Goal: Task Accomplishment & Management: Manage account settings

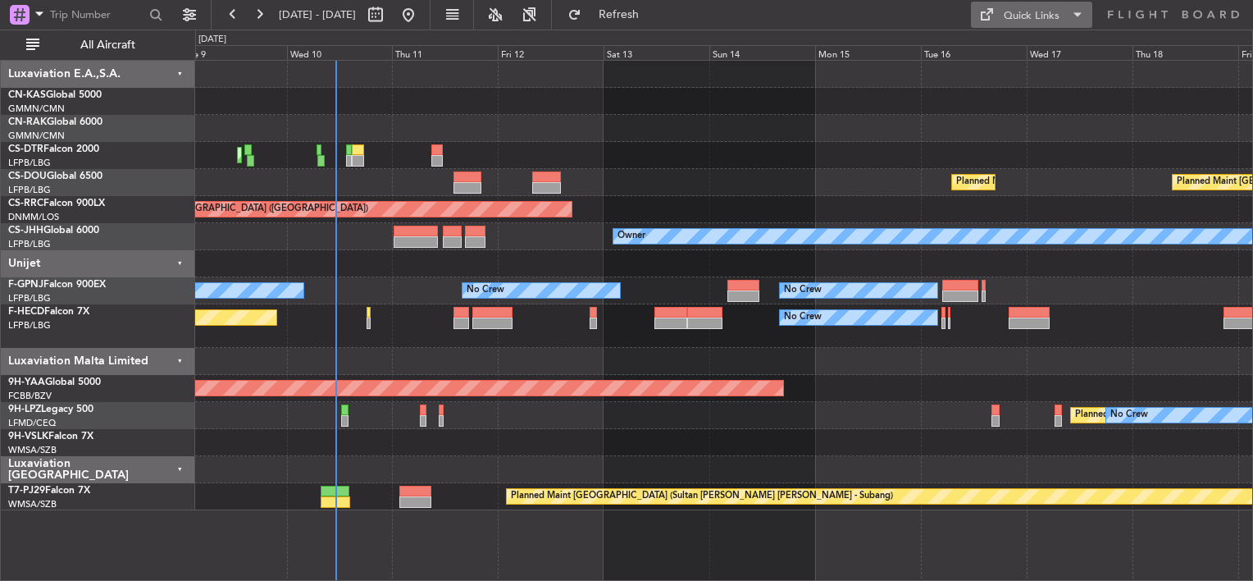
click at [1043, 17] on div "Quick Links" at bounding box center [1032, 16] width 56 height 16
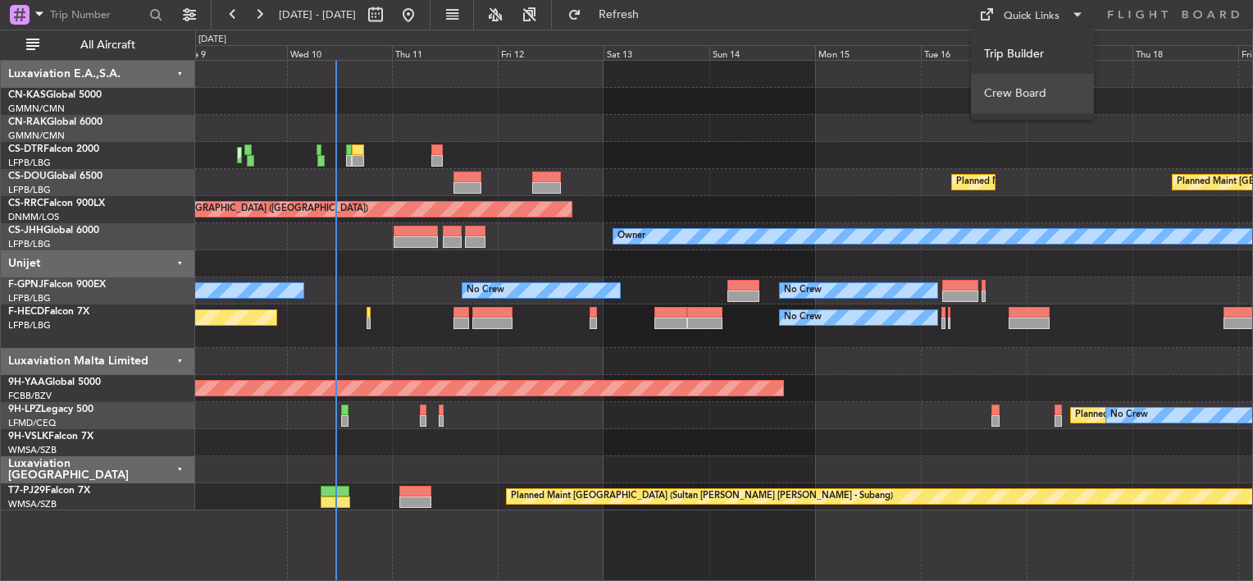
click at [1011, 97] on button "Crew Board" at bounding box center [1032, 93] width 123 height 39
click at [453, 88] on div at bounding box center [723, 101] width 1057 height 27
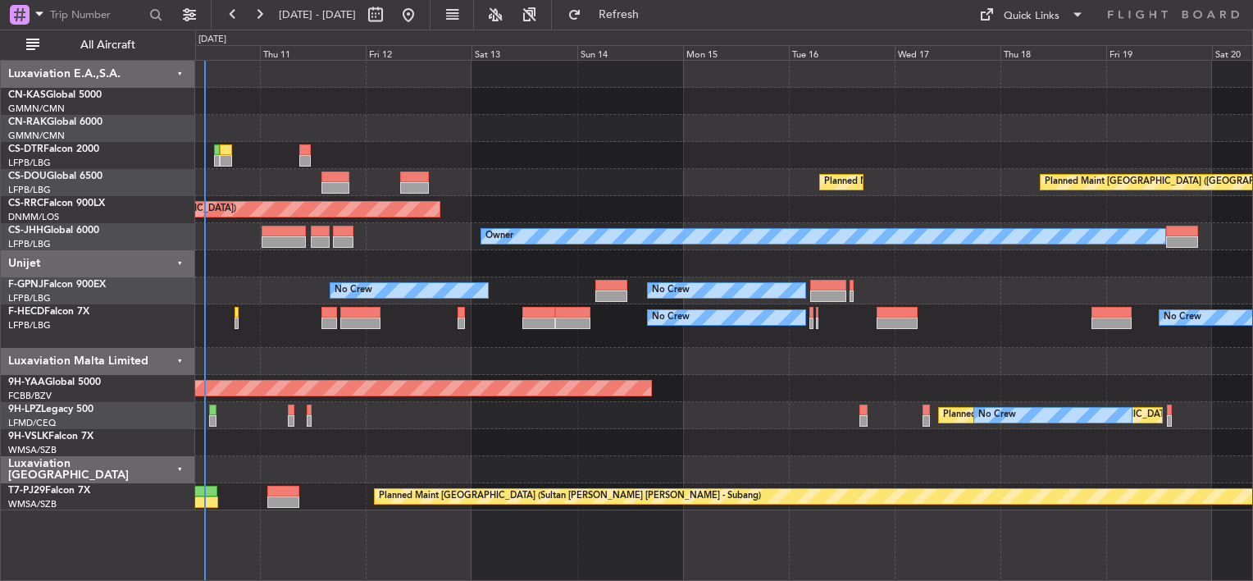
click at [536, 119] on div at bounding box center [723, 128] width 1057 height 27
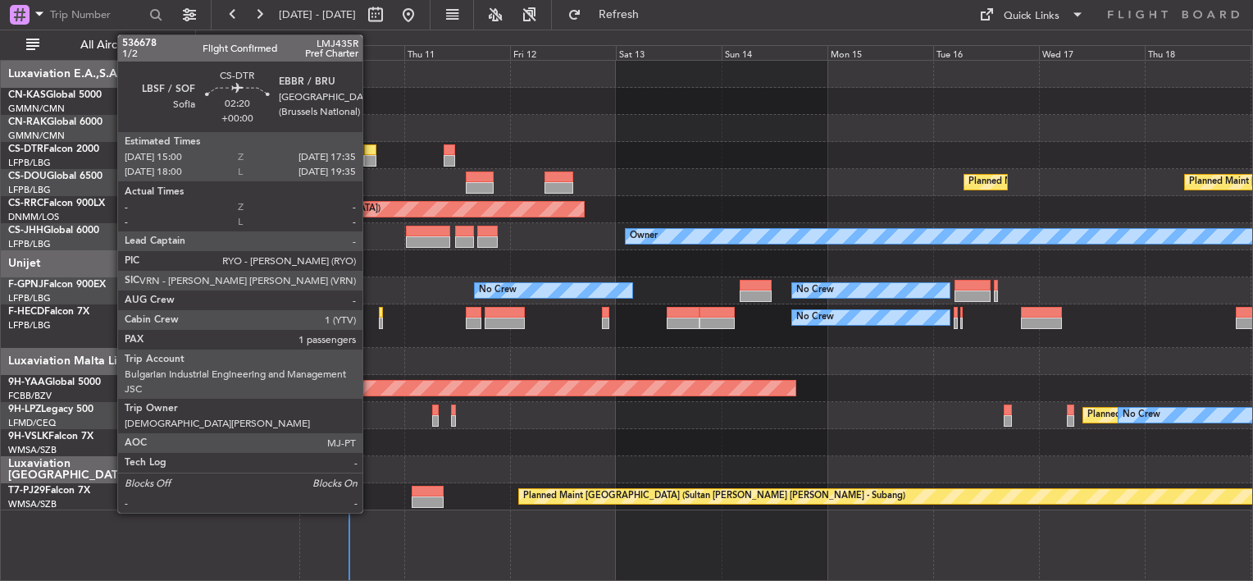
click at [376, 153] on div at bounding box center [369, 149] width 11 height 11
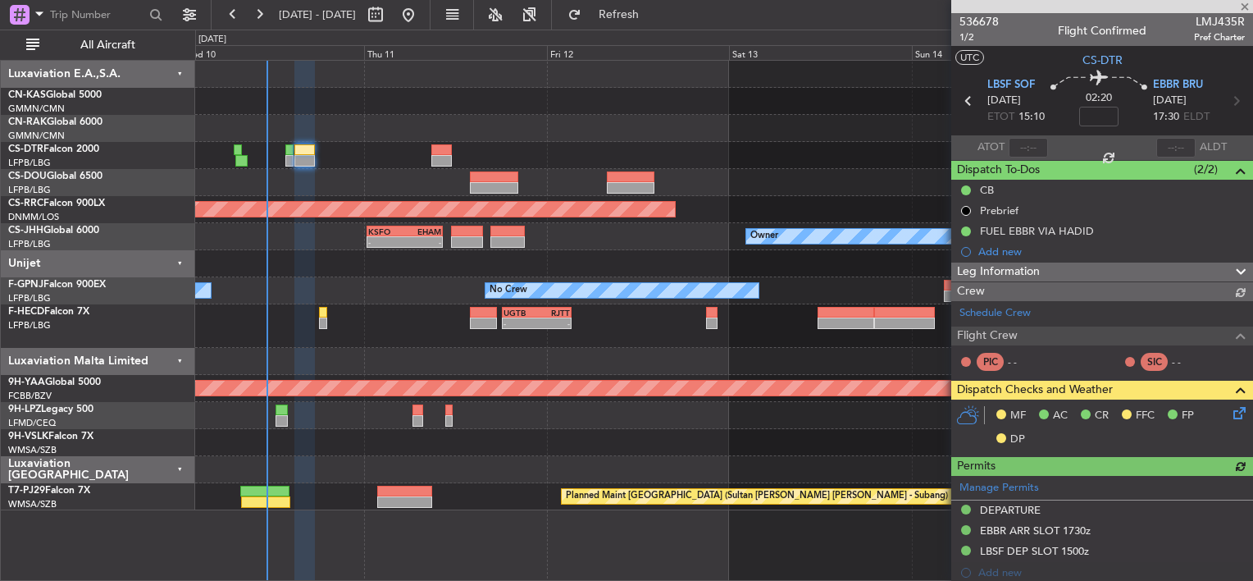
click at [454, 119] on div at bounding box center [723, 128] width 1057 height 27
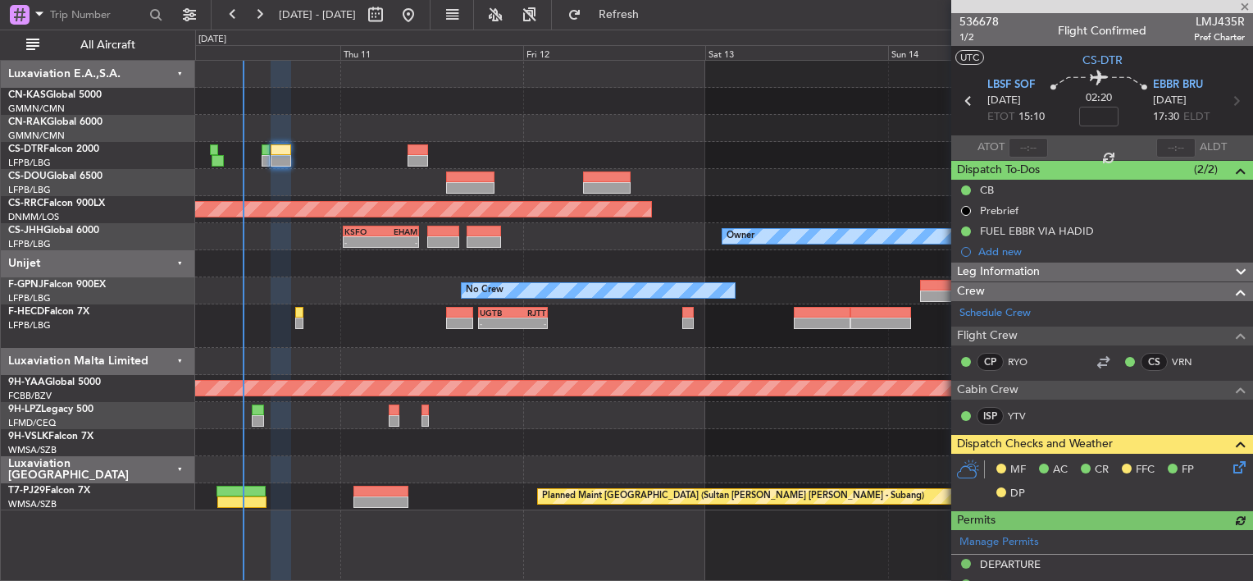
click at [500, 259] on div "Planned Maint Mugla (Dalaman) Planned Maint Paris (Le Bourget) Planned Maint Pa…" at bounding box center [723, 285] width 1057 height 449
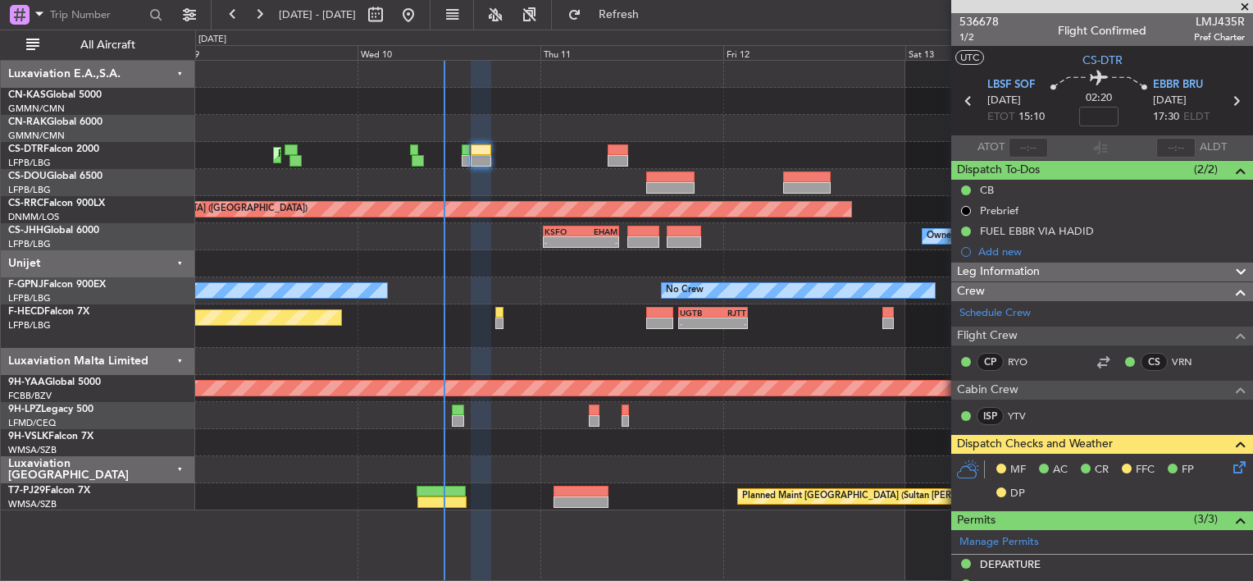
click at [538, 85] on div "Planned Maint Mugla (Dalaman) Planned Maint Paris (Le Bourget) Planned Maint Pa…" at bounding box center [723, 285] width 1057 height 449
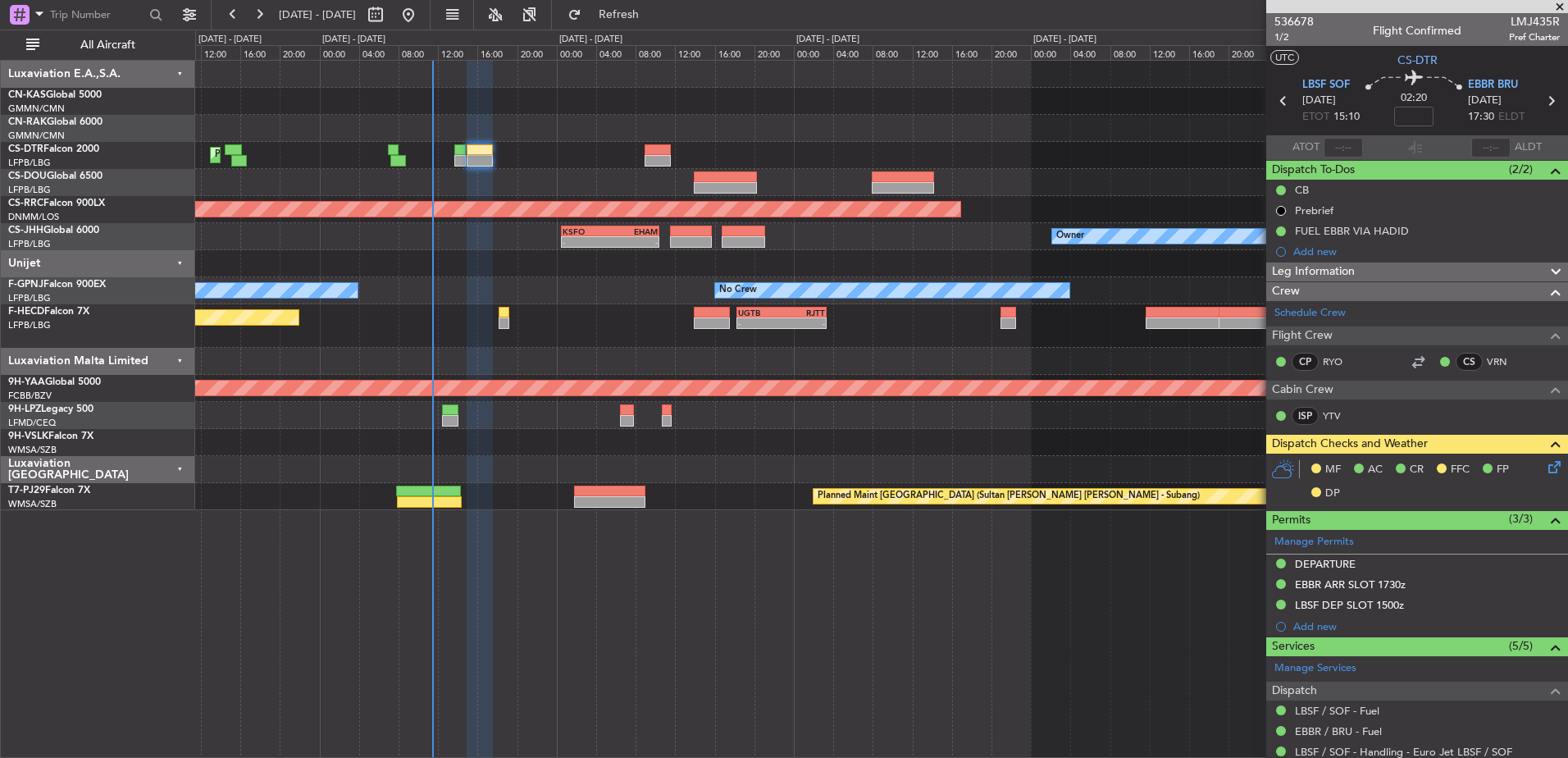
click at [449, 103] on div at bounding box center [881, 101] width 1372 height 27
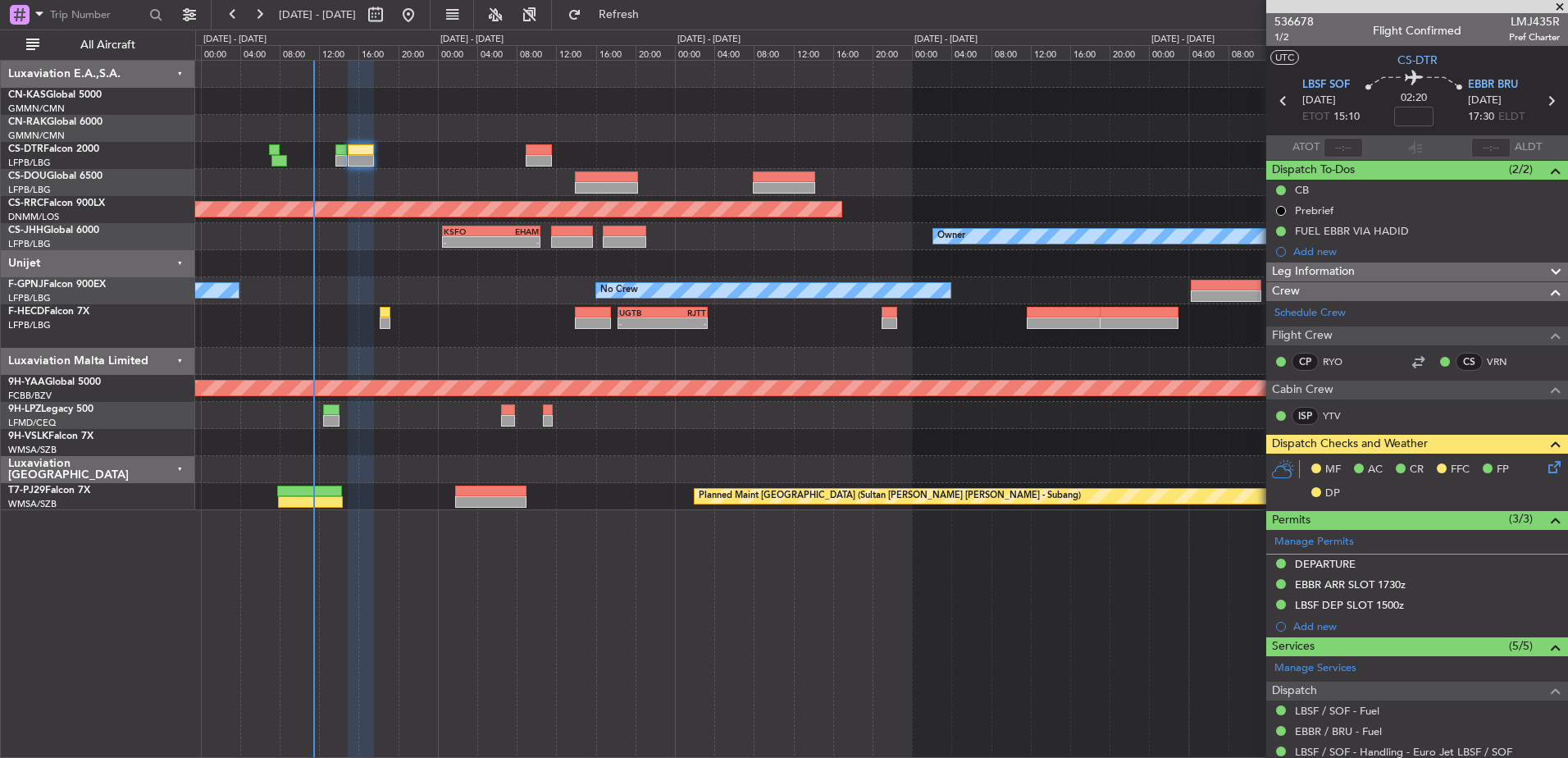
click at [1252, 5] on span at bounding box center [1560, 7] width 16 height 15
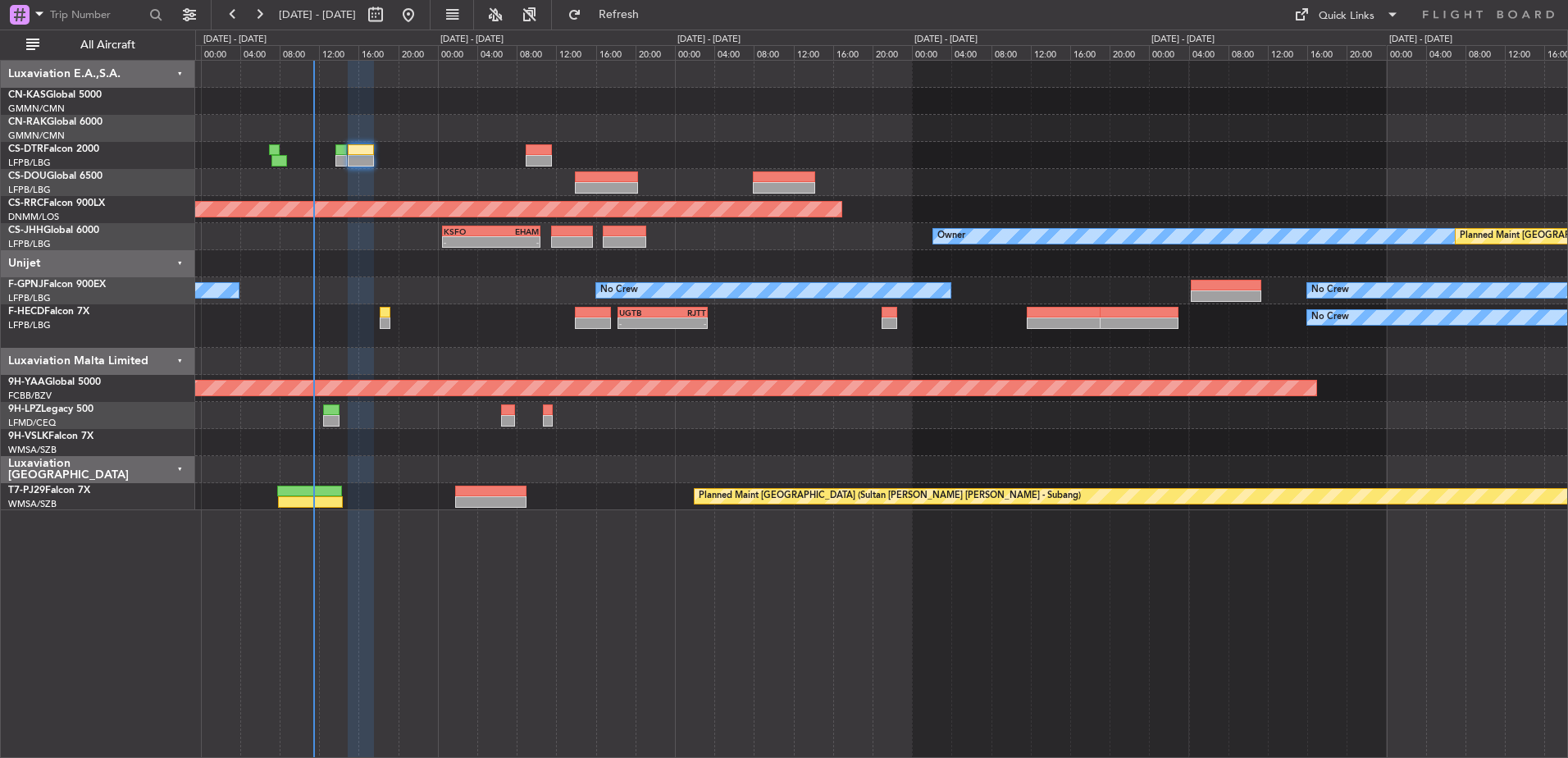
type input "0"
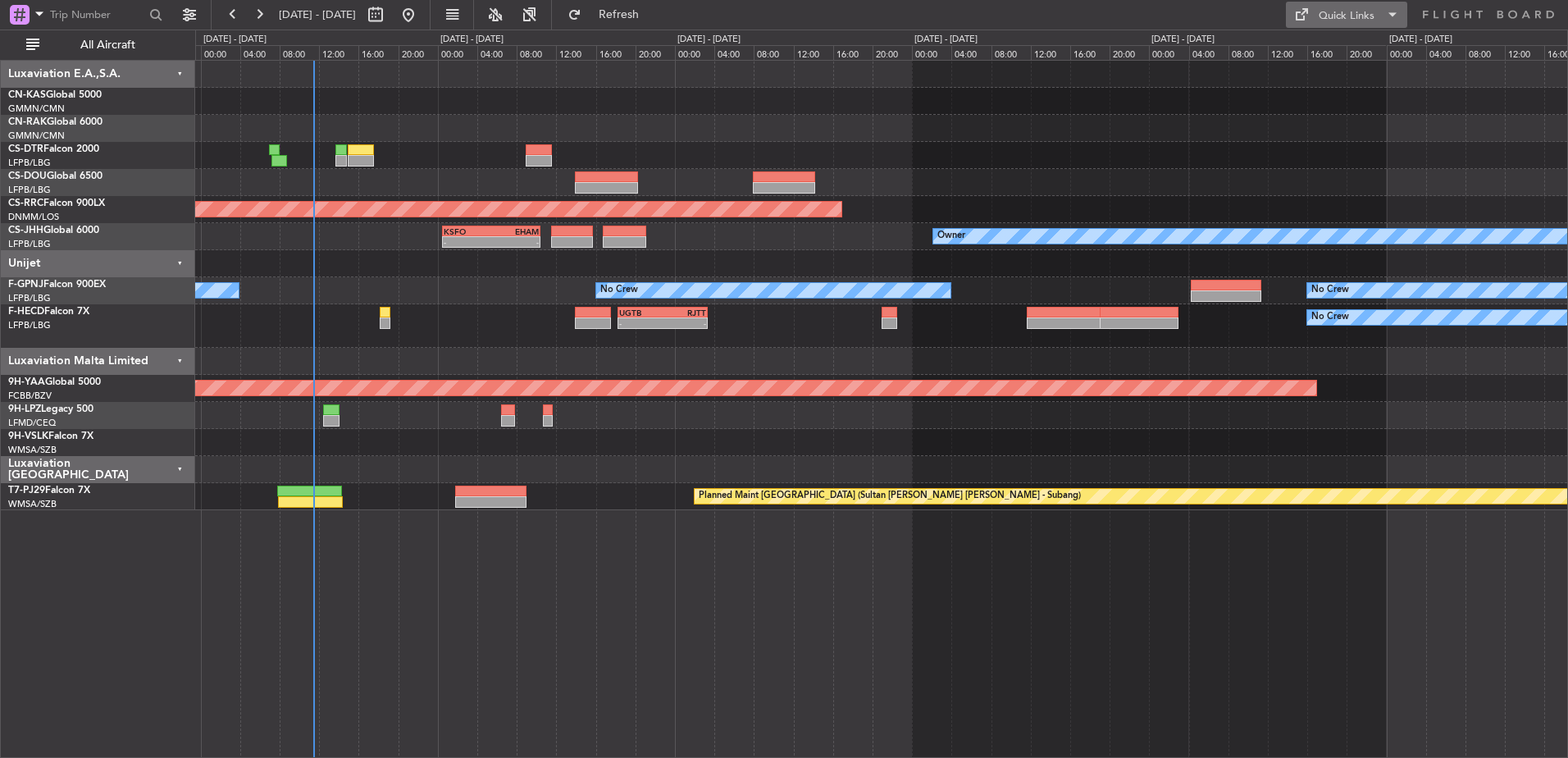
click at [1252, 9] on div "Quick Links" at bounding box center [1347, 16] width 56 height 16
click at [1252, 48] on button "Trip Builder" at bounding box center [1347, 53] width 123 height 39
click at [1252, 16] on div "Quick Links" at bounding box center [1347, 16] width 56 height 16
click at [1252, 46] on button "Trip Builder" at bounding box center [1347, 53] width 123 height 39
click at [1252, 5] on button "Quick Links" at bounding box center [1346, 15] width 121 height 26
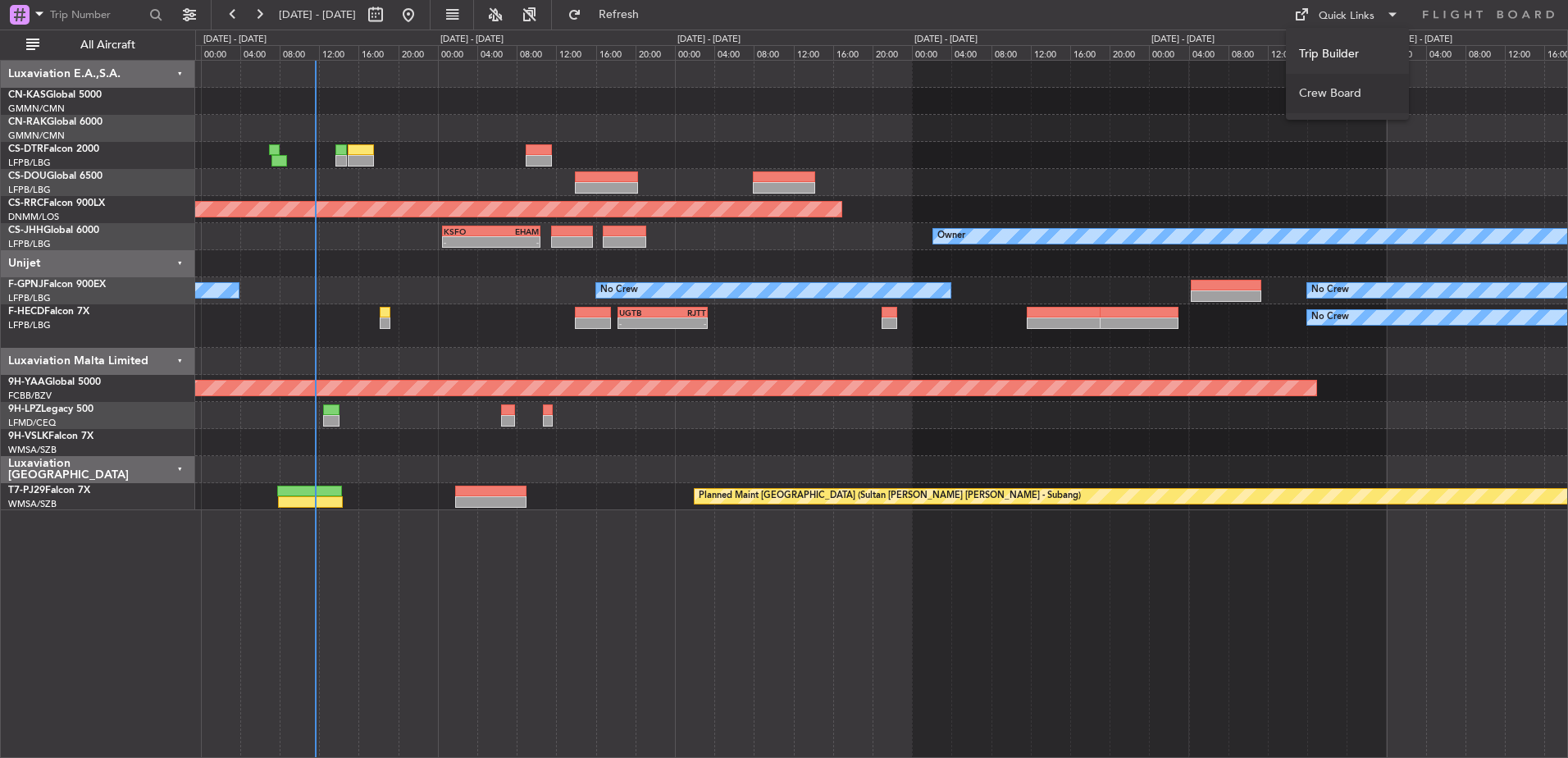
click at [1252, 85] on button "Crew Board" at bounding box center [1347, 93] width 123 height 39
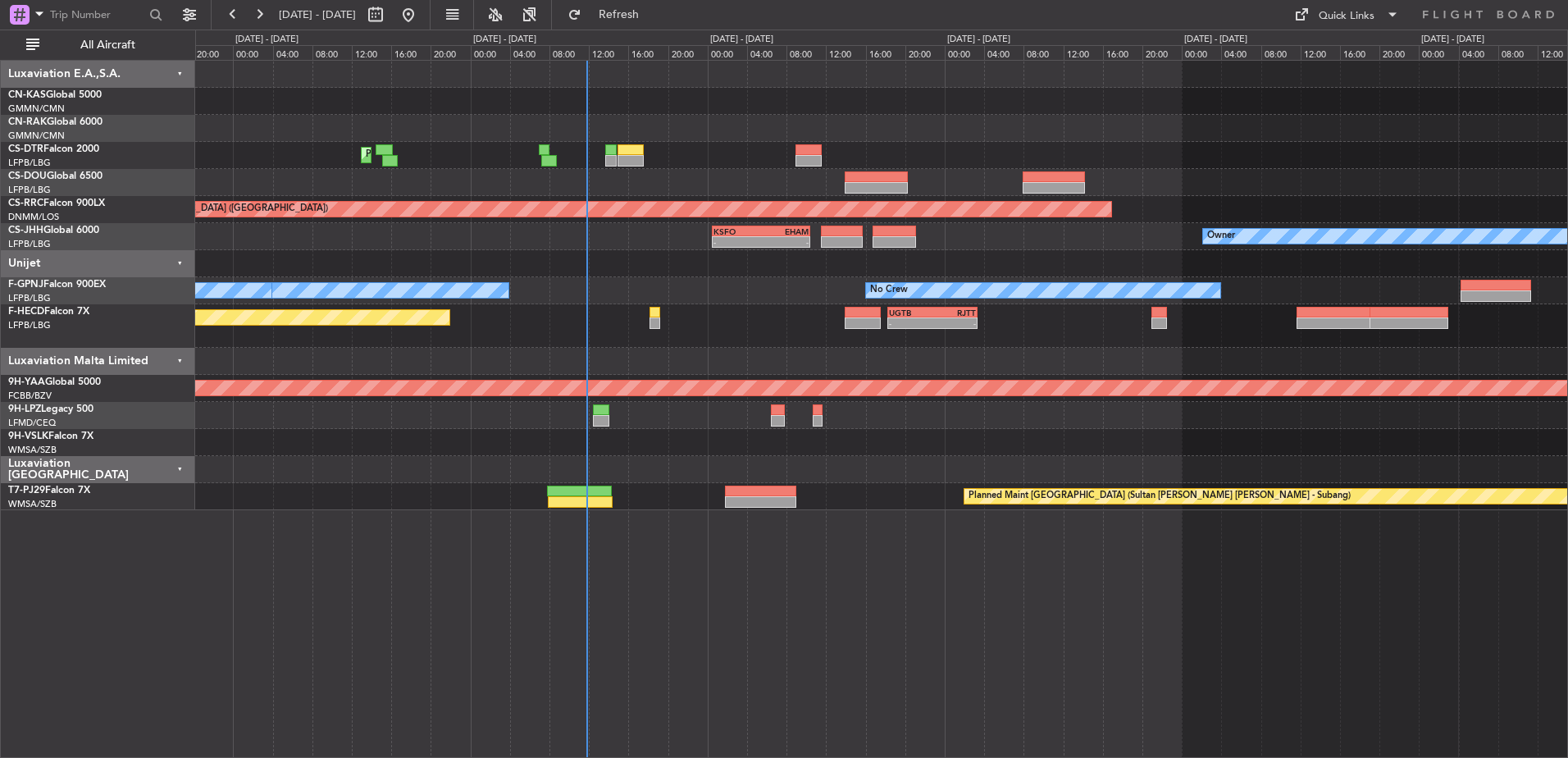
click at [246, 66] on div "Planned Maint Mugla (Dalaman) Planned Maint Paris (Le Bourget) Planned Maint Pa…" at bounding box center [881, 285] width 1372 height 449
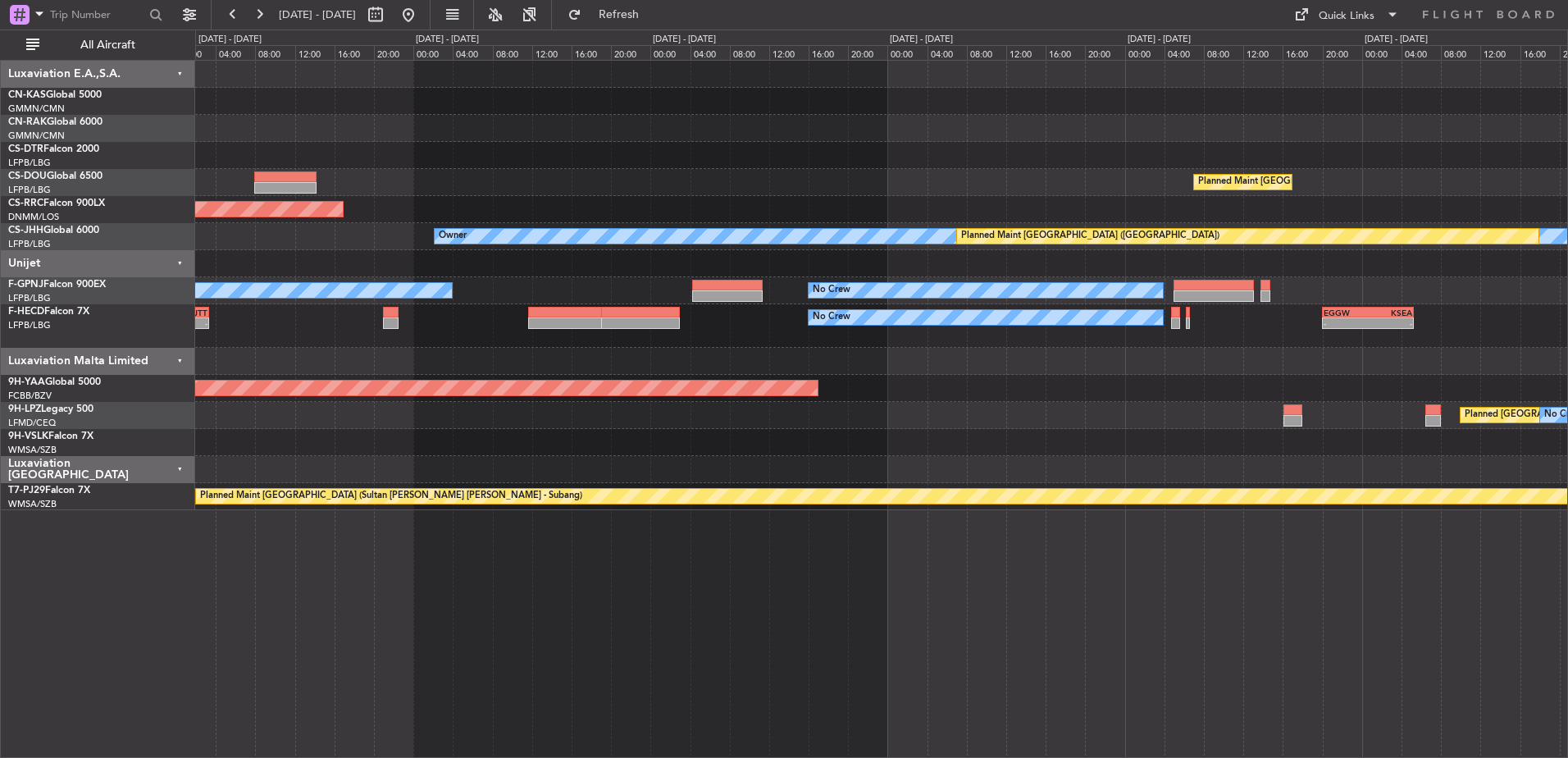
click at [526, 146] on div "Planned Maint Paris (Le Bourget) Planned Maint Paris (Le Bourget) Planned Maint…" at bounding box center [881, 285] width 1372 height 449
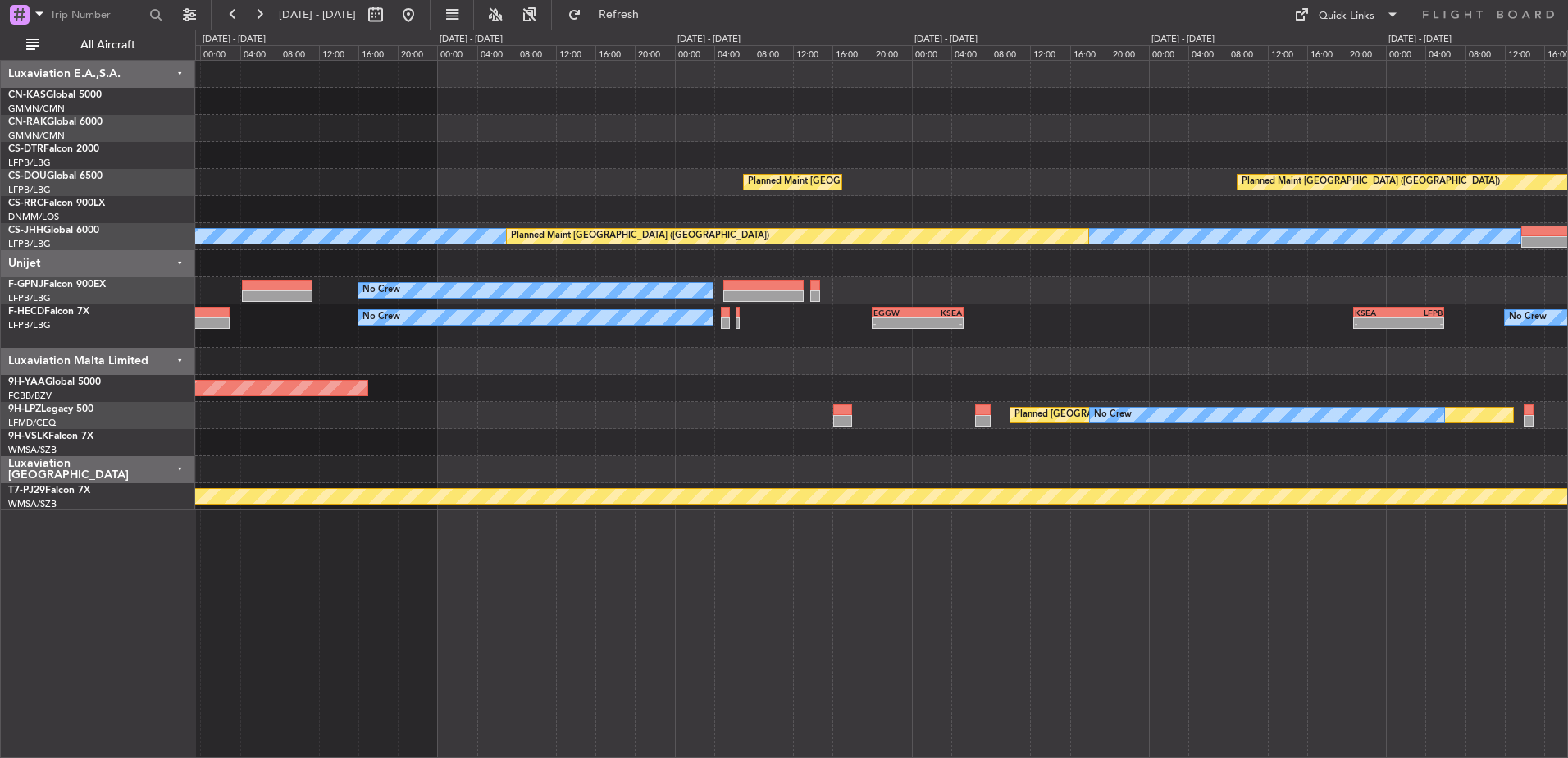
click at [548, 165] on div "Planned Maint Paris (Le Bourget) Planned Maint Paris (Le Bourget) Planned Maint…" at bounding box center [881, 285] width 1372 height 449
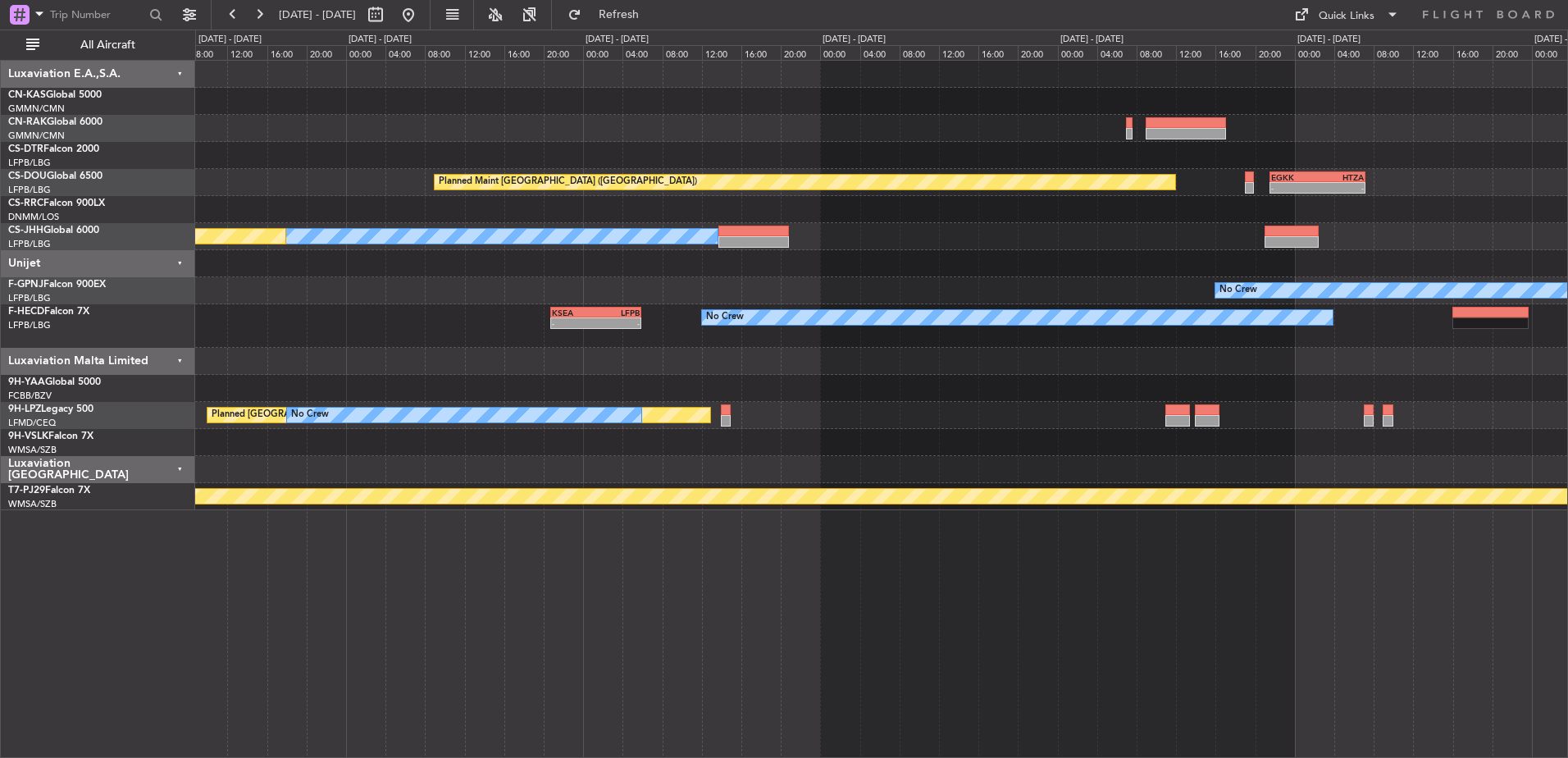
click at [404, 122] on div "Planned Maint Paris (Le Bourget) - - EGKK 21:30 Z HTZA 07:10 Z Planned Maint Pa…" at bounding box center [881, 285] width 1372 height 449
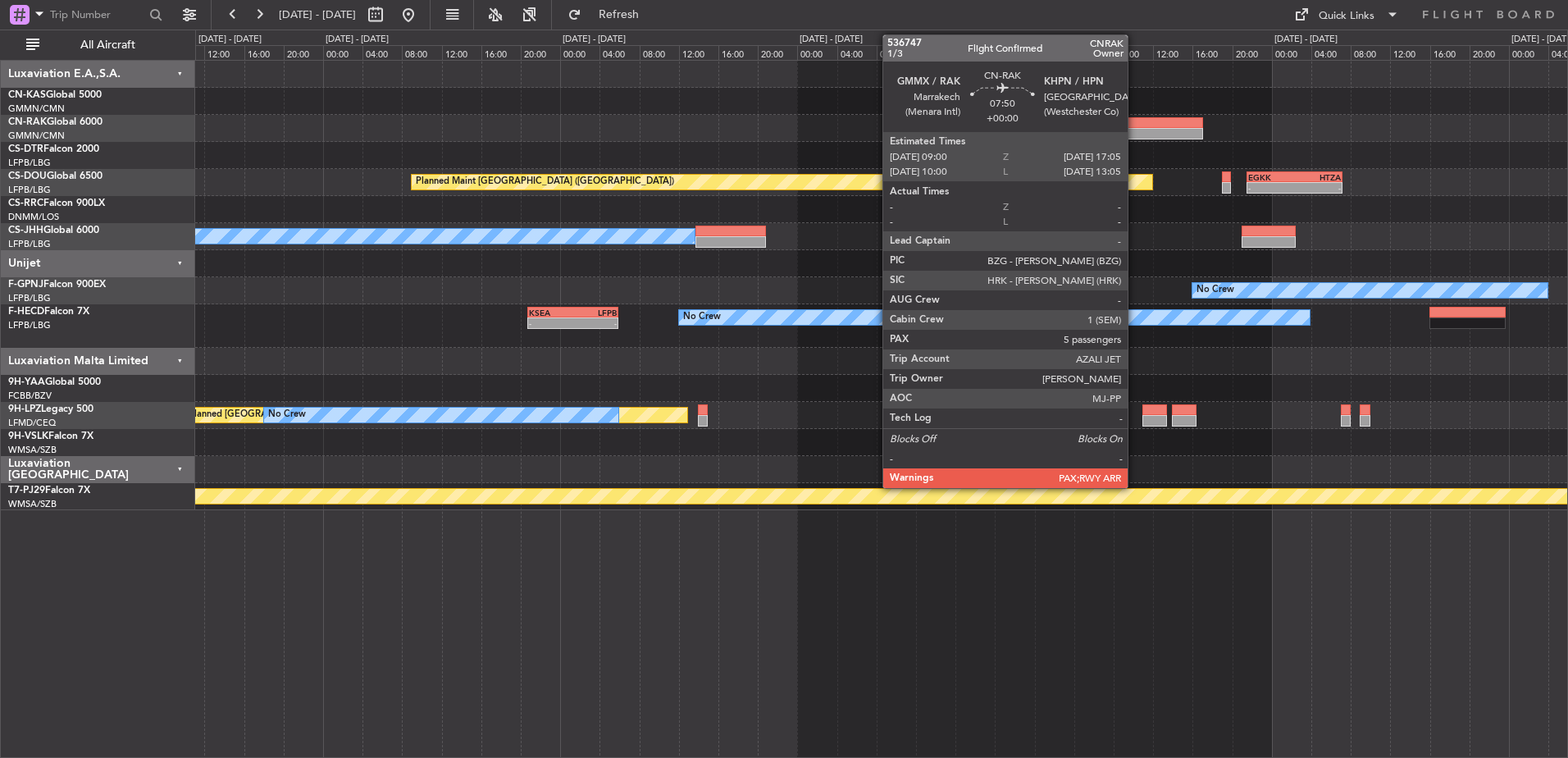
click at [1142, 128] on div at bounding box center [881, 128] width 1372 height 27
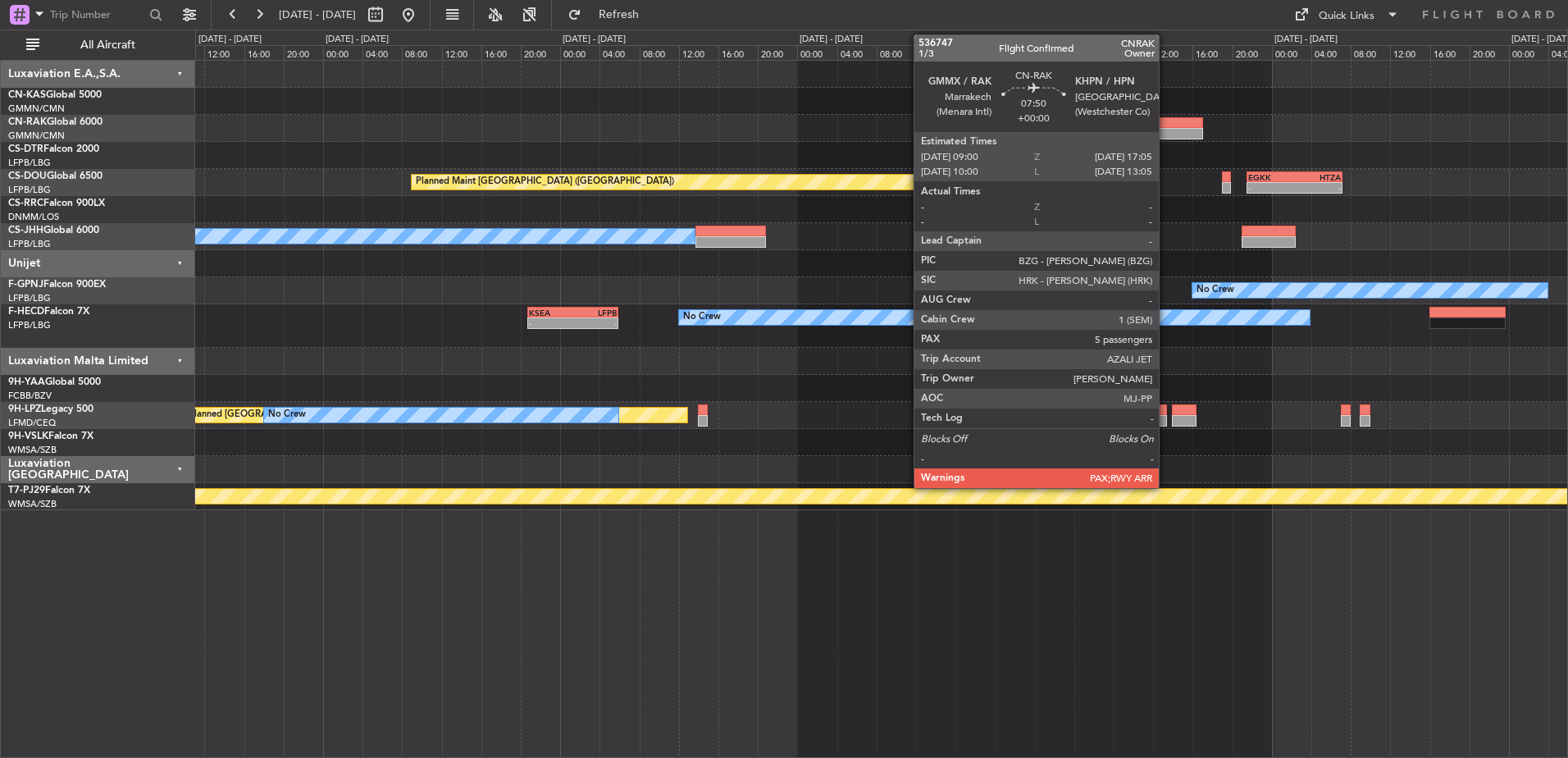
click at [1166, 124] on div at bounding box center [1163, 122] width 80 height 11
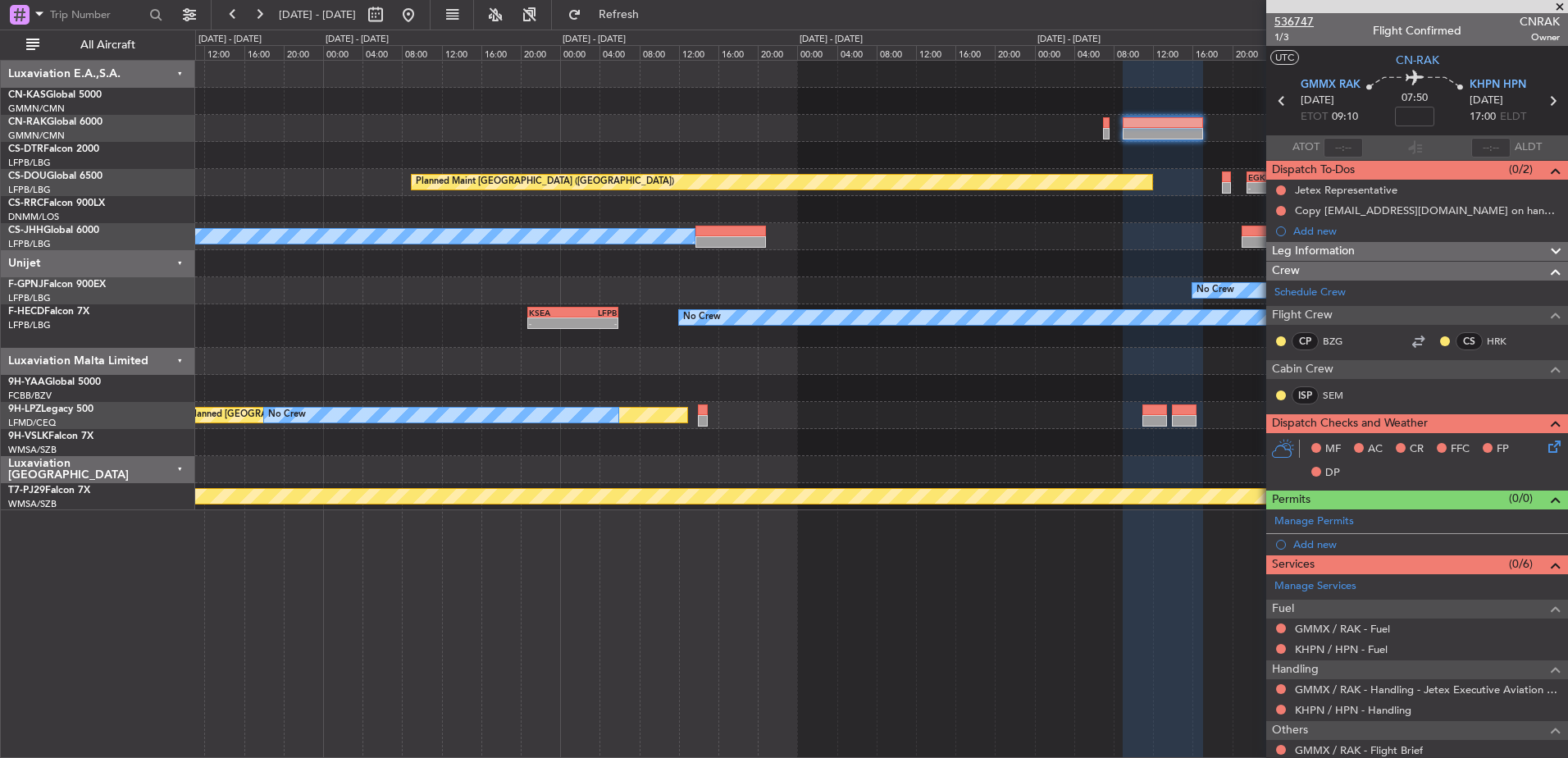
click at [1252, 21] on span "536747" at bounding box center [1294, 21] width 39 height 17
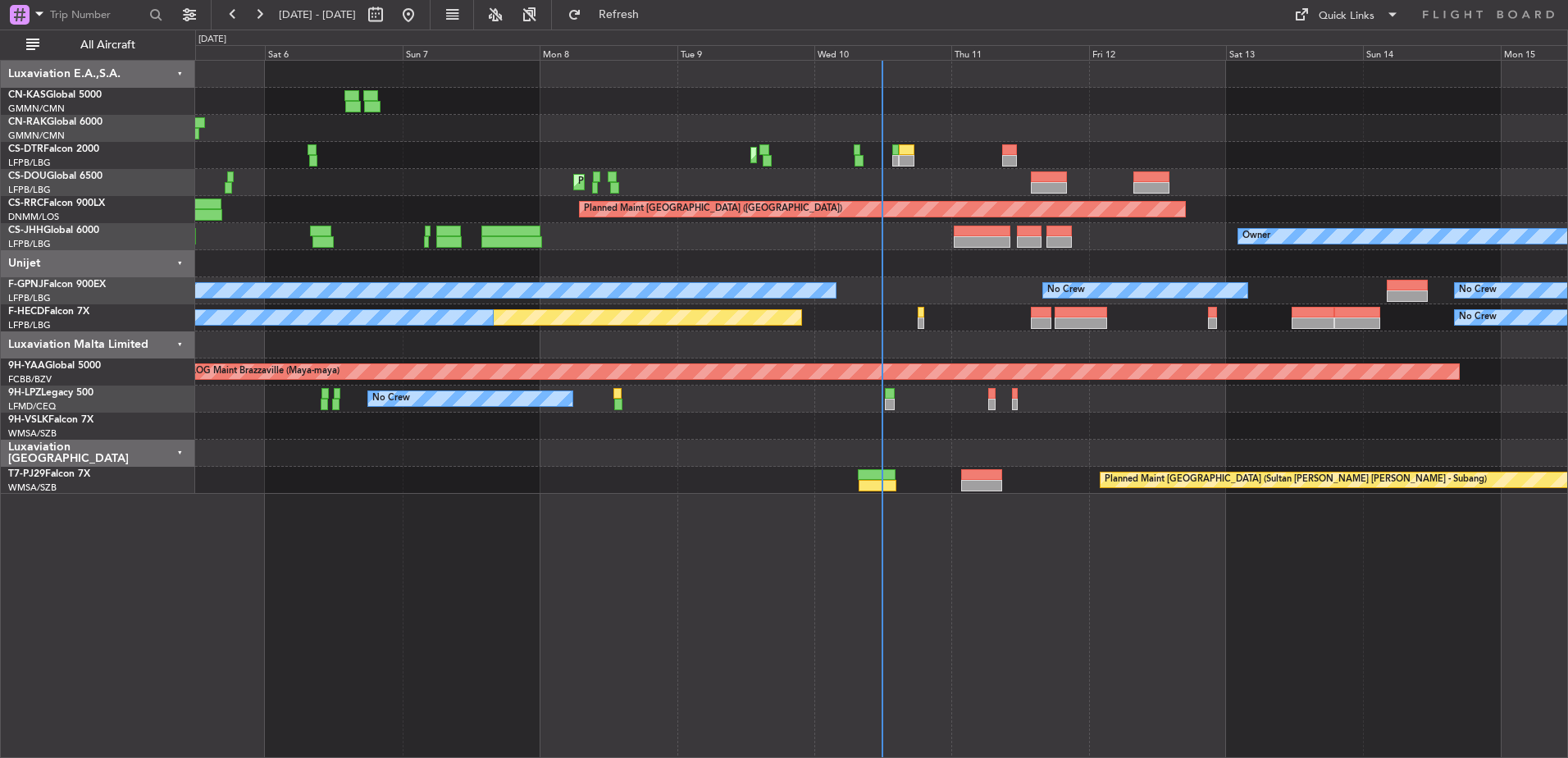
click at [566, 244] on div "Unplanned Maint [GEOGRAPHIC_DATA] ([GEOGRAPHIC_DATA]) Planned Maint Mugla ([GEO…" at bounding box center [881, 277] width 1372 height 433
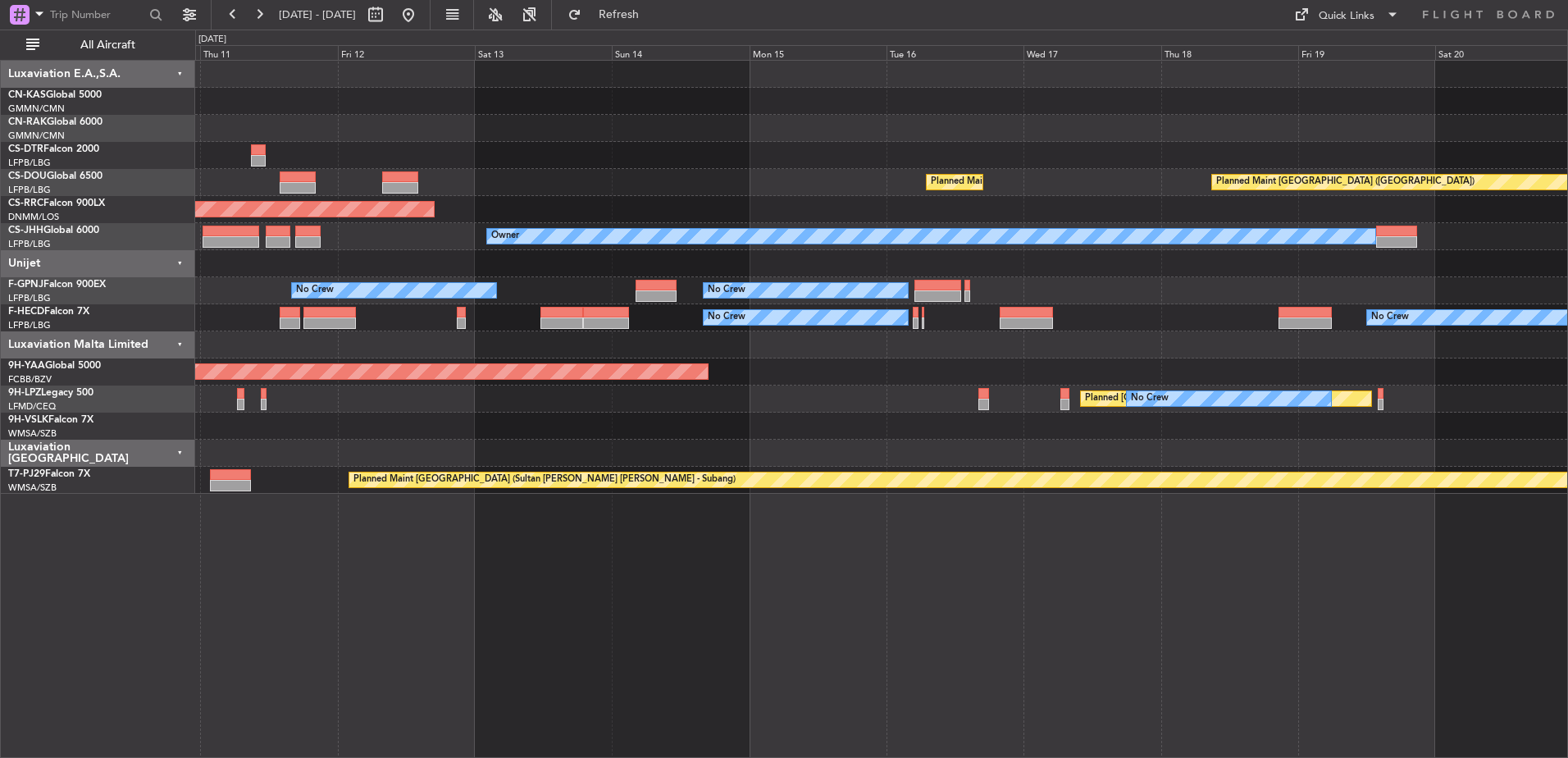
click at [568, 241] on div "Planned Maint Mugla ([GEOGRAPHIC_DATA]) Planned Maint [GEOGRAPHIC_DATA] ([GEOGR…" at bounding box center [881, 277] width 1372 height 433
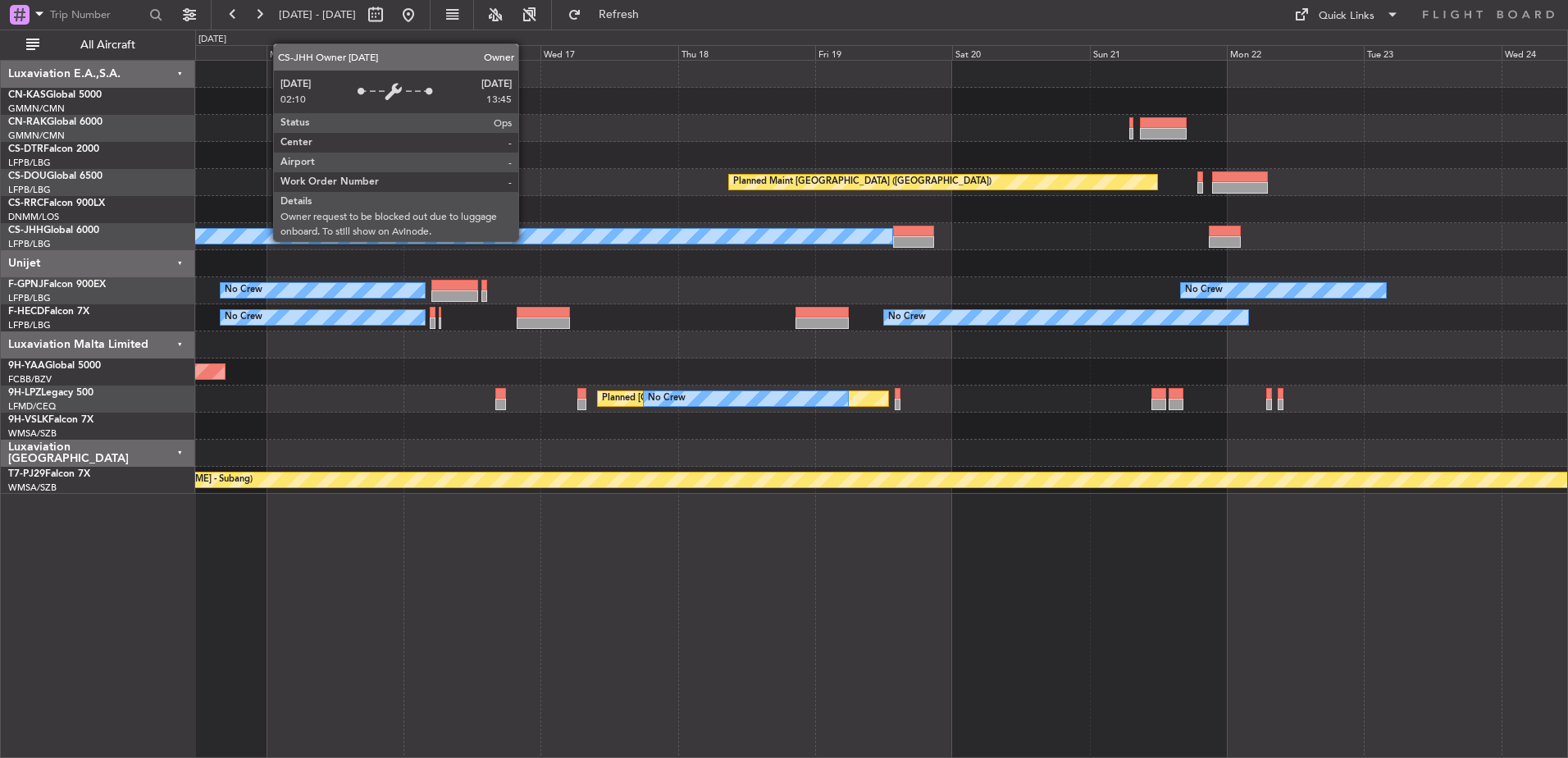
click at [601, 239] on div "Planned Maint [GEOGRAPHIC_DATA] ([GEOGRAPHIC_DATA]) Planned Maint [GEOGRAPHIC_D…" at bounding box center [881, 277] width 1372 height 433
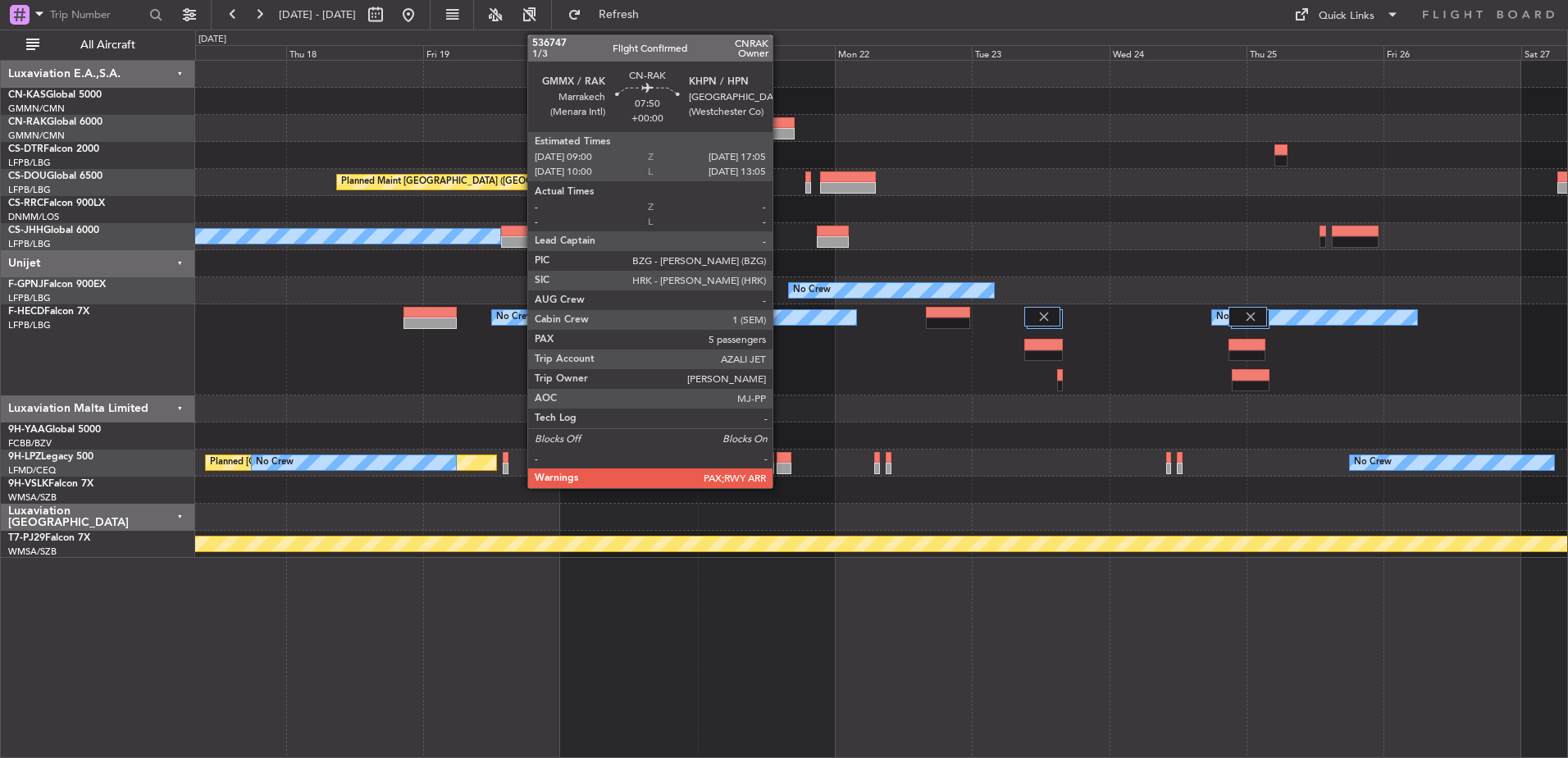
click at [780, 123] on div at bounding box center [771, 122] width 47 height 11
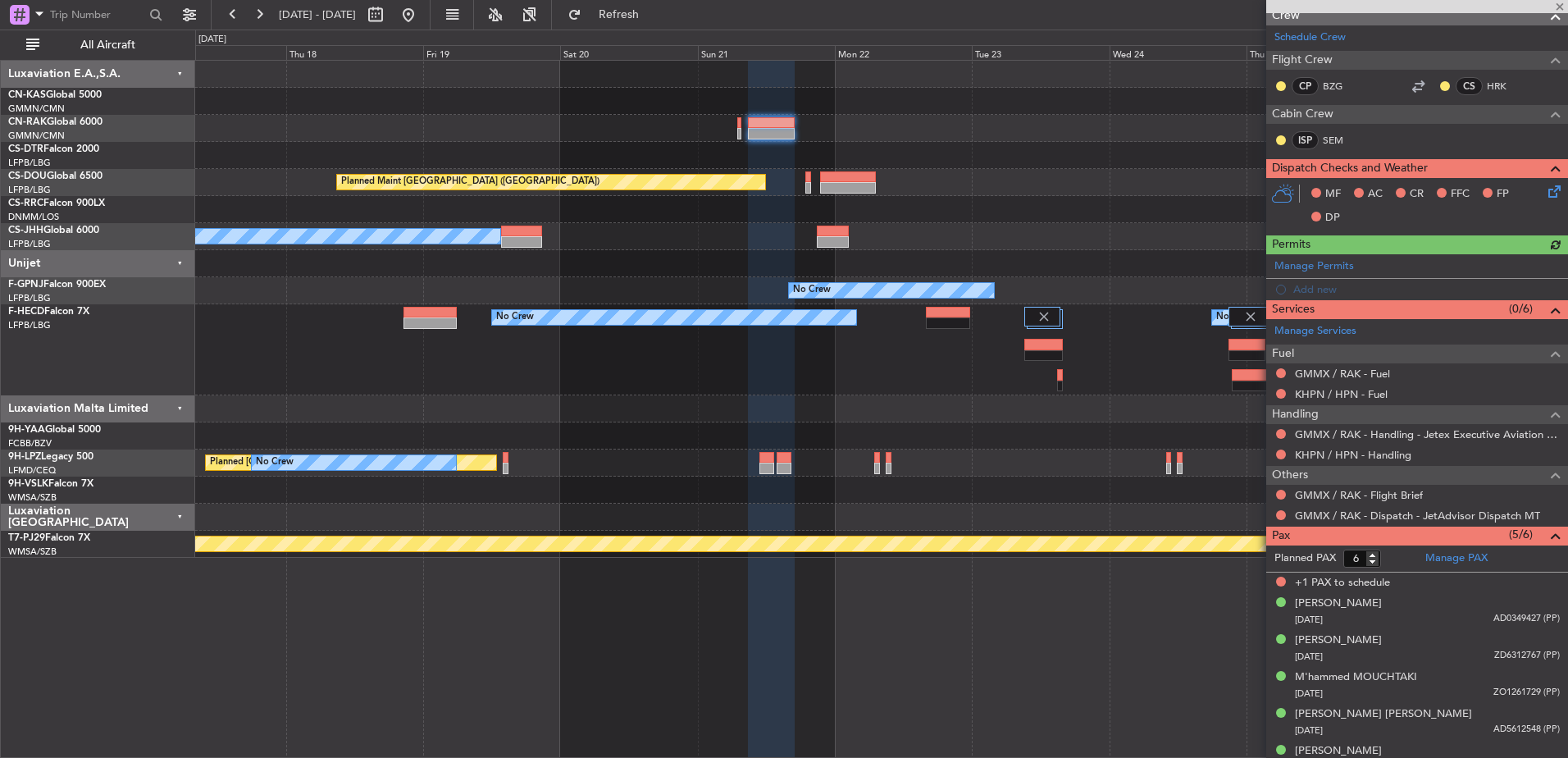
scroll to position [274, 0]
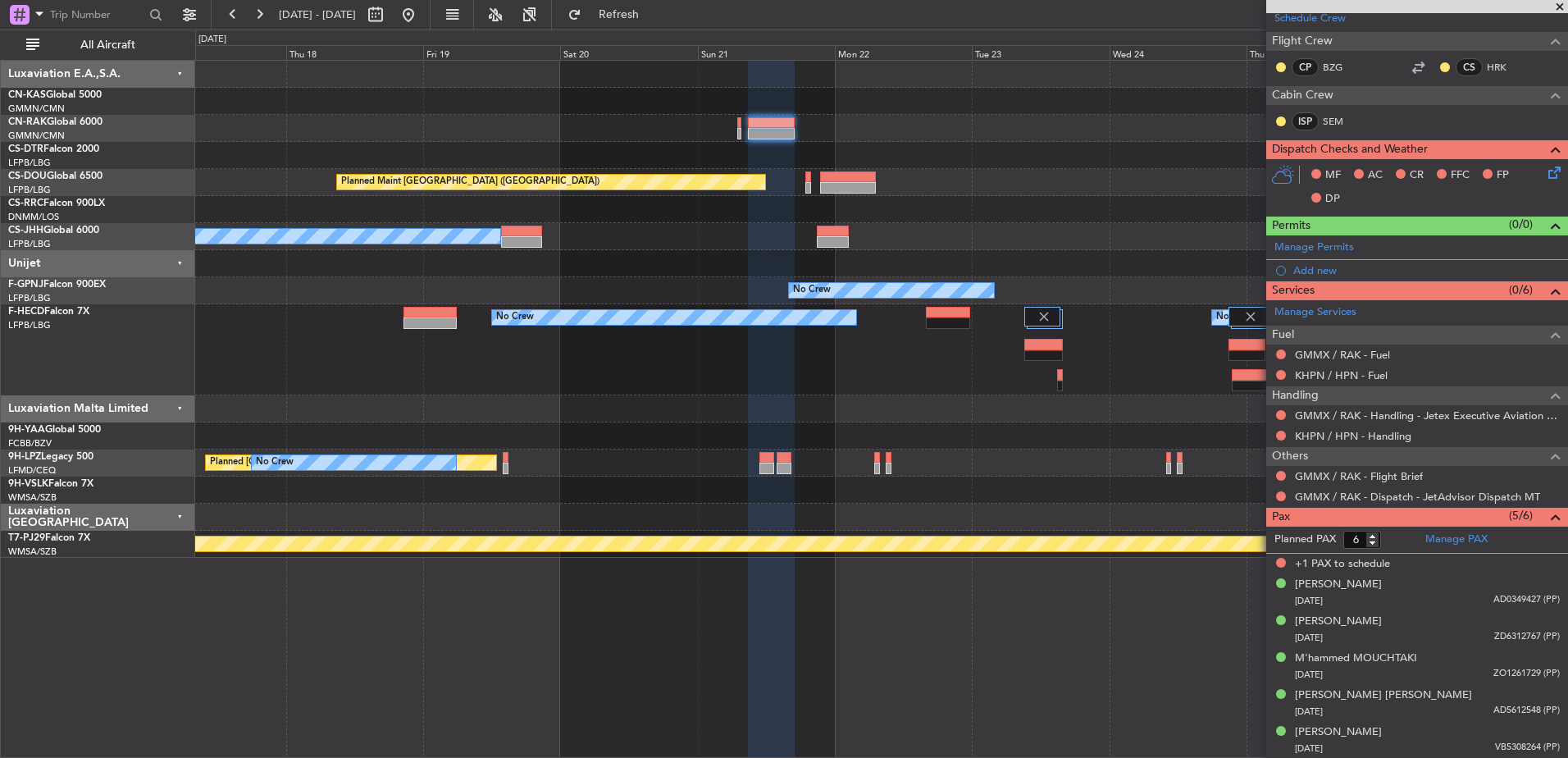
drag, startPoint x: 627, startPoint y: 255, endPoint x: 729, endPoint y: 235, distance: 103.8
click at [532, 244] on fb-app "[DATE] - [DATE] Refresh Quick Links All Aircraft Planned Maint [GEOGRAPHIC_DATA…" at bounding box center [784, 385] width 1568 height 746
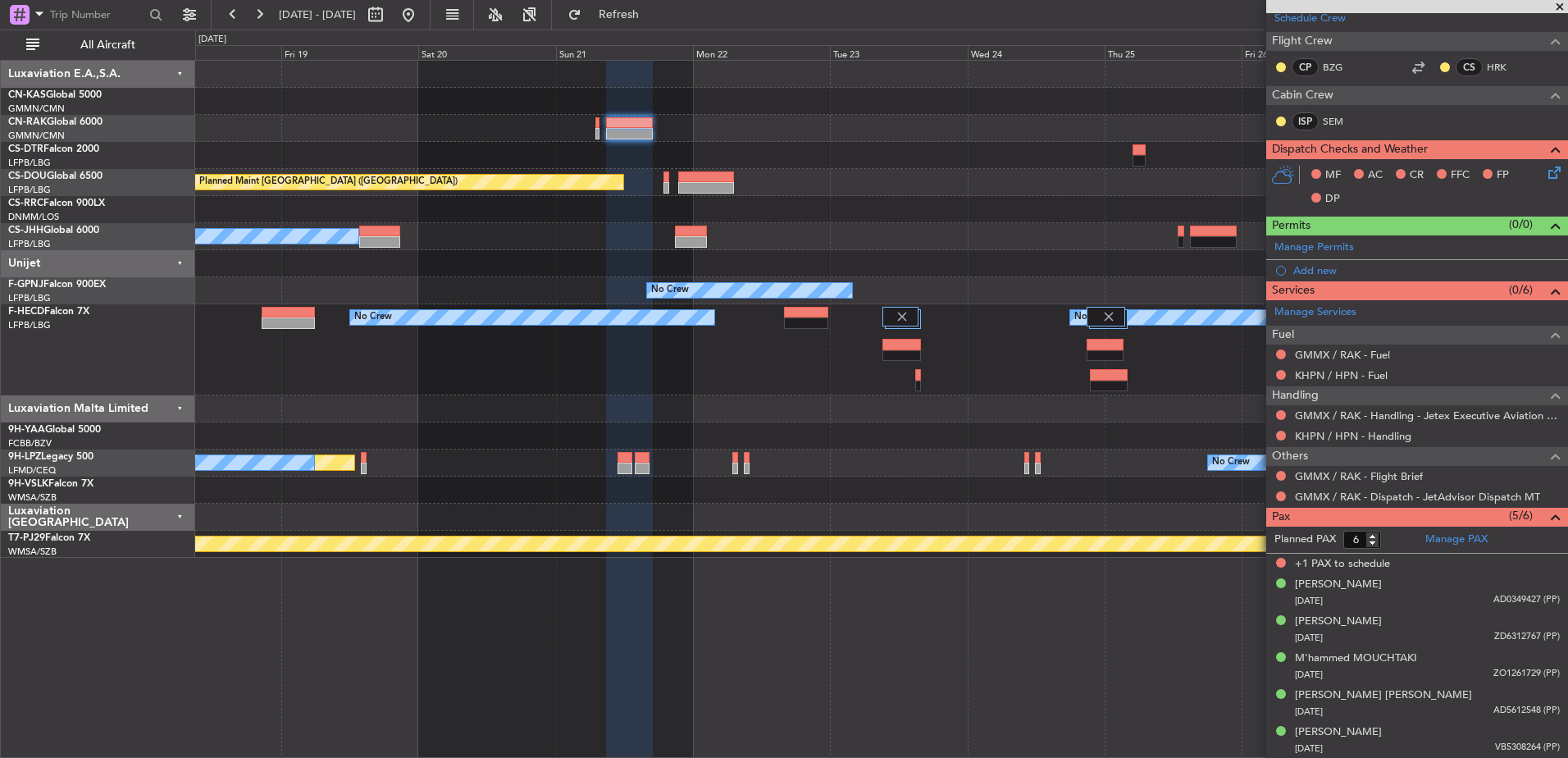
click at [344, 190] on div "Planned Maint [GEOGRAPHIC_DATA] ([GEOGRAPHIC_DATA]) Planned Maint [GEOGRAPHIC_D…" at bounding box center [881, 309] width 1372 height 497
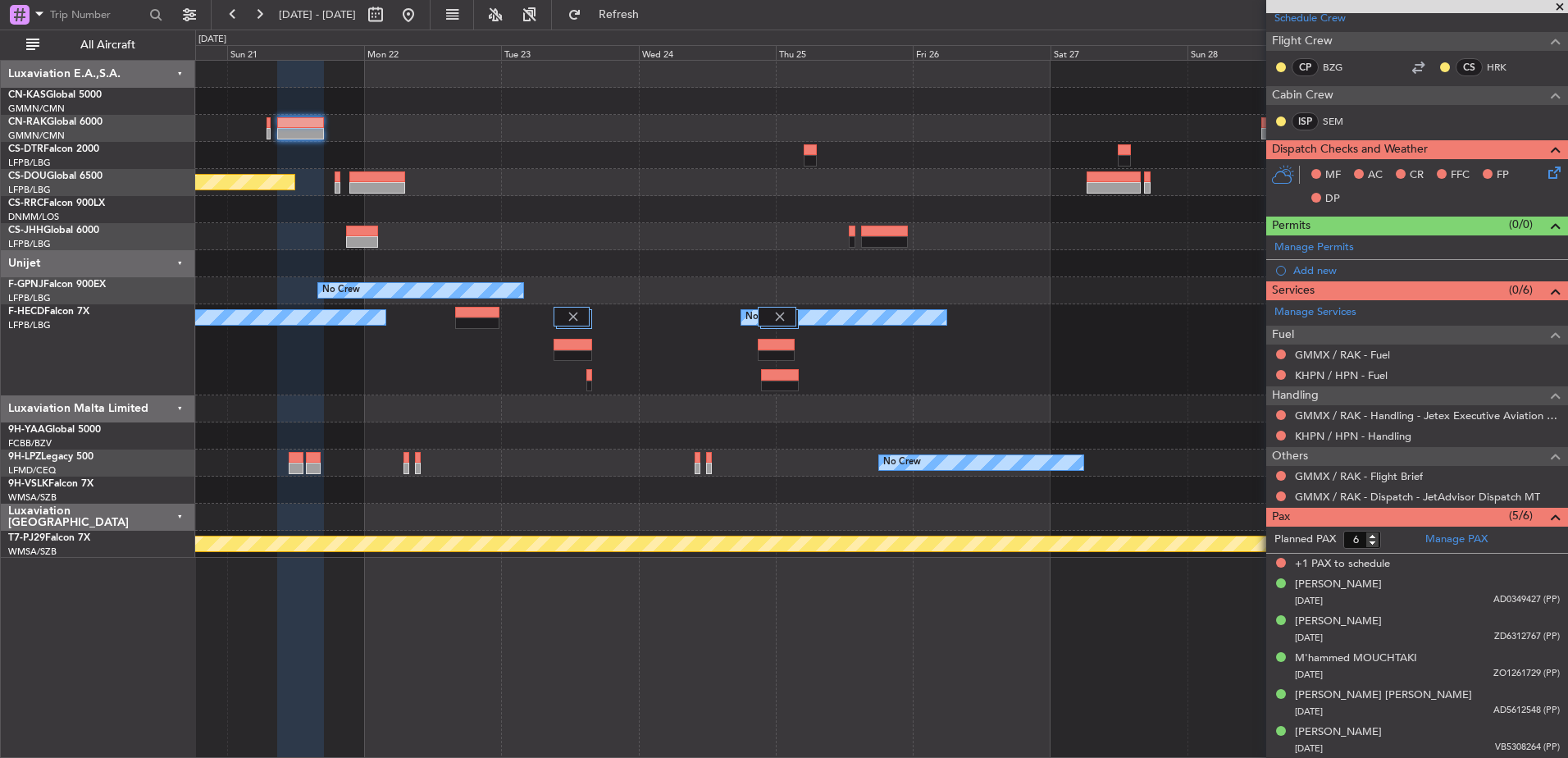
click at [775, 176] on div "Planned Maint [GEOGRAPHIC_DATA] ([GEOGRAPHIC_DATA]) Planned Maint [GEOGRAPHIC_D…" at bounding box center [881, 182] width 1372 height 27
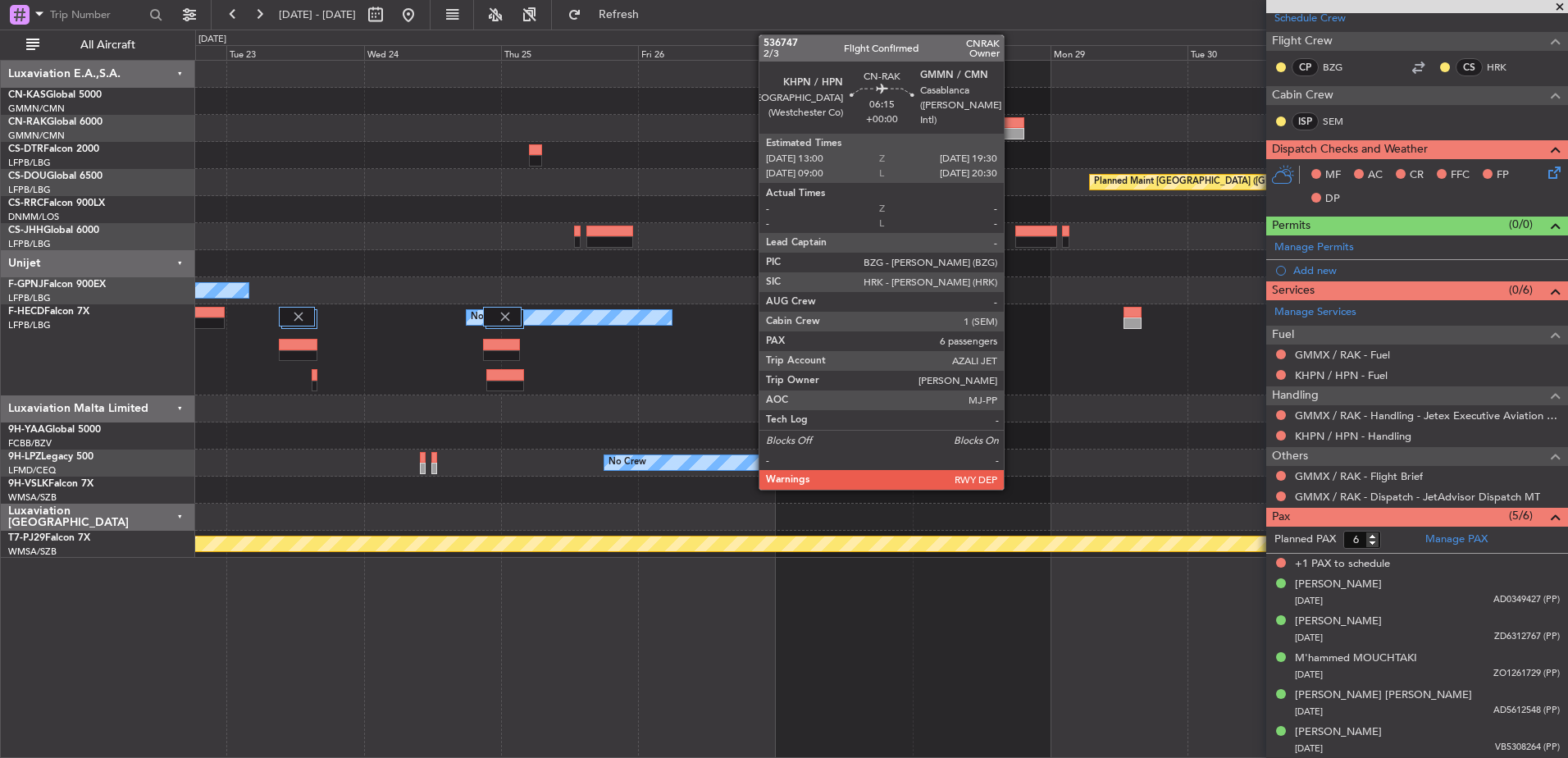
click at [1011, 130] on div at bounding box center [1006, 133] width 38 height 11
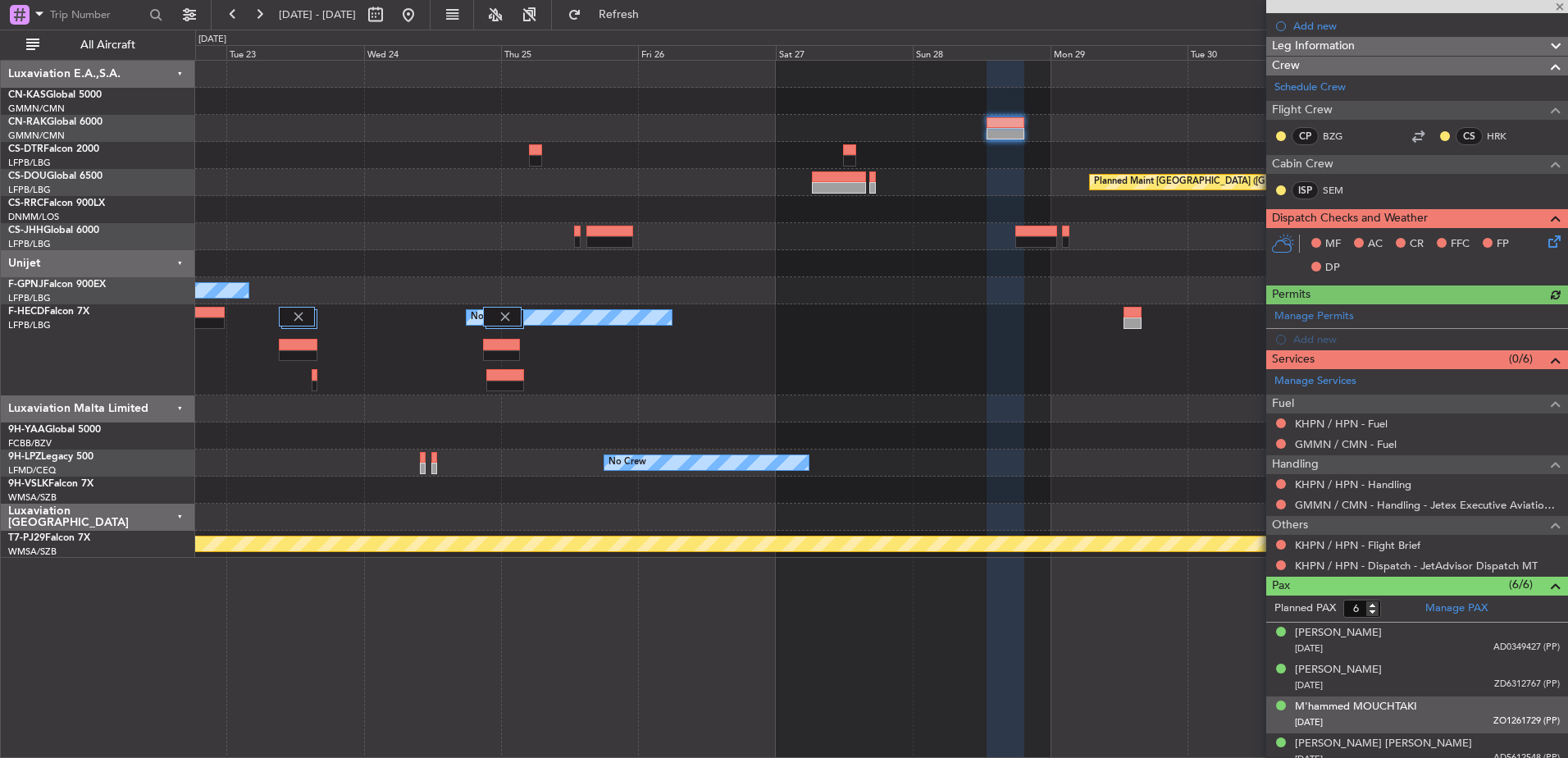
scroll to position [290, 0]
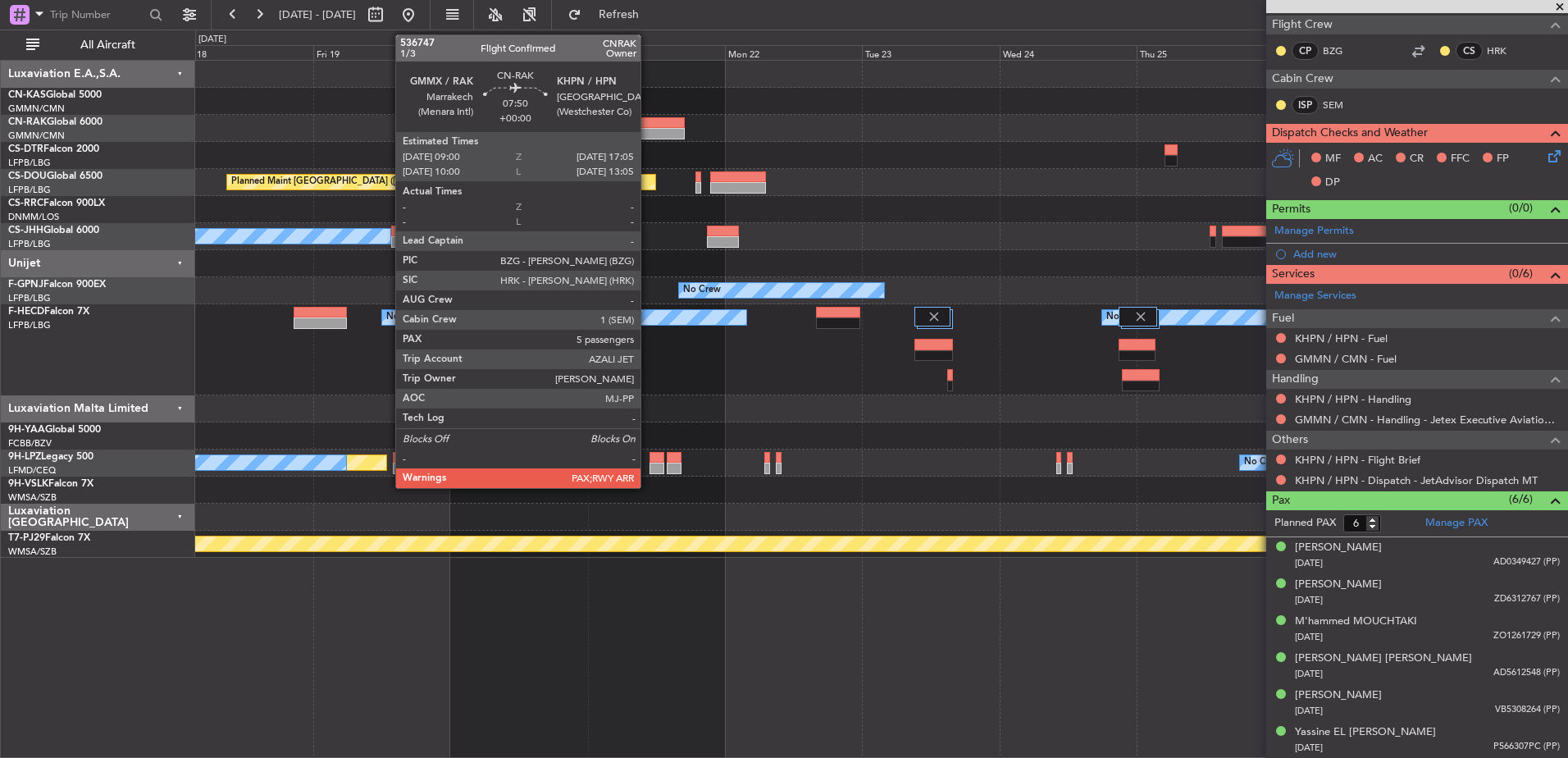
click at [657, 125] on div at bounding box center [661, 122] width 47 height 11
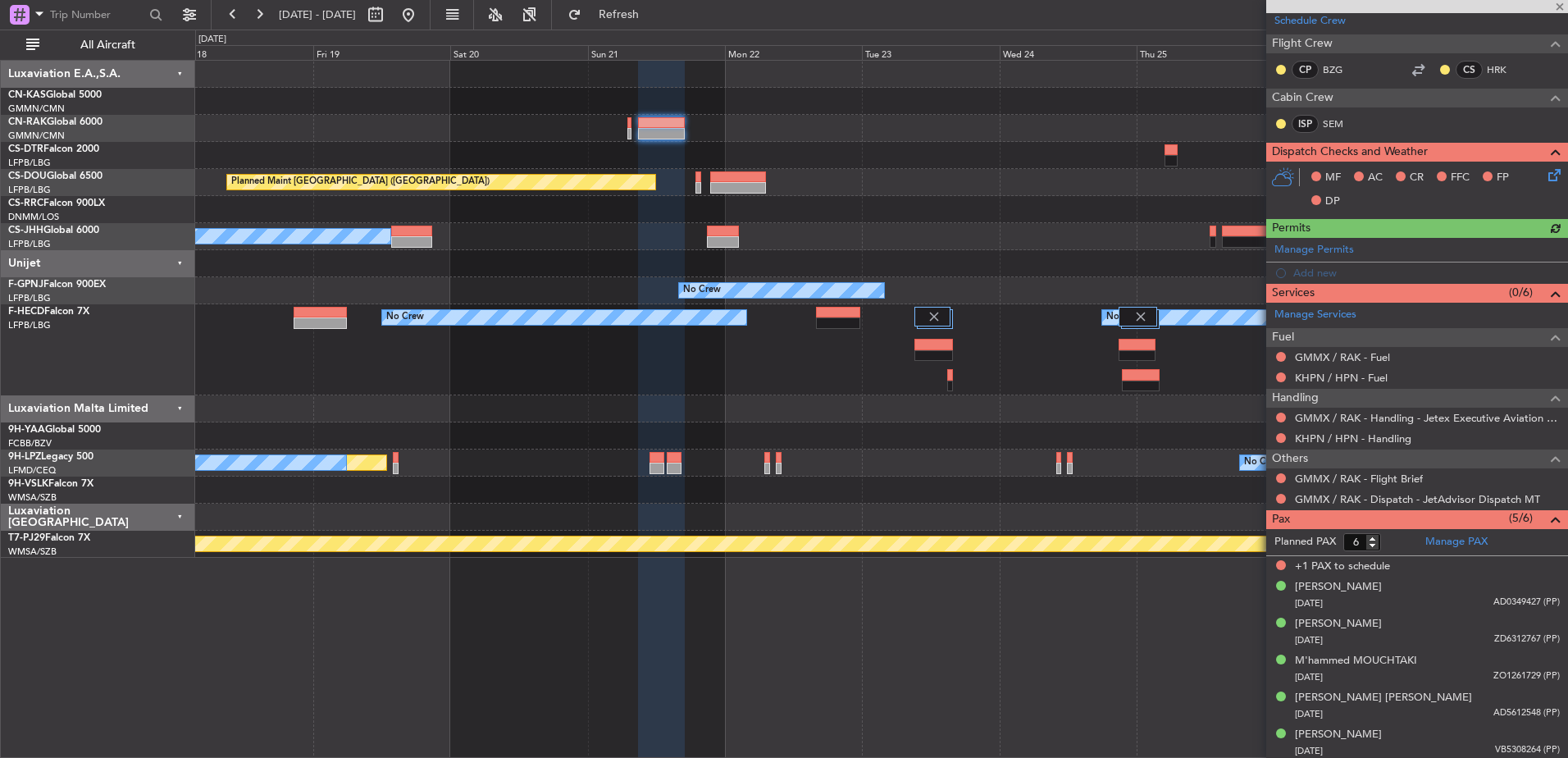
scroll to position [274, 0]
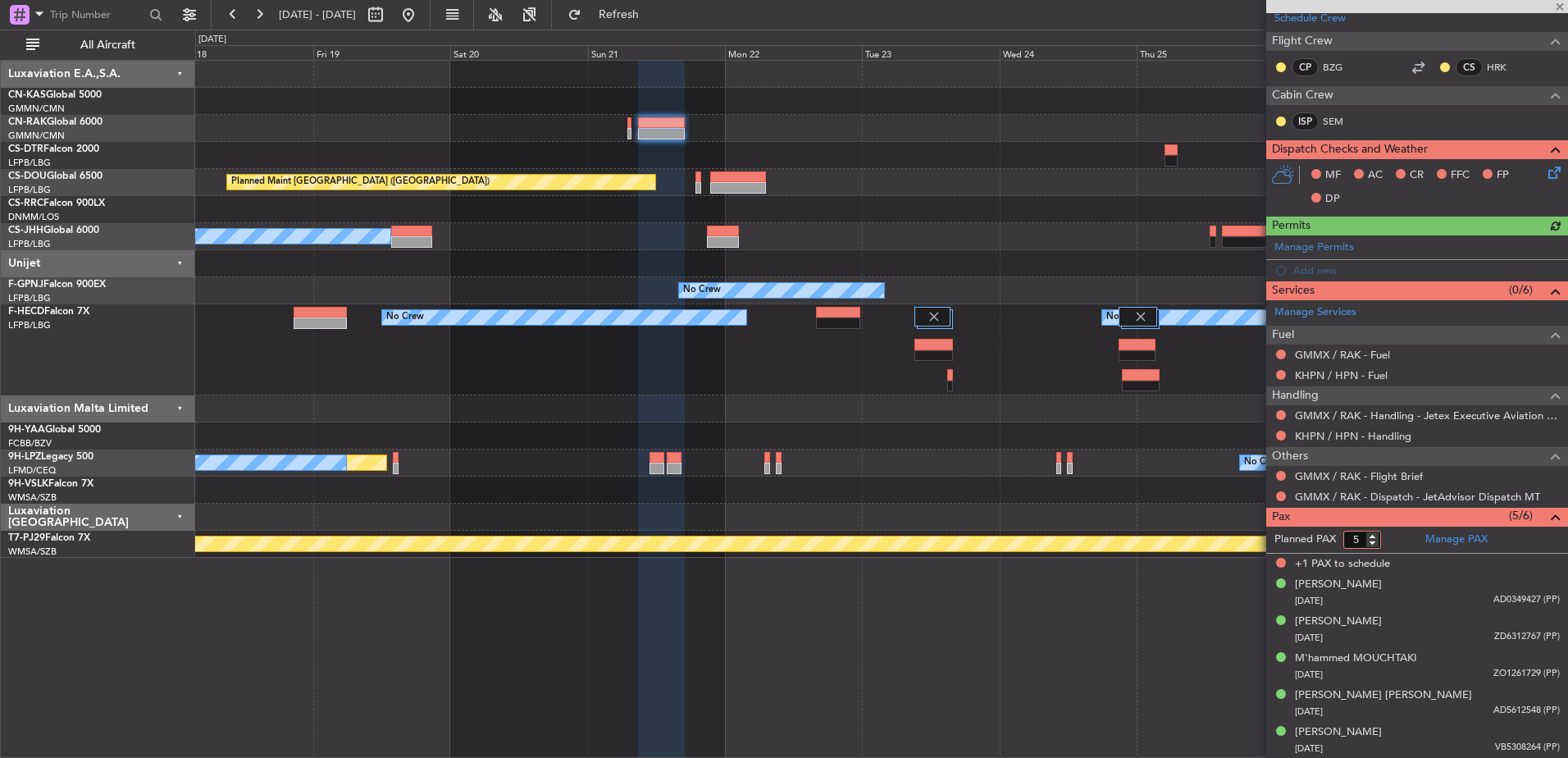
type input "5"
click at [1372, 544] on input "5" at bounding box center [1363, 540] width 38 height 18
click at [975, 113] on div at bounding box center [881, 101] width 1372 height 27
click at [1119, 481] on div at bounding box center [881, 490] width 1372 height 27
click at [1183, 404] on div at bounding box center [881, 408] width 1372 height 27
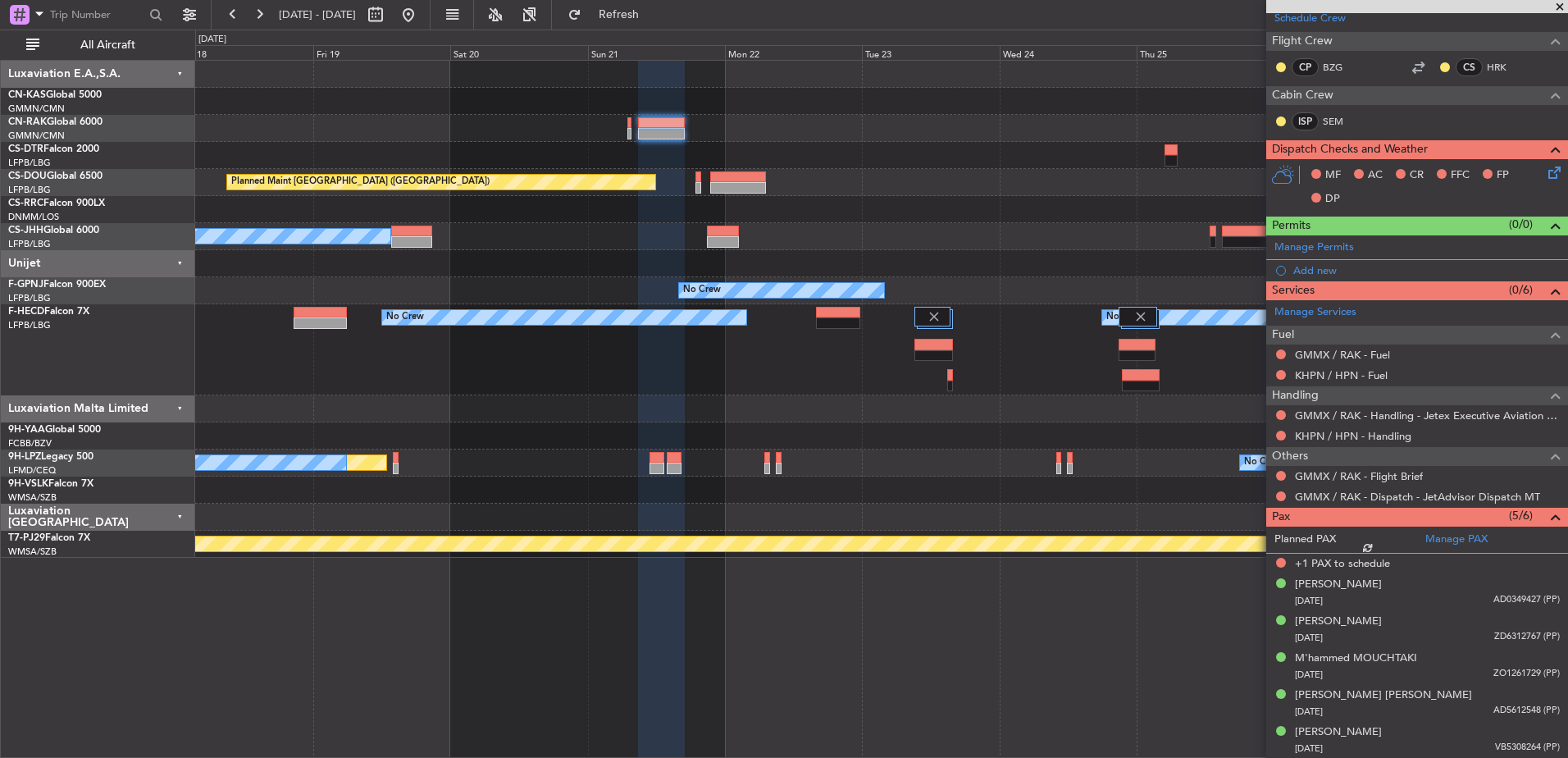
click at [1409, 203] on div "MF AC CR FFC FP DP" at bounding box center [1424, 187] width 241 height 48
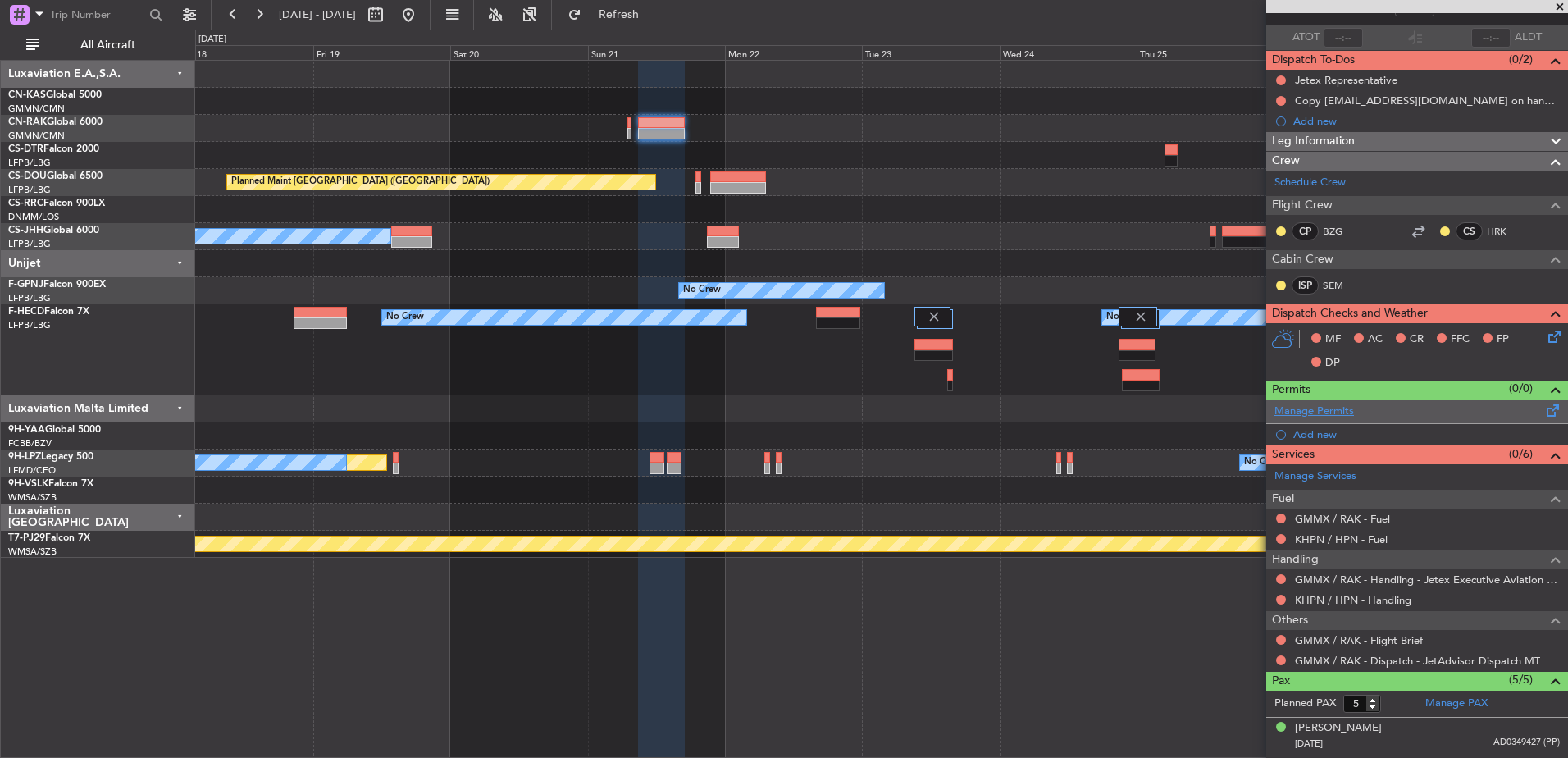
click at [1325, 408] on link "Manage Permits" at bounding box center [1315, 412] width 80 height 16
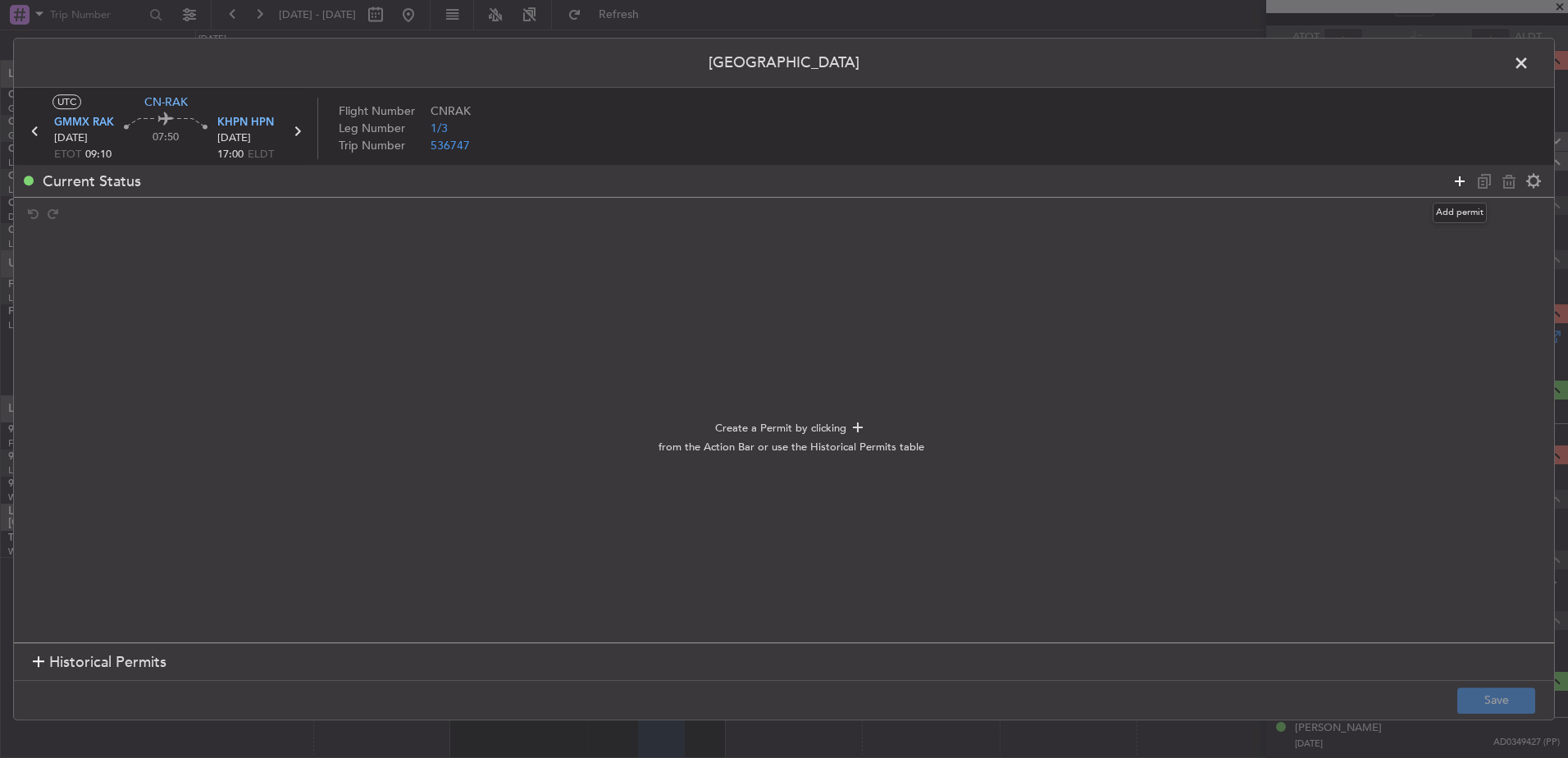
click at [1456, 181] on icon at bounding box center [1460, 181] width 20 height 20
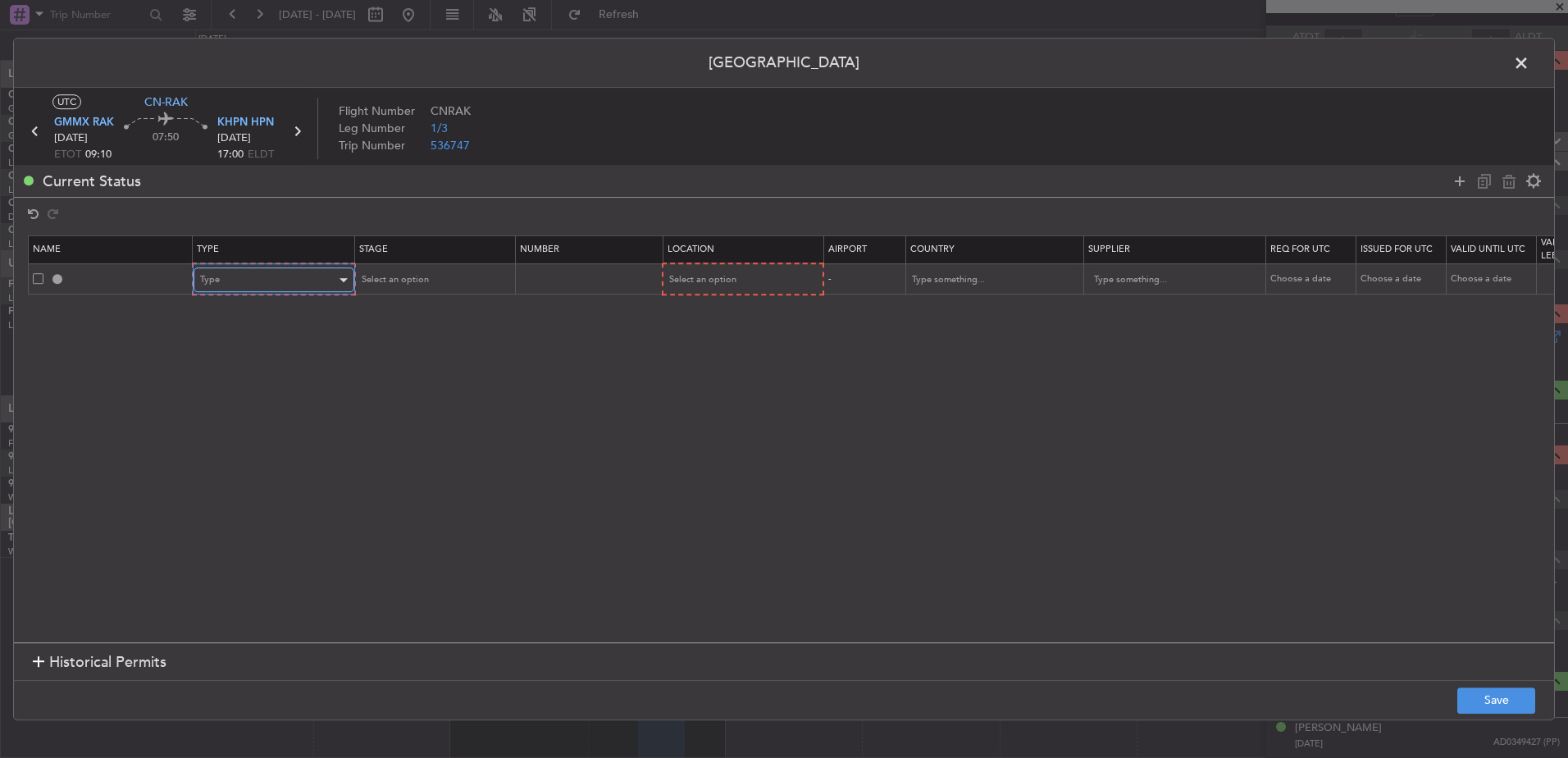
click at [276, 283] on div "Type" at bounding box center [268, 279] width 136 height 25
click at [214, 478] on span "EAPIS" at bounding box center [274, 478] width 146 height 25
click at [1453, 182] on icon at bounding box center [1460, 181] width 20 height 20
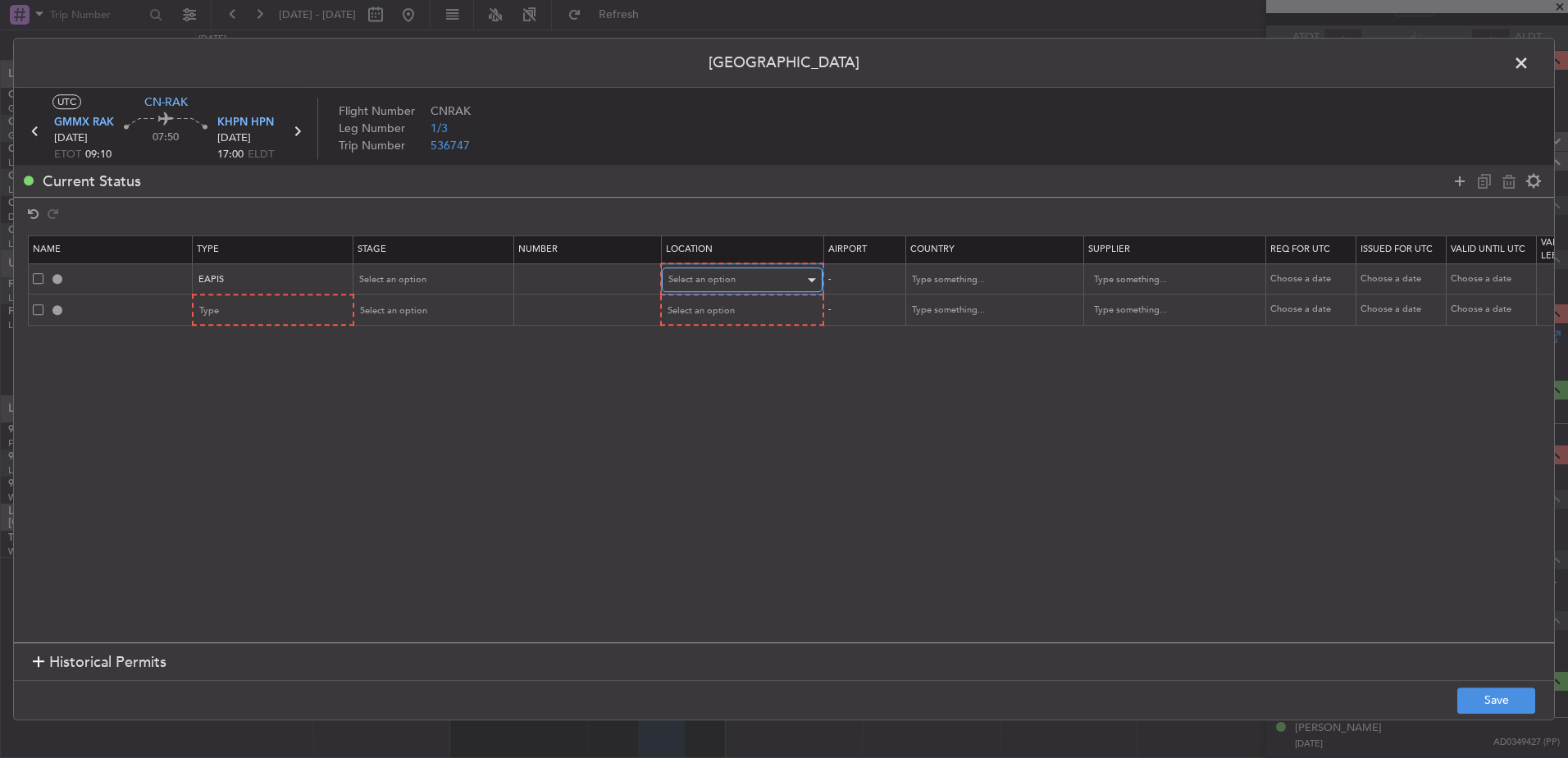
click at [689, 272] on div "Select an option" at bounding box center [736, 279] width 136 height 25
click at [683, 365] on span "Arrival" at bounding box center [742, 363] width 146 height 25
click at [215, 302] on div "Type" at bounding box center [268, 310] width 136 height 25
click at [231, 506] on span "CUSTOMS" at bounding box center [274, 516] width 146 height 25
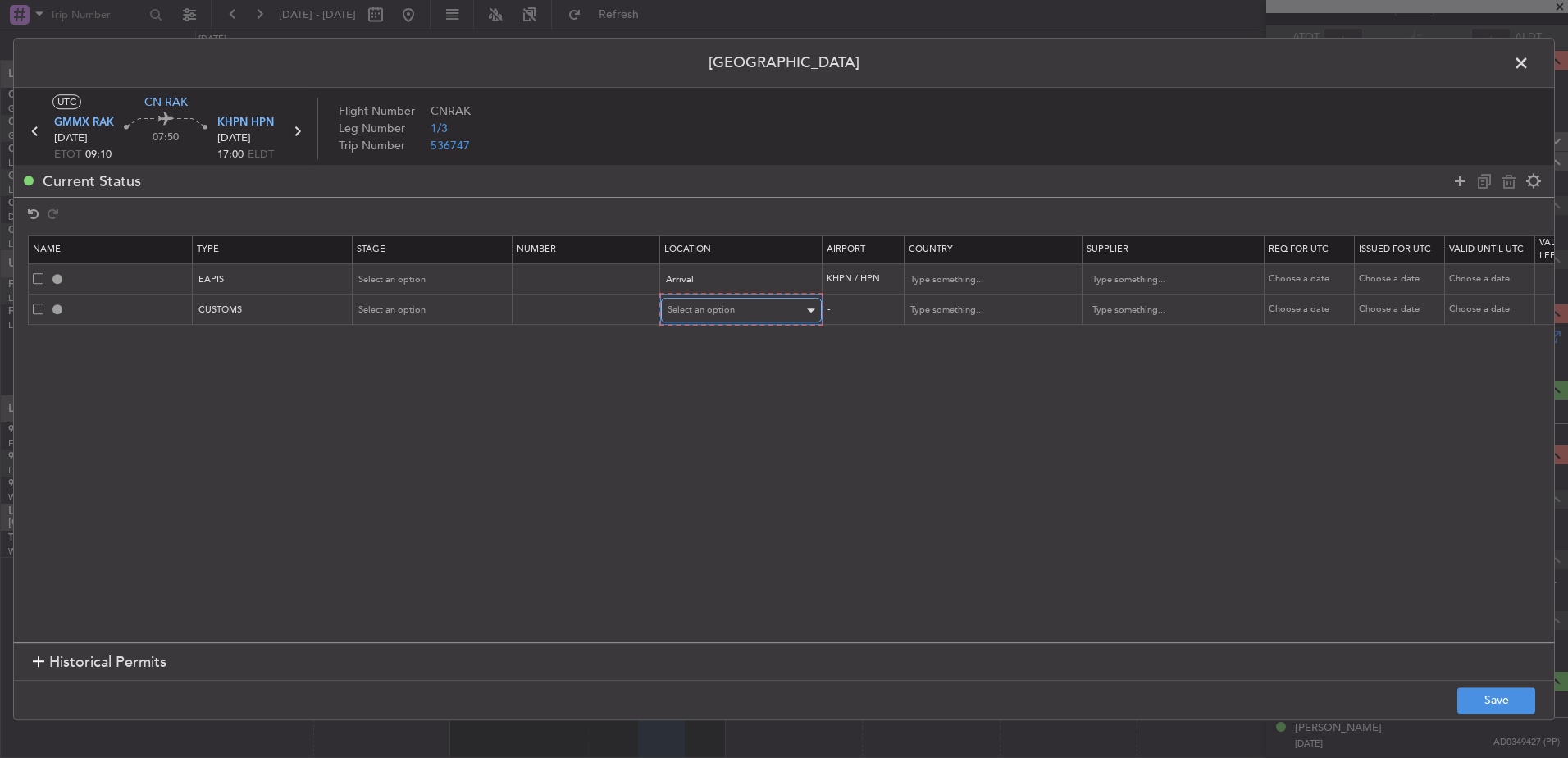
click at [705, 313] on span "Select an option" at bounding box center [701, 309] width 67 height 12
click at [681, 393] on span "Arrival" at bounding box center [741, 393] width 146 height 25
click at [1462, 185] on icon at bounding box center [1460, 181] width 20 height 20
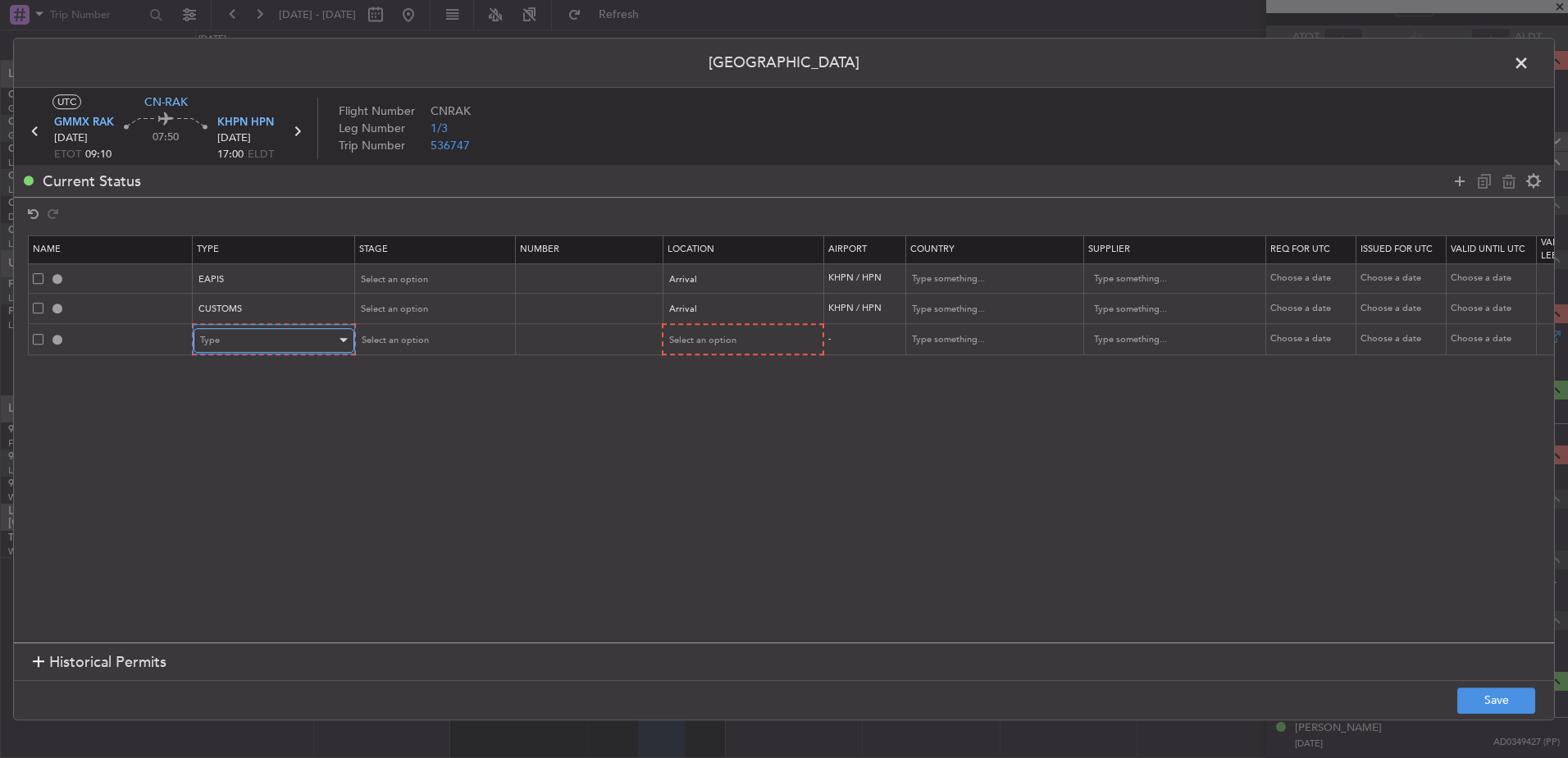
click at [290, 334] on div "Type" at bounding box center [268, 340] width 136 height 25
click at [898, 450] on div at bounding box center [784, 379] width 1568 height 758
click at [1500, 701] on button "Save" at bounding box center [1497, 700] width 78 height 26
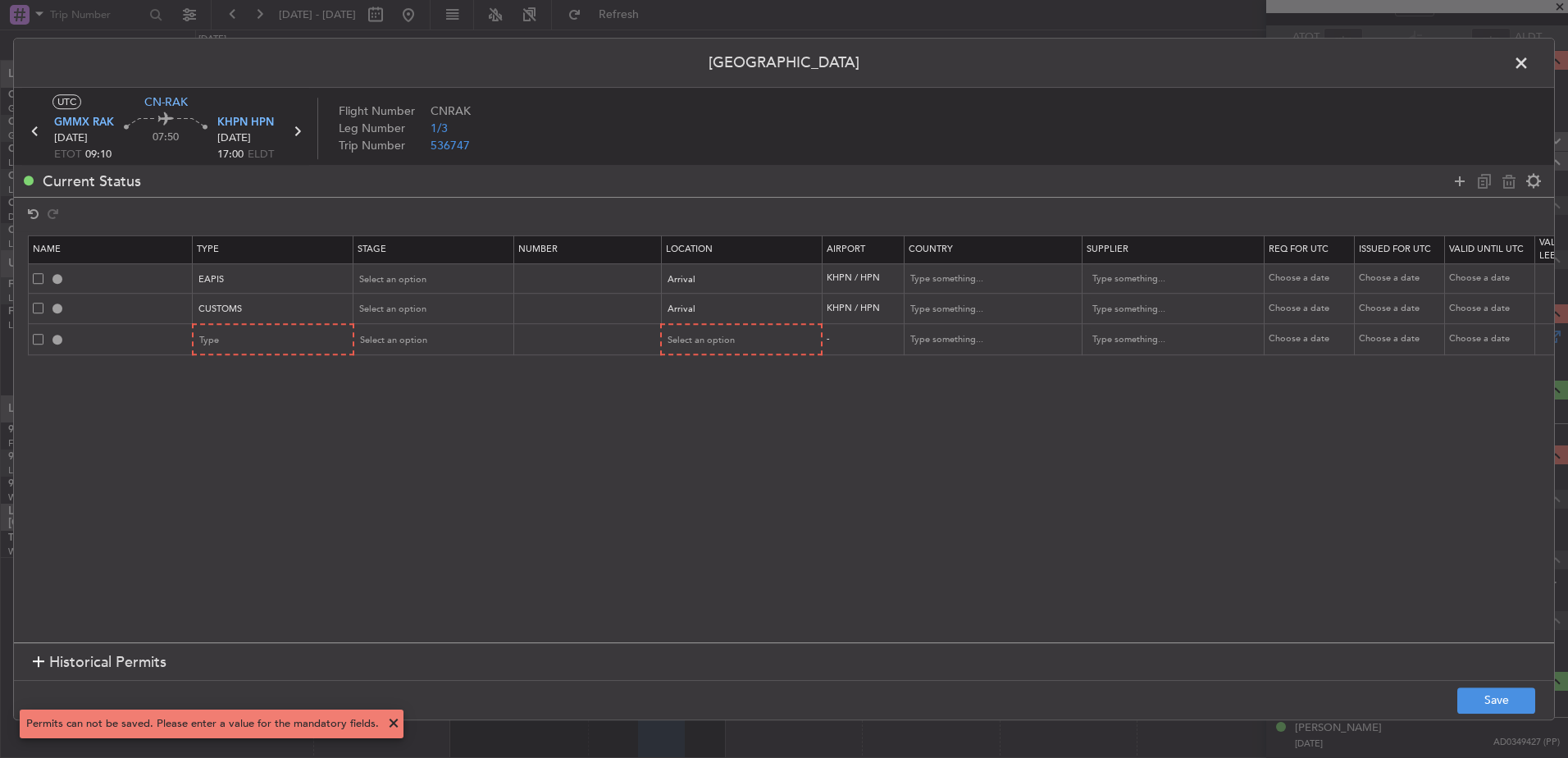
click at [40, 340] on span at bounding box center [38, 339] width 11 height 11
click at [44, 334] on input "checkbox" at bounding box center [44, 334] width 0 height 0
click at [1503, 185] on icon at bounding box center [1509, 181] width 20 height 20
click at [1490, 699] on button "Save" at bounding box center [1497, 700] width 78 height 26
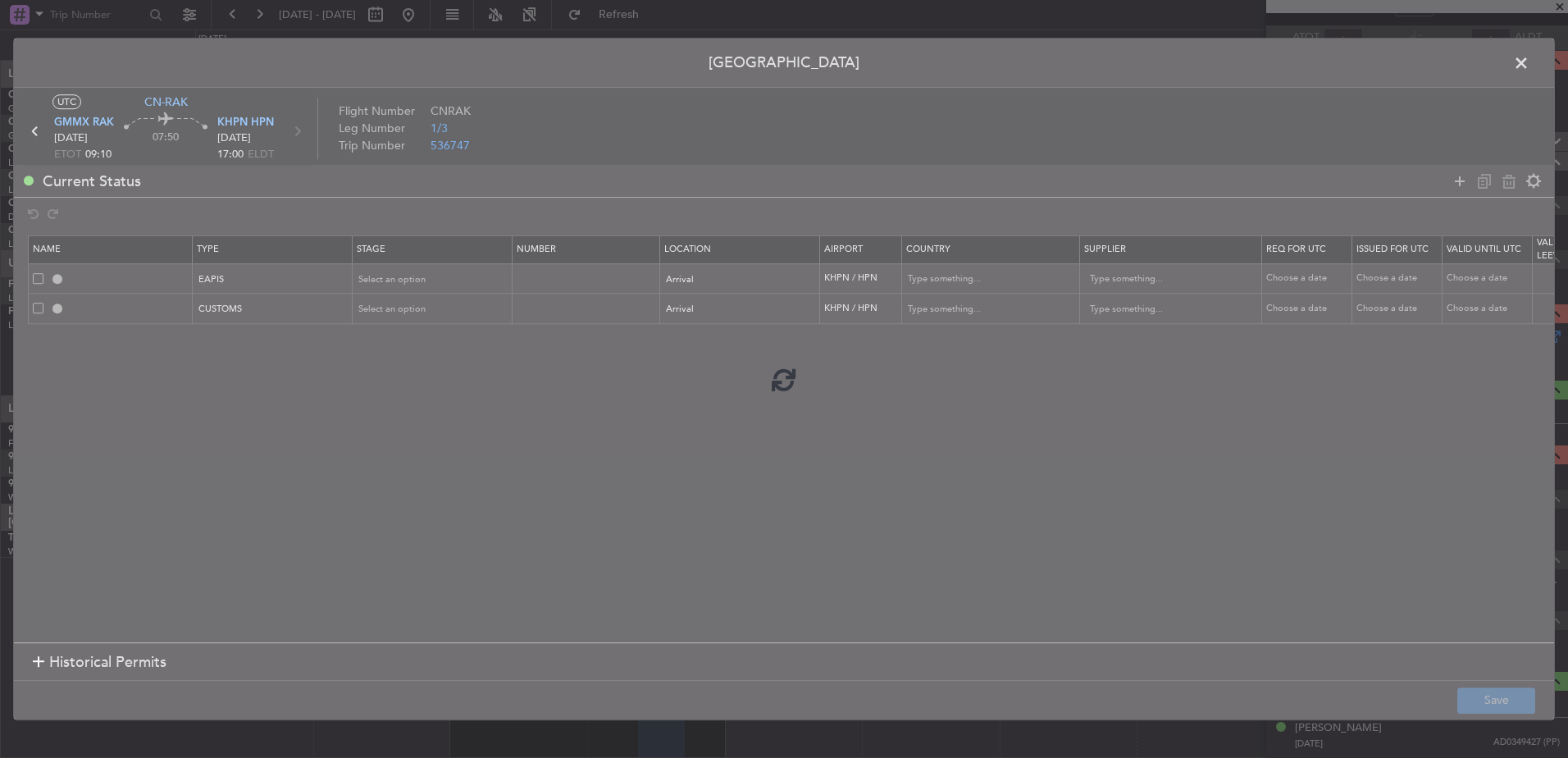
type input "EAPIS"
type input "[GEOGRAPHIC_DATA]"
type input "NNN"
type input "5"
type input "KHPN ARR CUSTOMS"
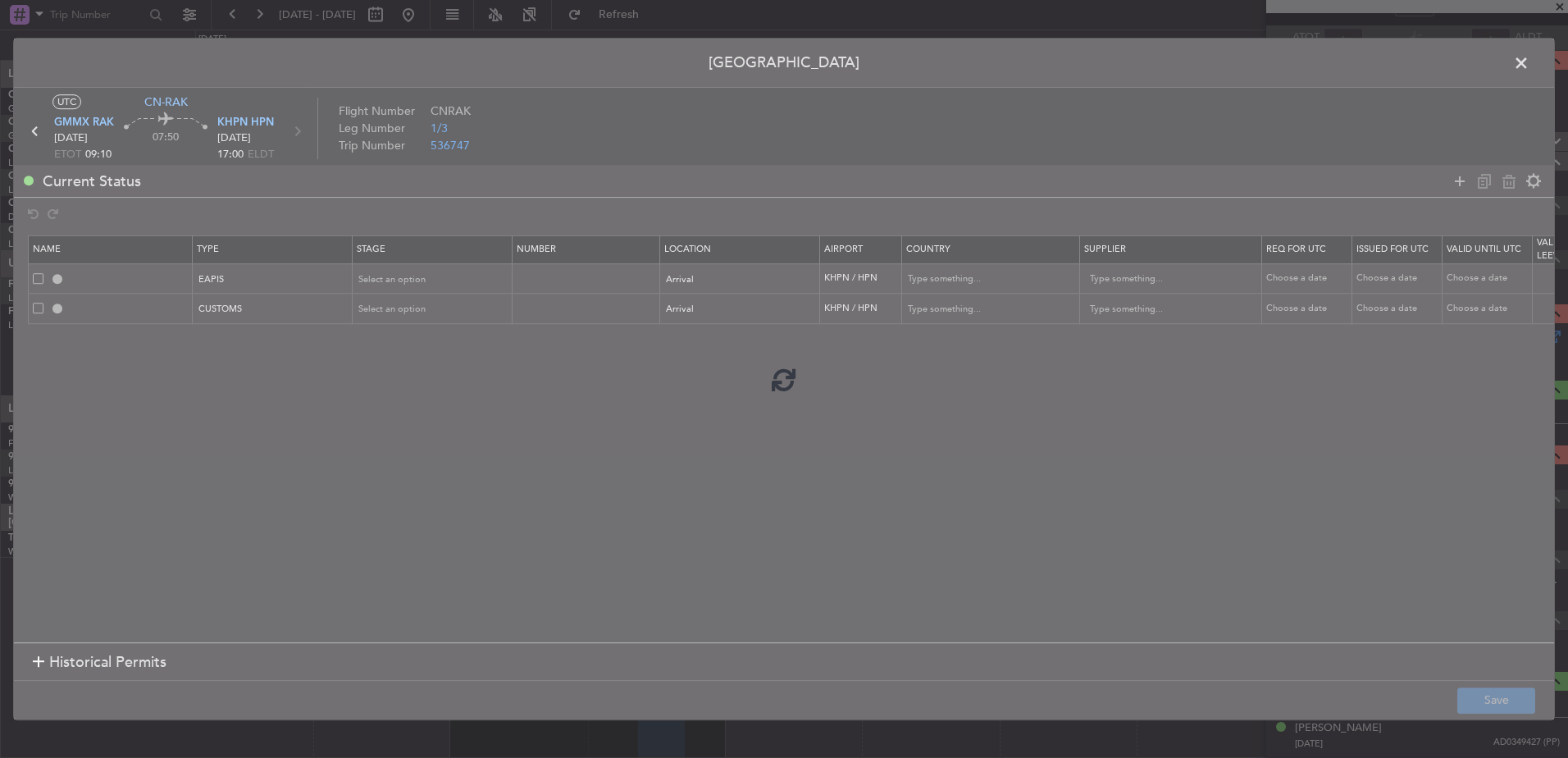
type input "[GEOGRAPHIC_DATA]"
type input "NNN"
type input "5"
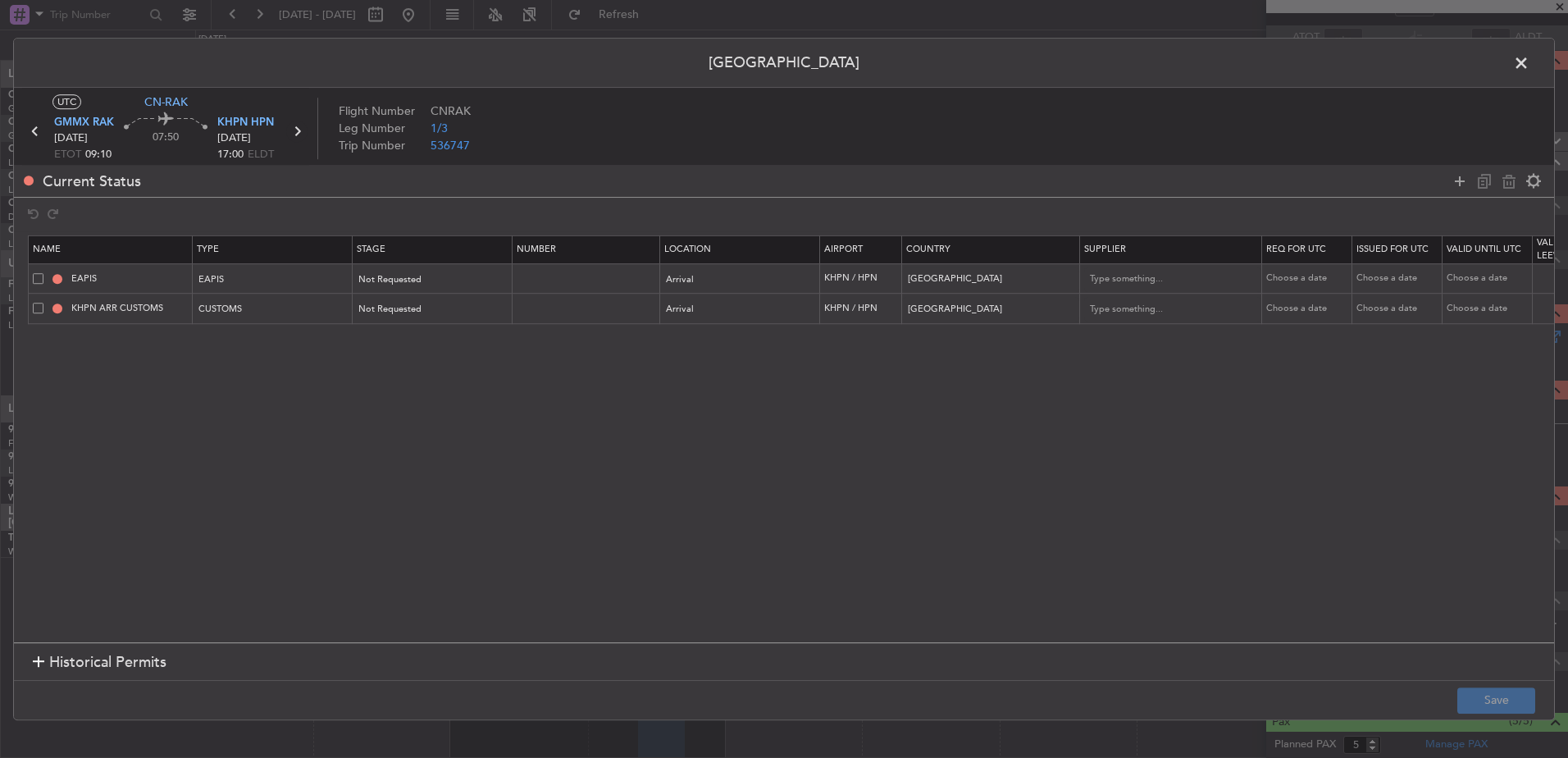
click at [296, 135] on icon at bounding box center [296, 131] width 21 height 21
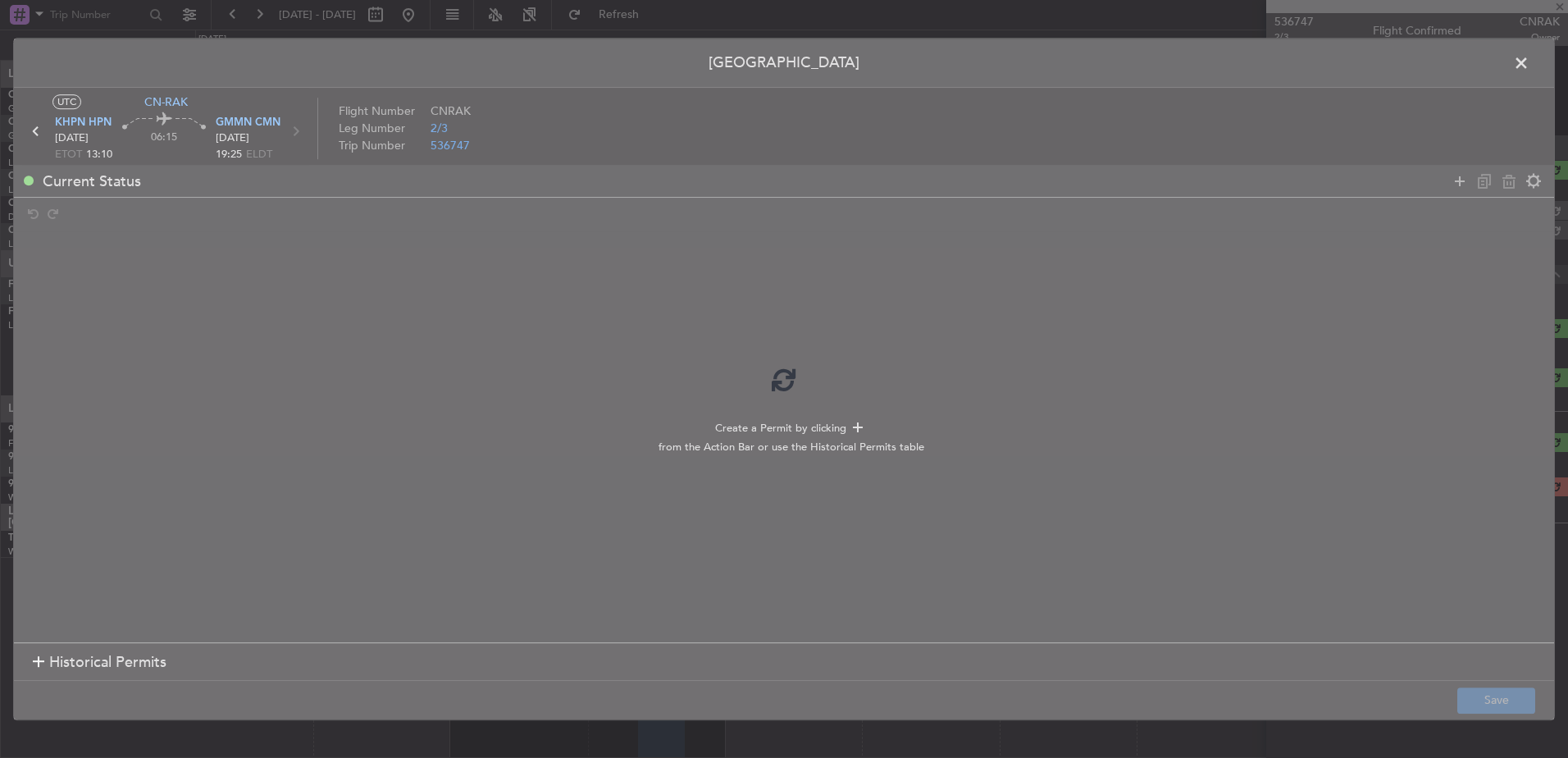
type input "6"
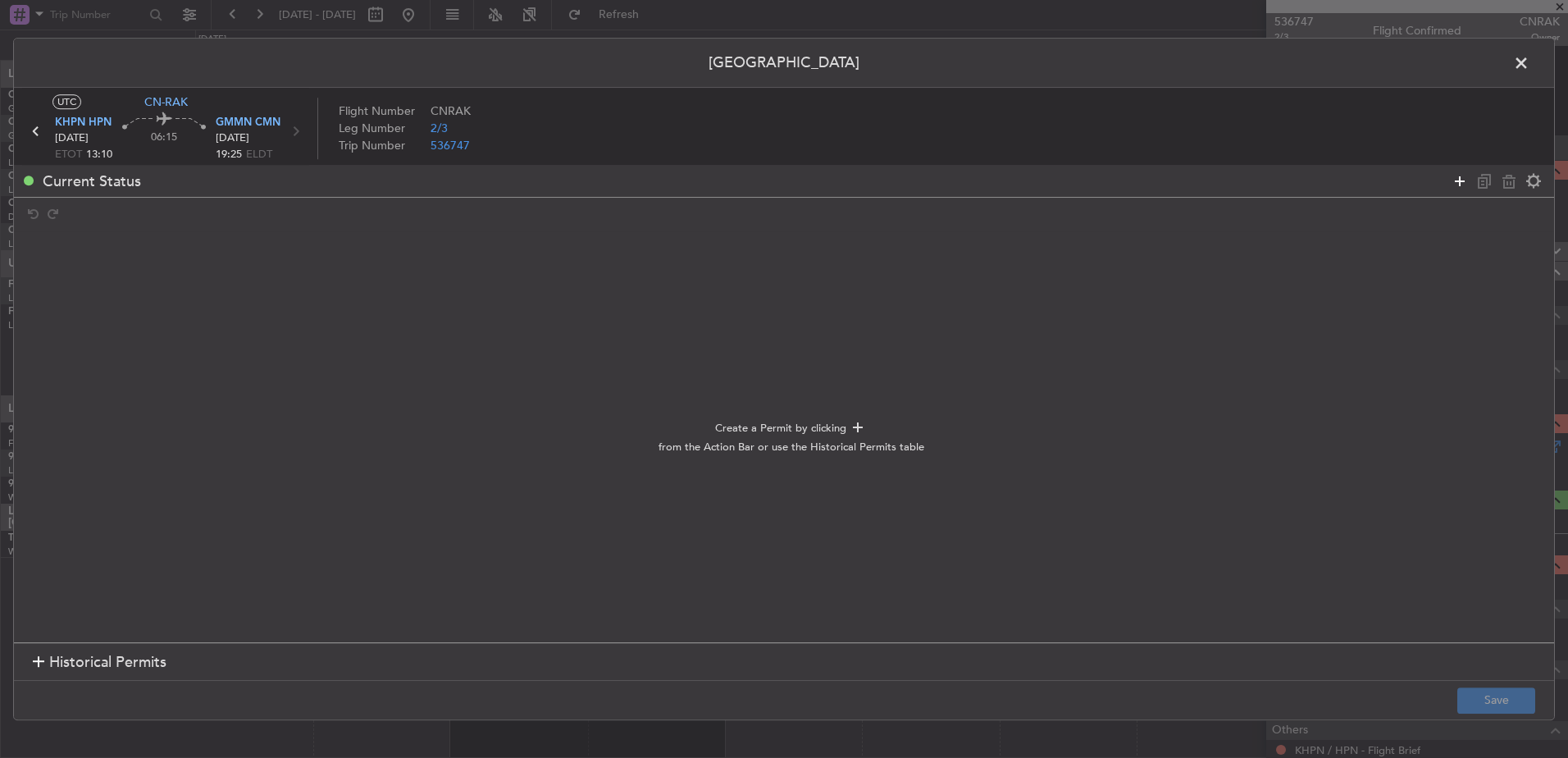
click at [1466, 180] on icon at bounding box center [1460, 181] width 20 height 20
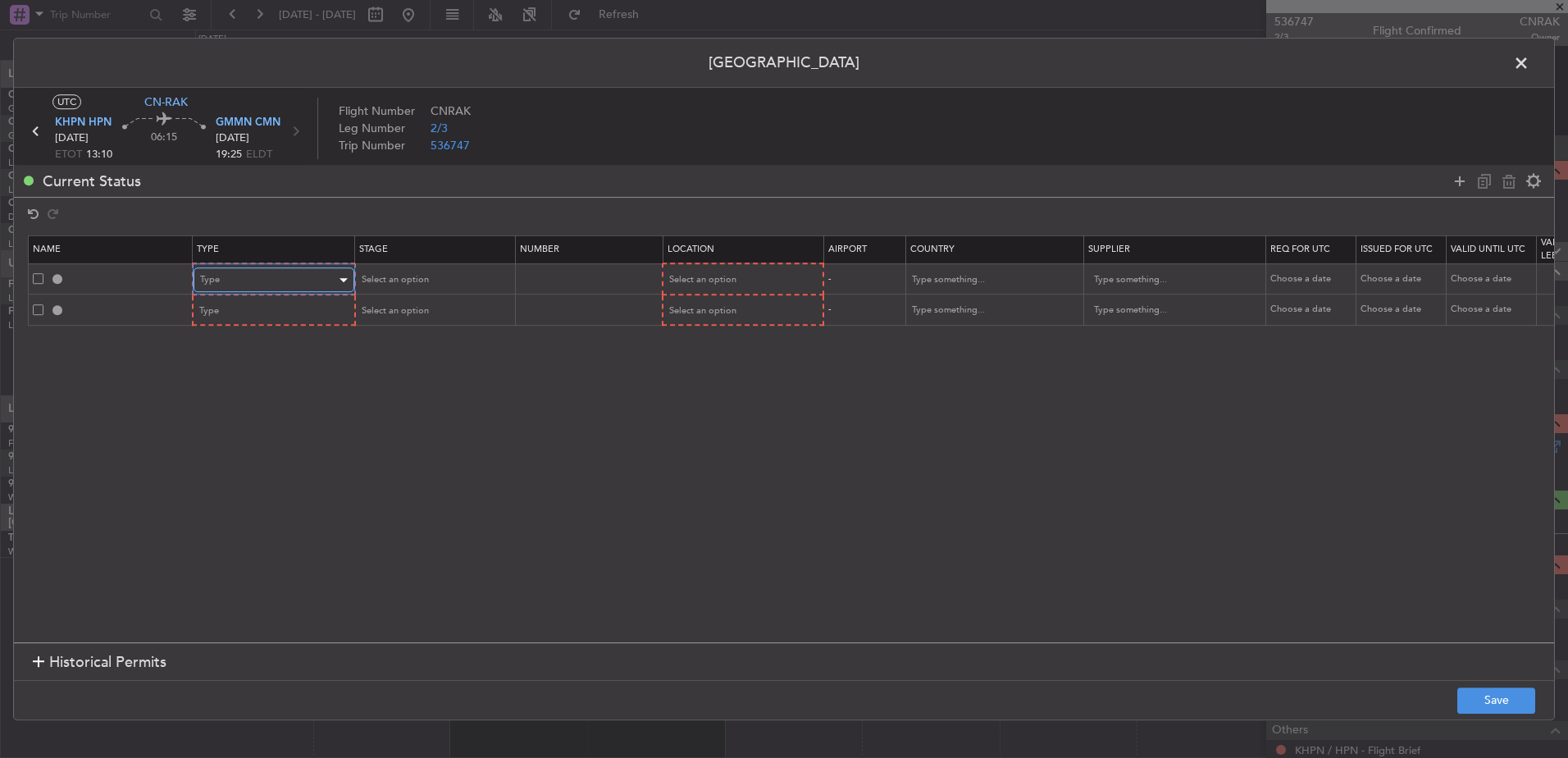
click at [234, 273] on div "Type" at bounding box center [268, 279] width 136 height 25
click at [235, 311] on span "EAPIS" at bounding box center [274, 314] width 146 height 25
click at [238, 303] on div "Type" at bounding box center [268, 311] width 136 height 25
click at [269, 277] on div at bounding box center [784, 379] width 1568 height 758
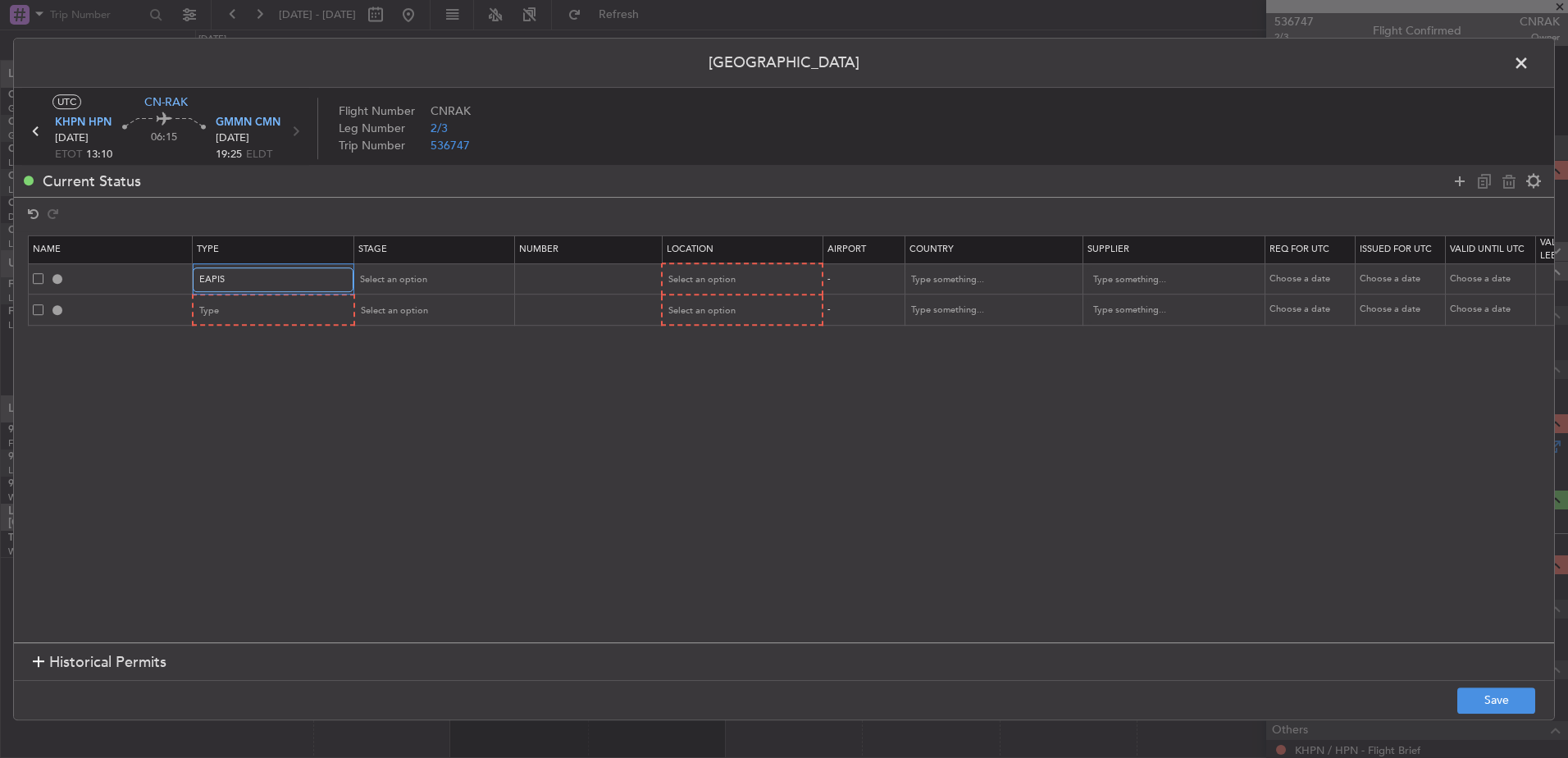
click at [269, 277] on div "EAPIS" at bounding box center [267, 279] width 136 height 25
click at [230, 411] on span "CID" at bounding box center [273, 421] width 146 height 25
click at [244, 302] on div "Type" at bounding box center [268, 311] width 136 height 25
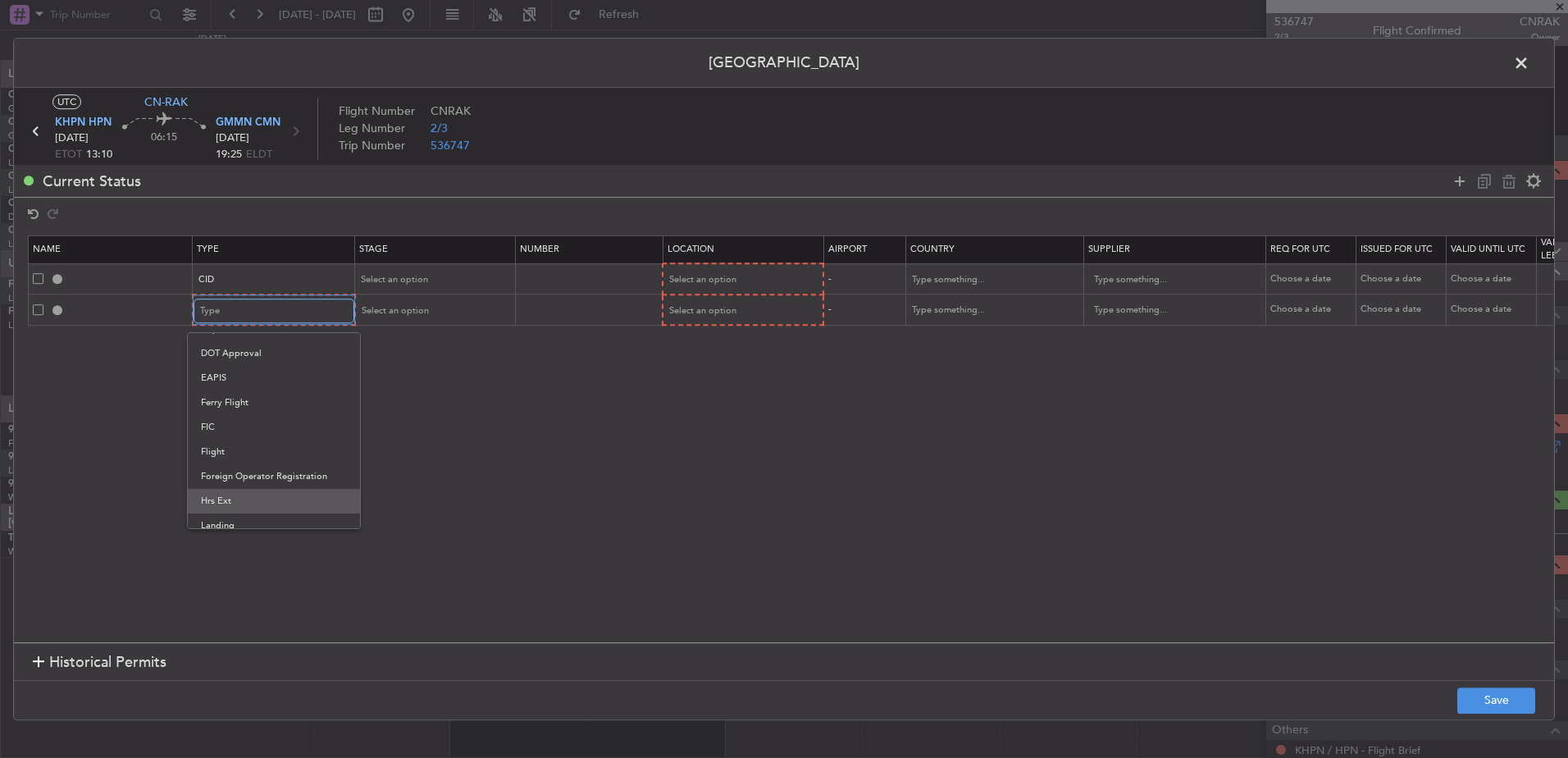
scroll to position [246, 0]
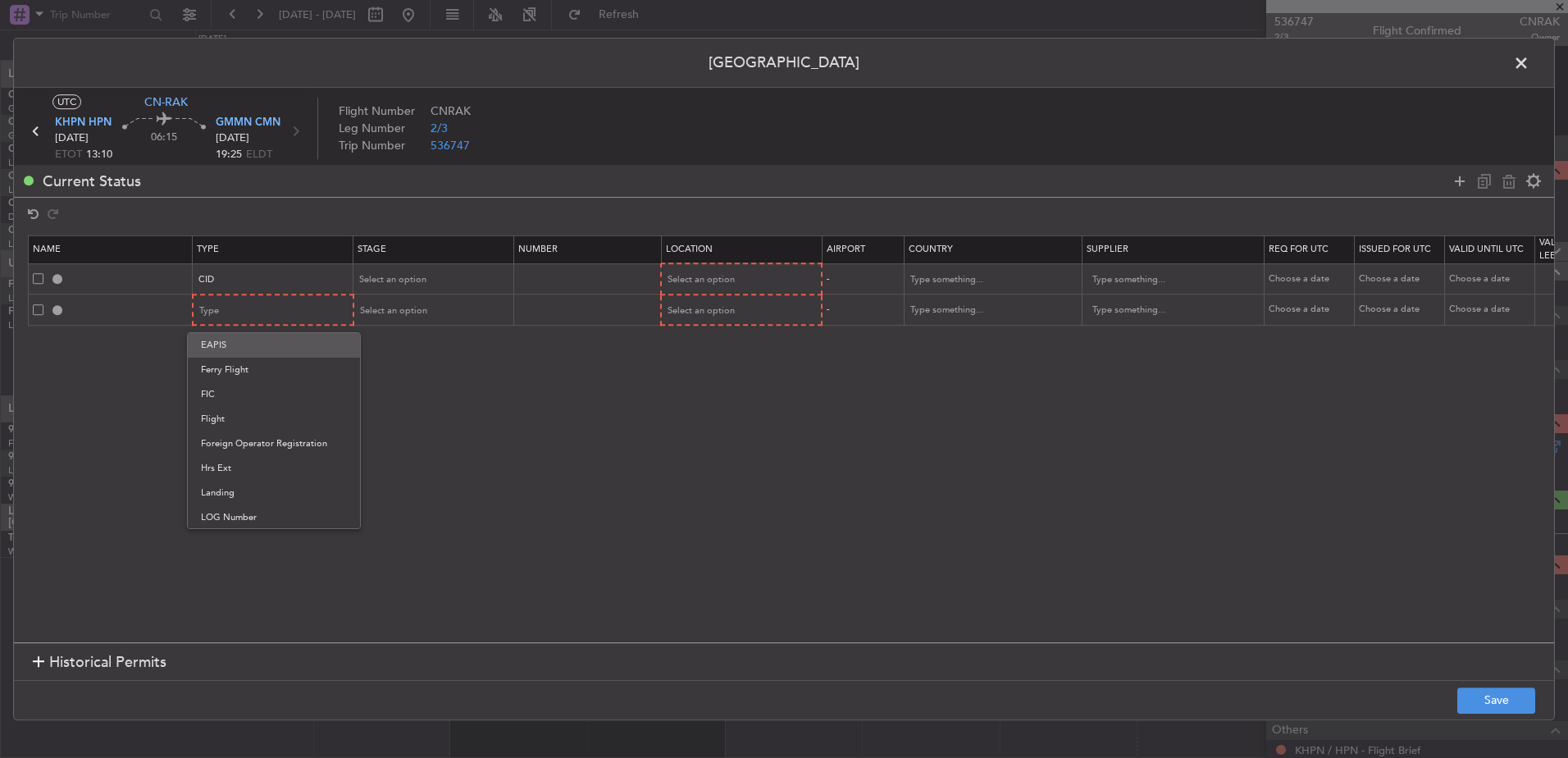
click at [226, 349] on span "EAPIS" at bounding box center [274, 345] width 146 height 25
click at [1462, 181] on icon at bounding box center [1460, 181] width 20 height 20
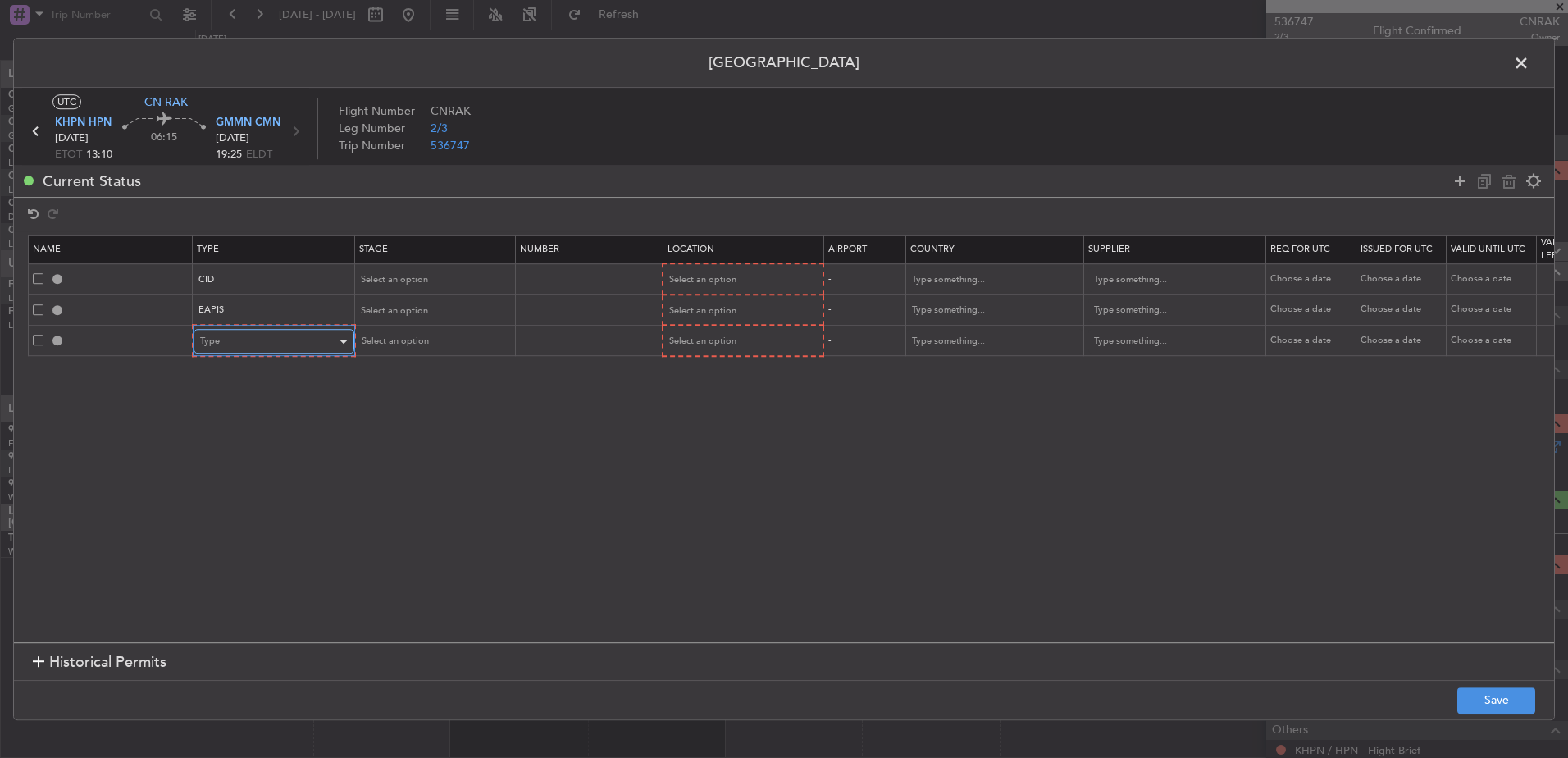
click at [214, 340] on span "Type" at bounding box center [210, 341] width 20 height 12
click at [230, 472] on span "CUSTOMS" at bounding box center [274, 466] width 146 height 25
click at [1479, 702] on button "Save" at bounding box center [1497, 700] width 78 height 26
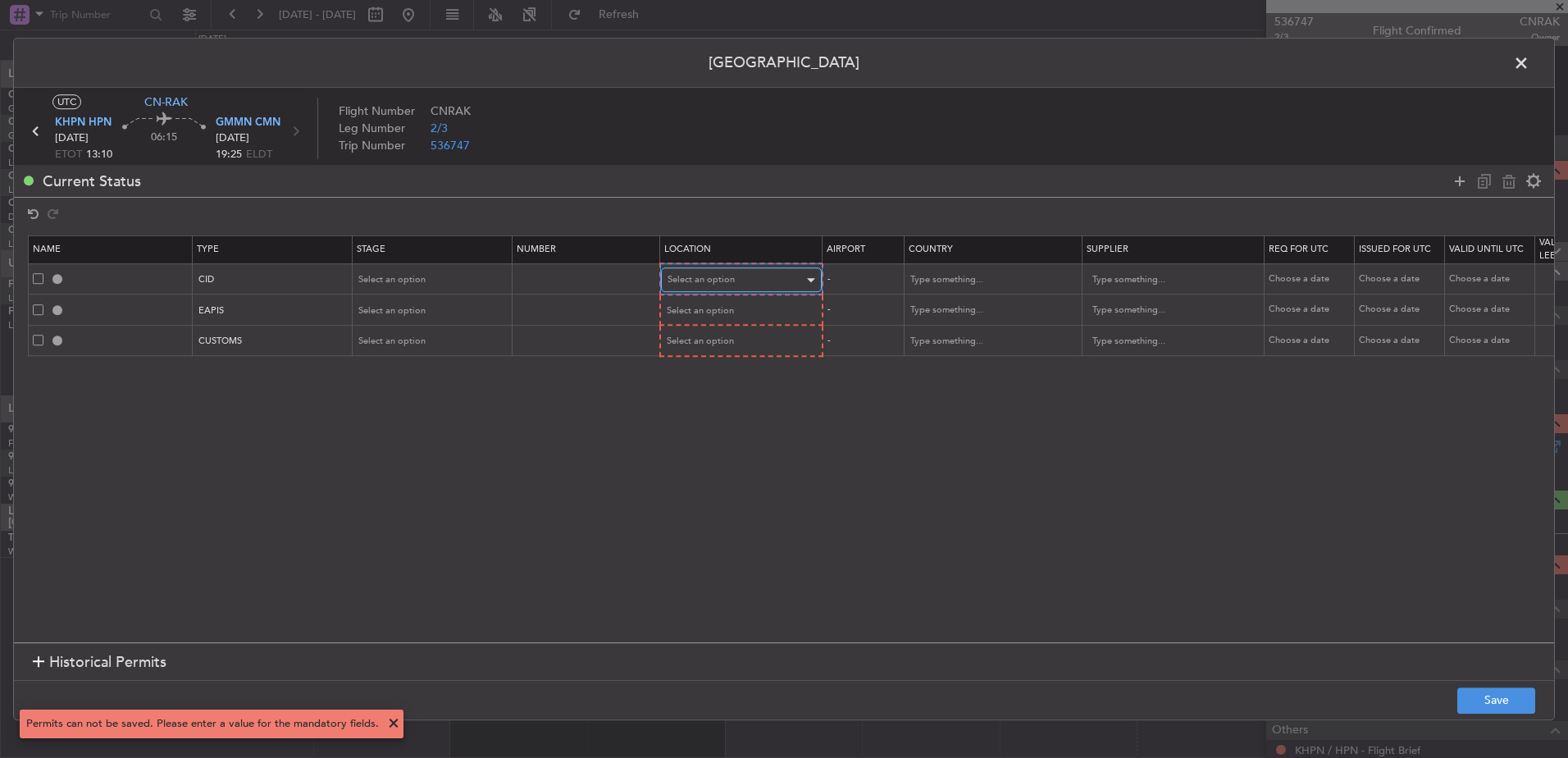
click at [732, 271] on div "Select an option" at bounding box center [736, 279] width 136 height 25
click at [721, 315] on span "Departure" at bounding box center [741, 314] width 146 height 25
click at [721, 309] on span "Select an option" at bounding box center [701, 309] width 67 height 12
click at [704, 347] on span "Departure" at bounding box center [741, 344] width 146 height 25
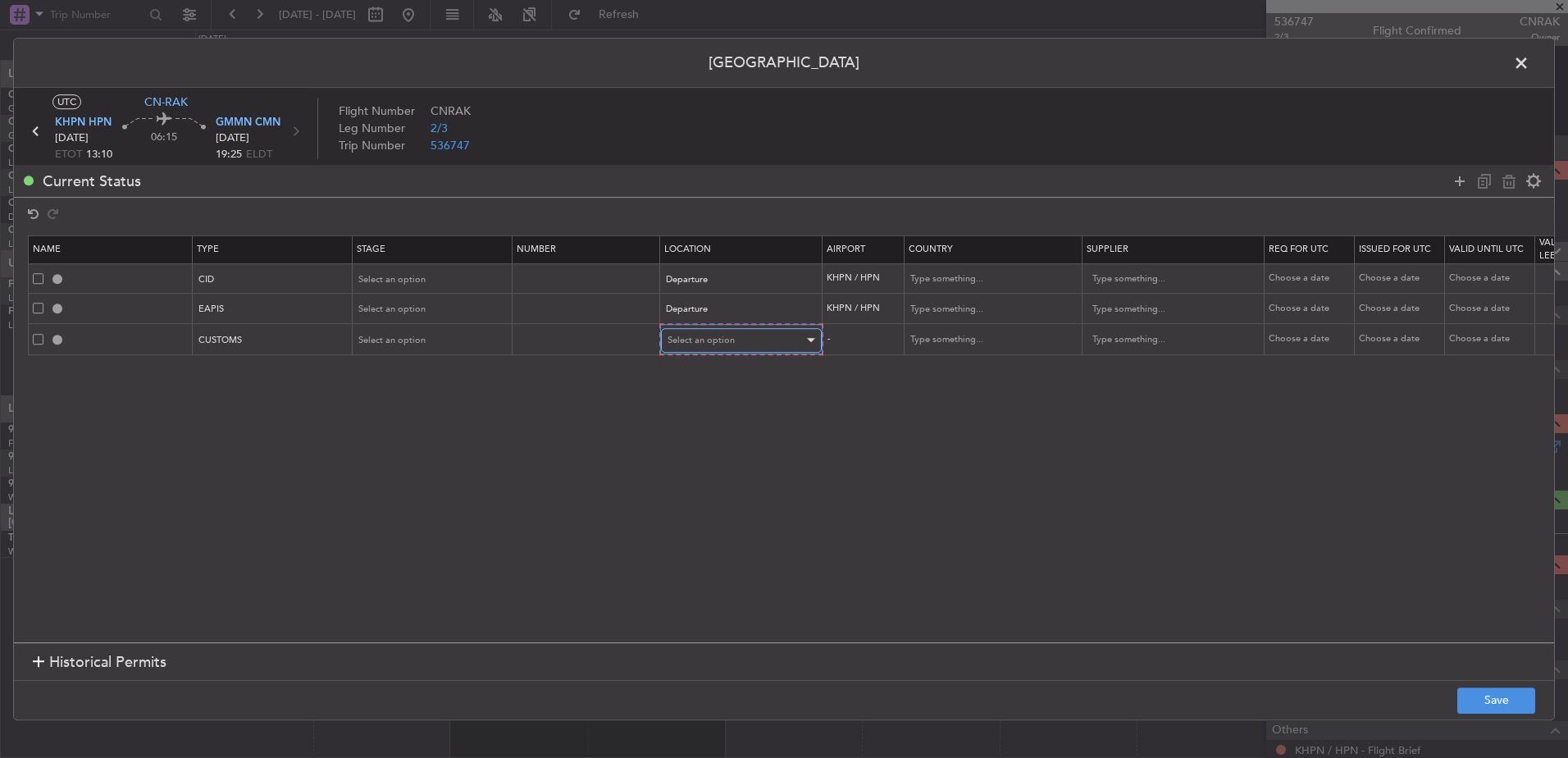
click at [705, 344] on span "Select an option" at bounding box center [701, 340] width 67 height 12
click at [717, 371] on span "Departure" at bounding box center [741, 375] width 146 height 25
click at [1501, 687] on footer "Save" at bounding box center [784, 699] width 1540 height 39
click at [1503, 698] on button "Save" at bounding box center [1497, 700] width 78 height 26
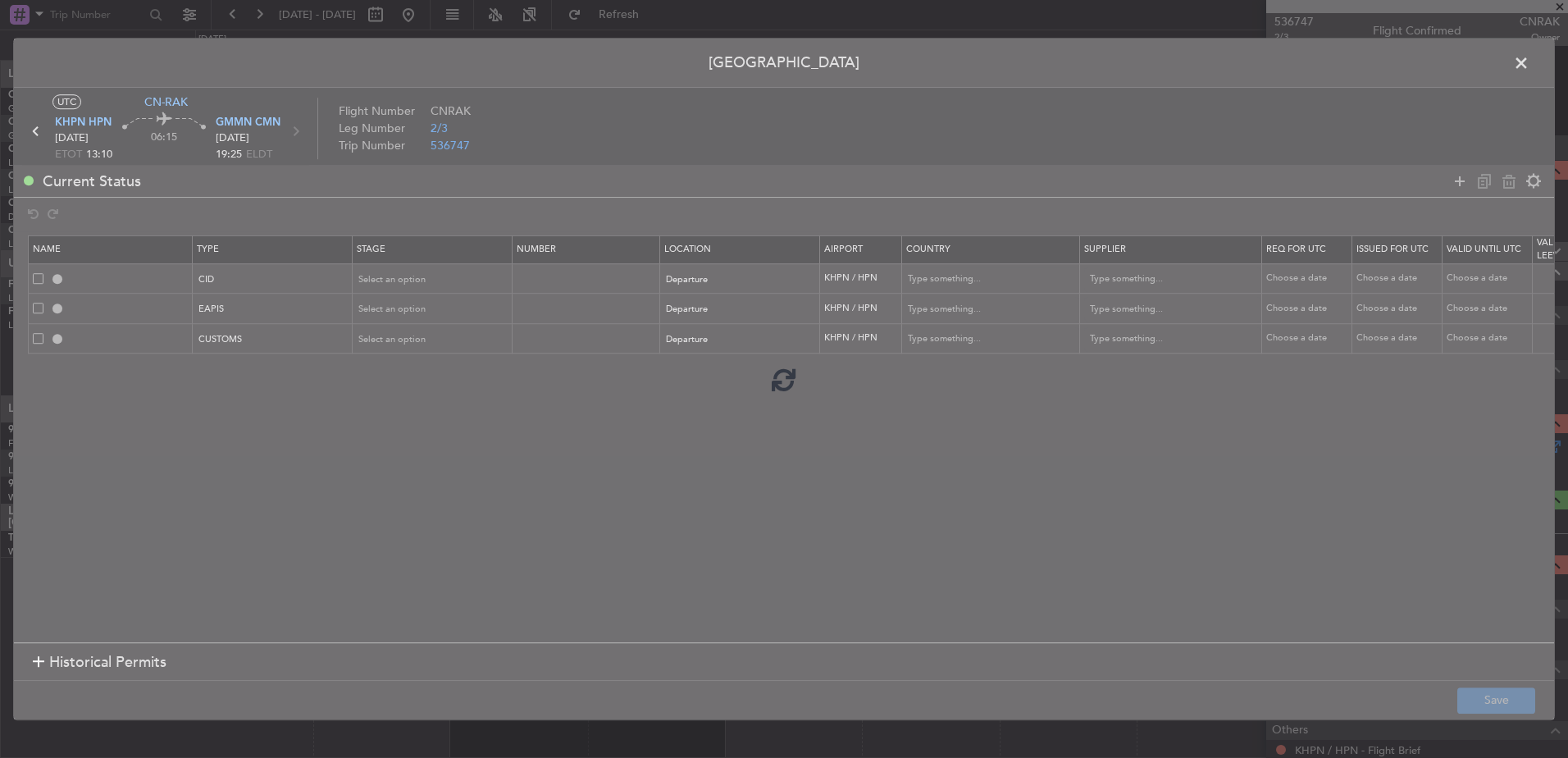
type input "CID"
type input "[GEOGRAPHIC_DATA]"
type input "NNN"
type input "5"
type input "EAPIS"
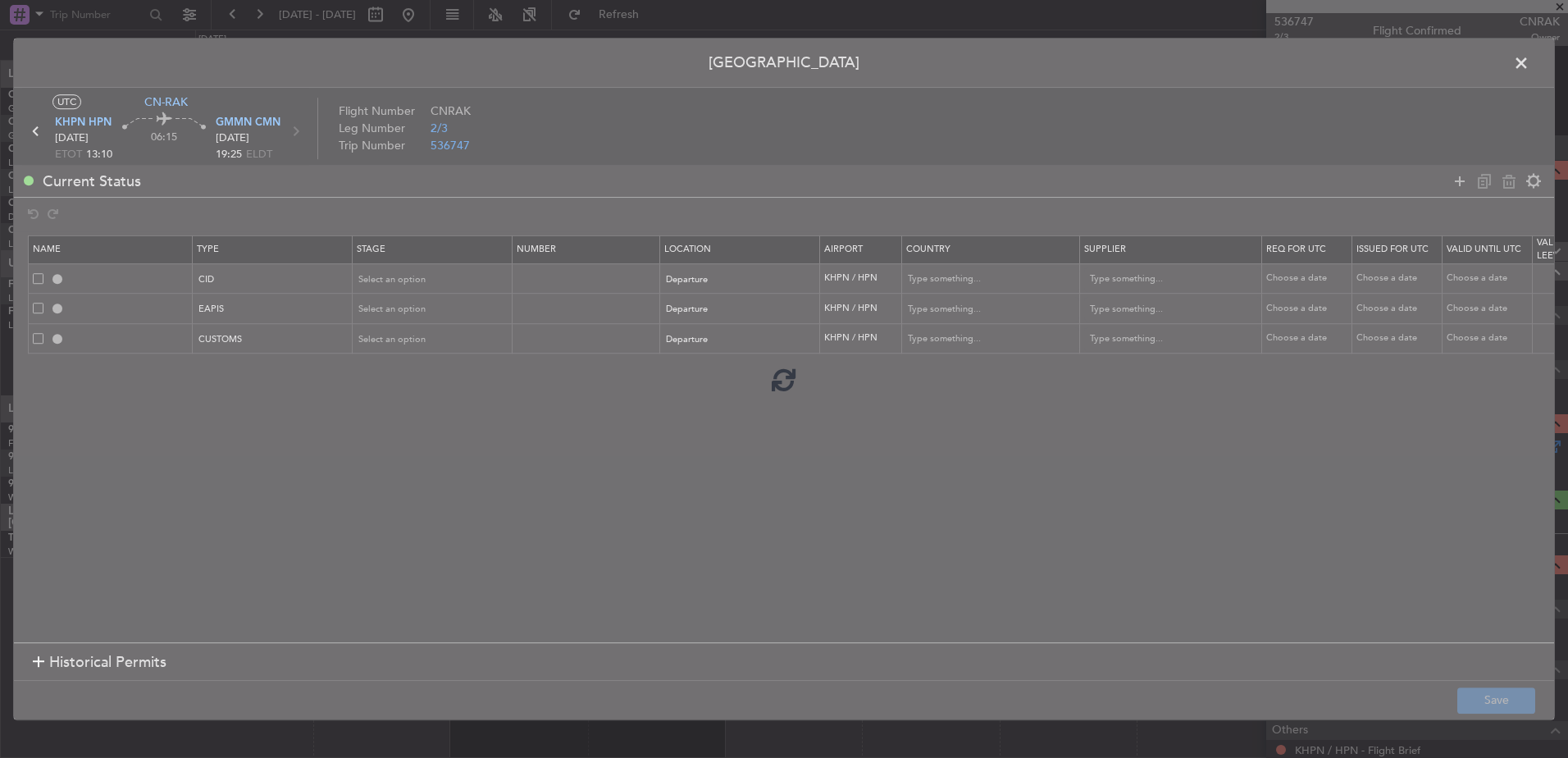
type input "[GEOGRAPHIC_DATA]"
type input "NNN"
type input "5"
type input "KHPN DEP CUSTOMS"
type input "[GEOGRAPHIC_DATA]"
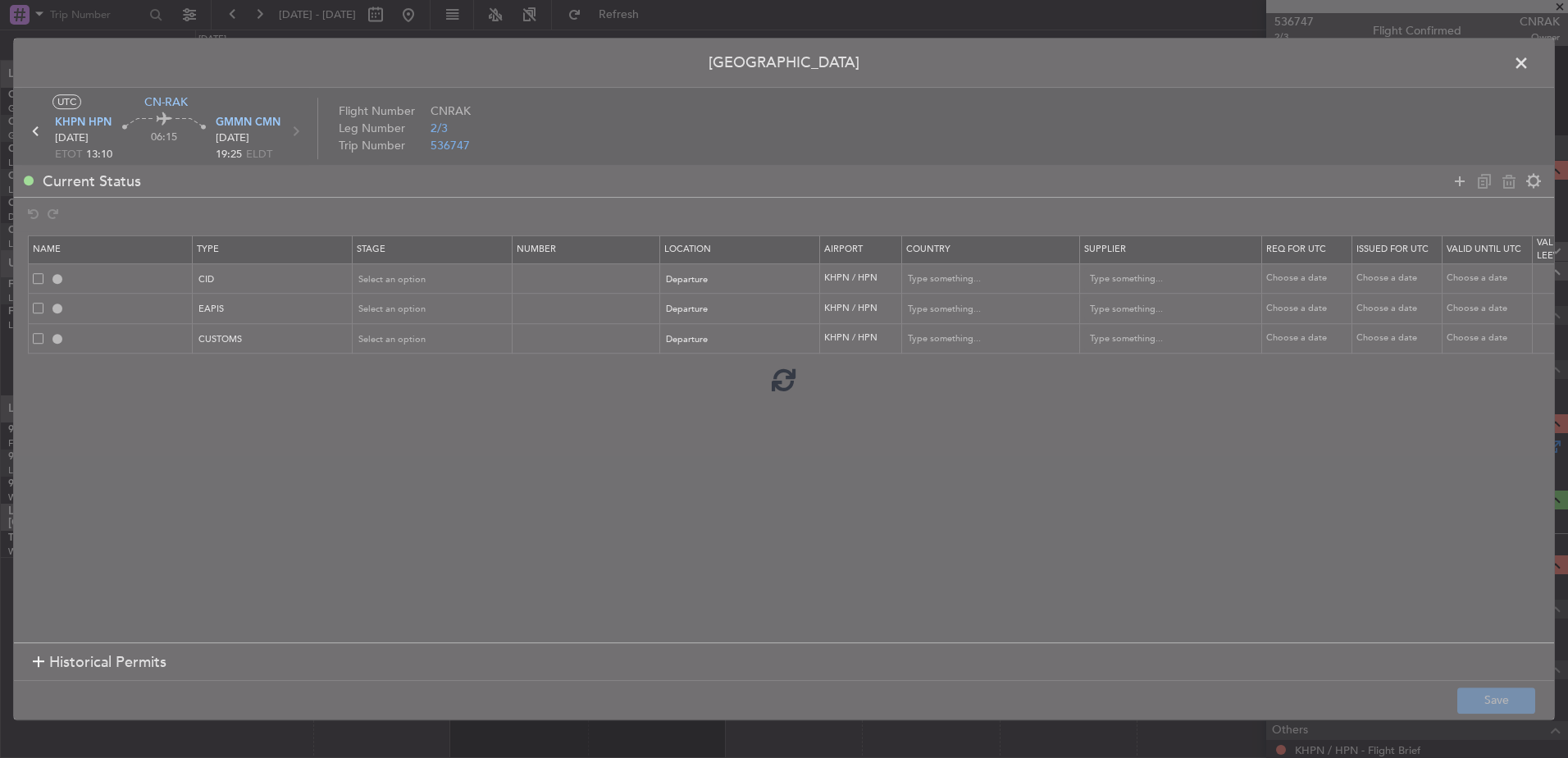
type input "NNN"
type input "5"
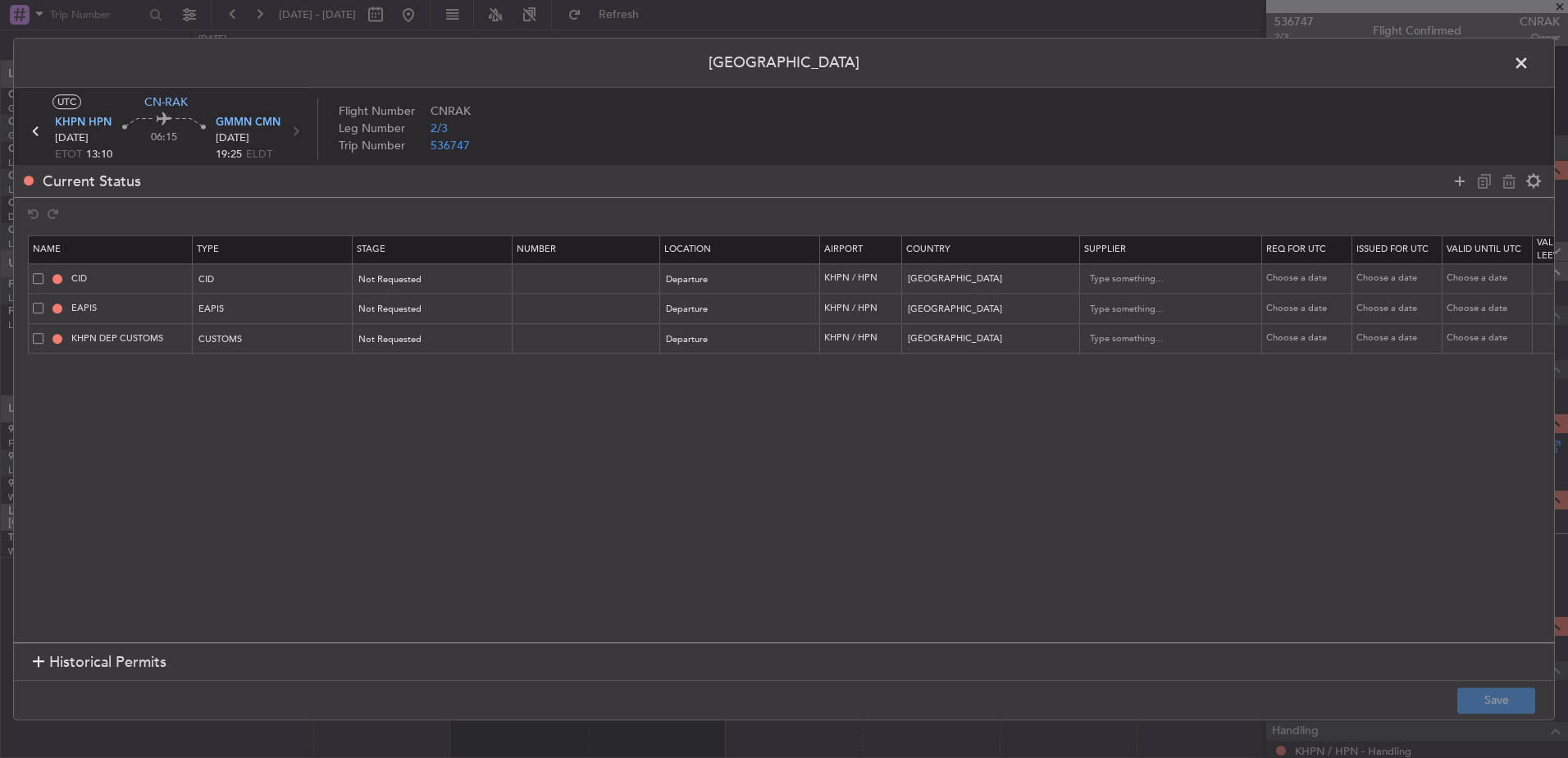
click at [1530, 61] on span at bounding box center [1530, 67] width 0 height 33
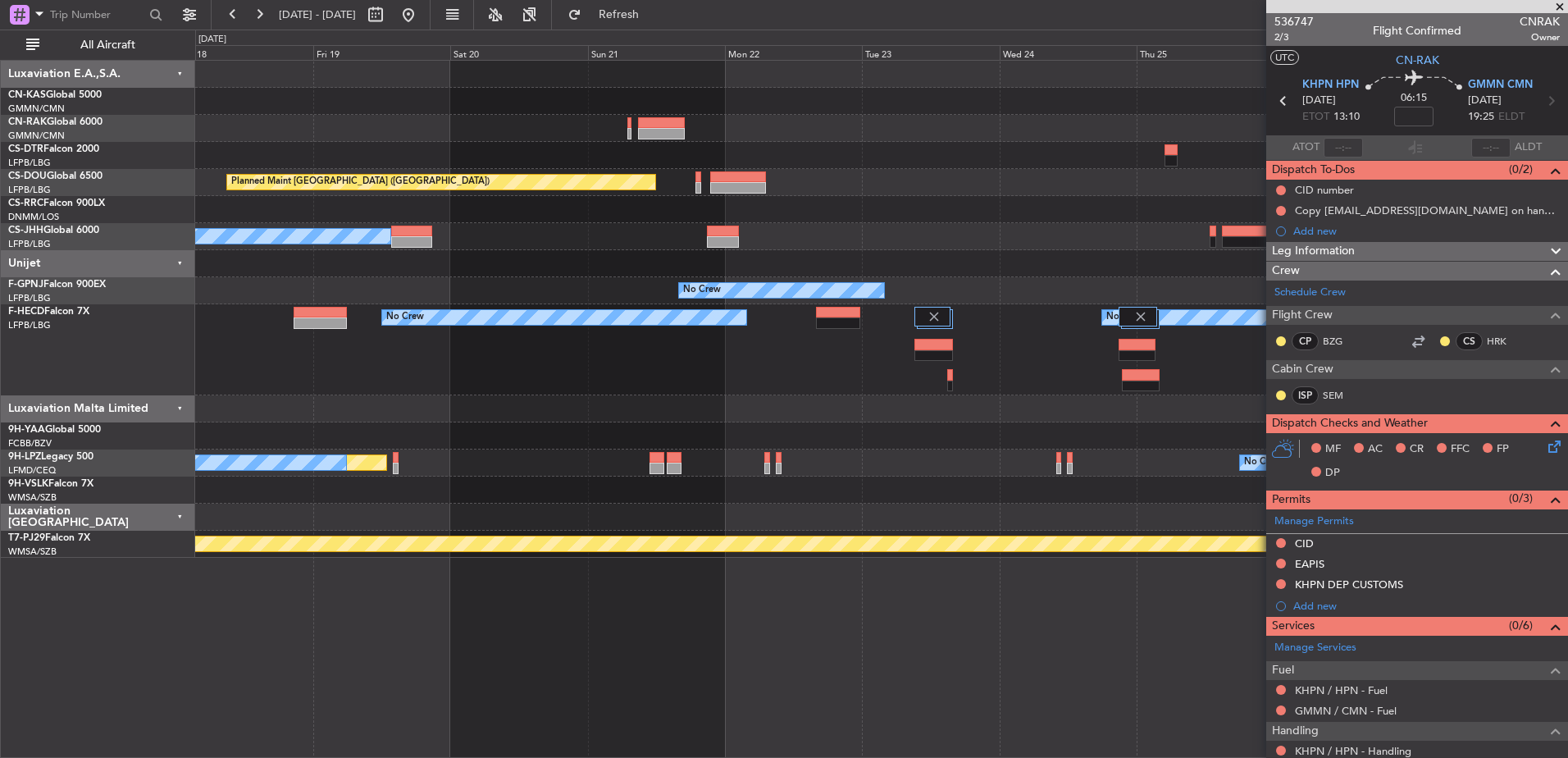
click at [872, 217] on div at bounding box center [881, 209] width 1372 height 27
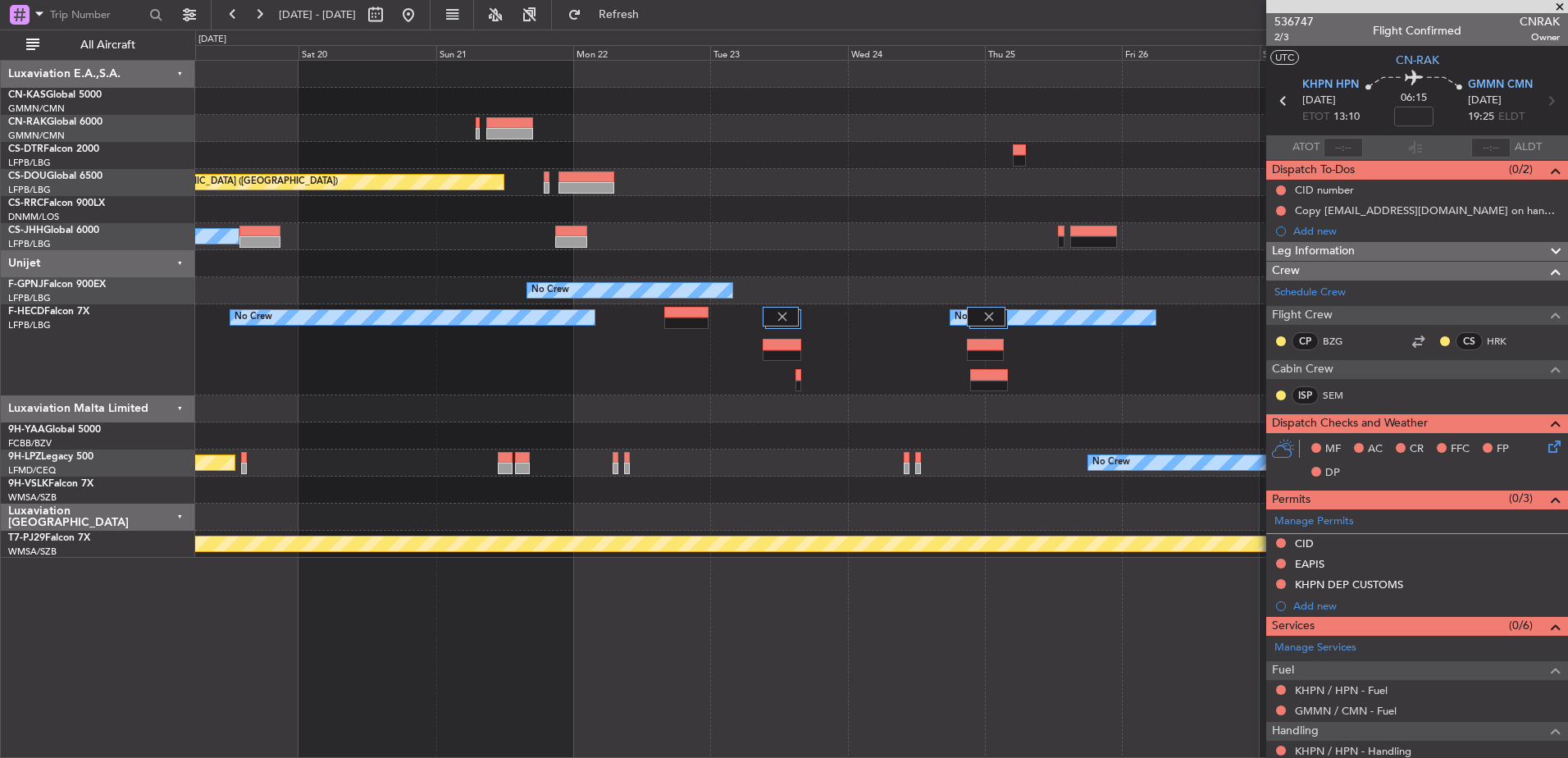
click at [677, 207] on div "Planned Maint [GEOGRAPHIC_DATA] ([GEOGRAPHIC_DATA]) Planned Maint [GEOGRAPHIC_D…" at bounding box center [881, 309] width 1372 height 497
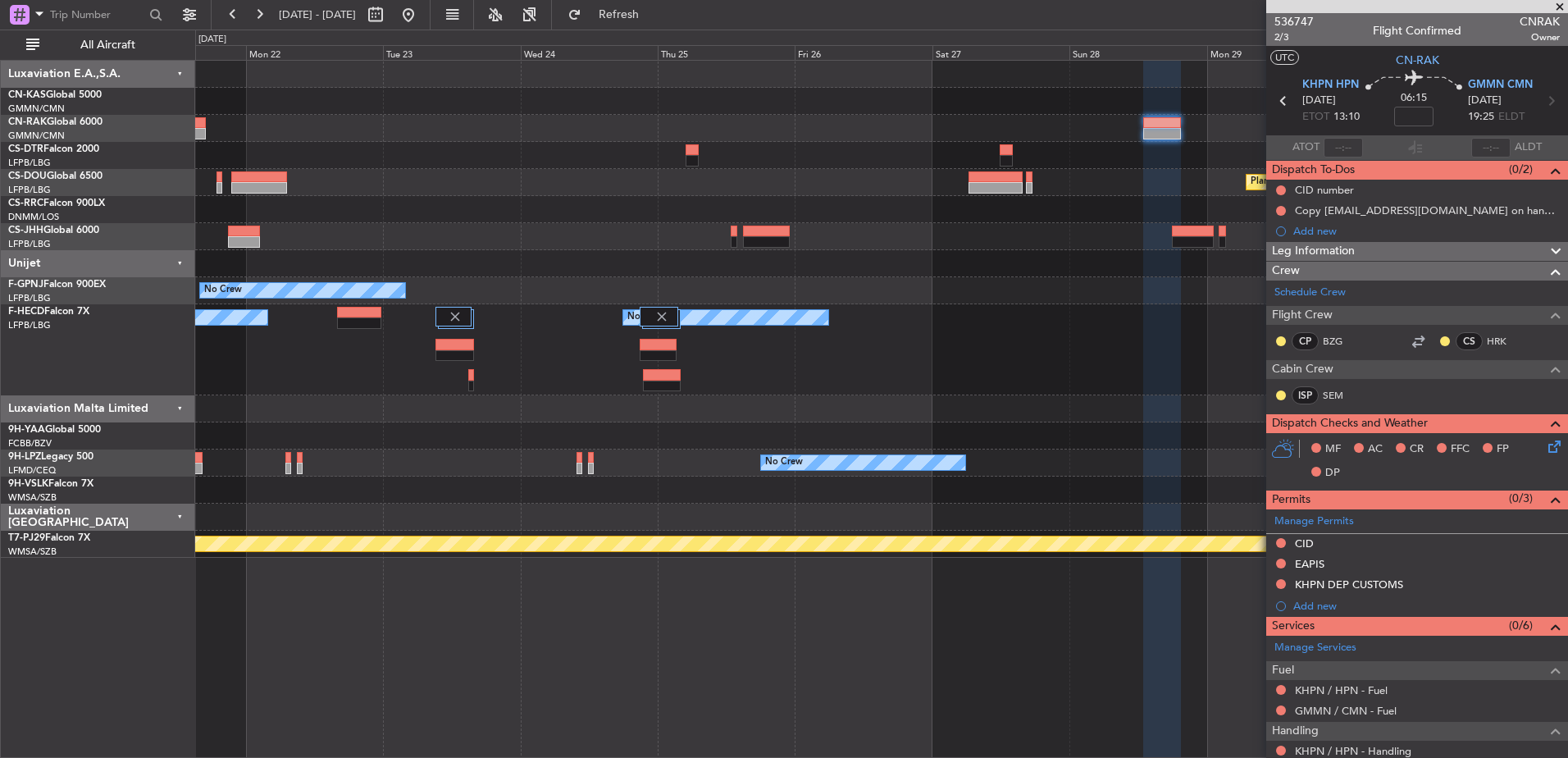
click at [963, 193] on div "Planned Maint [GEOGRAPHIC_DATA] ([GEOGRAPHIC_DATA]) Planned Maint [GEOGRAPHIC_D…" at bounding box center [881, 182] width 1372 height 27
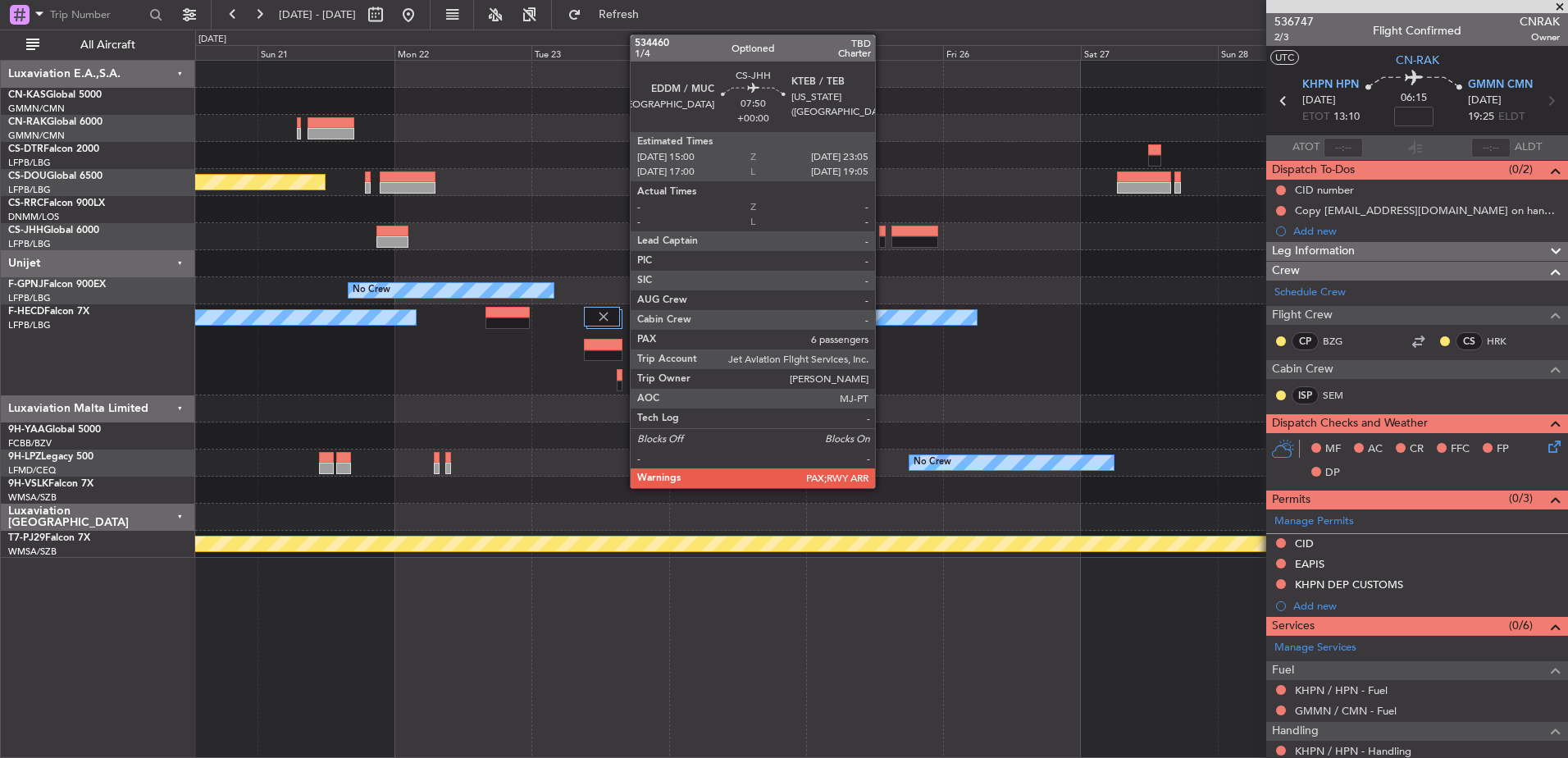
click at [1098, 249] on div "Owner" at bounding box center [881, 236] width 1372 height 27
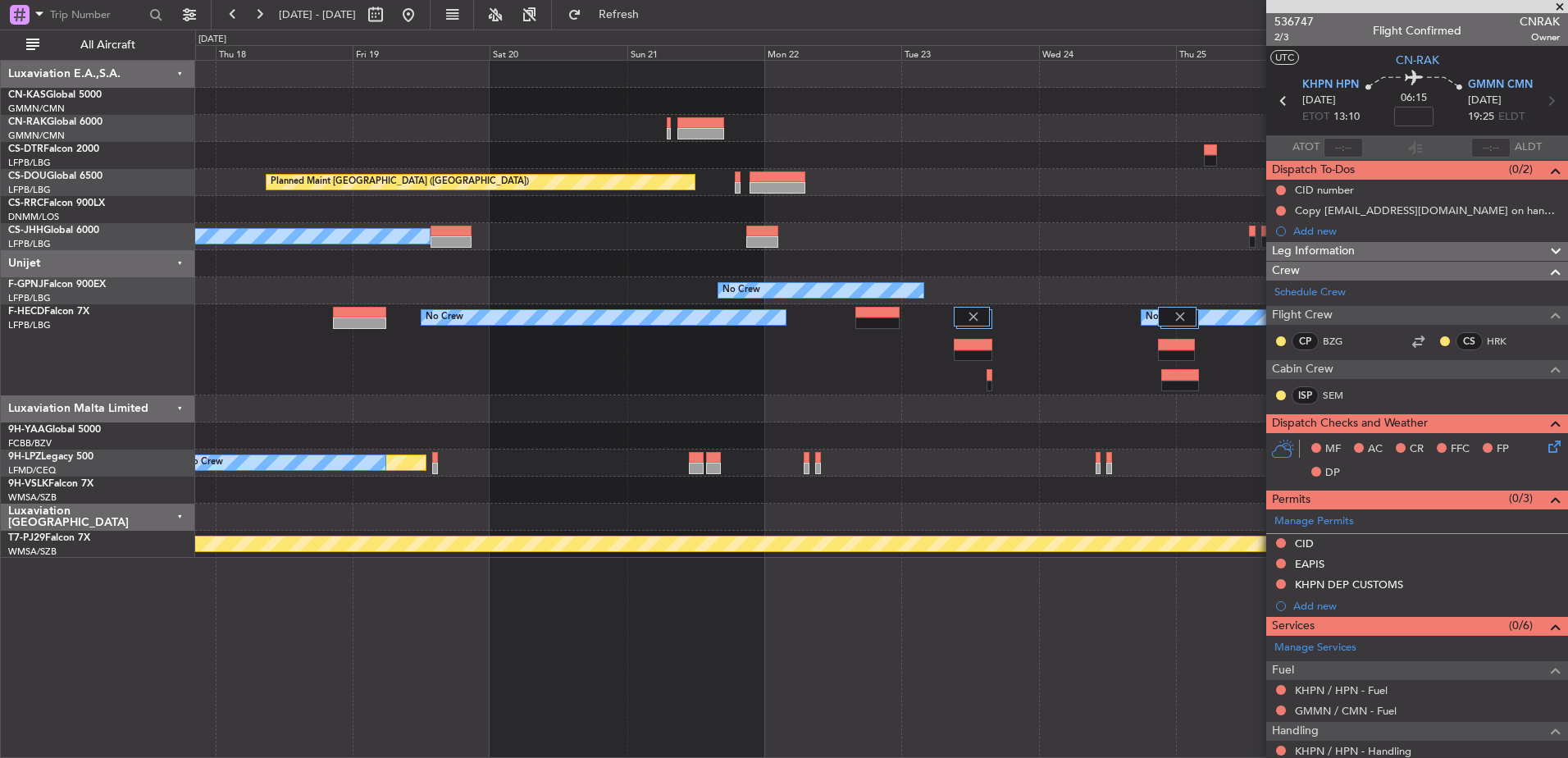
click at [902, 197] on div "Planned Maint [GEOGRAPHIC_DATA] ([GEOGRAPHIC_DATA]) Planned Maint [GEOGRAPHIC_D…" at bounding box center [881, 309] width 1372 height 497
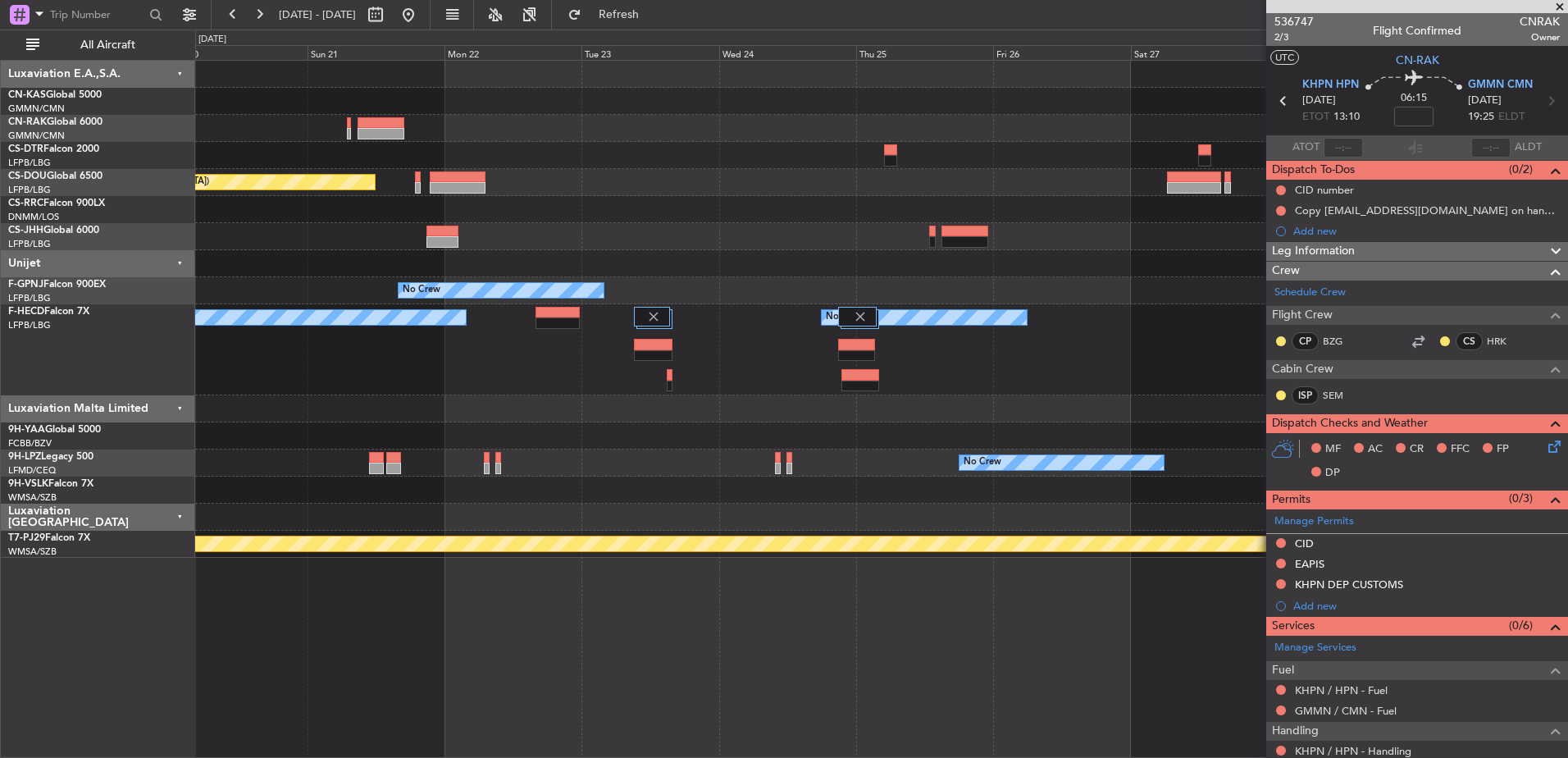
click at [1144, 155] on div at bounding box center [881, 155] width 1372 height 27
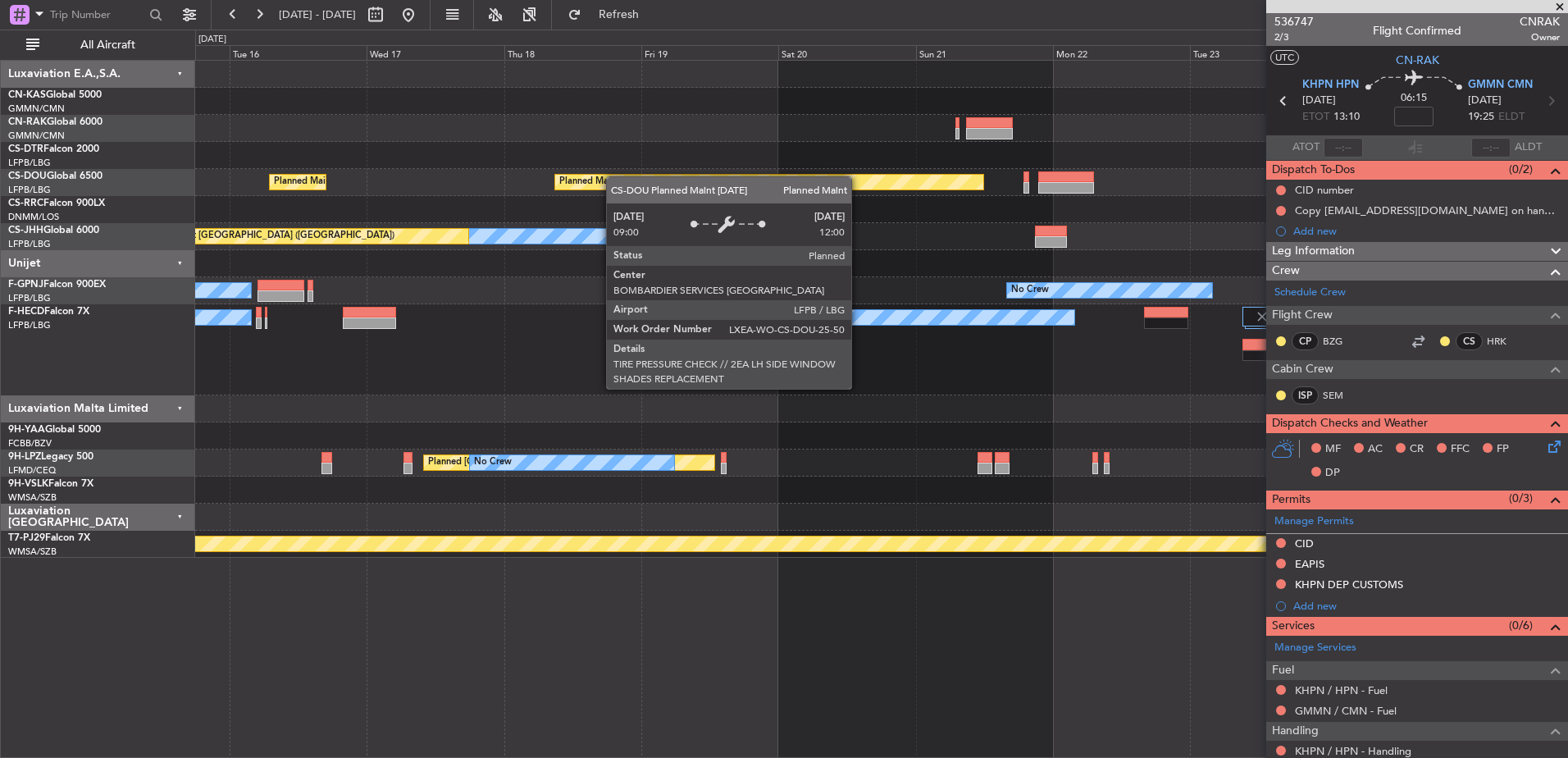
click at [1129, 178] on div "Planned Maint [GEOGRAPHIC_DATA] ([GEOGRAPHIC_DATA]) Planned Maint [GEOGRAPHIC_D…" at bounding box center [881, 182] width 1372 height 27
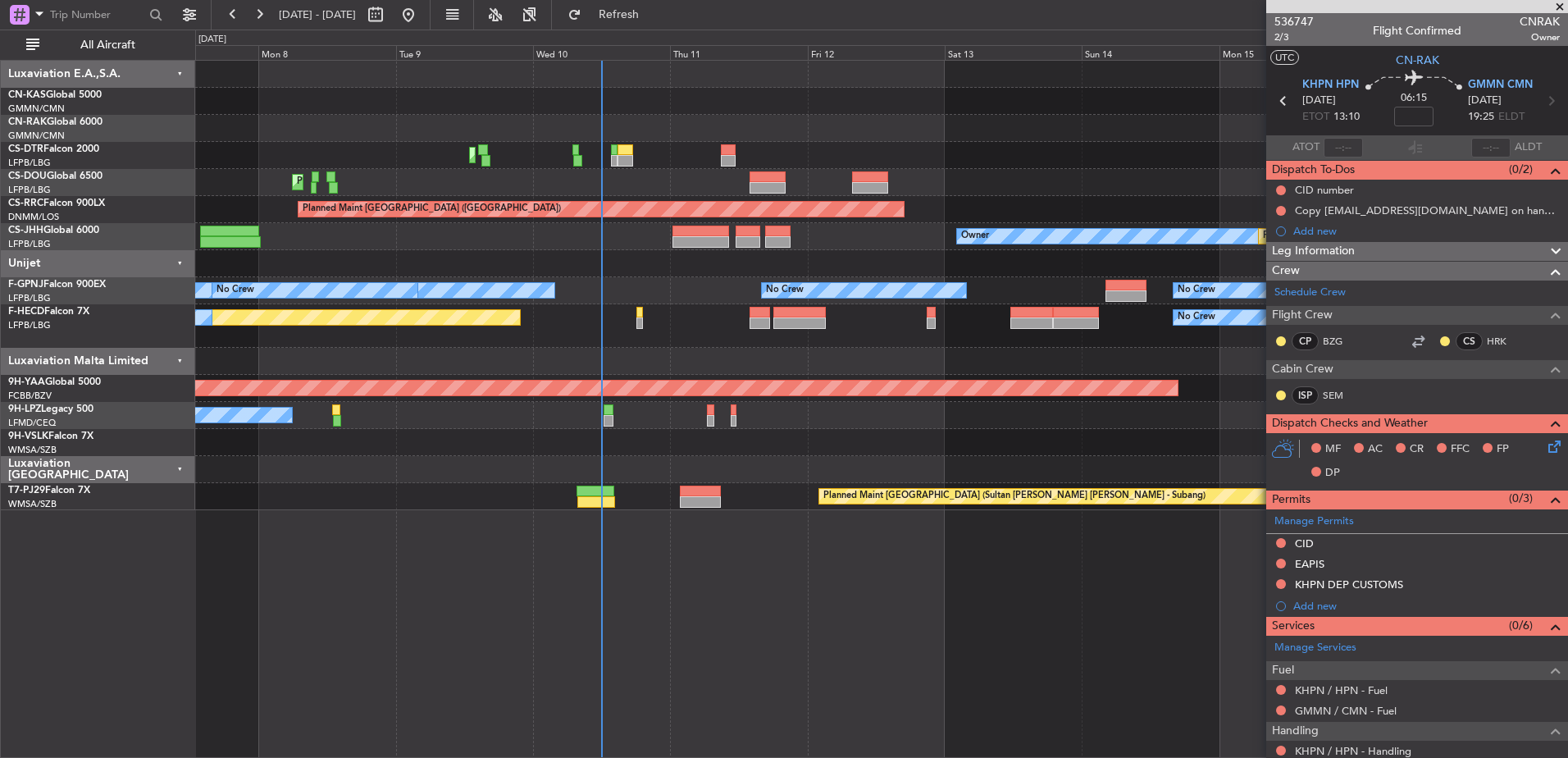
click at [387, 150] on div "Planned Maint Mugla ([GEOGRAPHIC_DATA]) Planned Maint [GEOGRAPHIC_DATA] ([GEOGR…" at bounding box center [881, 285] width 1372 height 449
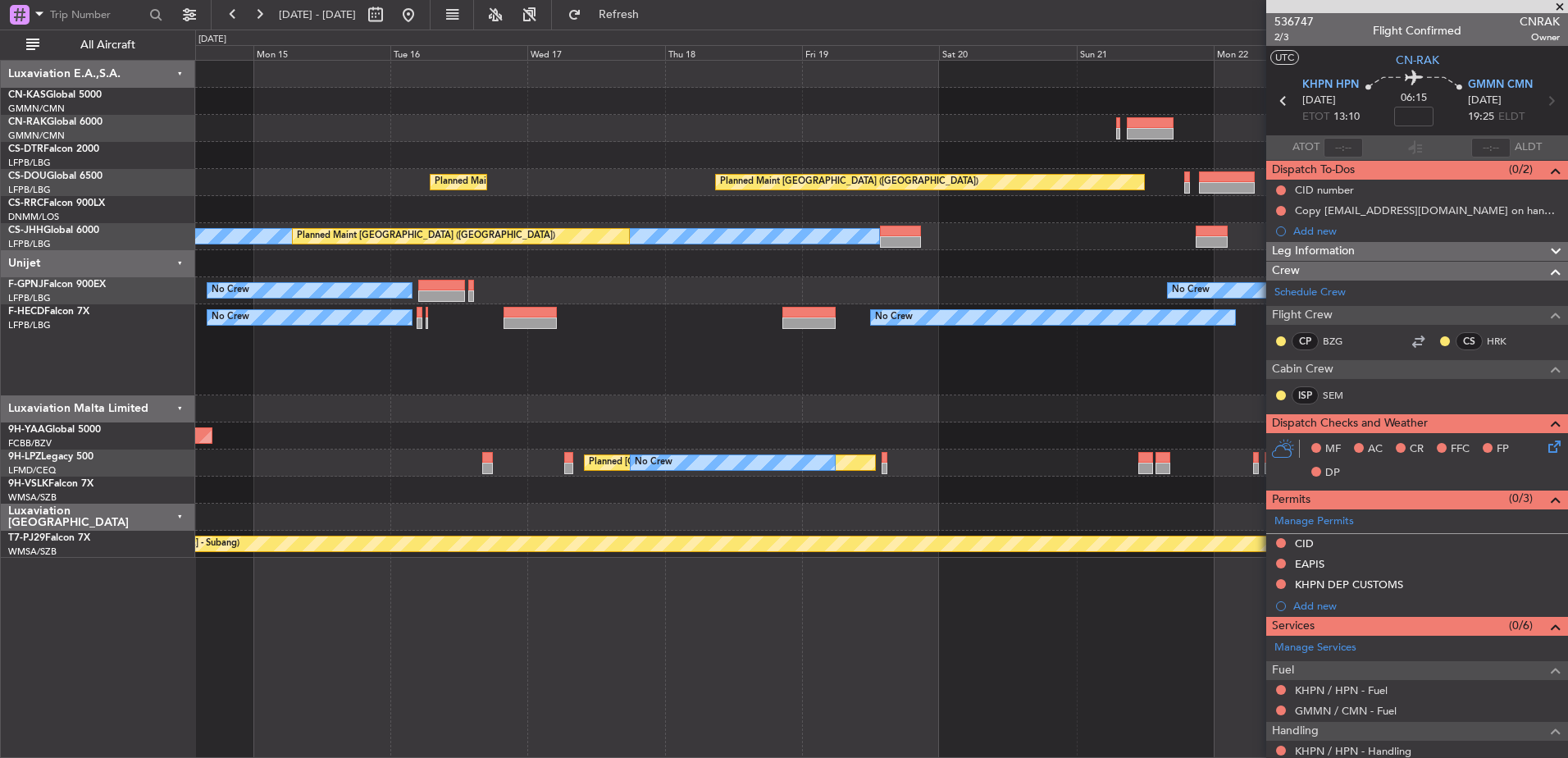
click at [458, 142] on div at bounding box center [881, 155] width 1372 height 27
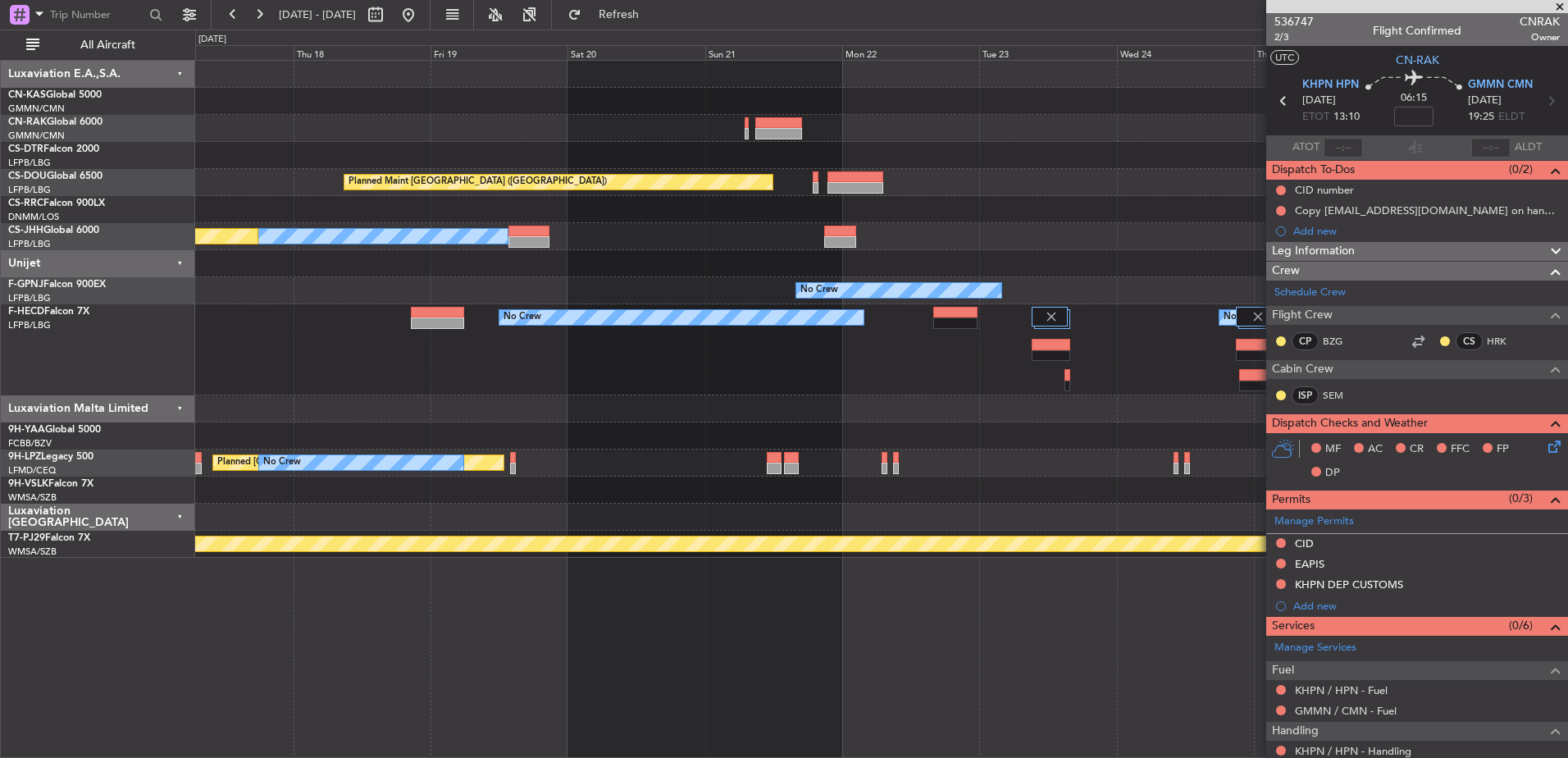
click at [1057, 162] on div at bounding box center [881, 155] width 1372 height 27
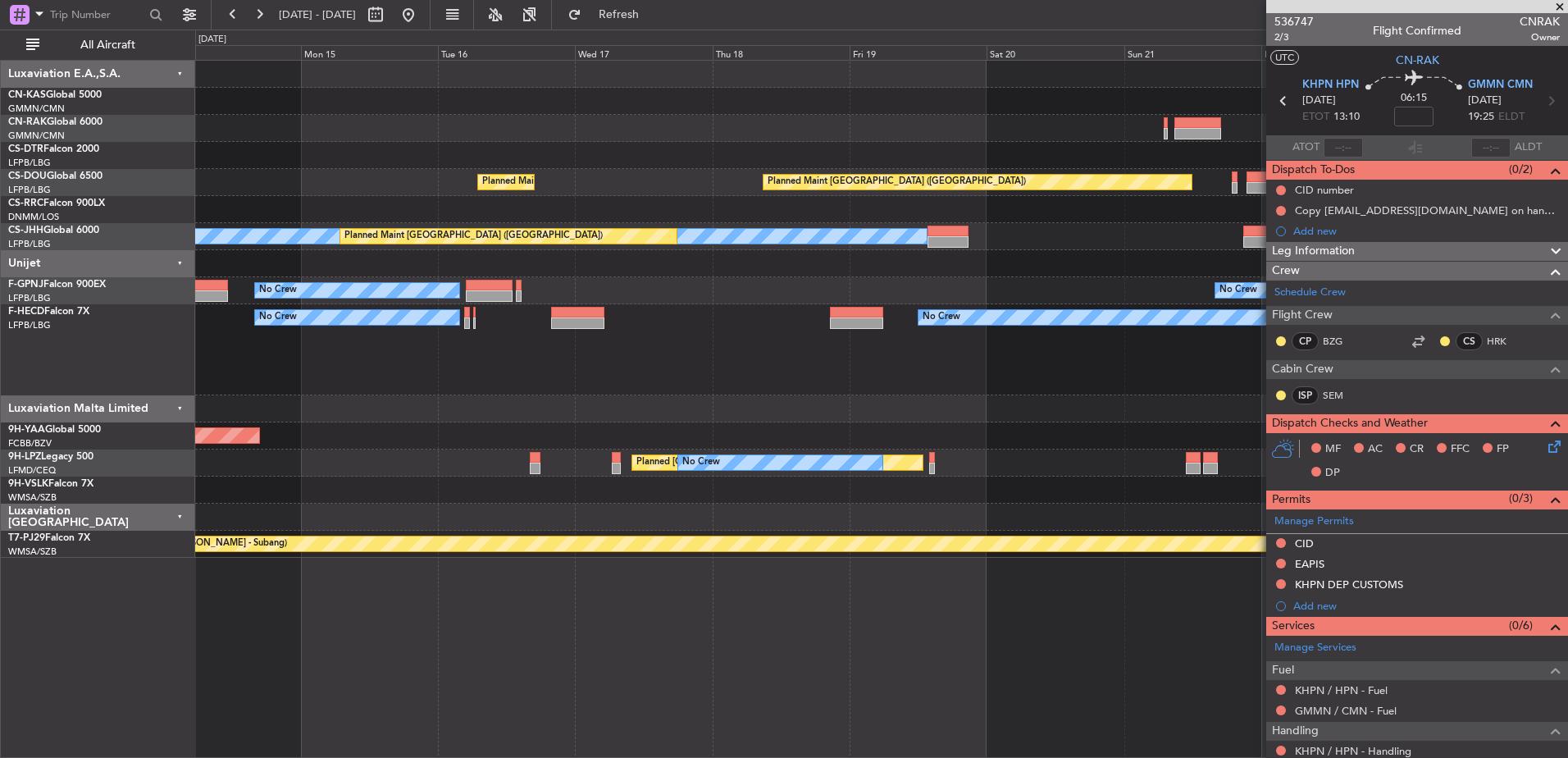
click at [1087, 159] on div at bounding box center [881, 155] width 1372 height 27
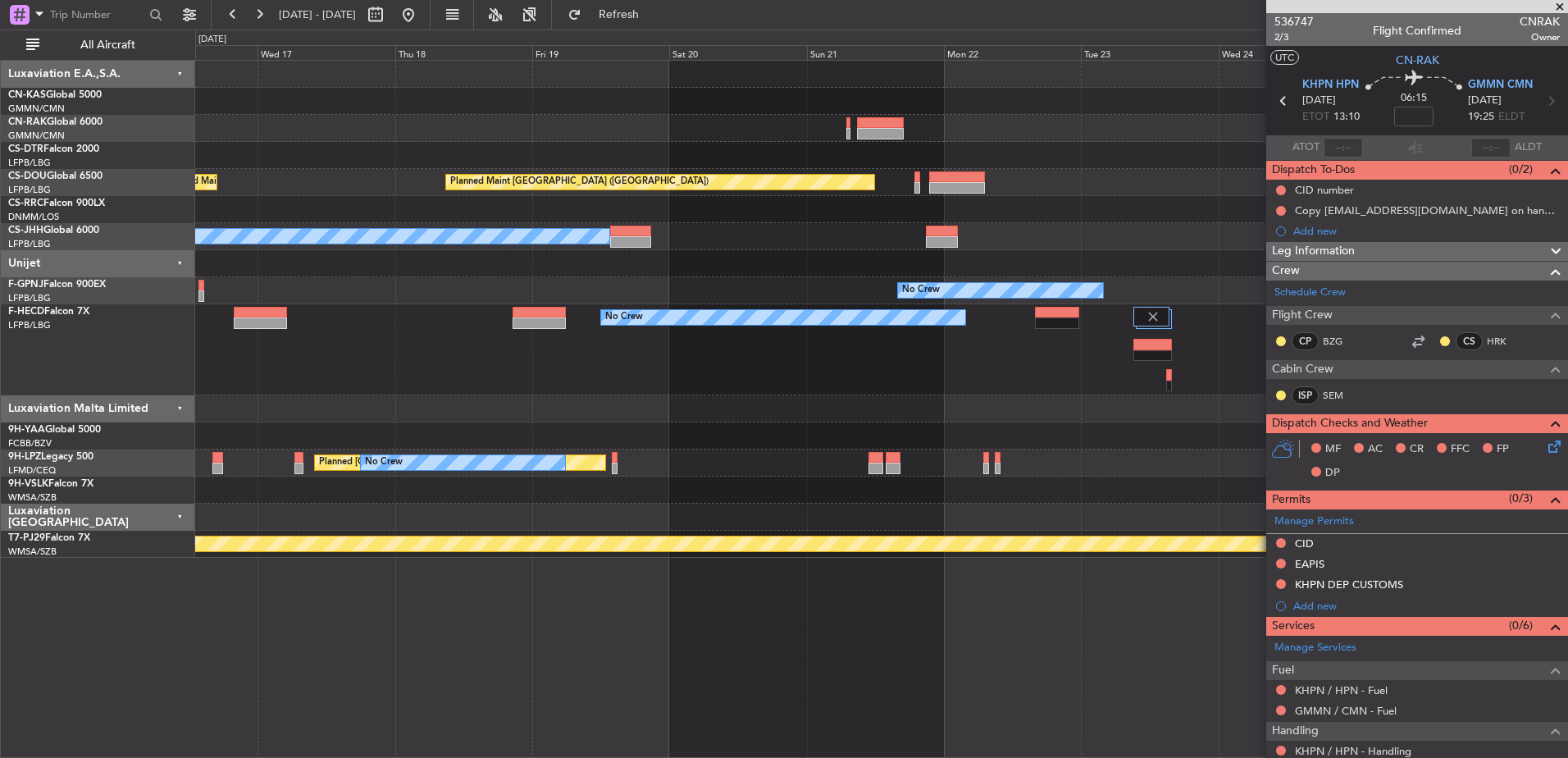
click at [879, 121] on div at bounding box center [880, 122] width 47 height 11
type input "5"
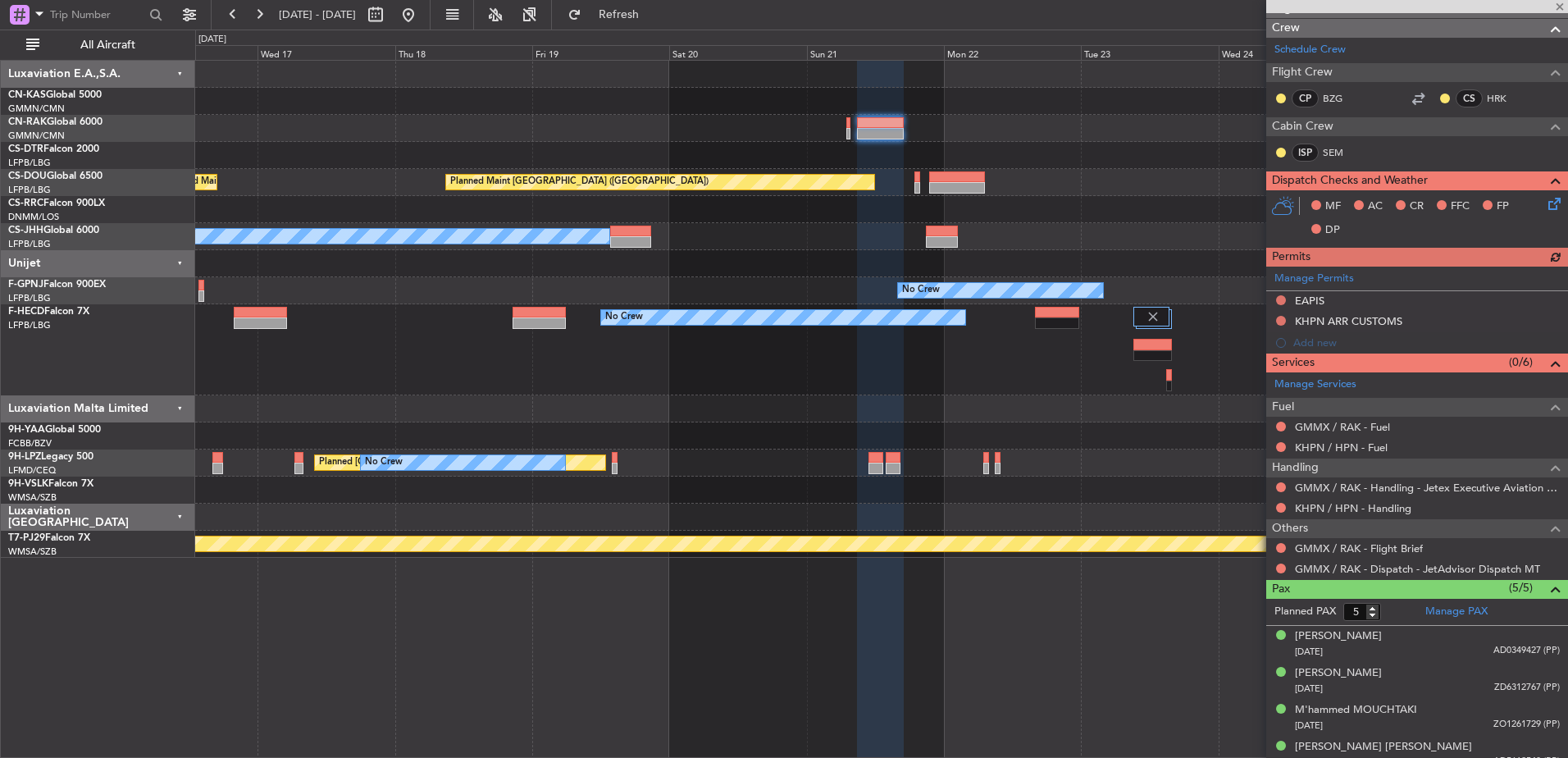
scroll to position [246, 0]
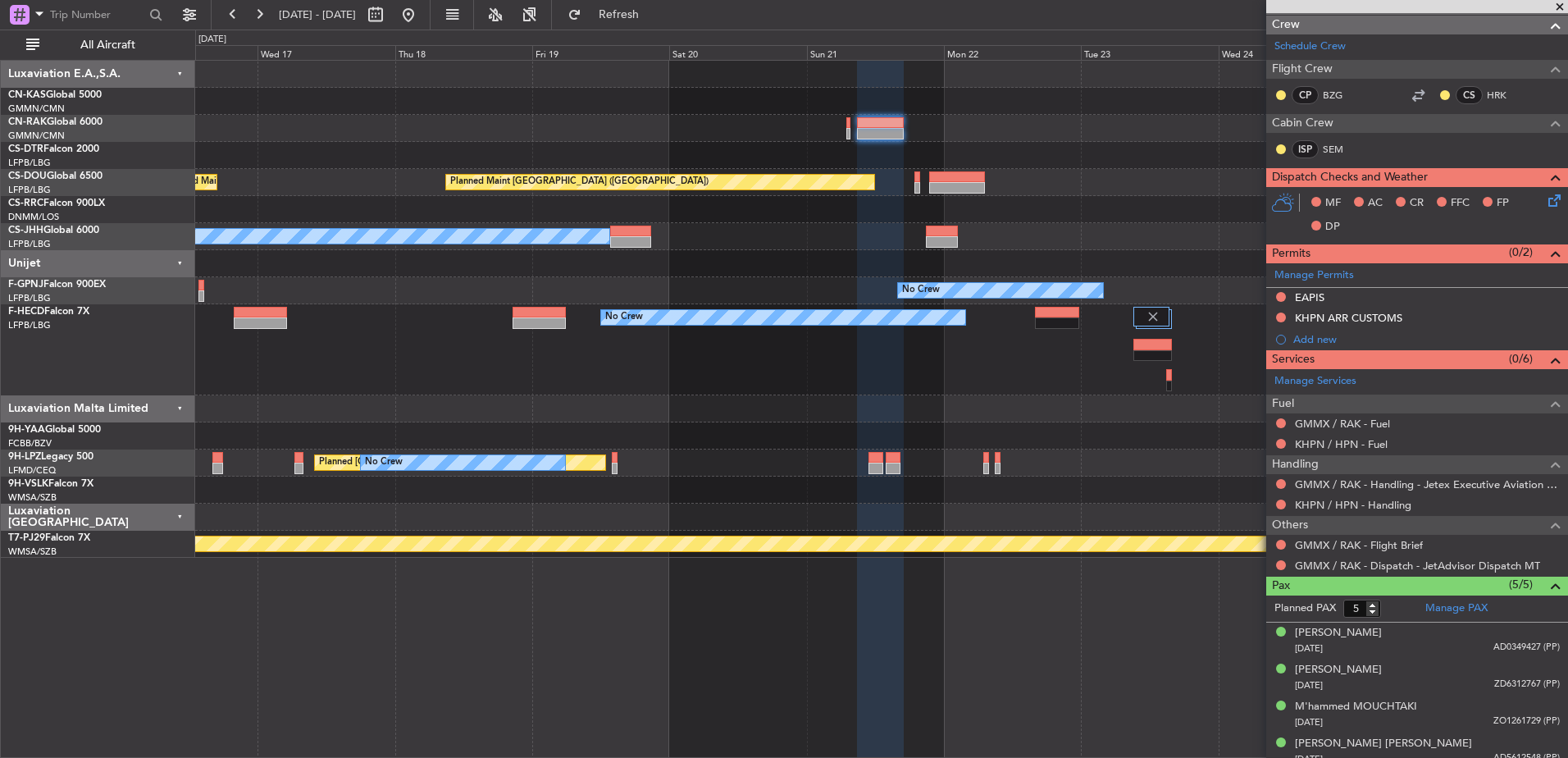
click at [1289, 567] on div "GMMX / RAK - Dispatch - JetAdvisor Dispatch MT" at bounding box center [1417, 565] width 302 height 21
click at [1277, 562] on button at bounding box center [1281, 565] width 10 height 10
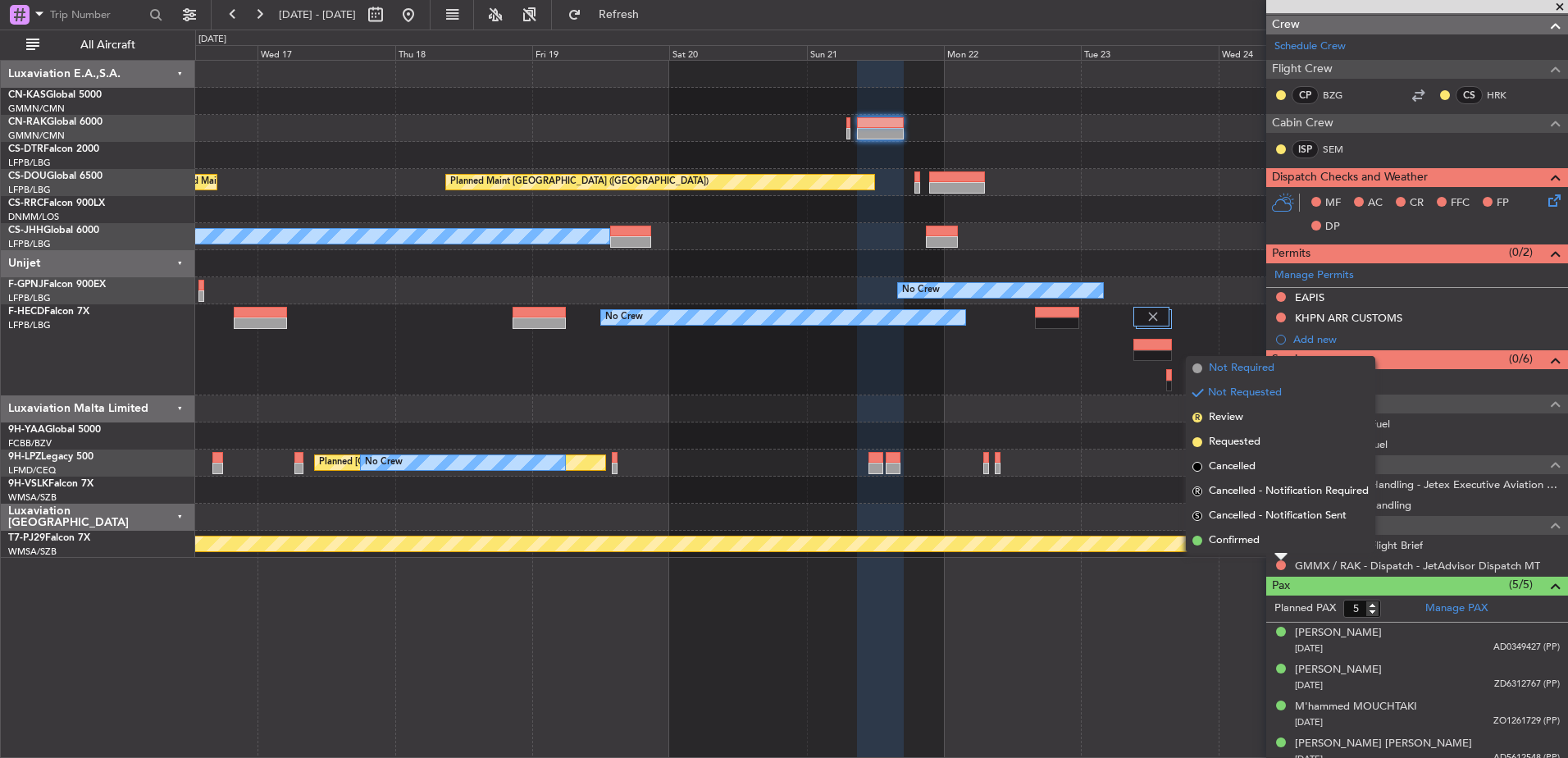
click at [1235, 369] on span "Not Required" at bounding box center [1242, 368] width 66 height 16
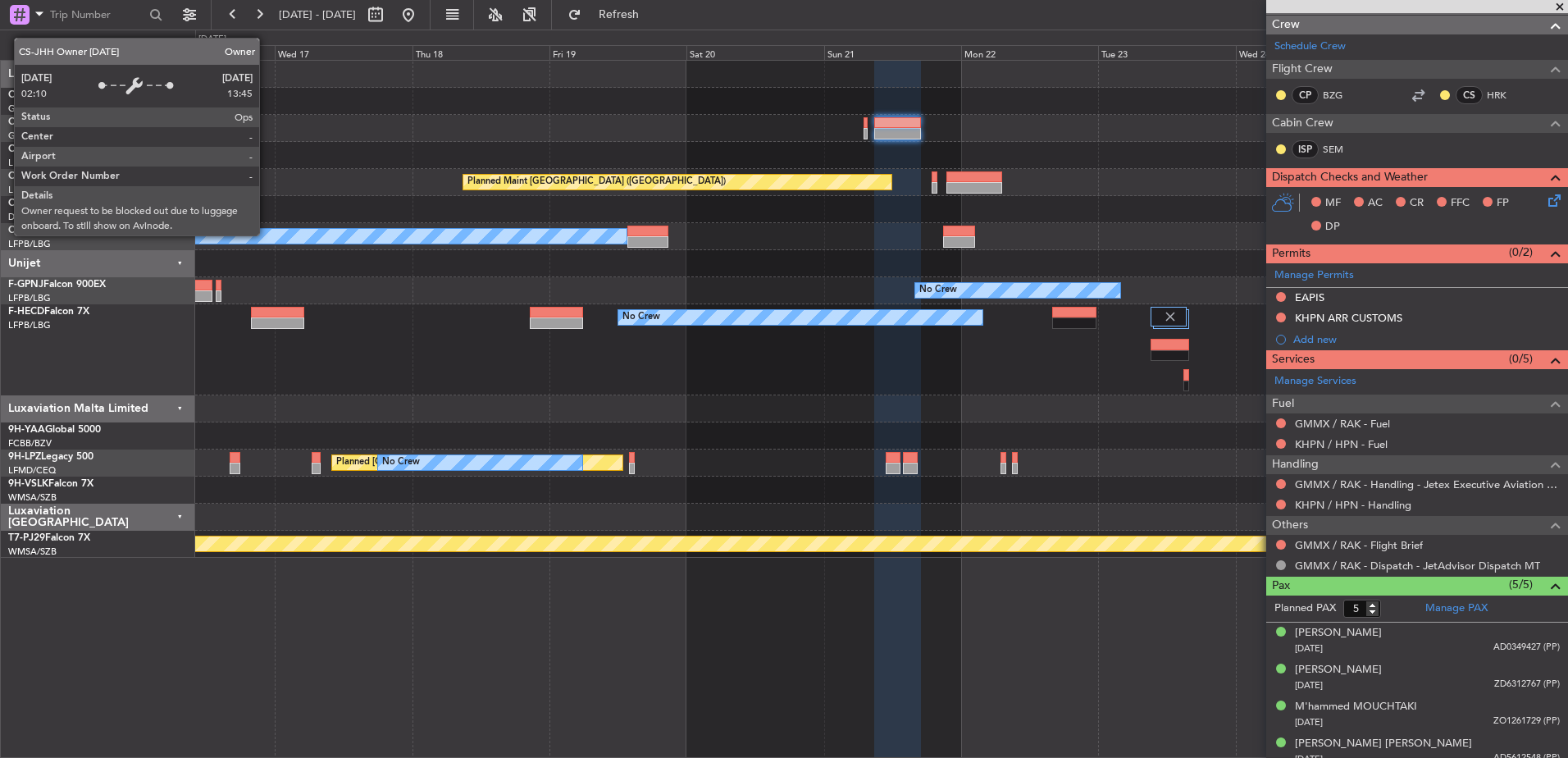
click at [284, 240] on div "Owner" at bounding box center [182, 236] width 888 height 15
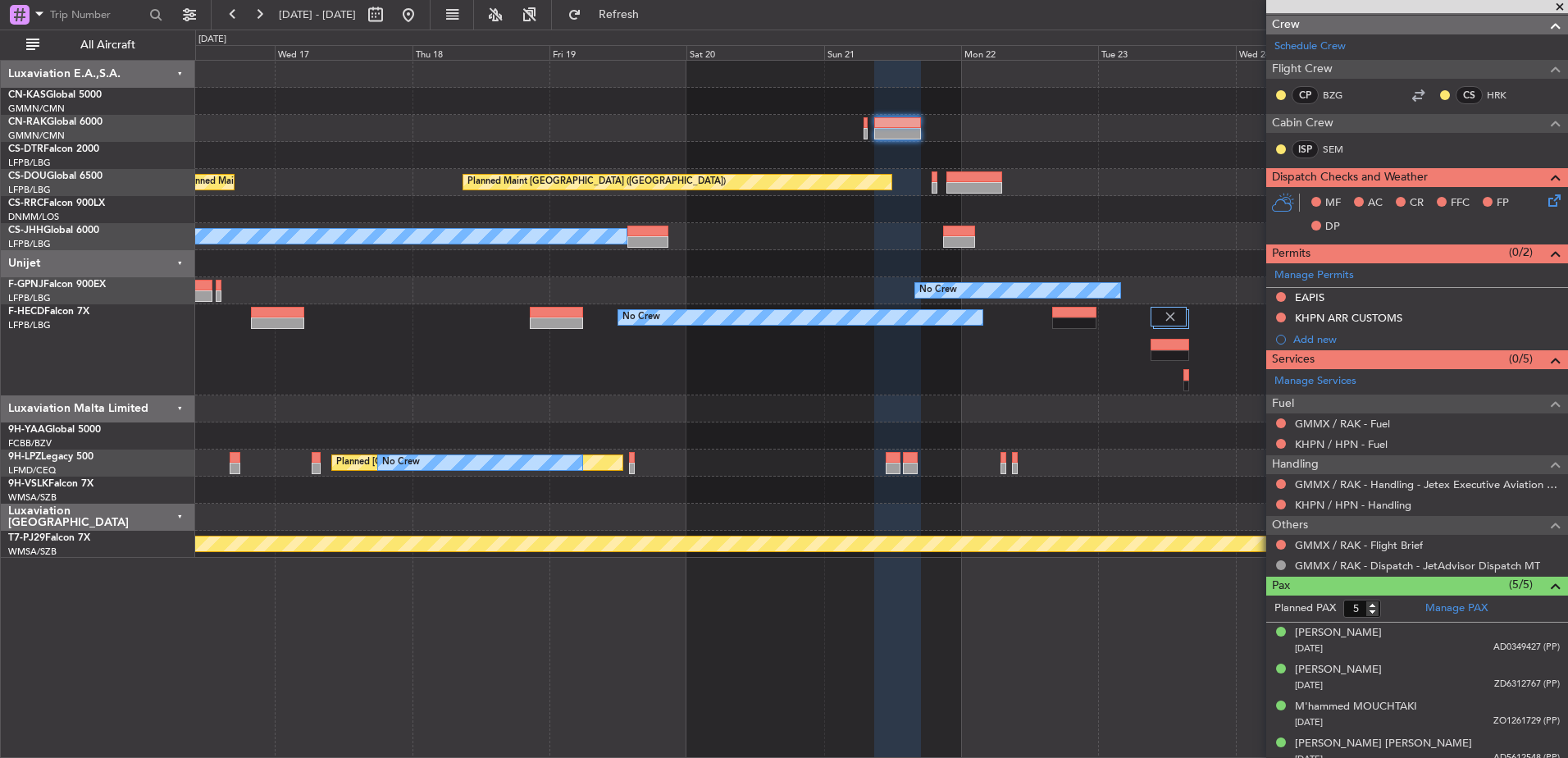
click at [954, 305] on div "Planned Maint [GEOGRAPHIC_DATA] ([GEOGRAPHIC_DATA]) Planned Maint [GEOGRAPHIC_D…" at bounding box center [881, 309] width 1372 height 497
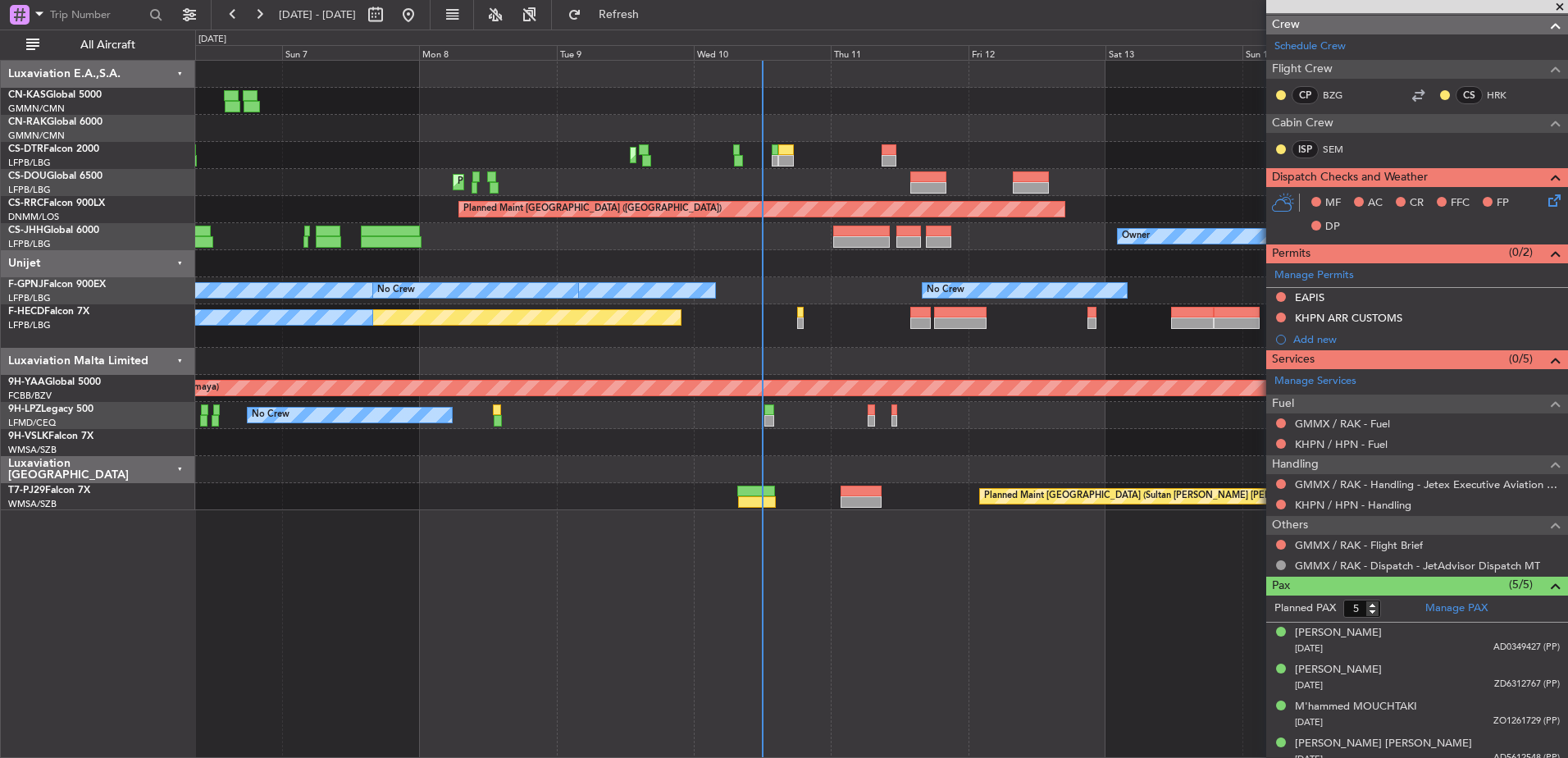
click at [957, 280] on div "Unplanned Maint [GEOGRAPHIC_DATA] ([GEOGRAPHIC_DATA]) Planned Maint Mugla ([GEO…" at bounding box center [881, 285] width 1372 height 449
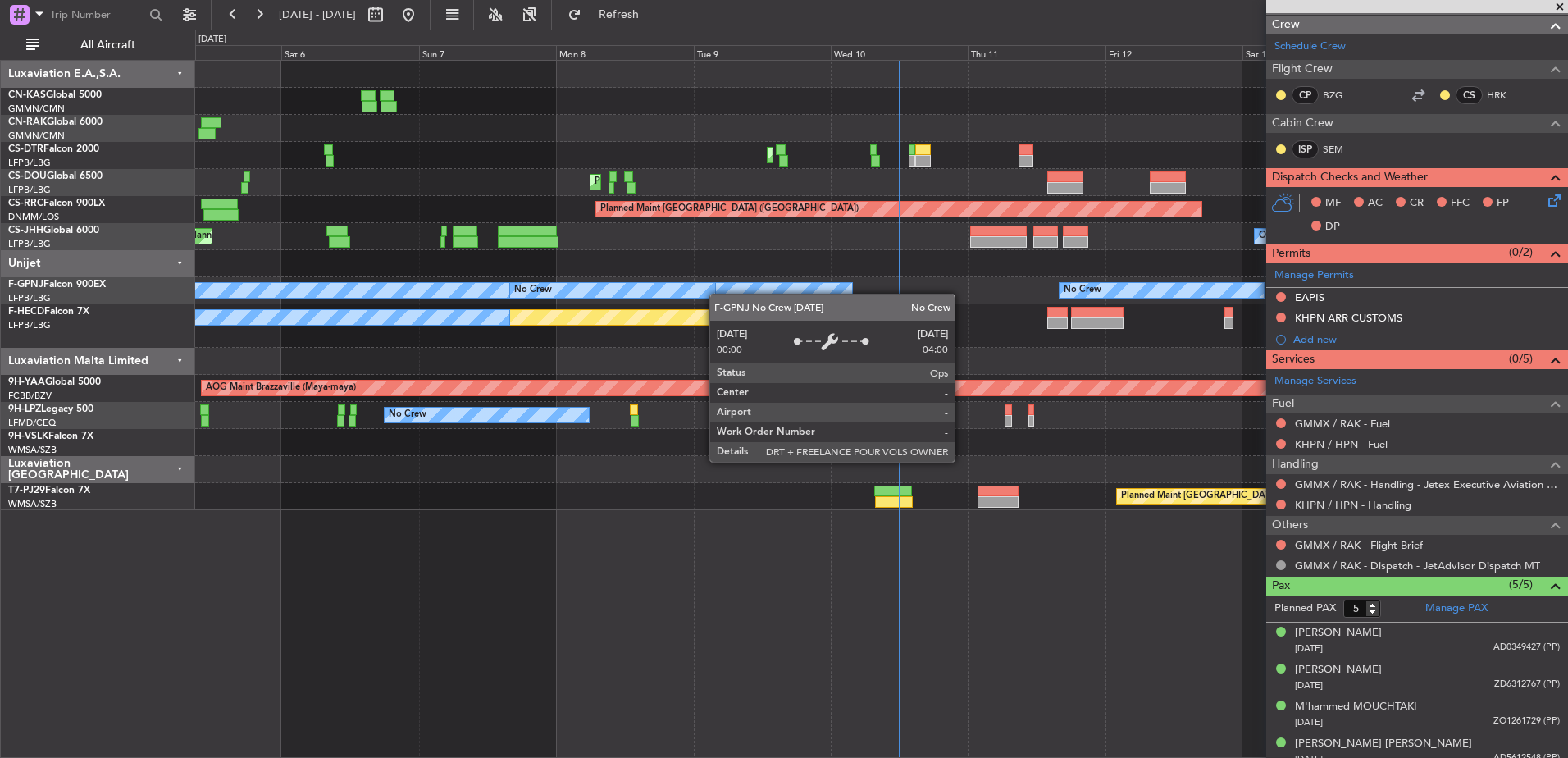
click at [1029, 303] on div "No Crew No Crew No Crew No Crew Planned Maint [GEOGRAPHIC_DATA] ([GEOGRAPHIC_DA…" at bounding box center [881, 290] width 1372 height 27
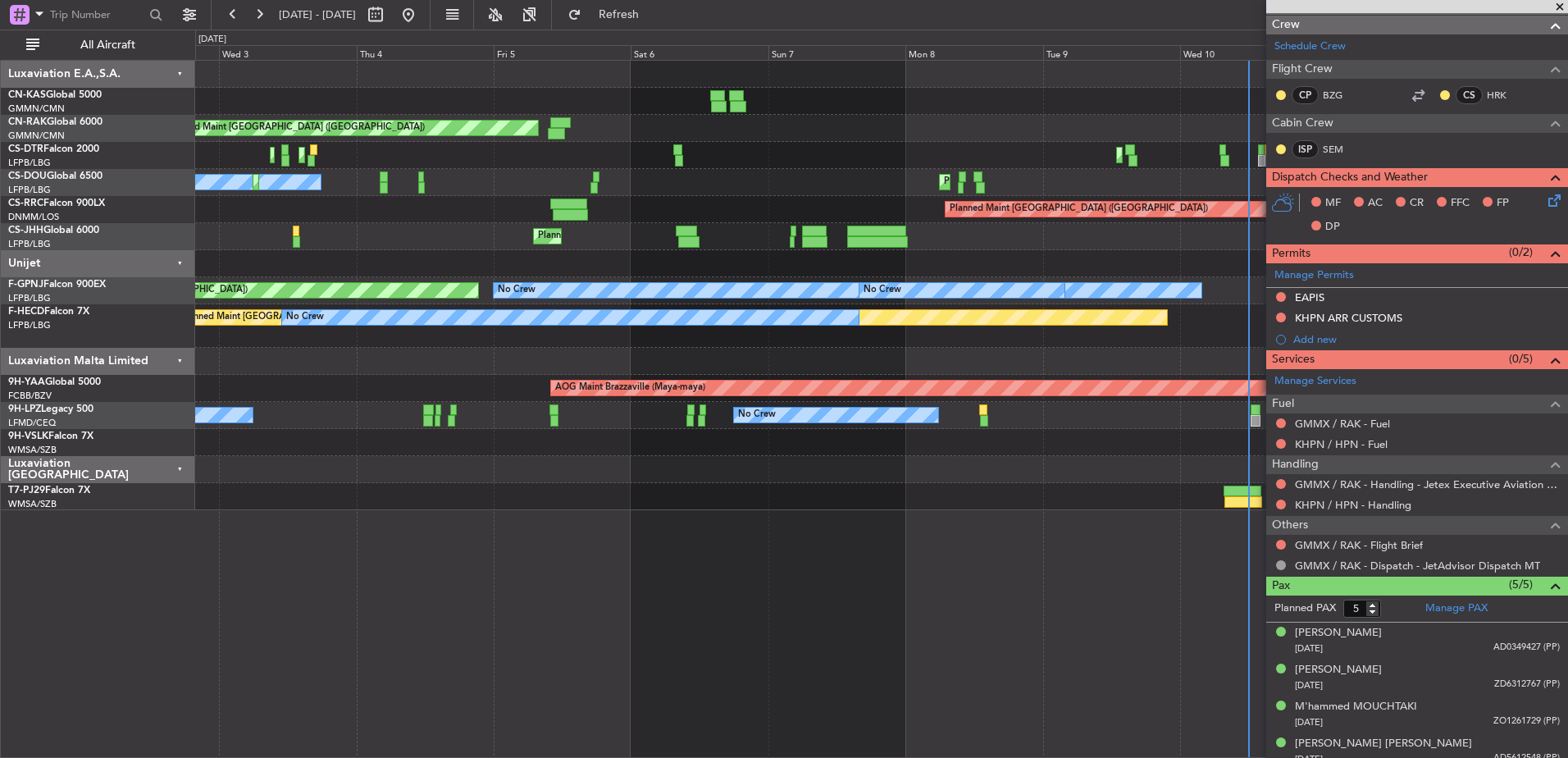
click at [840, 293] on div "No Crew" at bounding box center [848, 290] width 708 height 15
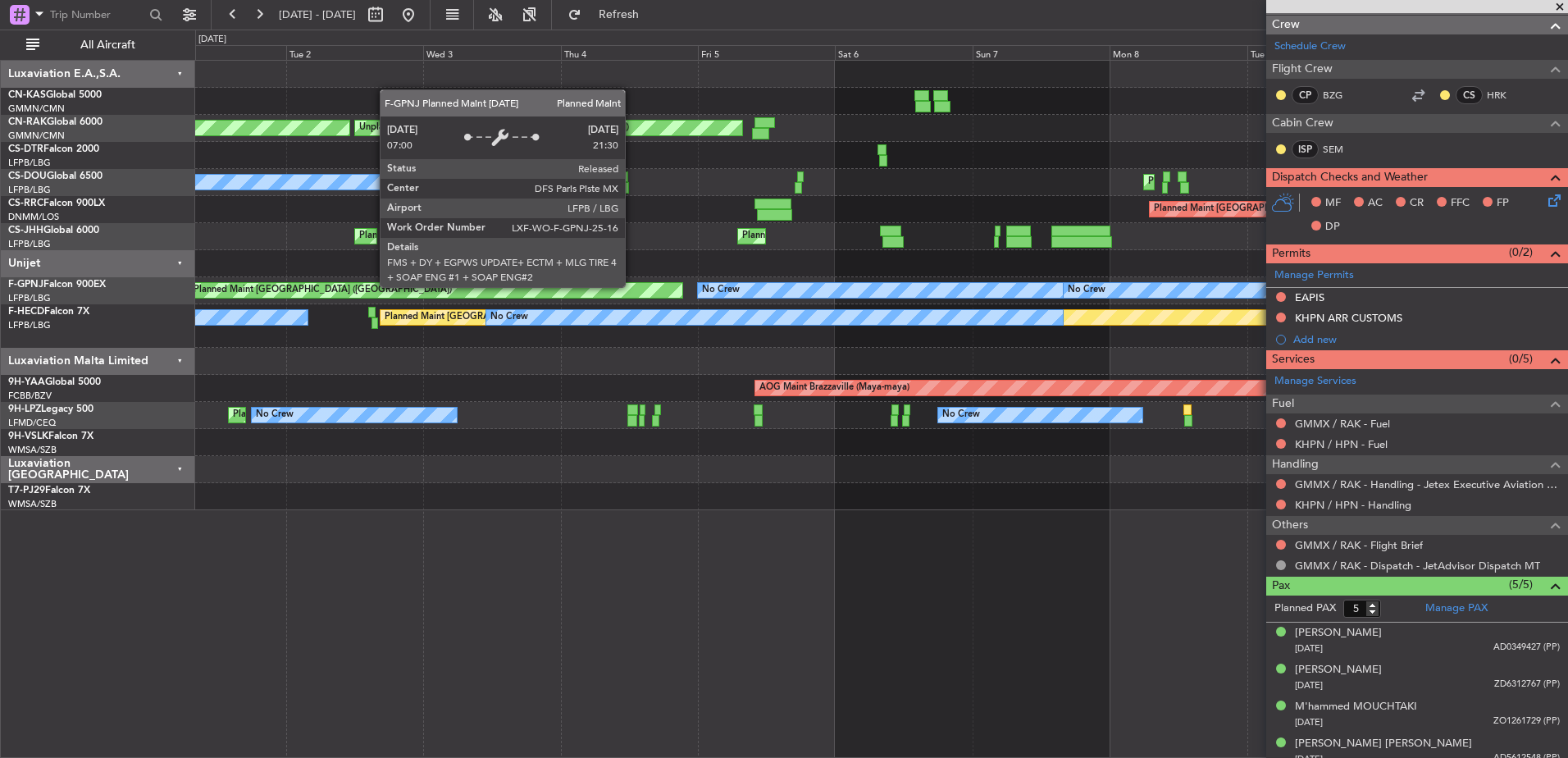
click at [683, 297] on div "Planned Maint [GEOGRAPHIC_DATA] ([GEOGRAPHIC_DATA])" at bounding box center [436, 290] width 494 height 15
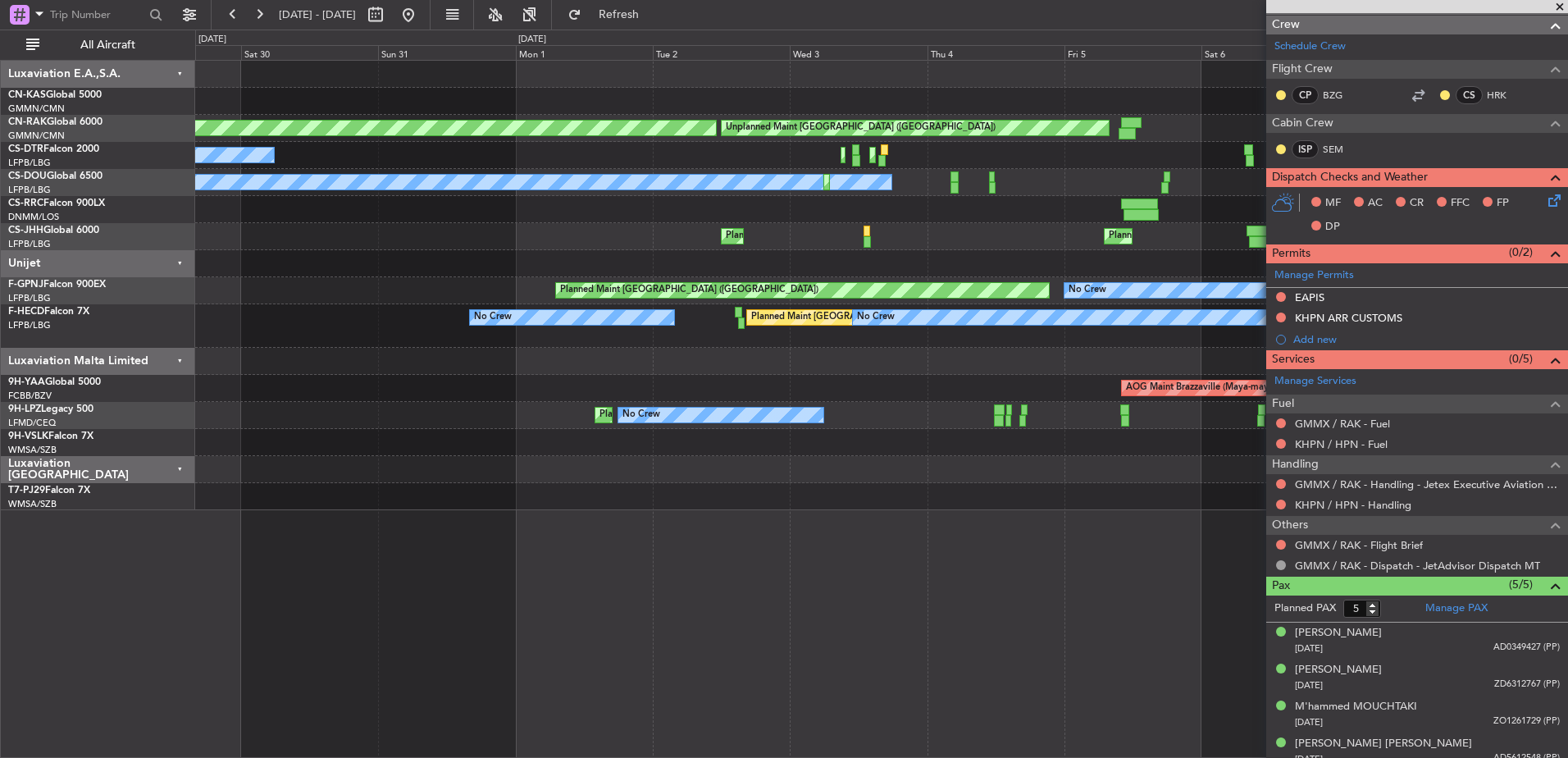
click at [1039, 313] on div "Unplanned Maint [GEOGRAPHIC_DATA] ([GEOGRAPHIC_DATA]) Planned Maint [GEOGRAPHIC…" at bounding box center [881, 285] width 1372 height 449
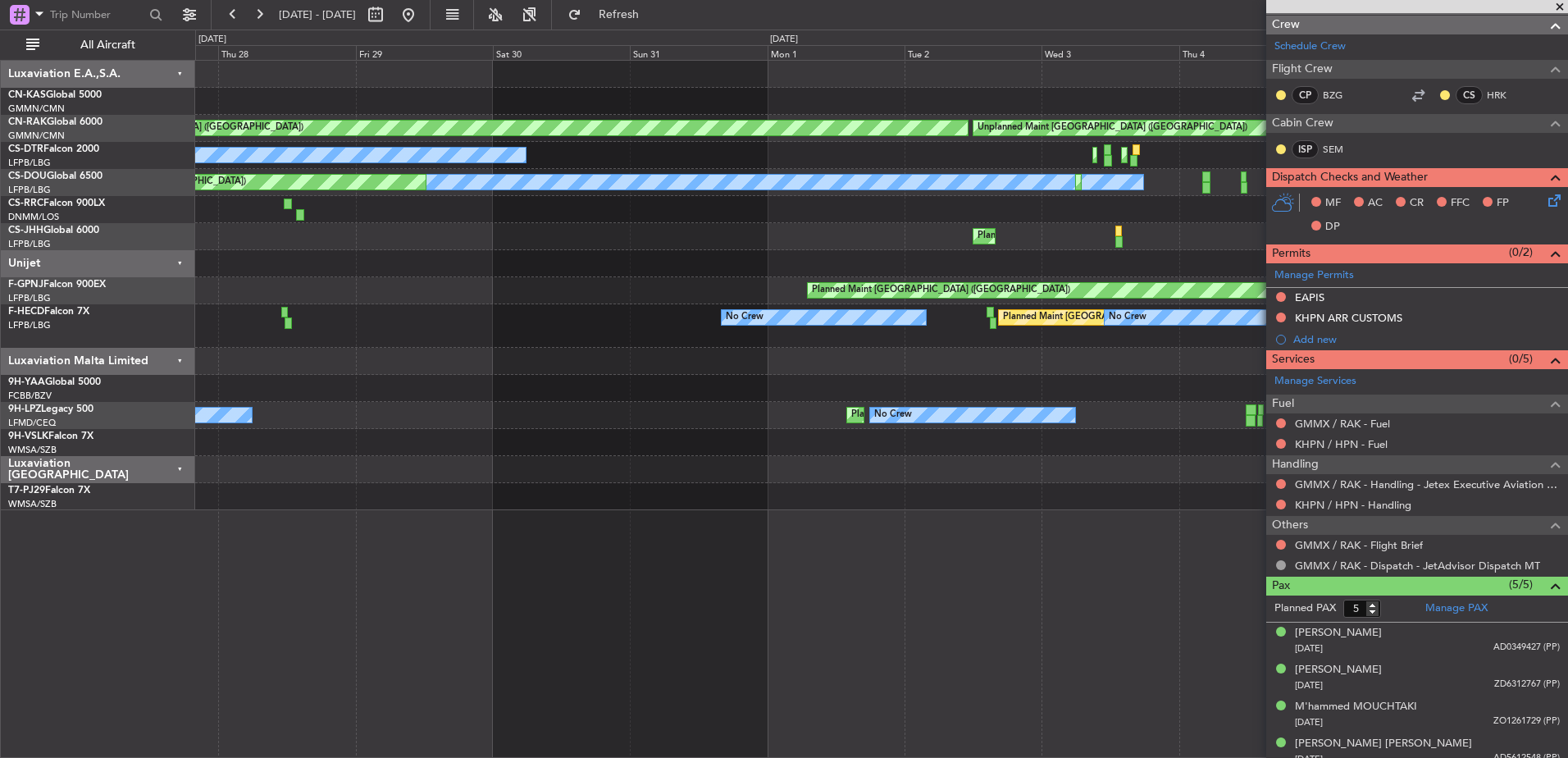
click at [974, 313] on div "Unplanned Maint [GEOGRAPHIC_DATA] ([GEOGRAPHIC_DATA]) Planned Maint [GEOGRAPHIC…" at bounding box center [881, 285] width 1372 height 449
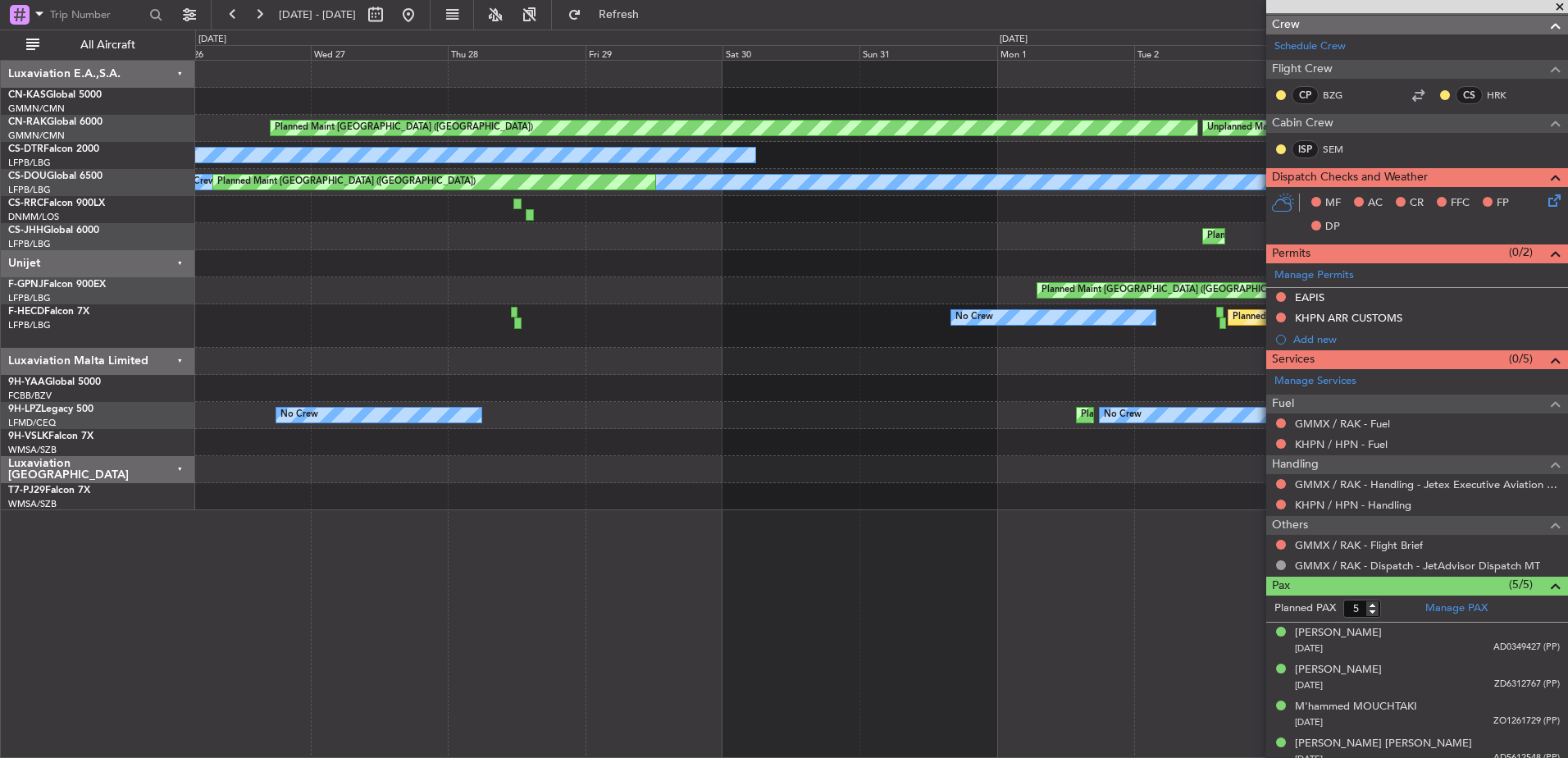
click at [738, 304] on div "Planned Maint [GEOGRAPHIC_DATA] ([GEOGRAPHIC_DATA]) No Crew No Crew" at bounding box center [881, 325] width 1372 height 43
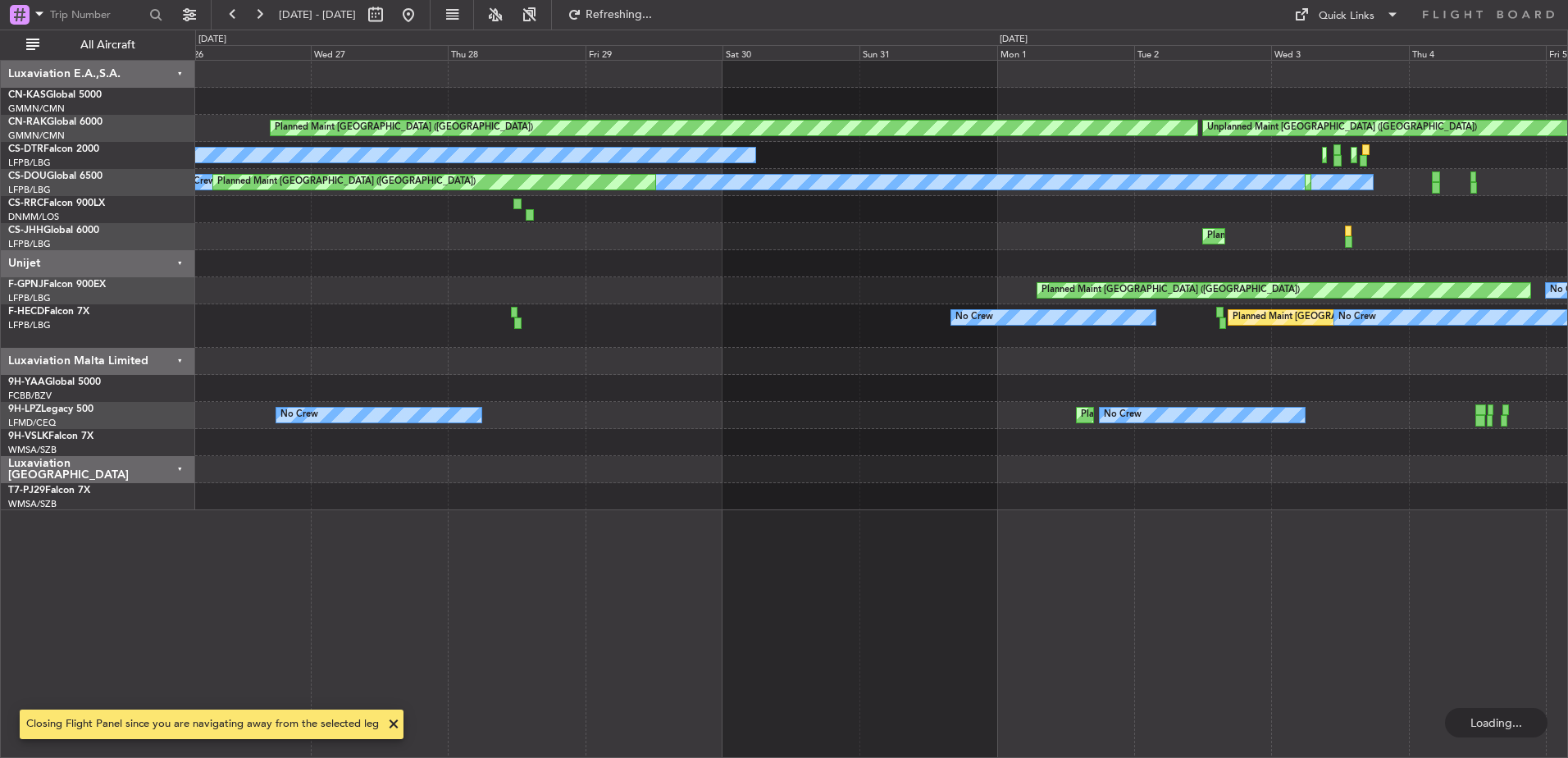
scroll to position [0, 0]
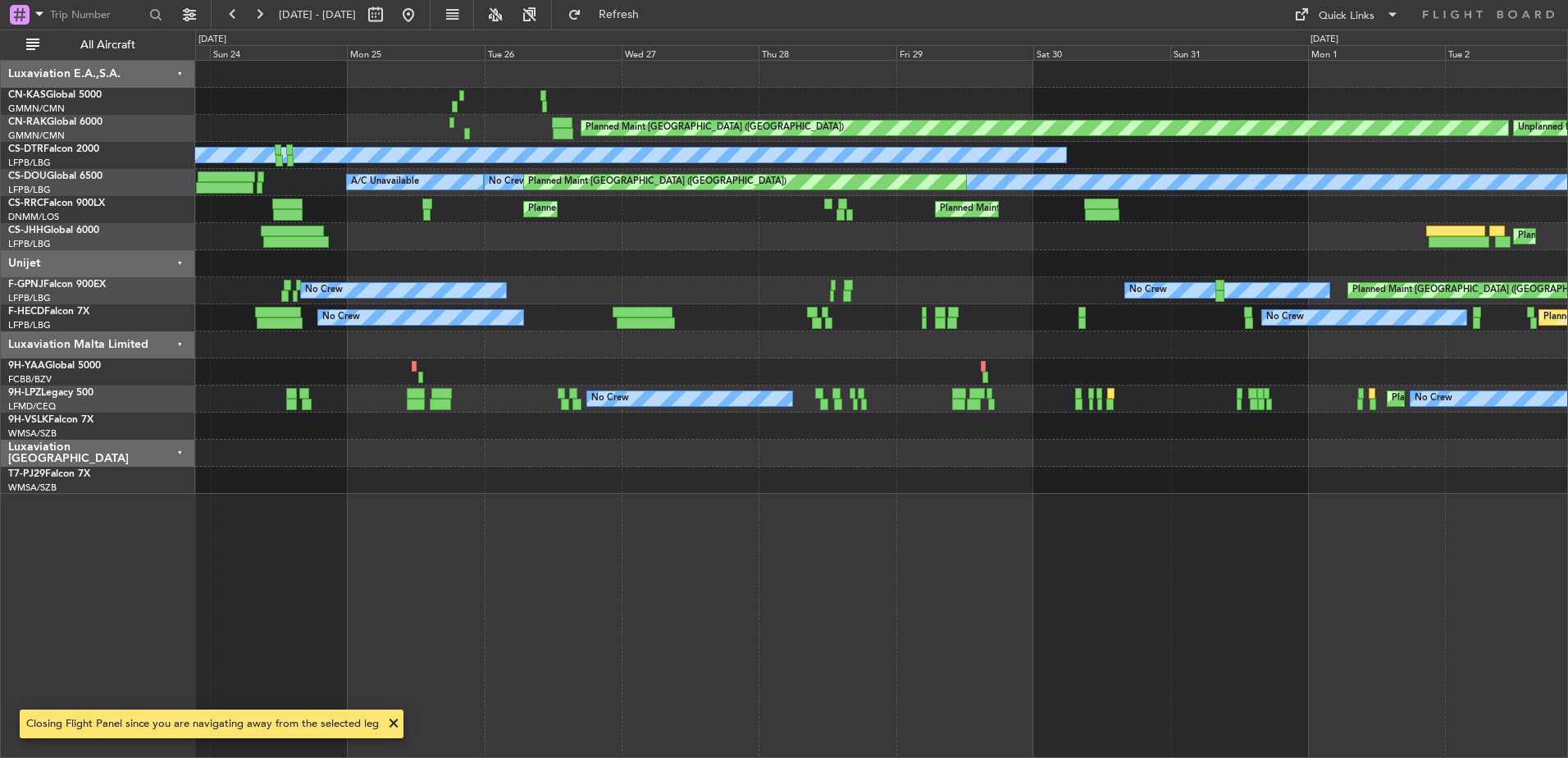
click at [1064, 329] on div "Planned Maint [GEOGRAPHIC_DATA] ([GEOGRAPHIC_DATA]) No Crew No Crew Planned Mai…" at bounding box center [881, 317] width 1372 height 27
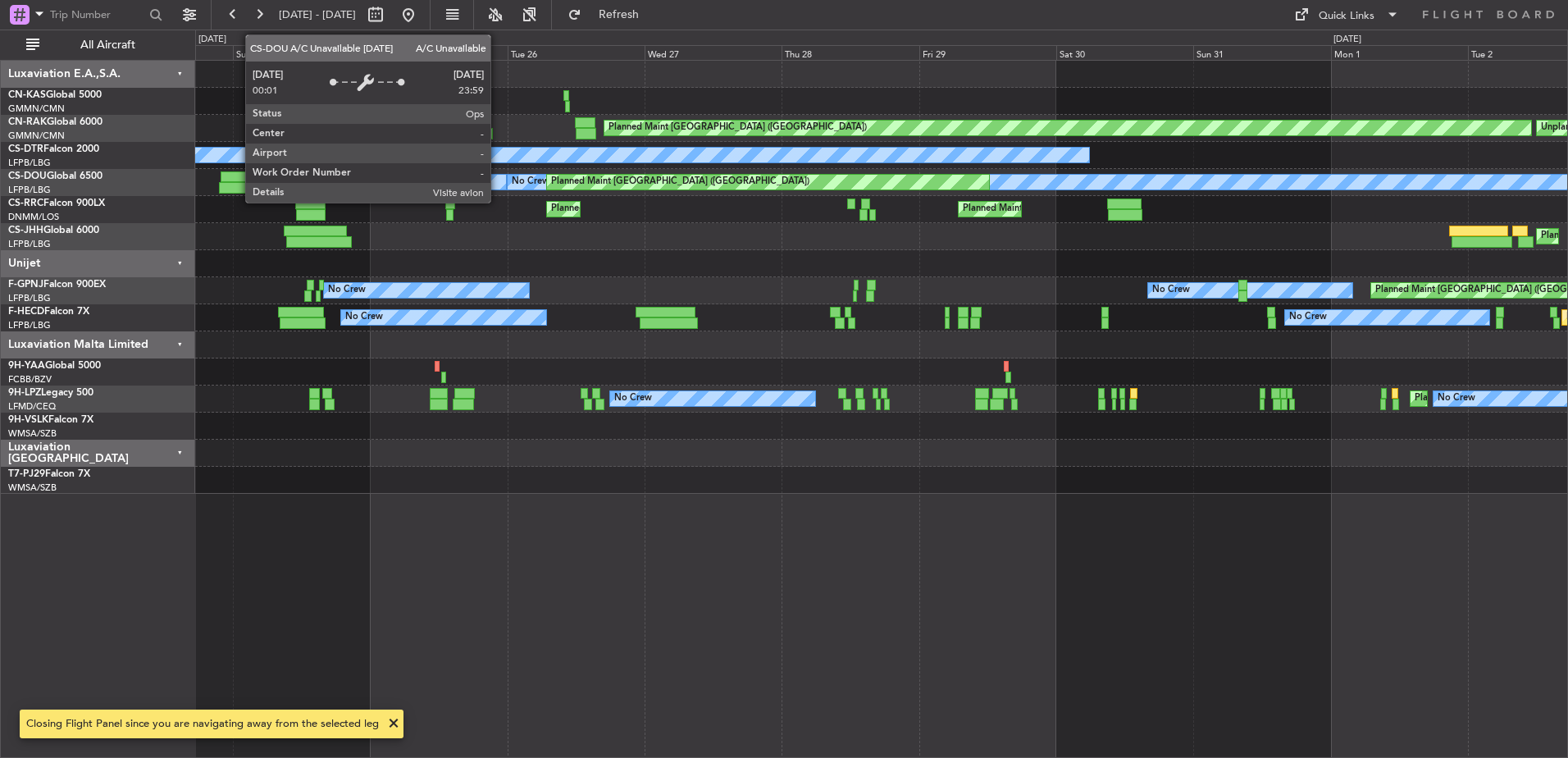
click at [906, 195] on div "No Crew Planned Maint [GEOGRAPHIC_DATA] ([GEOGRAPHIC_DATA]) A/C Unavailable Pla…" at bounding box center [881, 182] width 1372 height 27
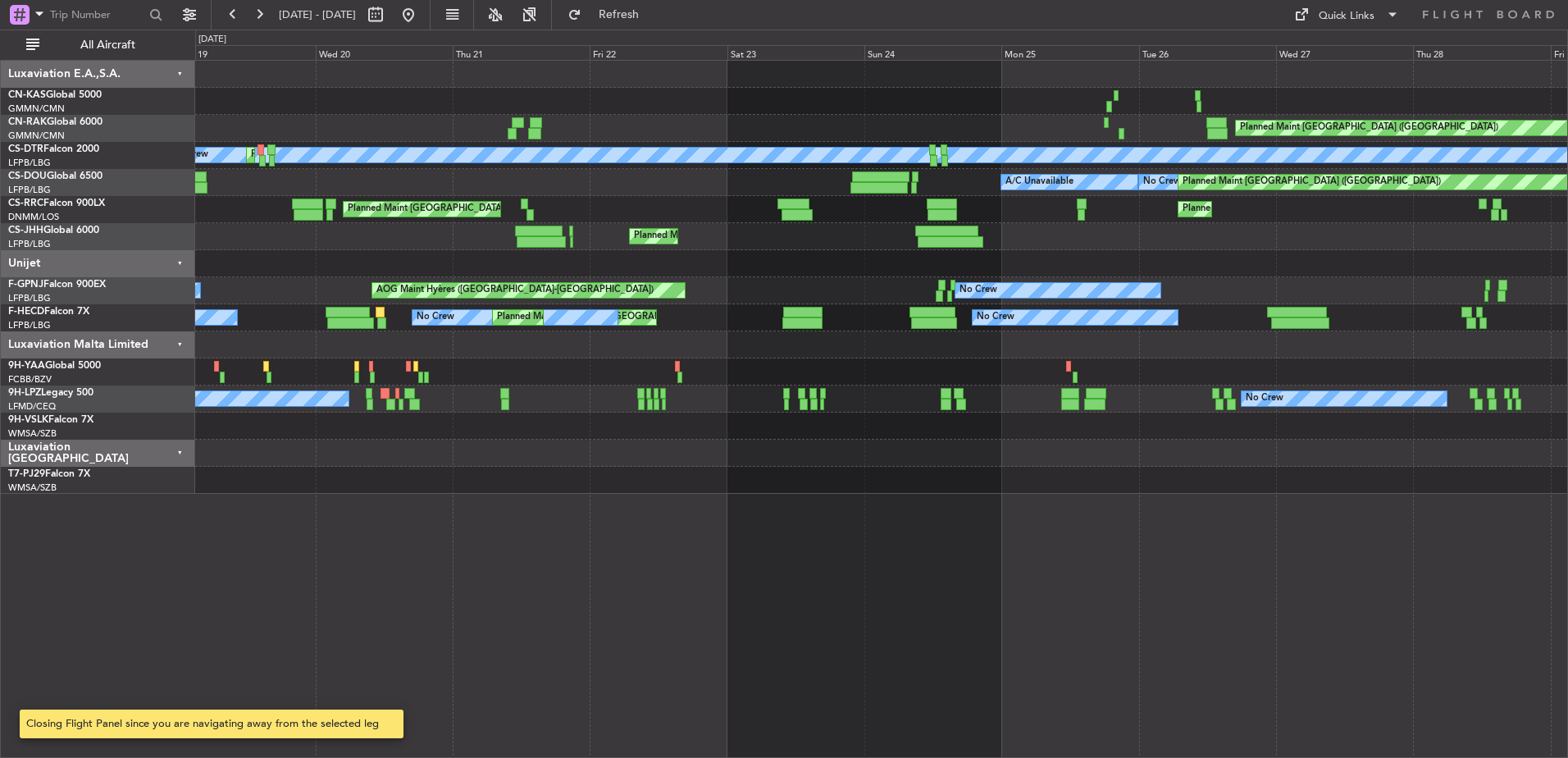
click at [933, 208] on div "Planned Maint [GEOGRAPHIC_DATA] ([GEOGRAPHIC_DATA]) No Crew Planned Maint Sofia…" at bounding box center [881, 277] width 1372 height 433
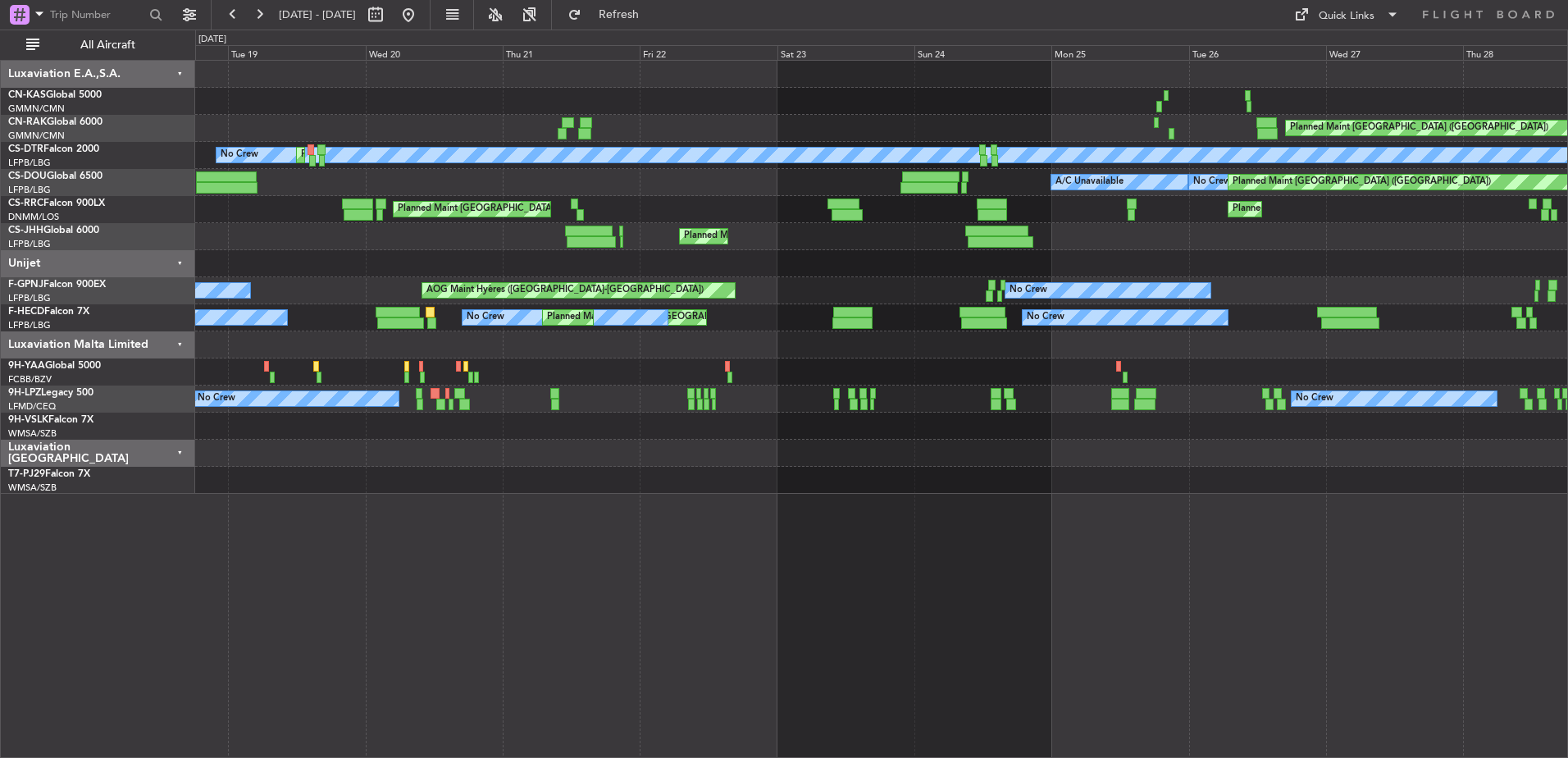
click at [1053, 203] on div "Planned Maint [GEOGRAPHIC_DATA] ([GEOGRAPHIC_DATA]) Planned Maint [GEOGRAPHIC_D…" at bounding box center [881, 209] width 1372 height 27
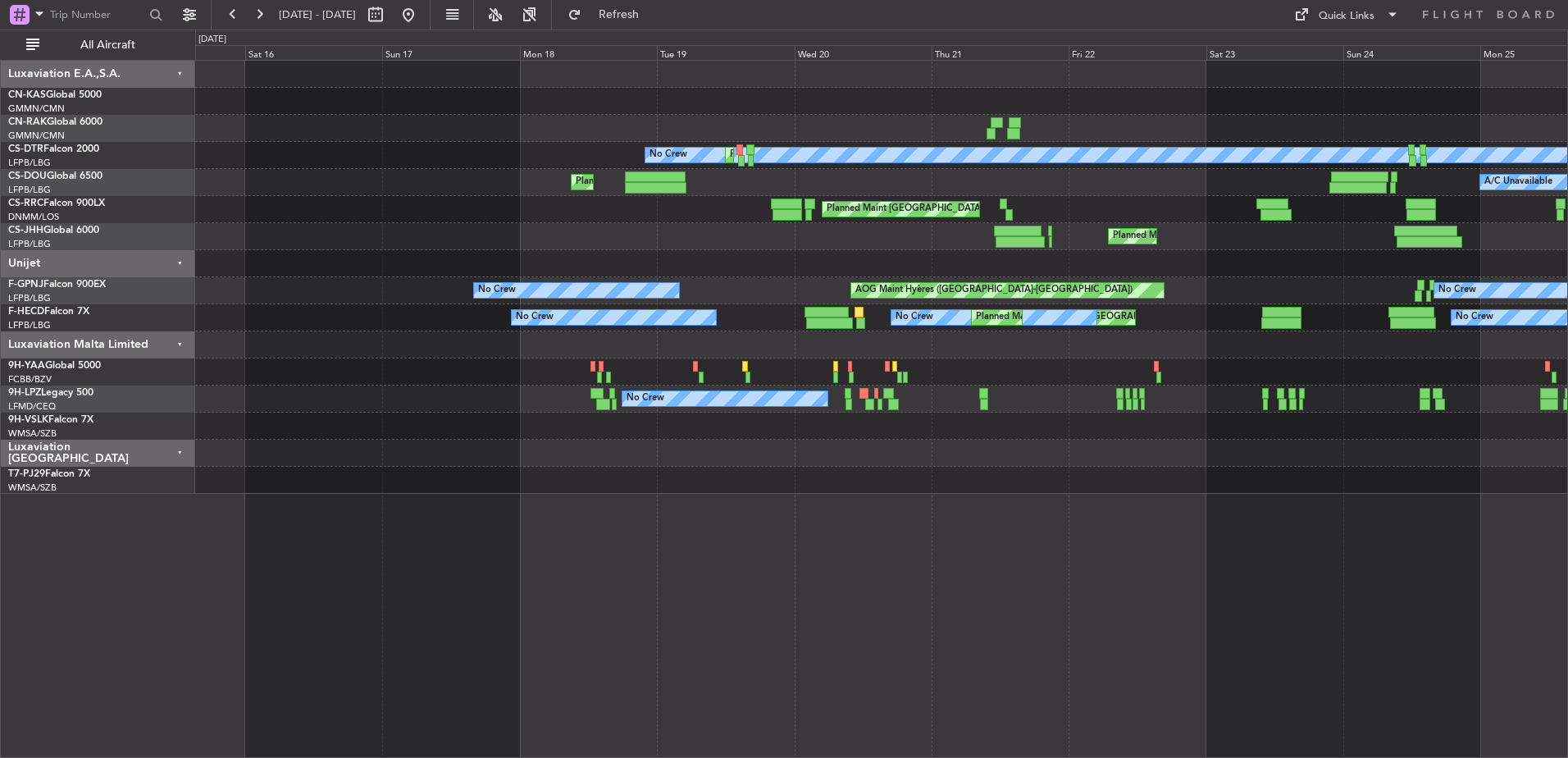
click at [1155, 224] on div "Planned Maint [GEOGRAPHIC_DATA] ([GEOGRAPHIC_DATA]) No Crew Planned Maint Sofia…" at bounding box center [881, 277] width 1372 height 433
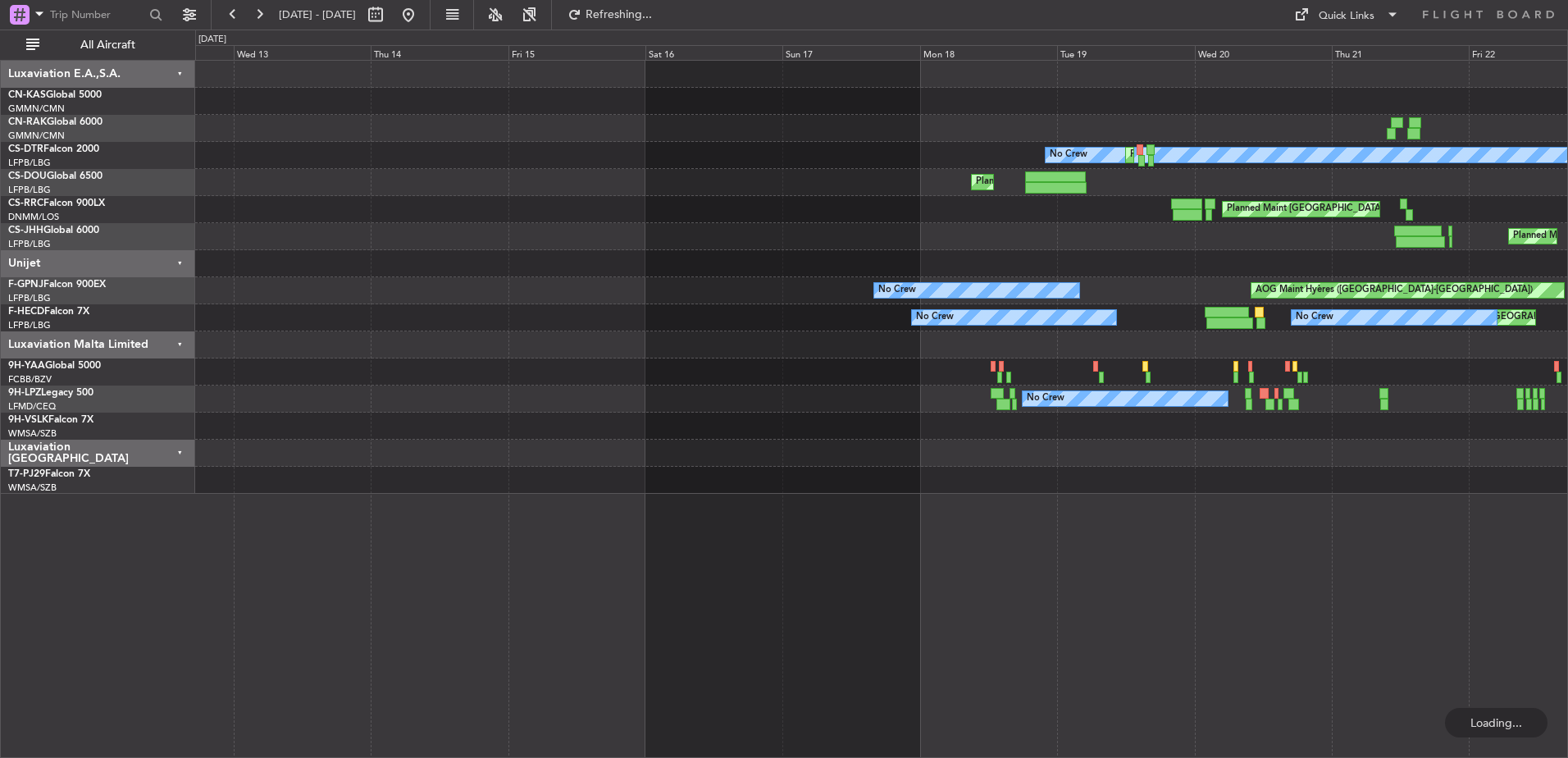
click at [1161, 225] on div "Planned Maint [GEOGRAPHIC_DATA] ([GEOGRAPHIC_DATA])" at bounding box center [881, 236] width 1372 height 27
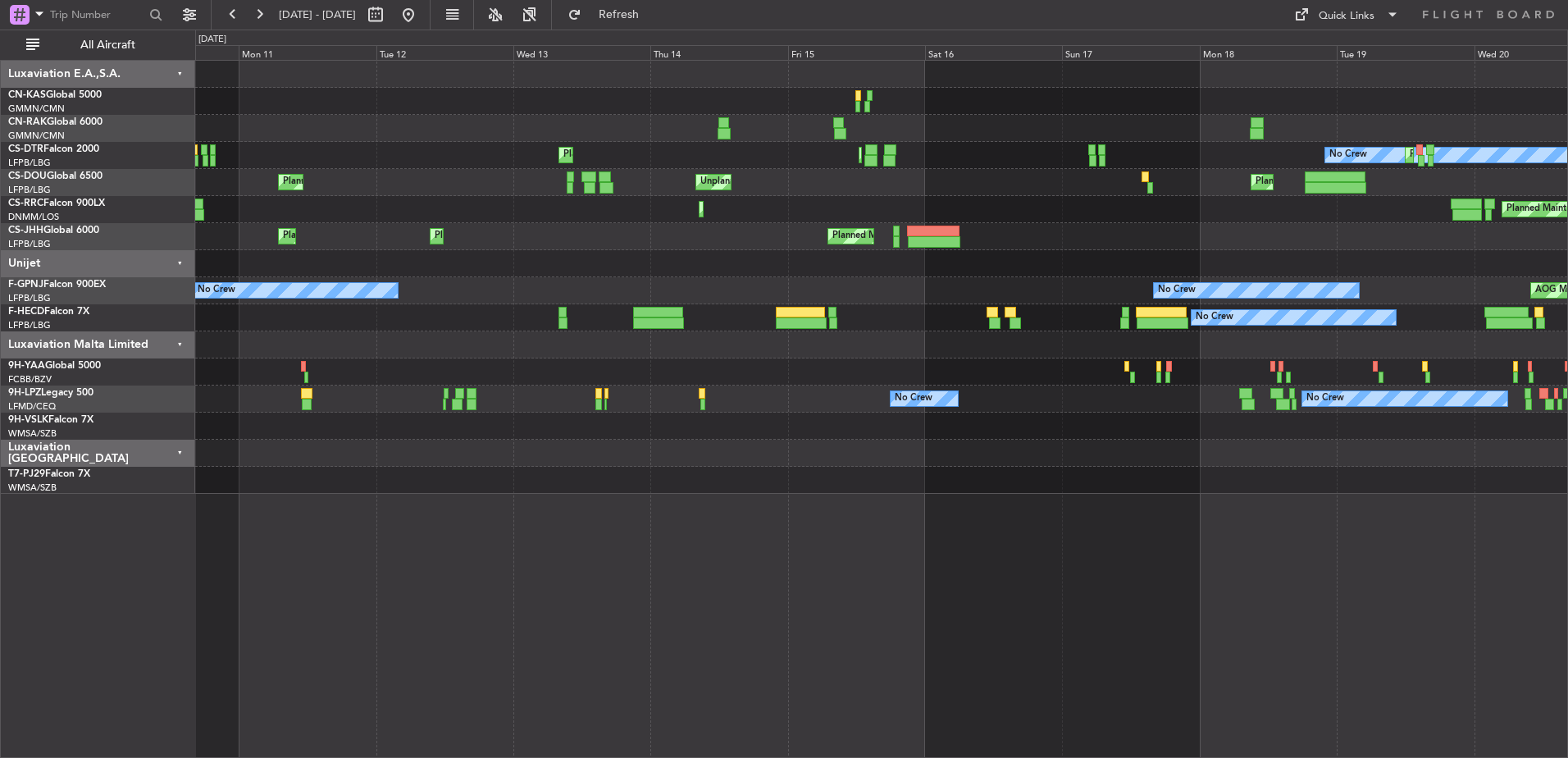
click at [1202, 240] on div "Planned Maint [GEOGRAPHIC_DATA] ([GEOGRAPHIC_DATA]) Planned Maint [GEOGRAPHIC_D…" at bounding box center [881, 236] width 1372 height 27
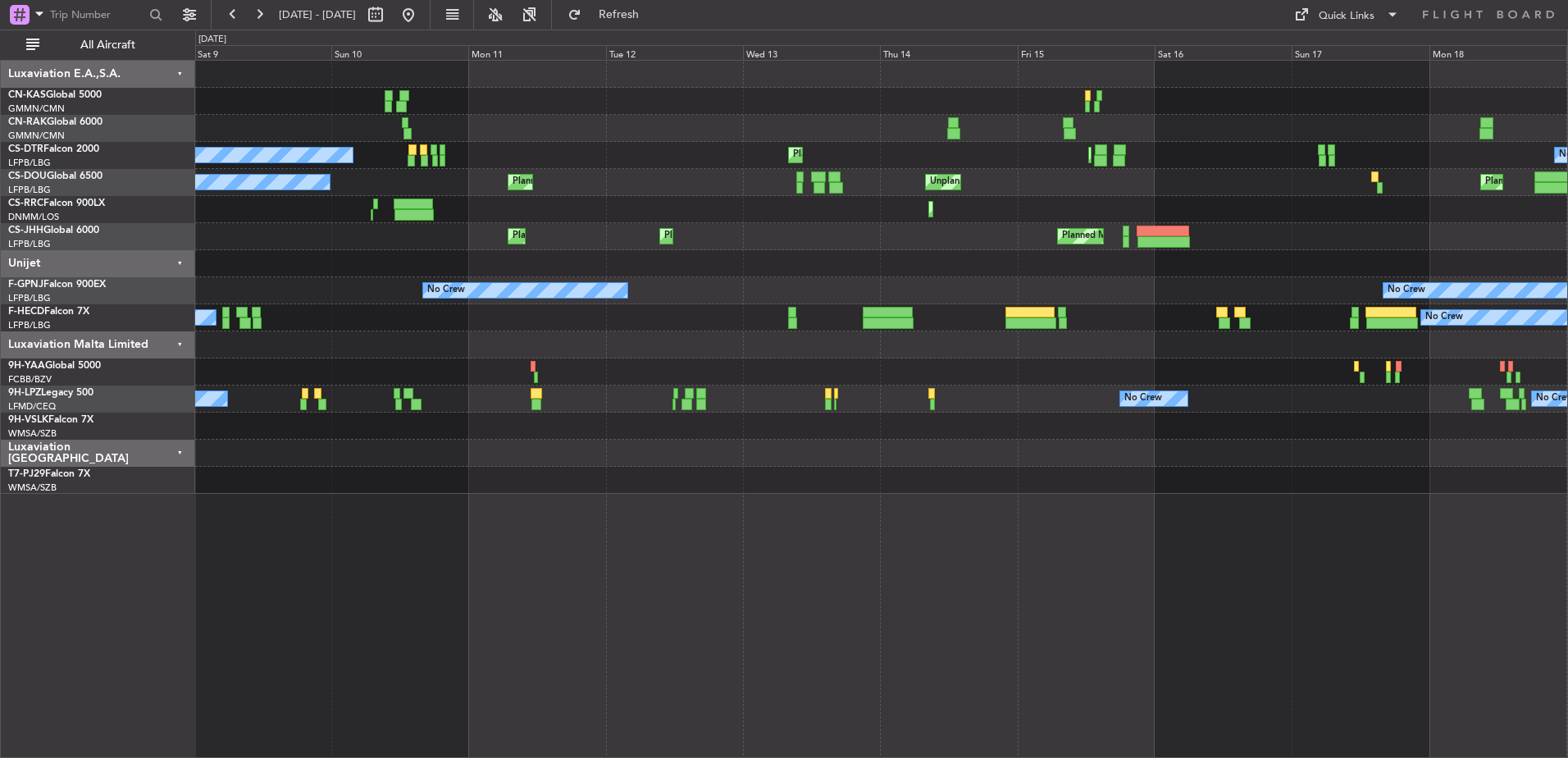
click at [837, 176] on div "Planned Maint [GEOGRAPHIC_DATA] ([GEOGRAPHIC_DATA]) Planned Maint [GEOGRAPHIC_D…" at bounding box center [881, 182] width 1372 height 27
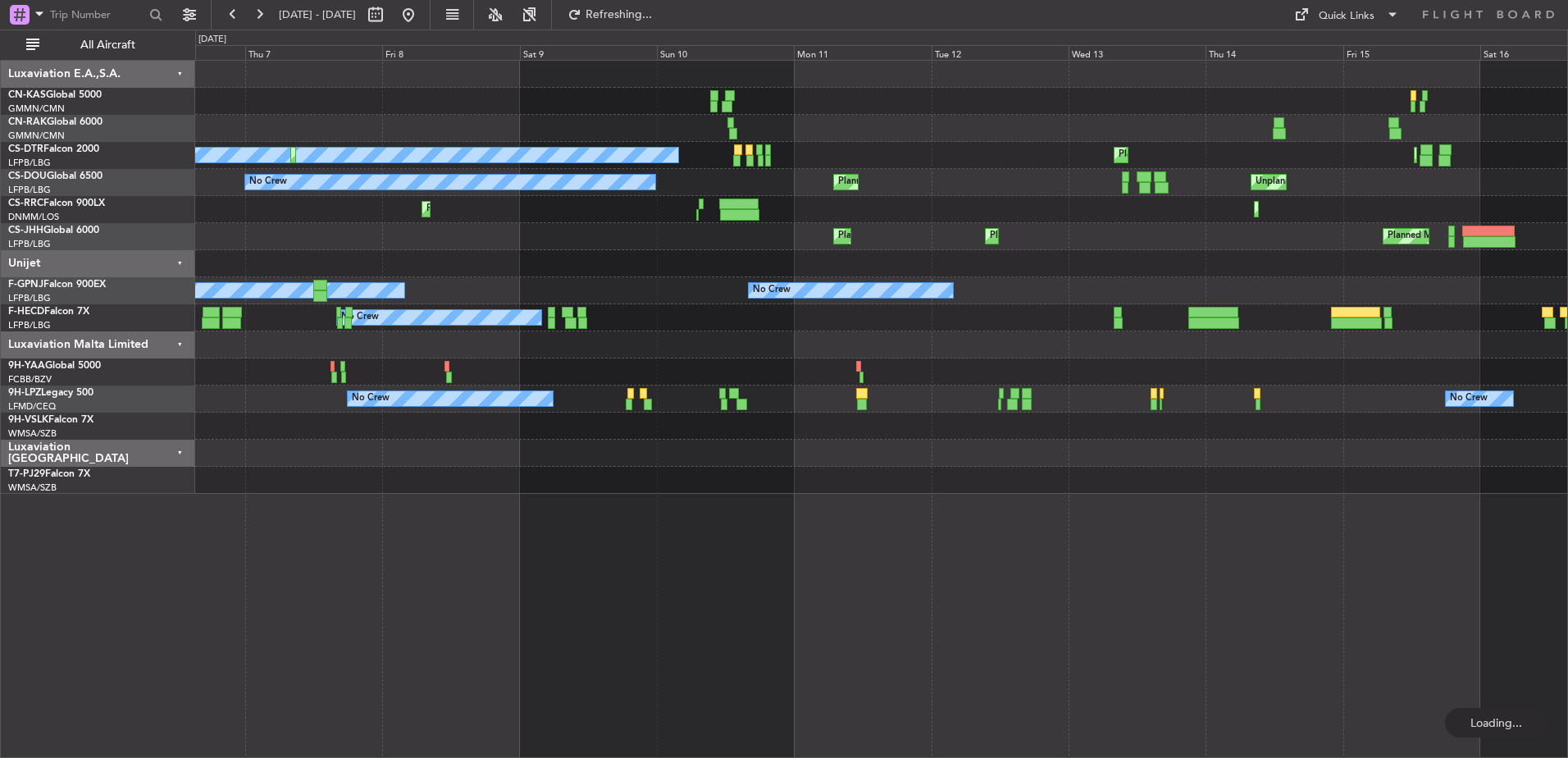
click at [985, 205] on div "Planned Maint Sofia Planned Maint [GEOGRAPHIC_DATA] ([GEOGRAPHIC_DATA]) No Crew…" at bounding box center [881, 277] width 1372 height 433
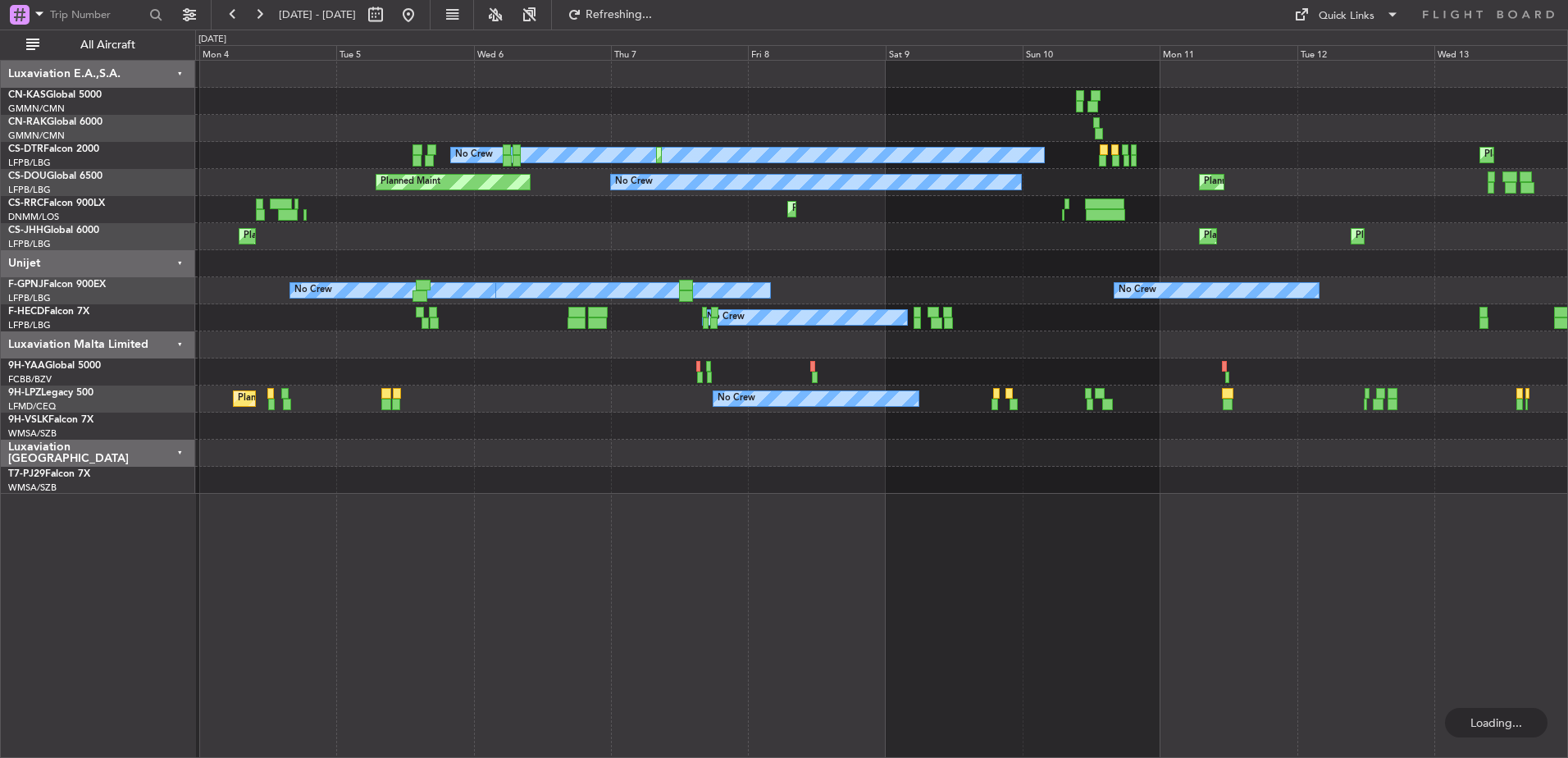
click at [863, 205] on div "Planned Maint Sofia No Crew Planned Maint Sofia Planned Maint [GEOGRAPHIC_DATA]…" at bounding box center [881, 277] width 1372 height 433
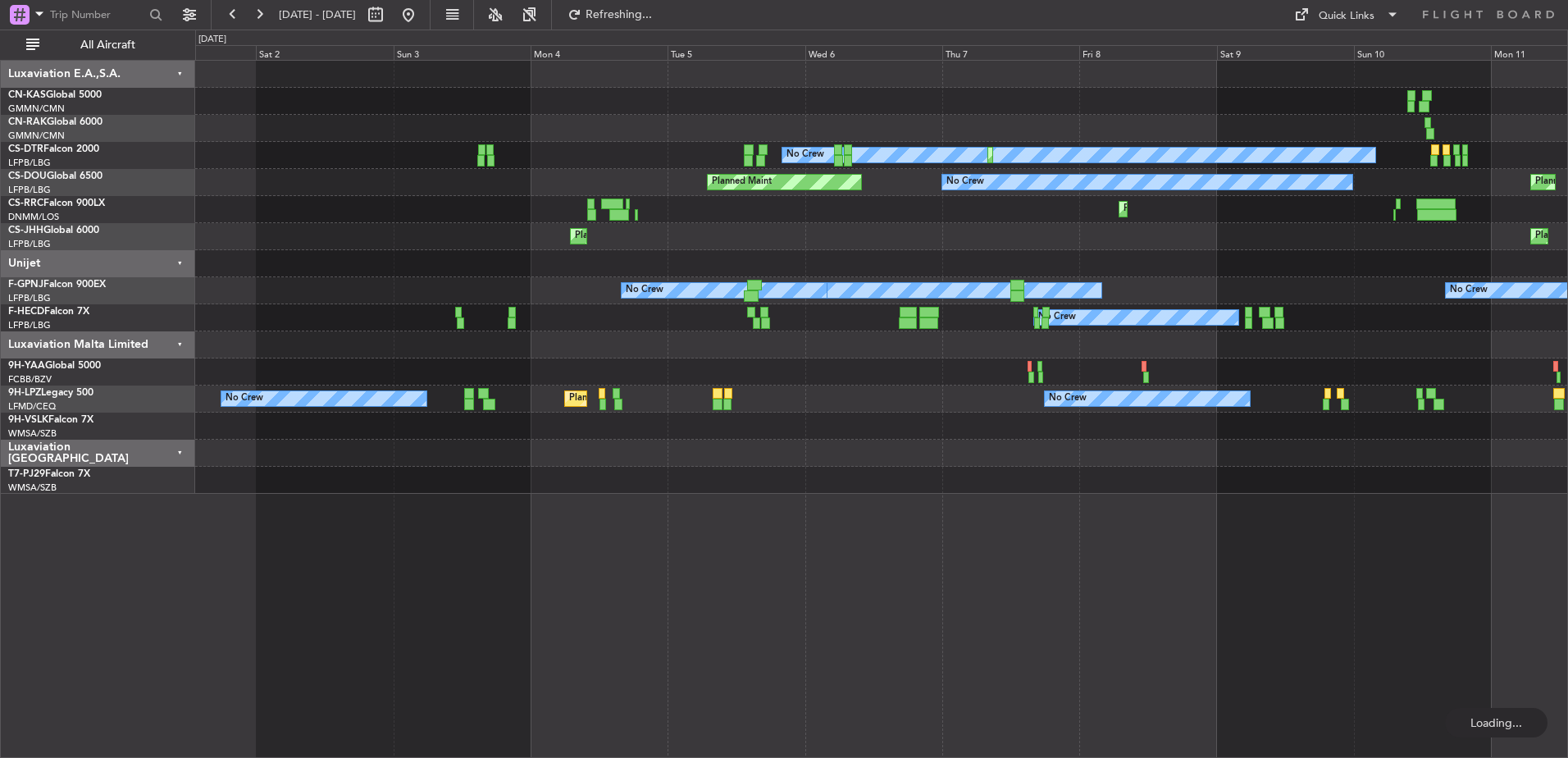
click at [859, 209] on div "Planned Maint Larnaca ([GEOGRAPHIC_DATA] Intl)" at bounding box center [881, 209] width 1372 height 27
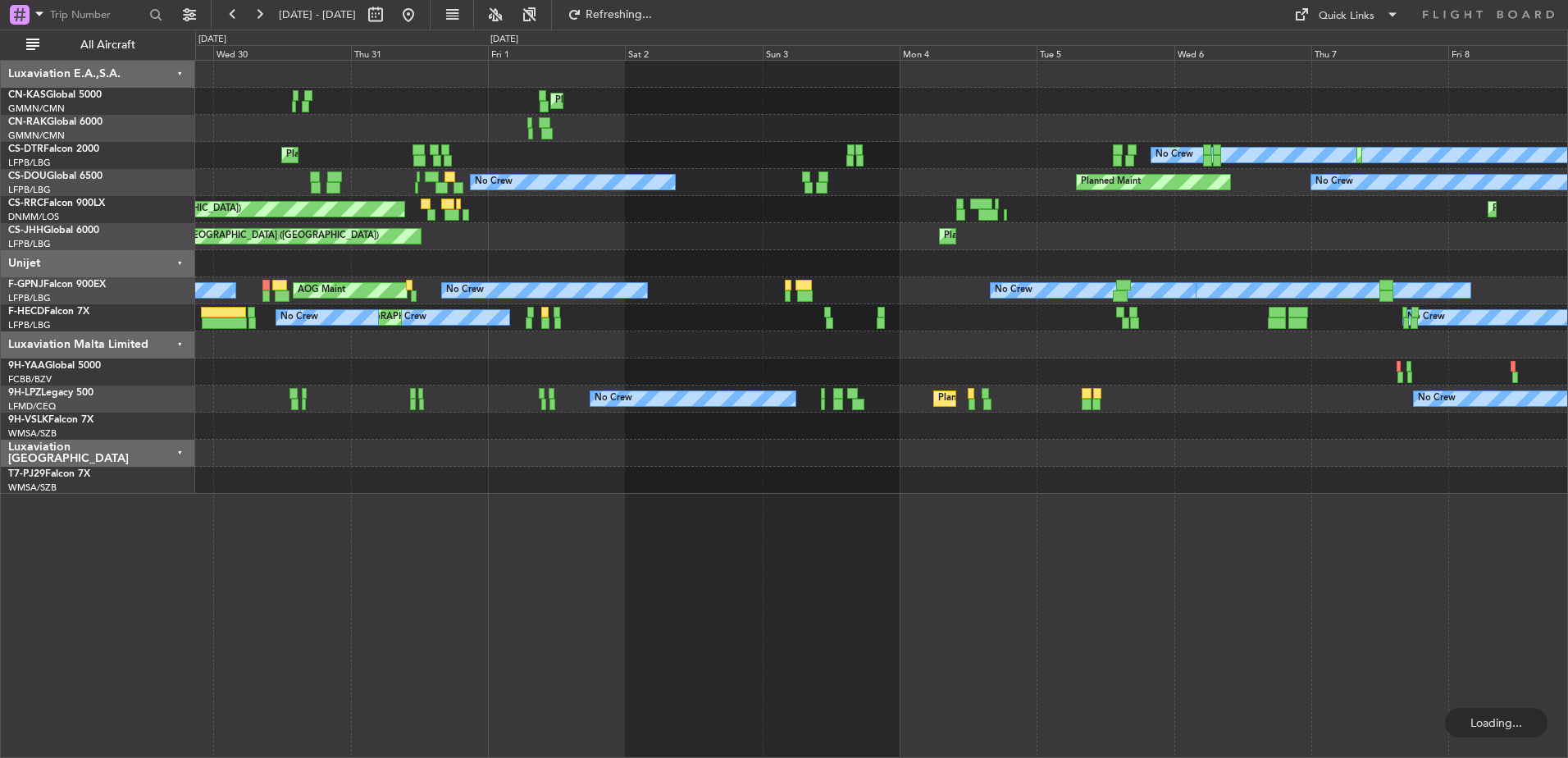
click at [911, 191] on div "No Crew Planned Maint Unplanned Maint [GEOGRAPHIC_DATA] ([GEOGRAPHIC_DATA]) No …" at bounding box center [881, 182] width 1372 height 27
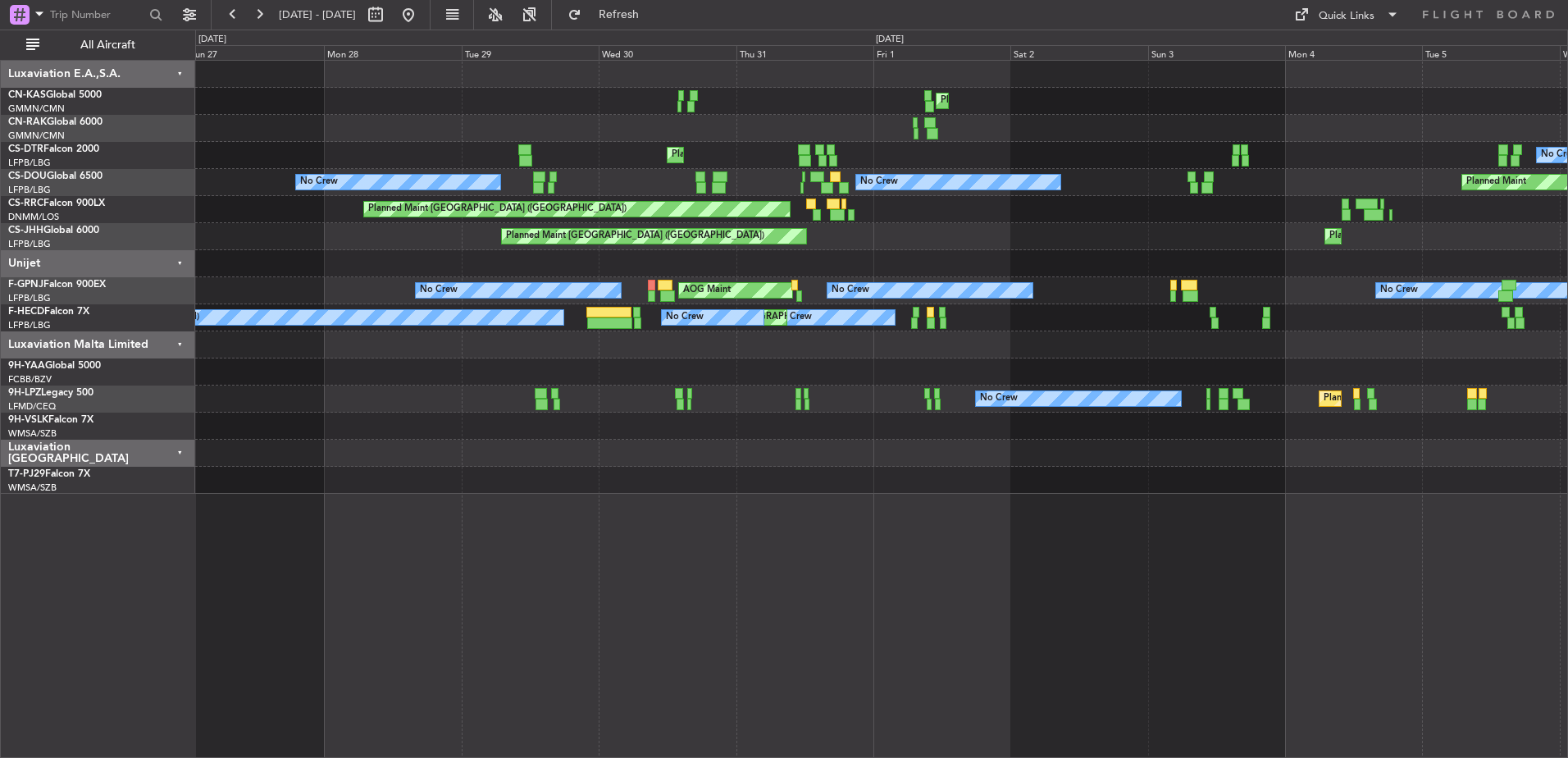
click at [908, 186] on div "Planned Maint Unplanned Maint [GEOGRAPHIC_DATA] ([GEOGRAPHIC_DATA]) No Crew No …" at bounding box center [881, 182] width 1372 height 27
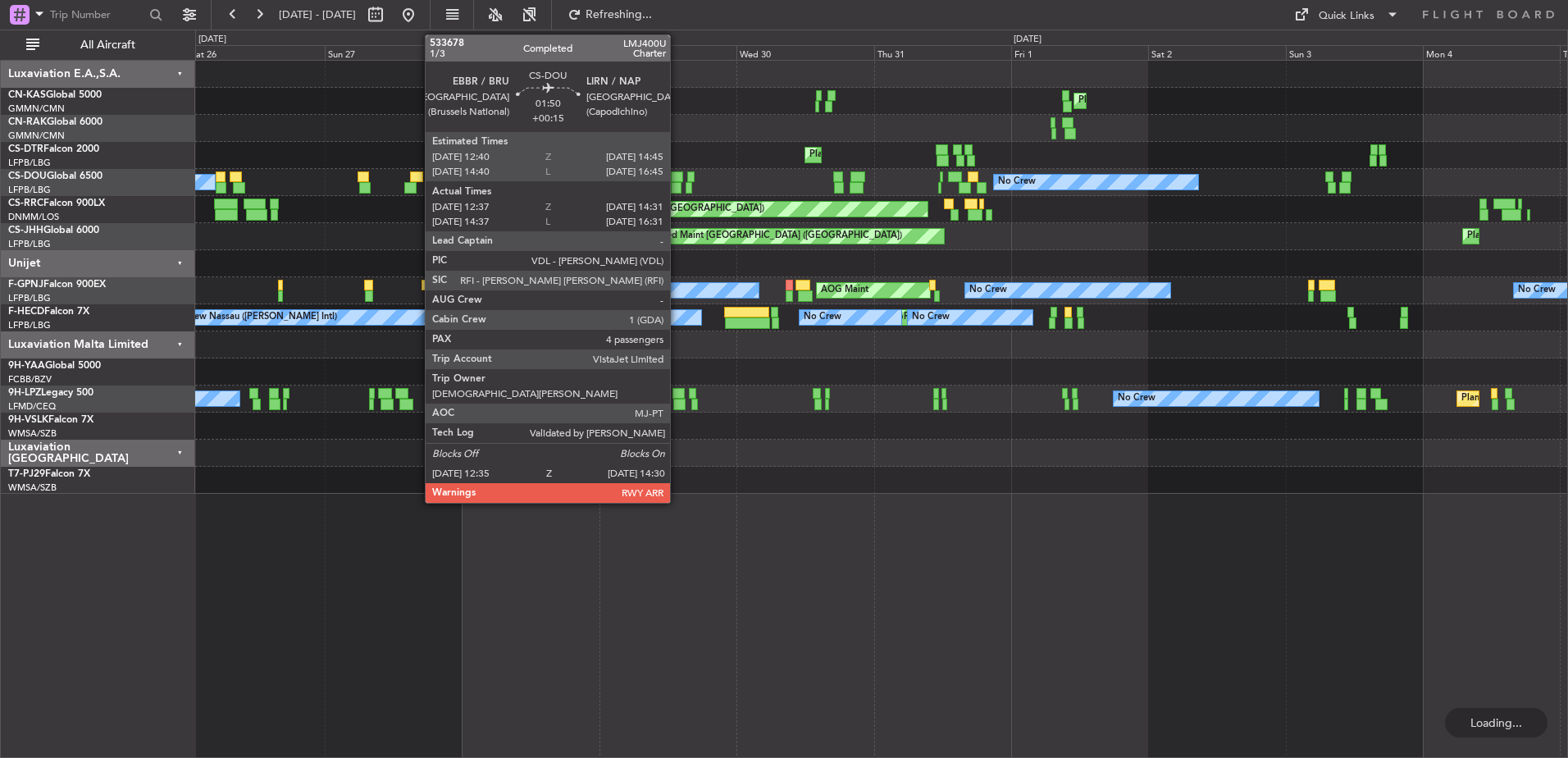
click at [1015, 195] on div "Unplanned Maint [GEOGRAPHIC_DATA] ([GEOGRAPHIC_DATA]) No Crew No Crew Unplanned…" at bounding box center [881, 182] width 1372 height 27
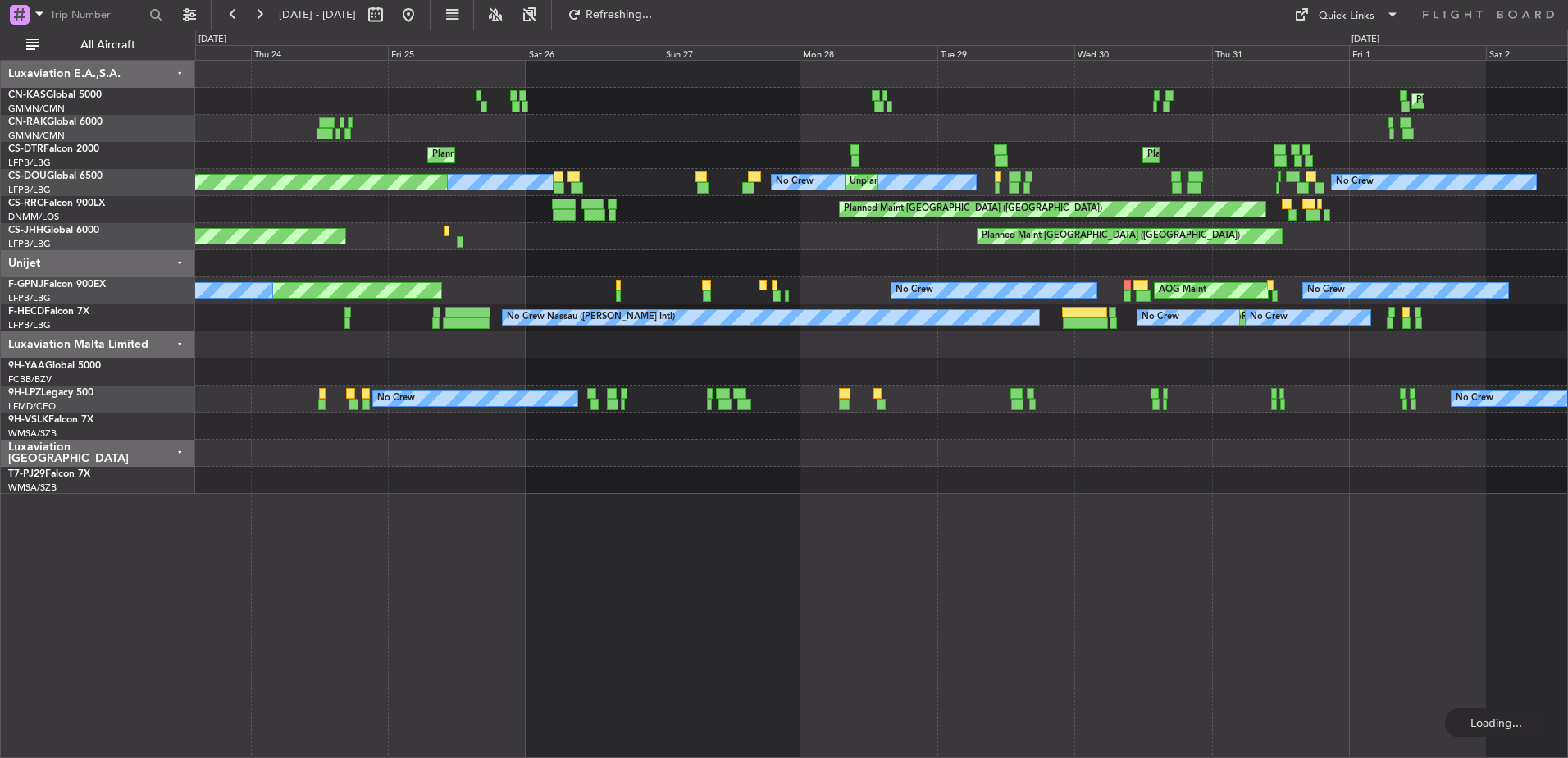
click at [1011, 175] on div "Unplanned Maint [GEOGRAPHIC_DATA] ([GEOGRAPHIC_DATA]) No Crew No Crew Unplanned…" at bounding box center [881, 182] width 1372 height 27
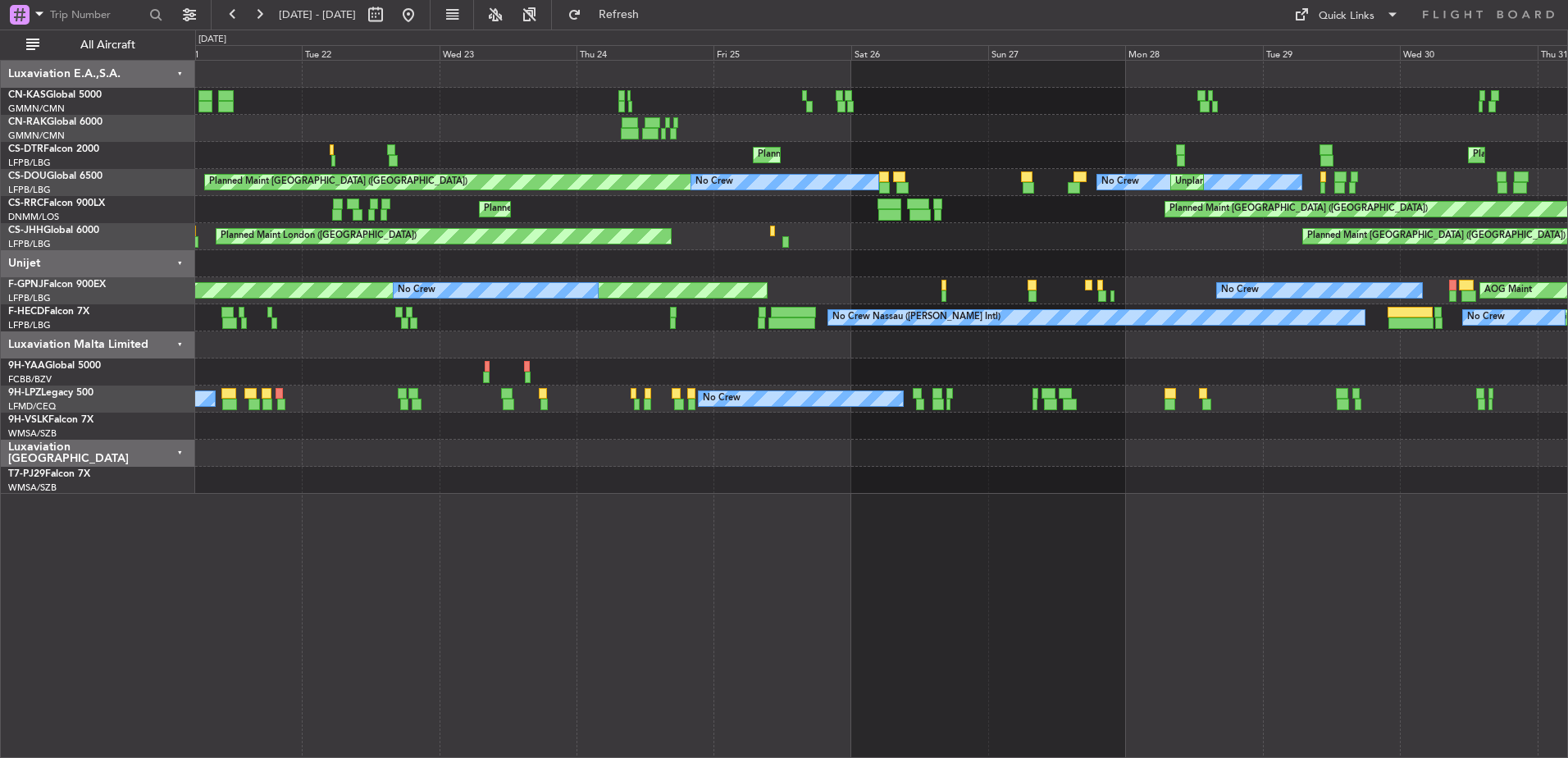
click at [1097, 172] on div "Planned Maint Olbia (Costa Smeralda) [GEOGRAPHIC_DATA] ([GEOGRAPHIC_DATA]) Plan…" at bounding box center [881, 277] width 1372 height 433
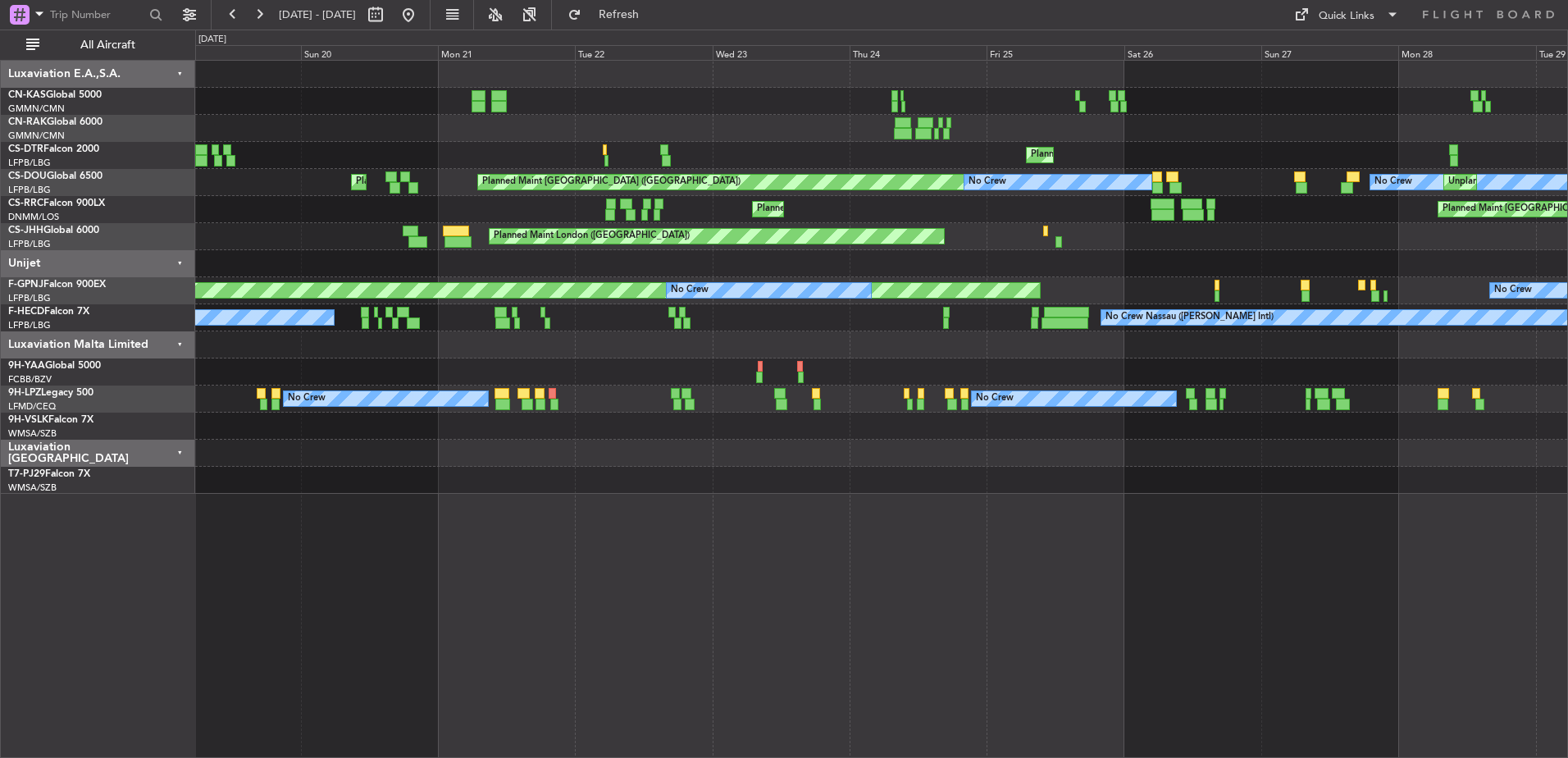
click at [1023, 130] on div at bounding box center [881, 128] width 1372 height 27
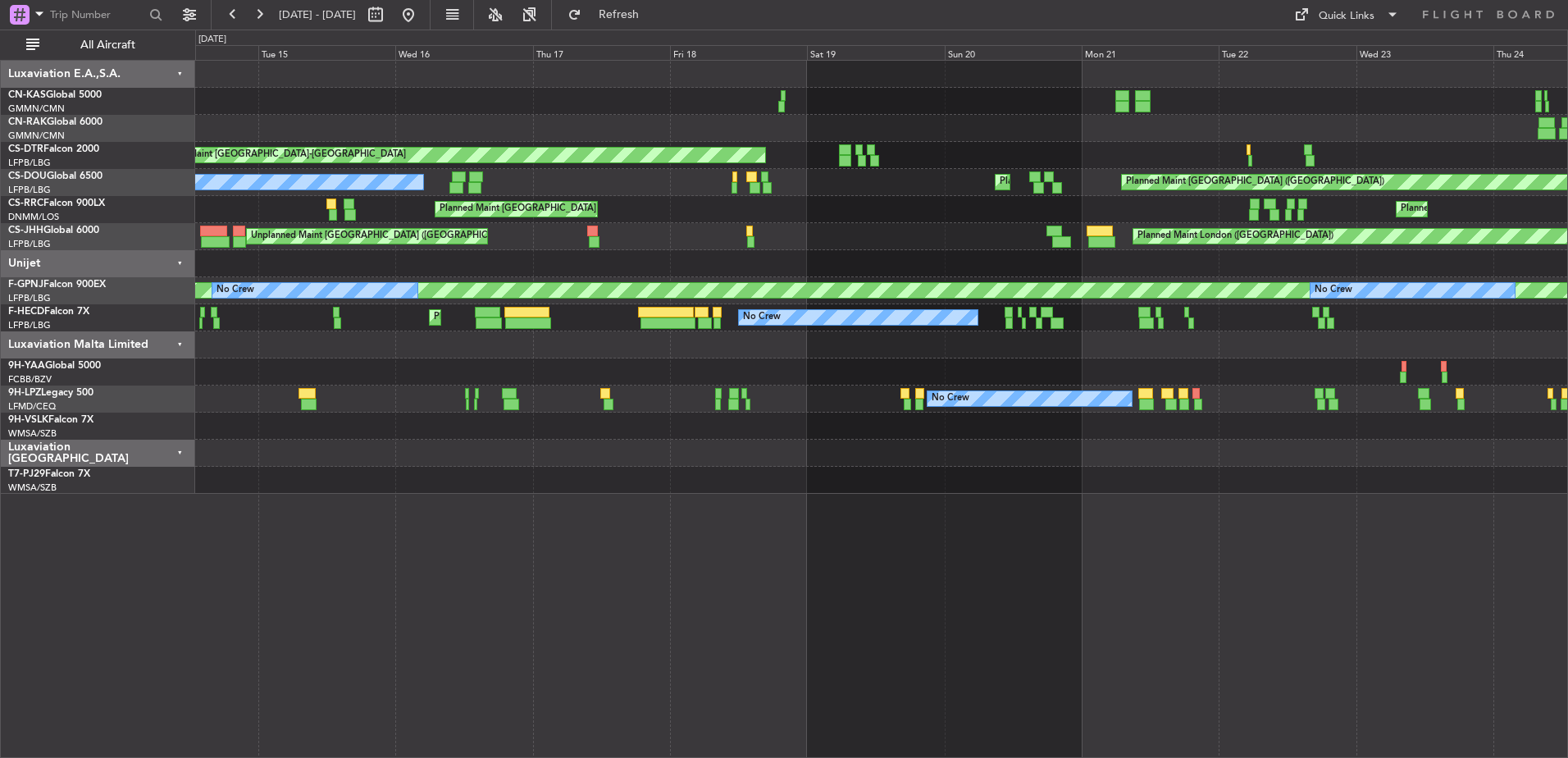
click at [862, 144] on div "AOG Maint [GEOGRAPHIC_DATA]-[GEOGRAPHIC_DATA] Planned Maint [PERSON_NAME] ([GEO…" at bounding box center [881, 277] width 1372 height 433
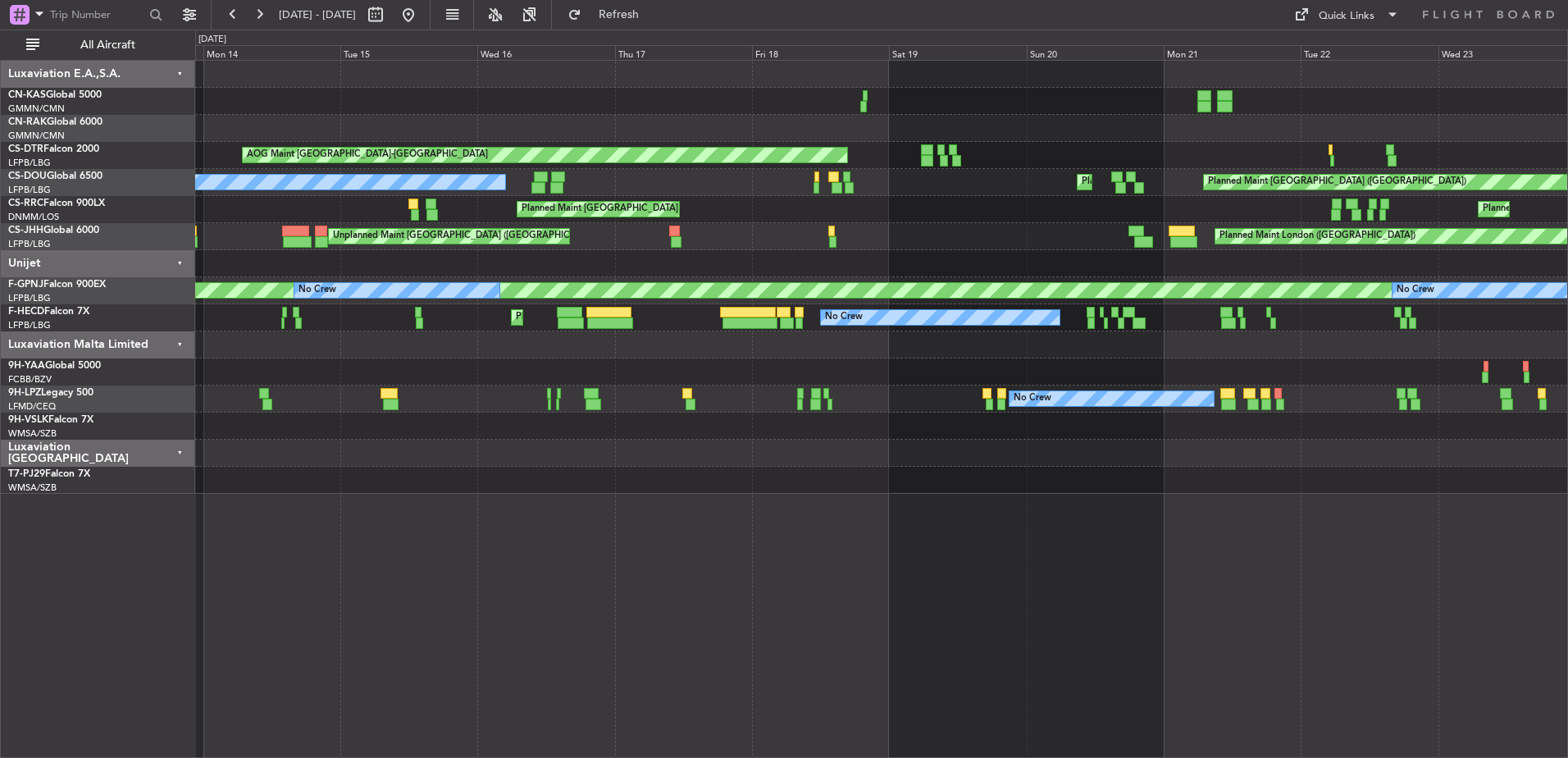
click at [964, 157] on div "AOG Maint [GEOGRAPHIC_DATA]-[GEOGRAPHIC_DATA] Planned Maint [PERSON_NAME] ([GEO…" at bounding box center [881, 155] width 1372 height 27
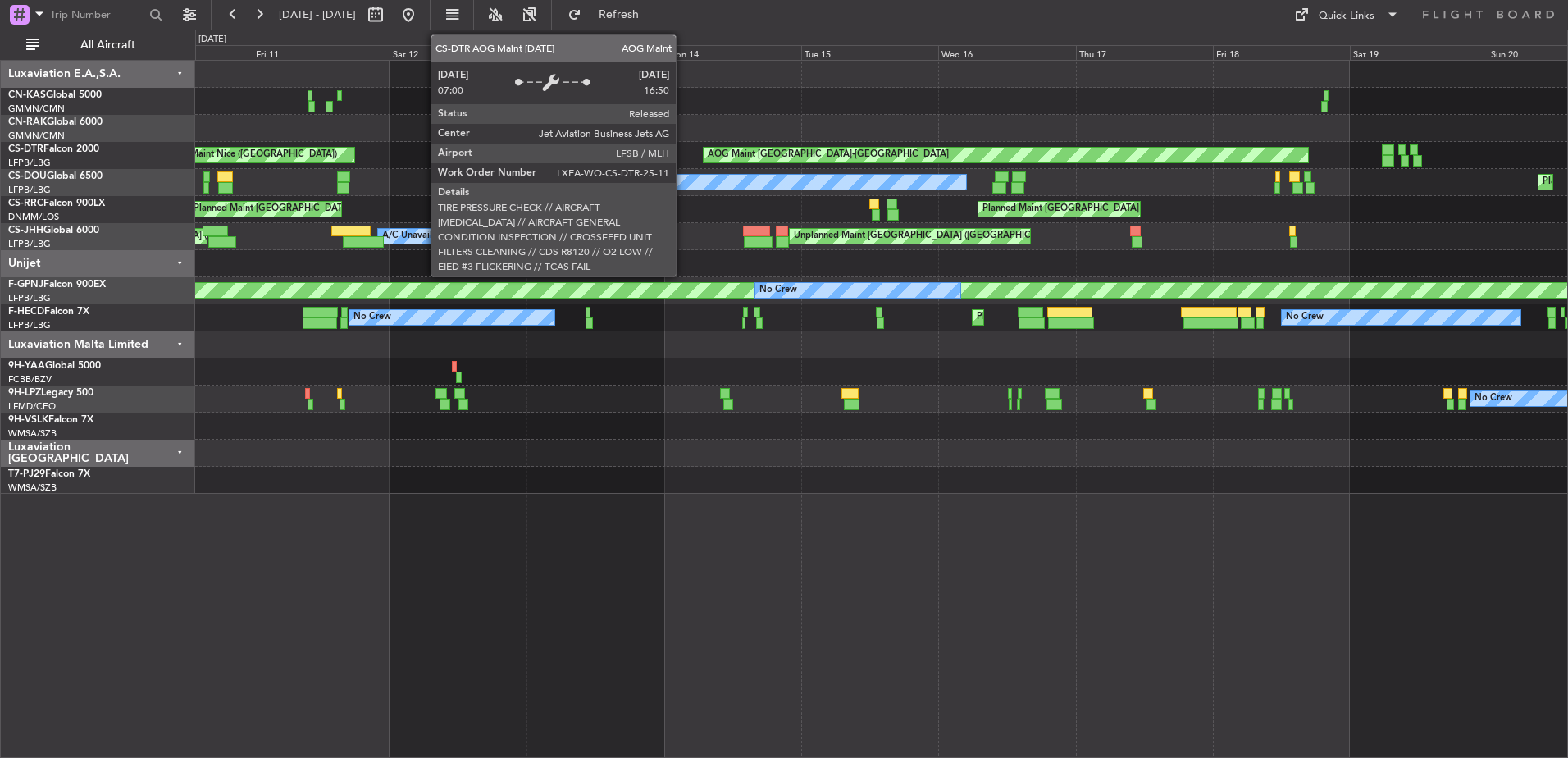
click at [952, 156] on div "AOG Maint [GEOGRAPHIC_DATA]-[GEOGRAPHIC_DATA]" at bounding box center [1006, 155] width 604 height 15
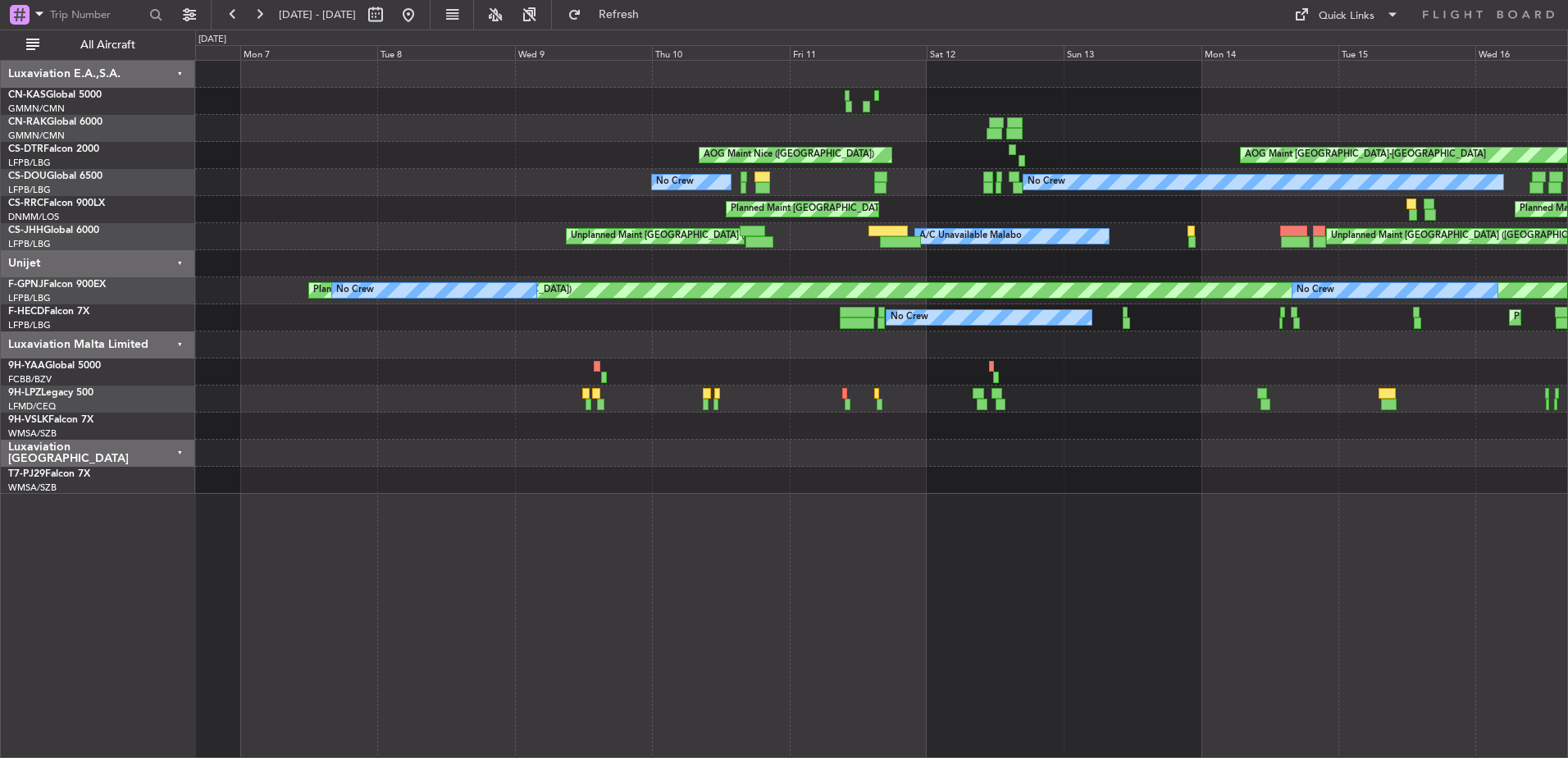
click at [1152, 162] on div "AOG Maint [GEOGRAPHIC_DATA]-[GEOGRAPHIC_DATA] [GEOGRAPHIC_DATA] ([GEOGRAPHIC_DA…" at bounding box center [881, 277] width 1372 height 433
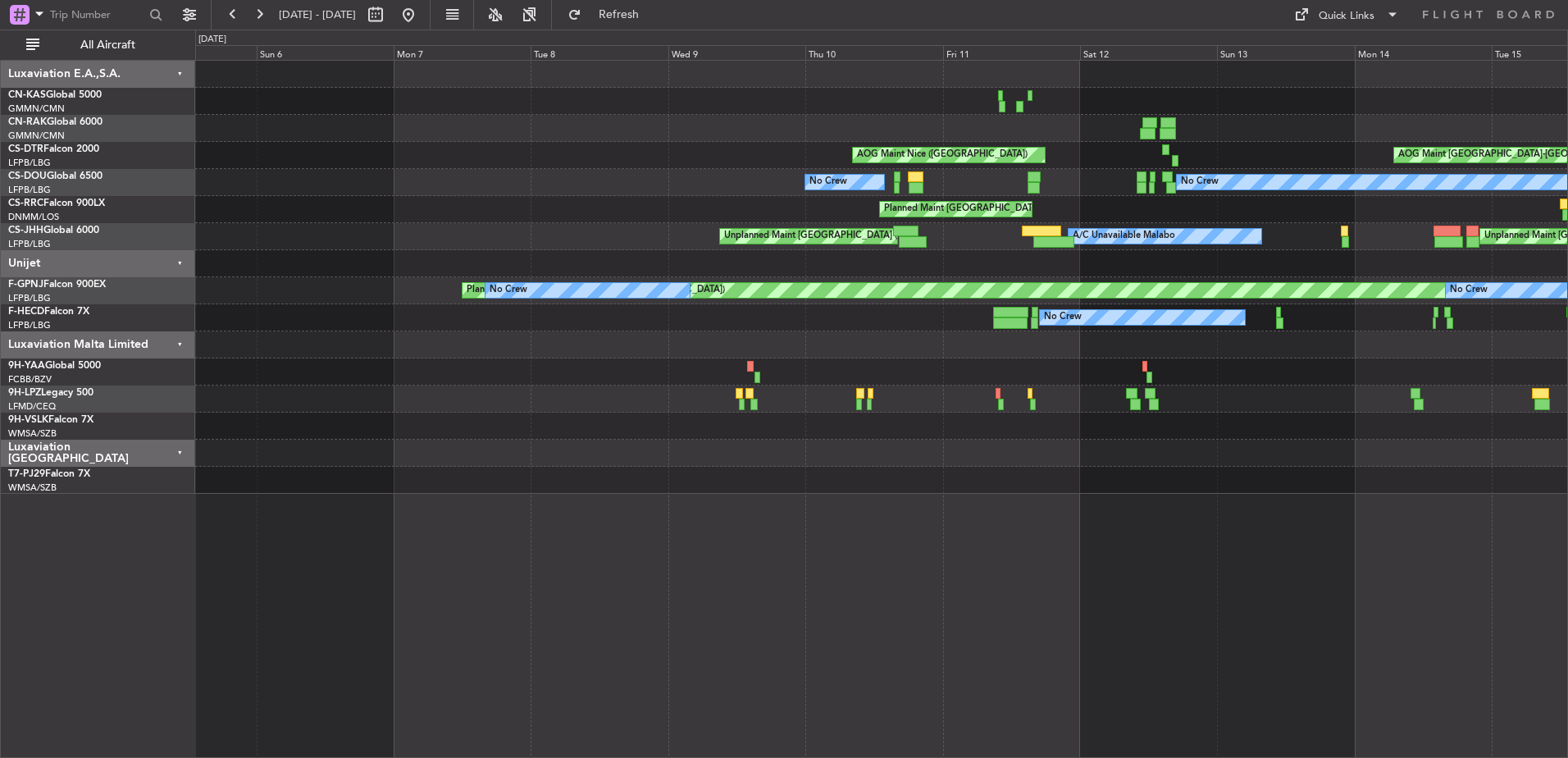
click at [1049, 153] on div "AOG Maint [GEOGRAPHIC_DATA]-[GEOGRAPHIC_DATA] [GEOGRAPHIC_DATA] ([GEOGRAPHIC_DA…" at bounding box center [881, 155] width 1372 height 27
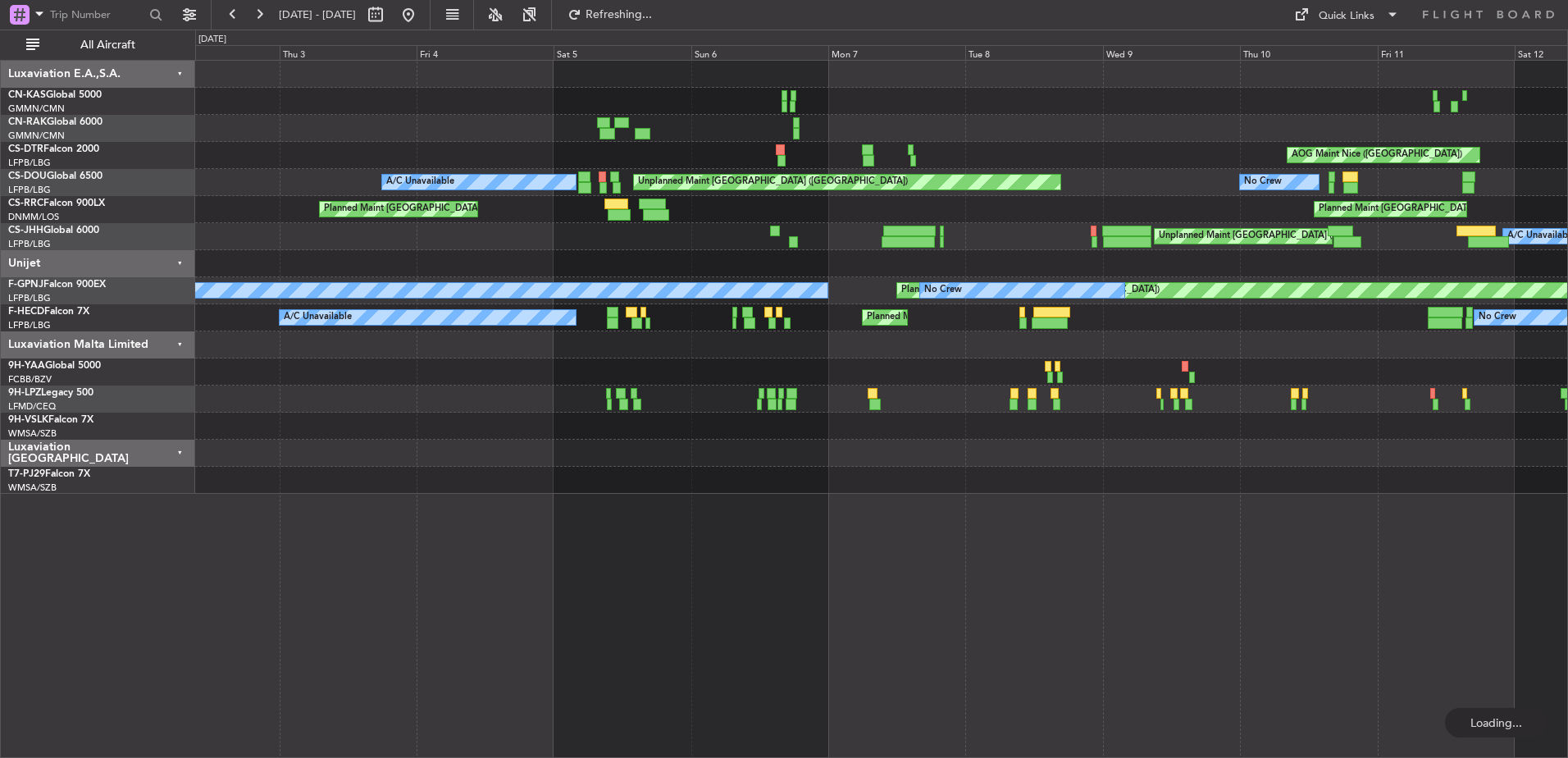
click at [1108, 169] on div "AOG Maint Nice ([GEOGRAPHIC_DATA]) AOG Maint [GEOGRAPHIC_DATA]-[GEOGRAPHIC_DATA…" at bounding box center [881, 277] width 1372 height 433
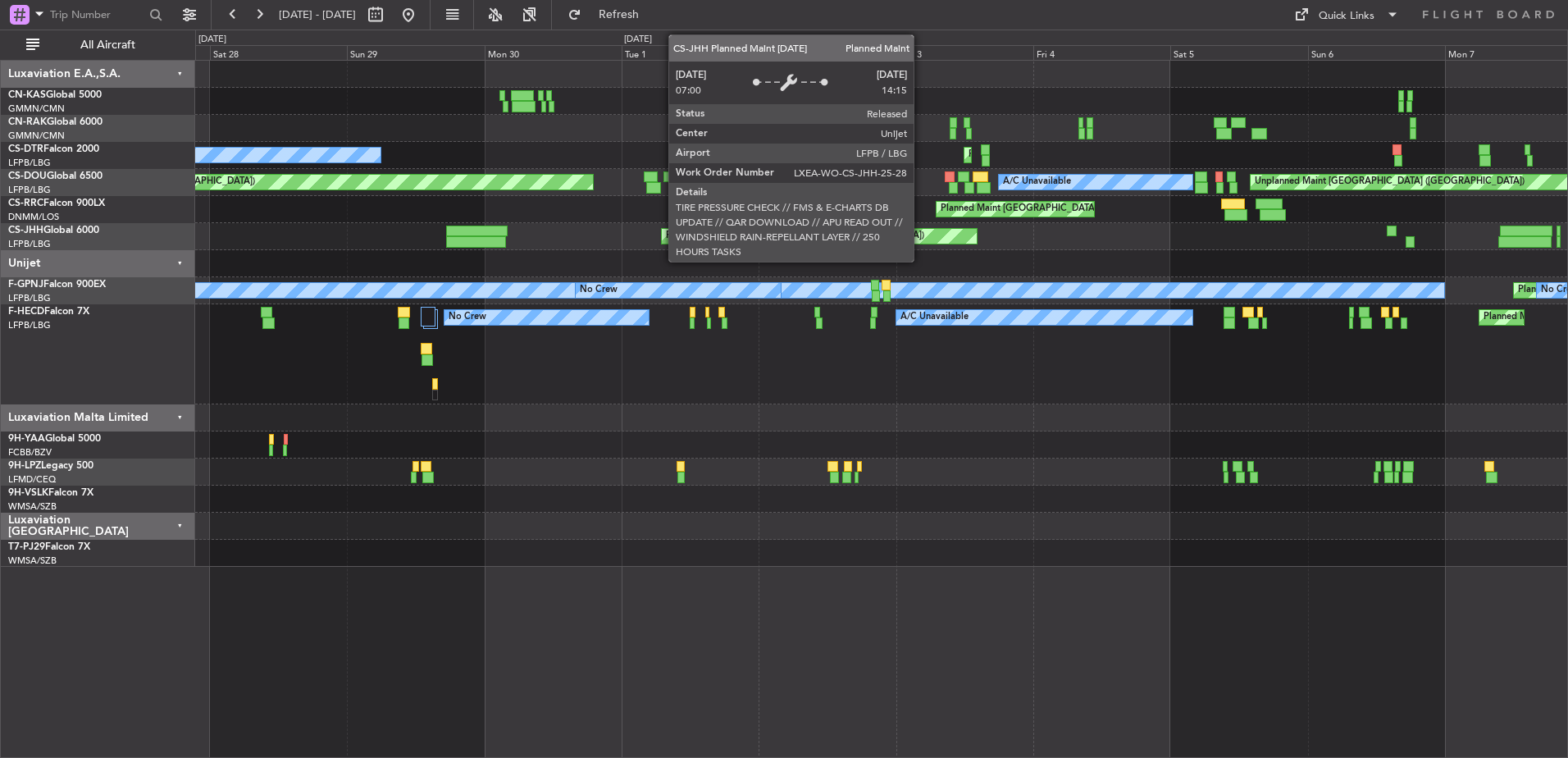
click at [1015, 246] on div "Planned Maint [GEOGRAPHIC_DATA] ([GEOGRAPHIC_DATA]) 11:10 Z 22:43 Z LFPB 11:00 …" at bounding box center [881, 236] width 1372 height 27
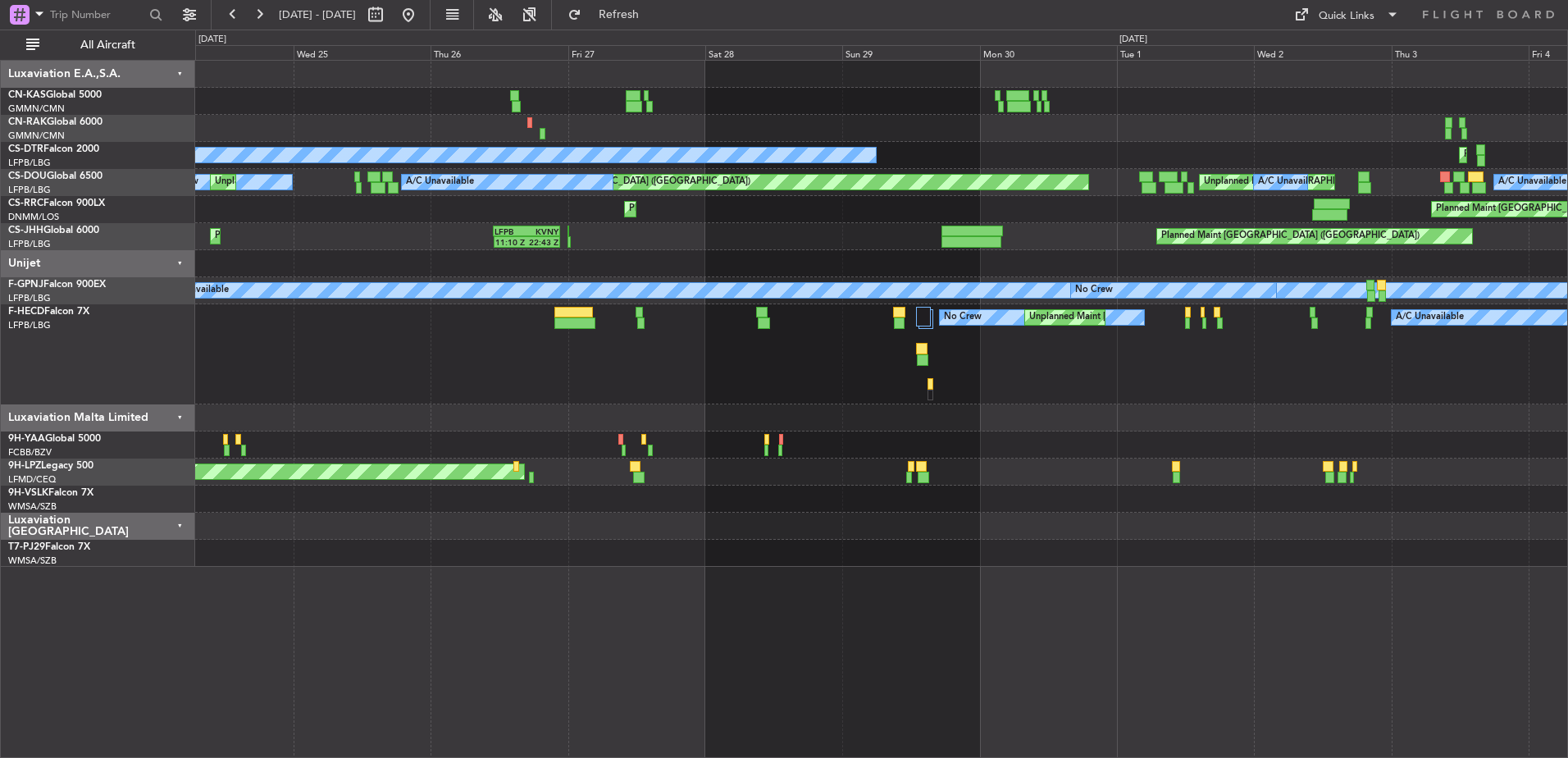
click at [1054, 161] on div "No Crew Planned Maint Sofia A/C Unavailable Planned Maint [GEOGRAPHIC_DATA] ([G…" at bounding box center [881, 314] width 1372 height 506
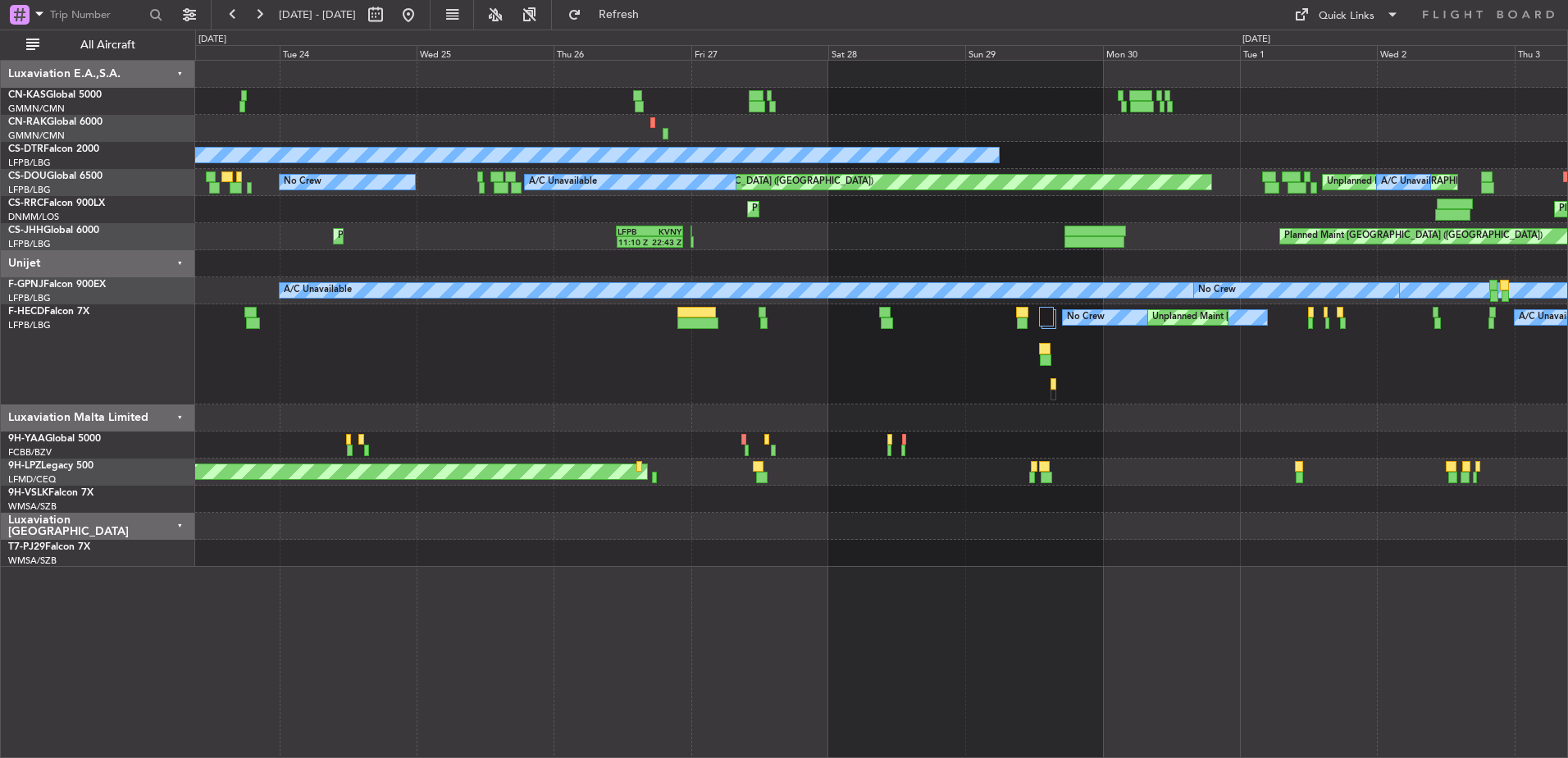
click at [1234, 153] on div "No Crew Planned Maint Sofia Planned Maint [GEOGRAPHIC_DATA] ([GEOGRAPHIC_DATA])…" at bounding box center [881, 314] width 1372 height 506
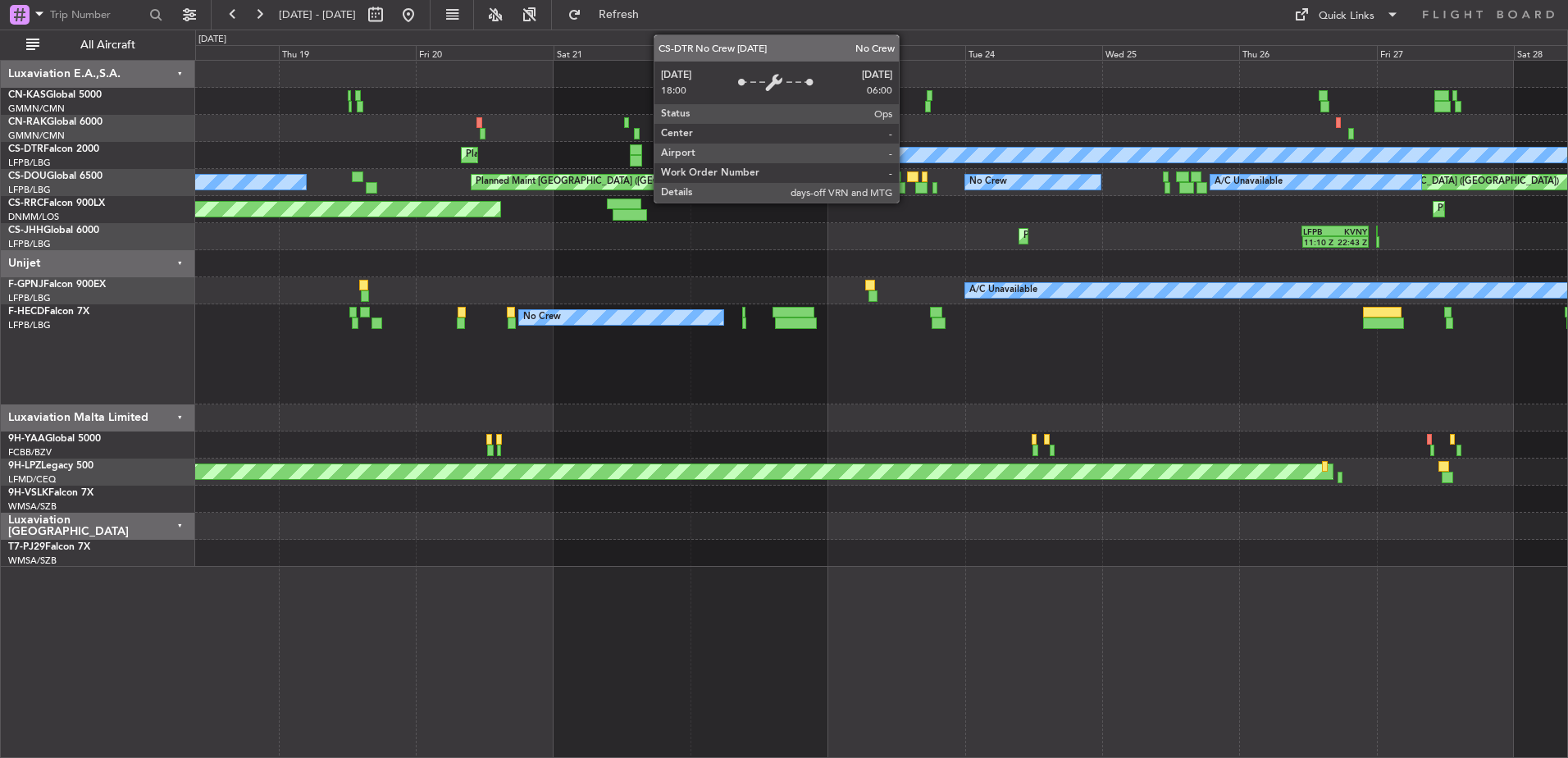
click at [1243, 163] on div "No Crew Planned Maint [GEOGRAPHIC_DATA]" at bounding box center [881, 155] width 1372 height 27
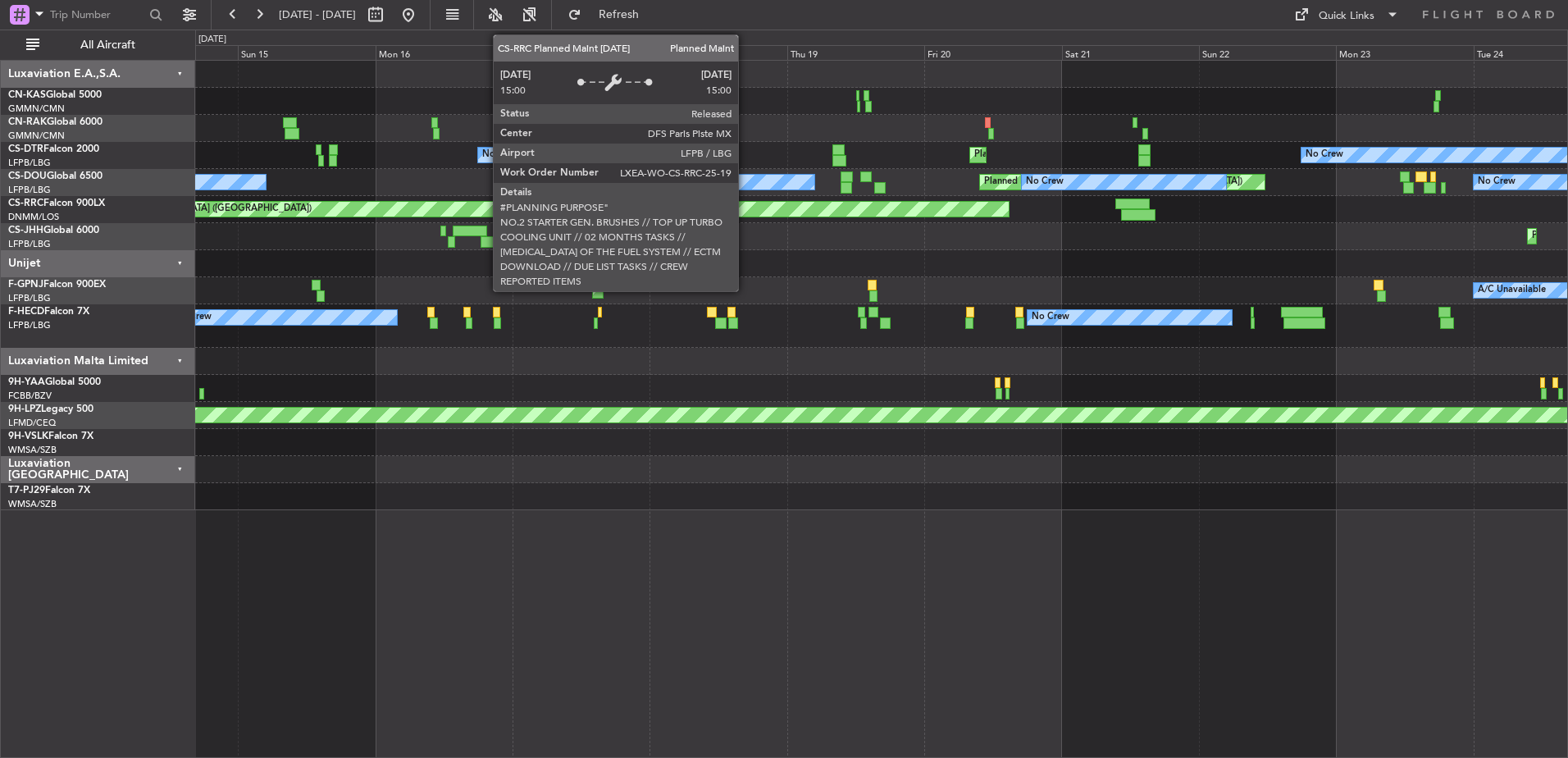
click at [995, 214] on div "Planned Maint [GEOGRAPHIC_DATA] ([GEOGRAPHIC_DATA])" at bounding box center [529, 209] width 960 height 15
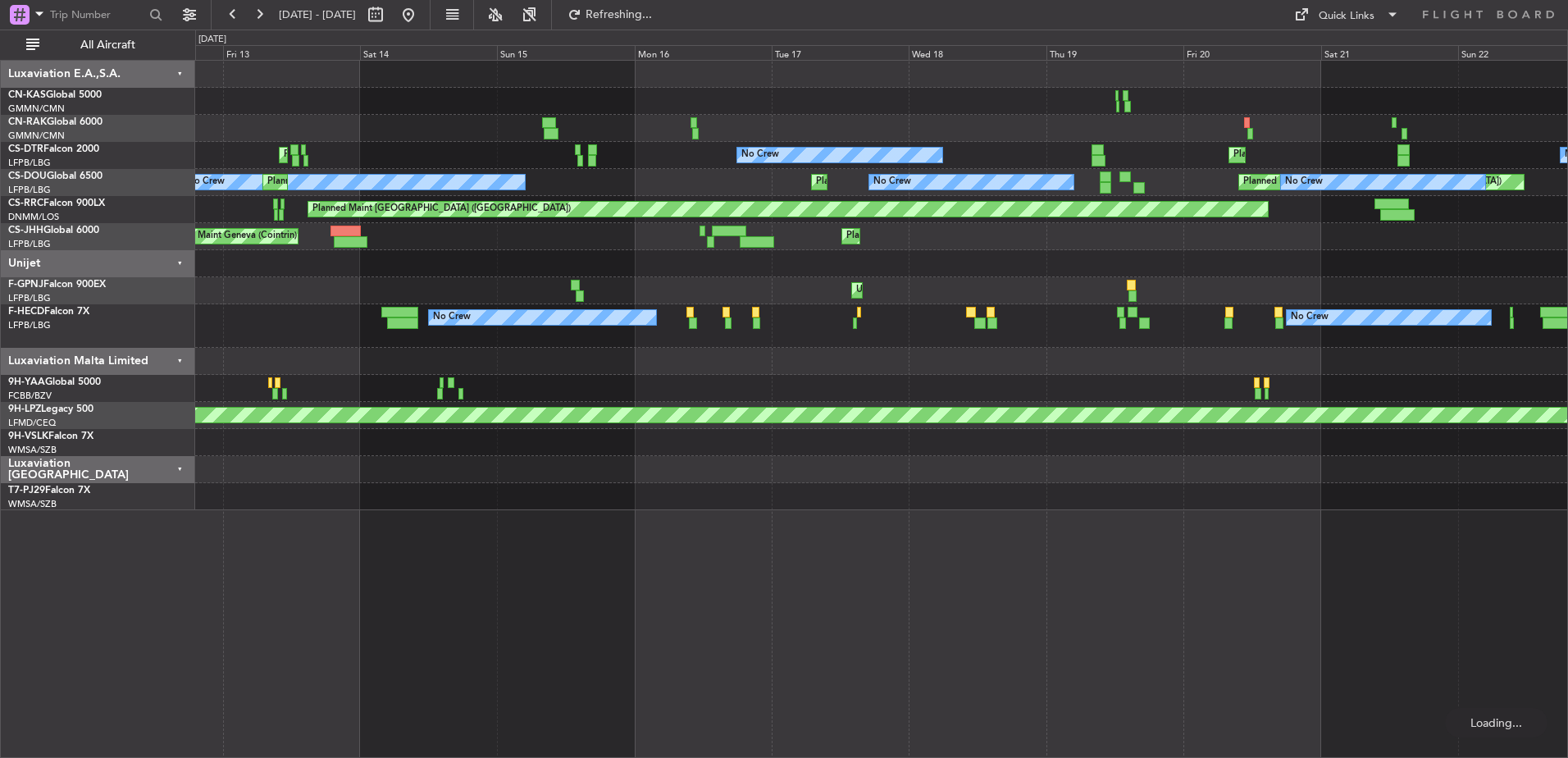
click at [1043, 209] on div "Planned Maint [GEOGRAPHIC_DATA] ([GEOGRAPHIC_DATA])" at bounding box center [881, 209] width 1372 height 27
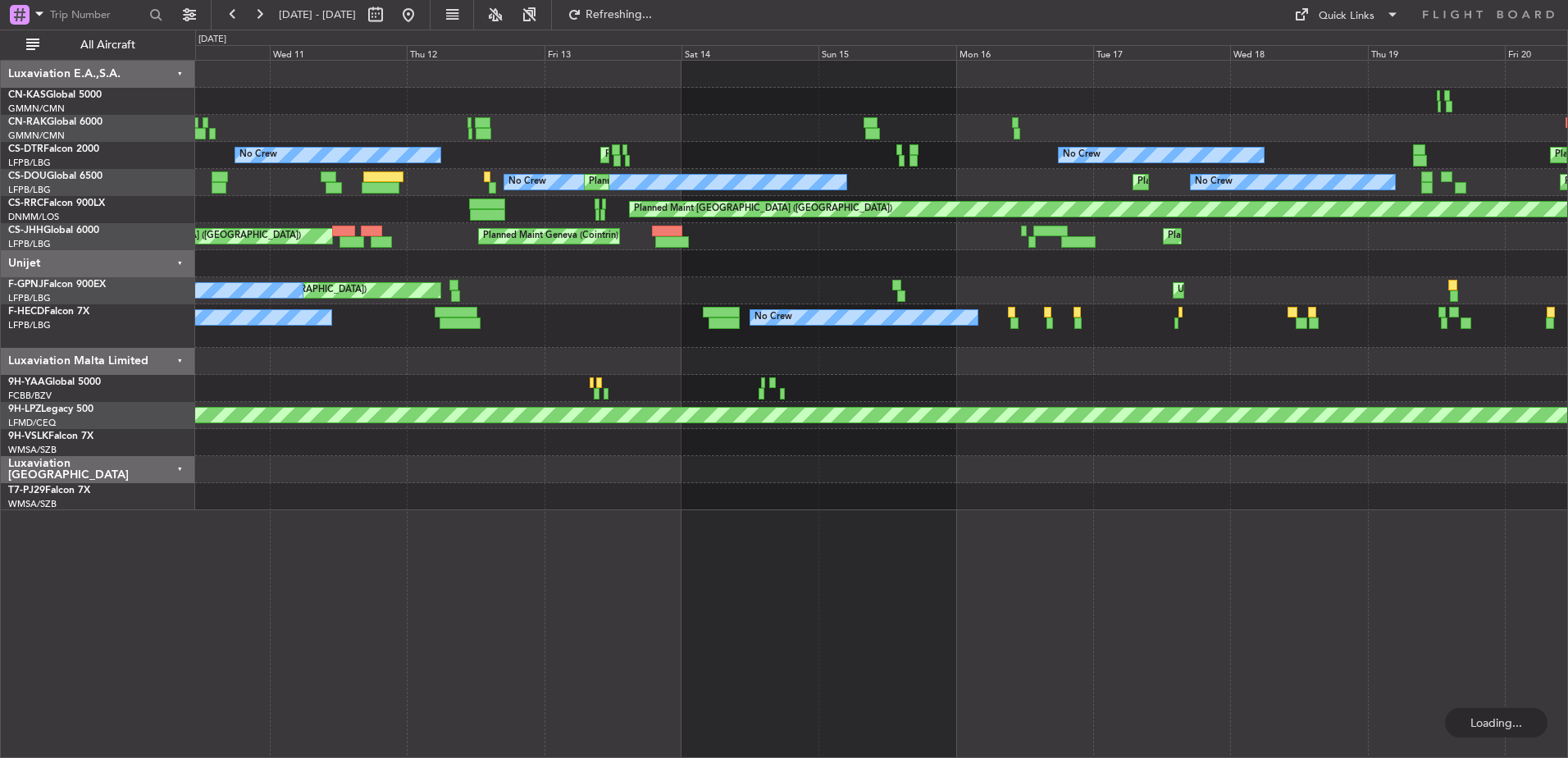
click at [1111, 222] on div "Planned Maint [GEOGRAPHIC_DATA] ([GEOGRAPHIC_DATA])" at bounding box center [881, 209] width 1372 height 27
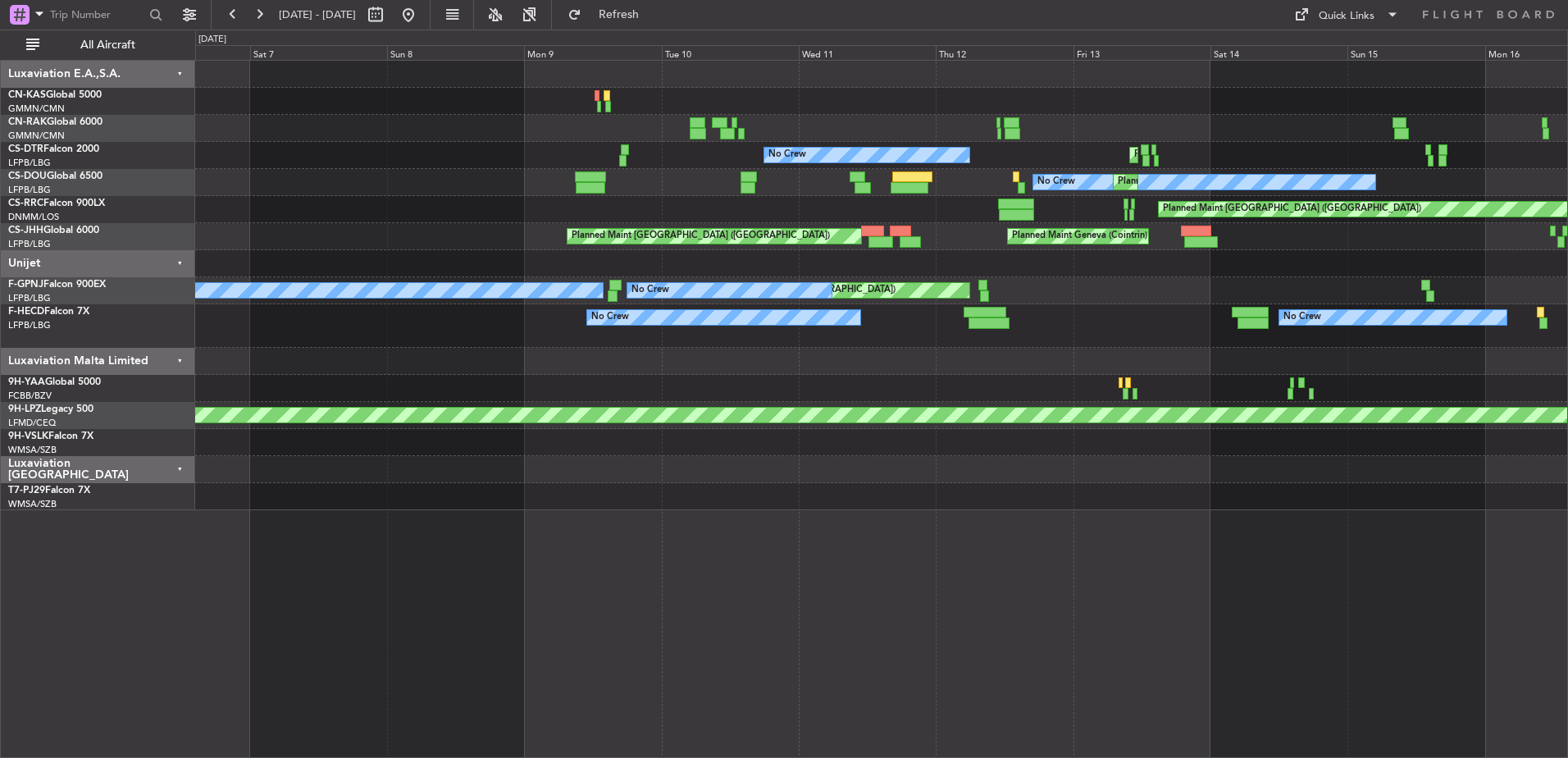
click at [979, 202] on div "Planned Maint Sofia No Crew No Crew No Crew Planned Maint [GEOGRAPHIC_DATA] ([G…" at bounding box center [881, 285] width 1372 height 449
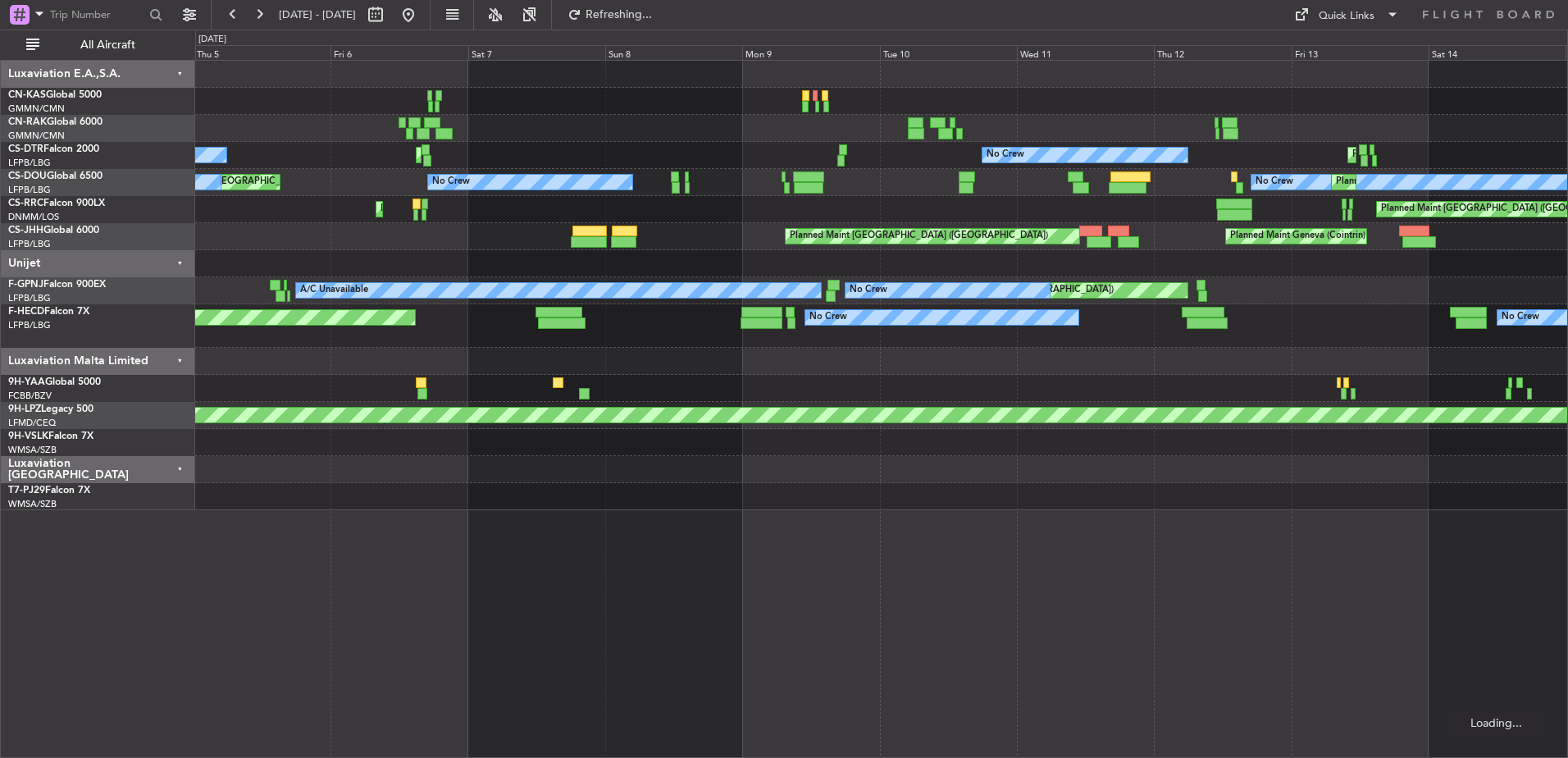
click at [981, 194] on div "No Crew Planned Maint [GEOGRAPHIC_DATA] ([GEOGRAPHIC_DATA]) No Crew Planned Mai…" at bounding box center [881, 182] width 1372 height 27
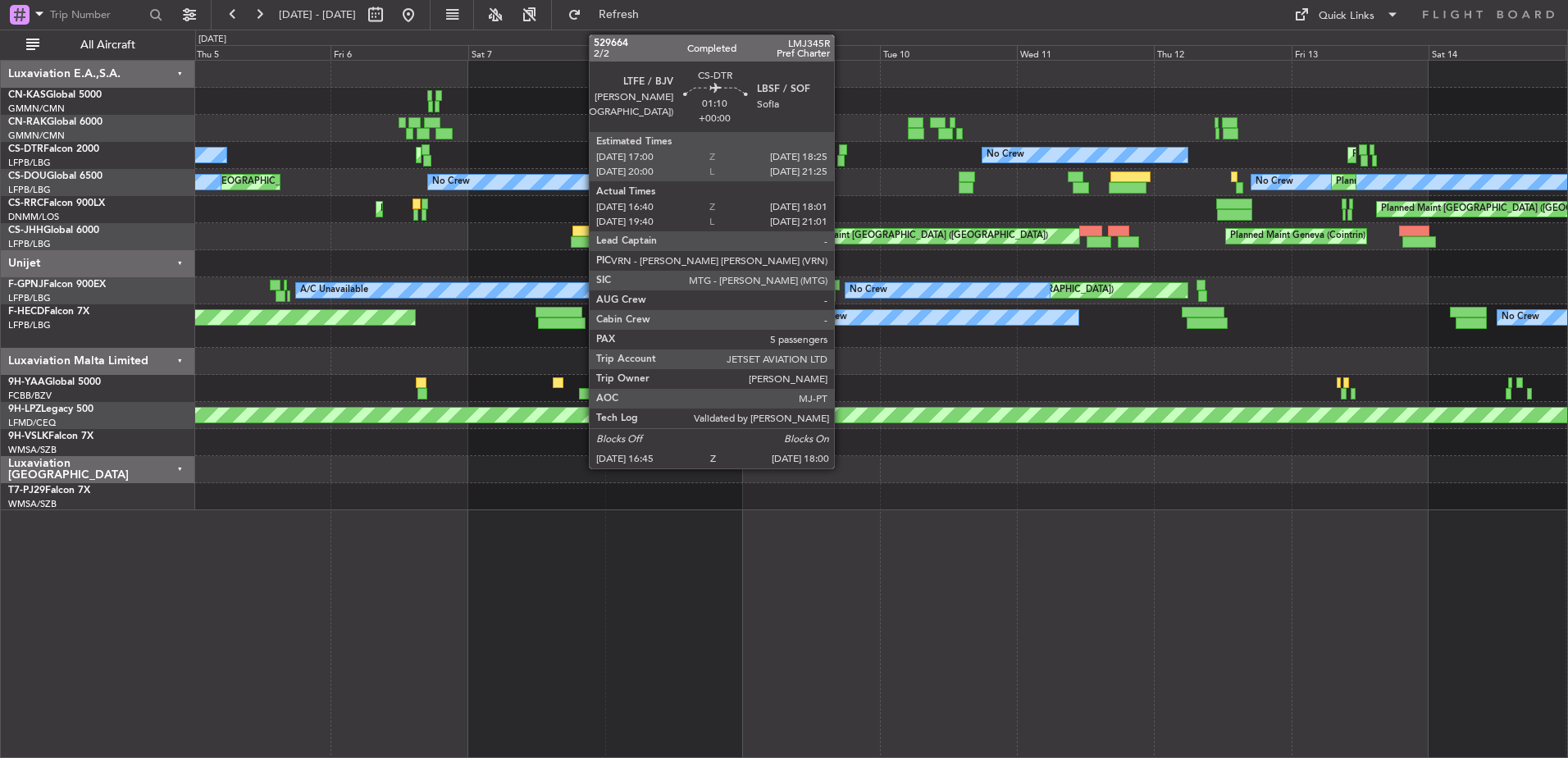
click at [1060, 191] on div "Planned Maint Sofia No Crew Planned Maint Sofia No Crew No Crew No Crew Planned…" at bounding box center [881, 285] width 1372 height 449
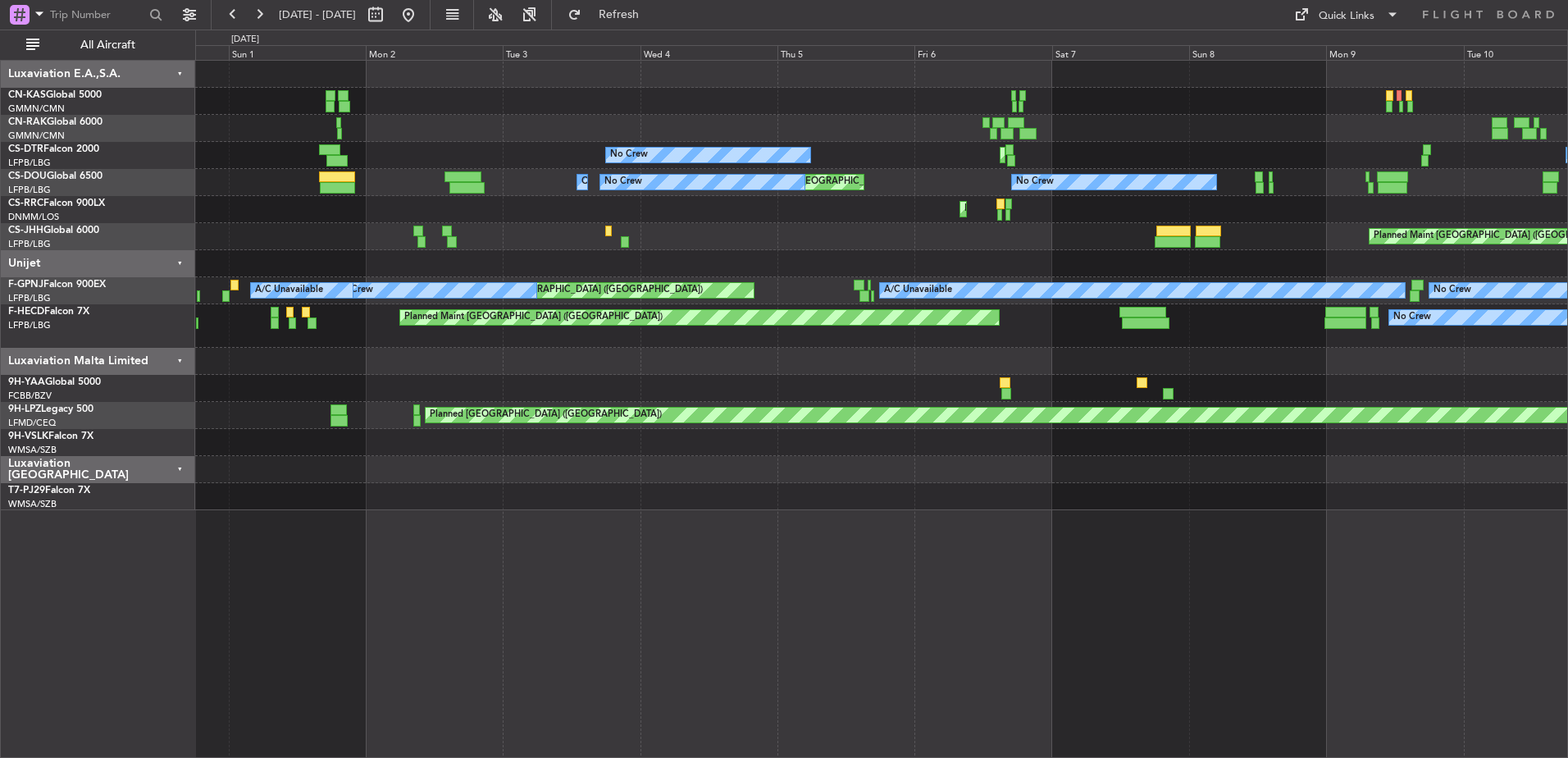
click at [939, 188] on div "Planned Maint [GEOGRAPHIC_DATA] ([GEOGRAPHIC_DATA]) No Crew No Crew Owner No Cr…" at bounding box center [881, 182] width 1372 height 27
click at [481, 178] on div at bounding box center [463, 176] width 36 height 11
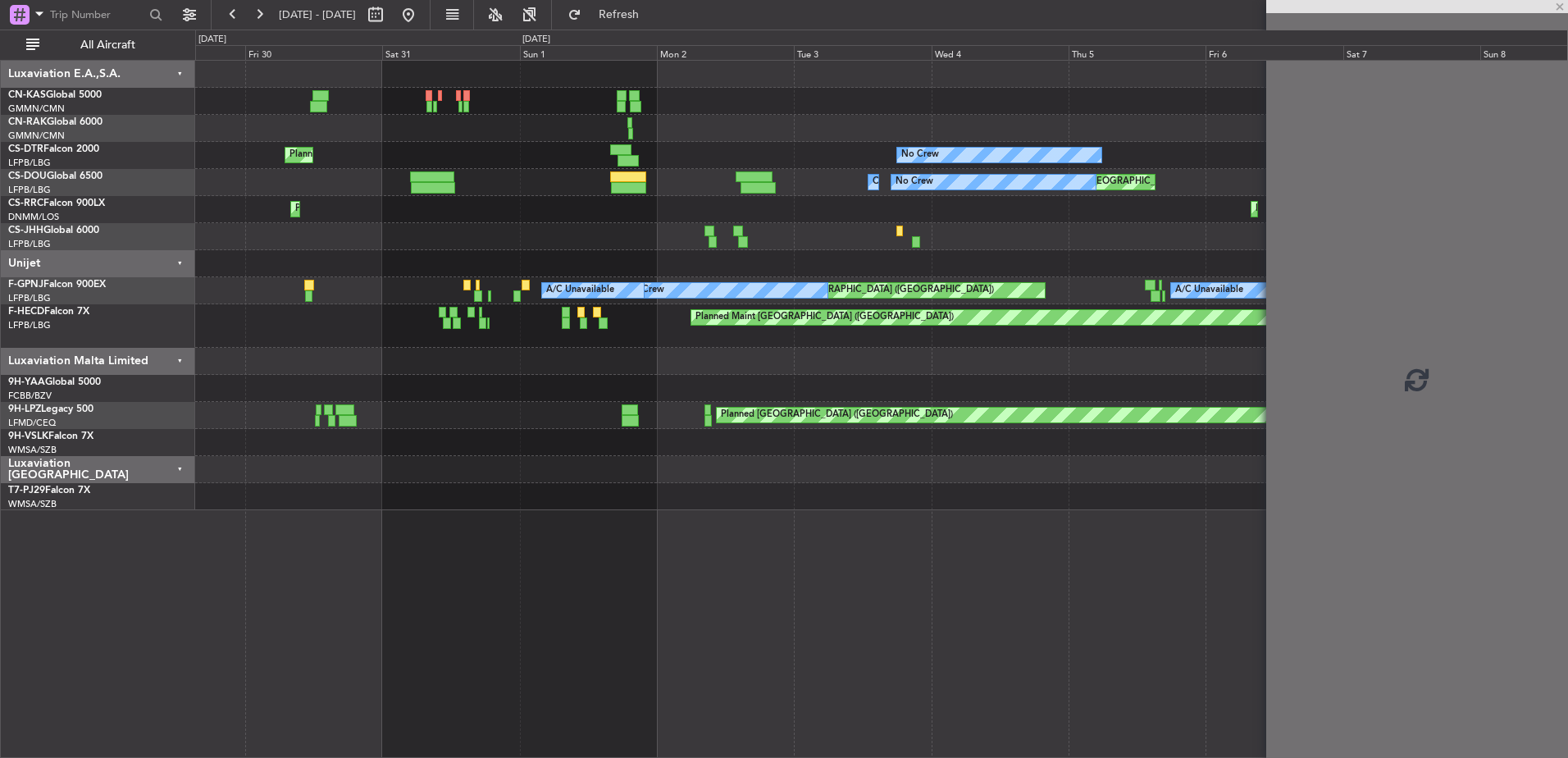
click at [646, 181] on div at bounding box center [627, 176] width 35 height 11
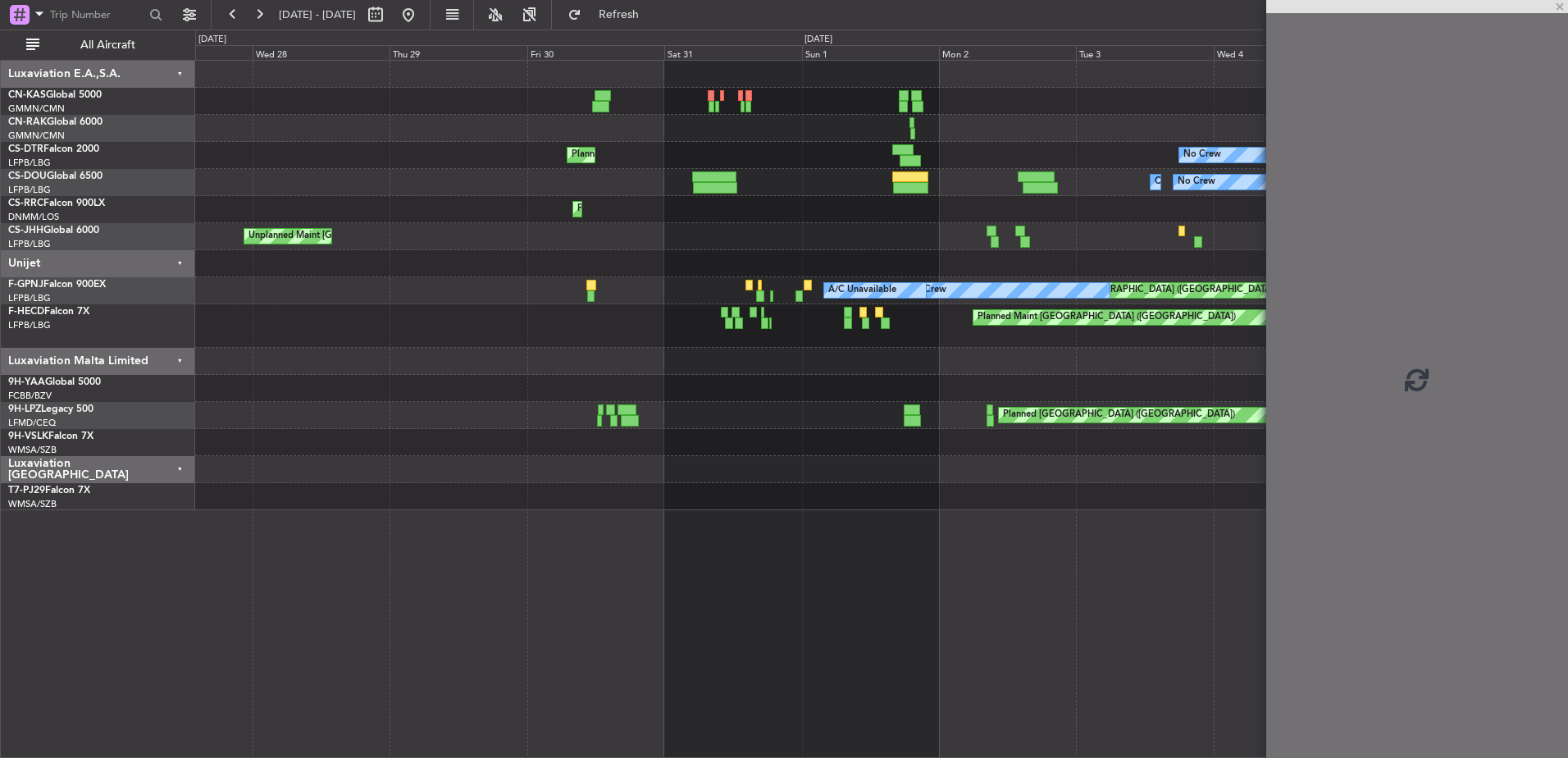
click at [869, 185] on div "Planned Maint [GEOGRAPHIC_DATA] ([GEOGRAPHIC_DATA]) No Crew Owner No Crew" at bounding box center [881, 182] width 1372 height 27
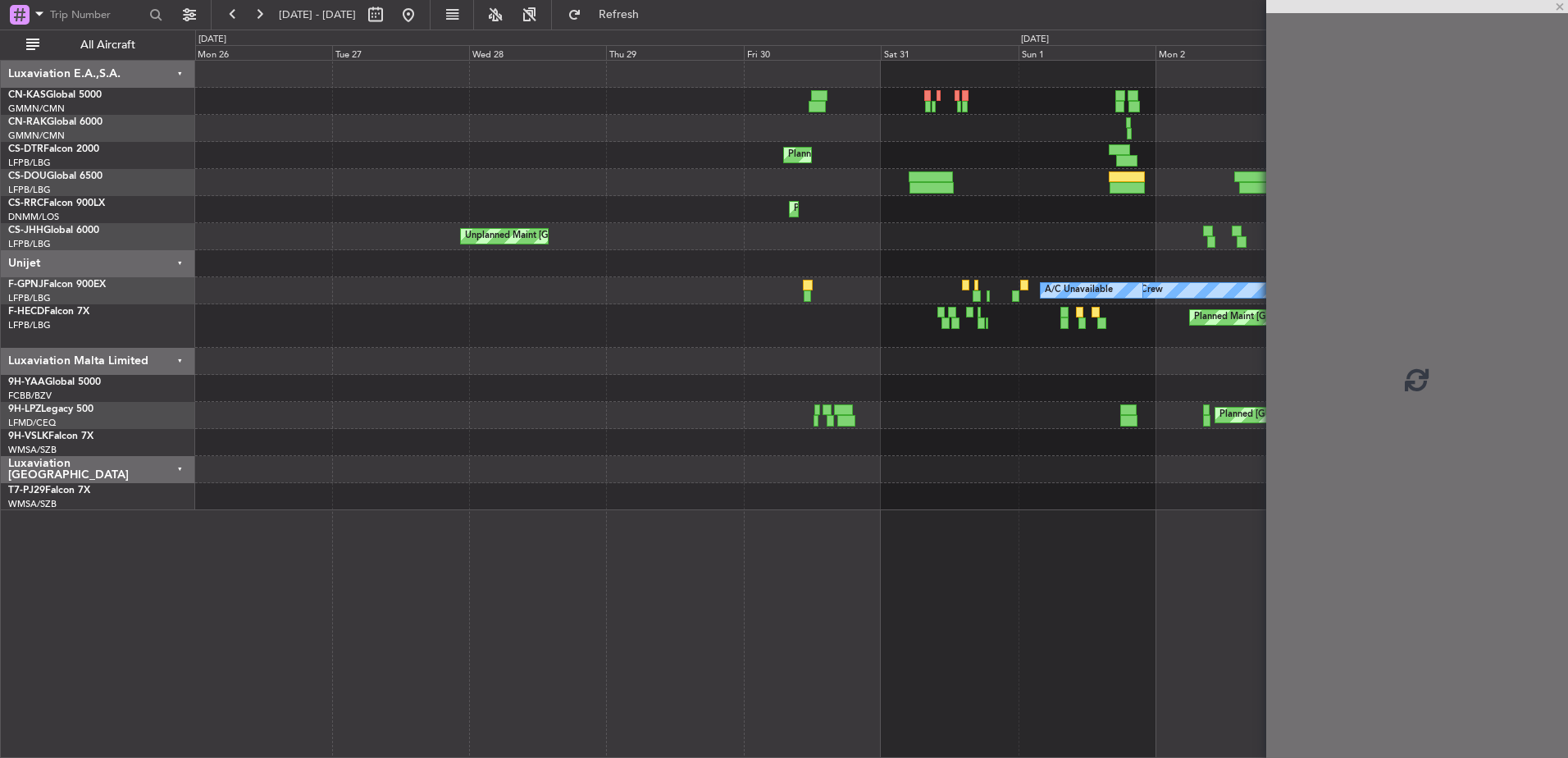
click at [832, 188] on div "Planned Maint [GEOGRAPHIC_DATA] ([GEOGRAPHIC_DATA]) No Crew Owner No Crew" at bounding box center [881, 182] width 1372 height 27
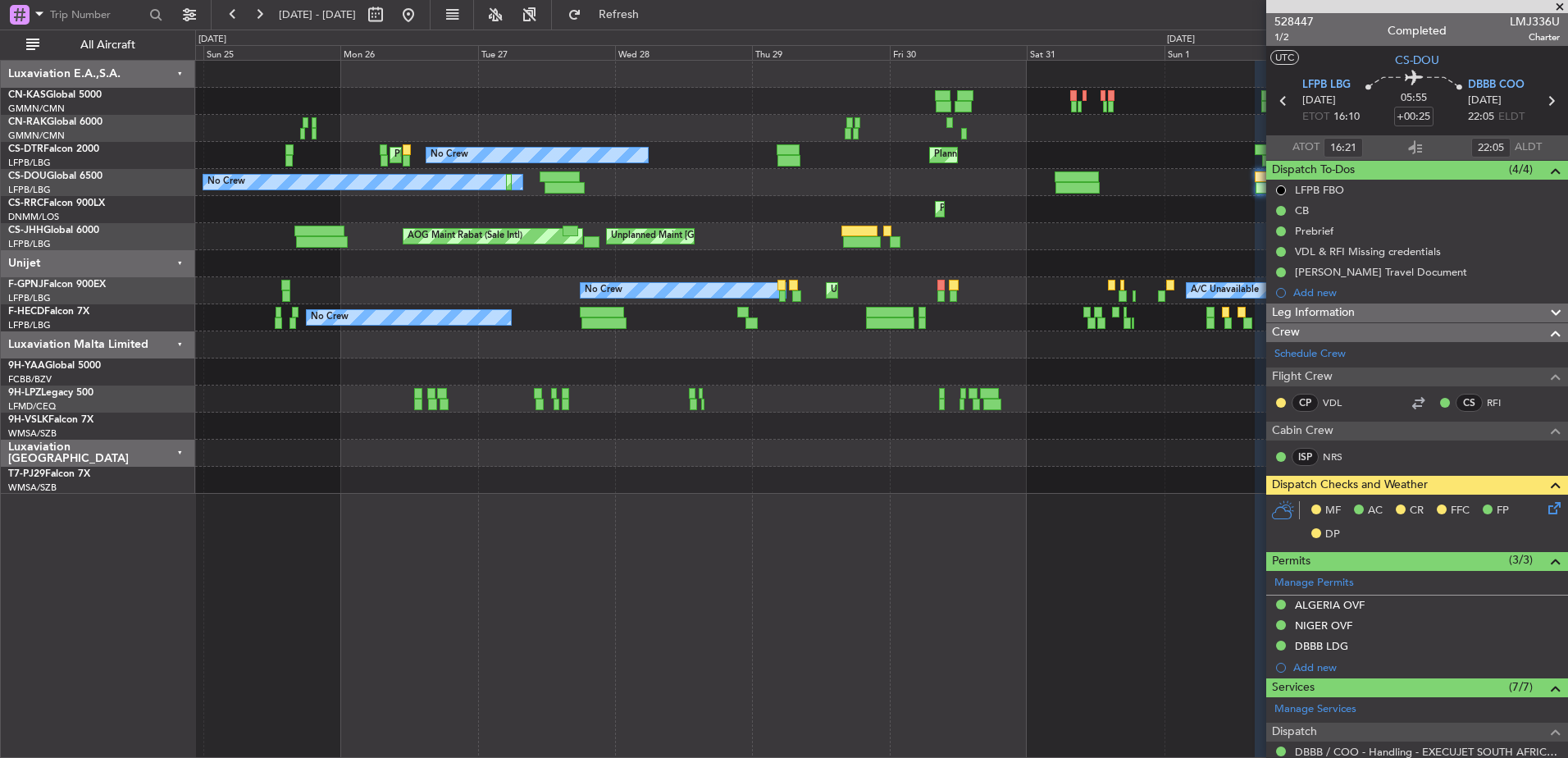
click at [977, 189] on div "Planned Maint [GEOGRAPHIC_DATA] ([GEOGRAPHIC_DATA]) No Crew Planned Maint Plann…" at bounding box center [881, 277] width 1372 height 433
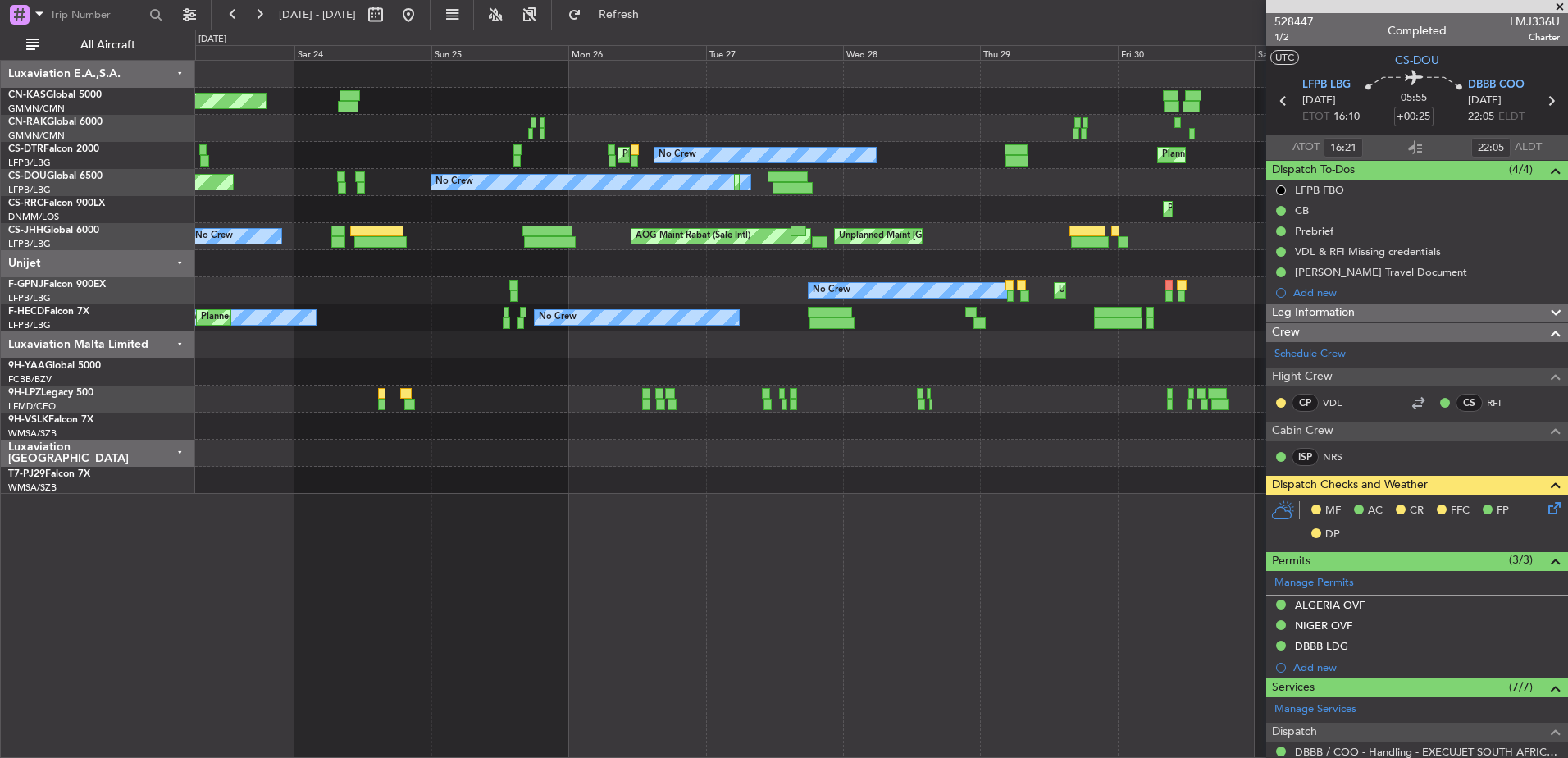
click at [980, 185] on div "No Crew Planned Maint [GEOGRAPHIC_DATA] ([GEOGRAPHIC_DATA]) Planned Maint [GEOG…" at bounding box center [881, 182] width 1372 height 27
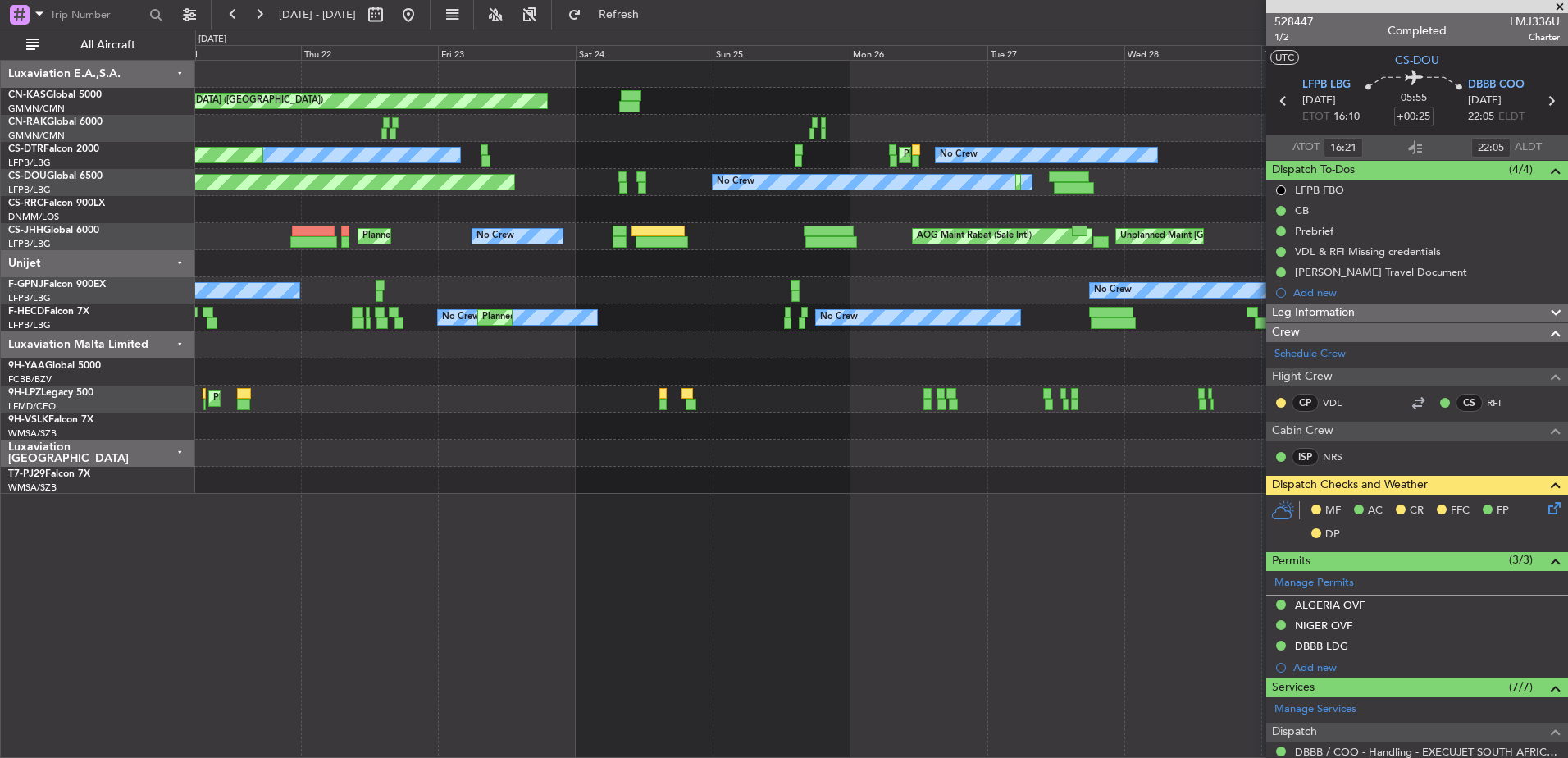
click at [995, 195] on div "Planned Maint [GEOGRAPHIC_DATA] ([GEOGRAPHIC_DATA]) Planned Maint Planned Maint…" at bounding box center [881, 277] width 1372 height 433
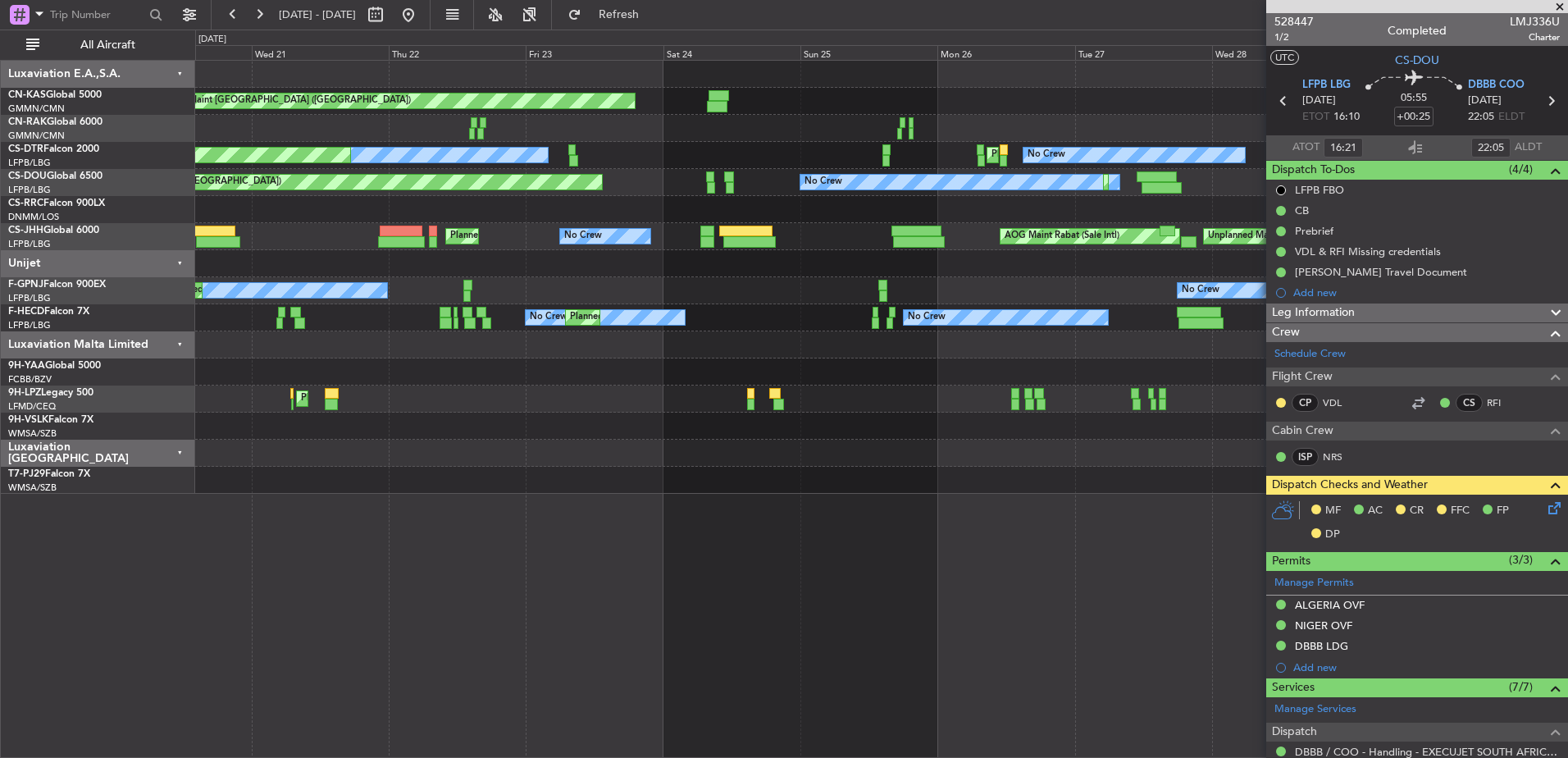
click at [933, 185] on div "No Crew Planned Maint [GEOGRAPHIC_DATA] ([GEOGRAPHIC_DATA]) Planned Maint [GEOG…" at bounding box center [881, 182] width 1372 height 27
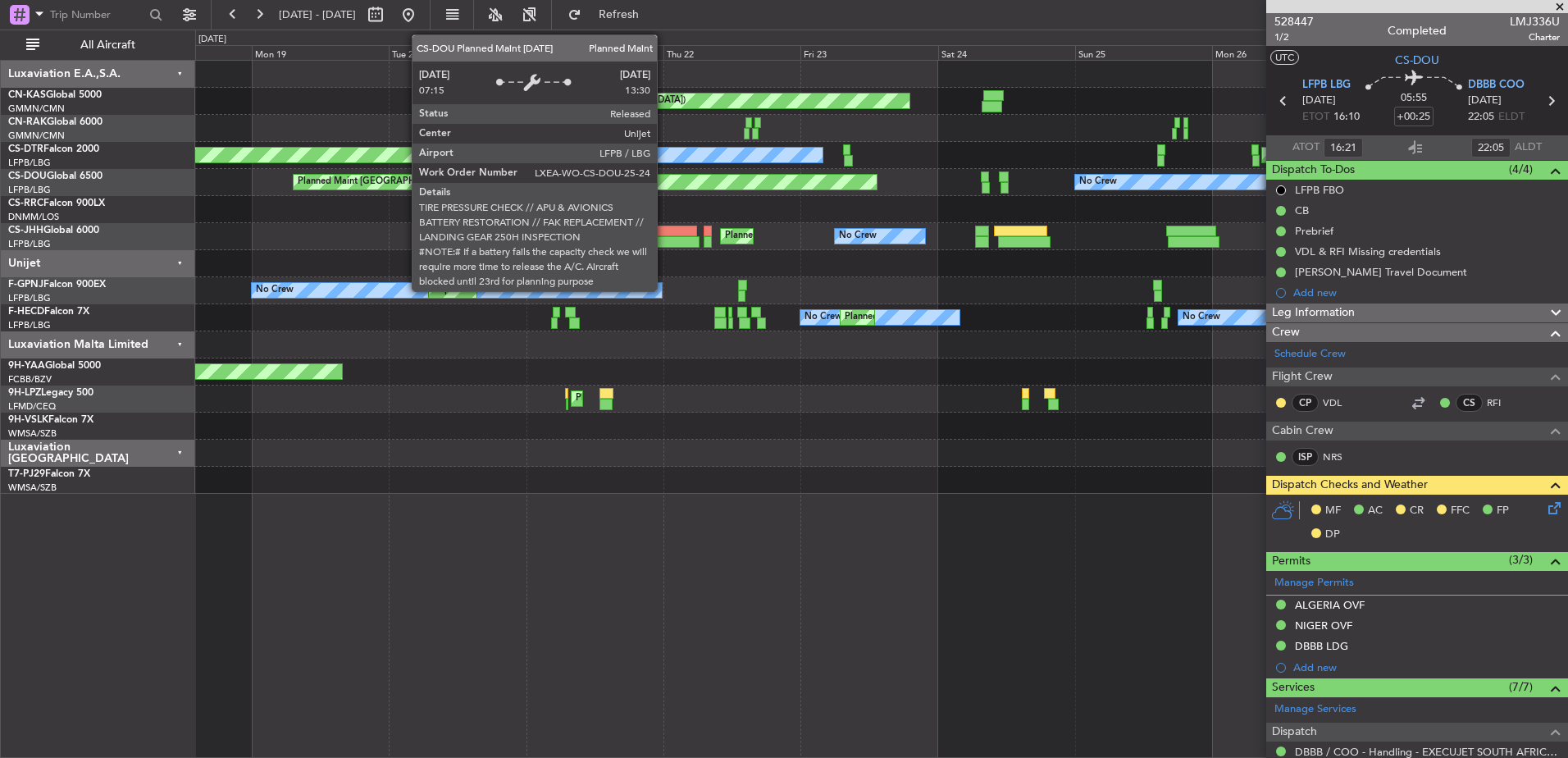
click at [964, 198] on div "Planned Maint [GEOGRAPHIC_DATA] ([GEOGRAPHIC_DATA]) Planned Maint [GEOGRAPHIC_D…" at bounding box center [881, 277] width 1372 height 433
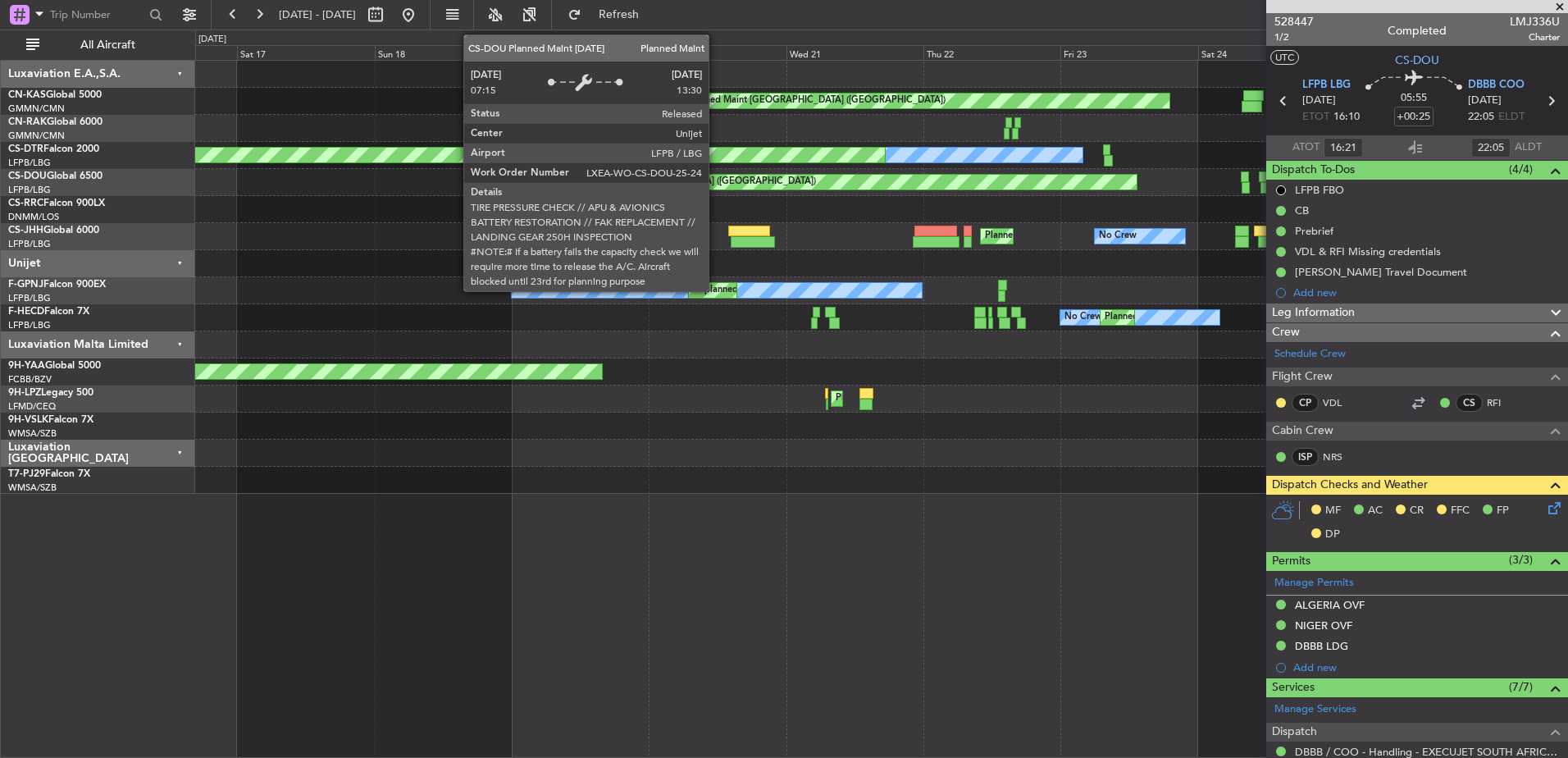
click at [709, 187] on div "Planned Maint [GEOGRAPHIC_DATA] ([GEOGRAPHIC_DATA])" at bounding box center [687, 182] width 258 height 25
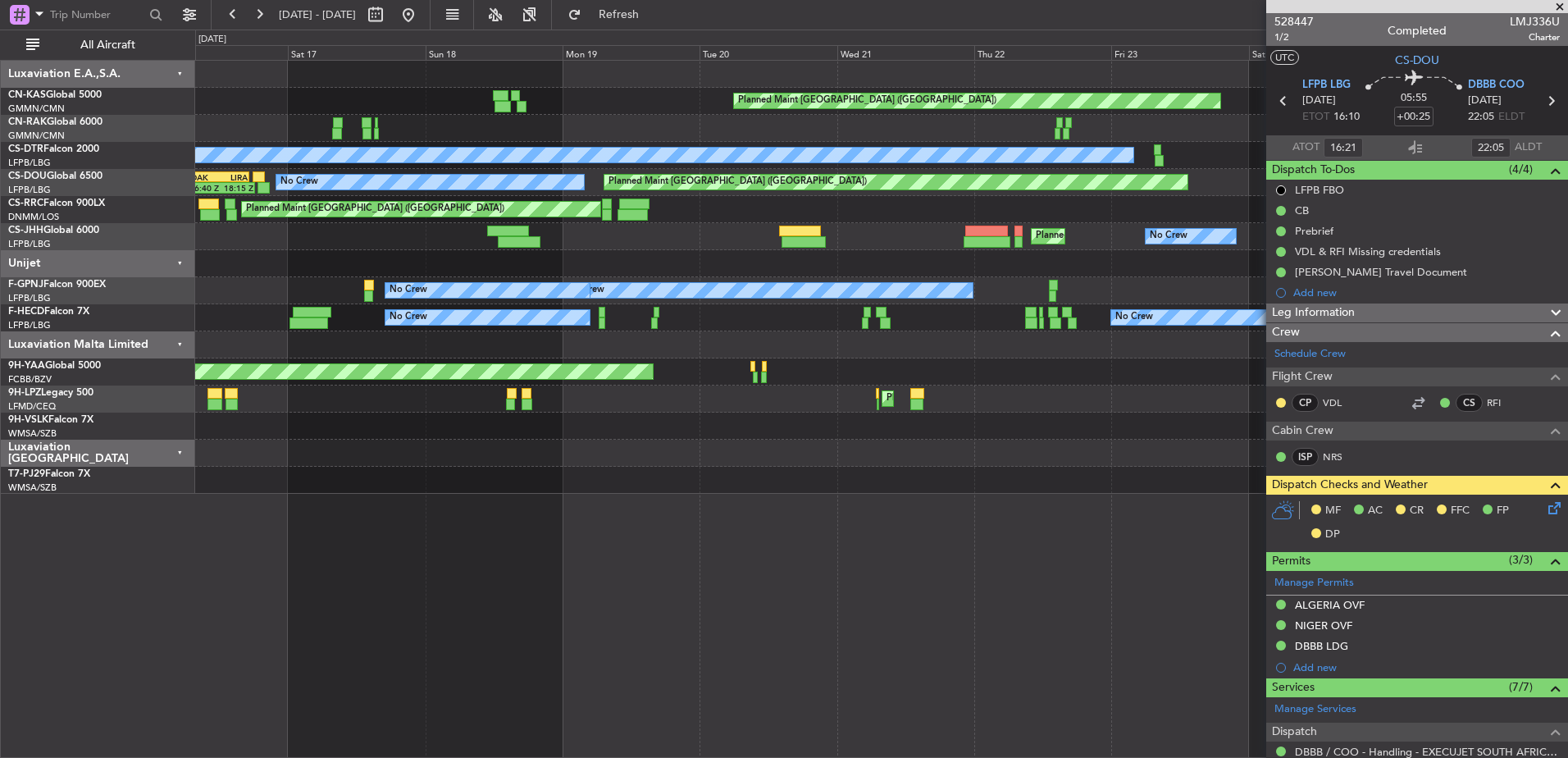
click at [906, 210] on div "Planned Maint [GEOGRAPHIC_DATA] ([GEOGRAPHIC_DATA]) Planned Maint [GEOGRAPHIC_D…" at bounding box center [881, 209] width 1372 height 27
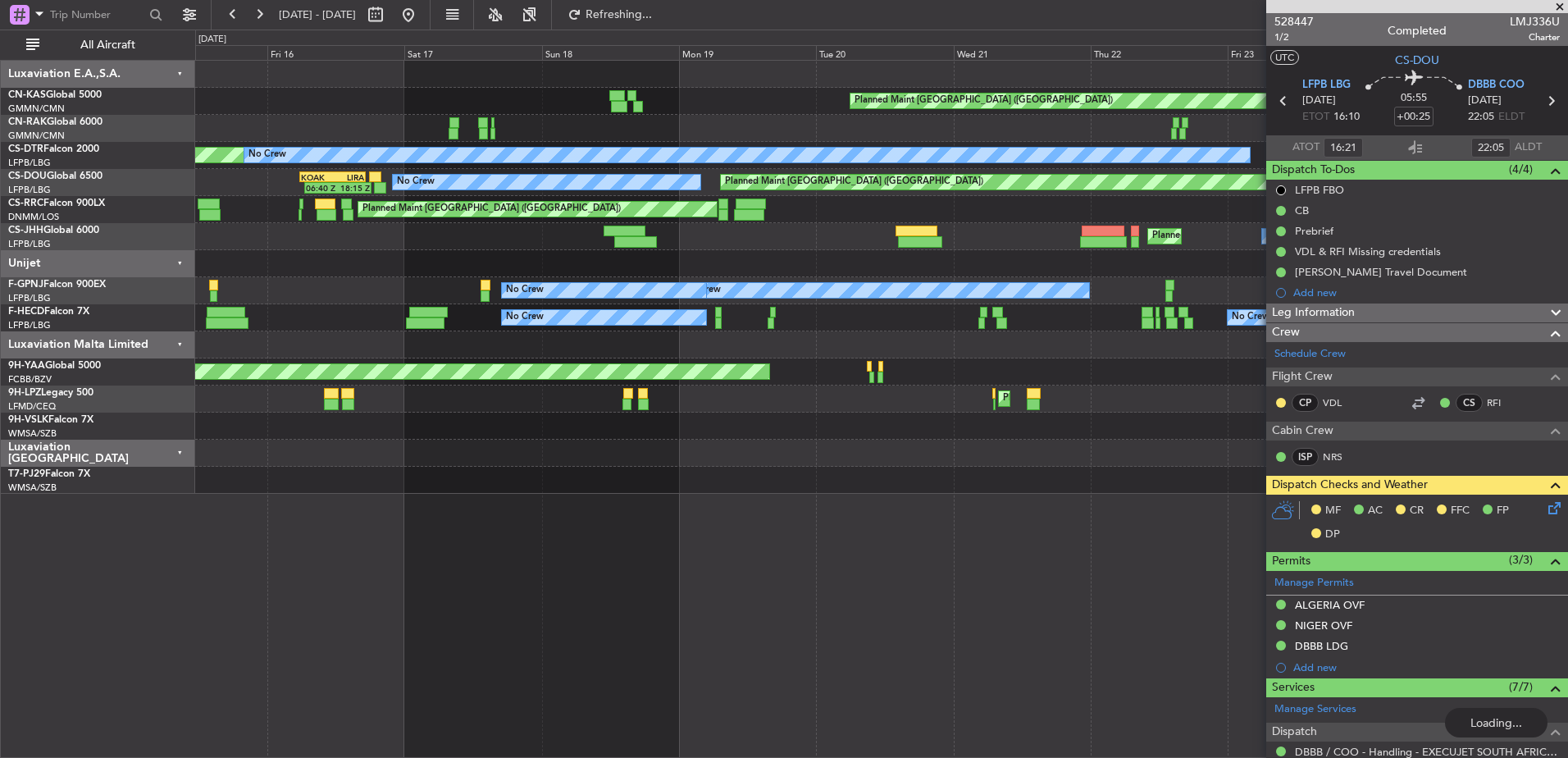
click at [1036, 181] on div "Planned Maint [GEOGRAPHIC_DATA] ([GEOGRAPHIC_DATA]) AOG Maint Sofia No Crew Pla…" at bounding box center [881, 277] width 1372 height 433
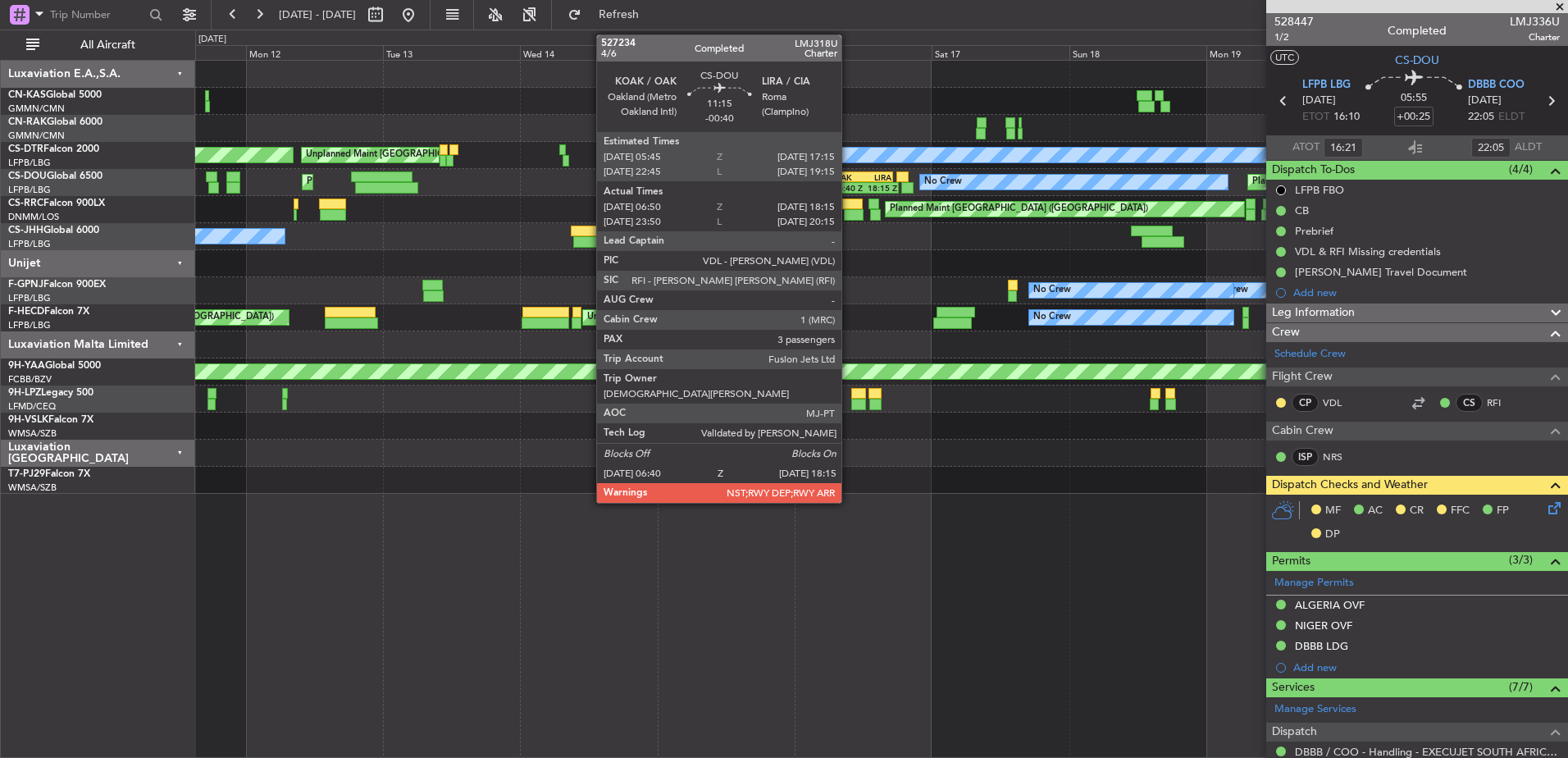
click at [1052, 194] on div "Planned Maint [GEOGRAPHIC_DATA] ([GEOGRAPHIC_DATA]) Planned Maint [GEOGRAPHIC_D…" at bounding box center [881, 182] width 1372 height 27
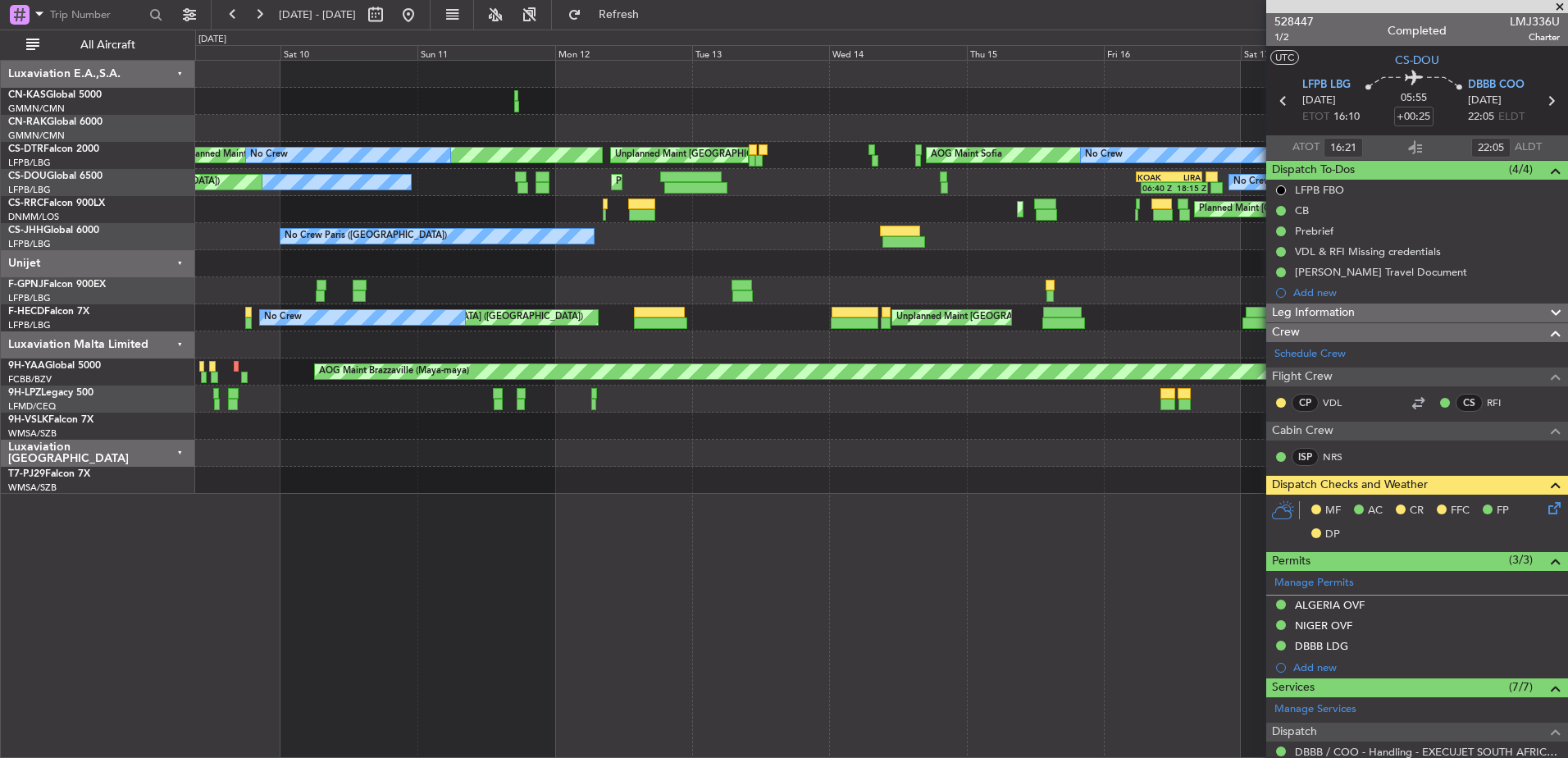
click at [1123, 185] on div "Planned Maint [GEOGRAPHIC_DATA] ([GEOGRAPHIC_DATA]) Planned Maint [GEOGRAPHIC_D…" at bounding box center [881, 182] width 1372 height 27
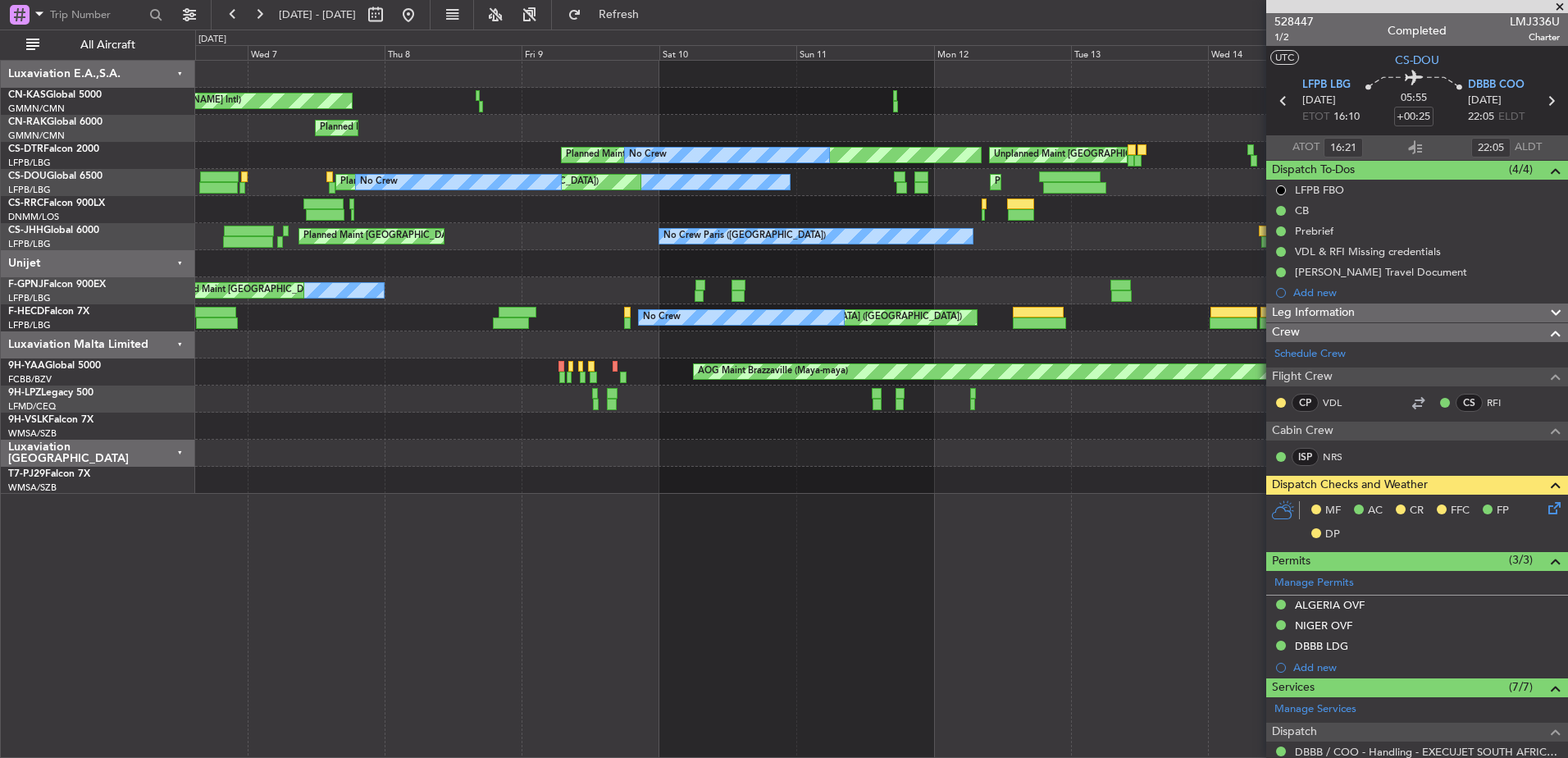
click at [1159, 199] on div "AOG Maint Casablanca ([PERSON_NAME] Intl) Planned Maint AOG Maint Sofia No Crew…" at bounding box center [881, 277] width 1372 height 433
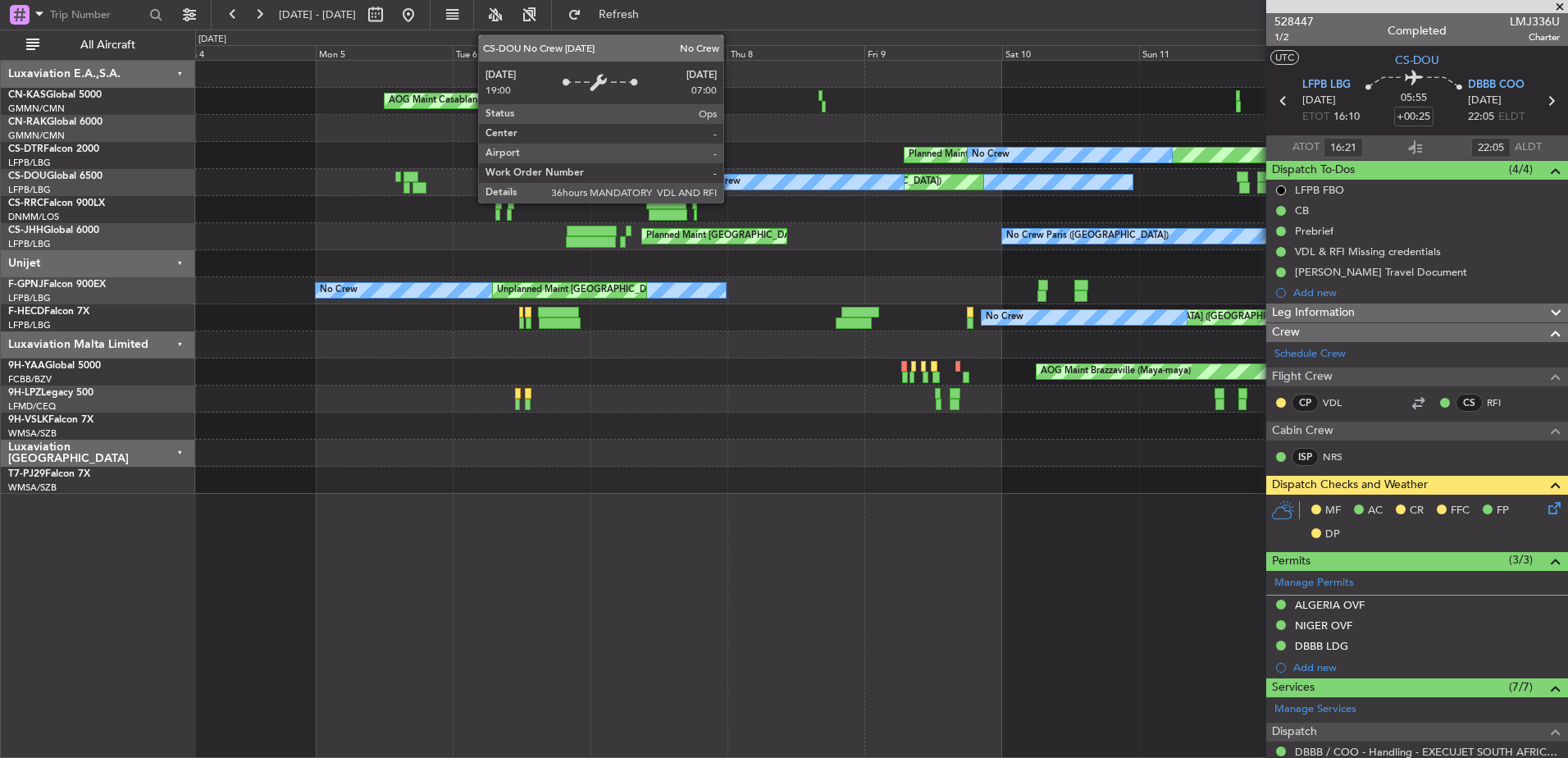
click at [904, 176] on div "No Crew" at bounding box center [801, 182] width 205 height 15
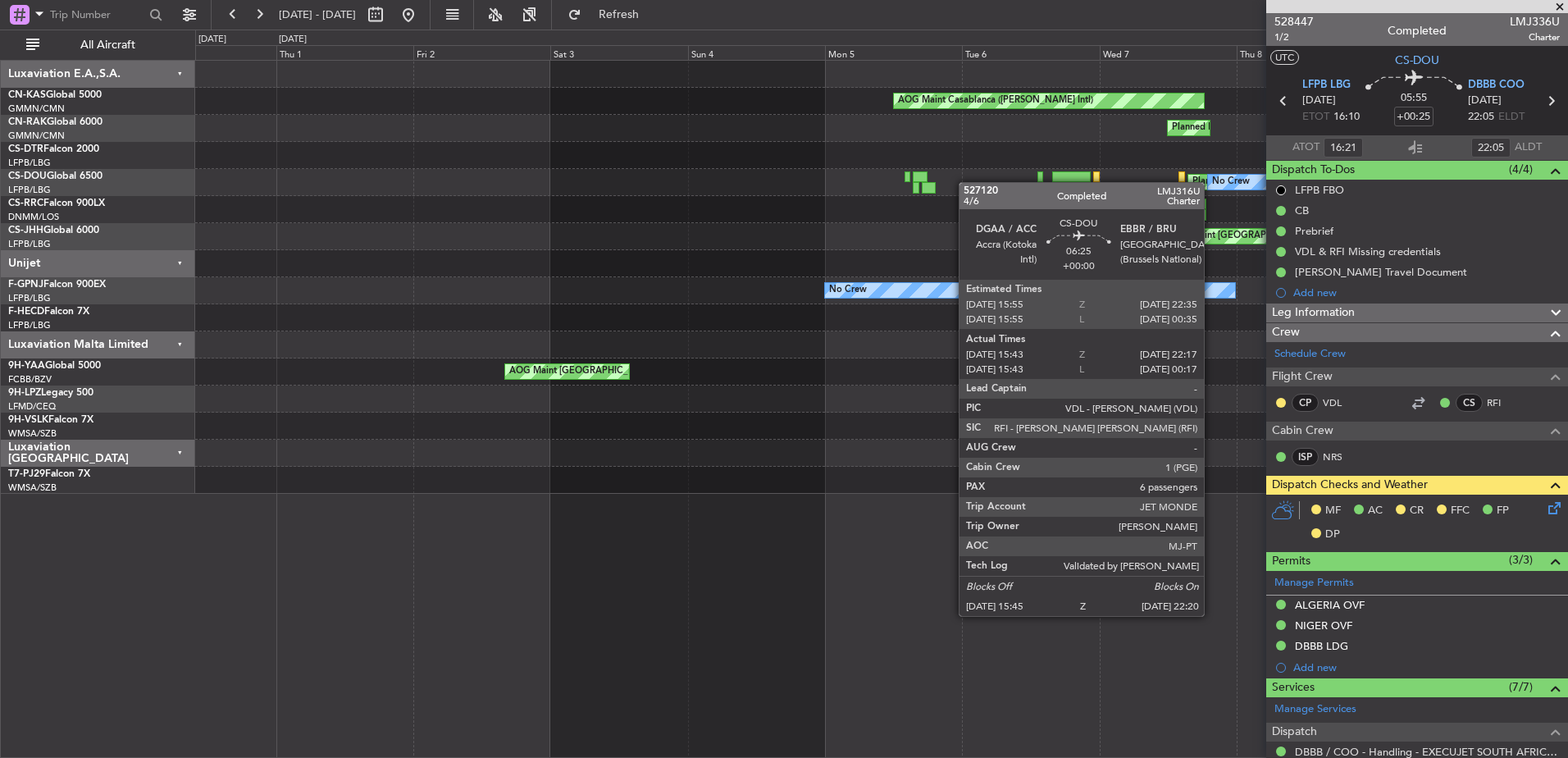
click at [1064, 181] on div "No Crew Planned Maint [GEOGRAPHIC_DATA] ([GEOGRAPHIC_DATA]) No Crew Planned Mai…" at bounding box center [881, 182] width 1372 height 27
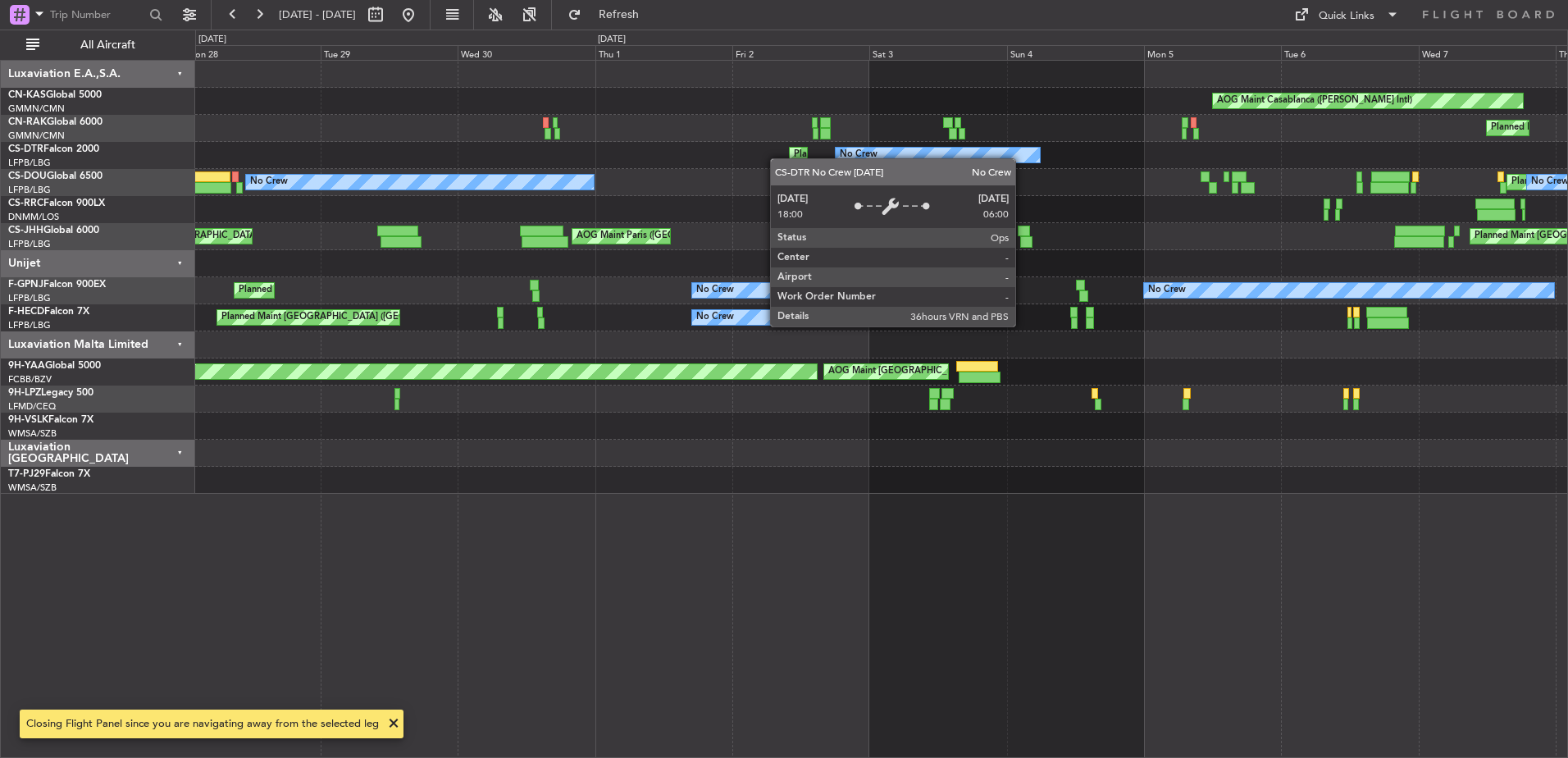
click at [1038, 160] on div "Planned Maint [GEOGRAPHIC_DATA]-[GEOGRAPHIC_DATA] No Crew Planned Maint [GEOGRA…" at bounding box center [881, 155] width 1372 height 27
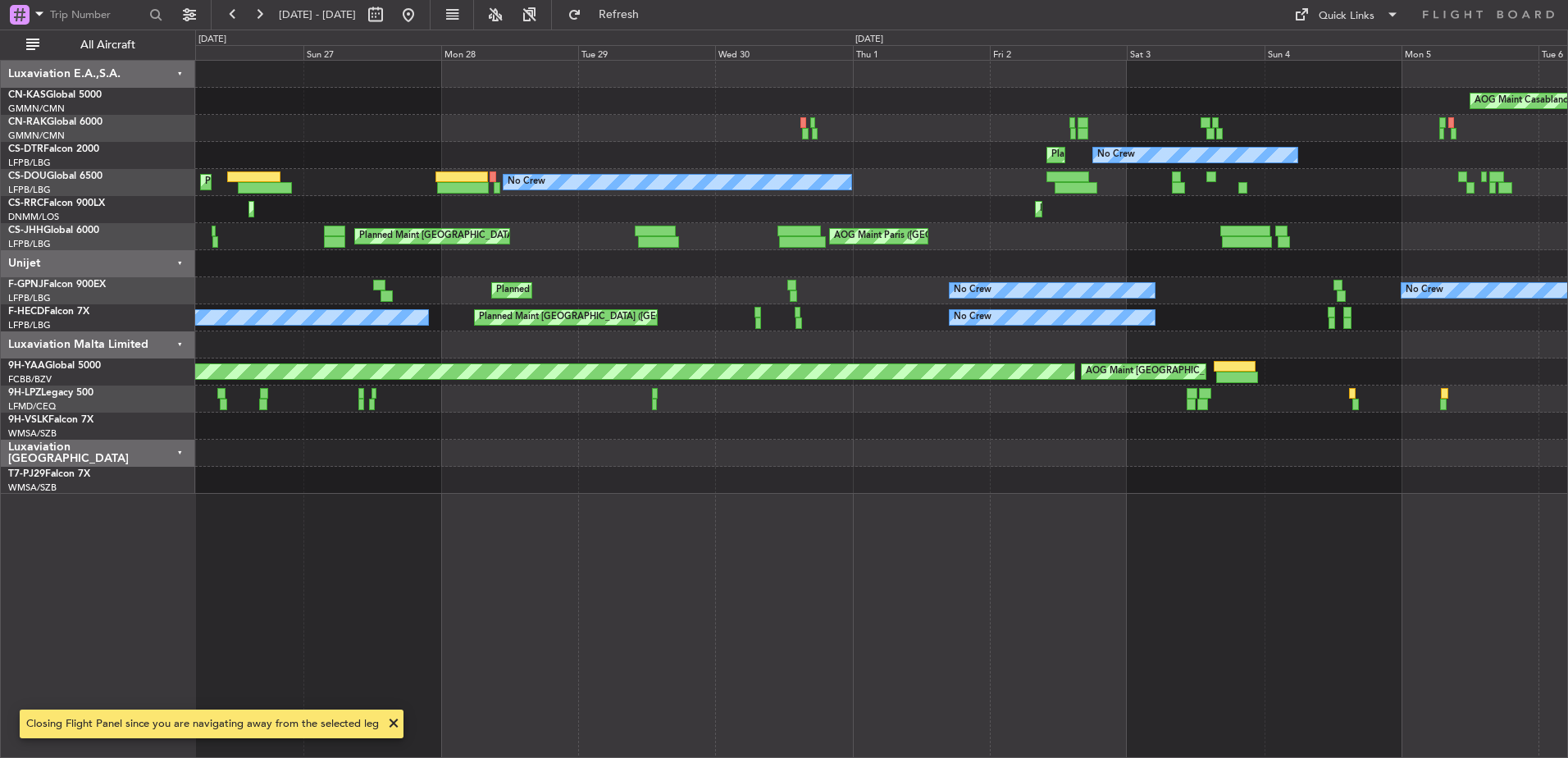
click at [998, 155] on div "Planned Maint [GEOGRAPHIC_DATA]-[GEOGRAPHIC_DATA] No Crew No Crew" at bounding box center [881, 155] width 1372 height 27
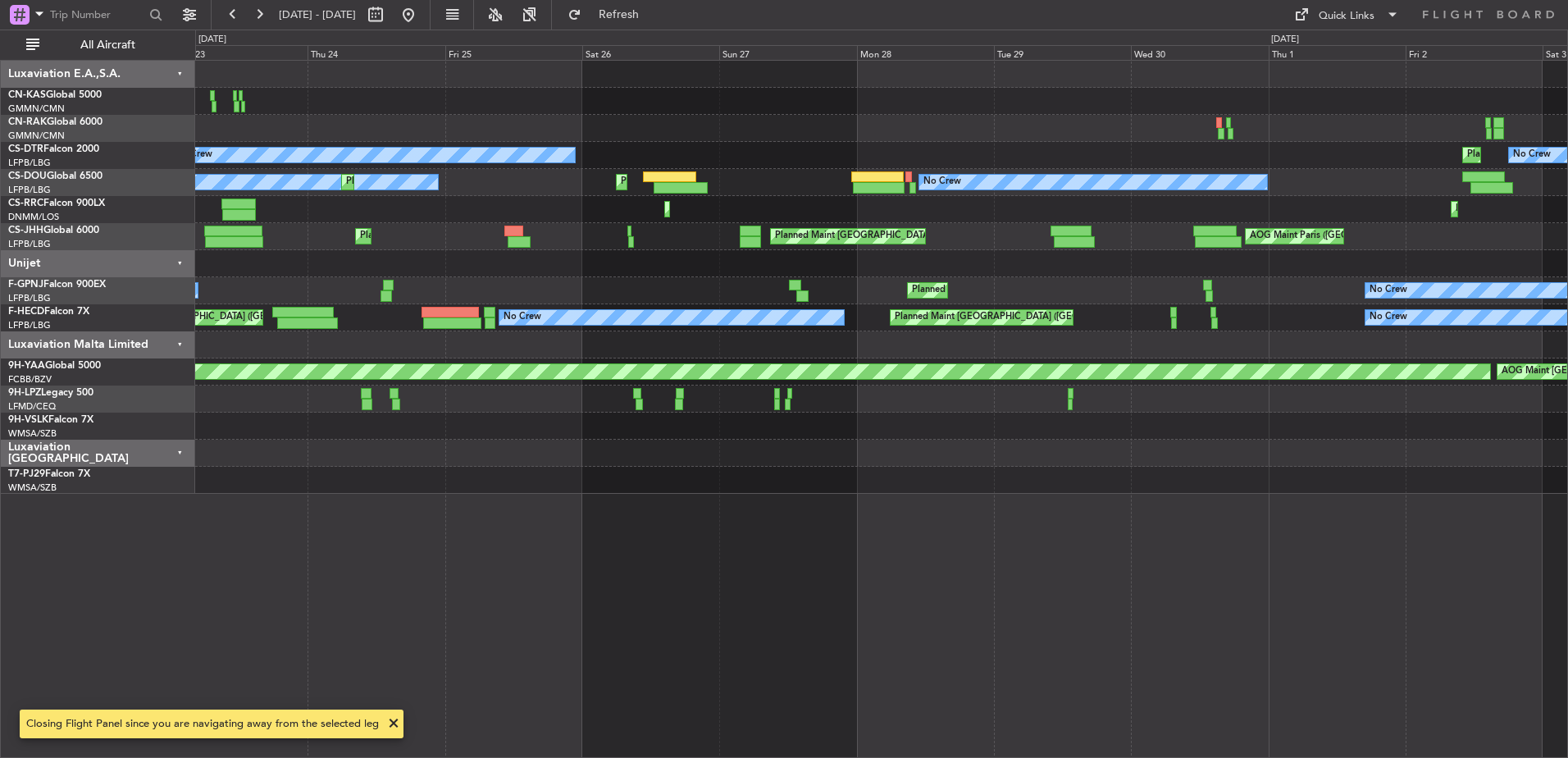
click at [1015, 157] on div "Planned Maint [GEOGRAPHIC_DATA]-[GEOGRAPHIC_DATA] No Crew No Crew" at bounding box center [881, 155] width 1372 height 27
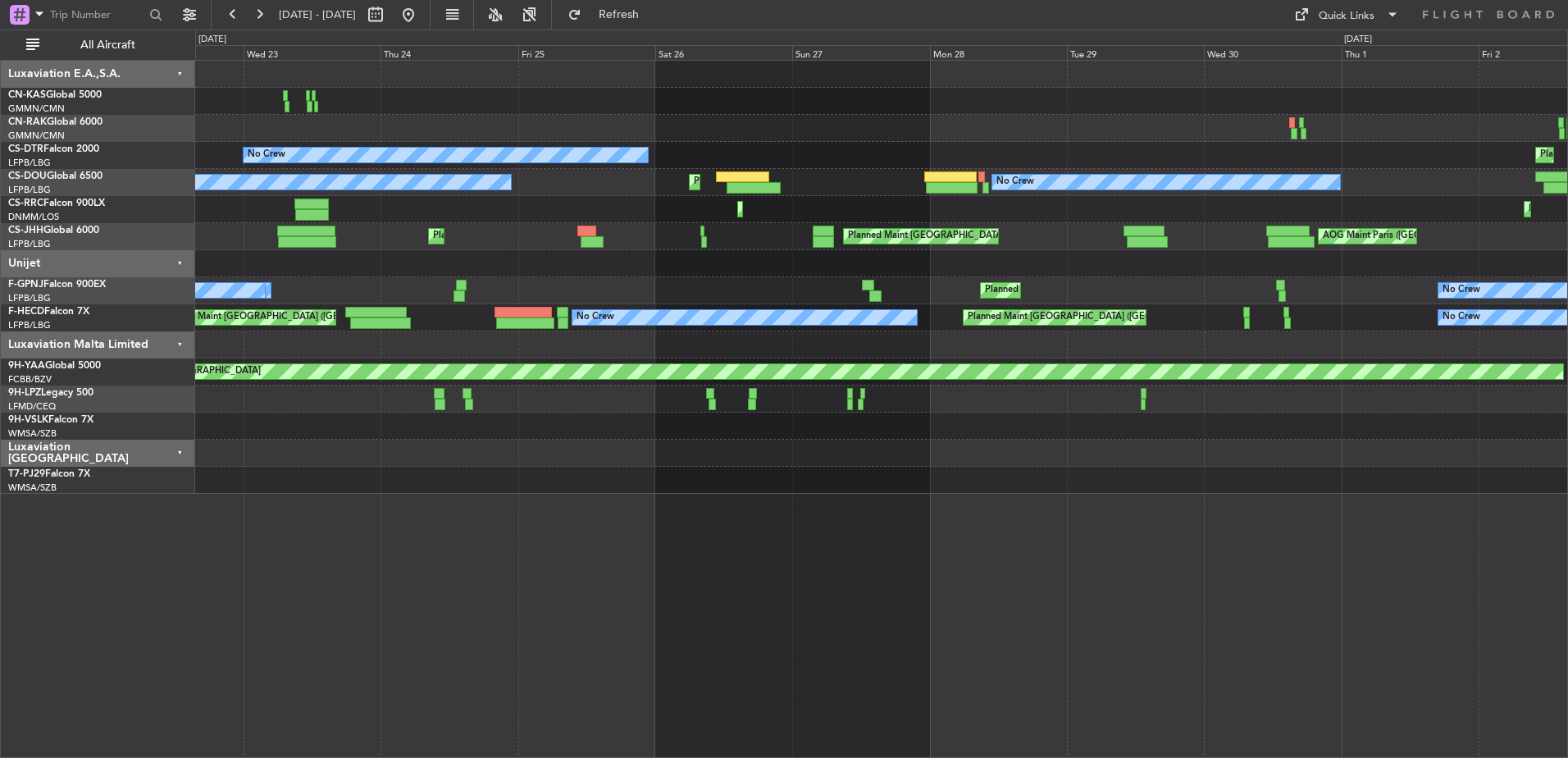
click at [1023, 154] on div "No Crew Planned Maint [GEOGRAPHIC_DATA]-[GEOGRAPHIC_DATA] No Crew Planned Maint…" at bounding box center [881, 277] width 1372 height 433
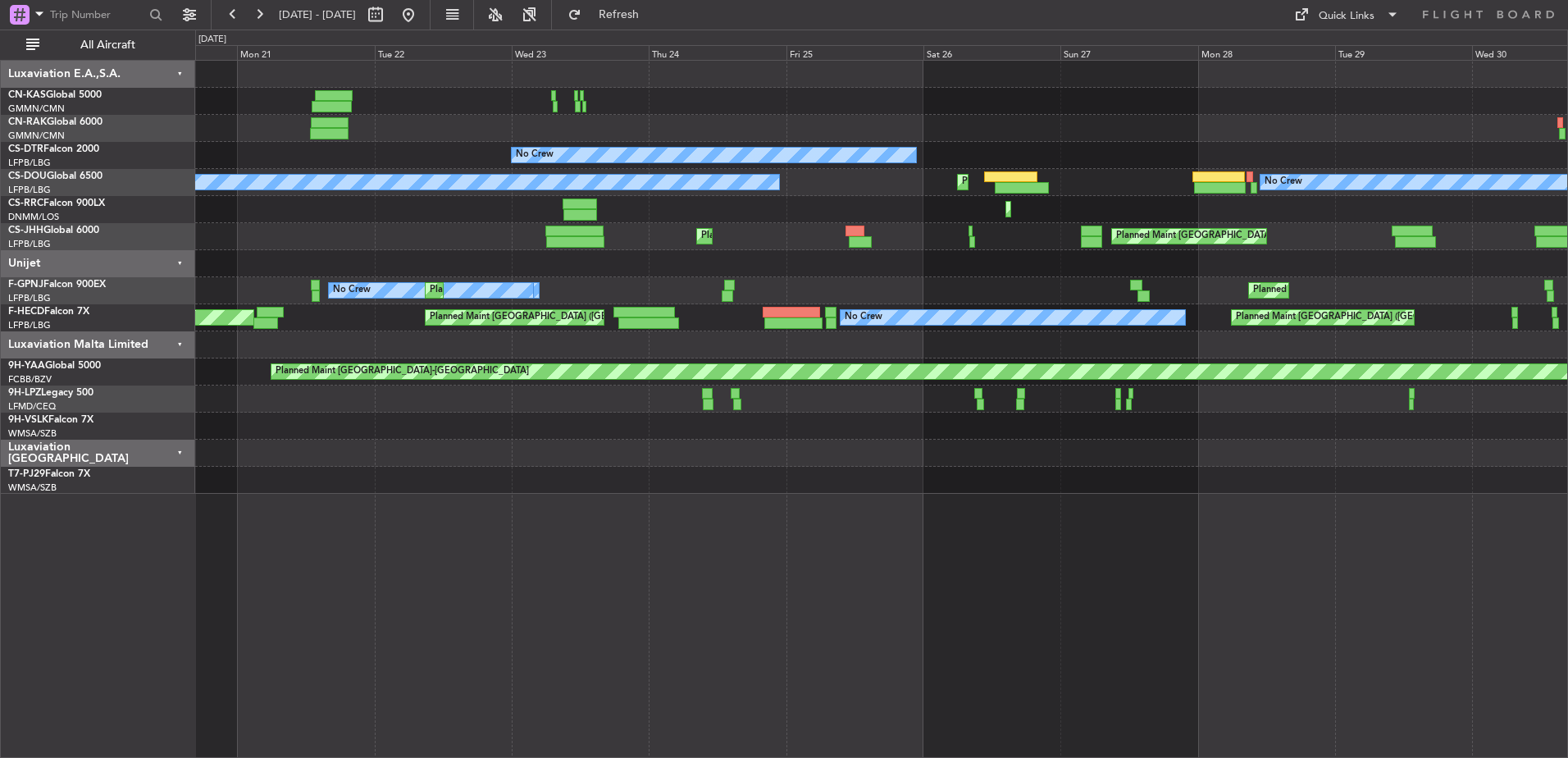
click at [916, 148] on div "No Crew" at bounding box center [714, 155] width 404 height 15
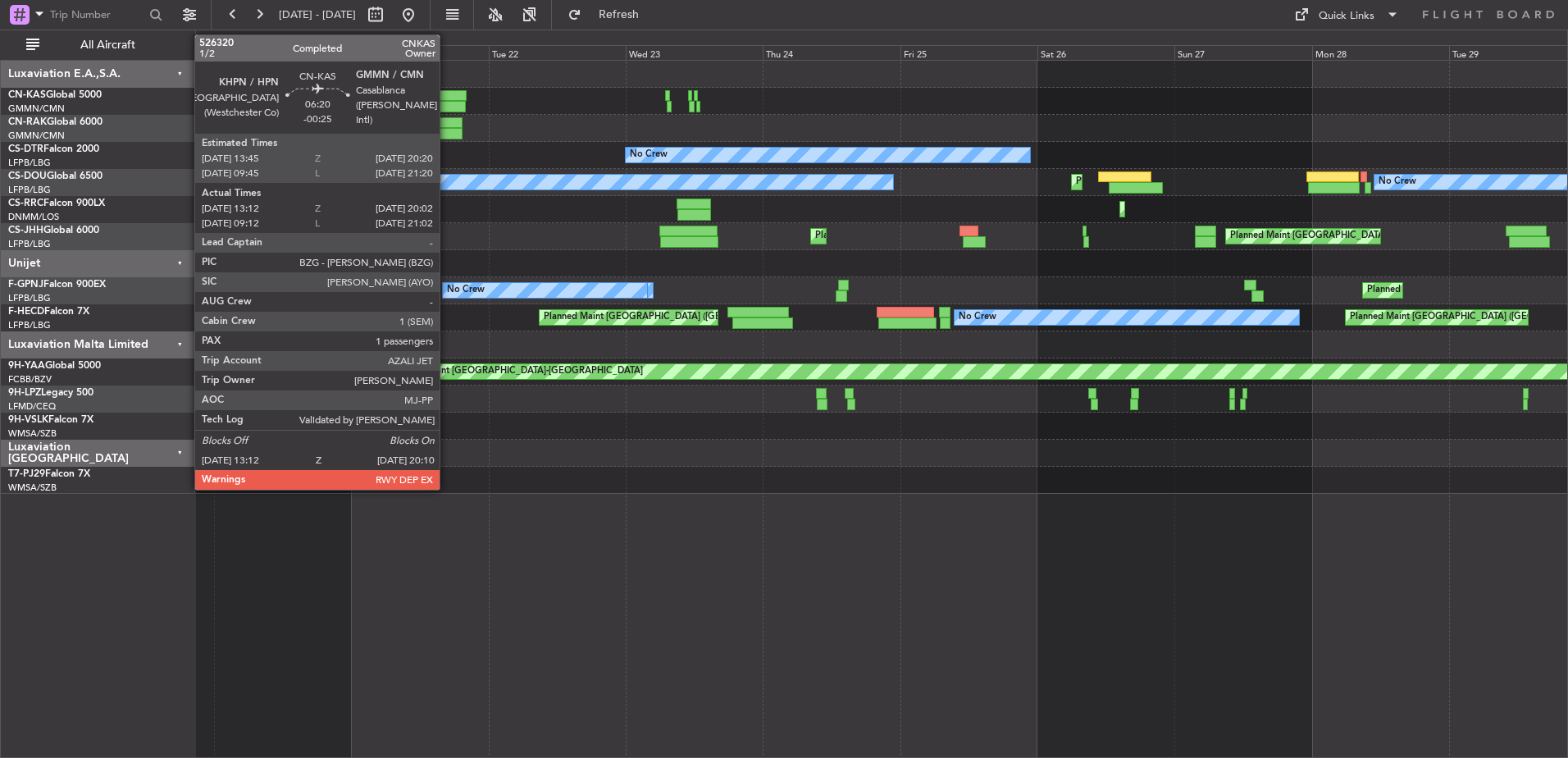
click at [447, 100] on div at bounding box center [448, 95] width 38 height 11
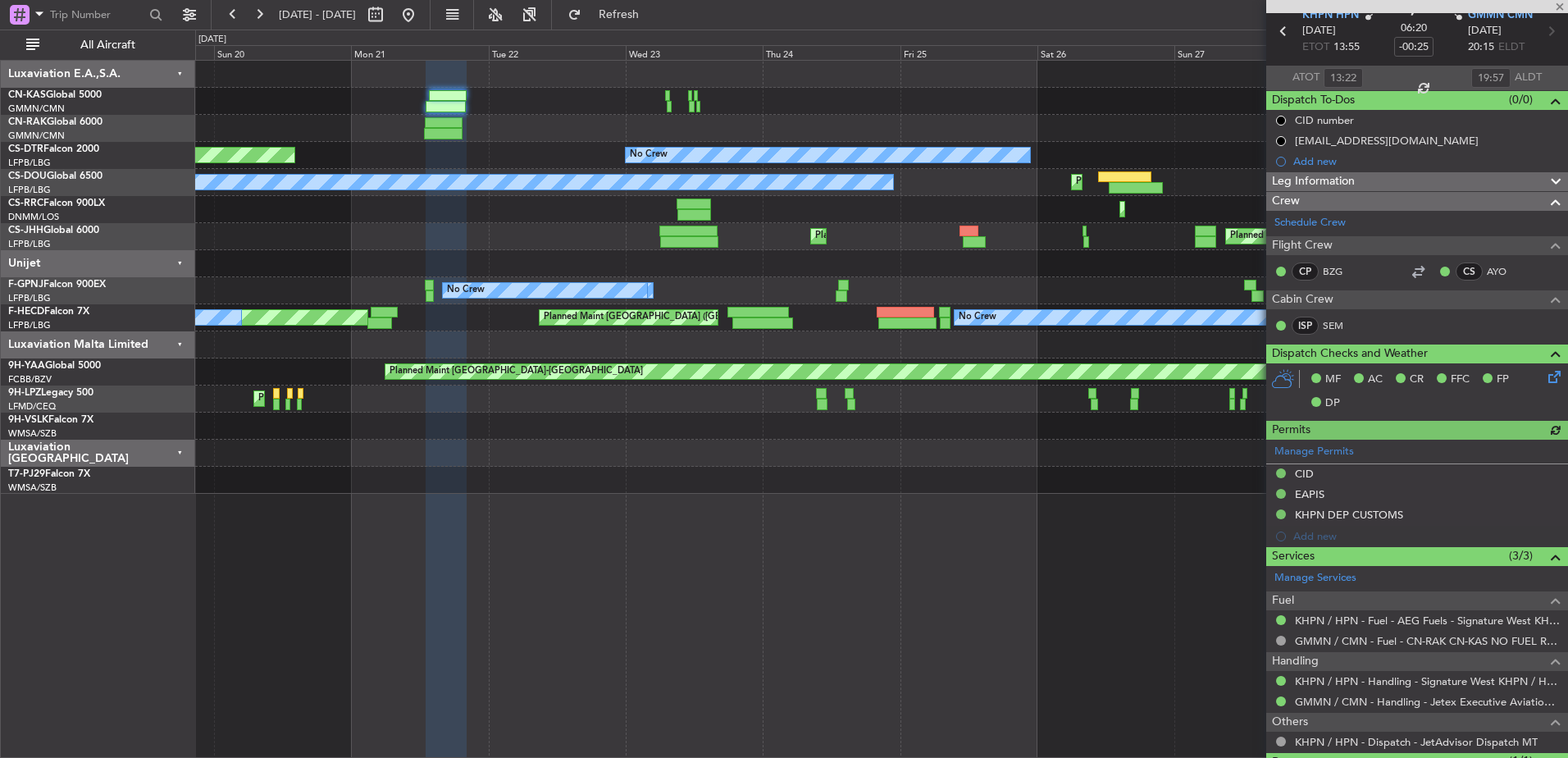
scroll to position [147, 0]
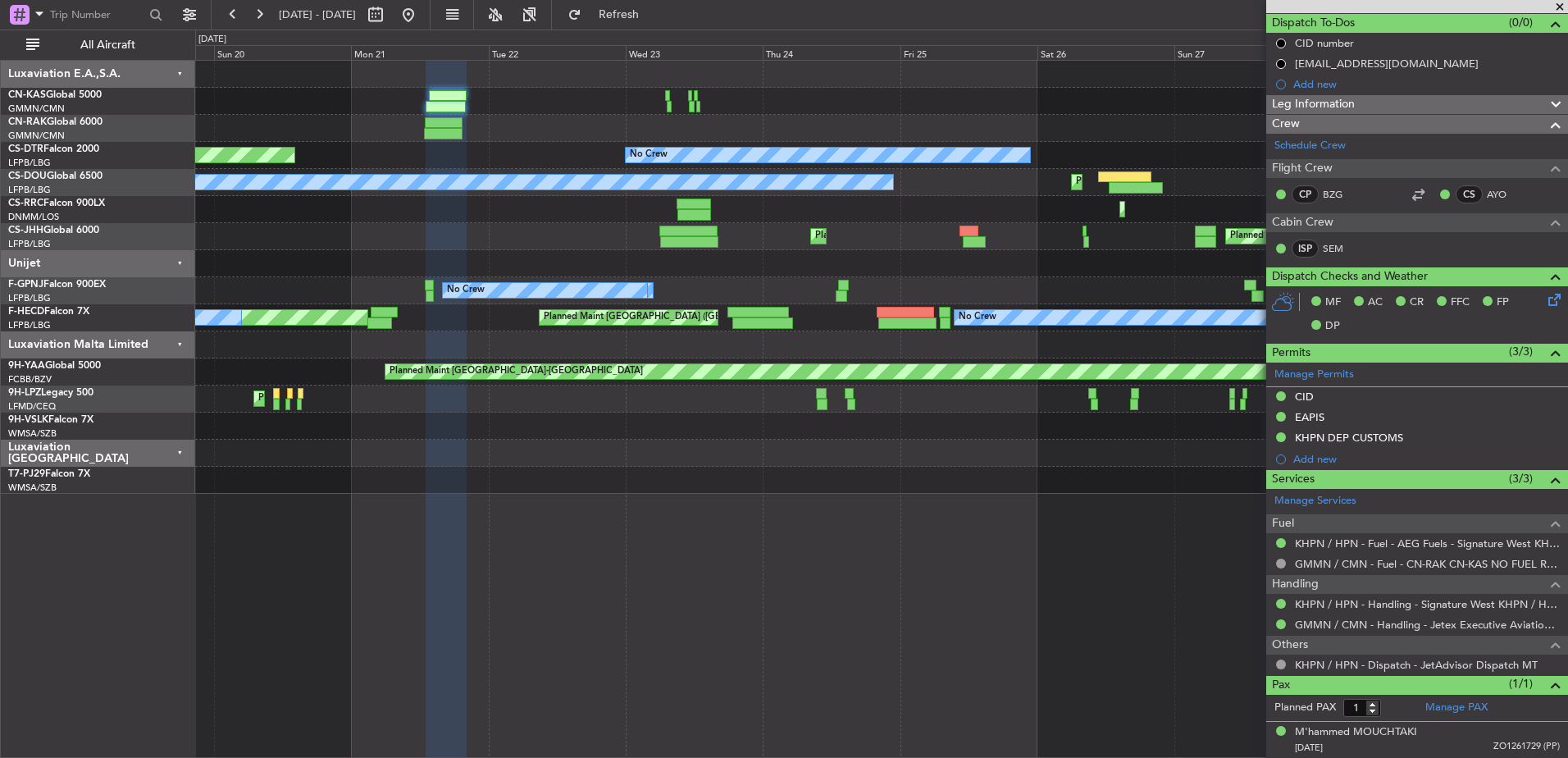
click at [0, 211] on html "[DATE] - [DATE] Refresh Quick Links All Aircraft No Crew Planned Maint [GEOGRAP…" at bounding box center [784, 379] width 1568 height 758
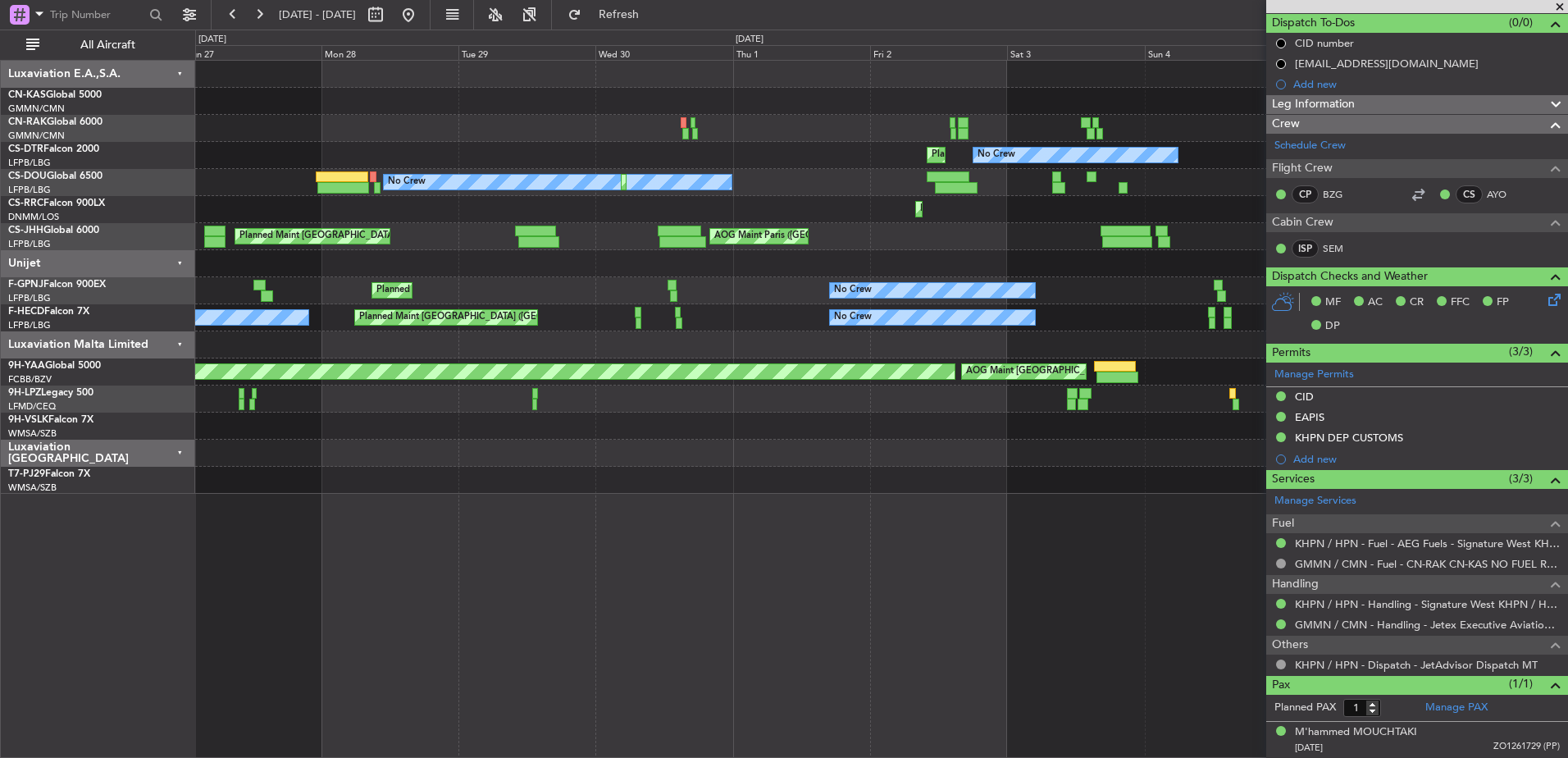
click at [0, 73] on html "[DATE] - [DATE] Refresh Quick Links All Aircraft AOG Maint Casablanca ([PERSON_…" at bounding box center [784, 379] width 1568 height 758
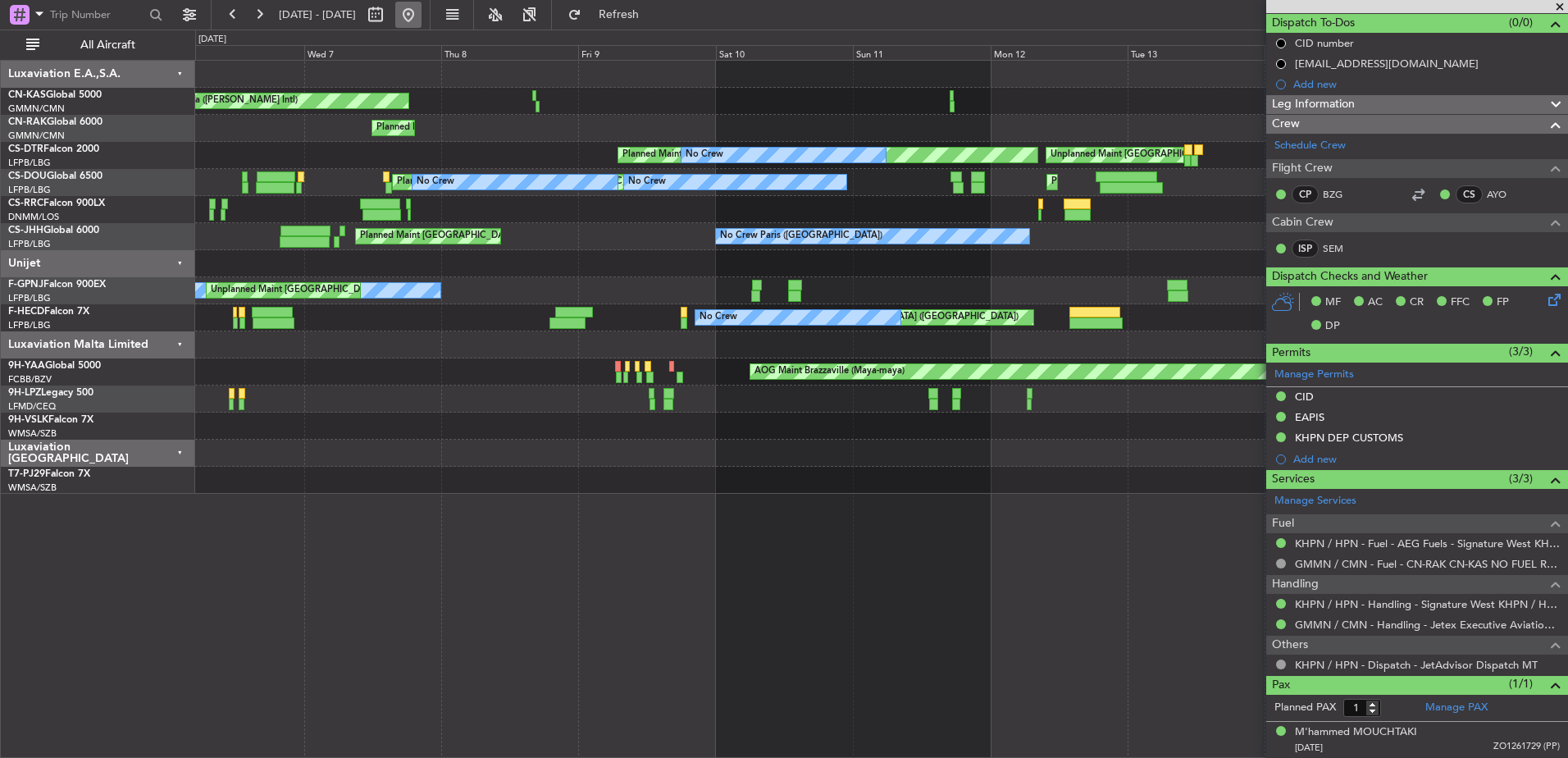
click at [422, 16] on button at bounding box center [408, 15] width 26 height 26
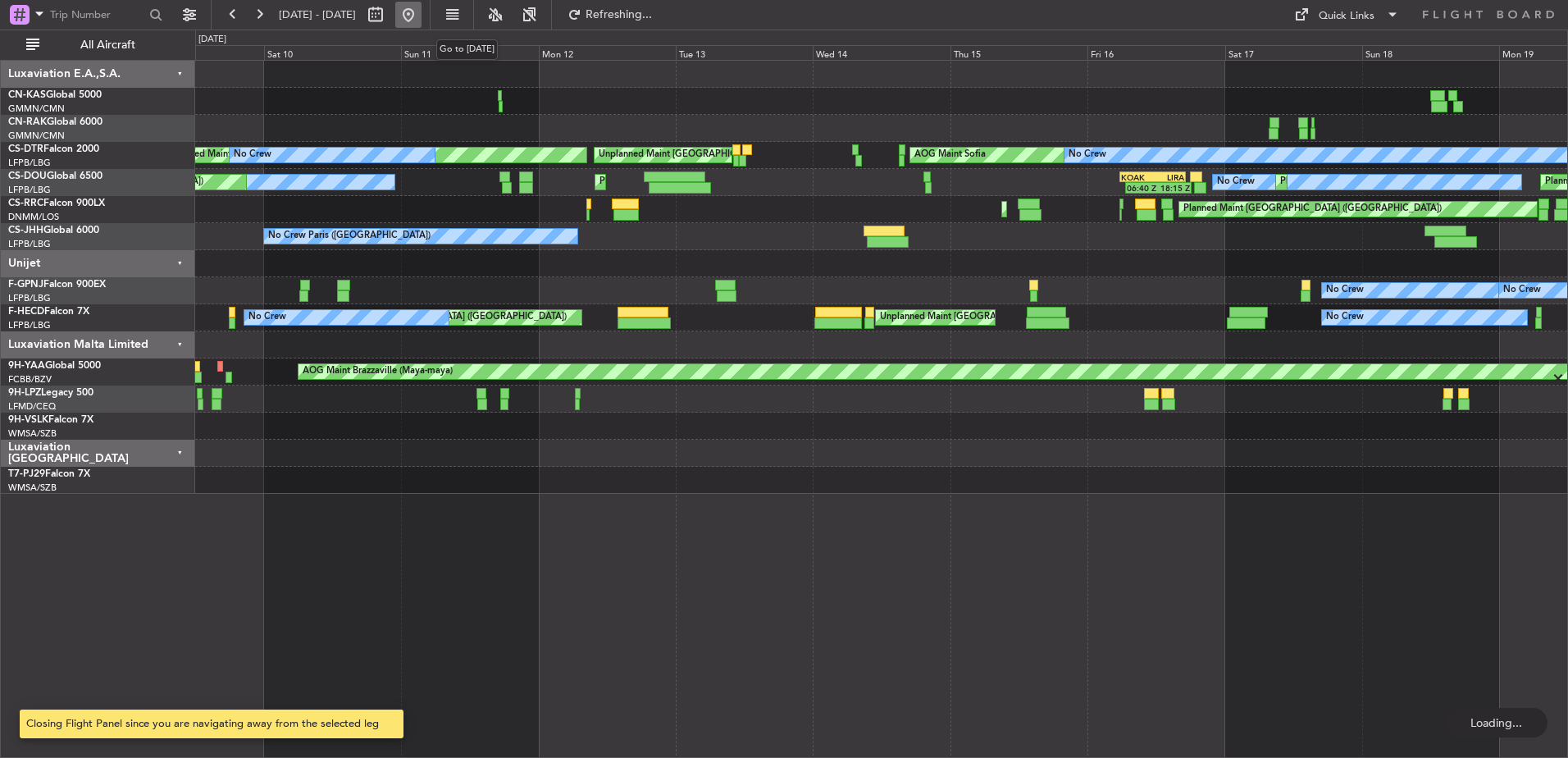
scroll to position [0, 0]
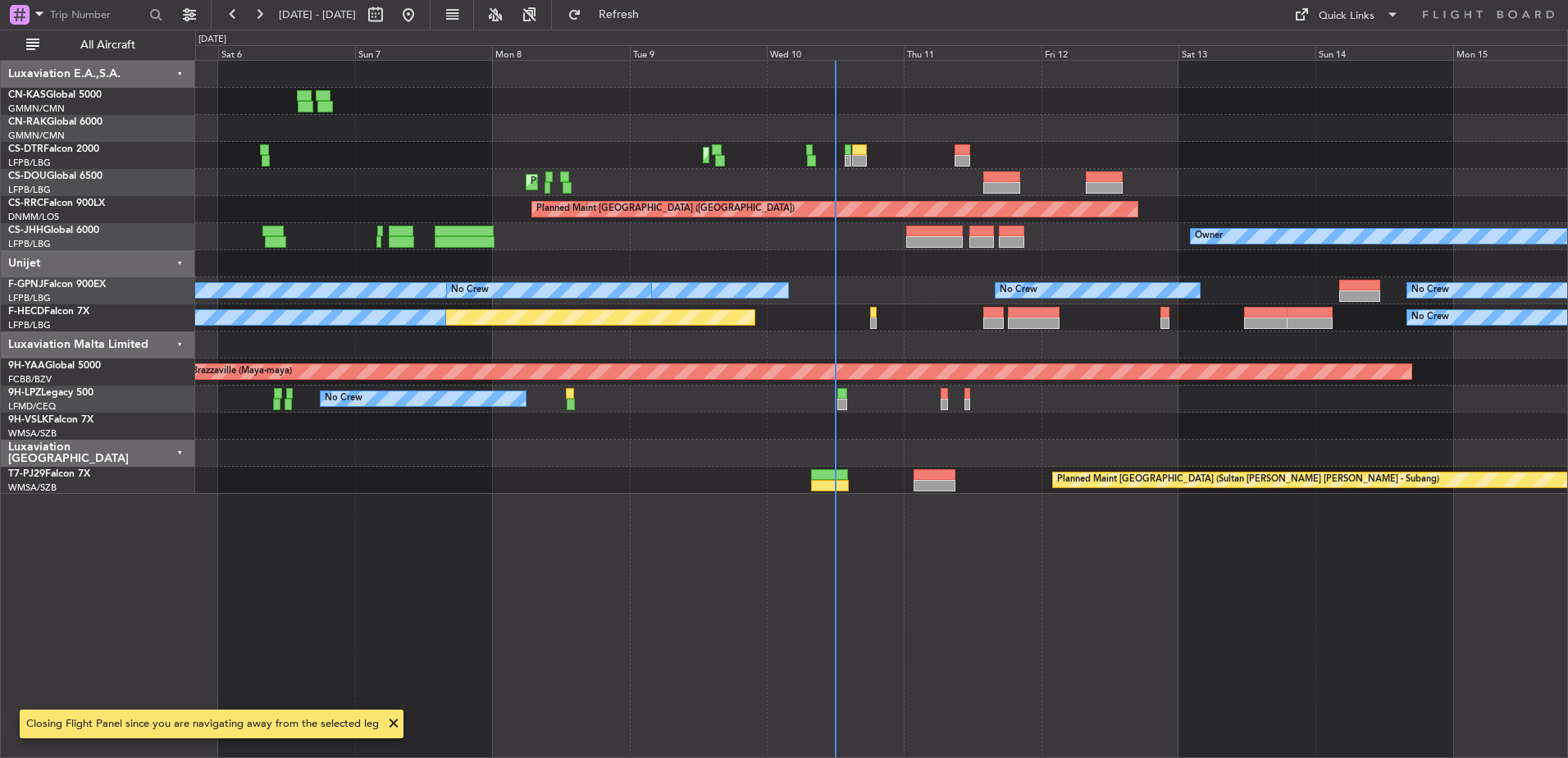
click at [440, 143] on div "Planned Maint Mugla ([GEOGRAPHIC_DATA]) Planned Maint Sofia Planned Maint [GEOG…" at bounding box center [881, 155] width 1372 height 27
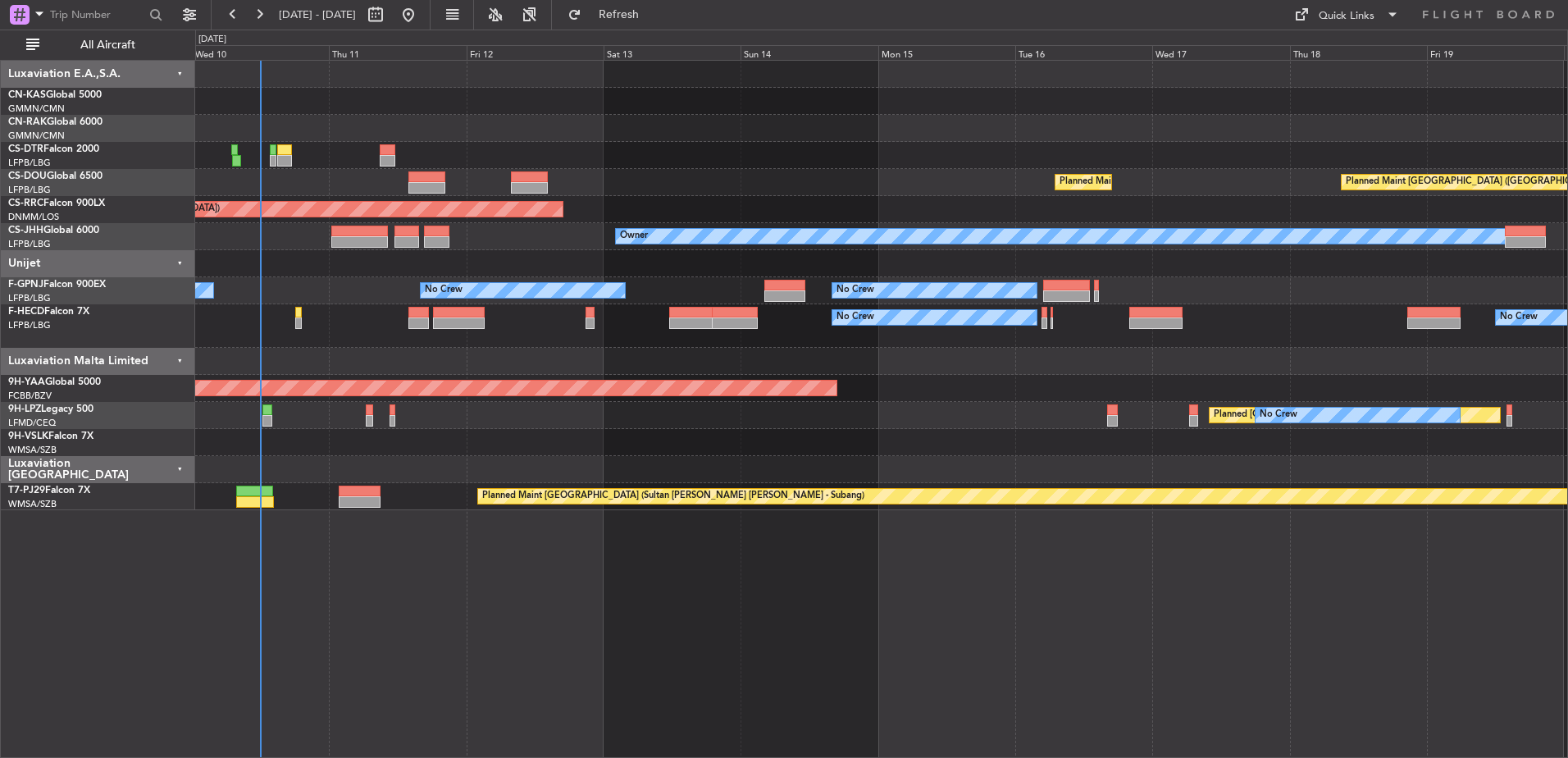
click at [358, 30] on div "Planned Maint Mugla ([GEOGRAPHIC_DATA]) Planned Maint [GEOGRAPHIC_DATA] ([GEOGR…" at bounding box center [784, 394] width 1568 height 728
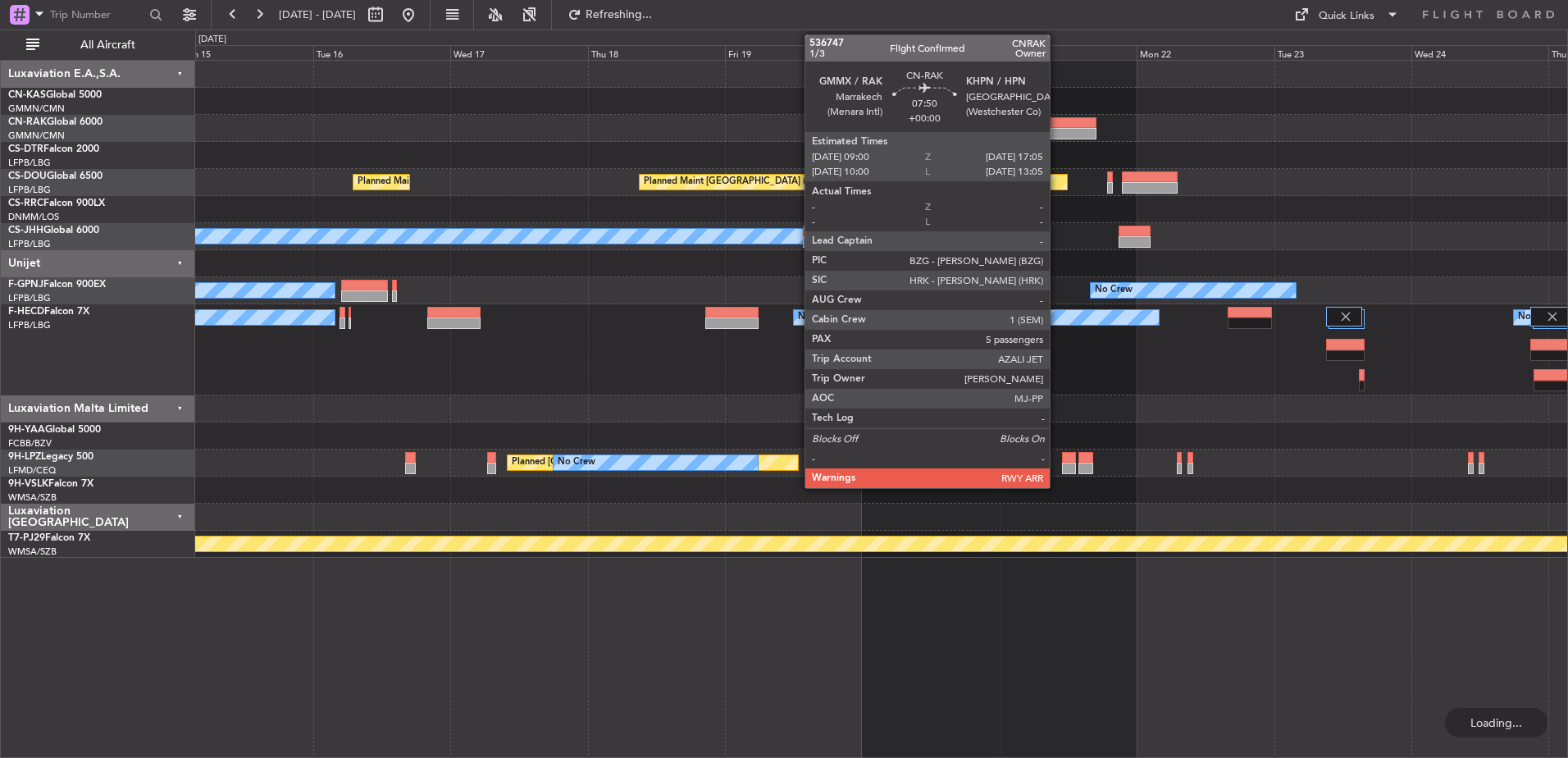
click at [1057, 127] on div at bounding box center [1074, 122] width 47 height 11
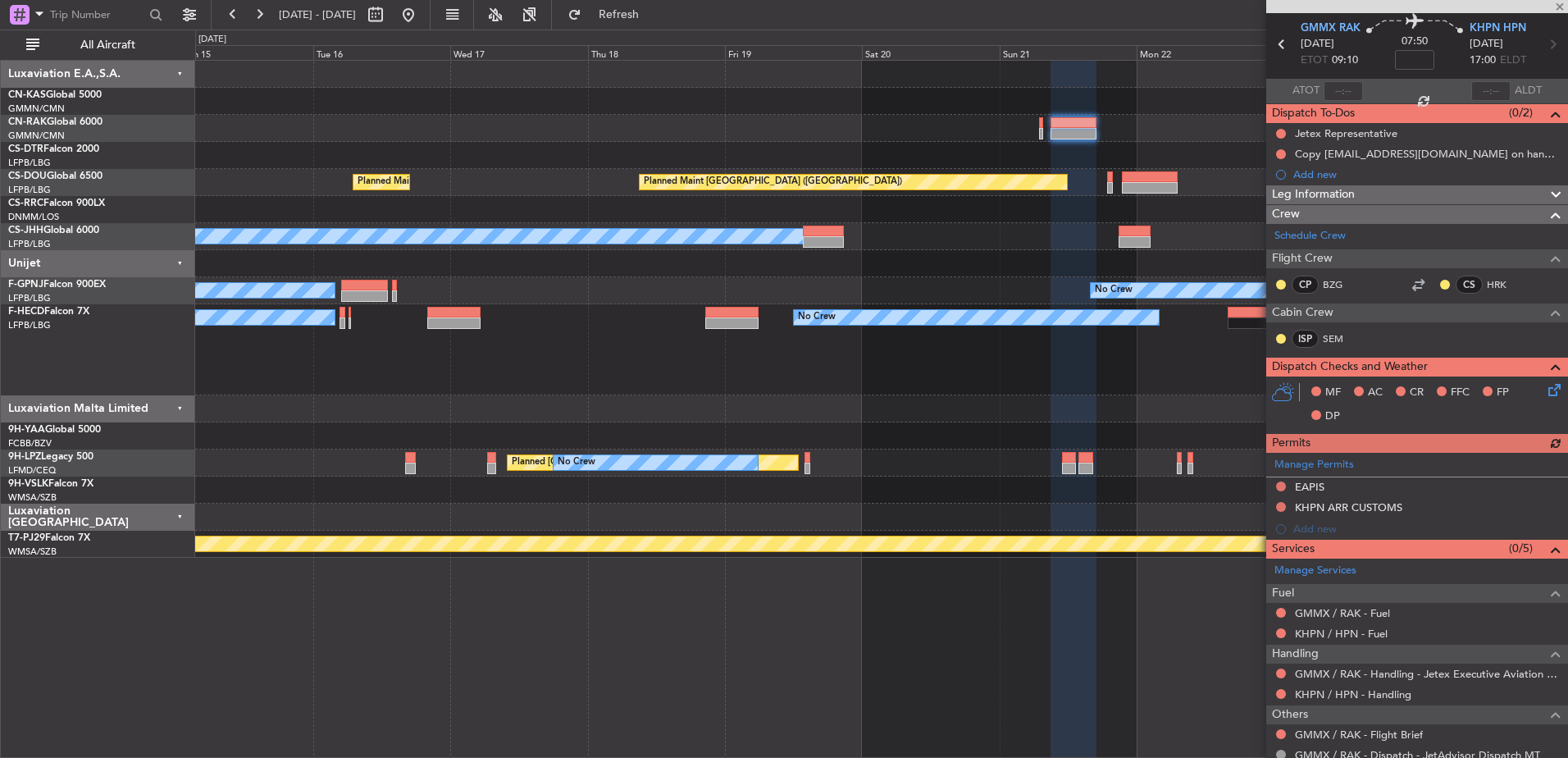
scroll to position [164, 0]
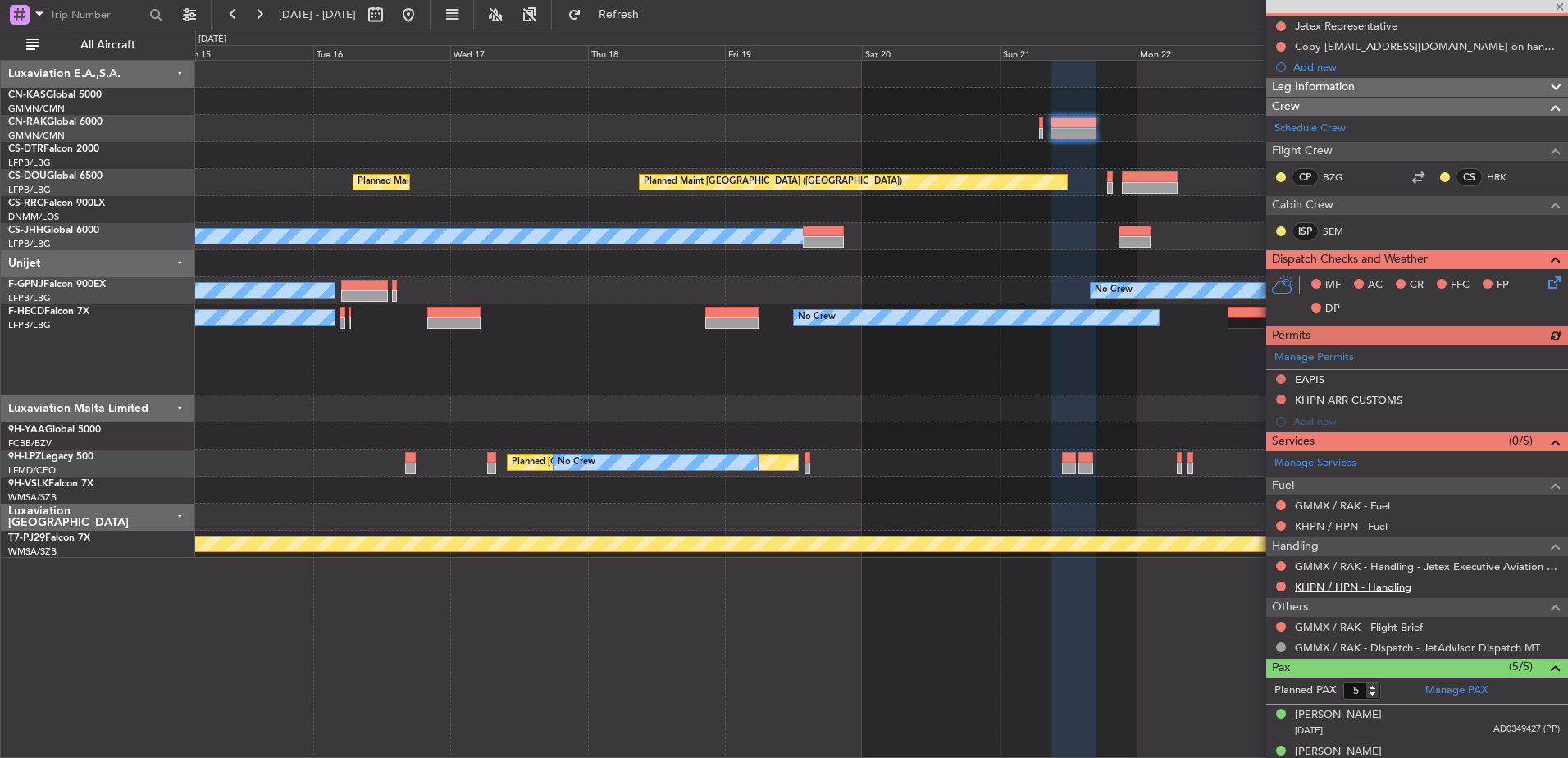
click at [1339, 587] on link "KHPN / HPN - Handling" at bounding box center [1353, 587] width 116 height 14
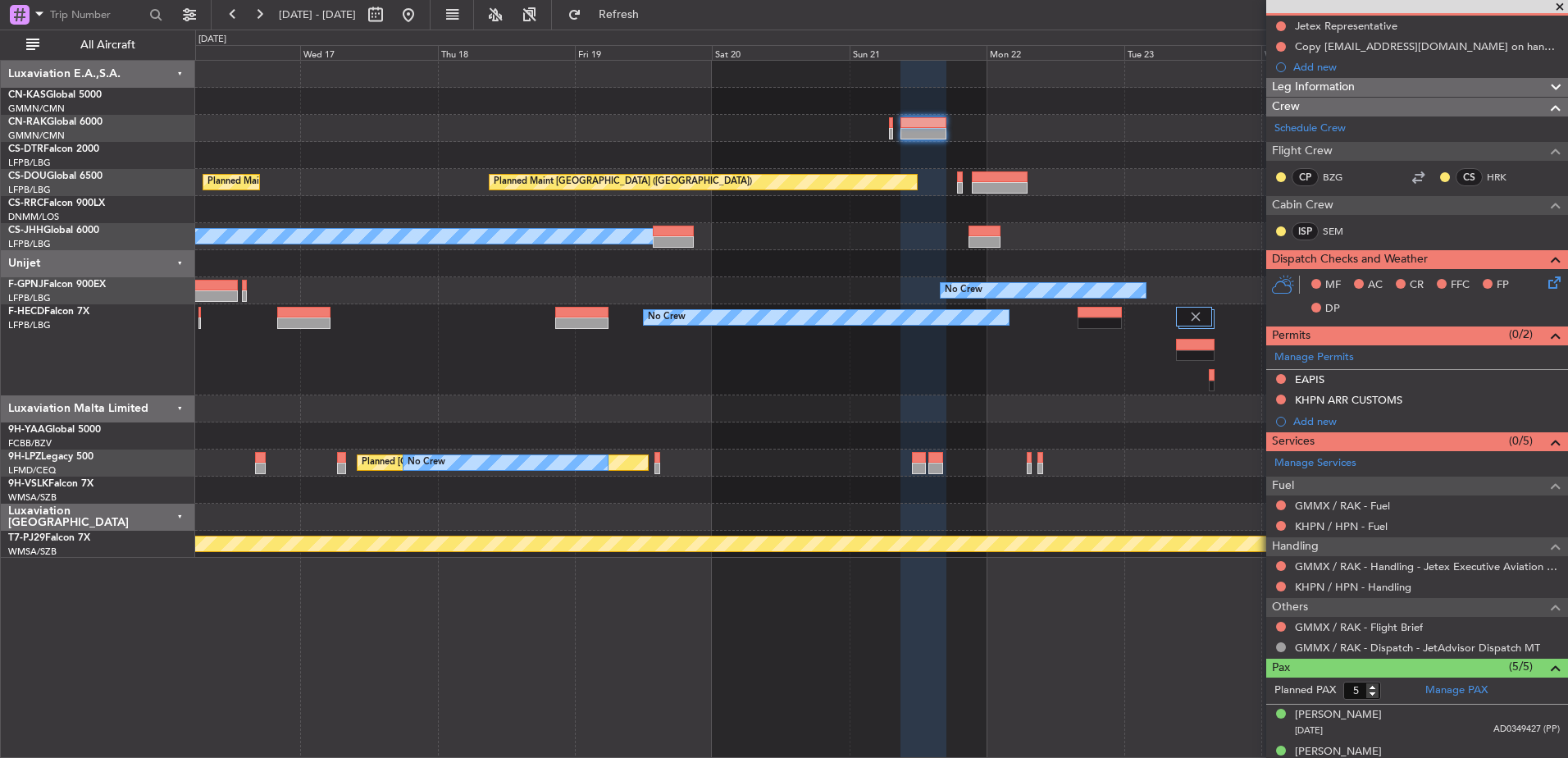
click at [619, 112] on div "Planned Maint [GEOGRAPHIC_DATA] ([GEOGRAPHIC_DATA]) Planned Maint [GEOGRAPHIC_D…" at bounding box center [881, 309] width 1372 height 497
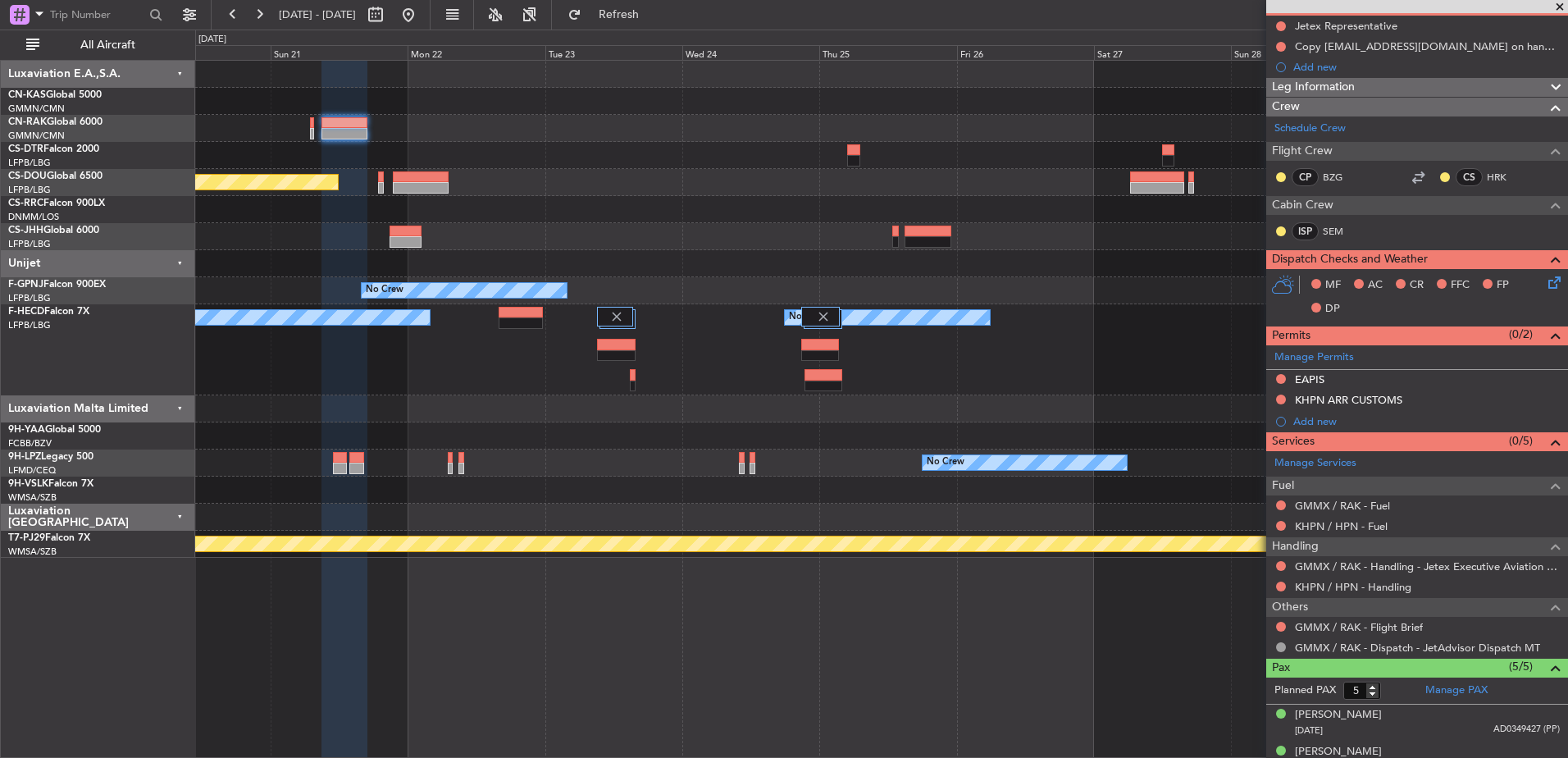
click at [600, 123] on div at bounding box center [881, 128] width 1372 height 27
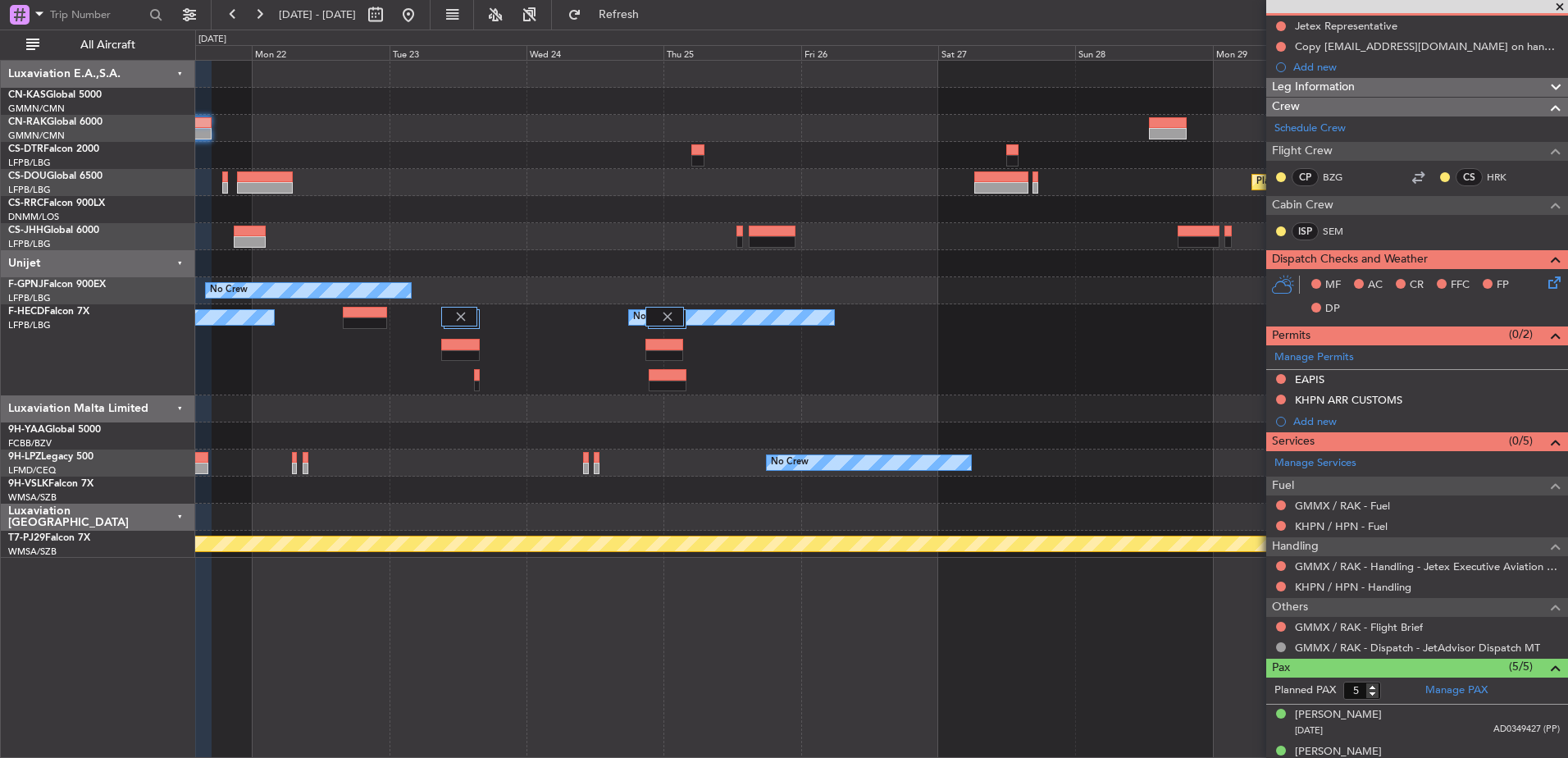
click at [599, 116] on div at bounding box center [881, 128] width 1372 height 27
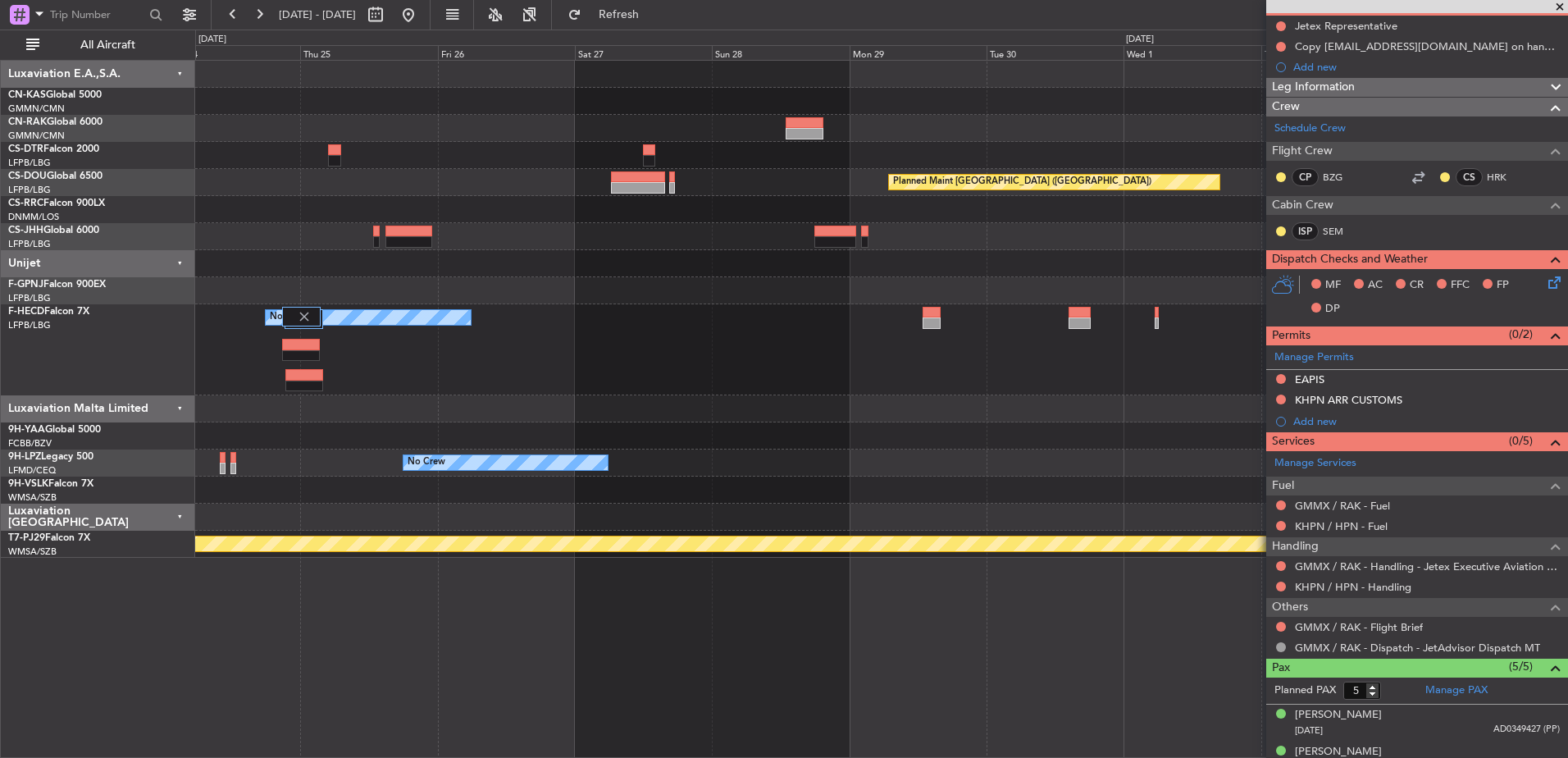
click at [802, 129] on div at bounding box center [805, 133] width 38 height 11
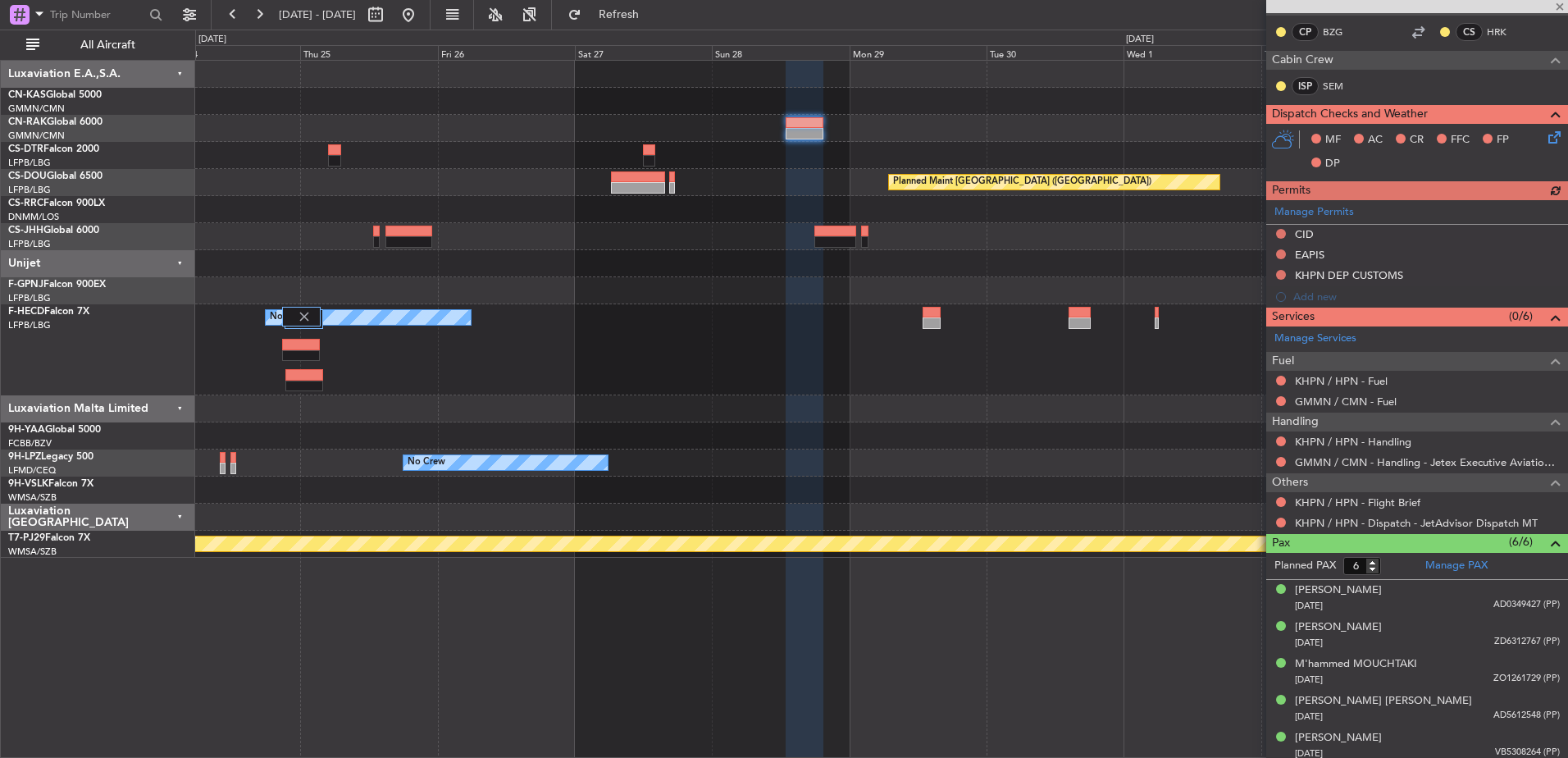
scroll to position [328, 0]
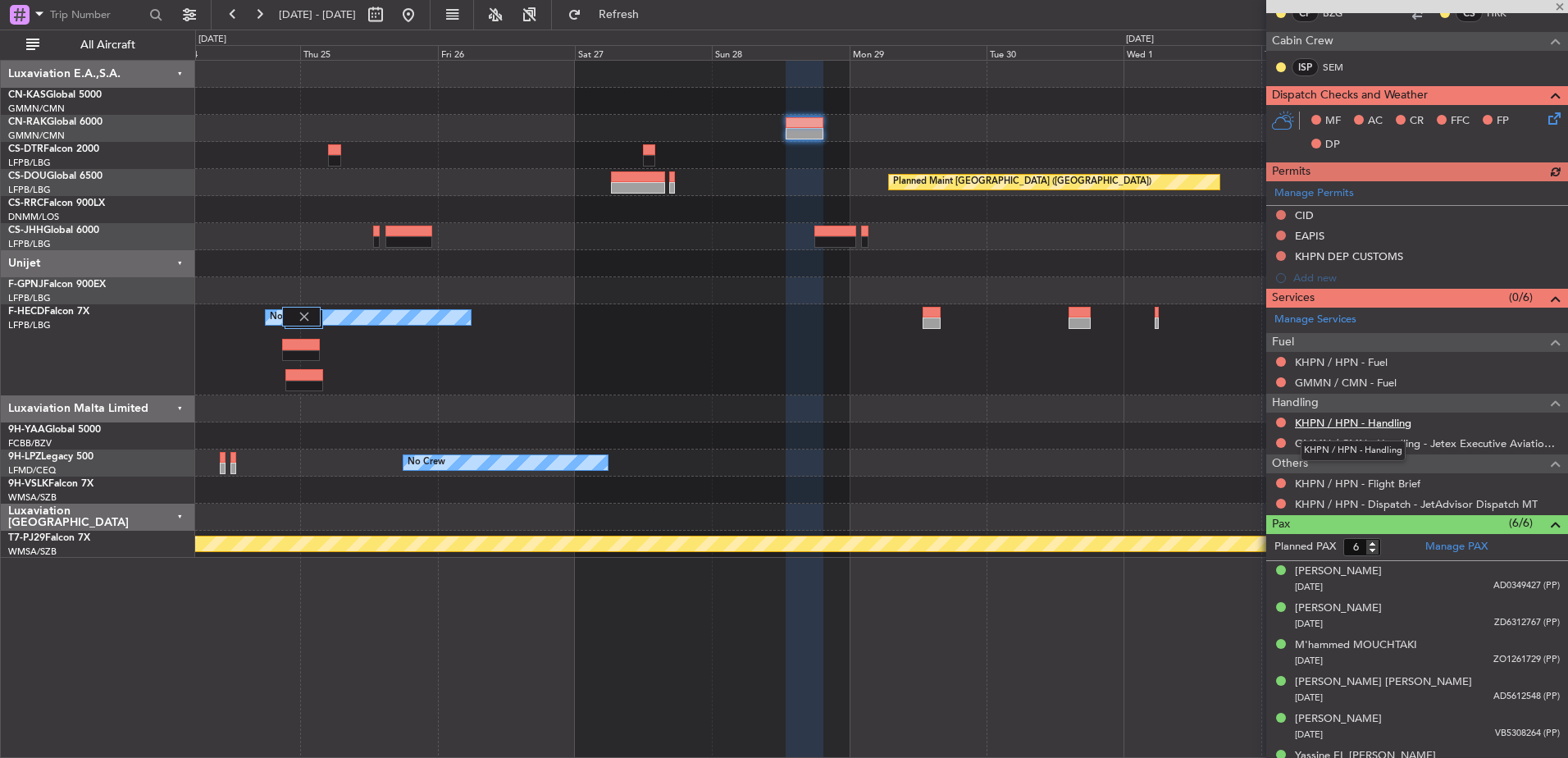
click at [1338, 417] on link "KHPN / HPN - Handling" at bounding box center [1353, 423] width 116 height 14
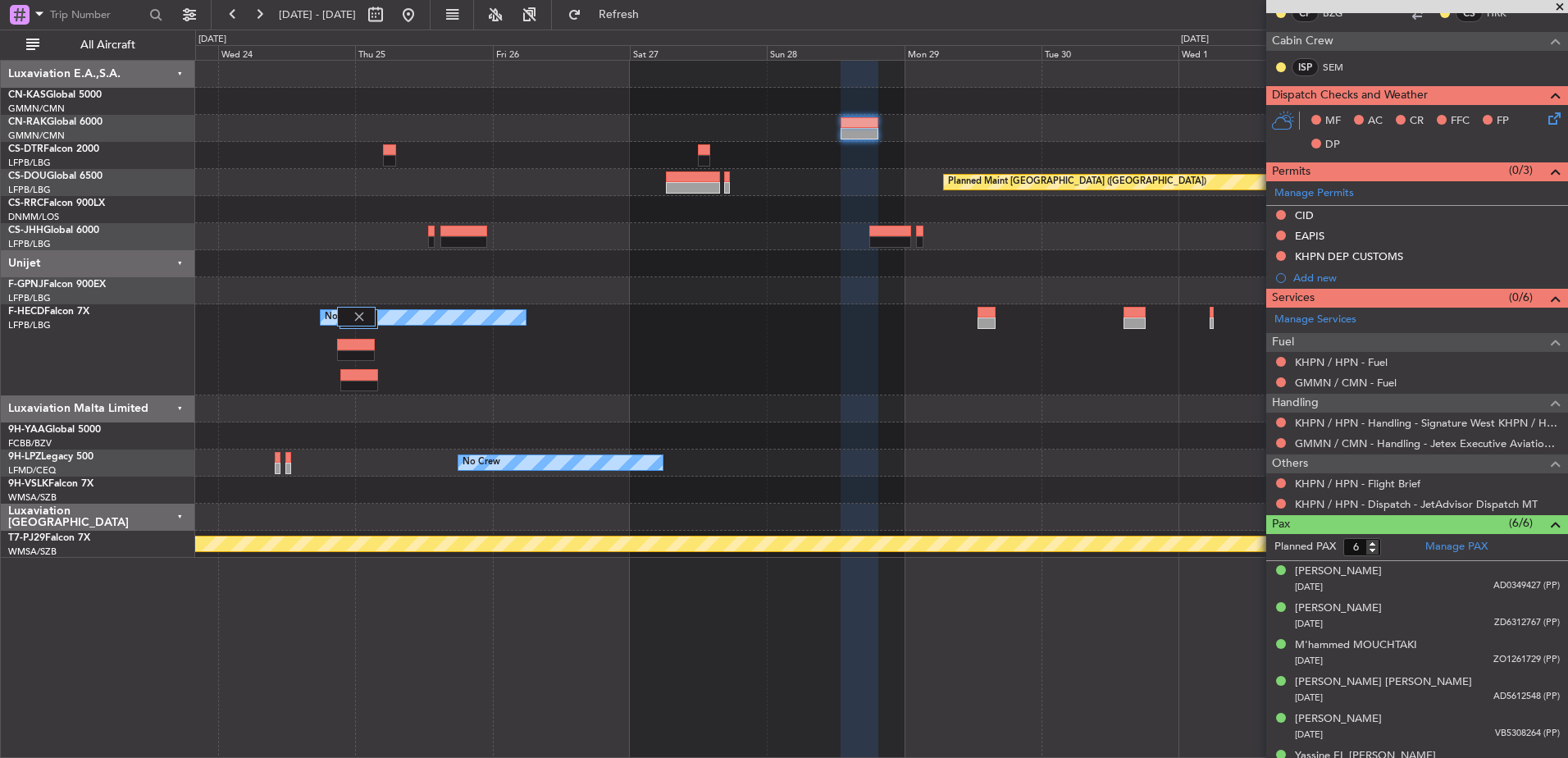
click at [893, 142] on div "Planned Maint [GEOGRAPHIC_DATA] ([GEOGRAPHIC_DATA]) Planned Maint [GEOGRAPHIC_D…" at bounding box center [881, 309] width 1372 height 497
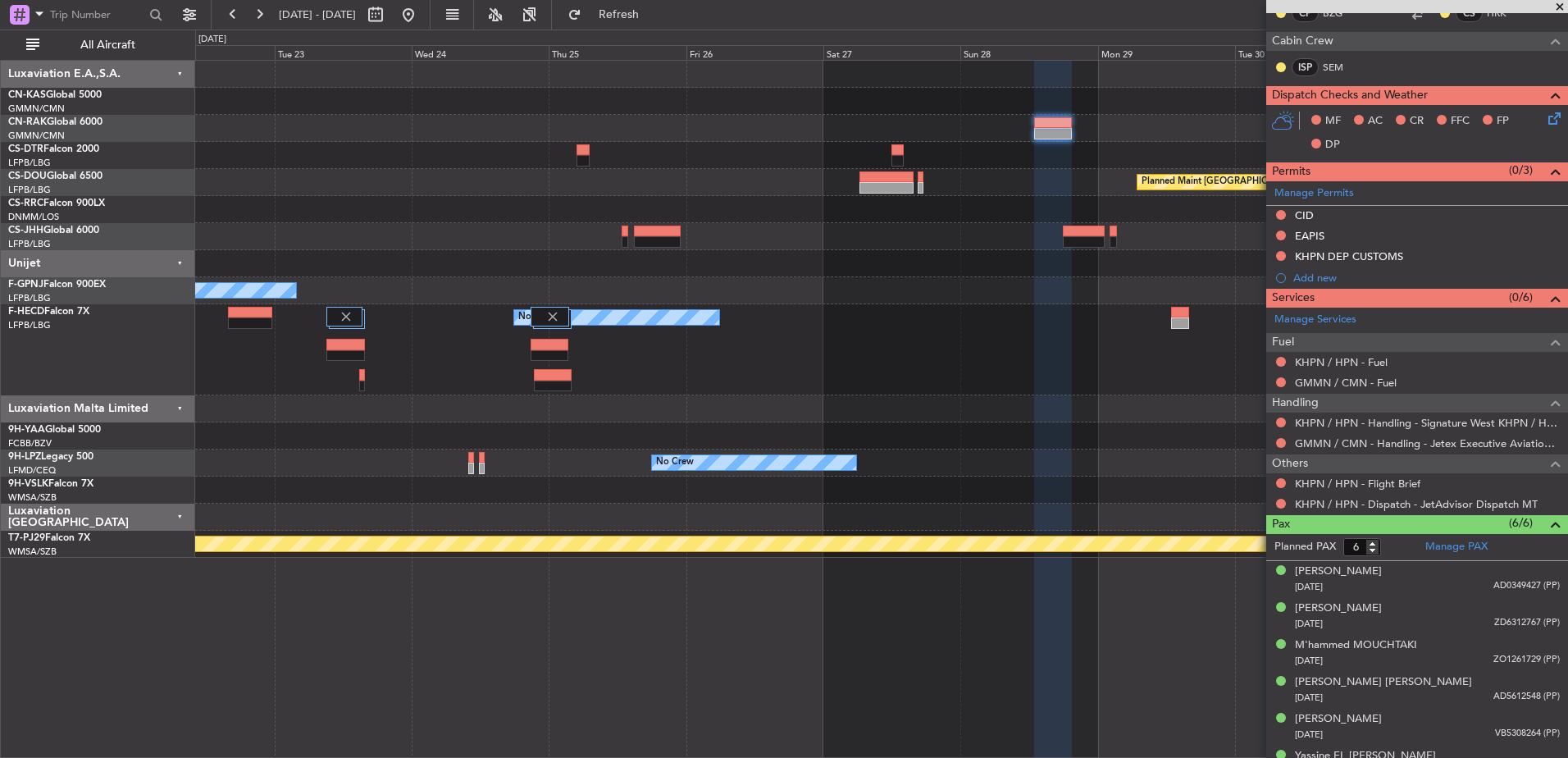
click at [901, 130] on div at bounding box center [881, 128] width 1372 height 27
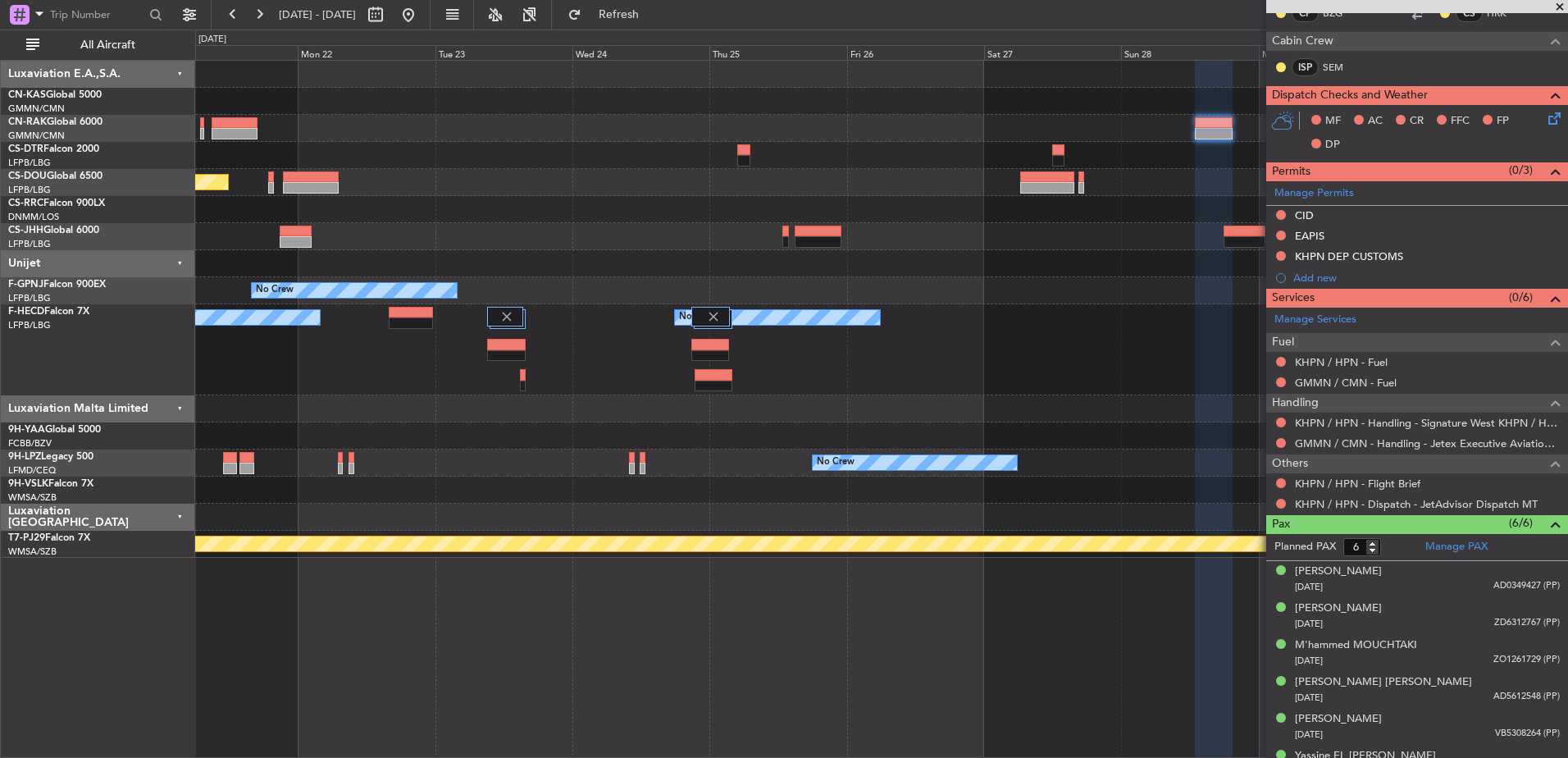
click at [965, 141] on div "Planned Maint [GEOGRAPHIC_DATA] ([GEOGRAPHIC_DATA]) Planned Maint [GEOGRAPHIC_D…" at bounding box center [881, 309] width 1372 height 497
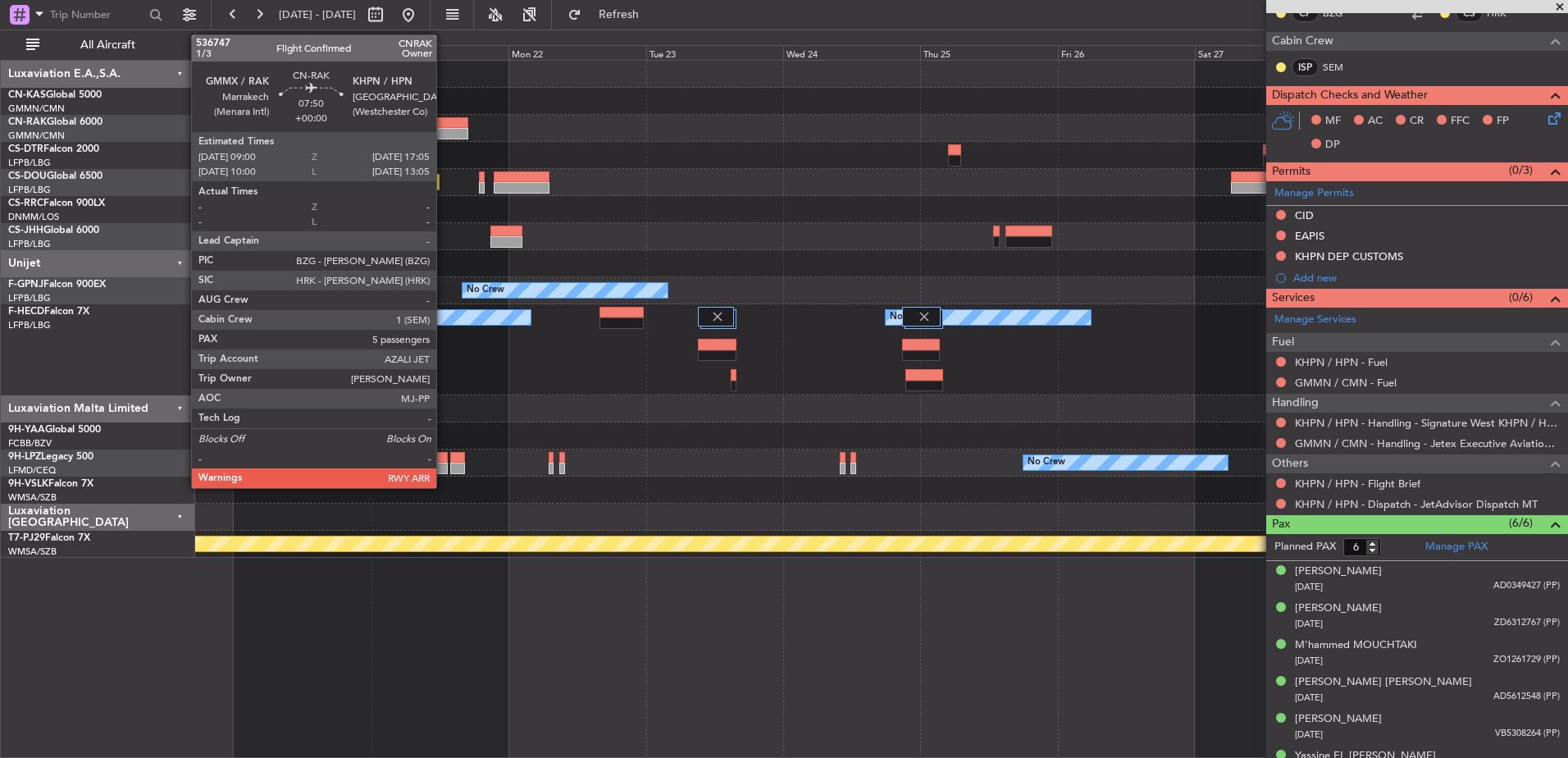
click at [447, 120] on div at bounding box center [445, 122] width 47 height 11
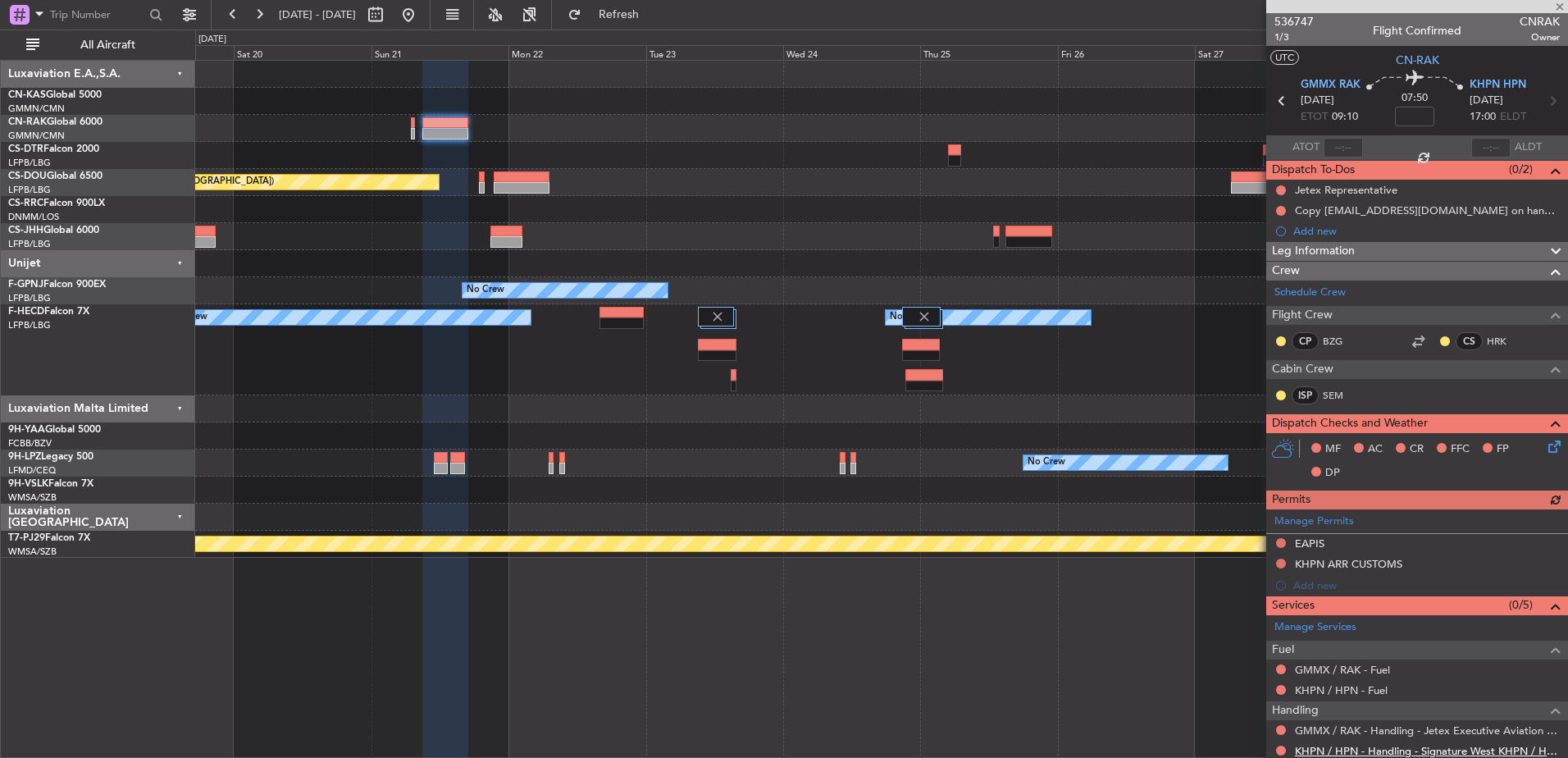
scroll to position [246, 0]
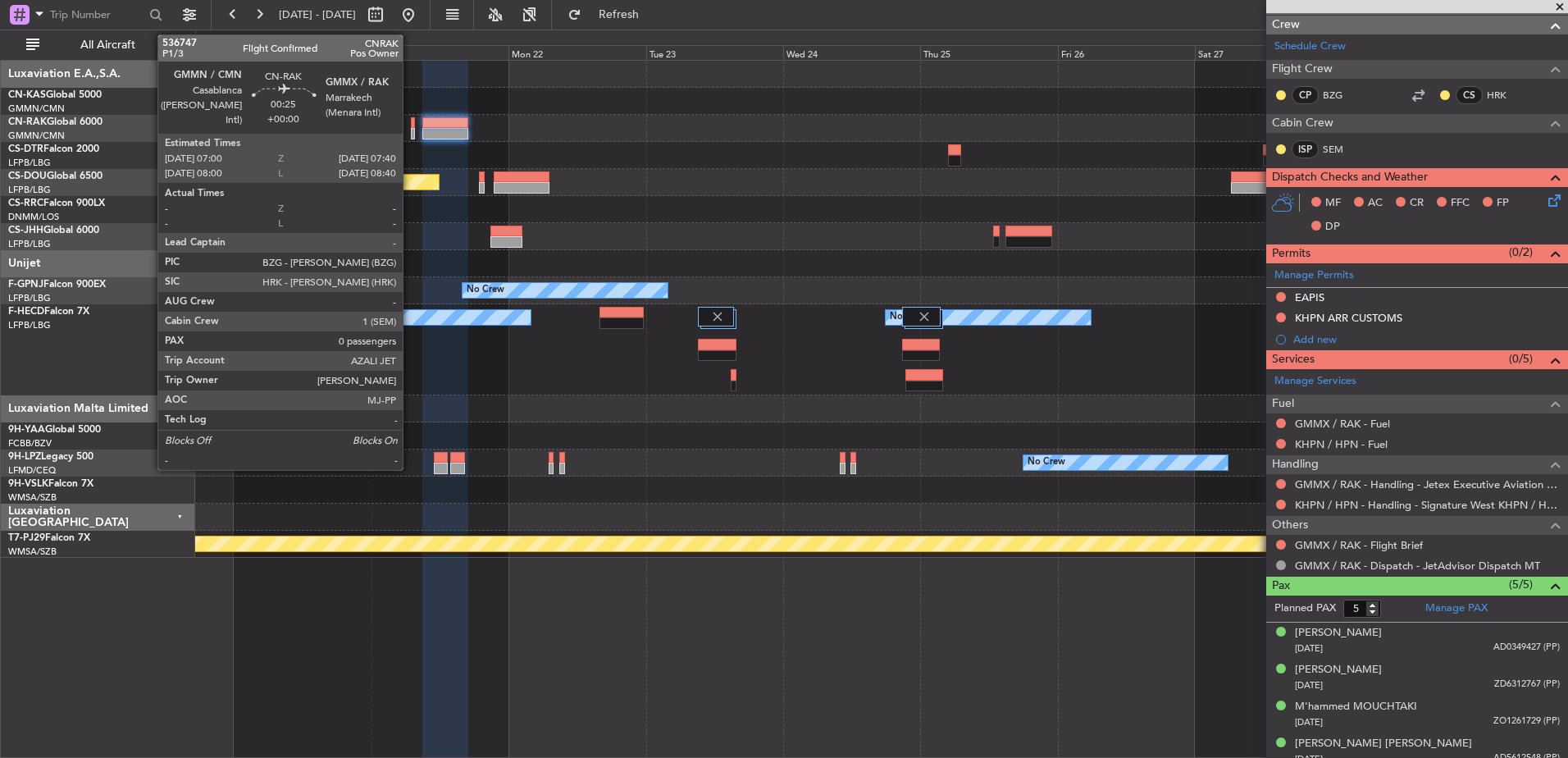
click at [411, 123] on div at bounding box center [413, 122] width 4 height 11
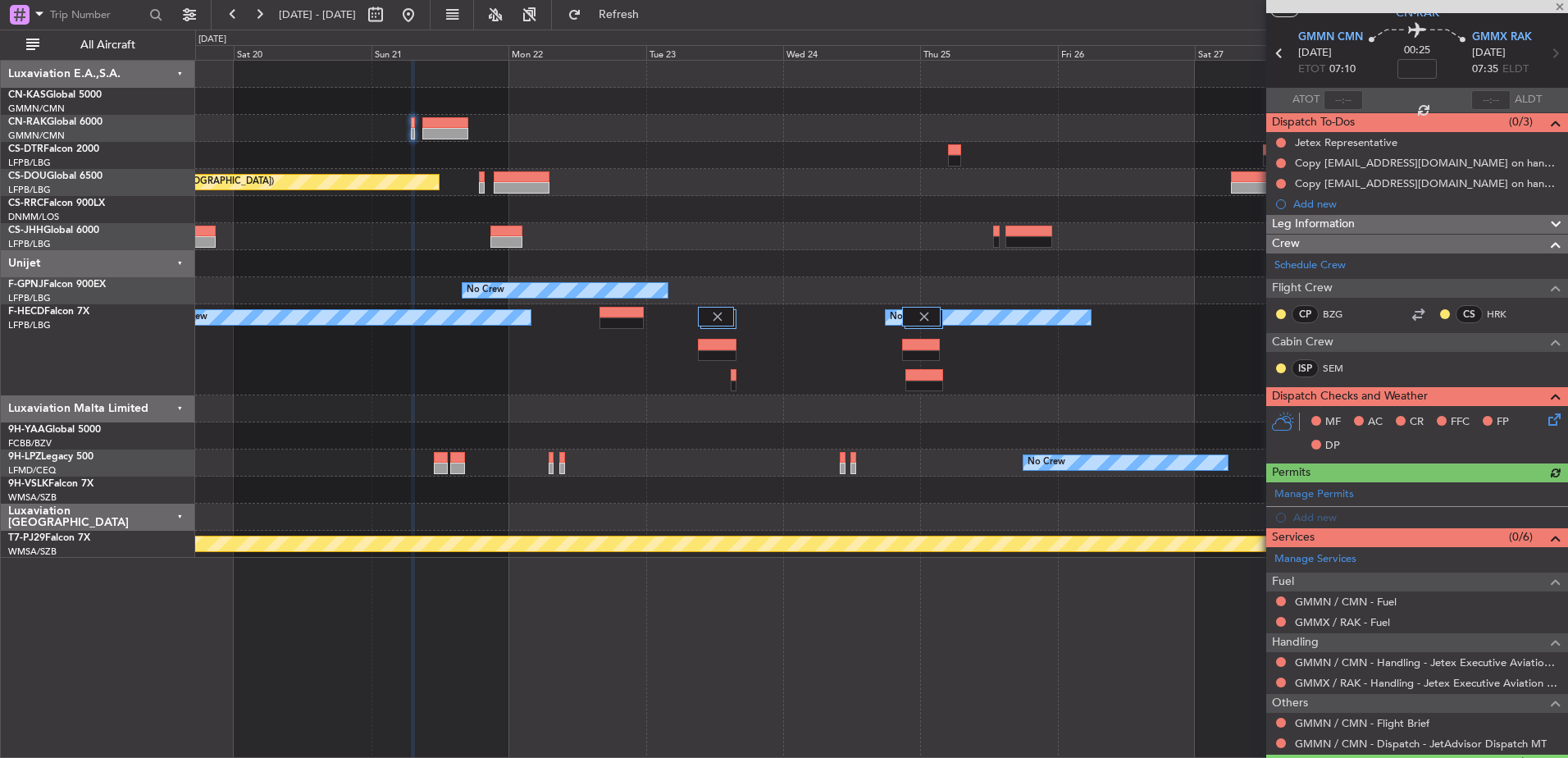
scroll to position [89, 0]
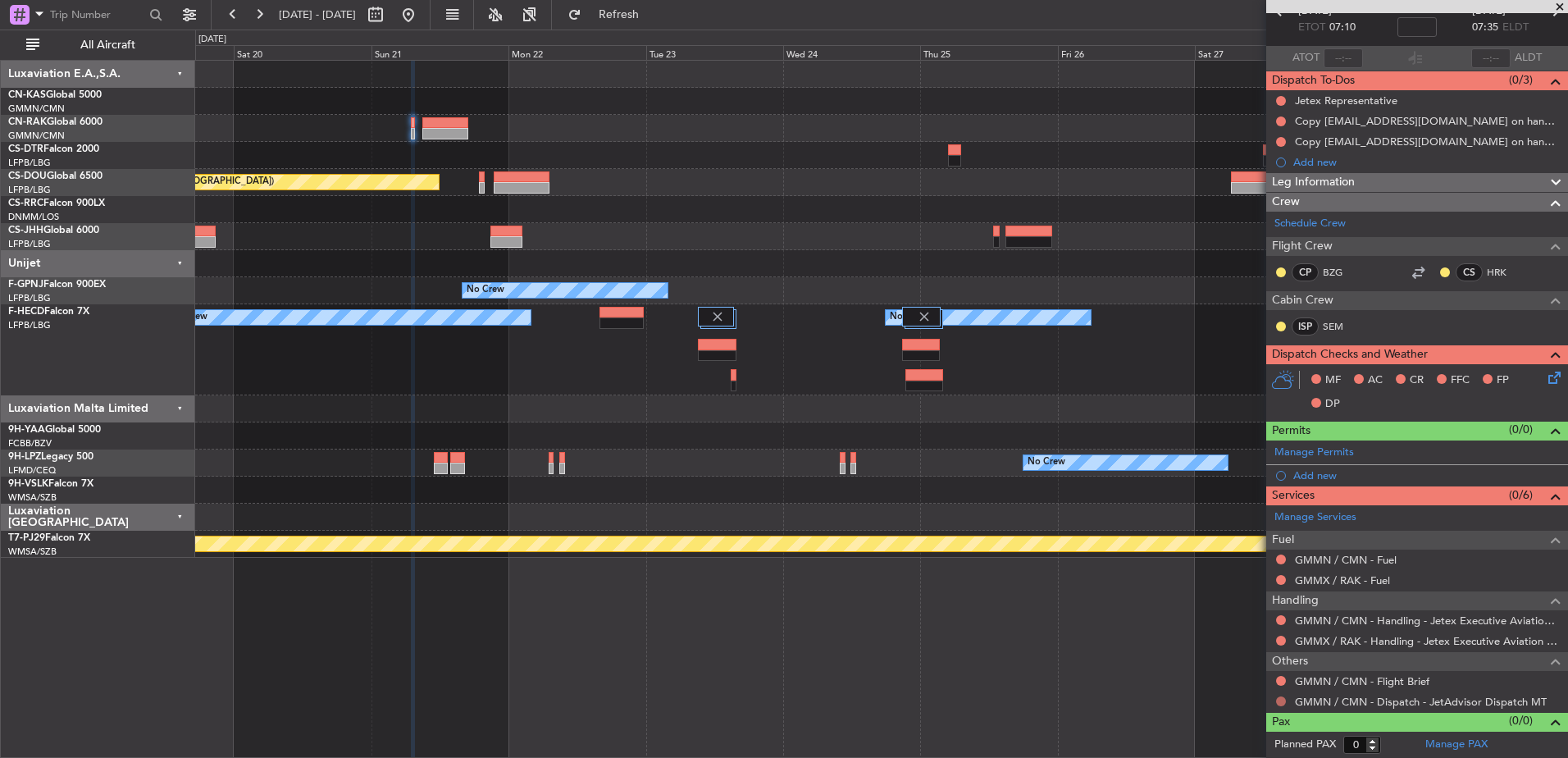
click at [1279, 700] on button at bounding box center [1281, 701] width 10 height 10
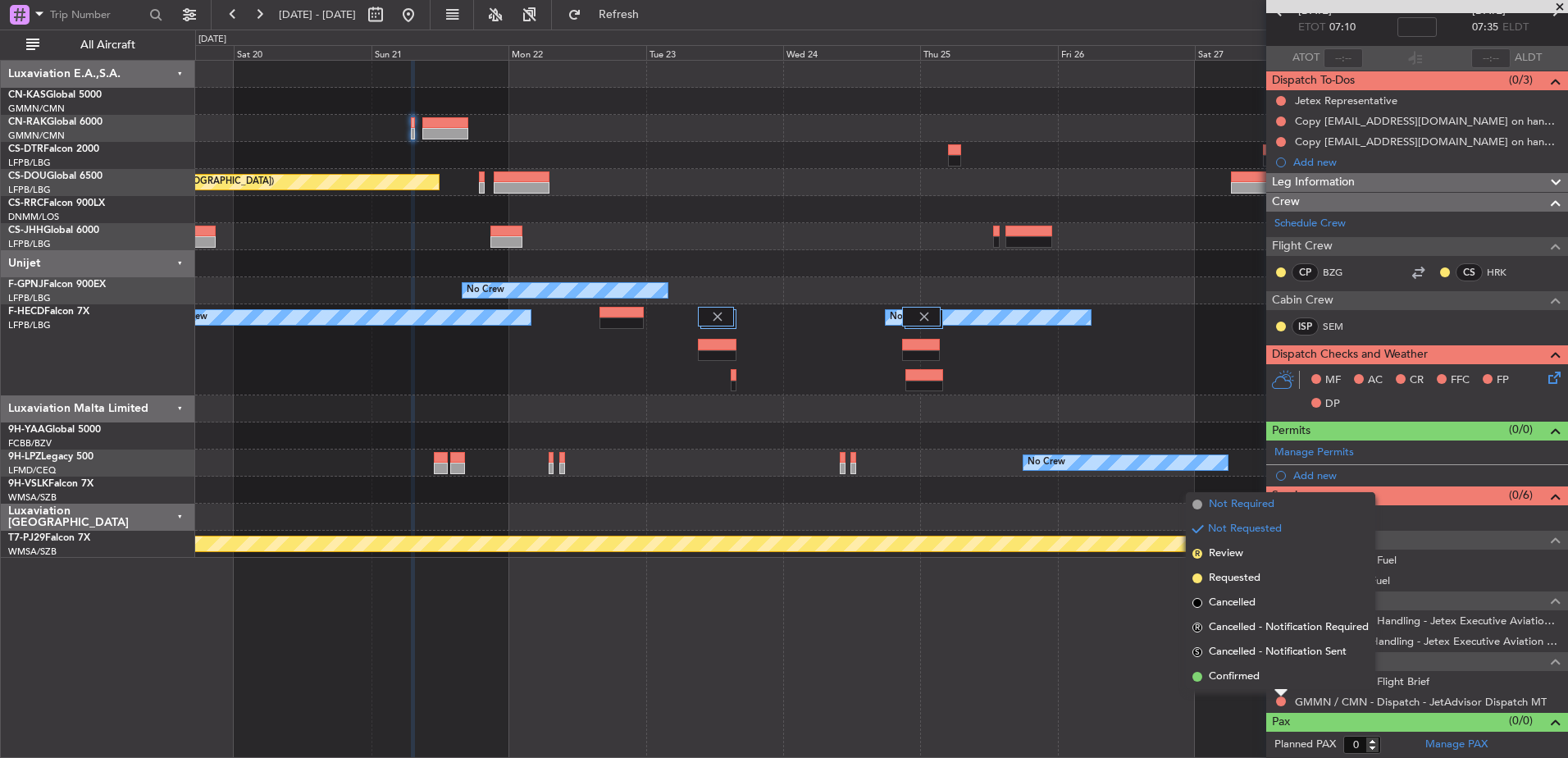
click at [1234, 503] on span "Not Required" at bounding box center [1242, 504] width 66 height 16
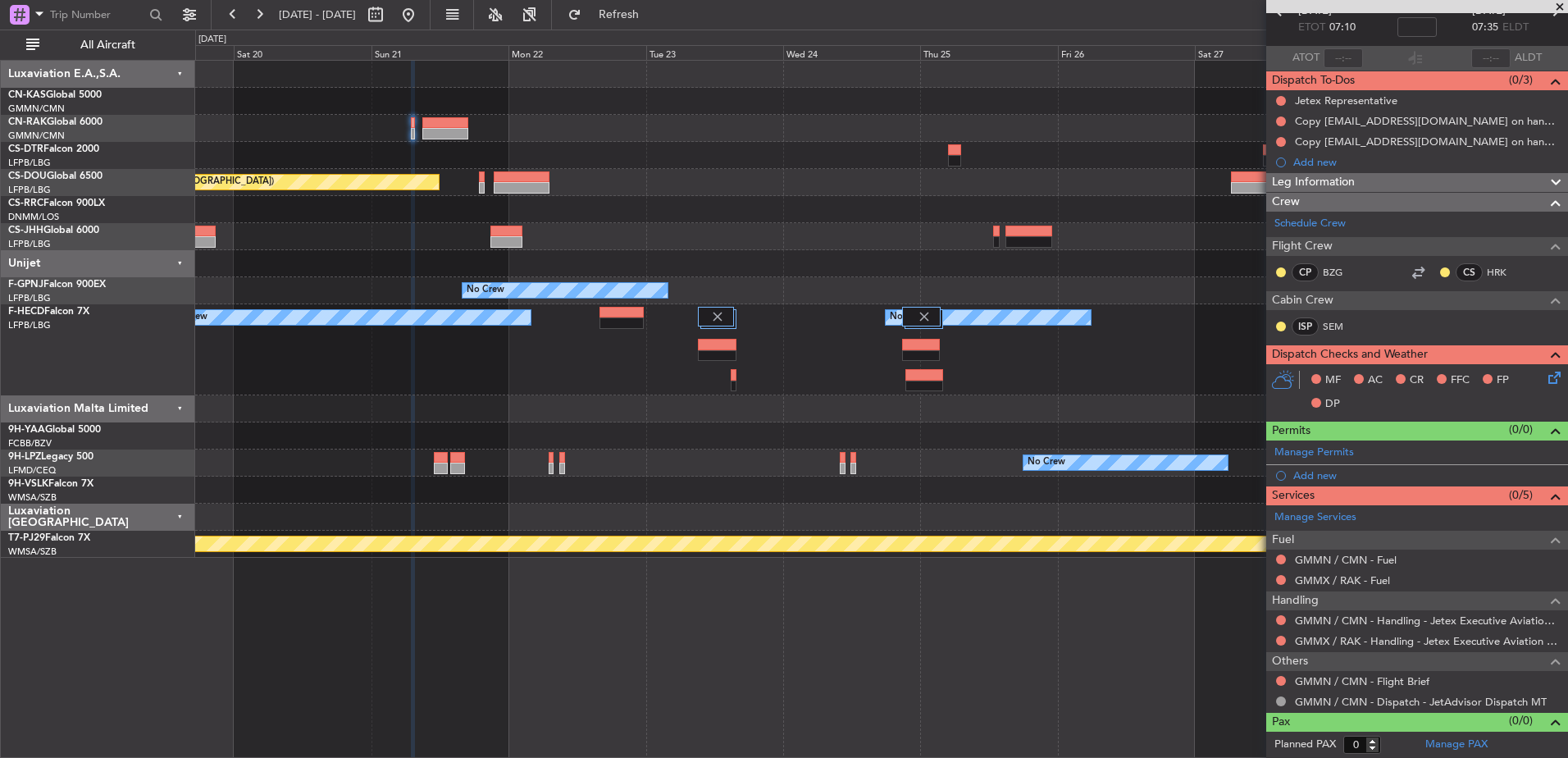
click at [664, 466] on div "Planned Maint [GEOGRAPHIC_DATA] ([GEOGRAPHIC_DATA]) Planned Maint [GEOGRAPHIC_D…" at bounding box center [881, 309] width 1372 height 497
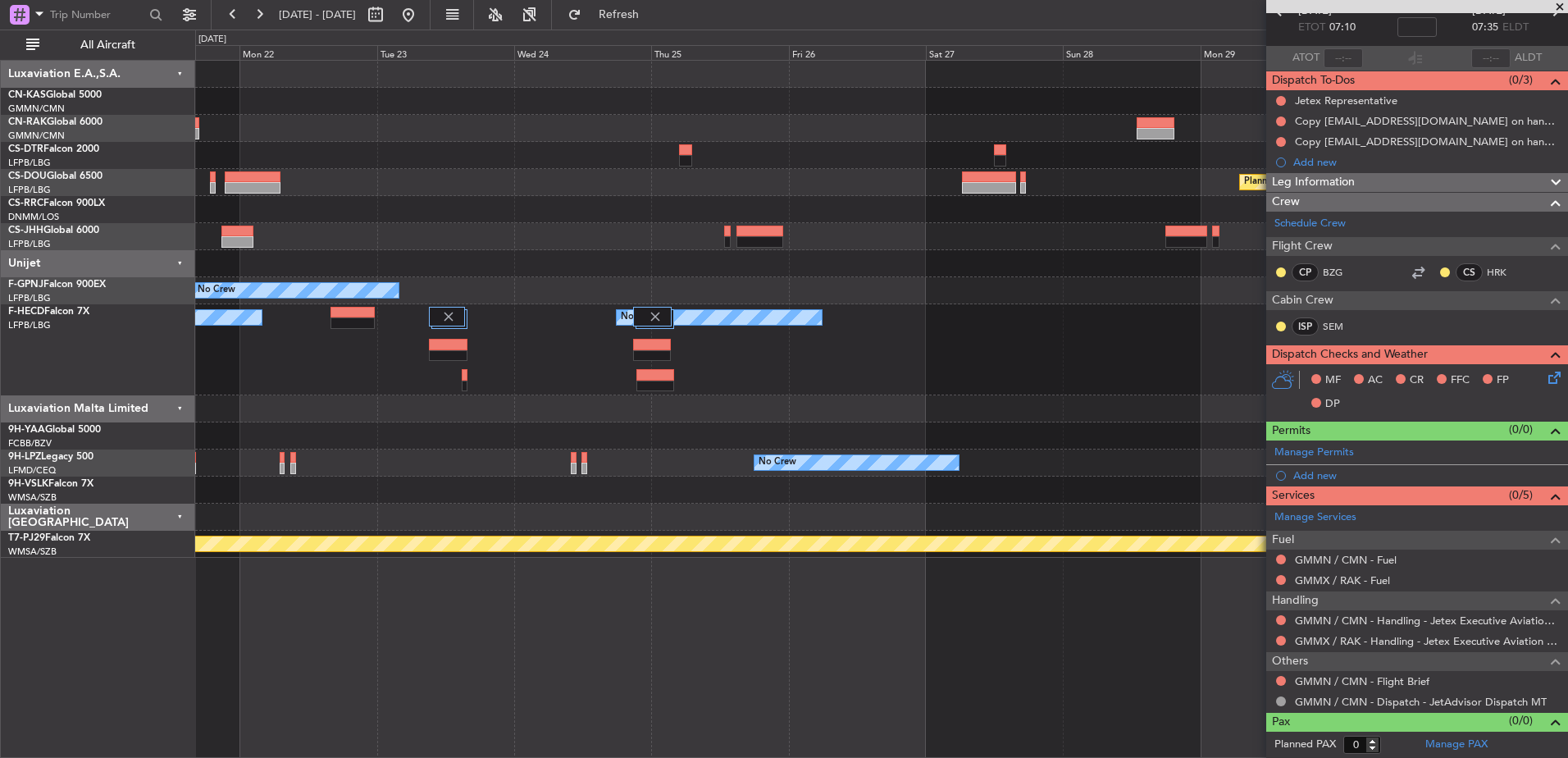
click at [379, 346] on div "No Crew No Crew No Crew" at bounding box center [881, 349] width 1372 height 91
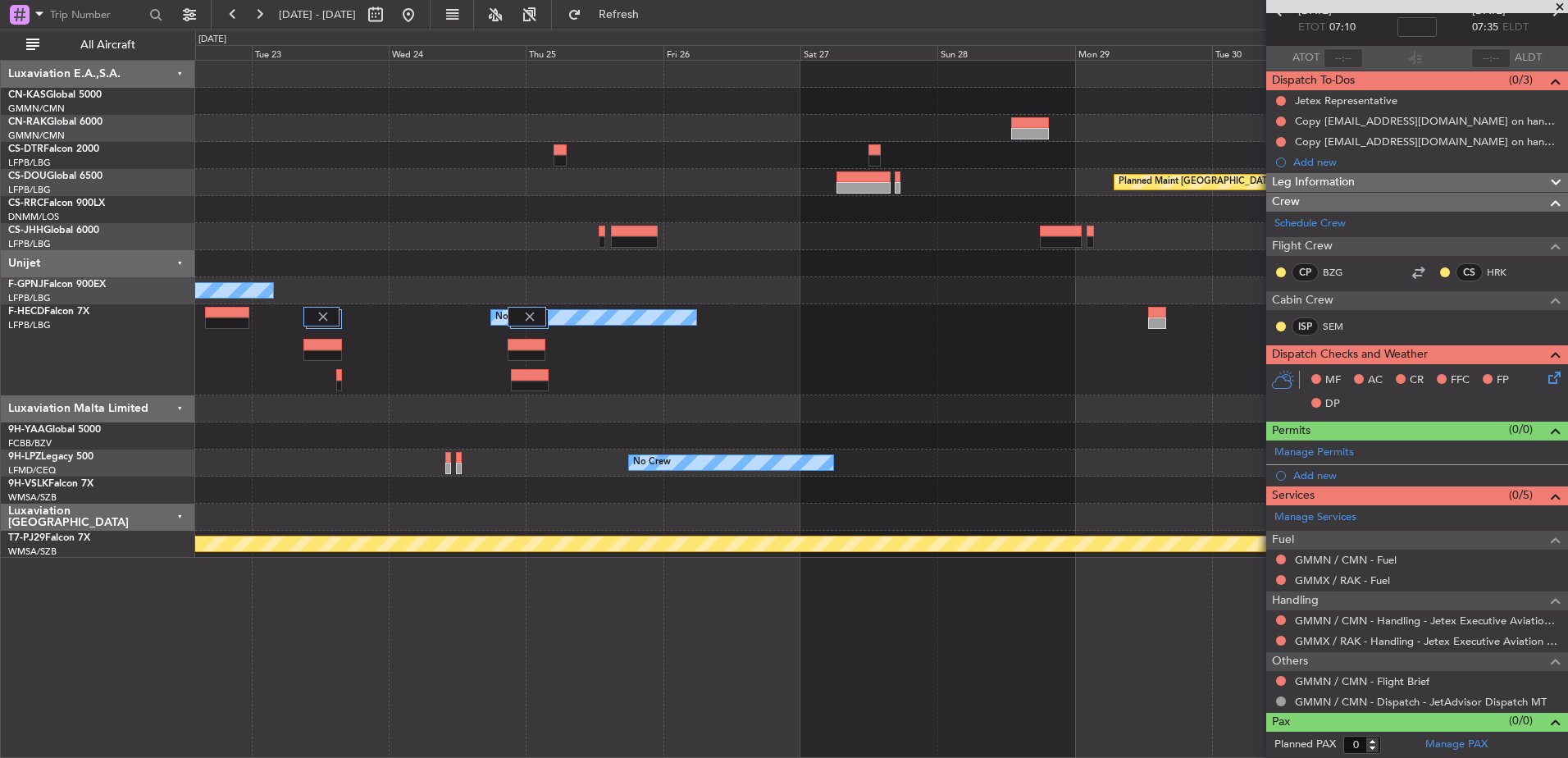
click at [772, 161] on div at bounding box center [881, 155] width 1372 height 27
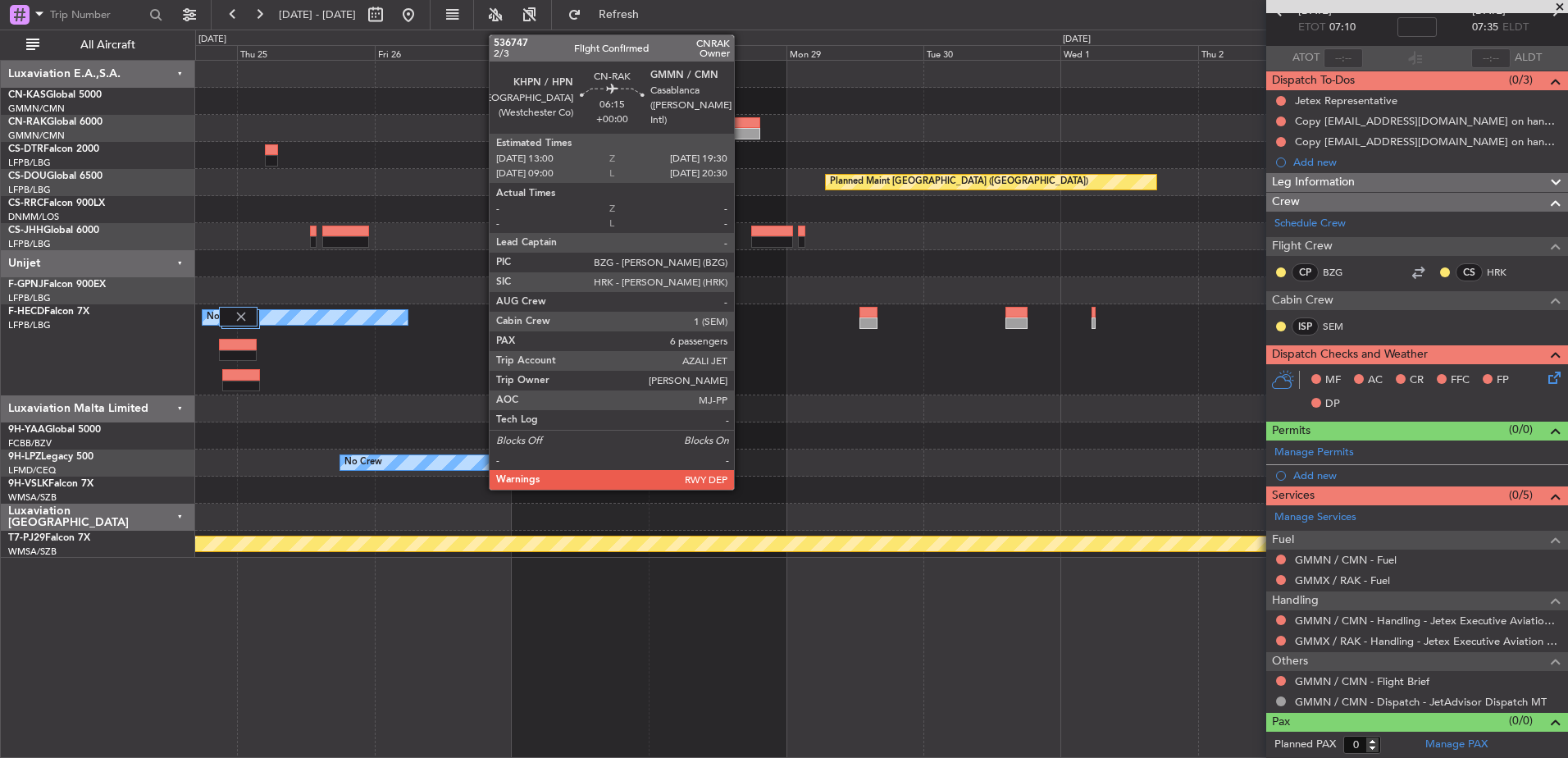
click at [734, 126] on div at bounding box center [742, 122] width 38 height 11
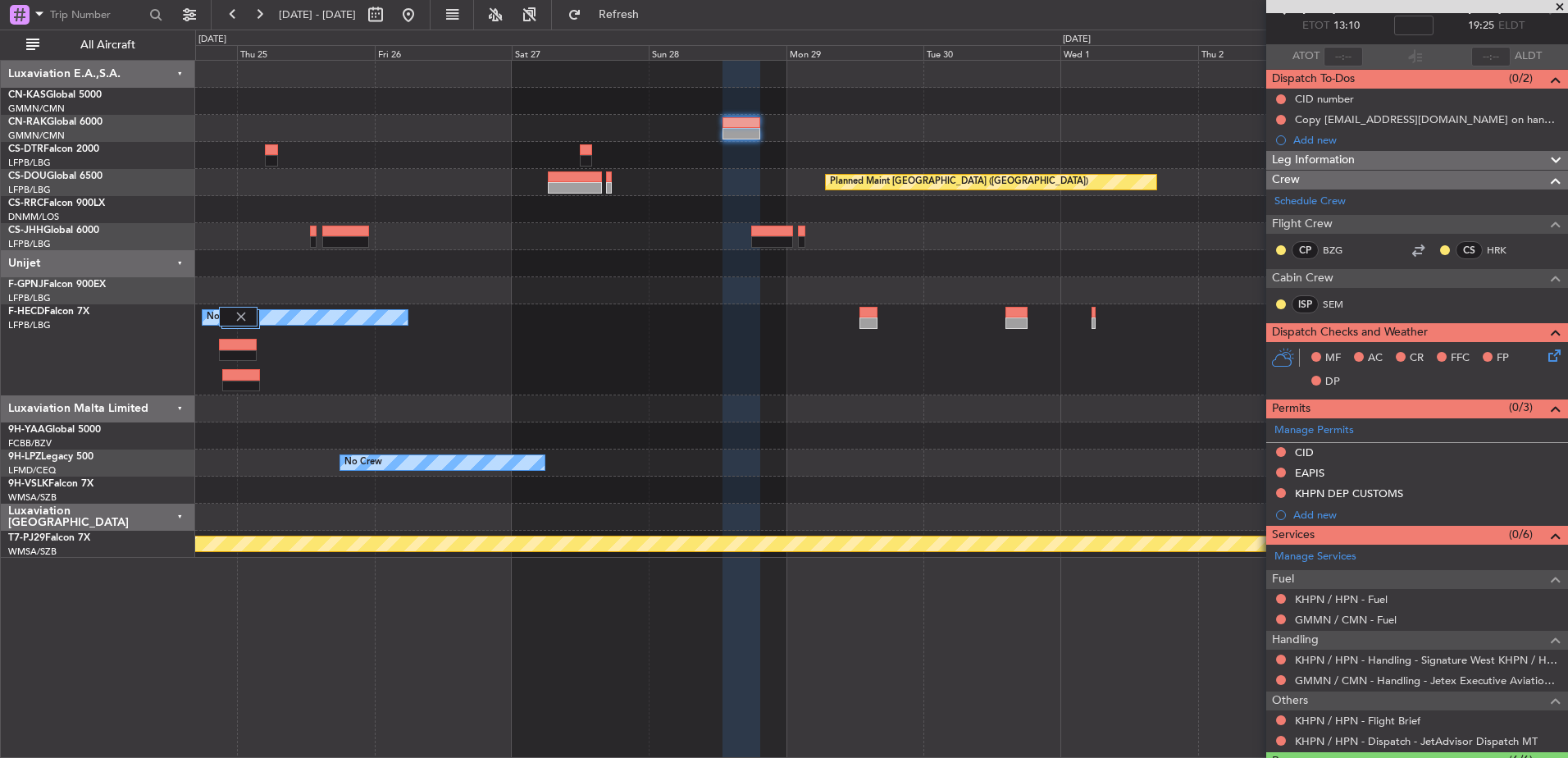
scroll to position [164, 0]
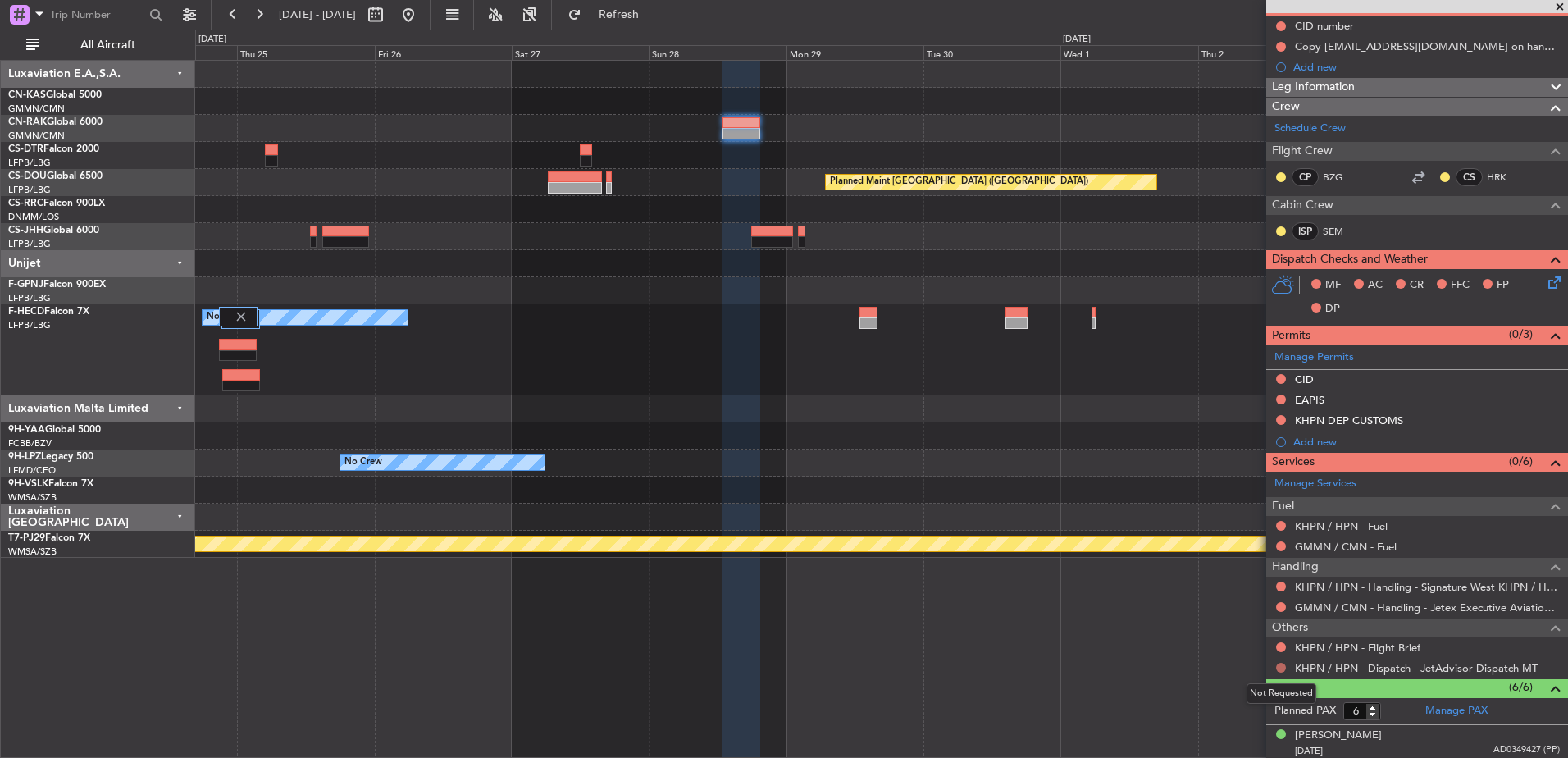
click at [1284, 668] on button at bounding box center [1281, 668] width 10 height 10
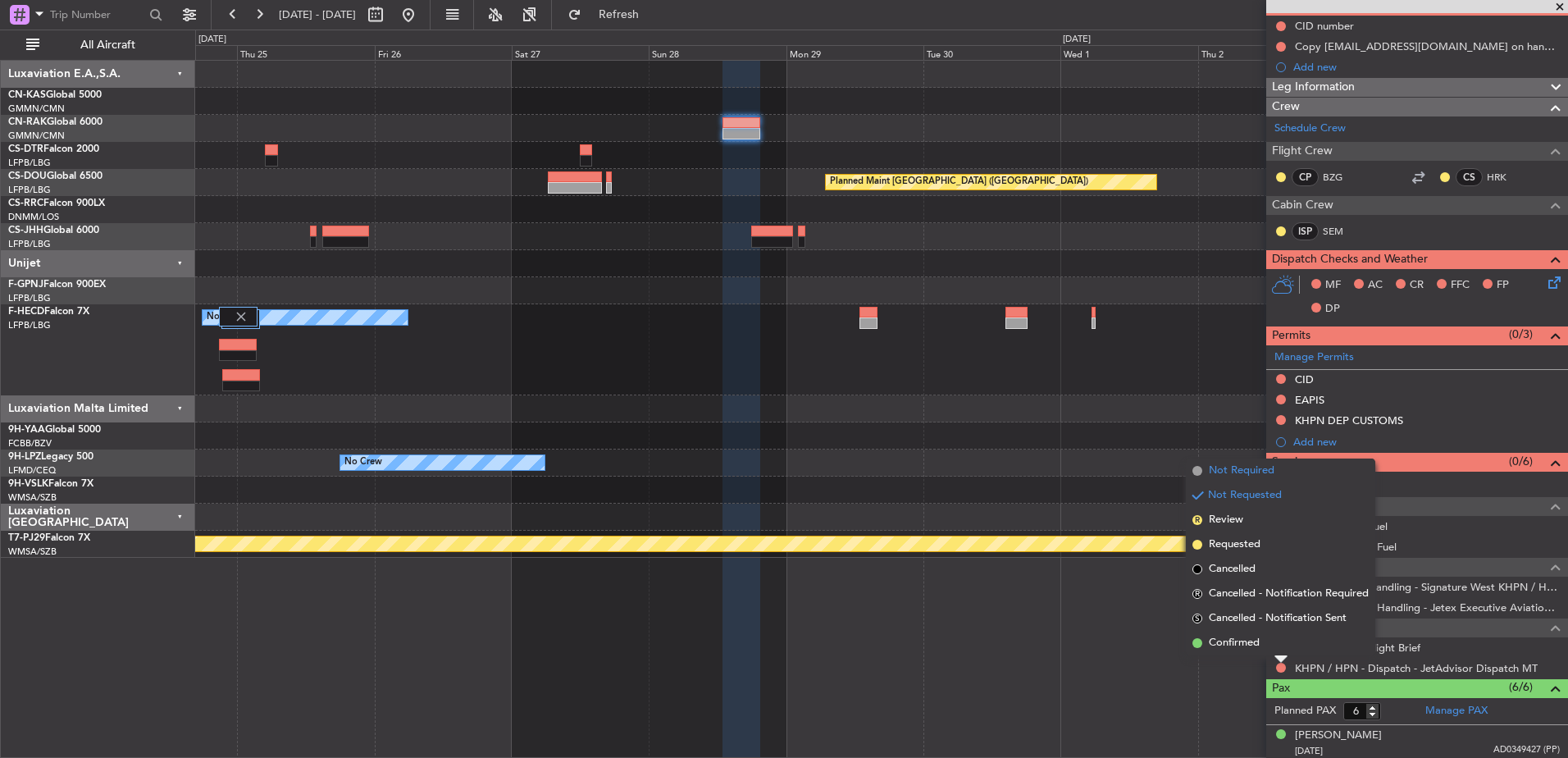
click at [1240, 469] on span "Not Required" at bounding box center [1242, 471] width 66 height 16
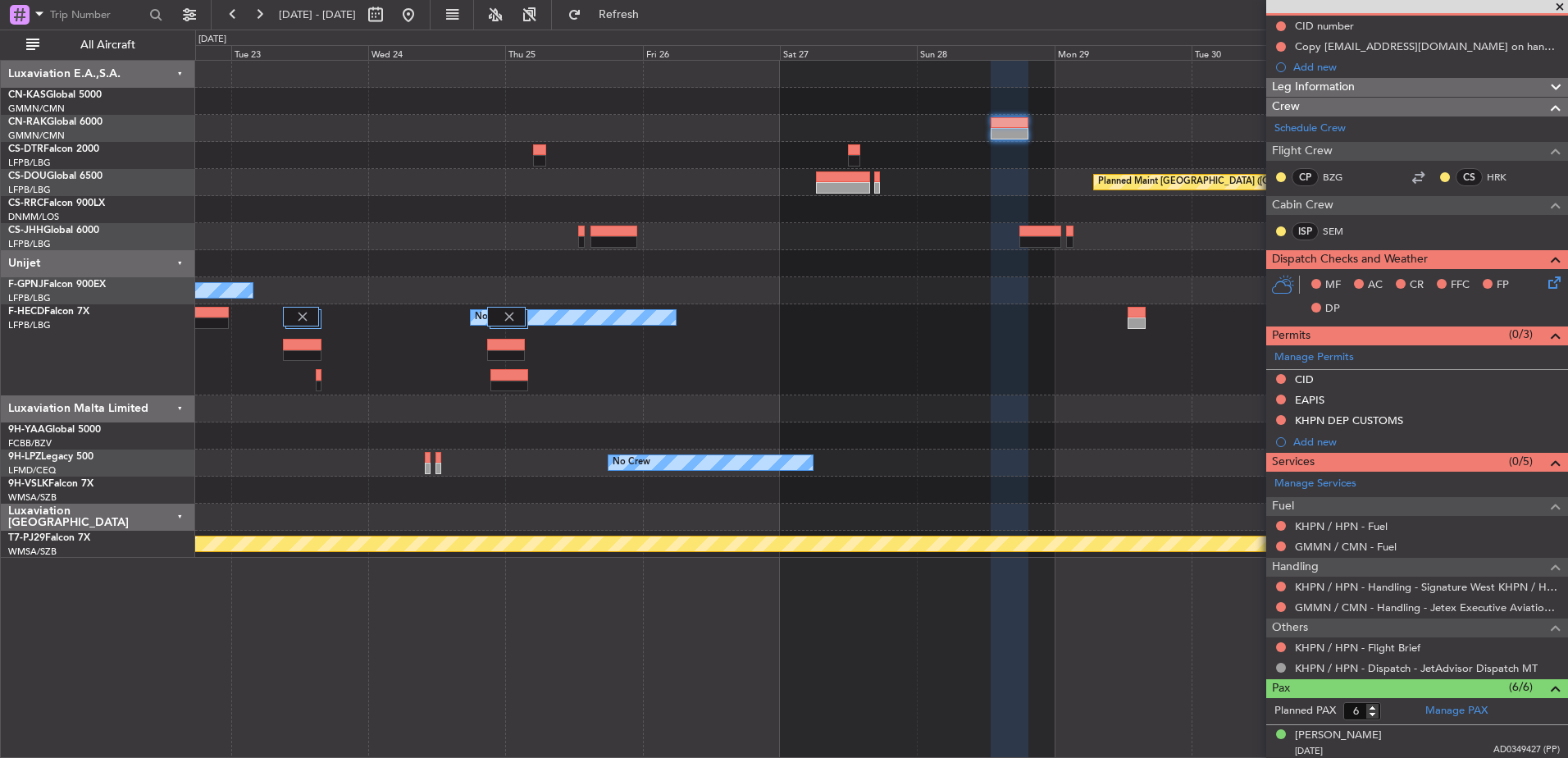
click at [902, 311] on div "Planned Maint [GEOGRAPHIC_DATA] ([GEOGRAPHIC_DATA]) Planned Maint [GEOGRAPHIC_D…" at bounding box center [881, 309] width 1372 height 497
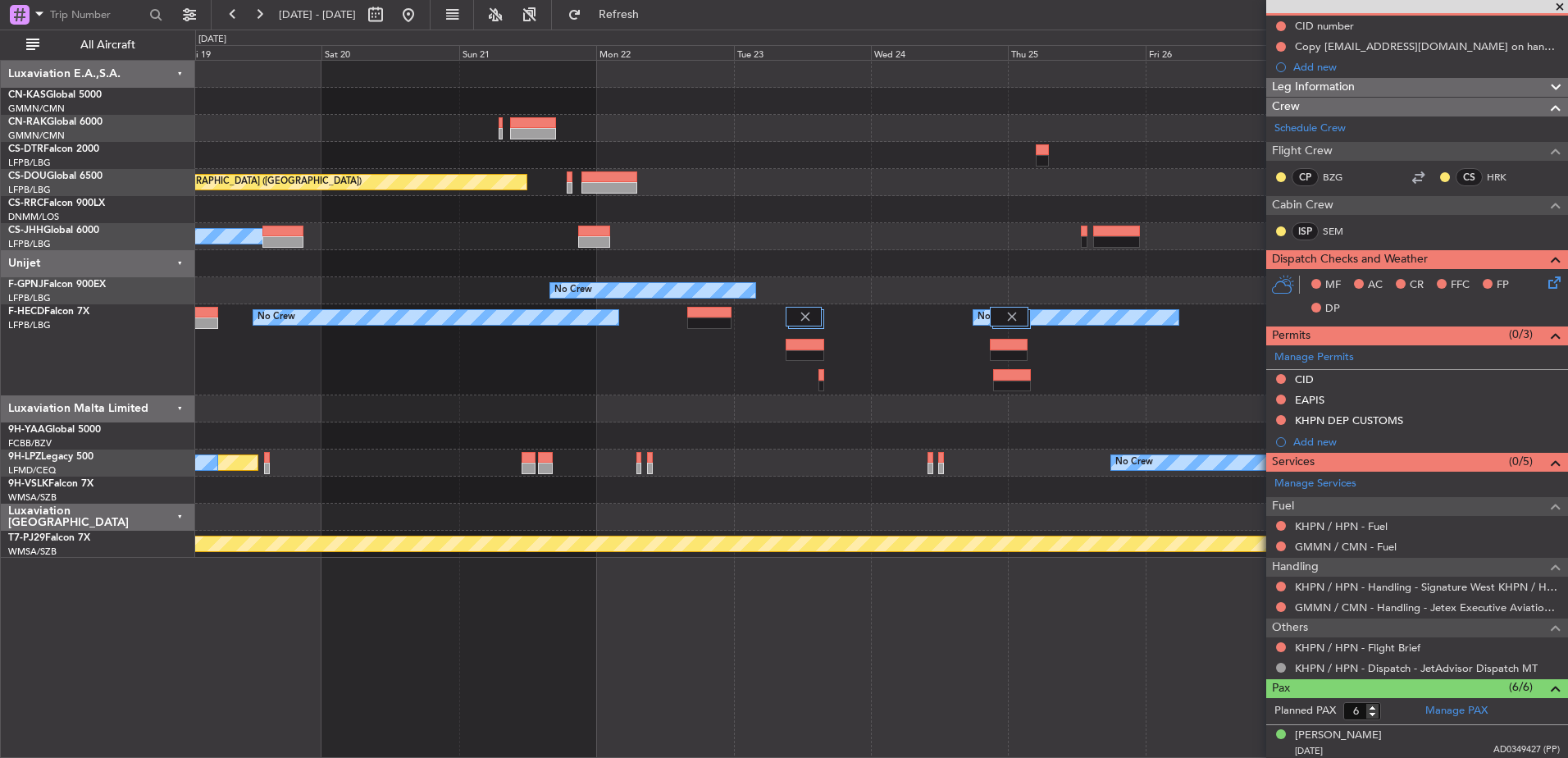
click at [986, 276] on div "Planned Maint [GEOGRAPHIC_DATA] ([GEOGRAPHIC_DATA]) Planned Maint [GEOGRAPHIC_D…" at bounding box center [881, 309] width 1372 height 497
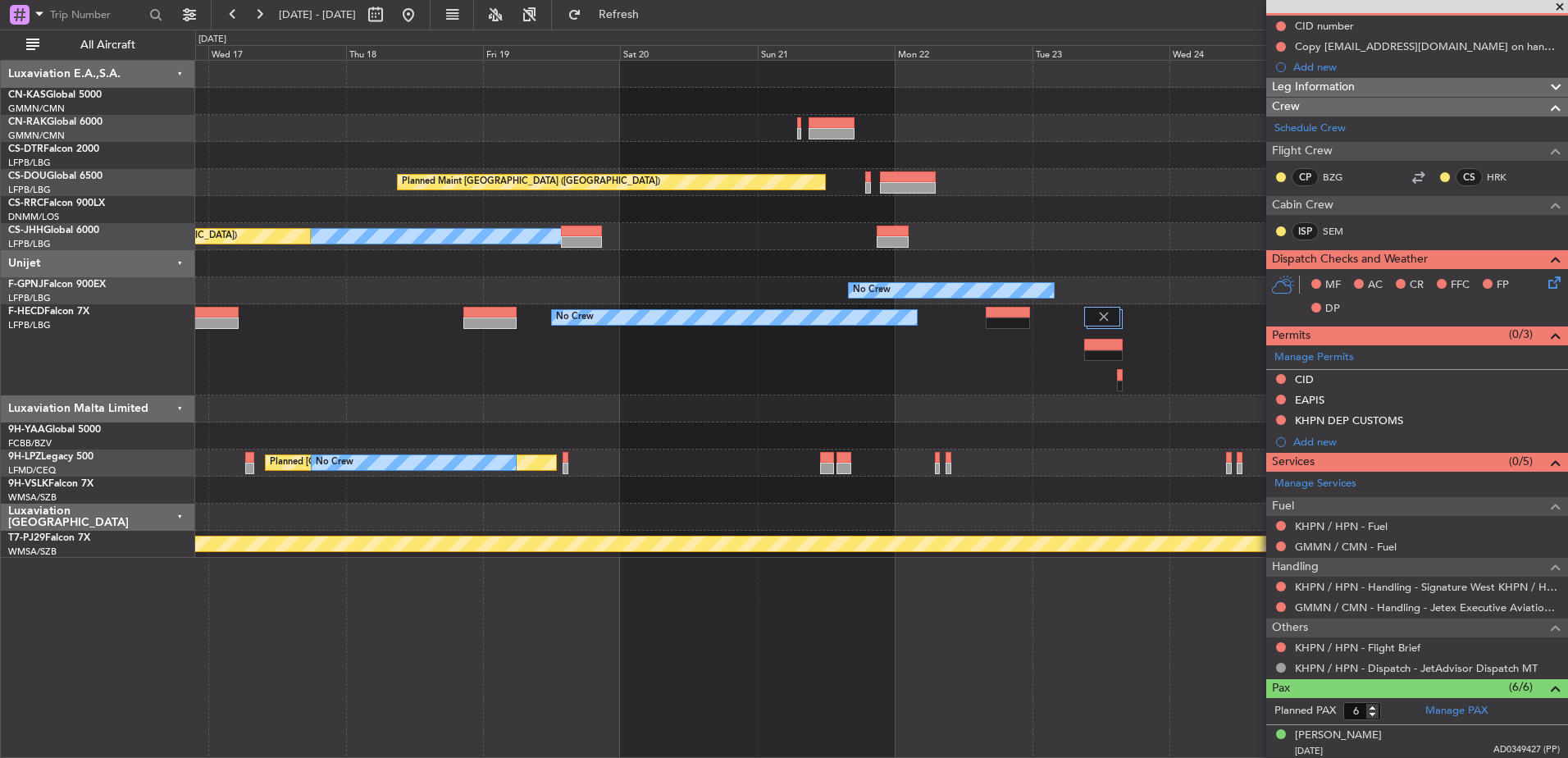
click at [755, 235] on div "Planned Maint [GEOGRAPHIC_DATA] ([GEOGRAPHIC_DATA]) Planned Maint [GEOGRAPHIC_D…" at bounding box center [881, 309] width 1372 height 497
click at [642, 169] on div "Planned Maint [GEOGRAPHIC_DATA] ([GEOGRAPHIC_DATA]) Planned Maint [GEOGRAPHIC_D…" at bounding box center [881, 309] width 1372 height 497
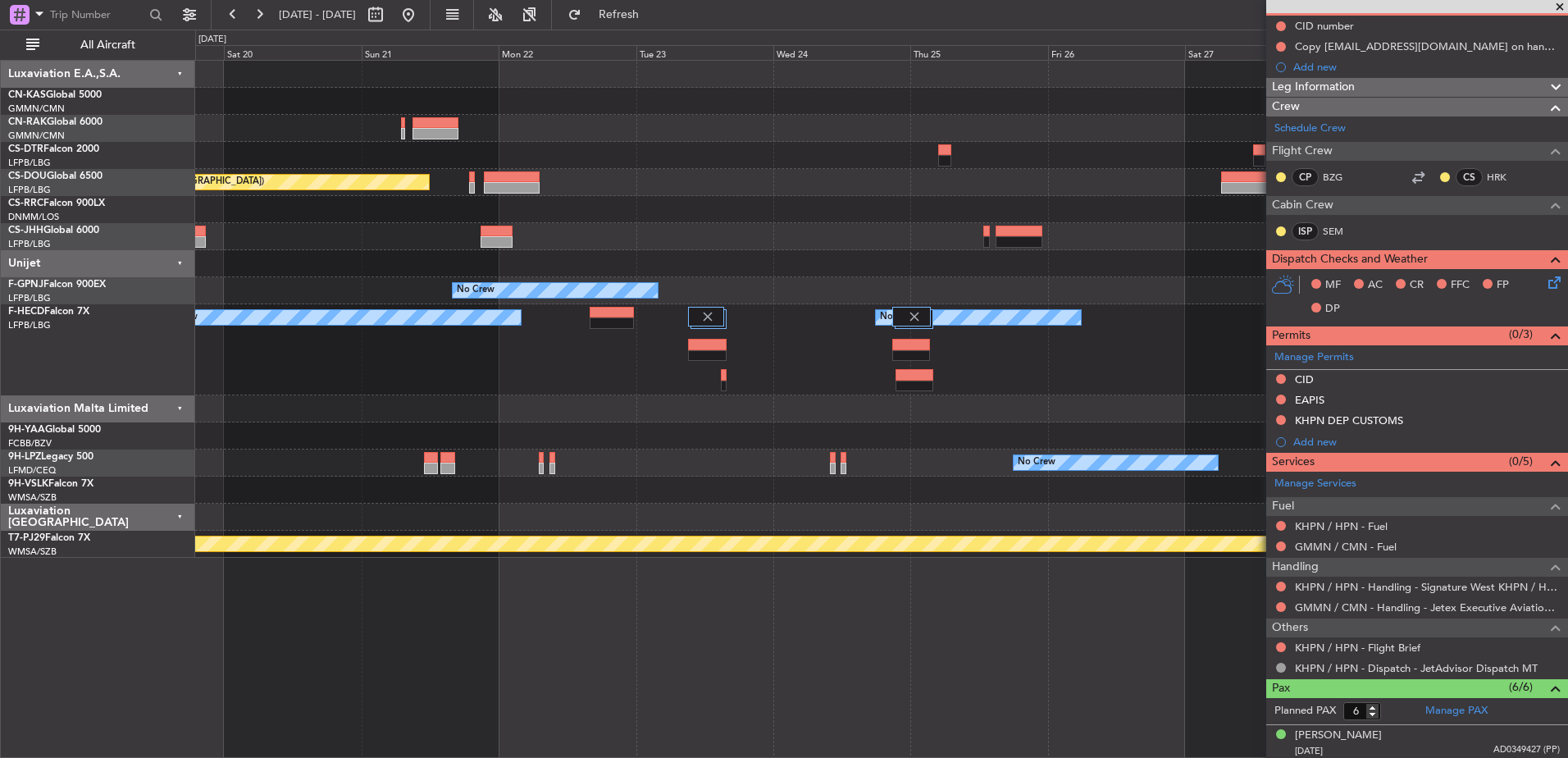
click at [806, 142] on div at bounding box center [881, 155] width 1372 height 27
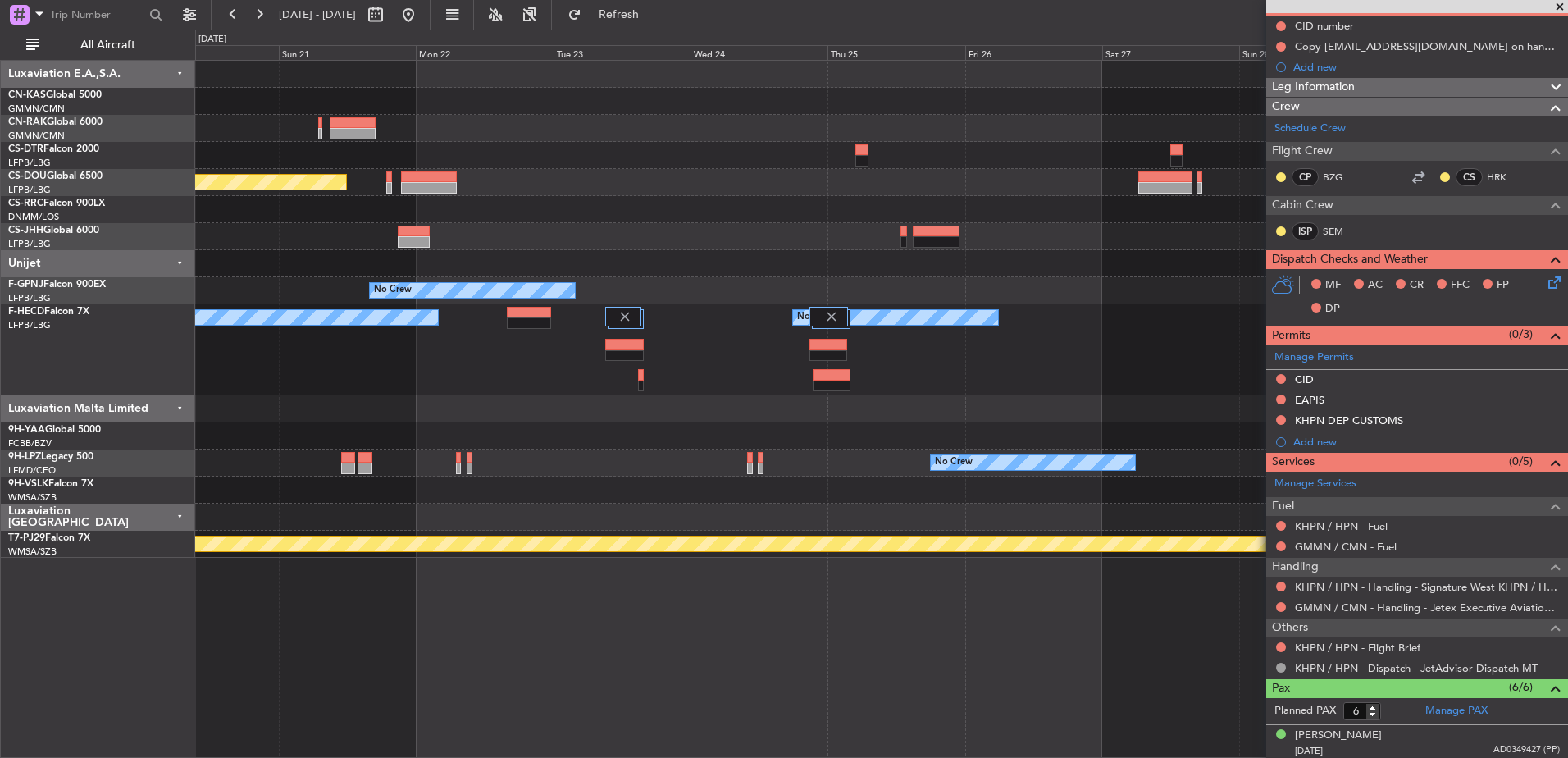
click at [981, 148] on div "Planned Maint [GEOGRAPHIC_DATA] ([GEOGRAPHIC_DATA]) Planned Maint [GEOGRAPHIC_D…" at bounding box center [881, 309] width 1372 height 497
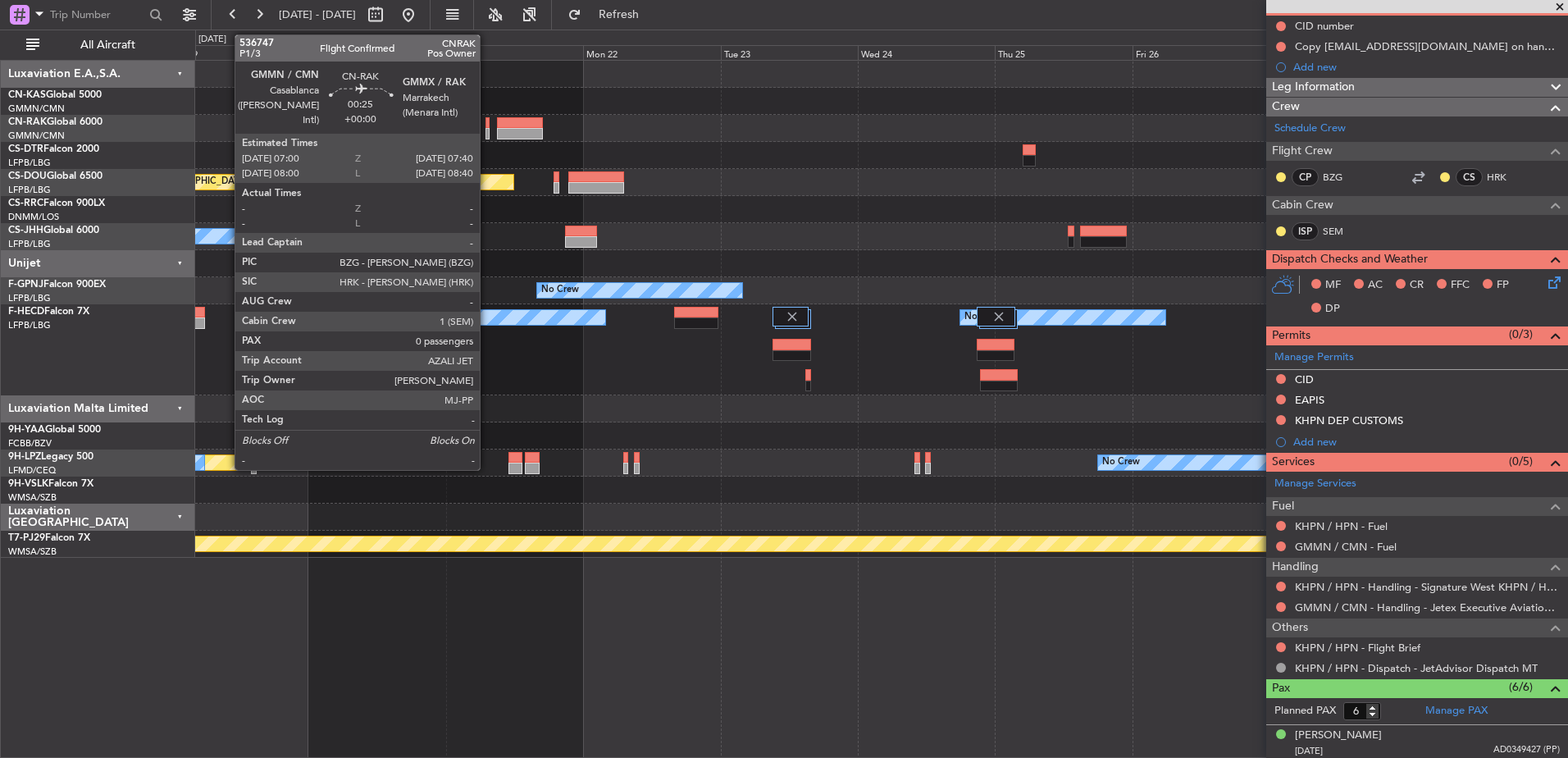
click at [487, 127] on div at bounding box center [488, 122] width 4 height 11
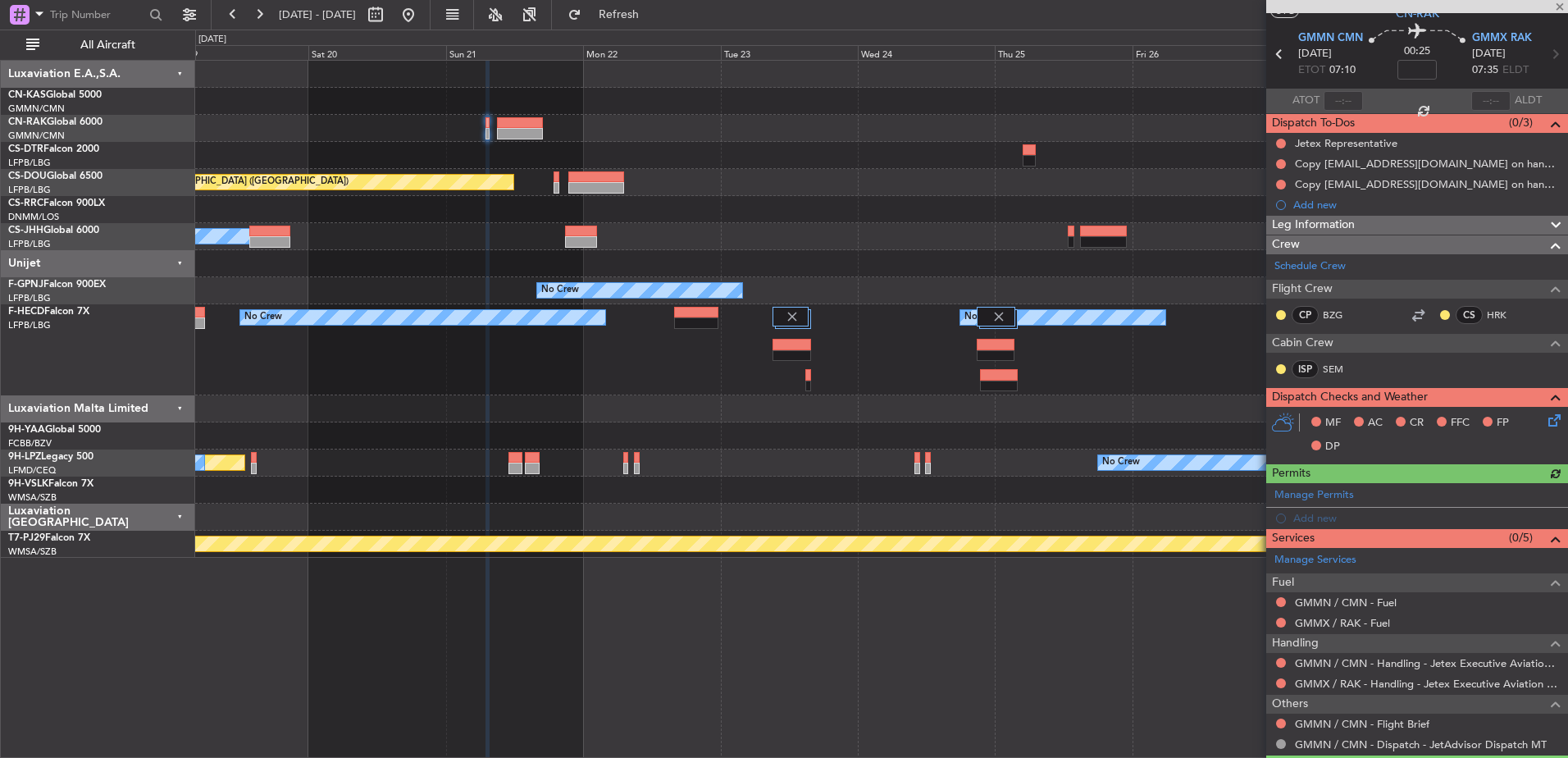
scroll to position [89, 0]
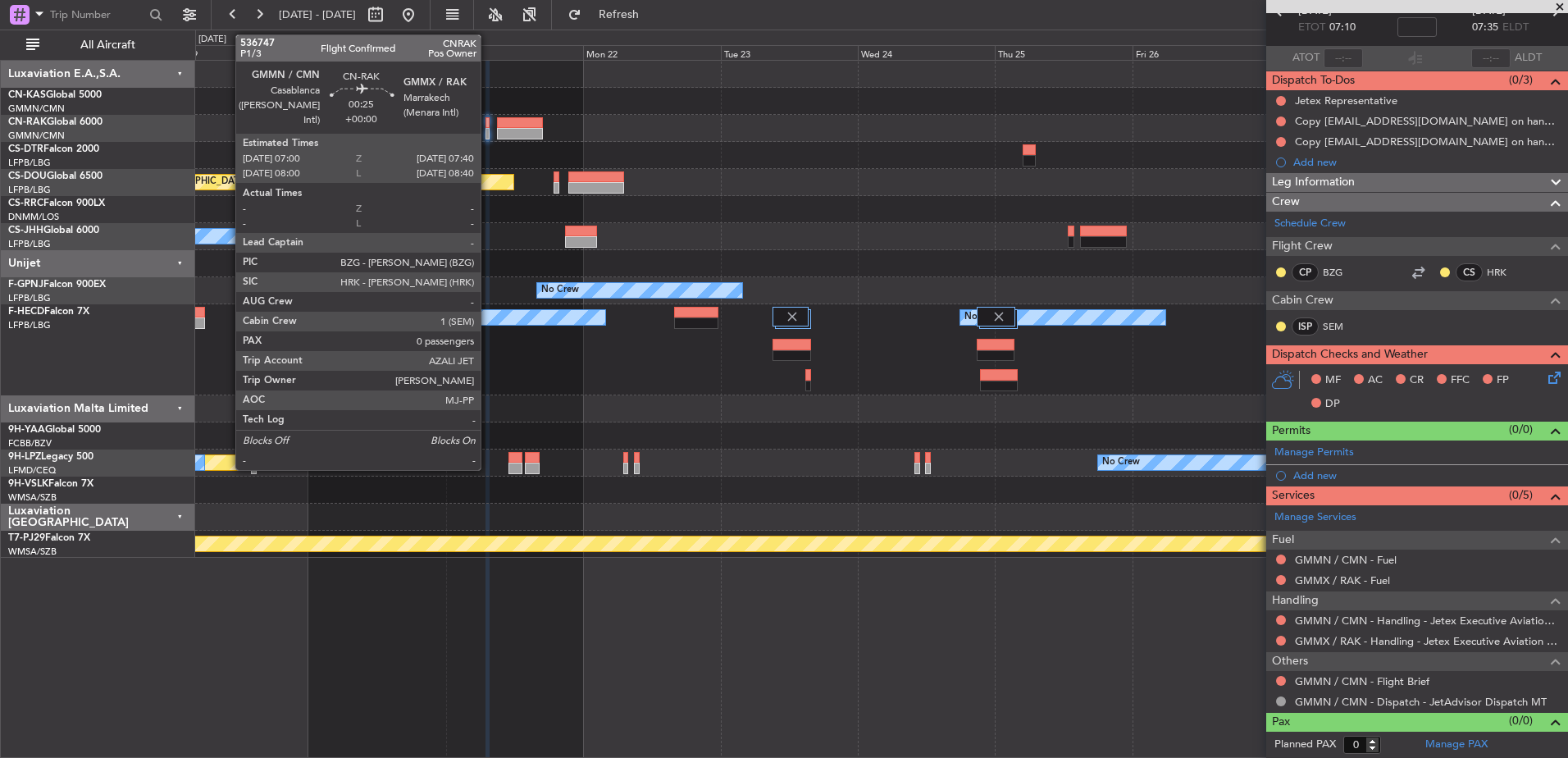
click at [488, 121] on div at bounding box center [488, 122] width 4 height 11
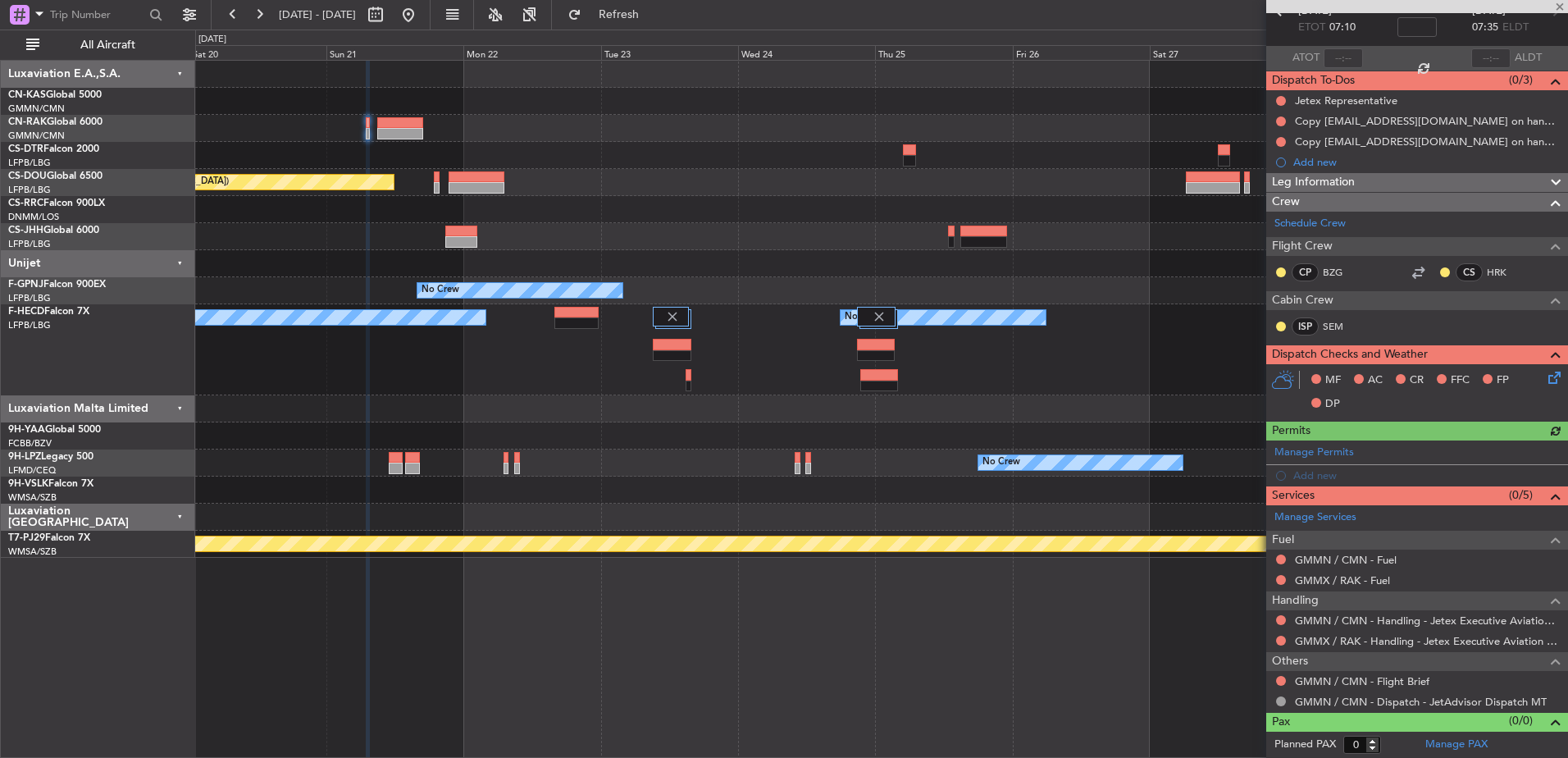
click at [519, 206] on div "Planned Maint [GEOGRAPHIC_DATA] ([GEOGRAPHIC_DATA]) Planned Maint [GEOGRAPHIC_D…" at bounding box center [881, 309] width 1372 height 497
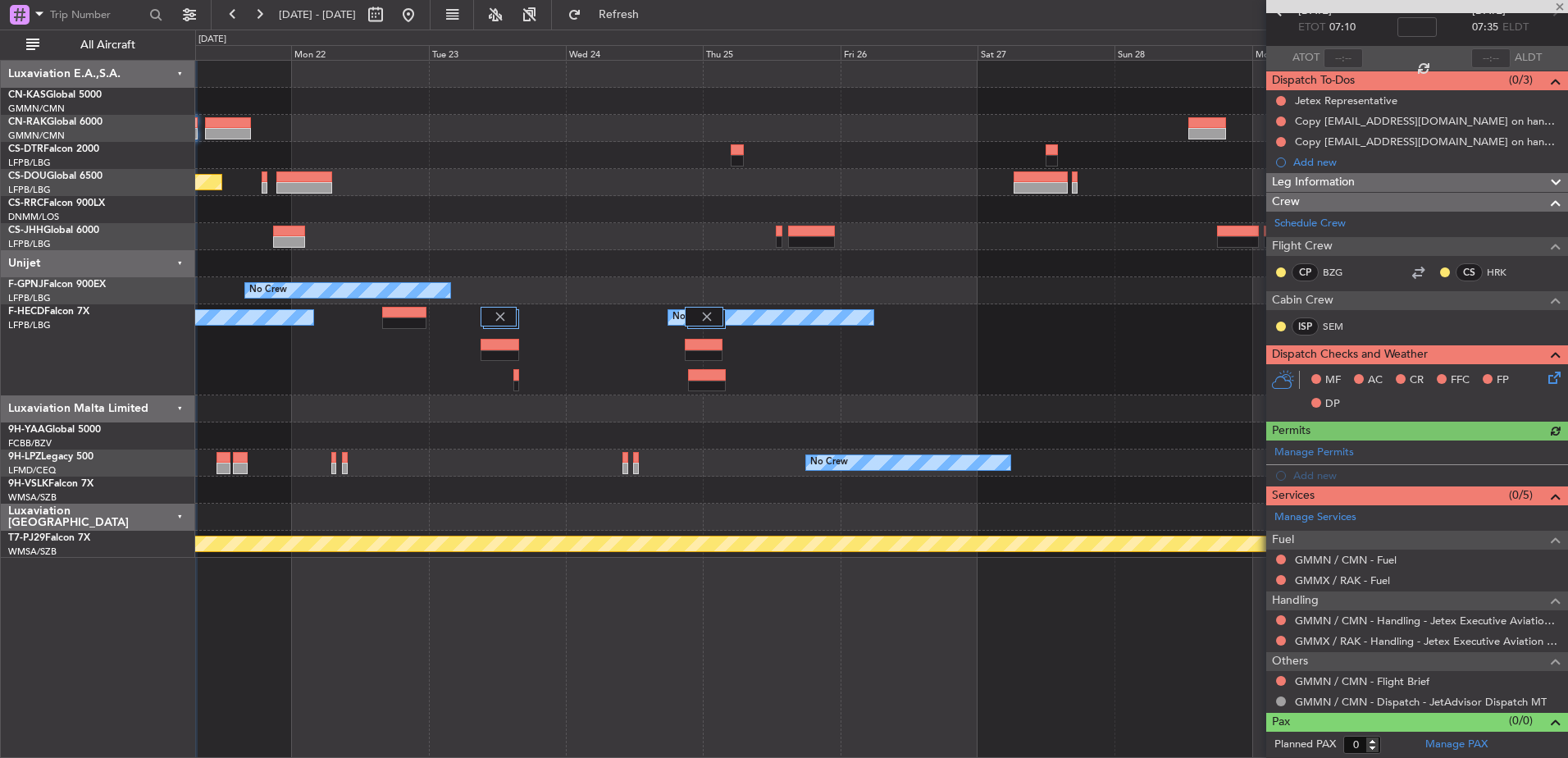
click at [519, 206] on div at bounding box center [881, 209] width 1372 height 27
click at [650, 226] on div "Planned Maint [GEOGRAPHIC_DATA] ([GEOGRAPHIC_DATA]) Planned Maint [GEOGRAPHIC_D…" at bounding box center [881, 309] width 1372 height 497
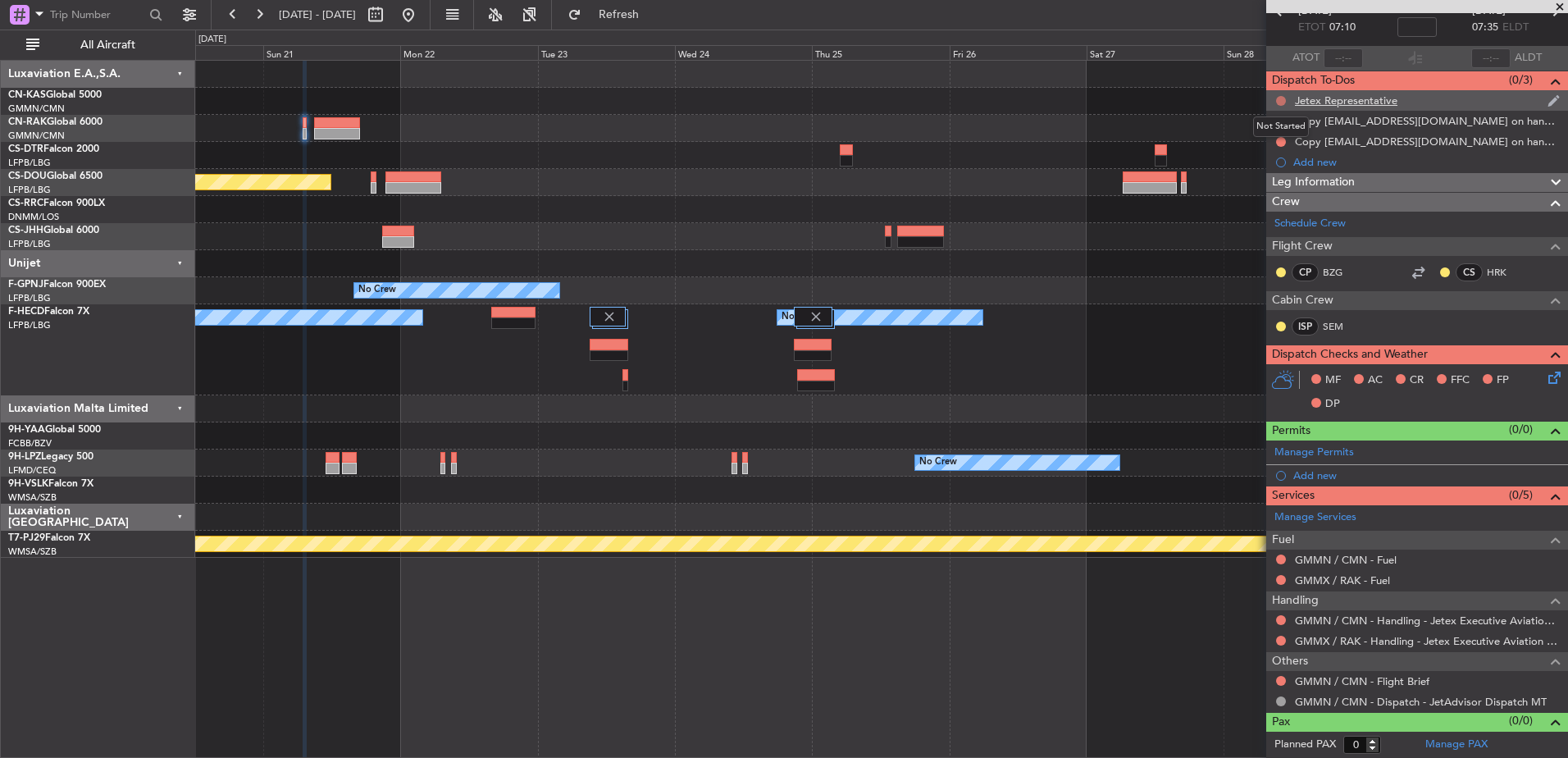
click at [1281, 99] on button at bounding box center [1281, 101] width 10 height 10
click at [1282, 165] on span "Completed" at bounding box center [1288, 173] width 54 height 16
click at [1287, 117] on div at bounding box center [1281, 121] width 13 height 13
click at [1284, 121] on button at bounding box center [1281, 121] width 10 height 10
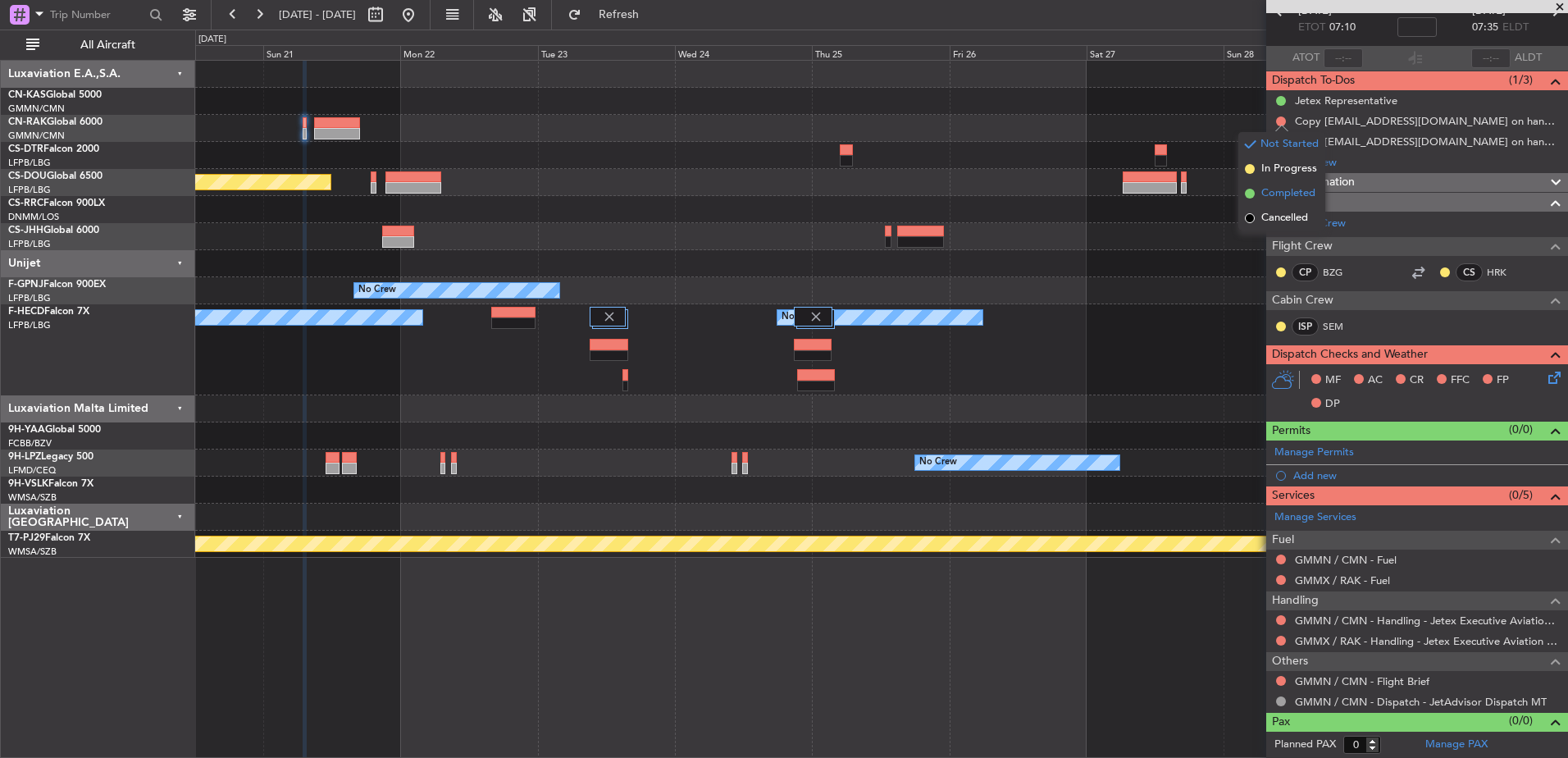
click at [1269, 194] on span "Completed" at bounding box center [1288, 193] width 54 height 16
click at [1278, 138] on button at bounding box center [1281, 142] width 10 height 10
click at [1277, 212] on span "Completed" at bounding box center [1288, 214] width 54 height 16
click at [1546, 372] on icon at bounding box center [1551, 374] width 13 height 13
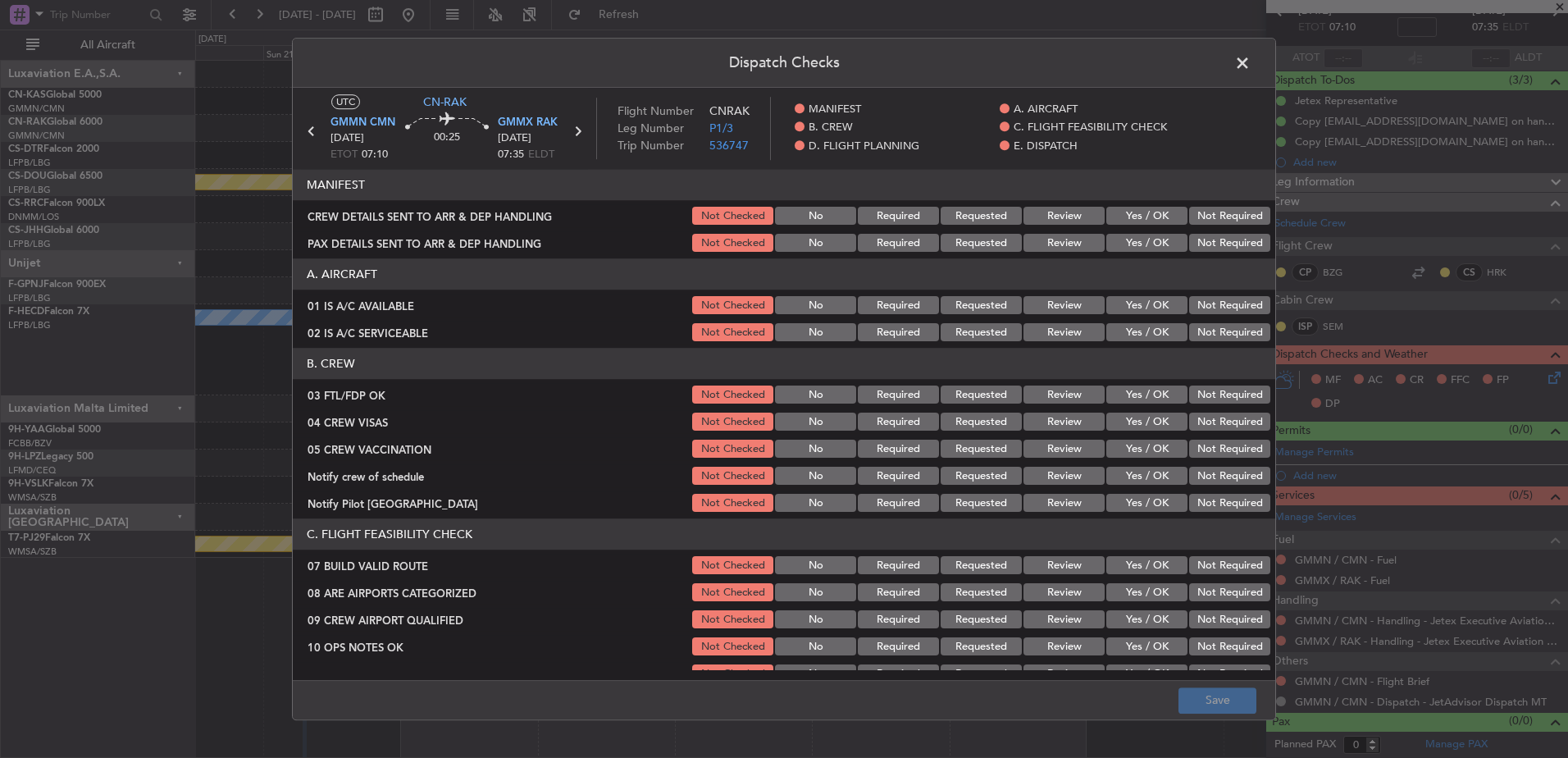
click at [1137, 214] on button "Yes / OK" at bounding box center [1146, 217] width 81 height 18
click at [1136, 251] on button "Yes / OK" at bounding box center [1146, 244] width 81 height 18
click at [1216, 707] on button "Save" at bounding box center [1218, 700] width 78 height 26
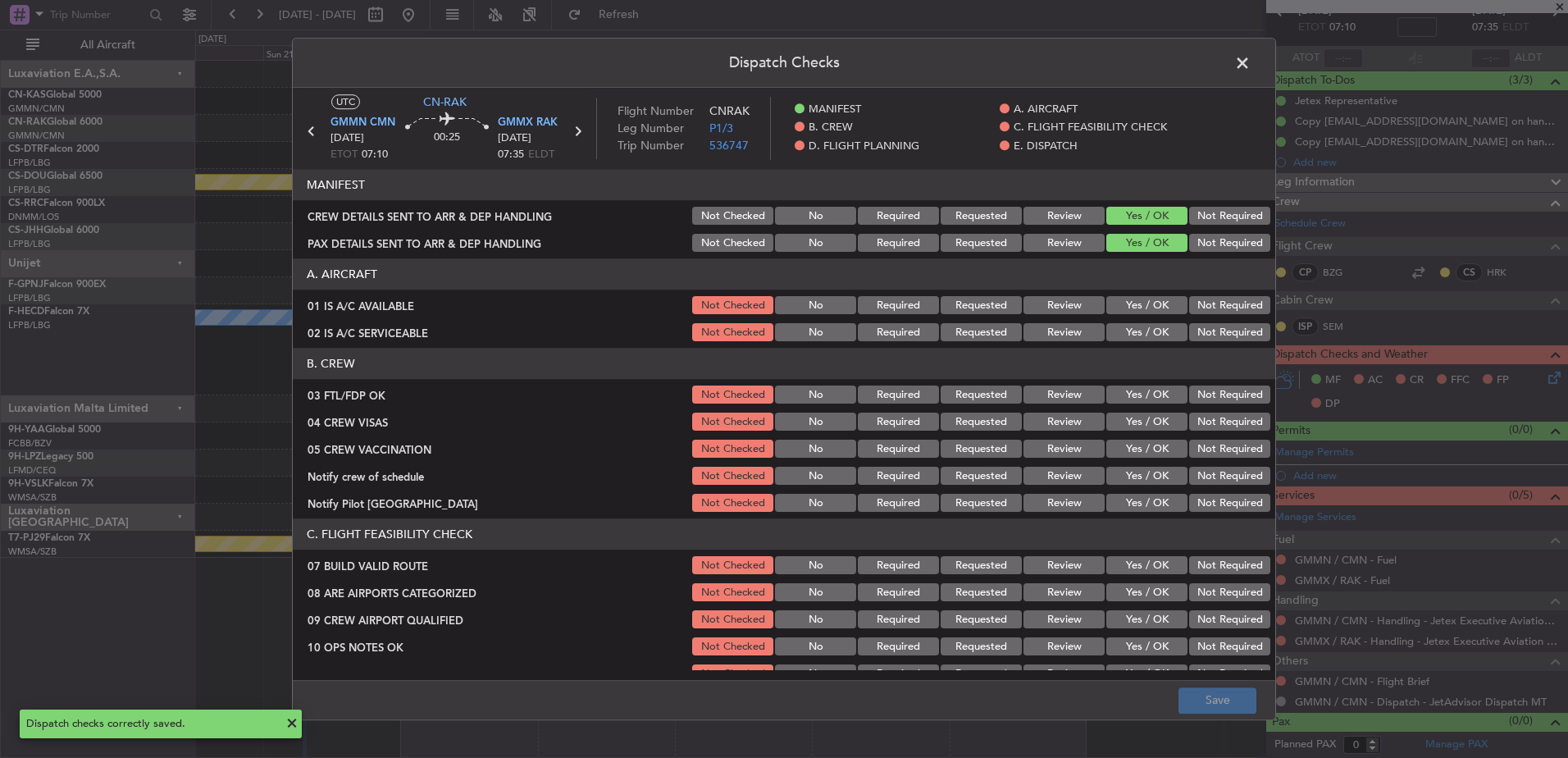
click at [1251, 66] on span at bounding box center [1251, 67] width 0 height 33
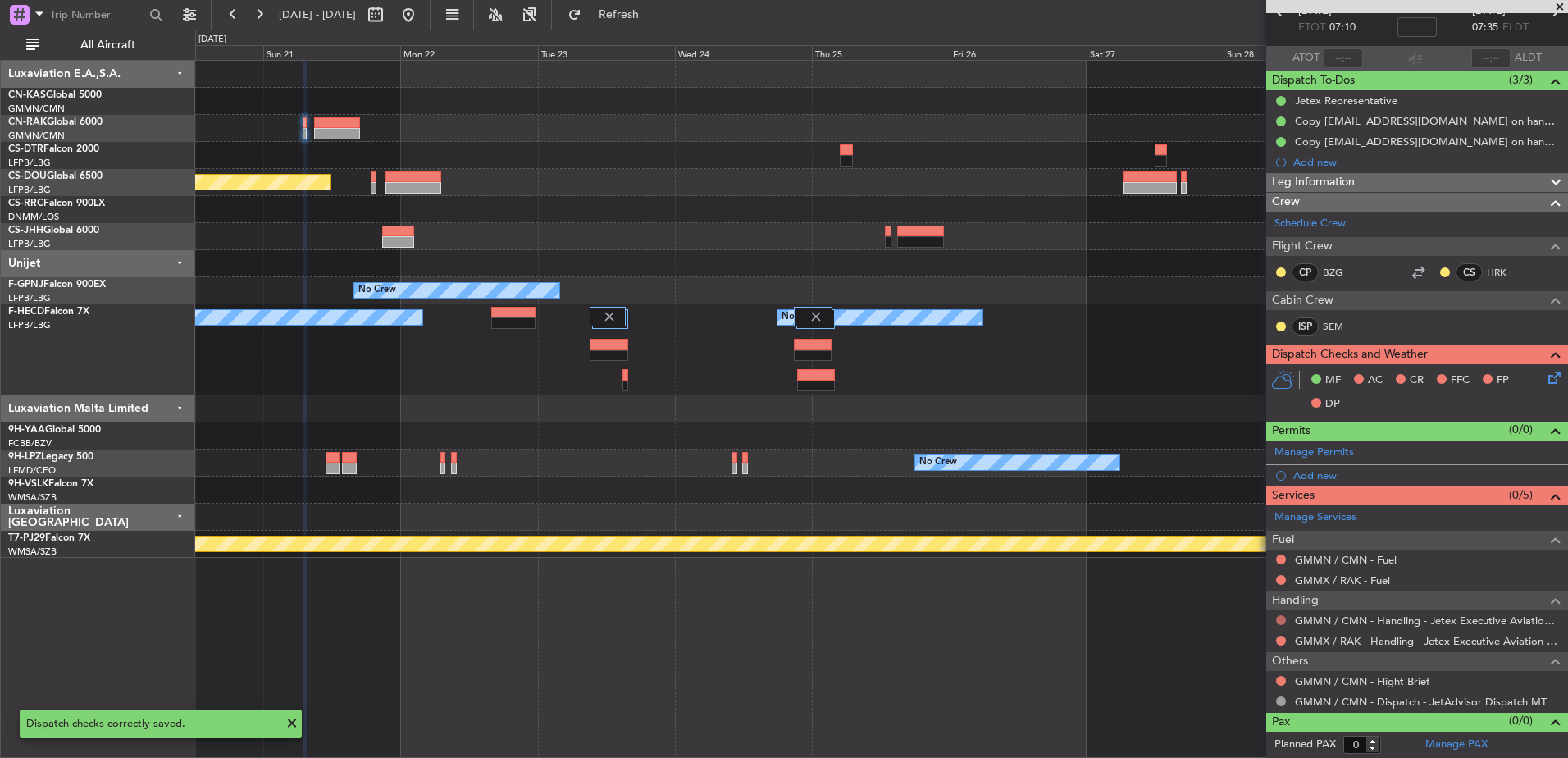
click at [1280, 619] on button at bounding box center [1281, 620] width 10 height 10
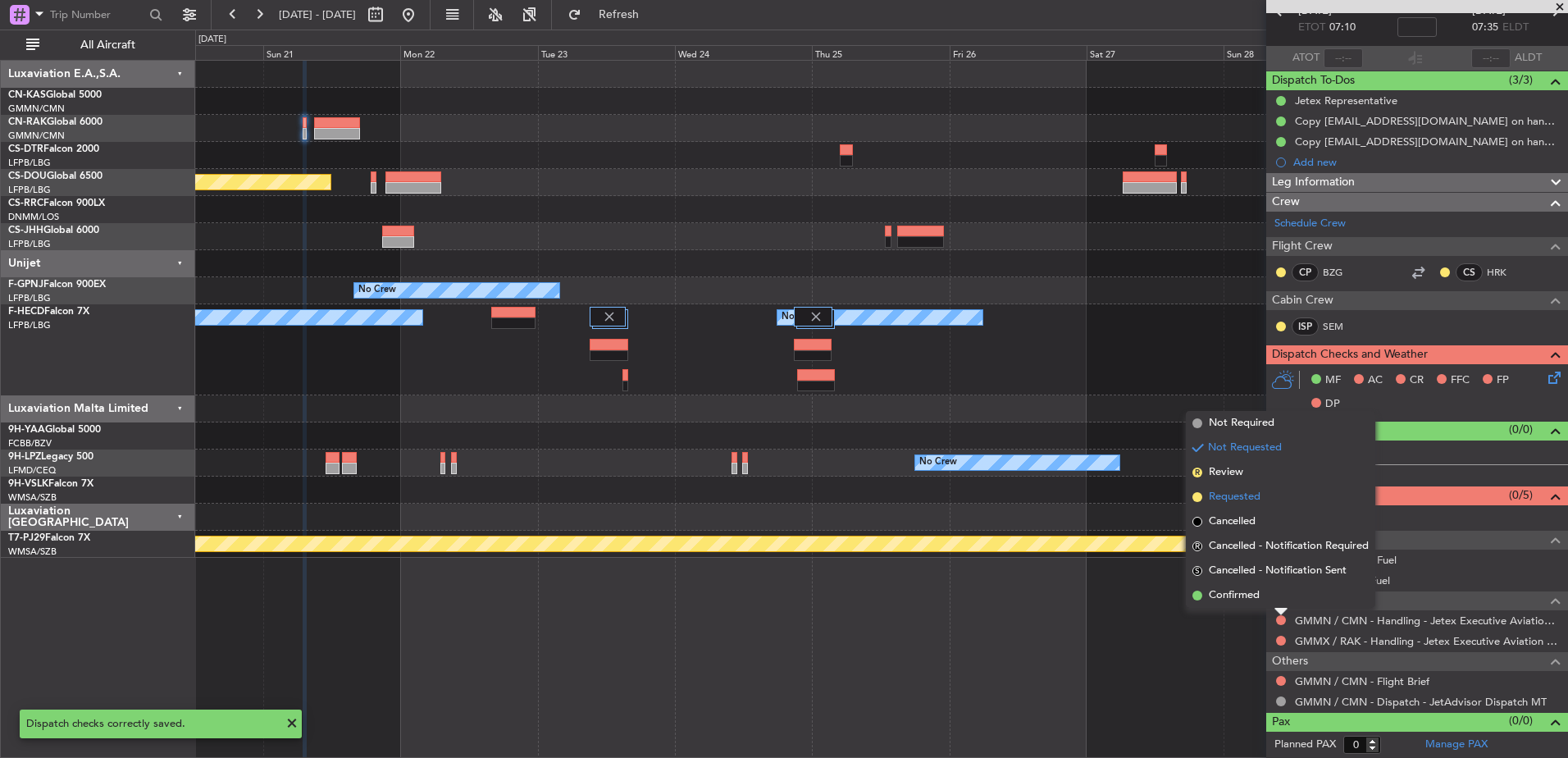
click at [1222, 497] on span "Requested" at bounding box center [1235, 497] width 52 height 16
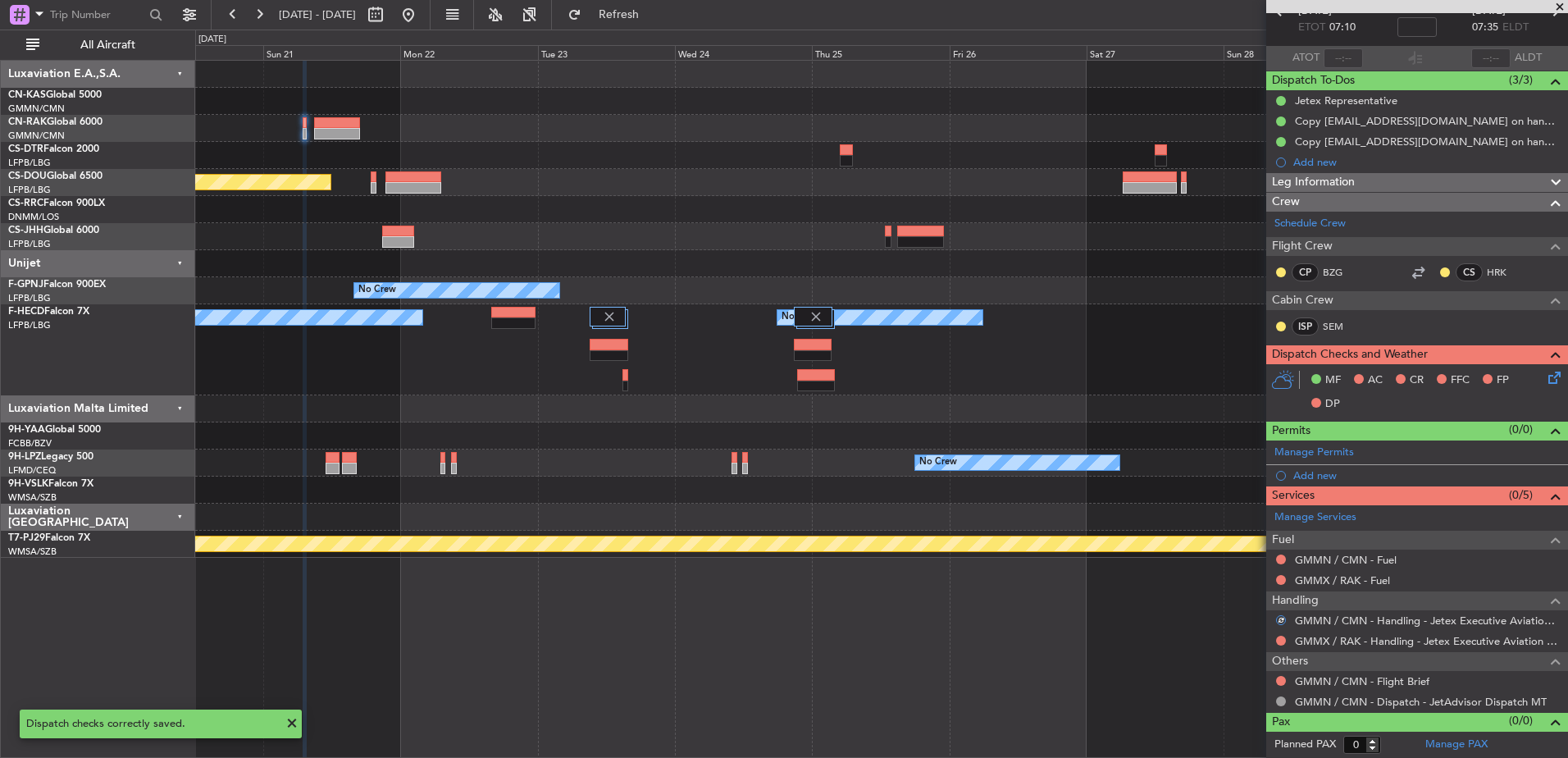
click at [1284, 634] on nimbus-traffic-light at bounding box center [1281, 640] width 13 height 13
click at [1283, 638] on button at bounding box center [1281, 641] width 10 height 10
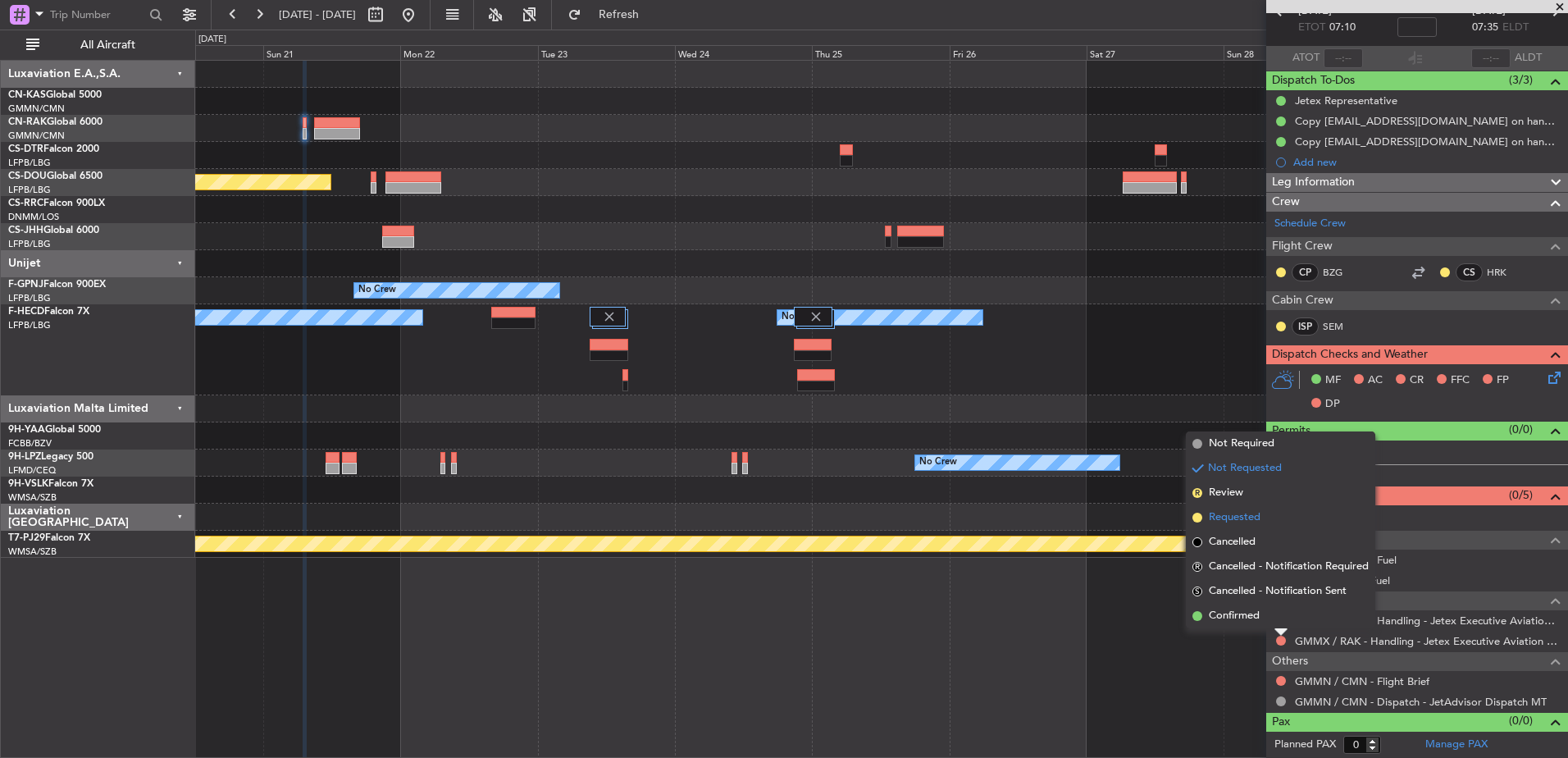
click at [1228, 513] on span "Requested" at bounding box center [1235, 517] width 52 height 16
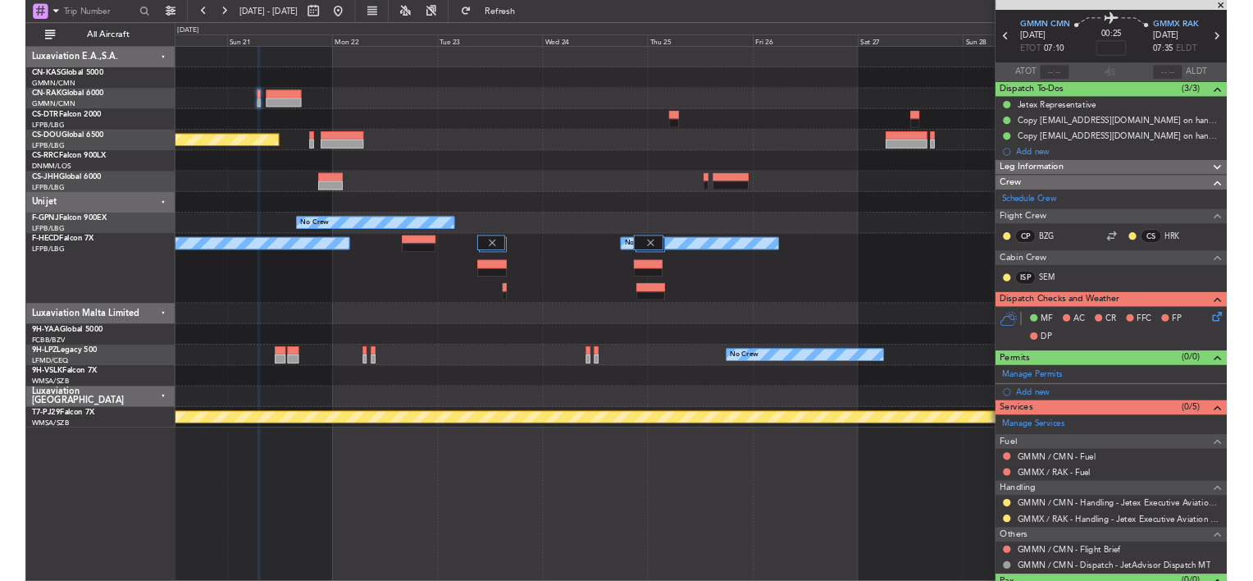
scroll to position [0, 0]
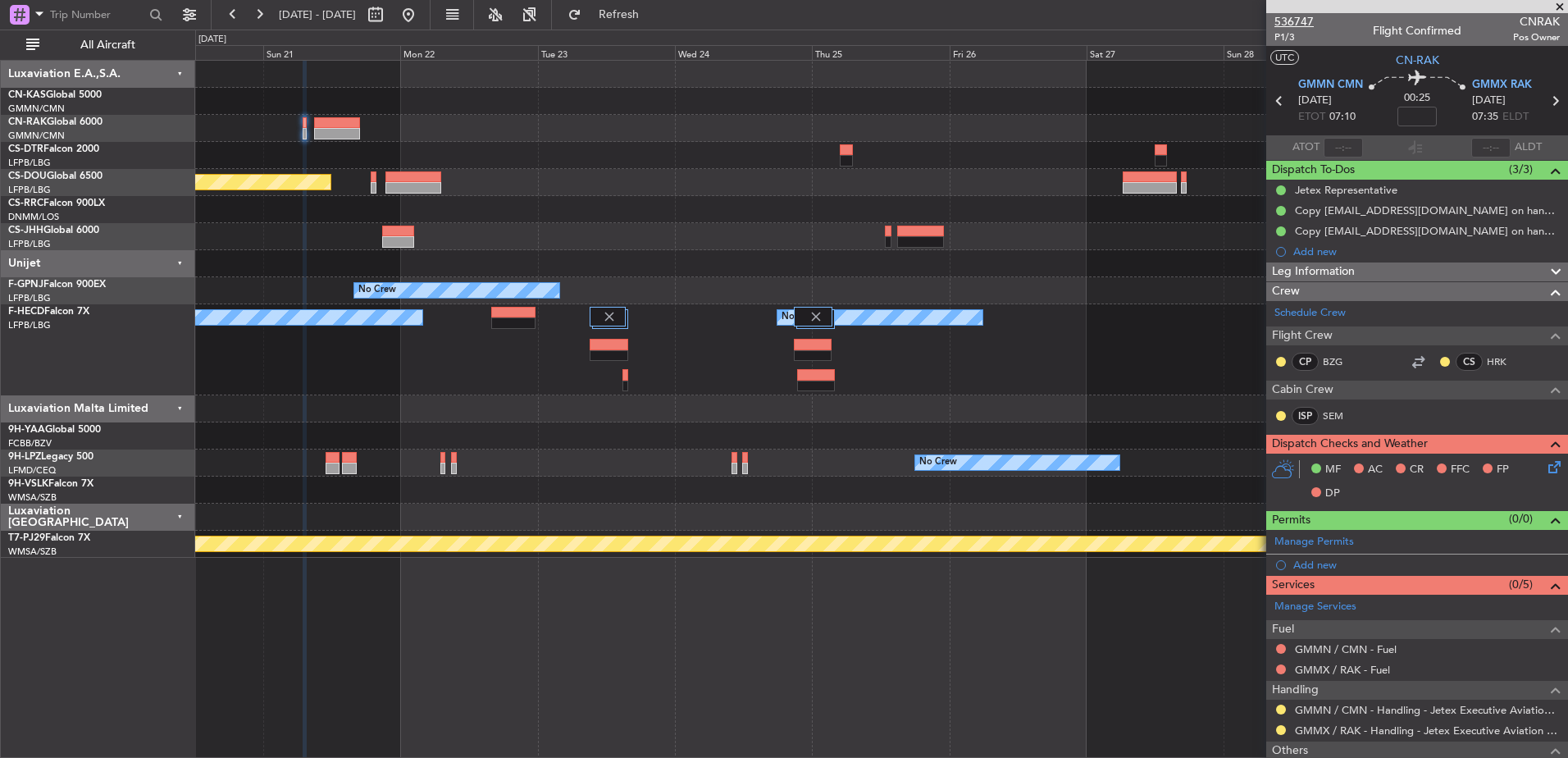
click at [1292, 20] on span "536747" at bounding box center [1294, 21] width 39 height 17
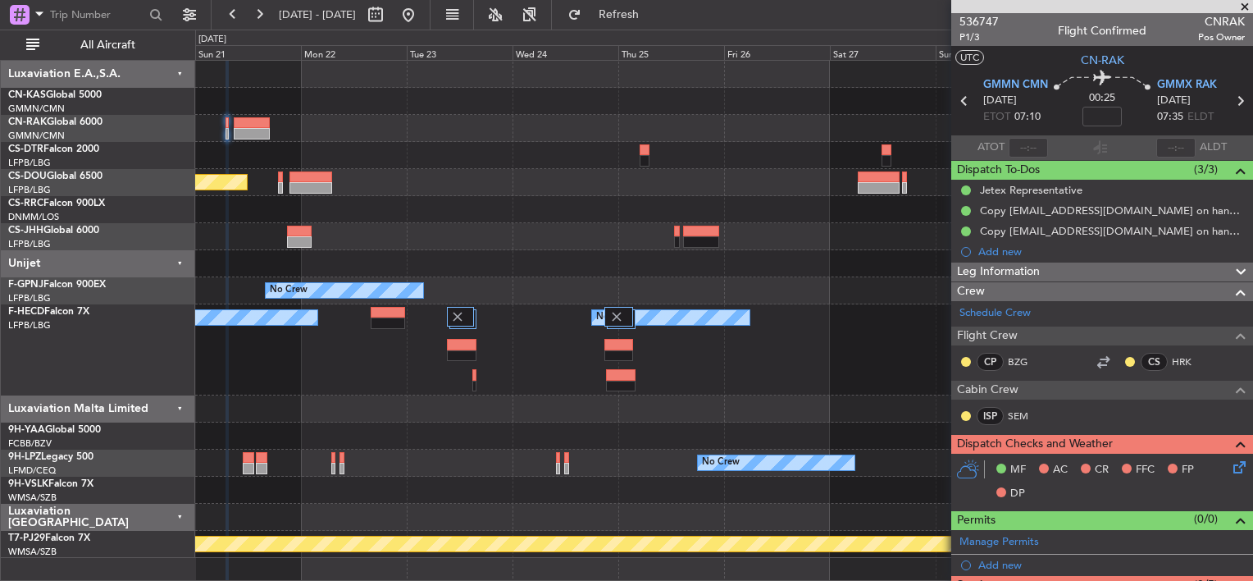
click at [560, 108] on div "Planned Maint [GEOGRAPHIC_DATA] ([GEOGRAPHIC_DATA]) Planned Maint [GEOGRAPHIC_D…" at bounding box center [723, 309] width 1057 height 497
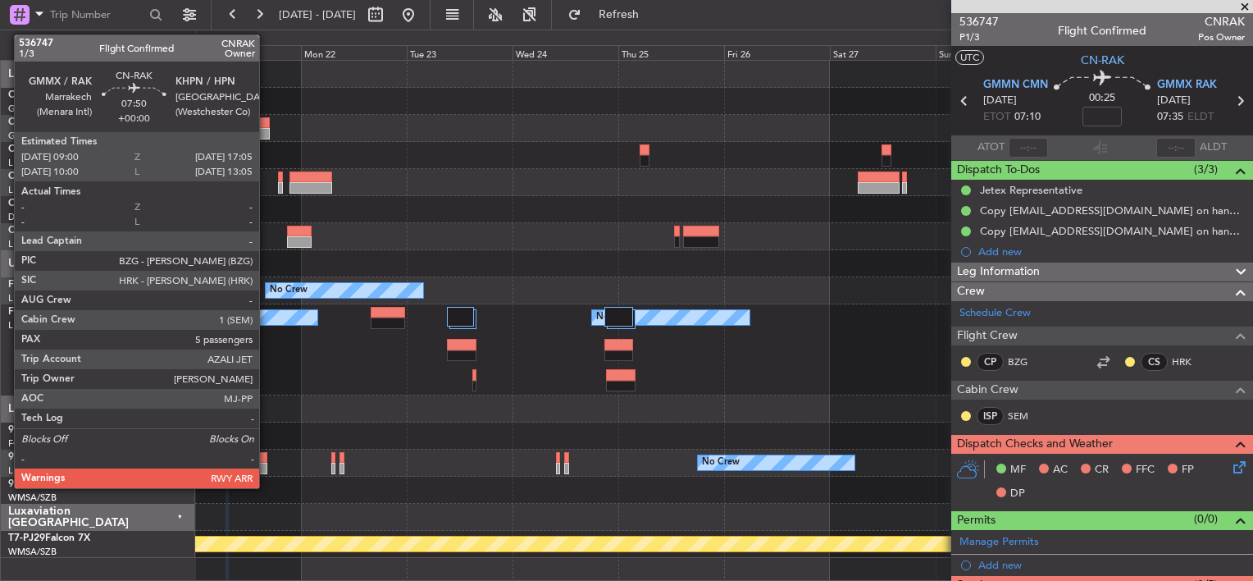
click at [267, 135] on div at bounding box center [252, 133] width 36 height 11
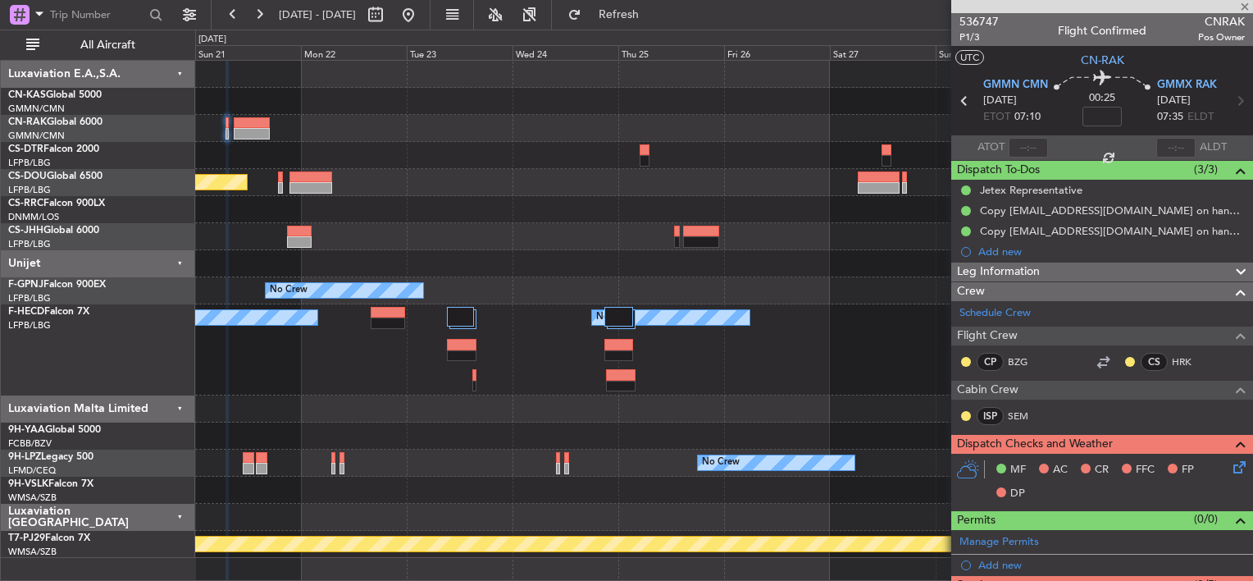
click at [266, 130] on div at bounding box center [252, 133] width 36 height 11
type input "5"
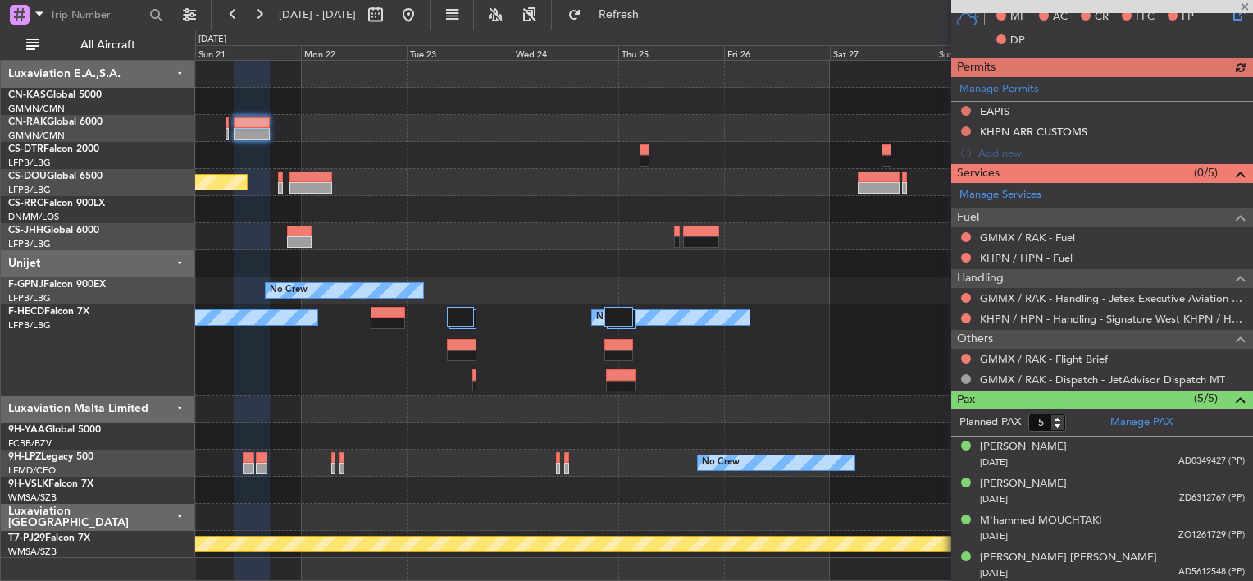
scroll to position [469, 0]
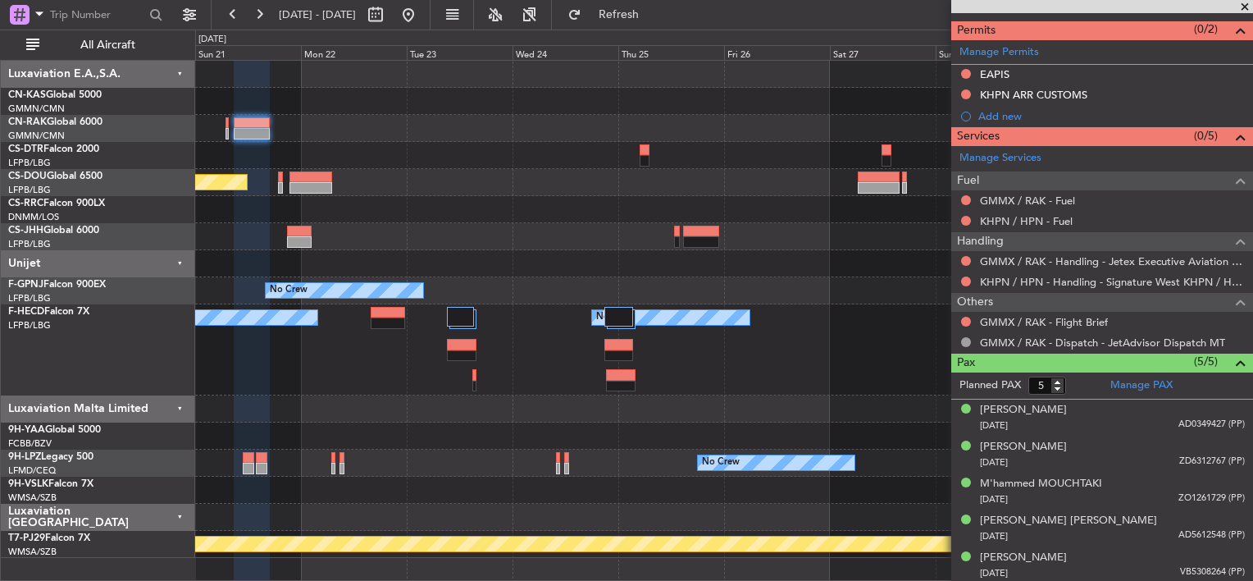
click at [590, 183] on div "Planned Maint [GEOGRAPHIC_DATA] ([GEOGRAPHIC_DATA]) Planned Maint [GEOGRAPHIC_D…" at bounding box center [723, 309] width 1057 height 497
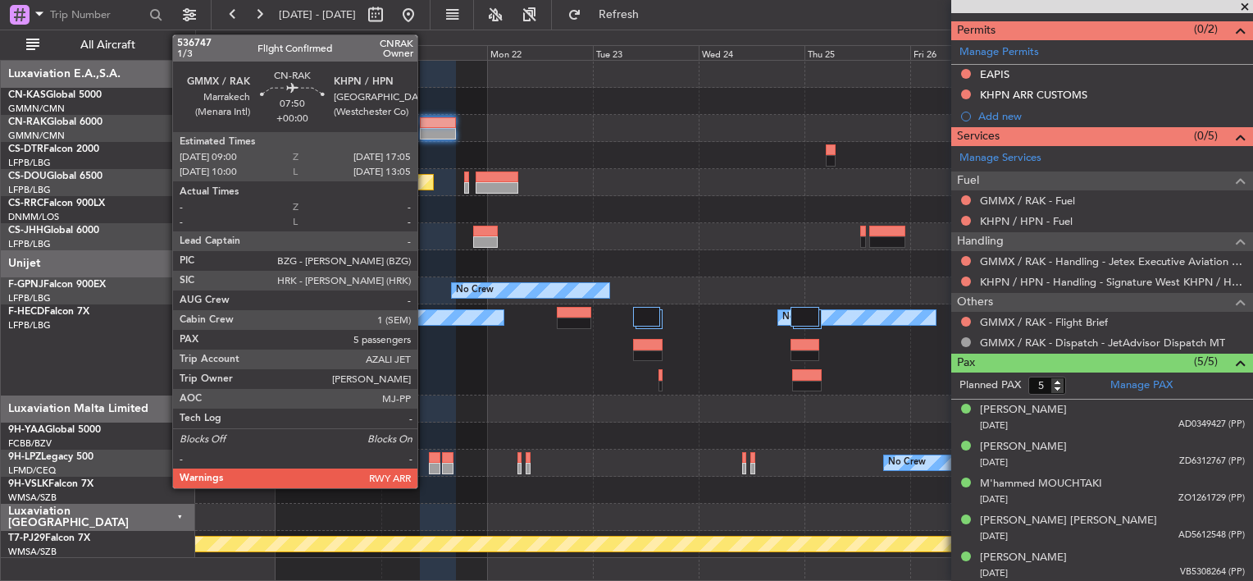
click at [425, 119] on div at bounding box center [438, 122] width 36 height 11
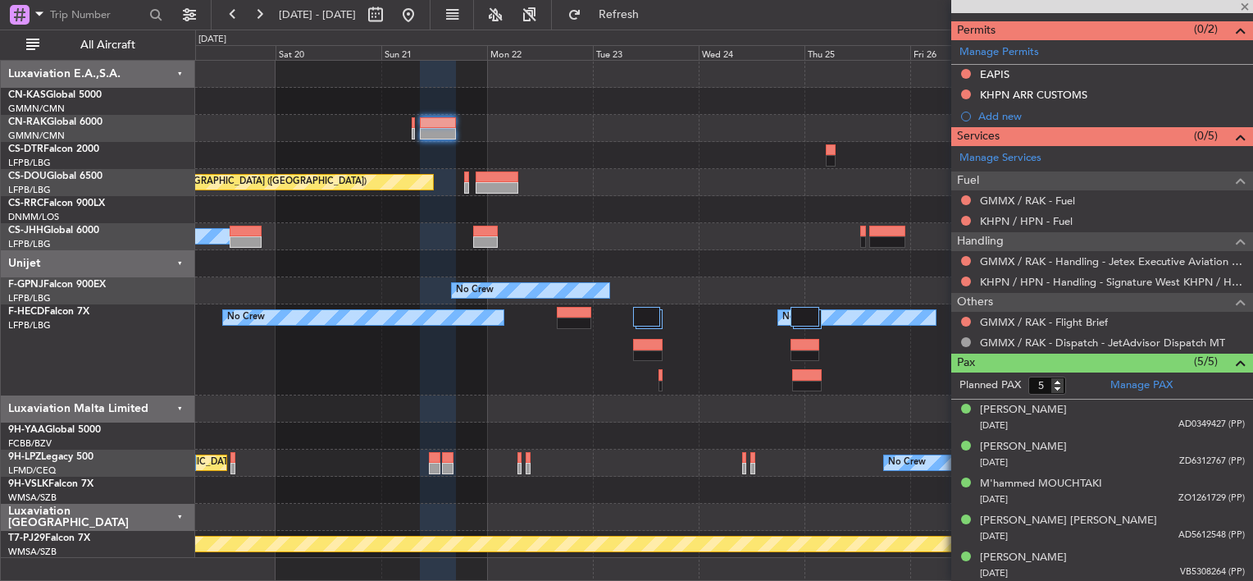
scroll to position [0, 0]
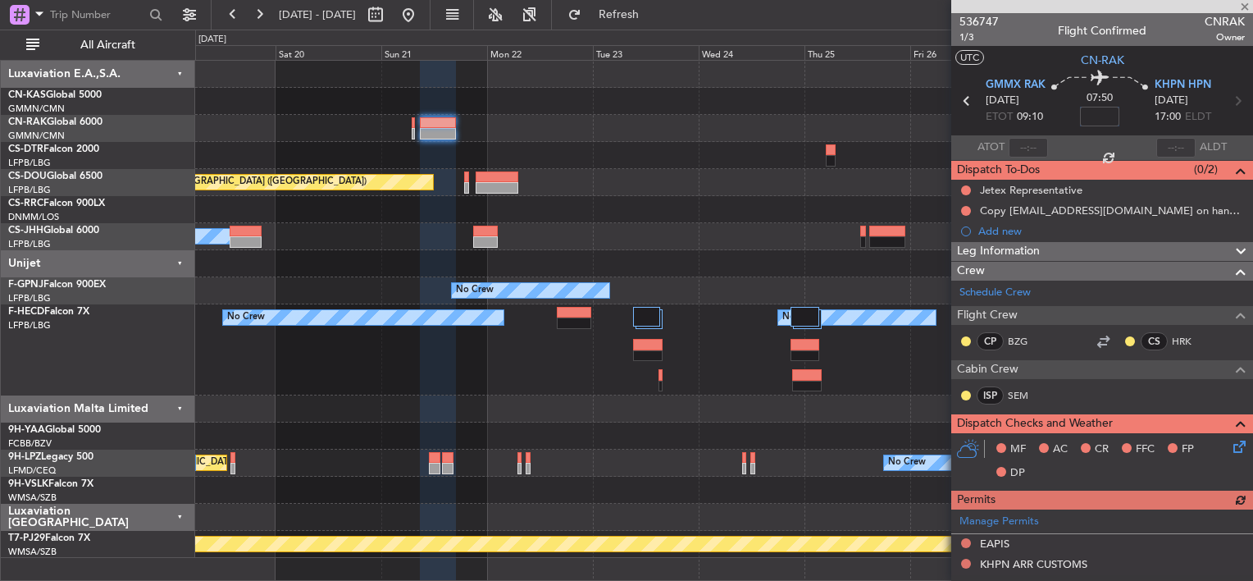
click at [1096, 111] on input at bounding box center [1099, 117] width 39 height 20
click at [778, 144] on div at bounding box center [723, 155] width 1057 height 27
click at [398, 118] on div "Planned Maint [GEOGRAPHIC_DATA] ([GEOGRAPHIC_DATA]) Planned Maint [GEOGRAPHIC_D…" at bounding box center [723, 309] width 1057 height 497
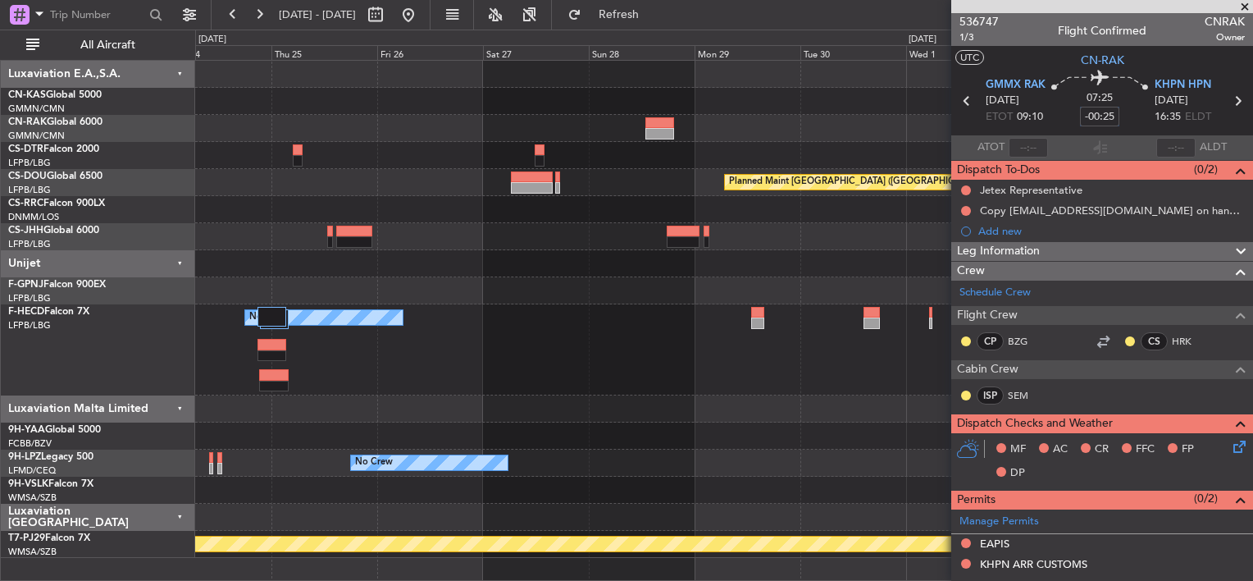
click at [558, 121] on div at bounding box center [723, 128] width 1057 height 27
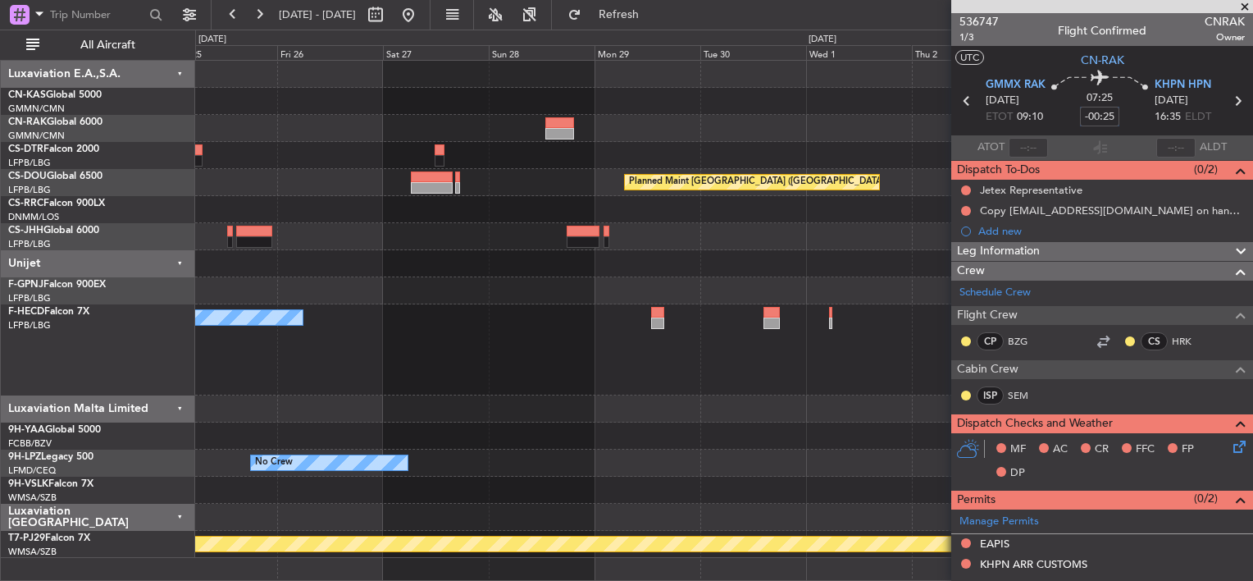
type input "-00:25"
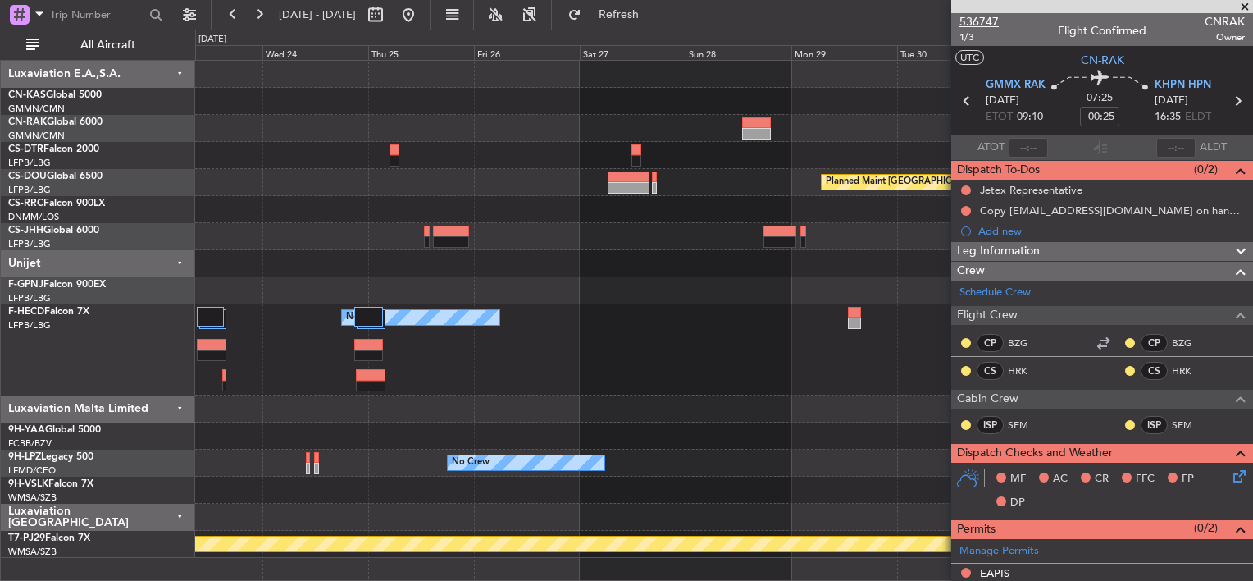
click at [971, 18] on span "536747" at bounding box center [979, 21] width 39 height 17
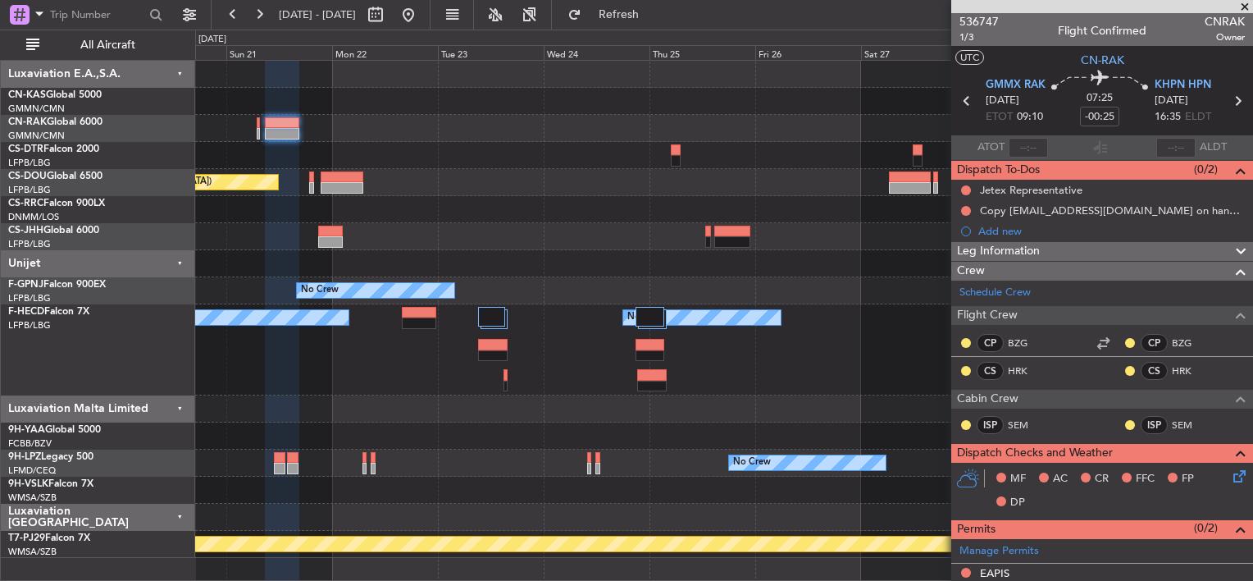
click at [912, 100] on div at bounding box center [723, 101] width 1057 height 27
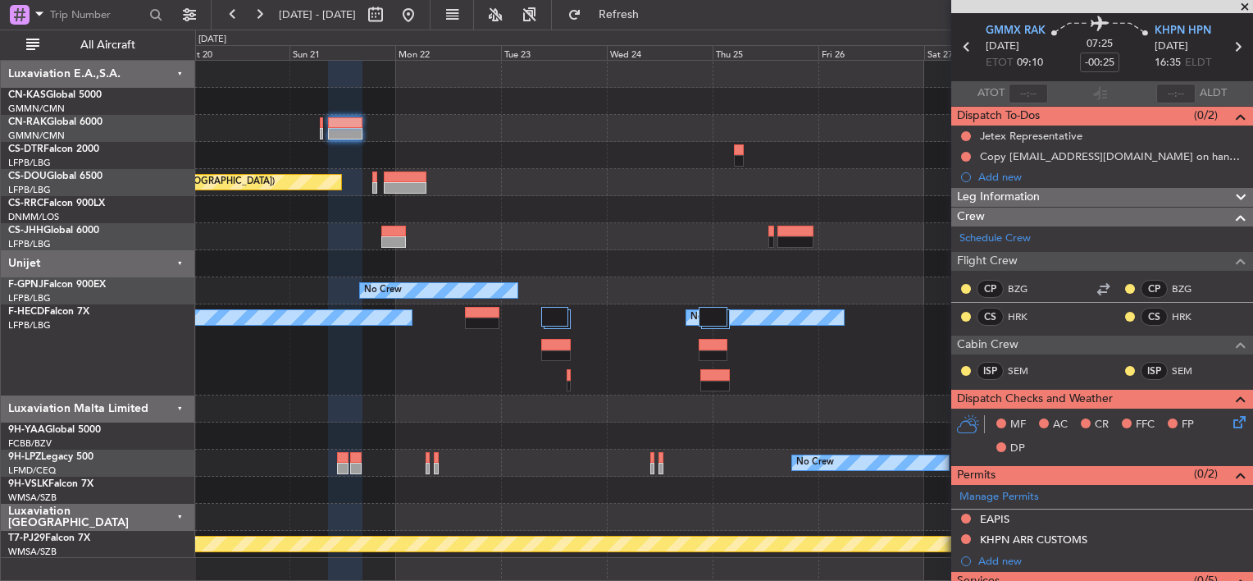
scroll to position [82, 0]
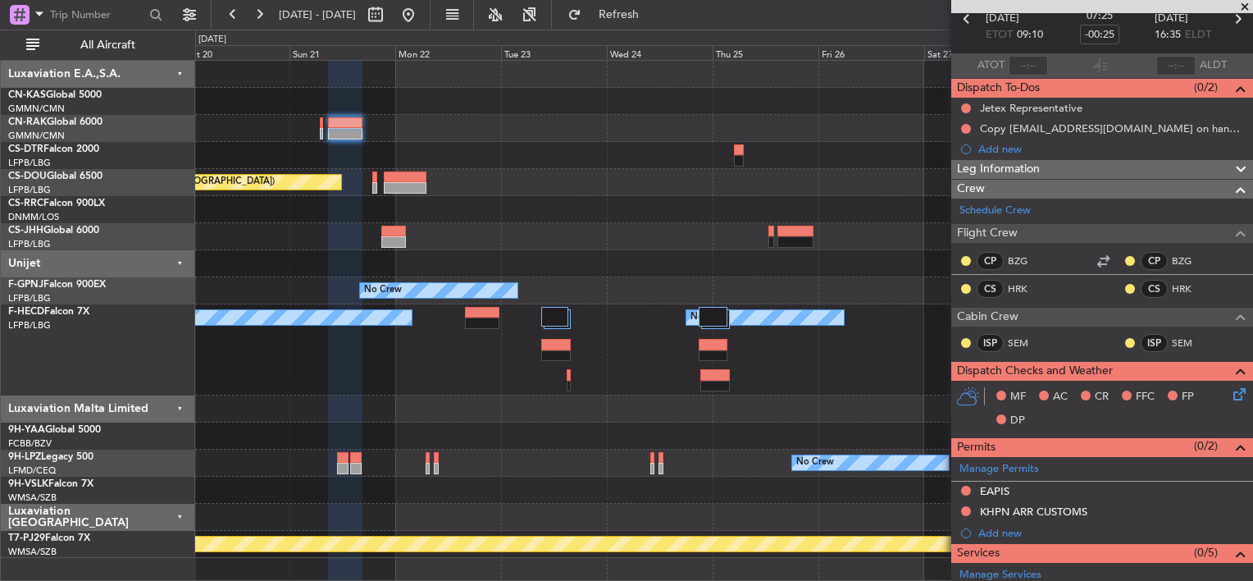
click at [1234, 398] on icon at bounding box center [1236, 391] width 13 height 13
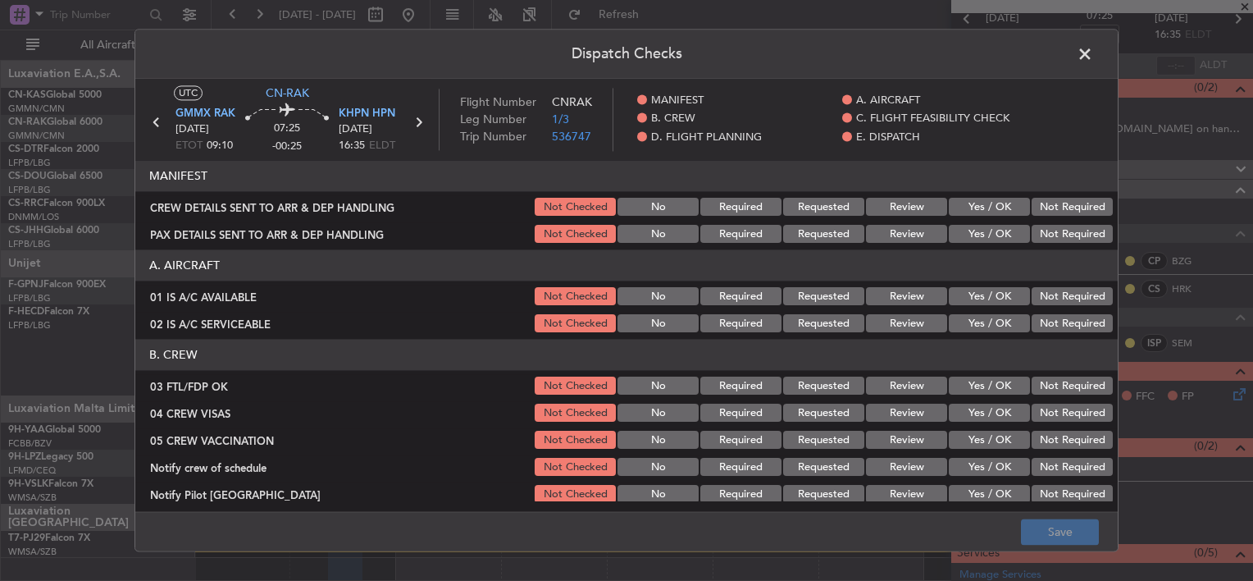
click at [973, 207] on button "Yes / OK" at bounding box center [989, 207] width 81 height 18
drag, startPoint x: 973, startPoint y: 225, endPoint x: 978, endPoint y: 233, distance: 9.6
click at [974, 226] on button "Yes / OK" at bounding box center [989, 235] width 81 height 18
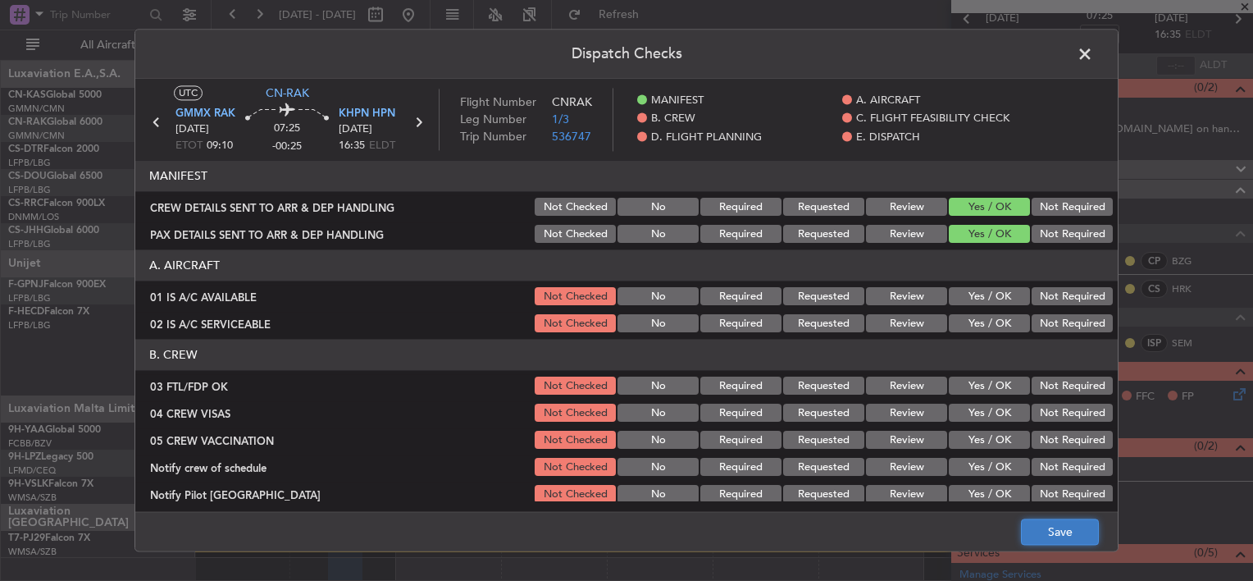
click at [1066, 527] on button "Save" at bounding box center [1060, 532] width 78 height 26
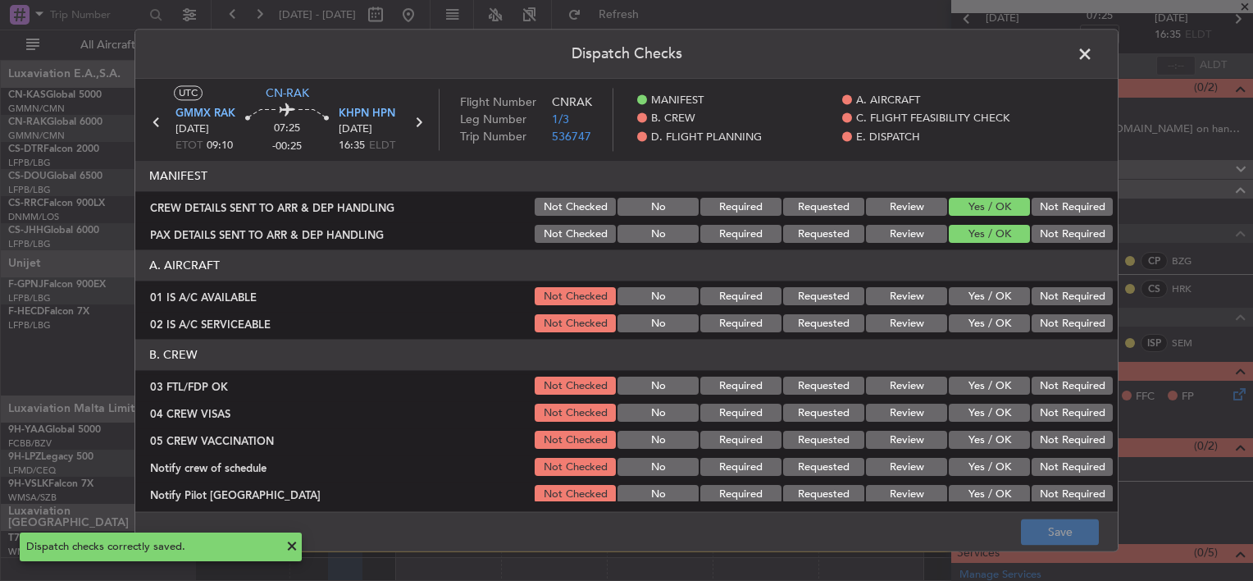
click at [1093, 56] on span at bounding box center [1093, 58] width 0 height 33
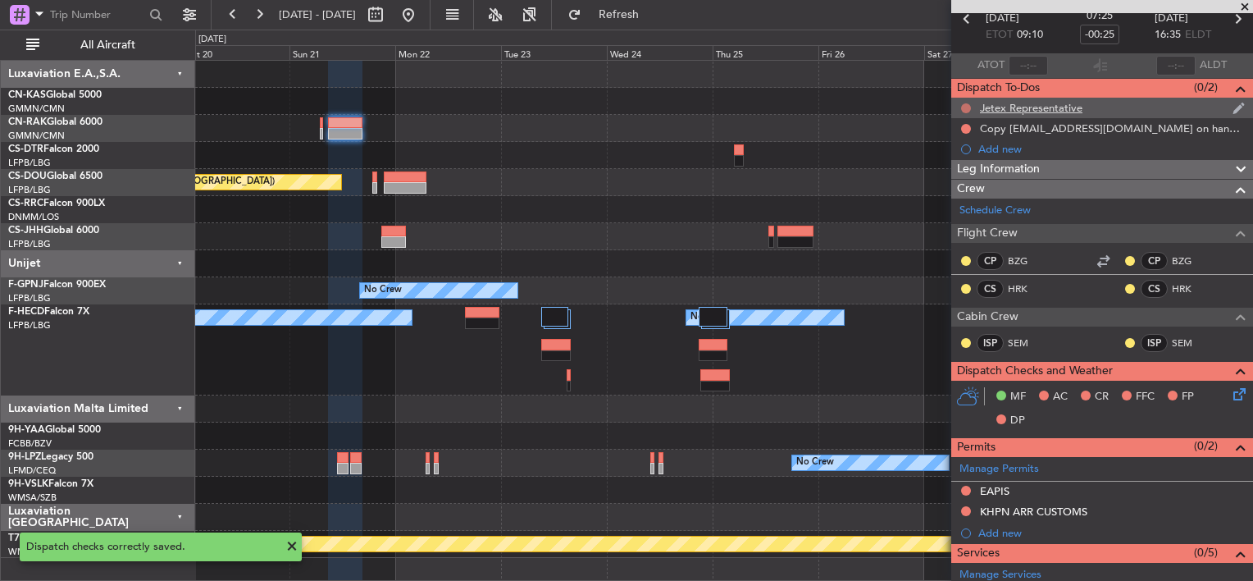
click at [967, 107] on button at bounding box center [966, 108] width 10 height 10
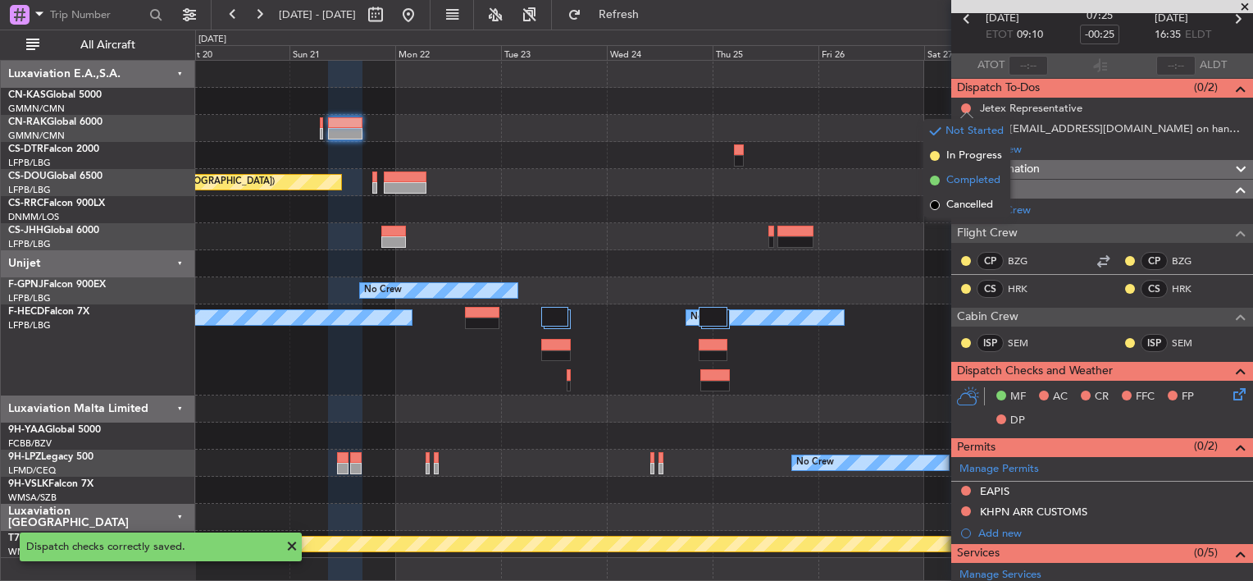
click at [951, 182] on span "Completed" at bounding box center [974, 180] width 54 height 16
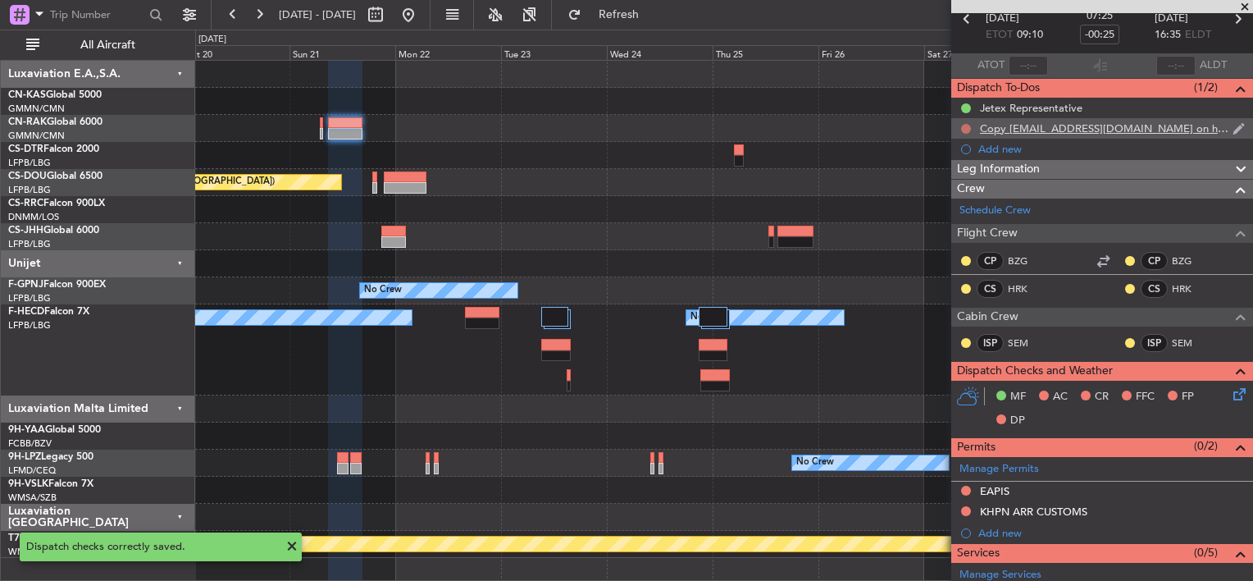
click at [965, 127] on button at bounding box center [966, 129] width 10 height 10
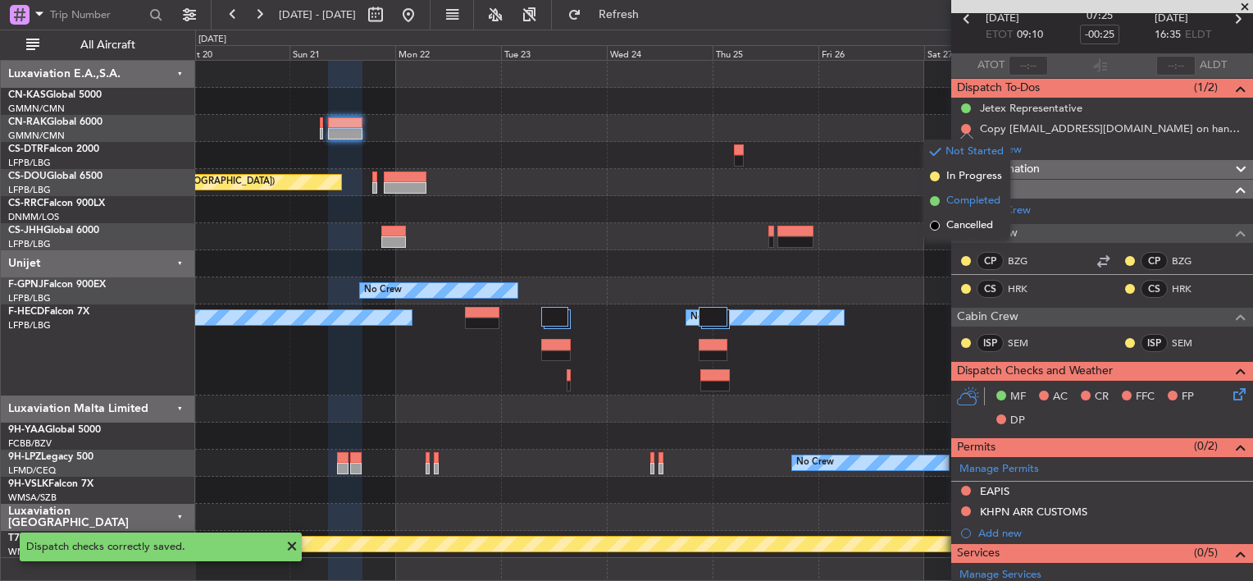
click at [953, 203] on span "Completed" at bounding box center [974, 201] width 54 height 16
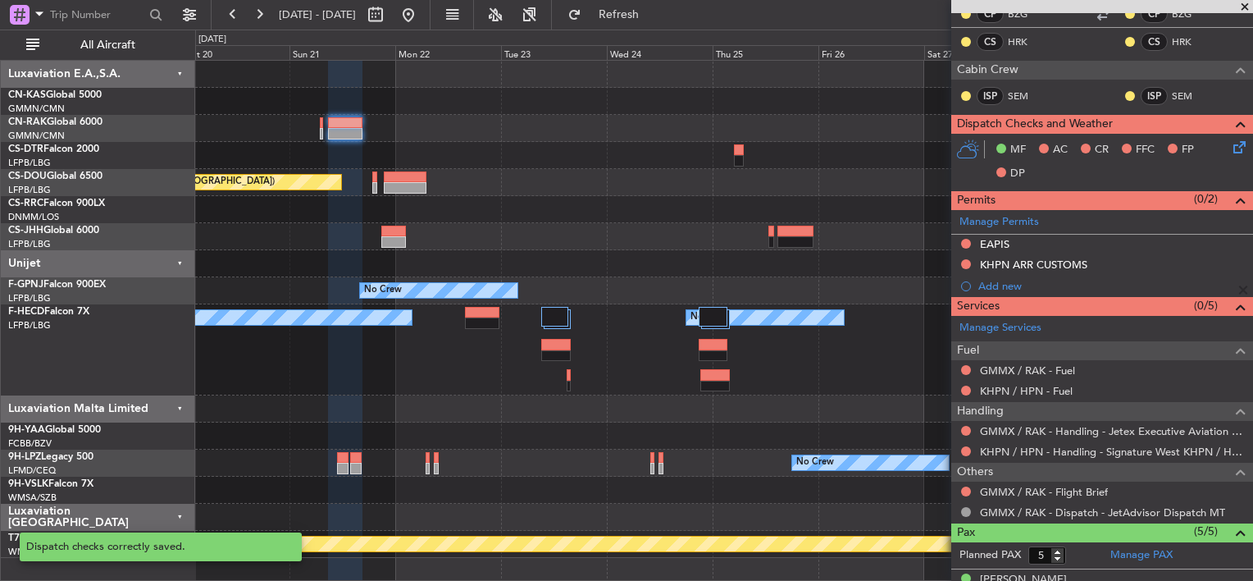
scroll to position [492, 0]
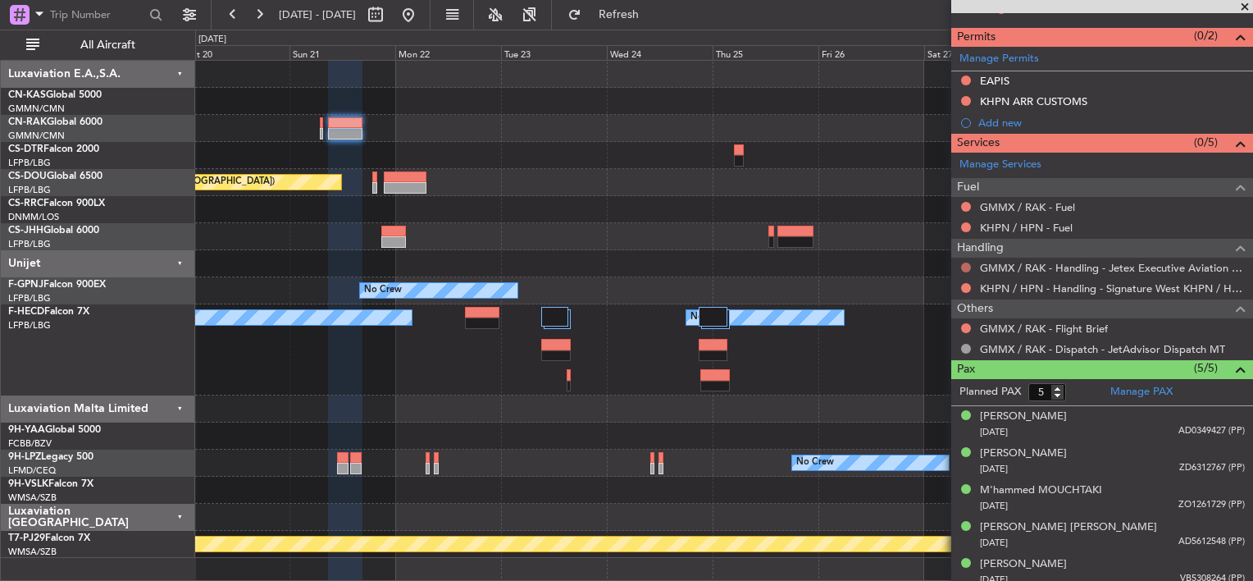
click at [965, 266] on button at bounding box center [966, 267] width 10 height 10
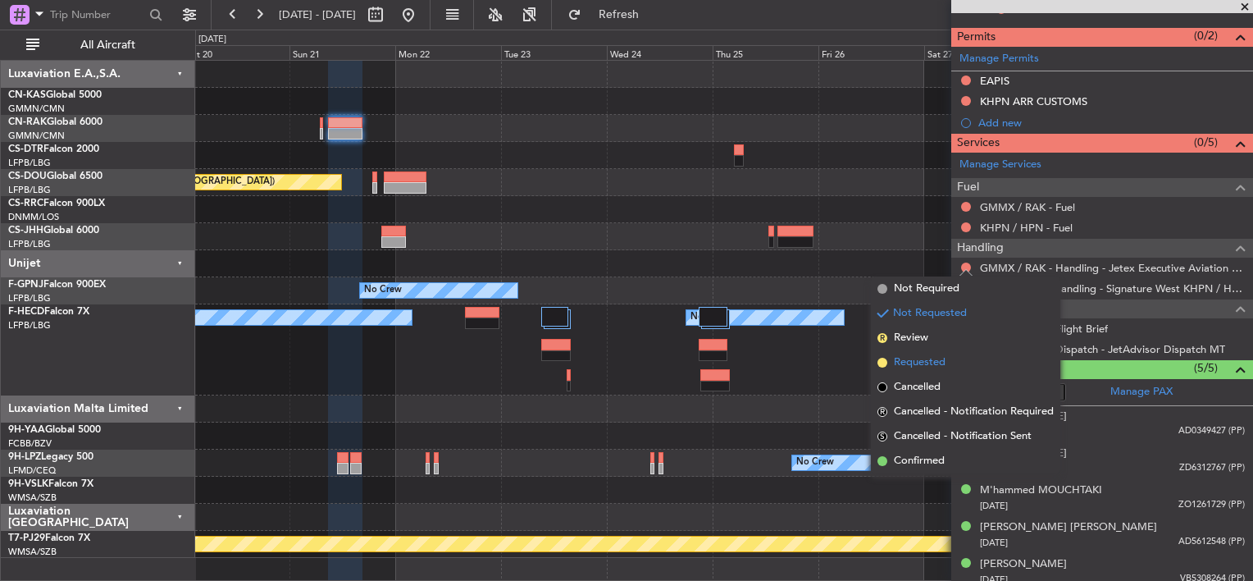
click at [910, 360] on span "Requested" at bounding box center [920, 362] width 52 height 16
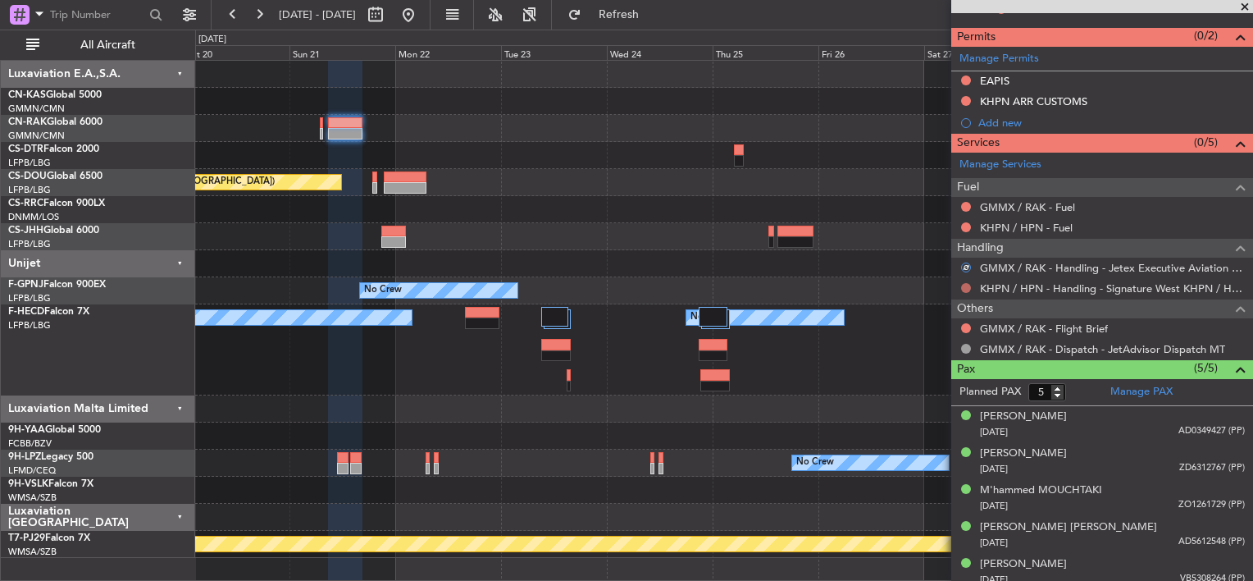
click at [965, 285] on button at bounding box center [966, 288] width 10 height 10
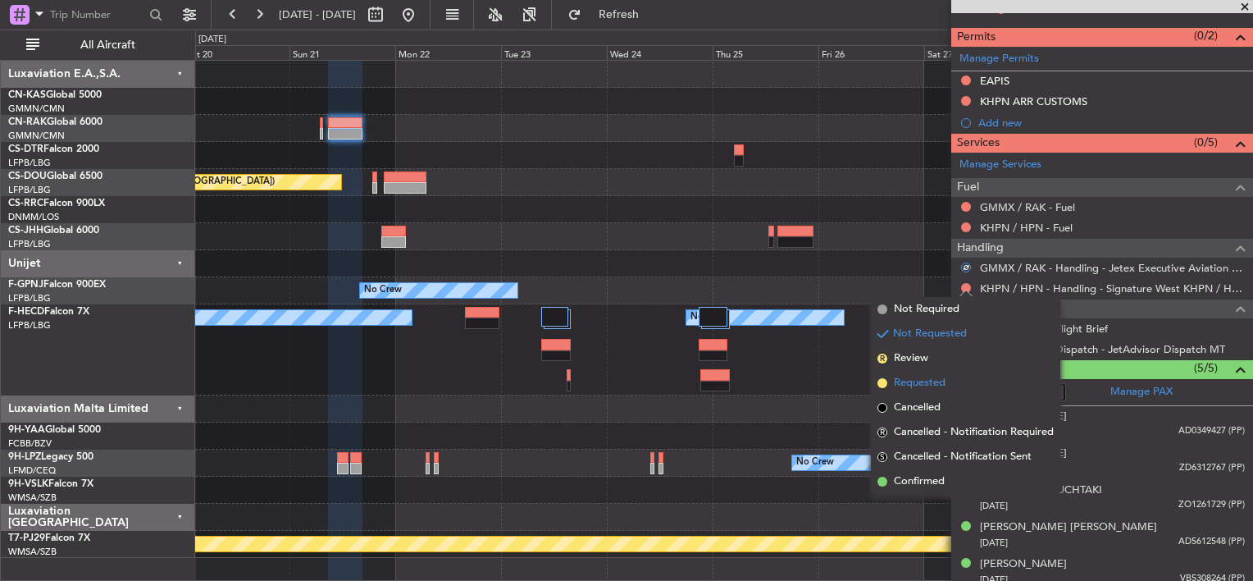
click at [919, 377] on span "Requested" at bounding box center [920, 383] width 52 height 16
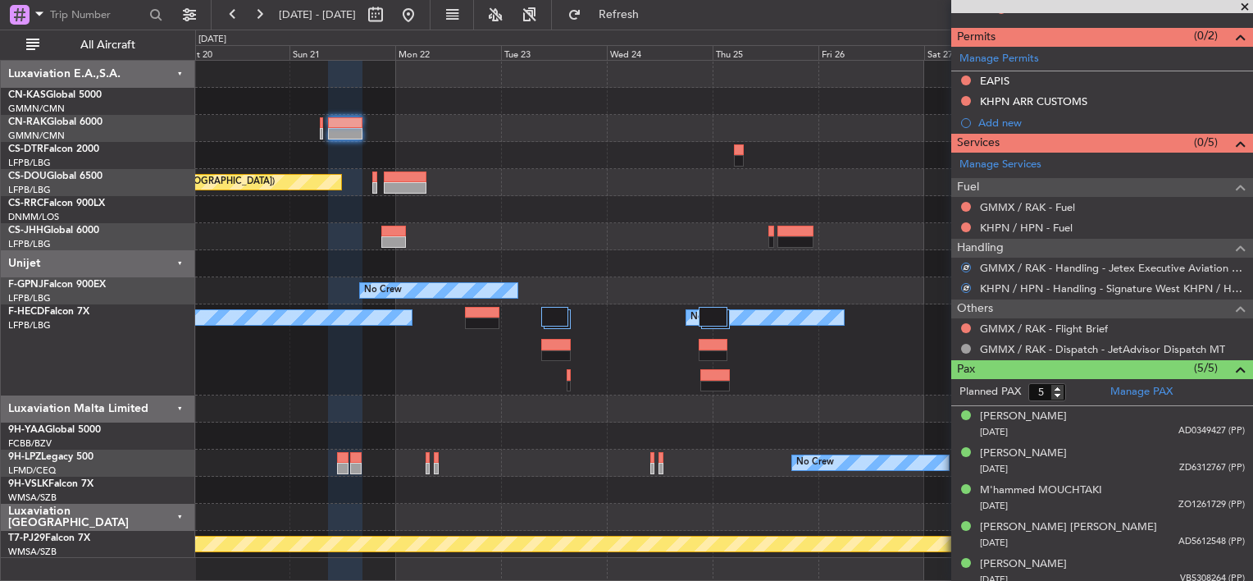
click at [972, 325] on div at bounding box center [966, 328] width 13 height 13
click at [961, 325] on button at bounding box center [966, 328] width 10 height 10
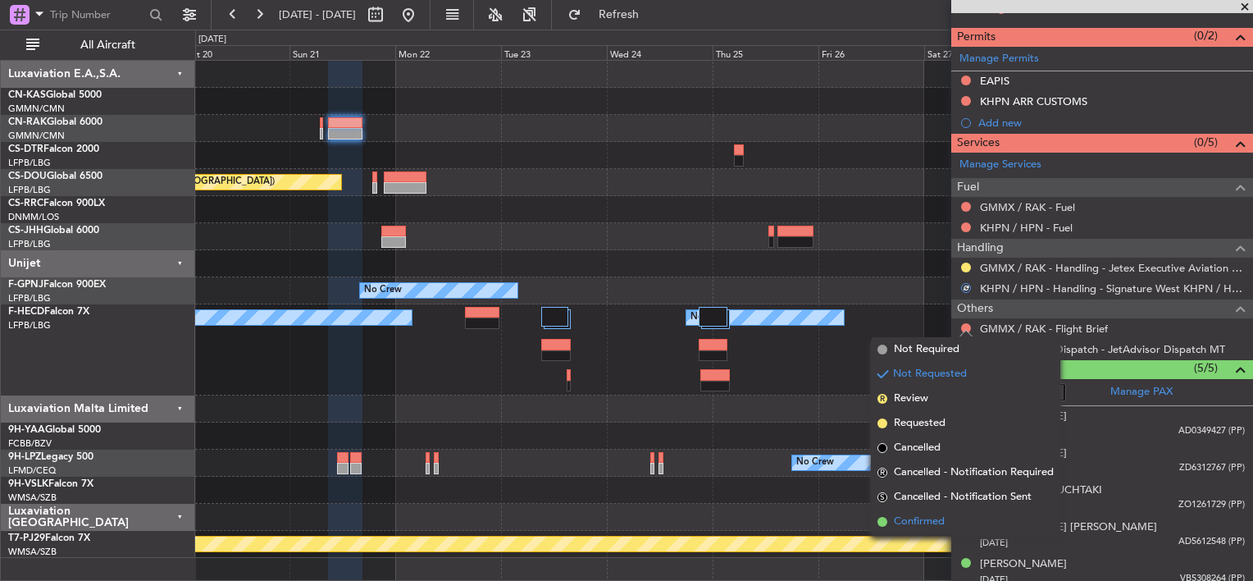
click at [905, 516] on span "Confirmed" at bounding box center [919, 521] width 51 height 16
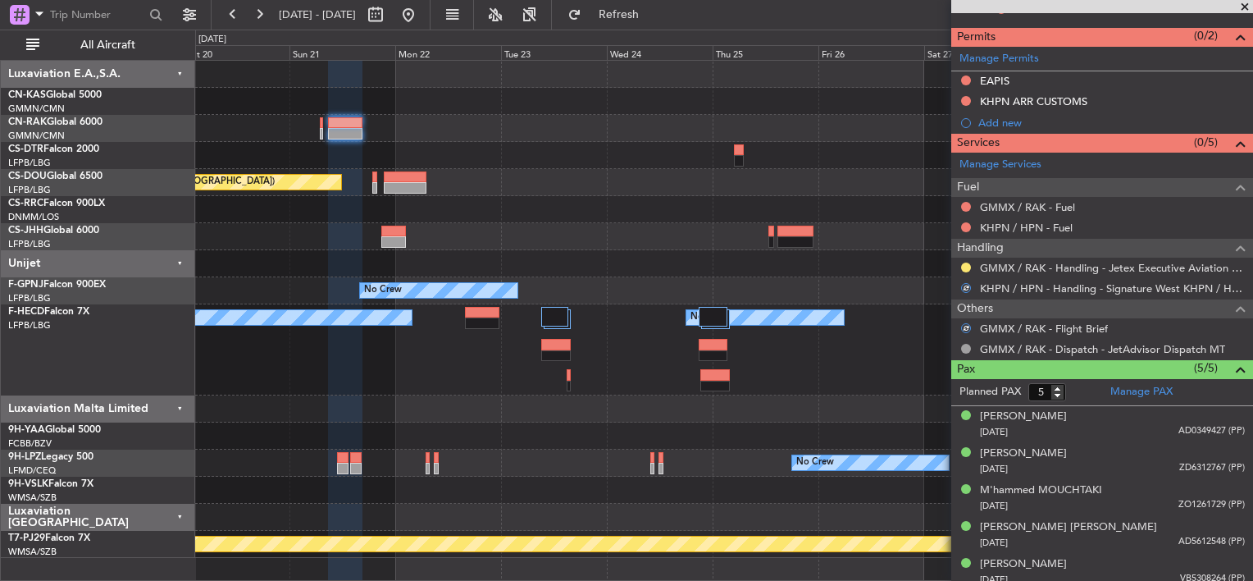
click at [528, 131] on div at bounding box center [723, 128] width 1057 height 27
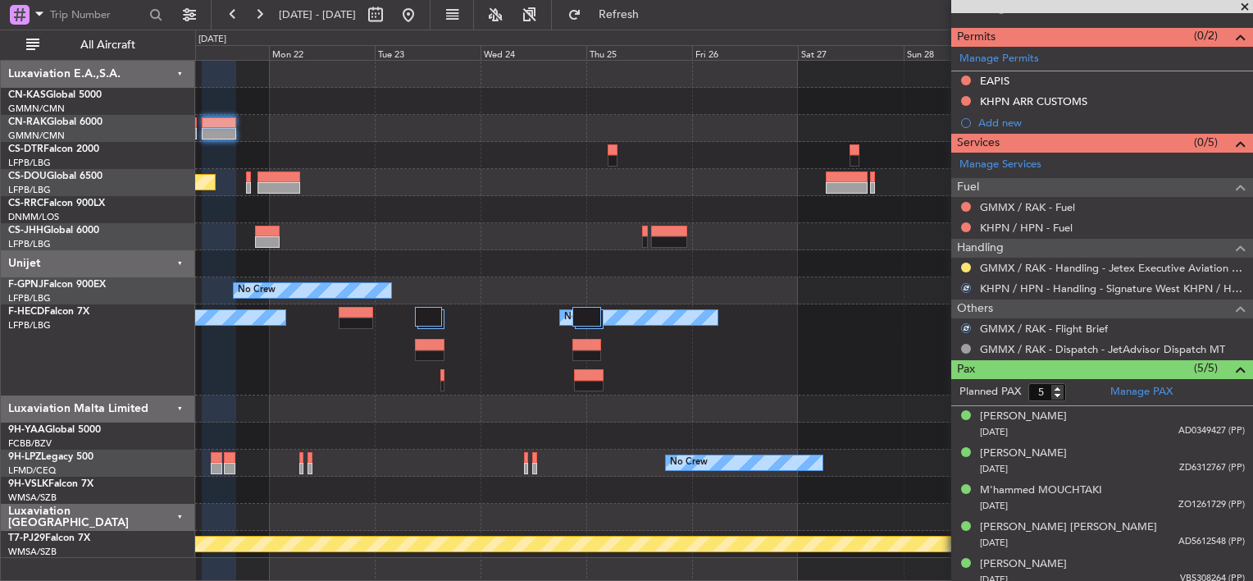
click at [503, 89] on div "Planned Maint [GEOGRAPHIC_DATA] ([GEOGRAPHIC_DATA]) Planned Maint [GEOGRAPHIC_D…" at bounding box center [723, 309] width 1057 height 497
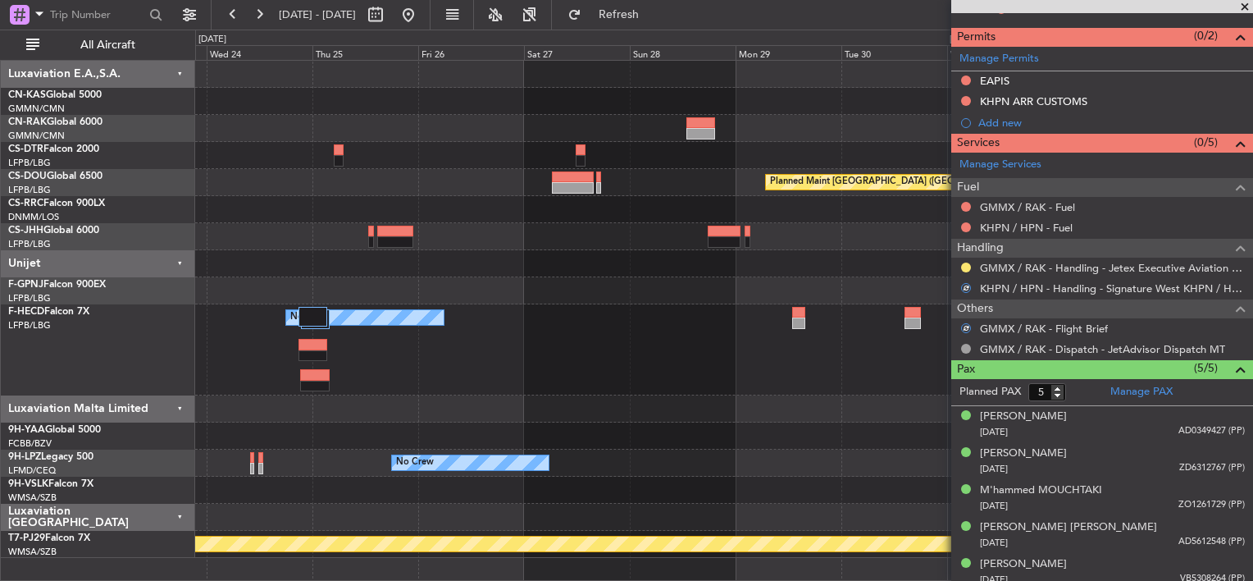
click at [646, 89] on div "Planned Maint [GEOGRAPHIC_DATA] ([GEOGRAPHIC_DATA]) Planned Maint [GEOGRAPHIC_D…" at bounding box center [723, 309] width 1057 height 497
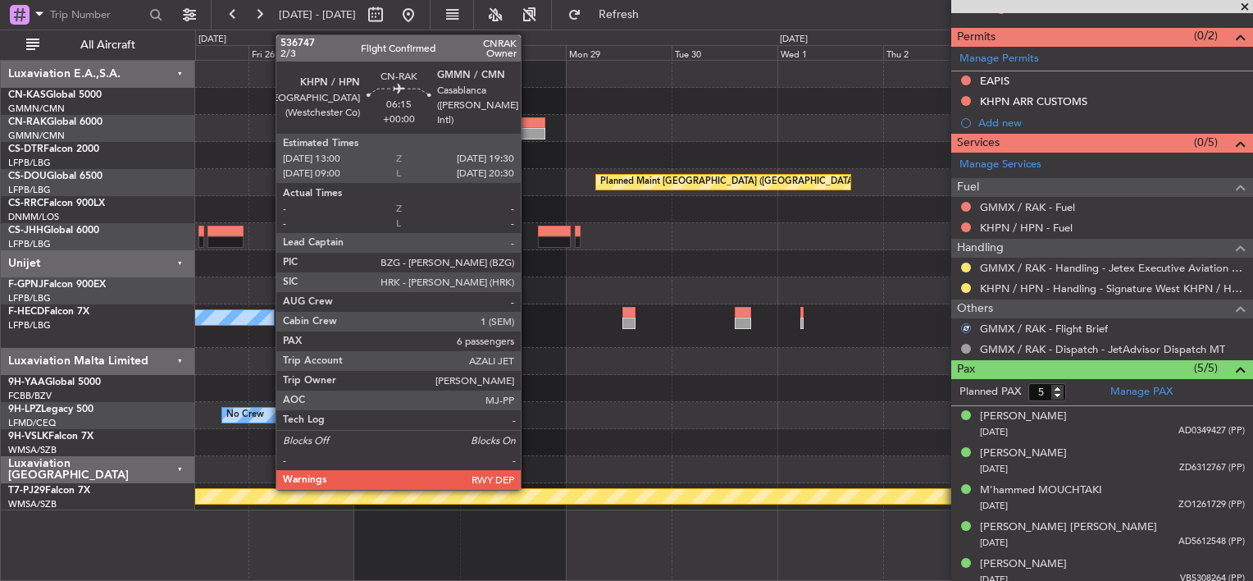
click at [528, 122] on div at bounding box center [531, 122] width 29 height 11
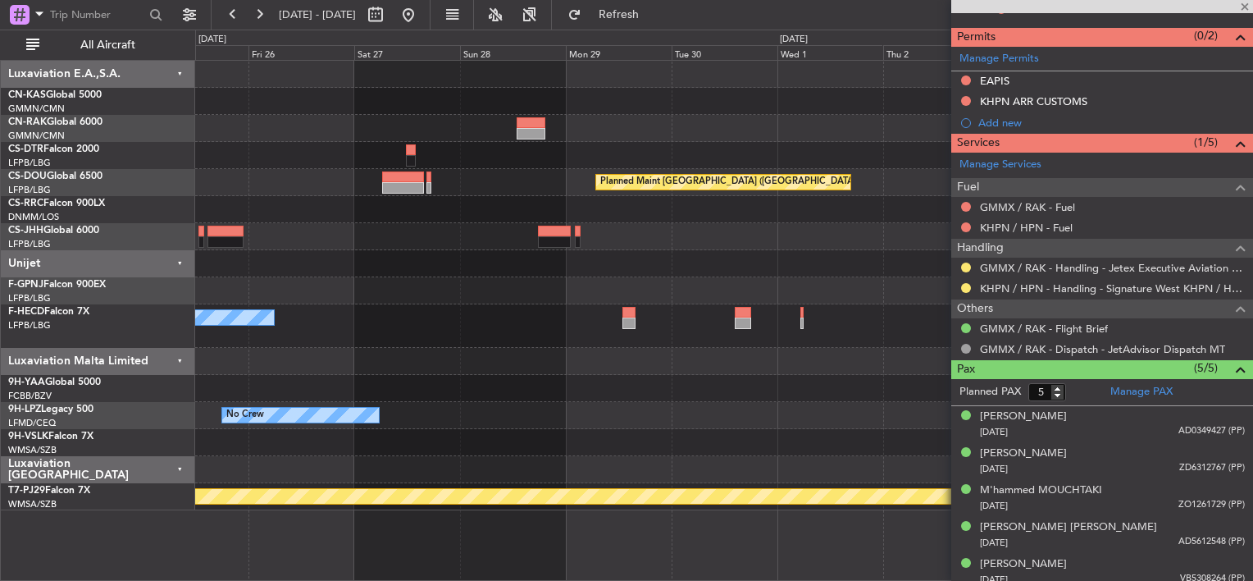
type input "6"
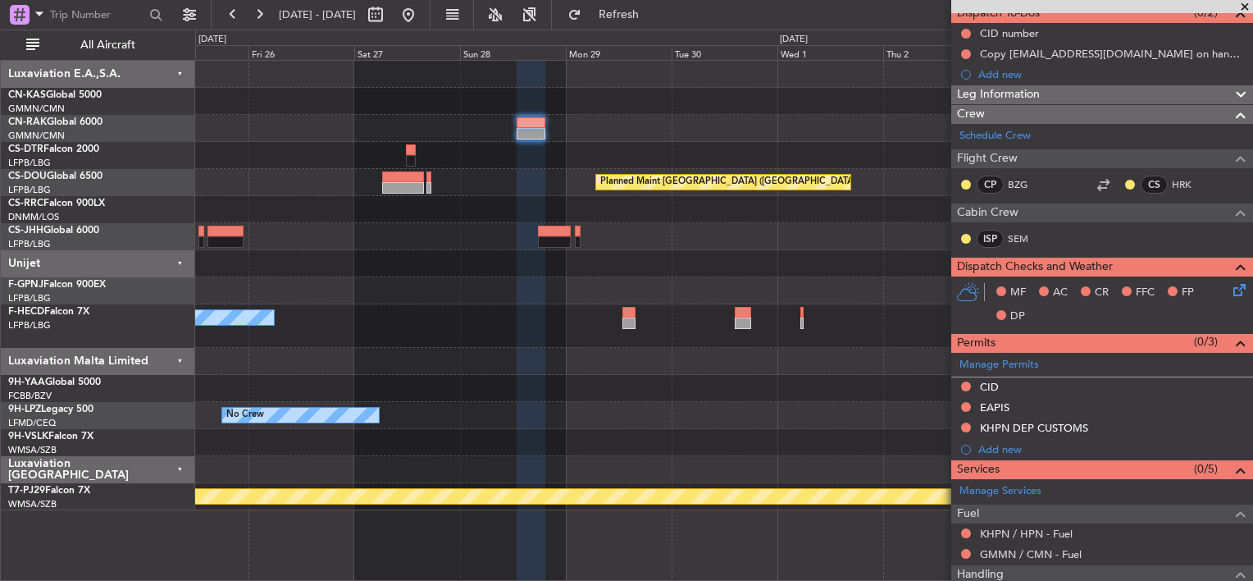
scroll to position [164, 0]
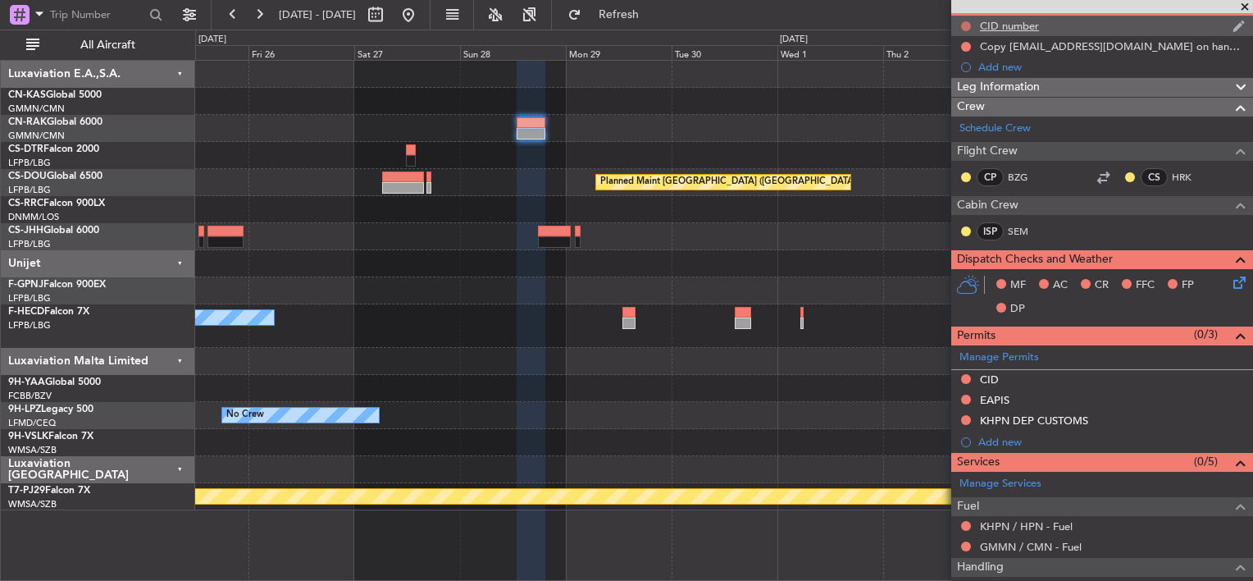
click at [961, 24] on button at bounding box center [966, 26] width 10 height 10
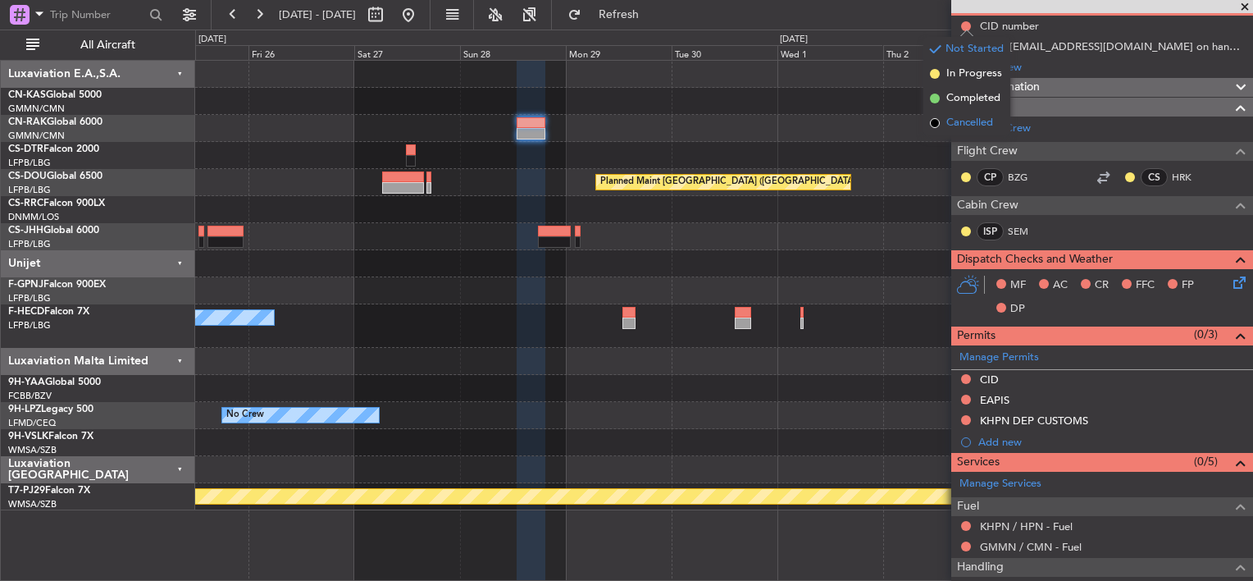
click at [951, 118] on span "Cancelled" at bounding box center [970, 123] width 47 height 16
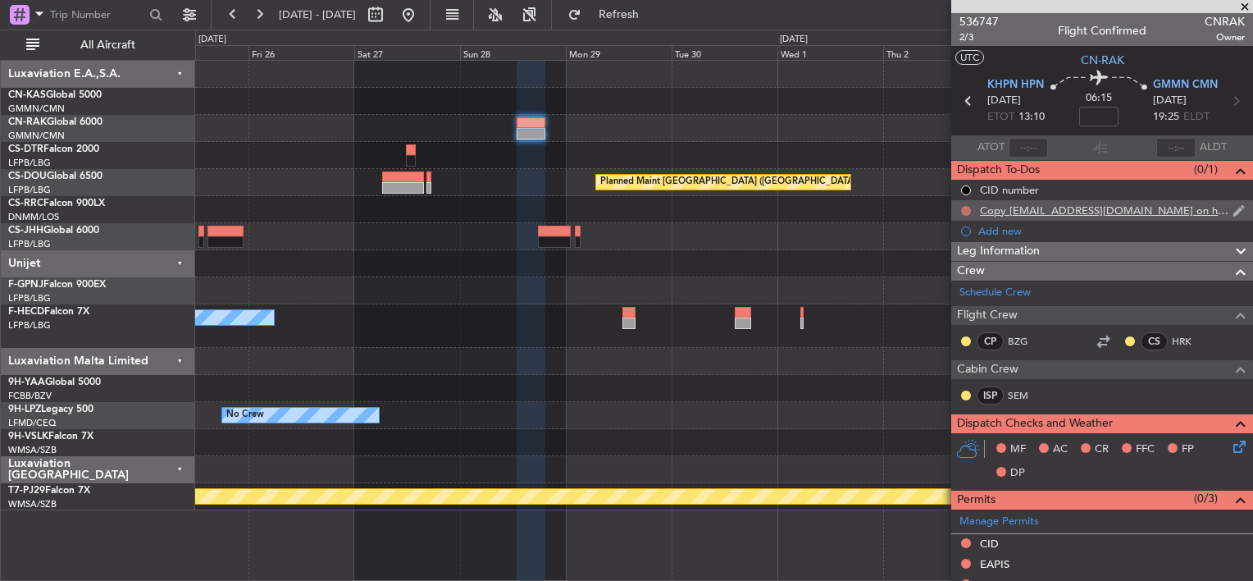
click at [966, 209] on button at bounding box center [966, 211] width 10 height 10
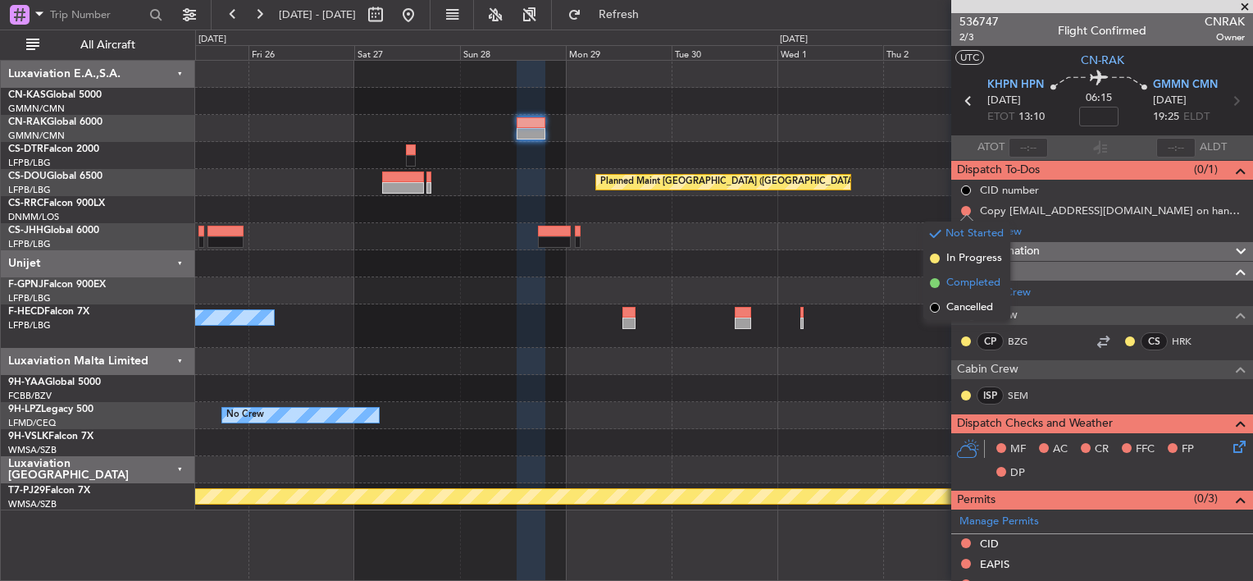
click at [949, 282] on span "Completed" at bounding box center [974, 283] width 54 height 16
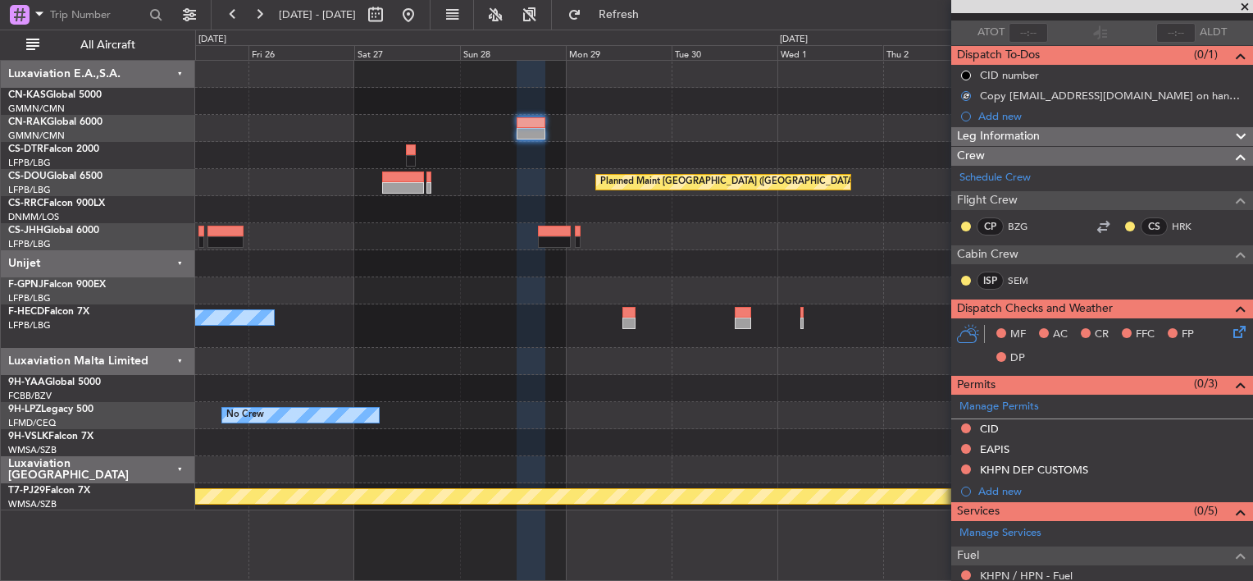
scroll to position [246, 0]
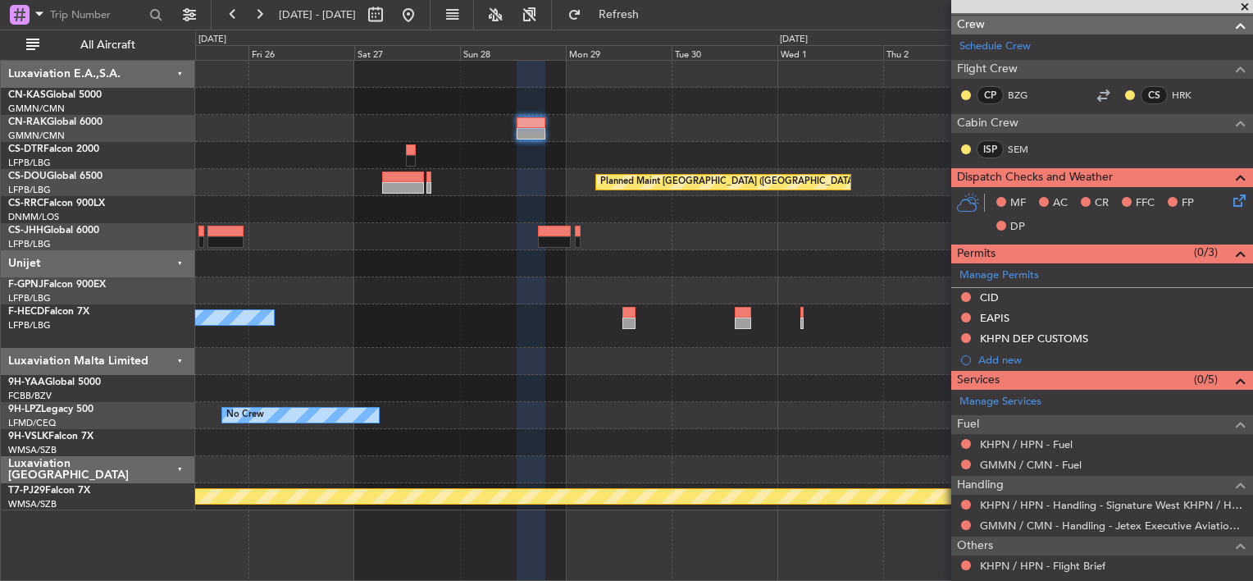
click at [1230, 197] on icon at bounding box center [1236, 197] width 13 height 13
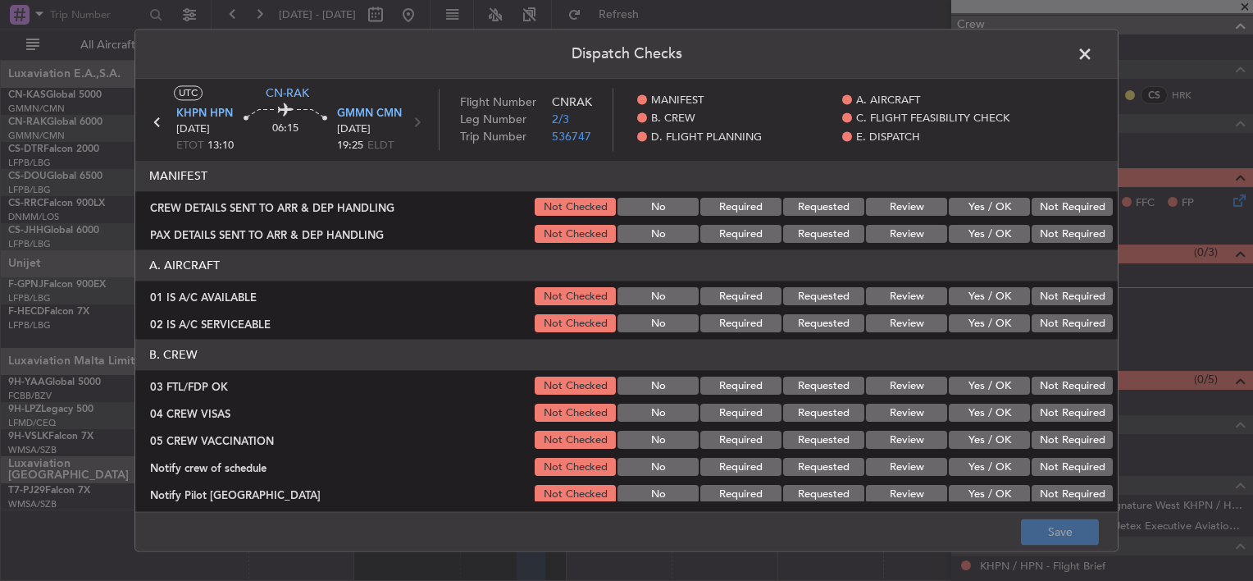
click at [1004, 208] on button "Yes / OK" at bounding box center [989, 207] width 81 height 18
click at [992, 232] on button "Yes / OK" at bounding box center [989, 235] width 81 height 18
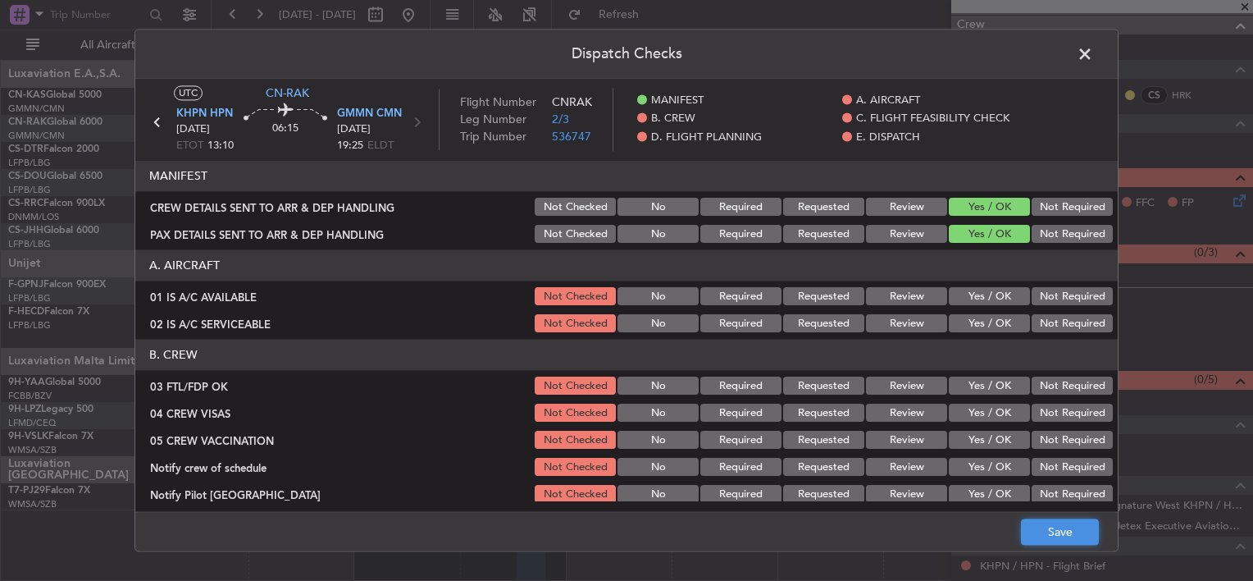
drag, startPoint x: 1046, startPoint y: 532, endPoint x: 1047, endPoint y: 523, distance: 8.4
click at [1046, 532] on button "Save" at bounding box center [1060, 532] width 78 height 26
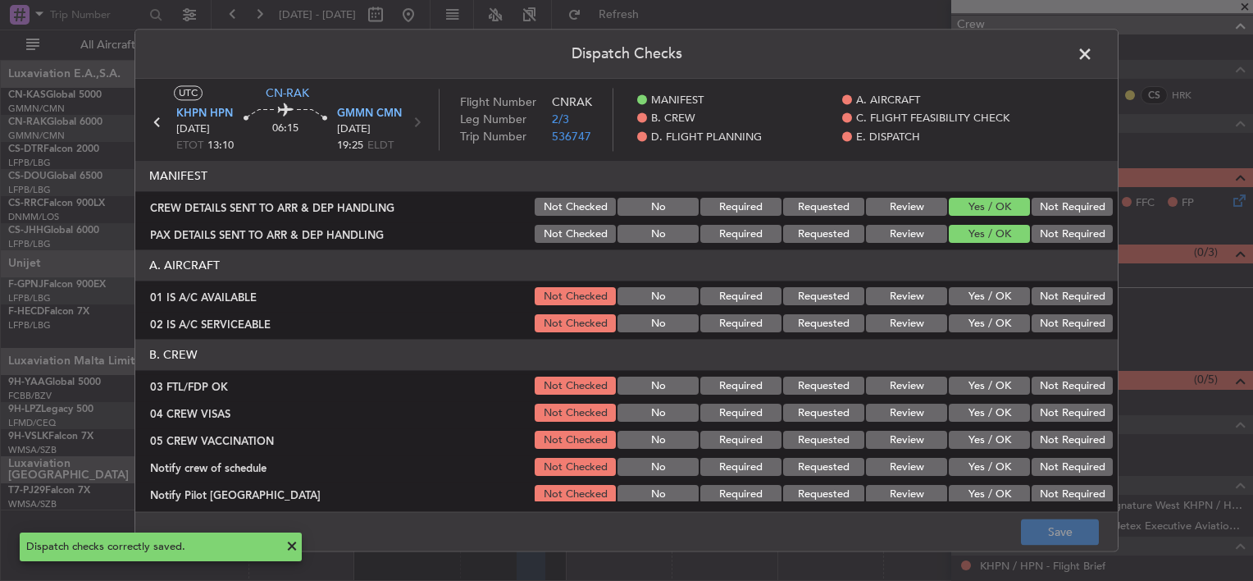
click at [1093, 46] on span at bounding box center [1093, 58] width 0 height 33
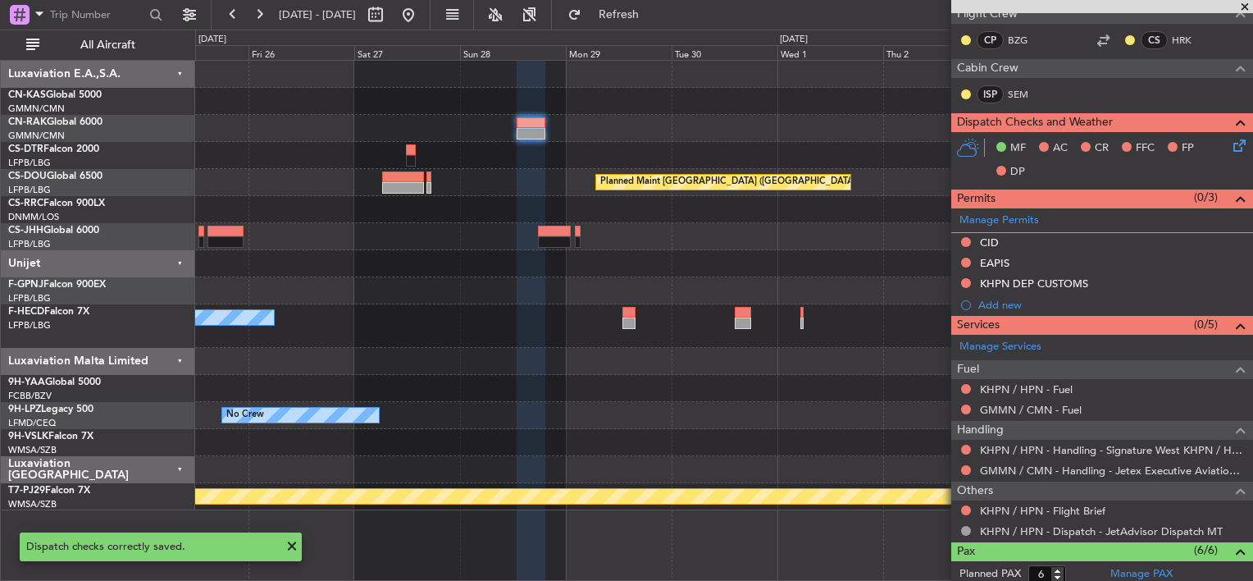
scroll to position [328, 0]
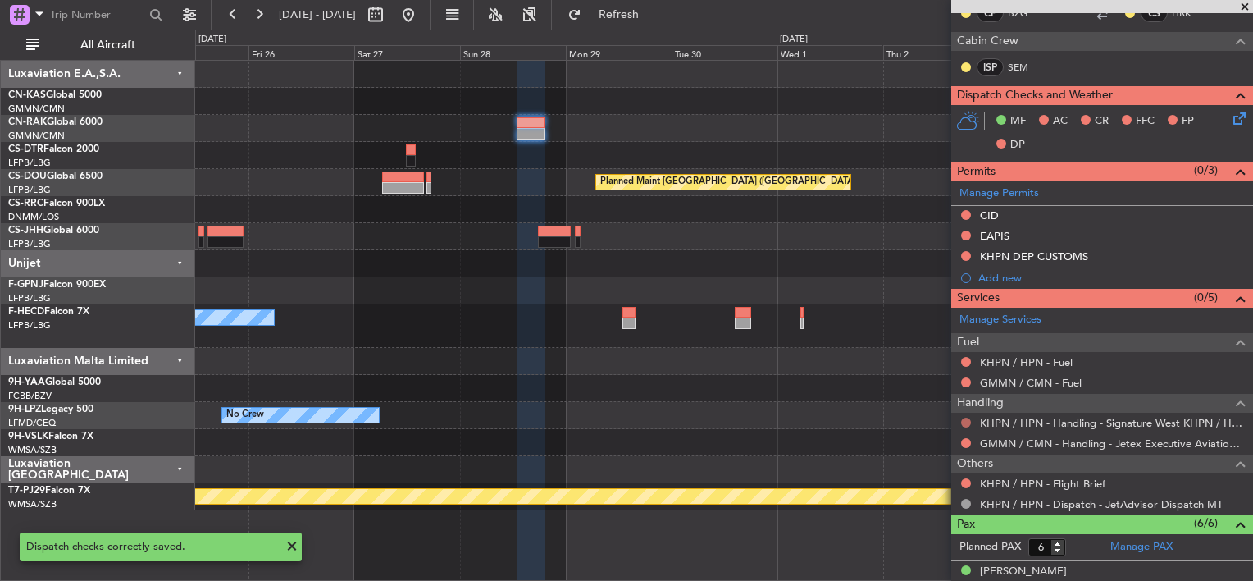
click at [963, 423] on button at bounding box center [966, 422] width 10 height 10
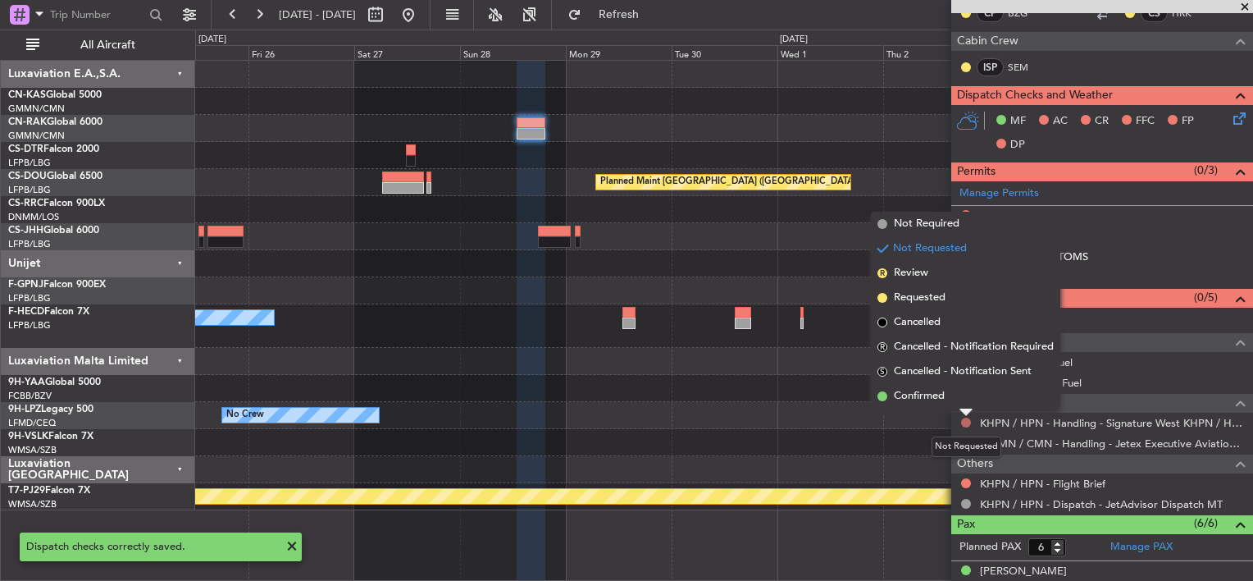
click at [964, 422] on button at bounding box center [966, 422] width 10 height 10
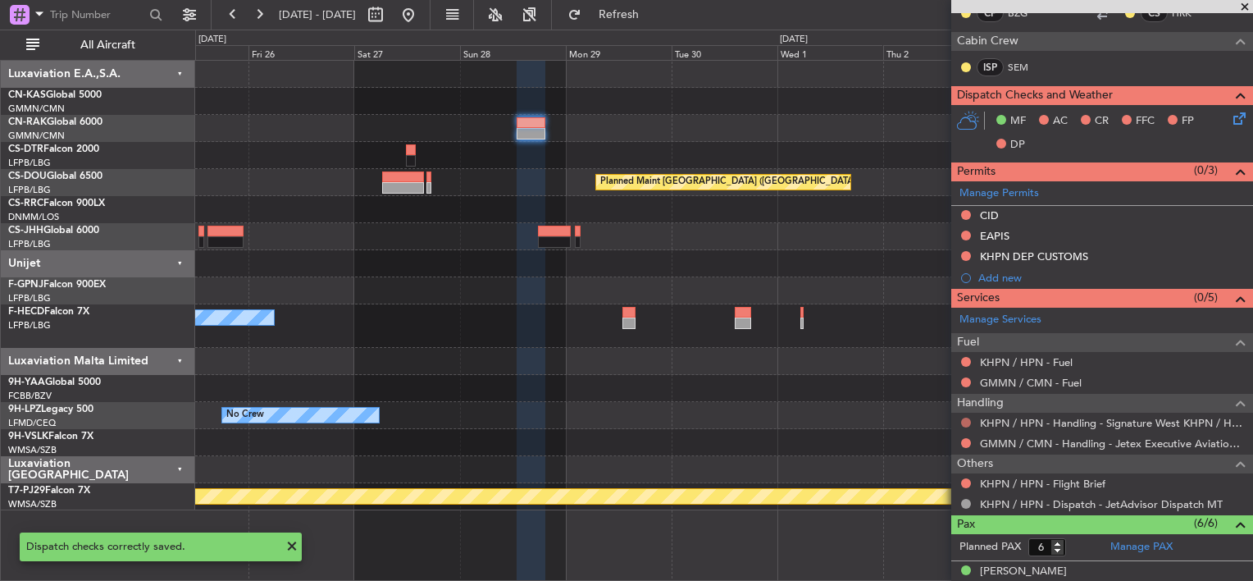
click at [964, 422] on button at bounding box center [966, 422] width 10 height 10
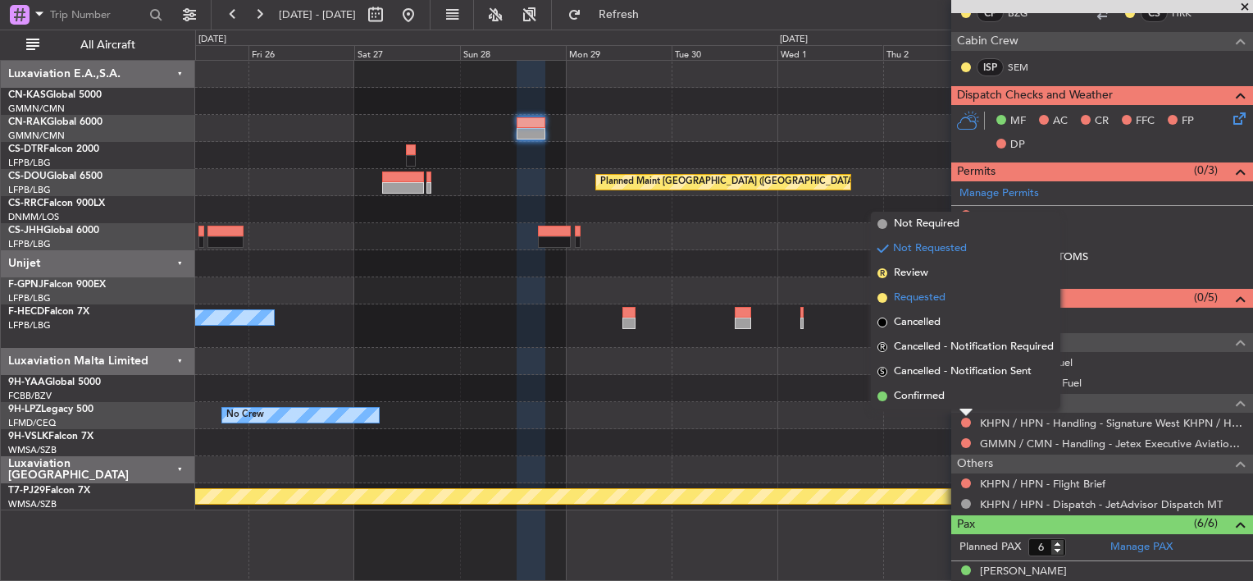
click at [876, 299] on li "Requested" at bounding box center [965, 297] width 189 height 25
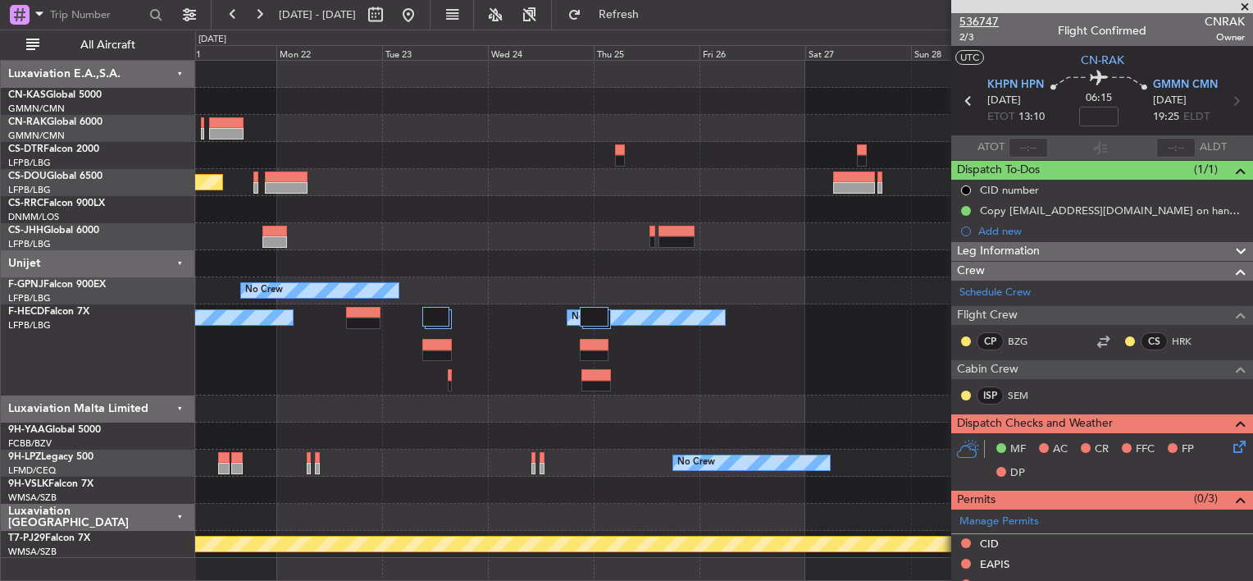
click at [984, 16] on span "536747" at bounding box center [979, 21] width 39 height 17
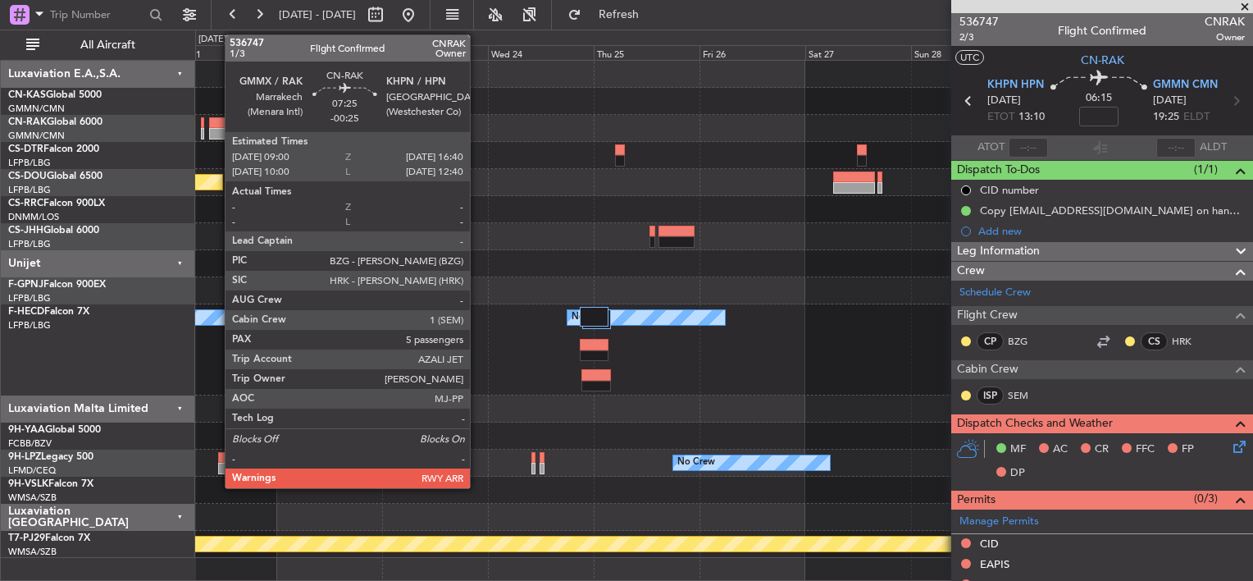
click at [217, 123] on div at bounding box center [226, 122] width 34 height 11
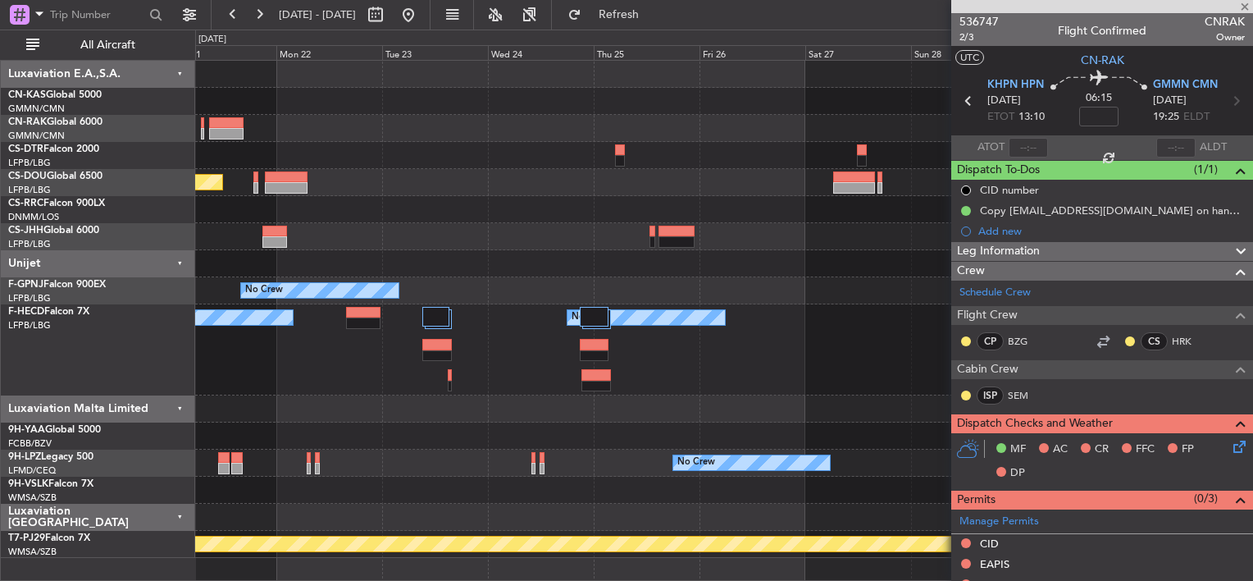
type input "-00:25"
type input "5"
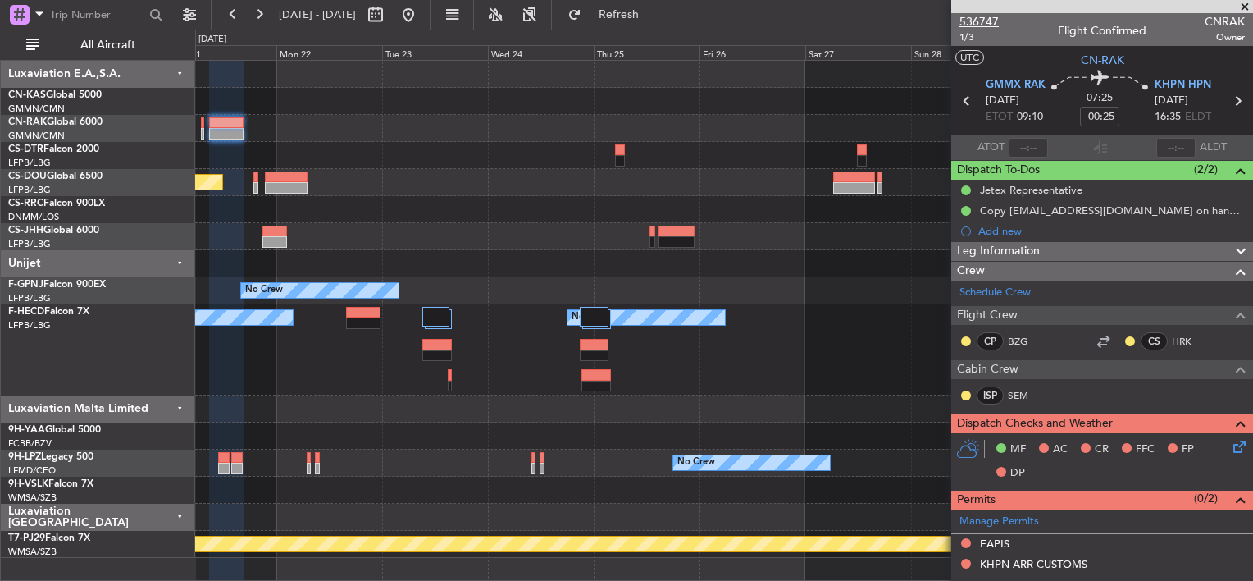
click at [974, 20] on span "536747" at bounding box center [979, 21] width 39 height 17
click at [747, 223] on div "Owner" at bounding box center [723, 236] width 1057 height 27
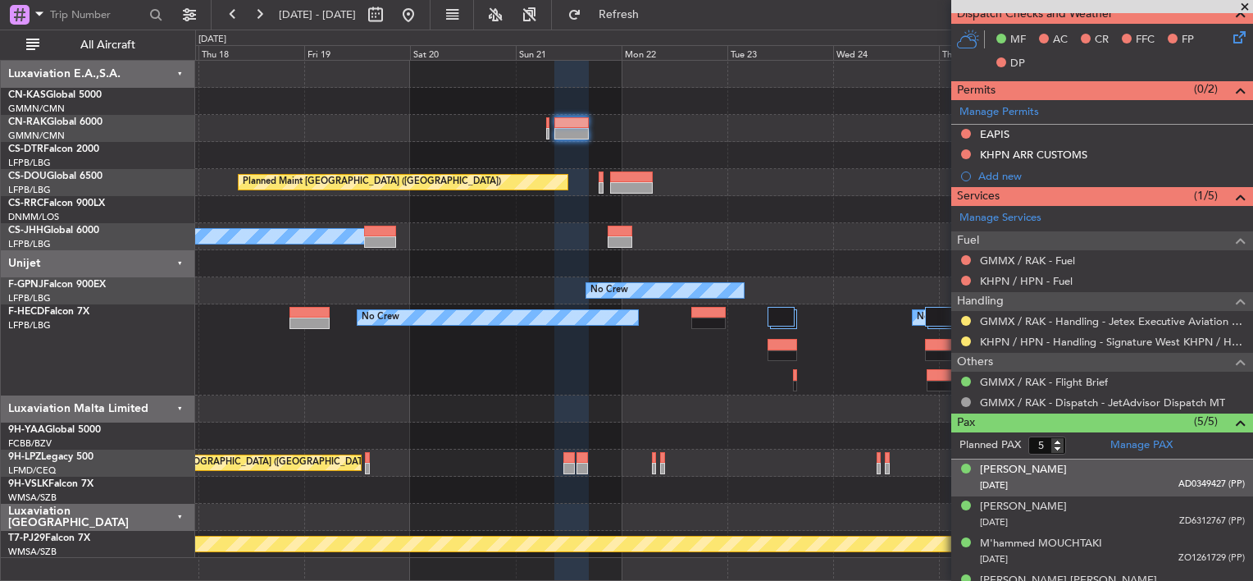
scroll to position [469, 0]
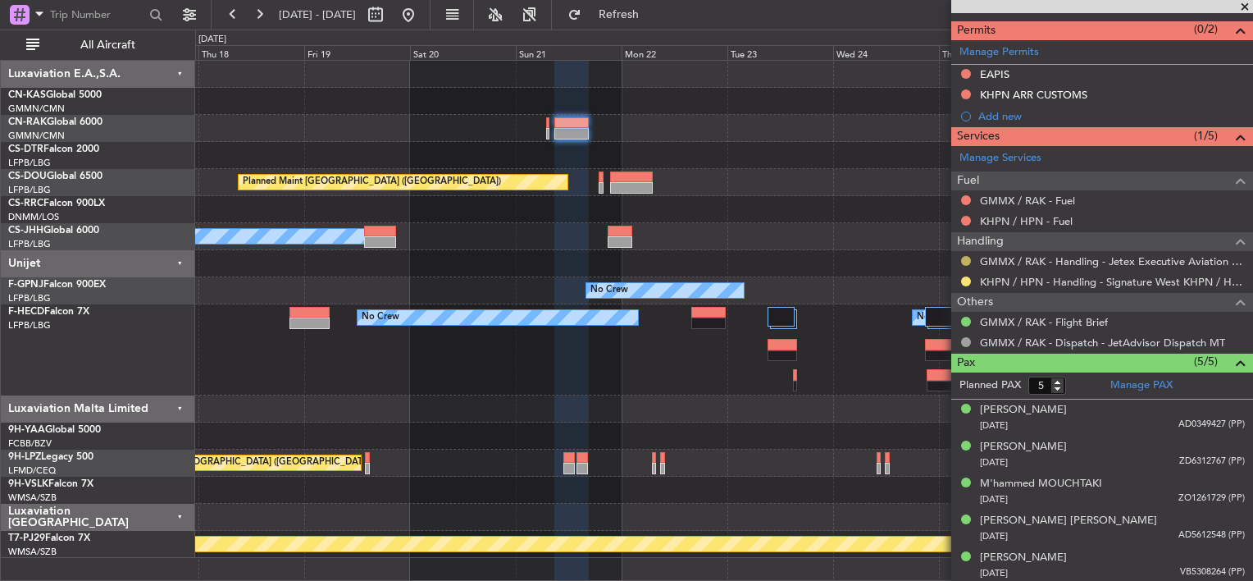
click at [965, 262] on button at bounding box center [966, 261] width 10 height 10
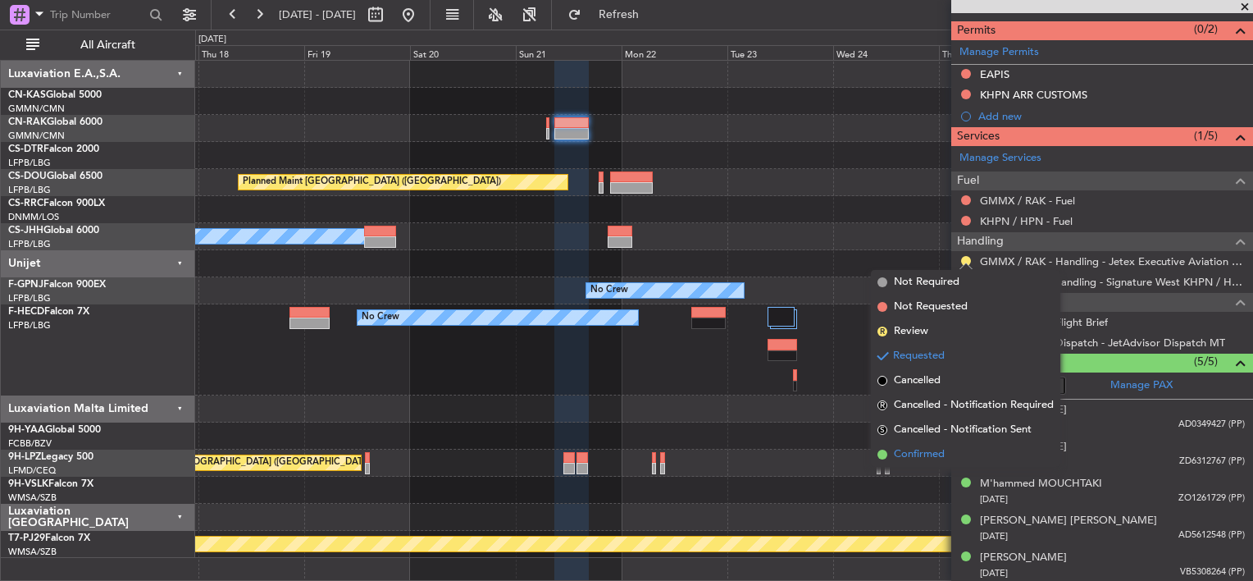
click at [892, 453] on li "Confirmed" at bounding box center [965, 454] width 189 height 25
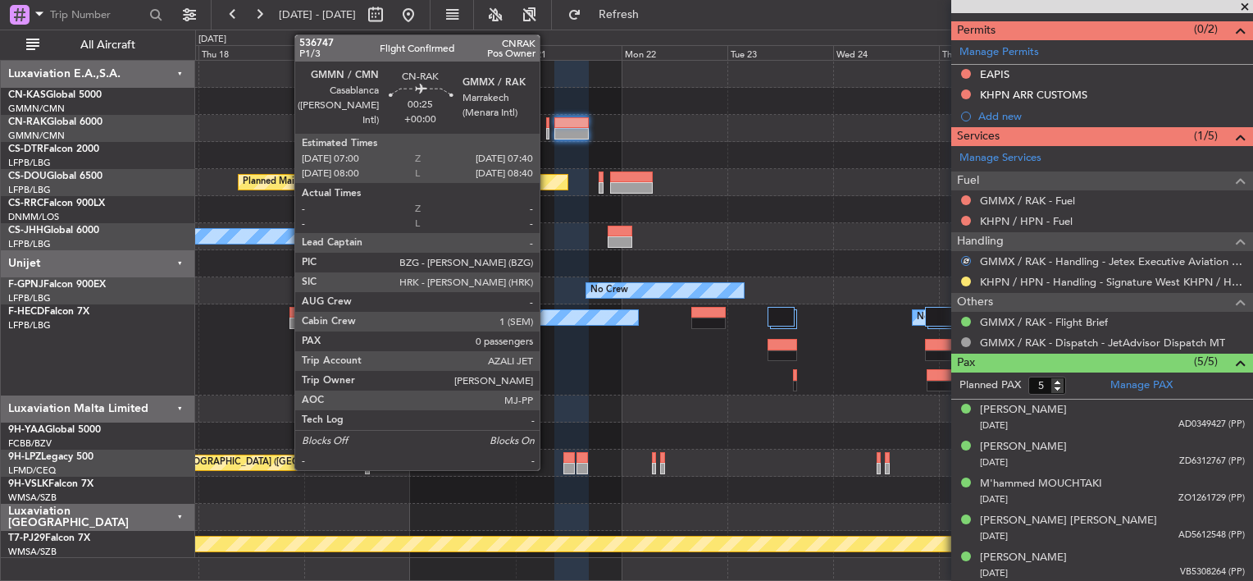
click at [547, 118] on div at bounding box center [547, 122] width 3 height 11
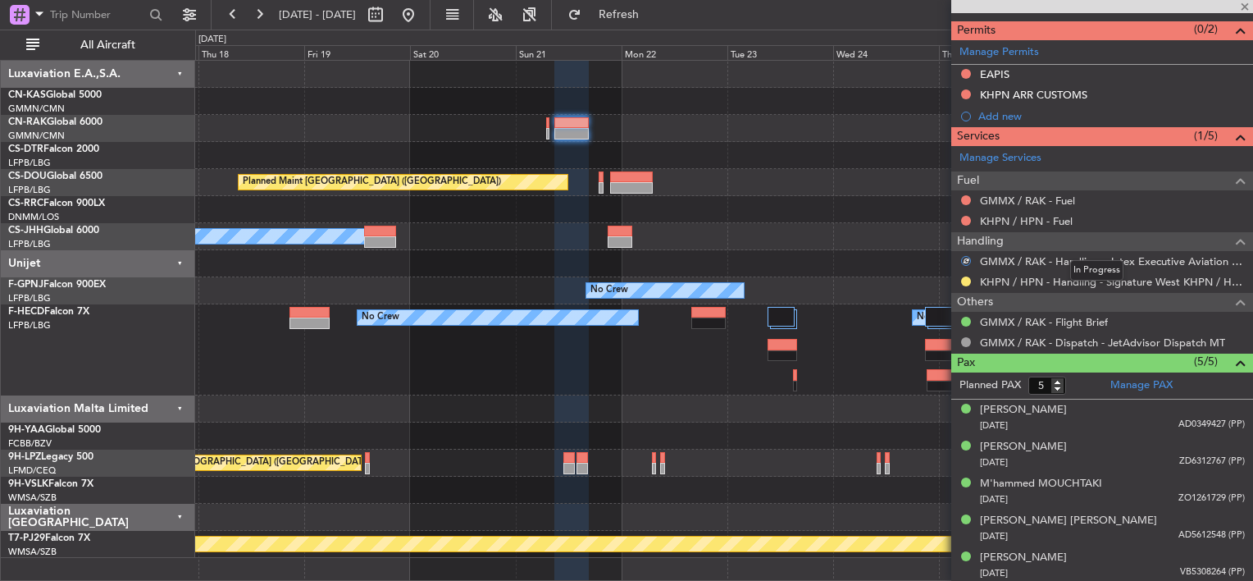
scroll to position [223, 0]
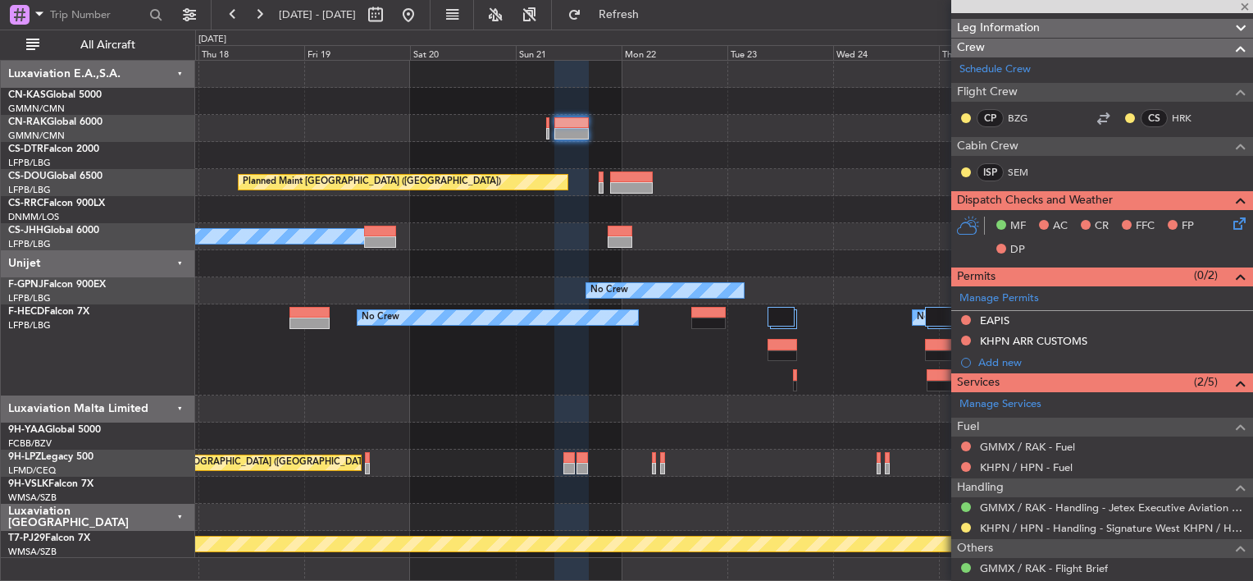
type input "0"
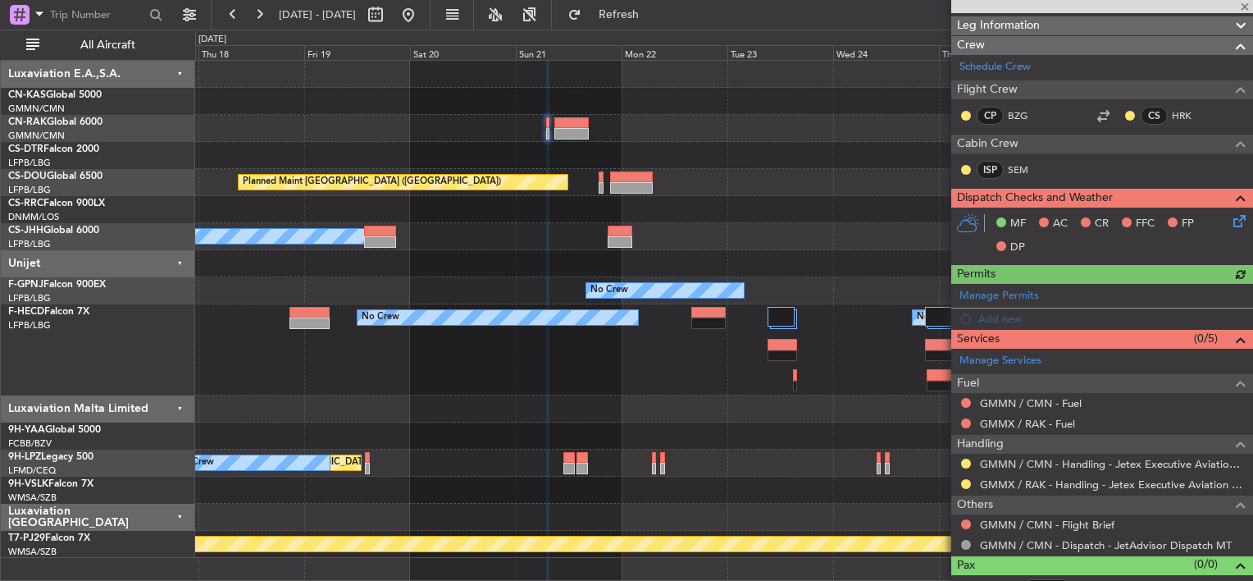
scroll to position [264, 0]
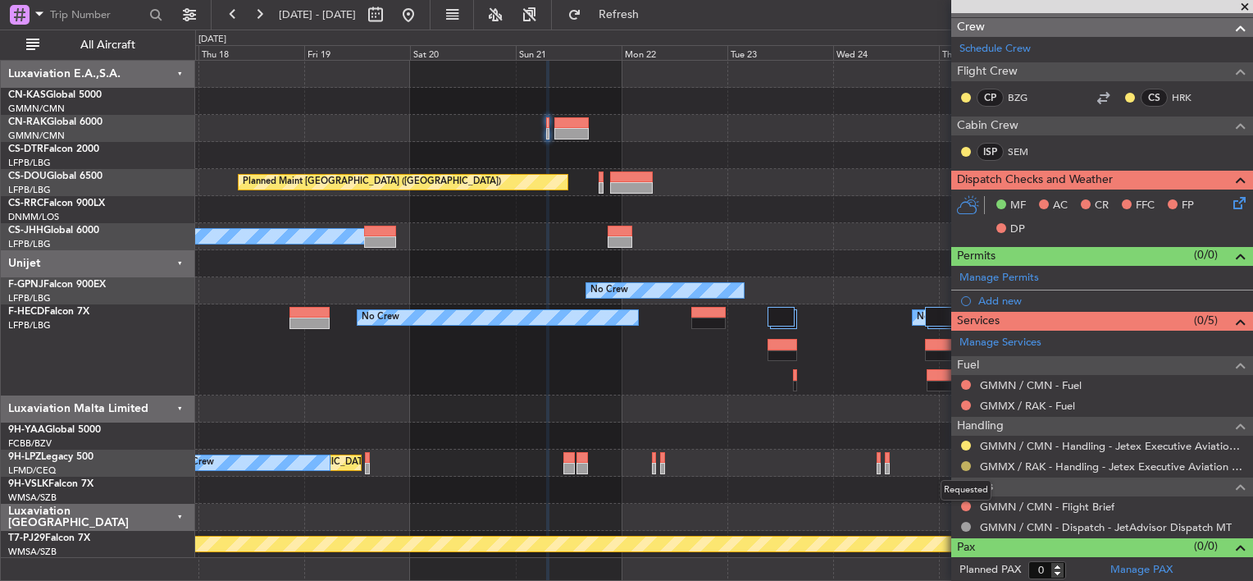
click at [970, 463] on button at bounding box center [966, 466] width 10 height 10
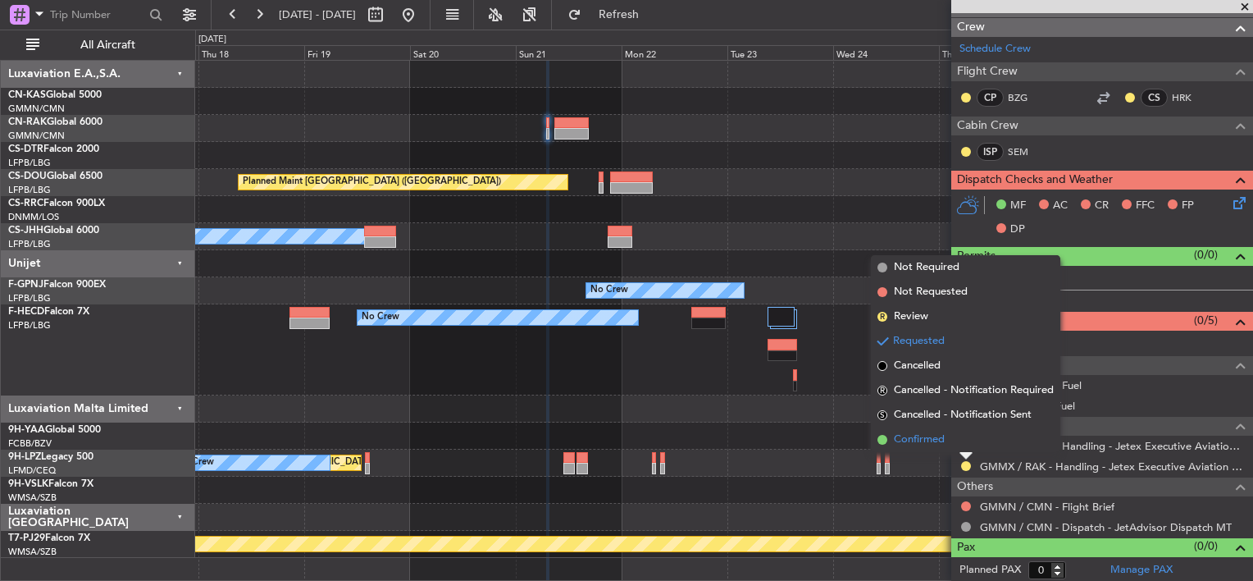
click at [924, 439] on span "Confirmed" at bounding box center [919, 439] width 51 height 16
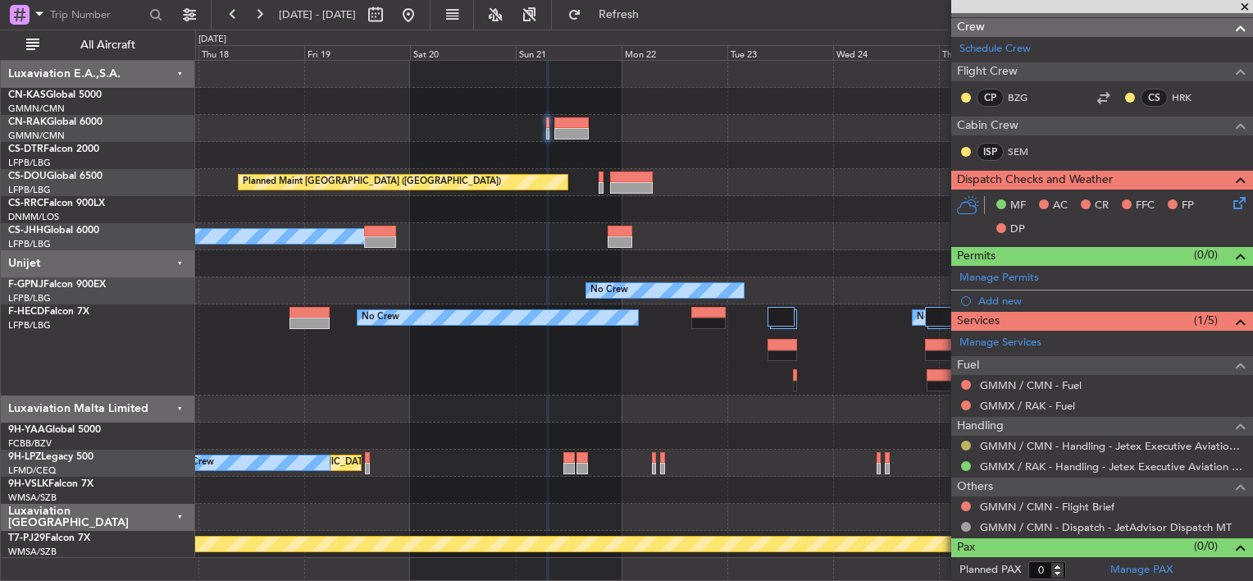
click at [967, 440] on button at bounding box center [966, 445] width 10 height 10
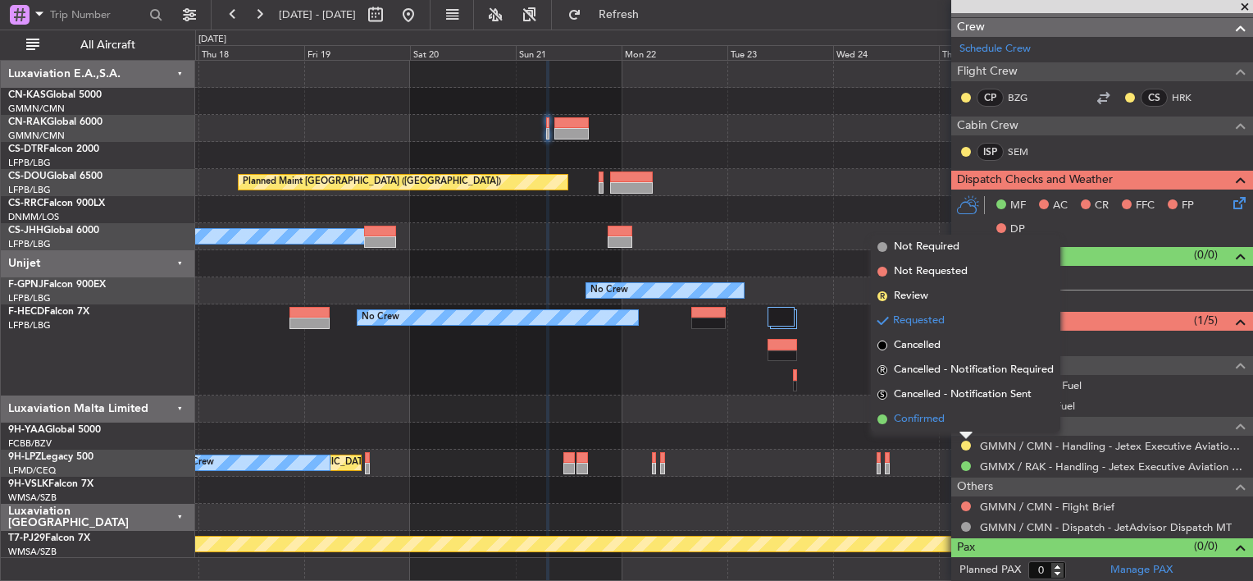
click at [911, 422] on span "Confirmed" at bounding box center [919, 419] width 51 height 16
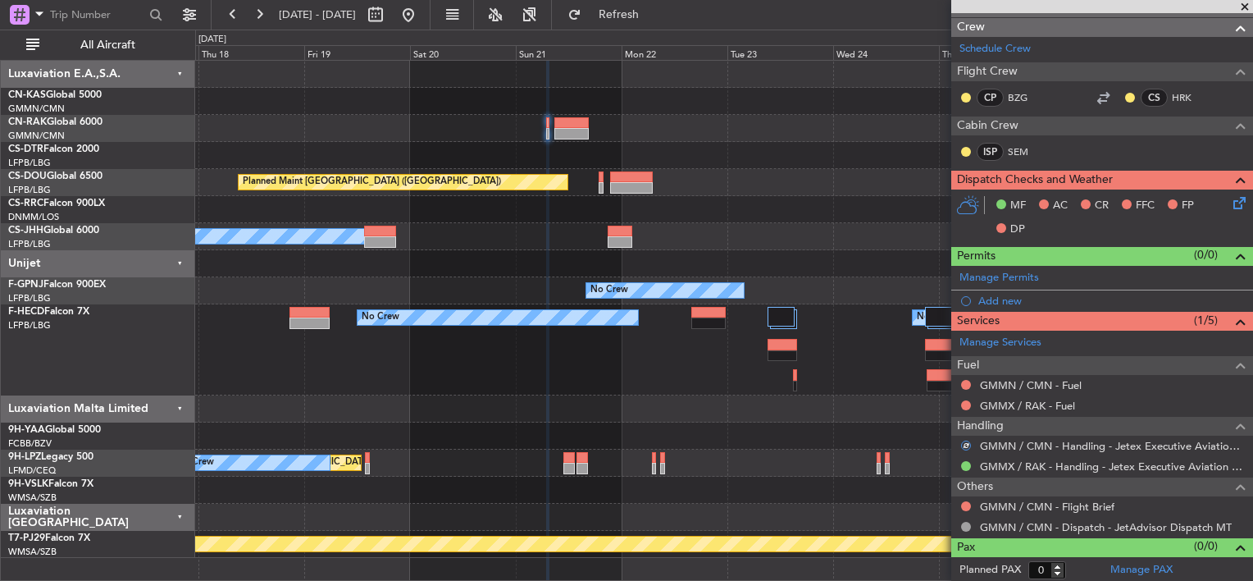
click at [581, 125] on div at bounding box center [571, 122] width 34 height 11
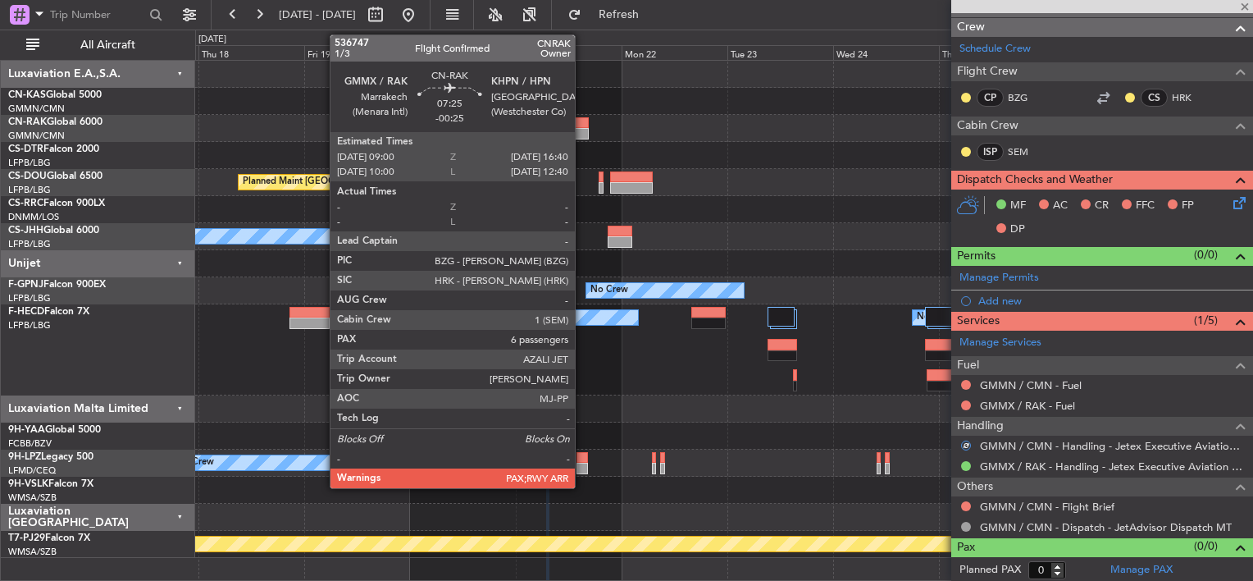
type input "-00:25"
type input "6"
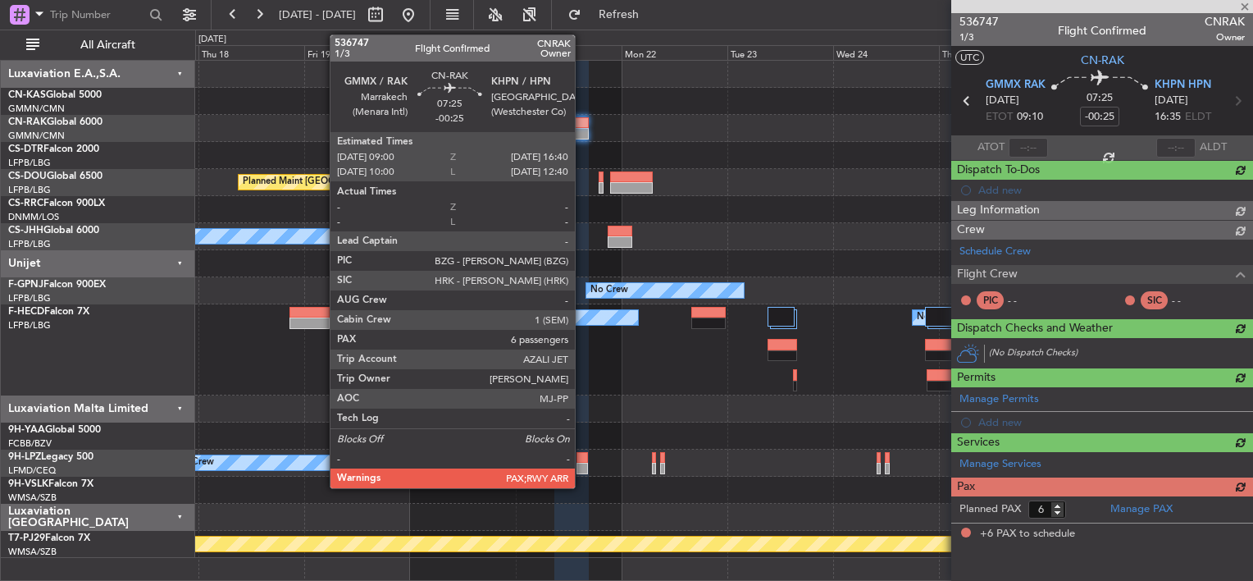
scroll to position [0, 0]
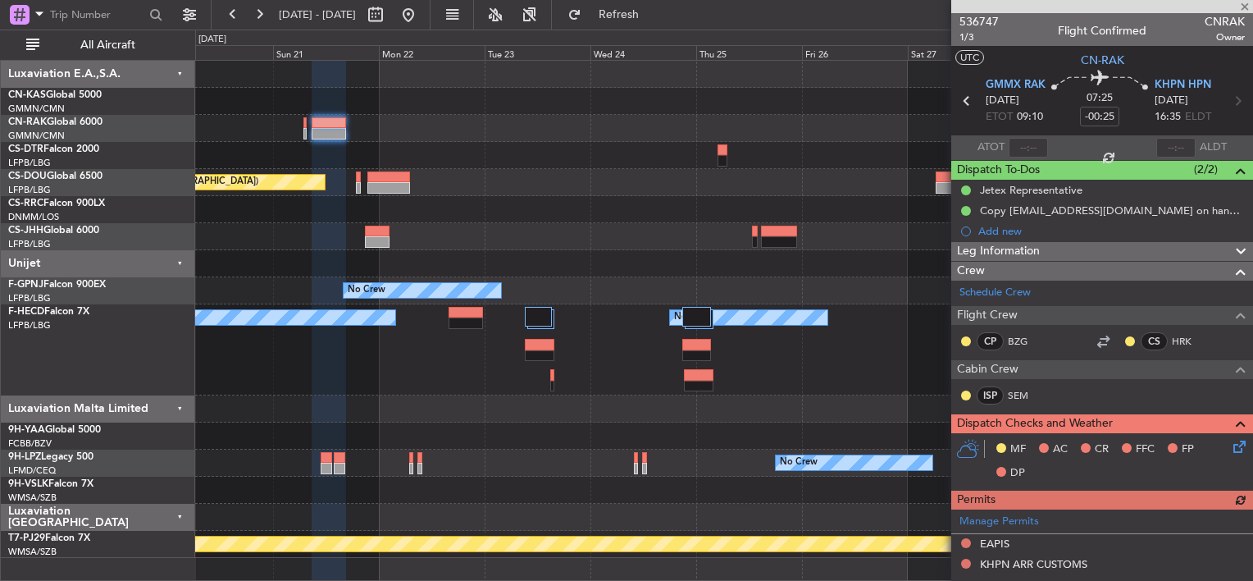
click at [436, 109] on div "Planned Maint [GEOGRAPHIC_DATA] ([GEOGRAPHIC_DATA]) Planned Maint [GEOGRAPHIC_D…" at bounding box center [723, 309] width 1057 height 497
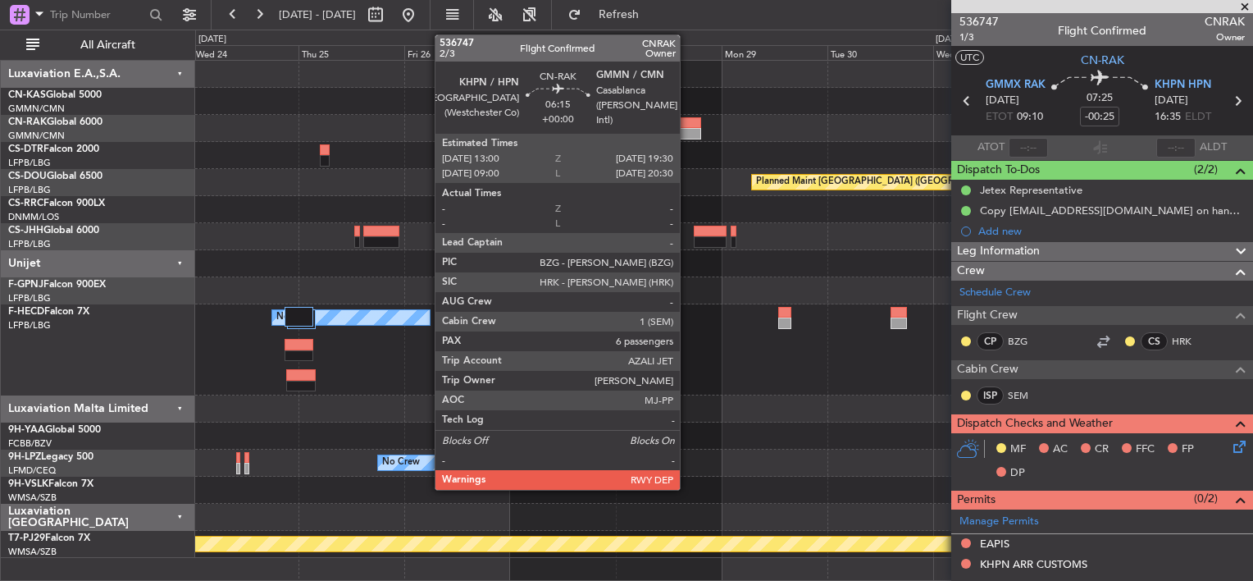
click at [687, 125] on div at bounding box center [687, 122] width 29 height 11
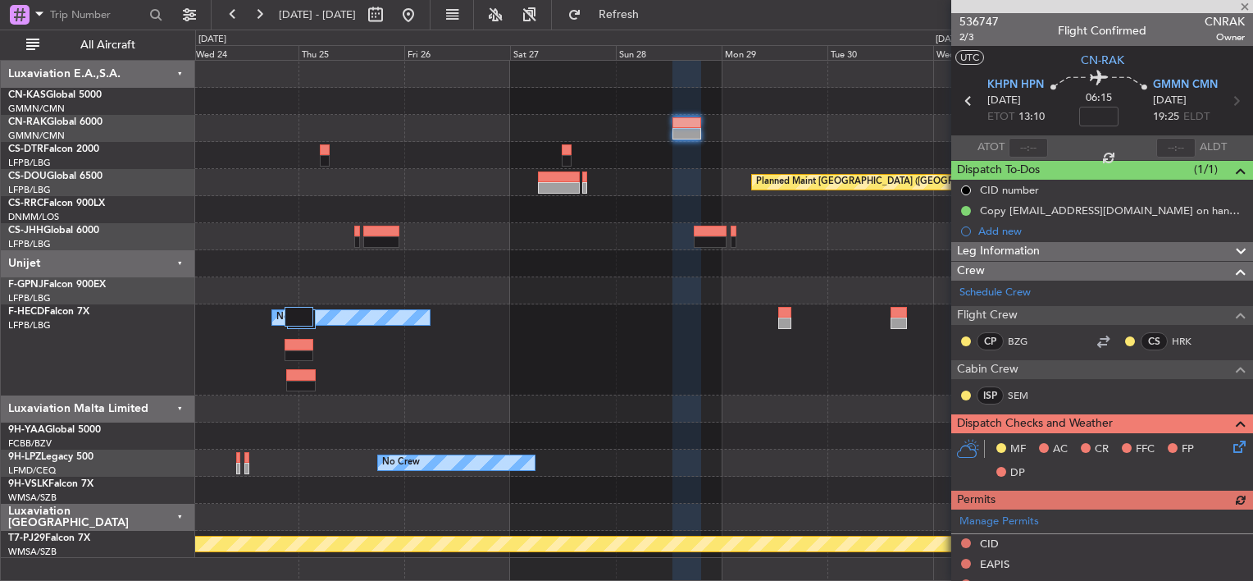
scroll to position [328, 0]
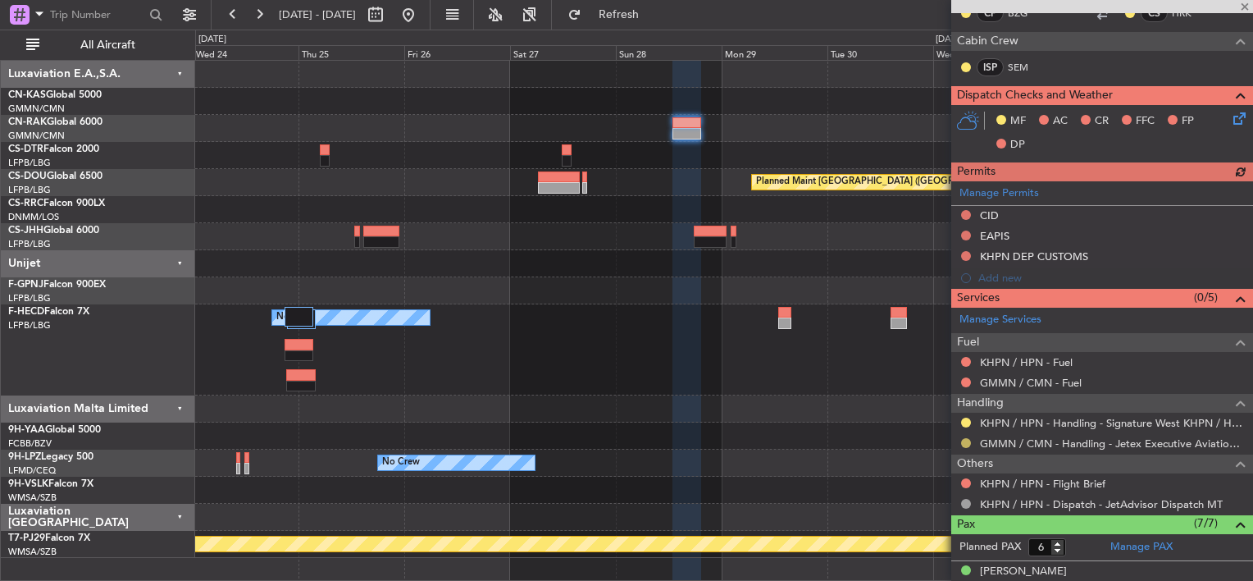
click at [967, 440] on button at bounding box center [966, 443] width 10 height 10
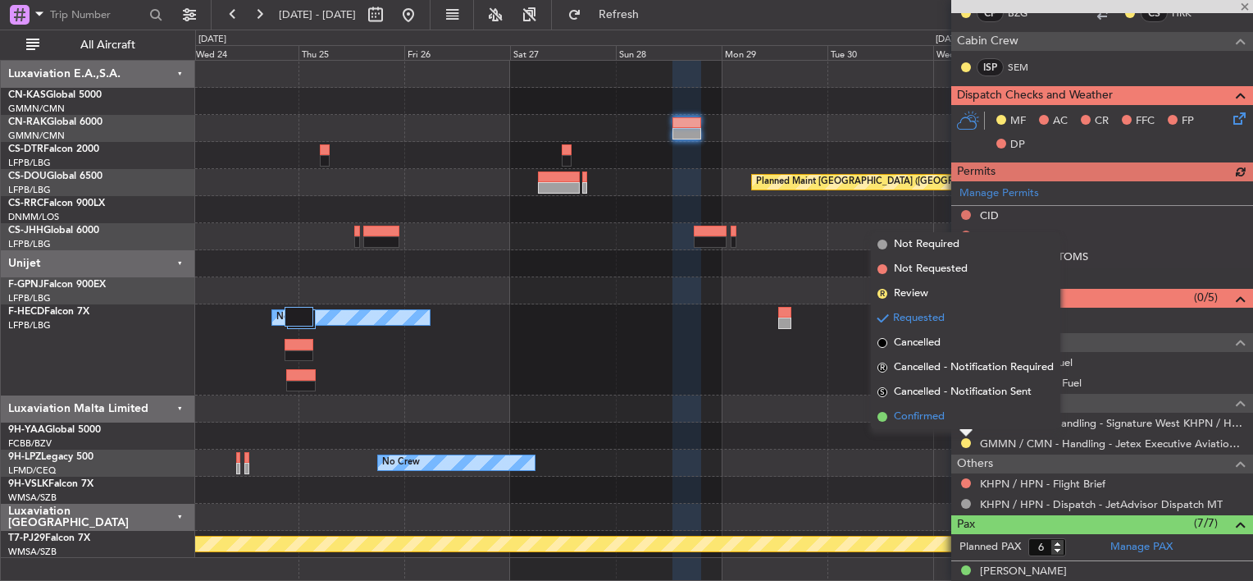
click at [945, 424] on li "Confirmed" at bounding box center [965, 416] width 189 height 25
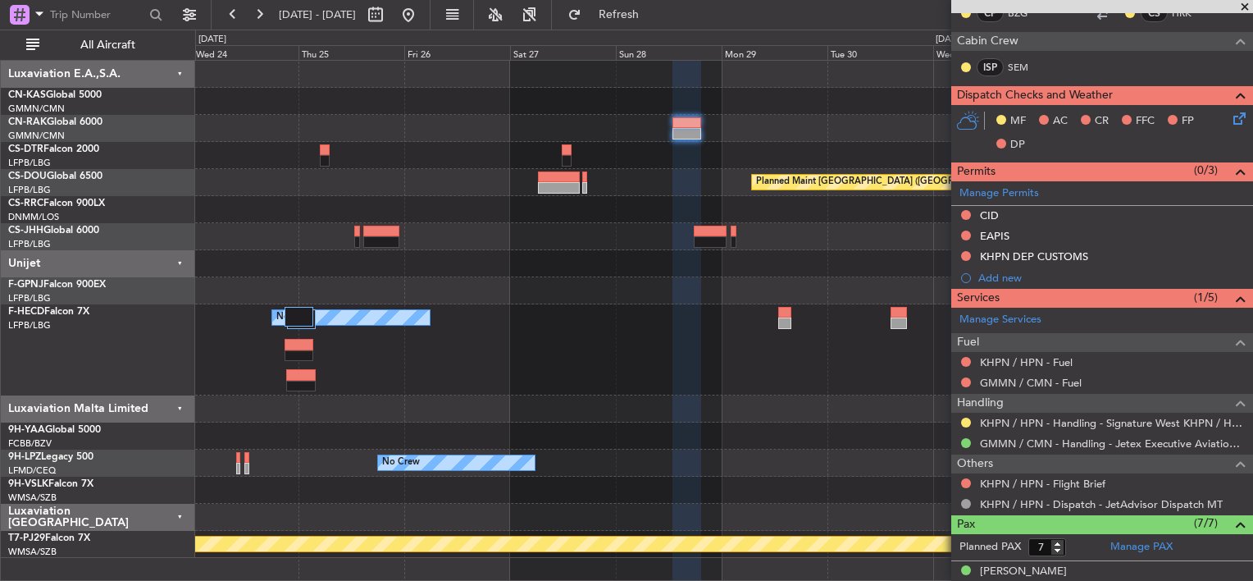
click at [924, 292] on div "Planned Maint Paris (Le Bourget) No Crew Planned Maint Paris (Le Bourget) No Cr…" at bounding box center [723, 309] width 1057 height 497
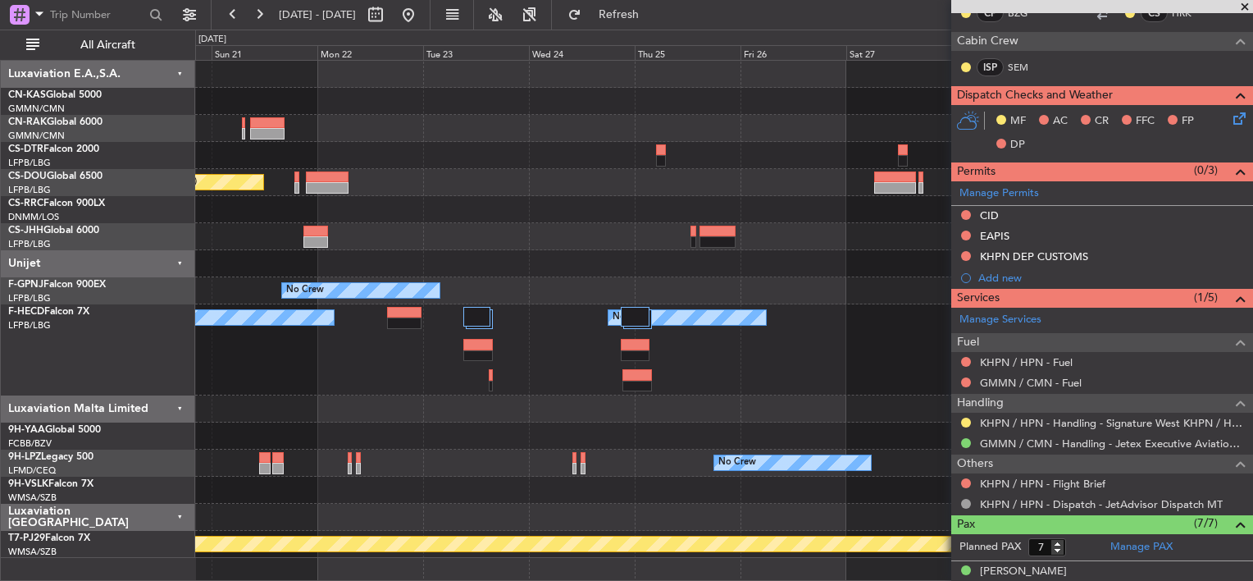
click at [878, 296] on div "No Crew" at bounding box center [723, 290] width 1057 height 27
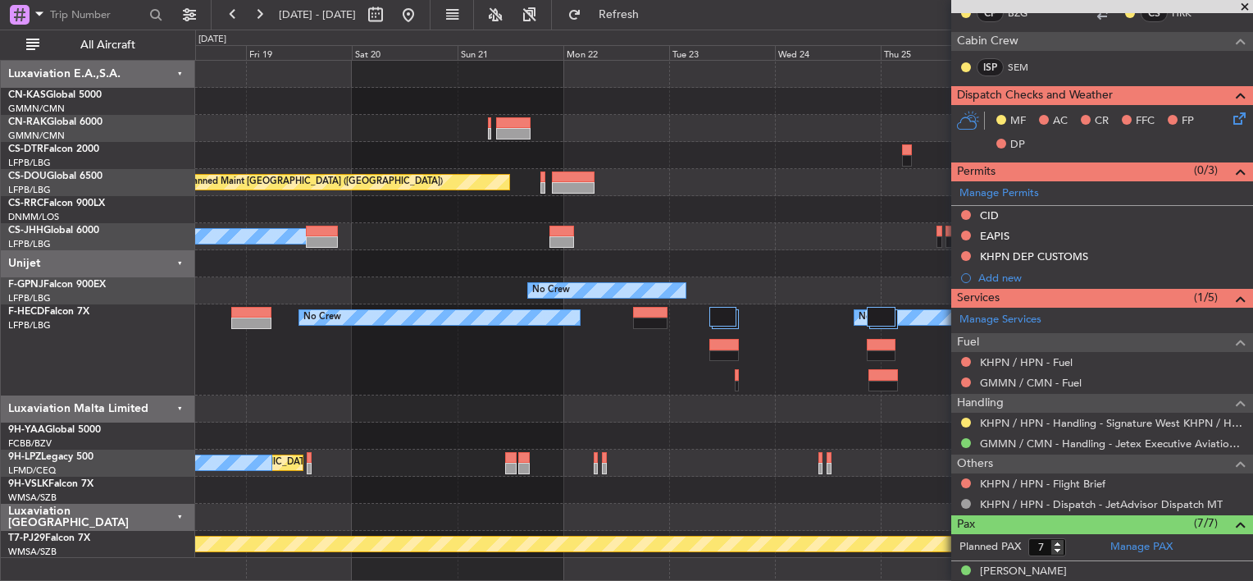
click at [869, 293] on div "No Crew No Crew" at bounding box center [723, 290] width 1057 height 27
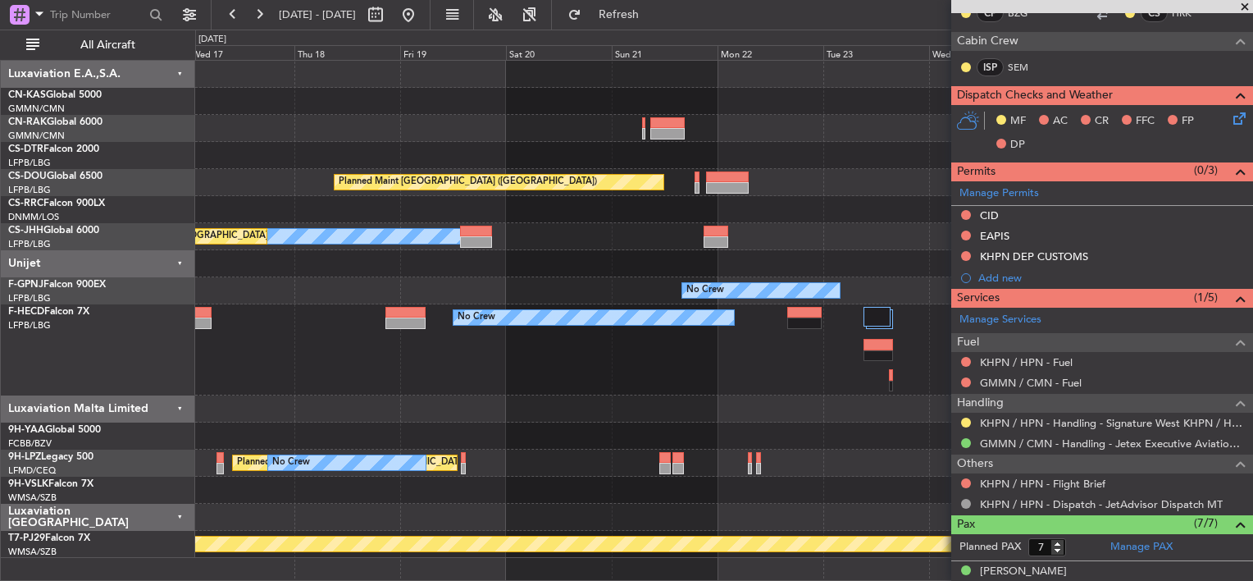
click at [935, 296] on div "No Crew No Crew" at bounding box center [723, 290] width 1057 height 27
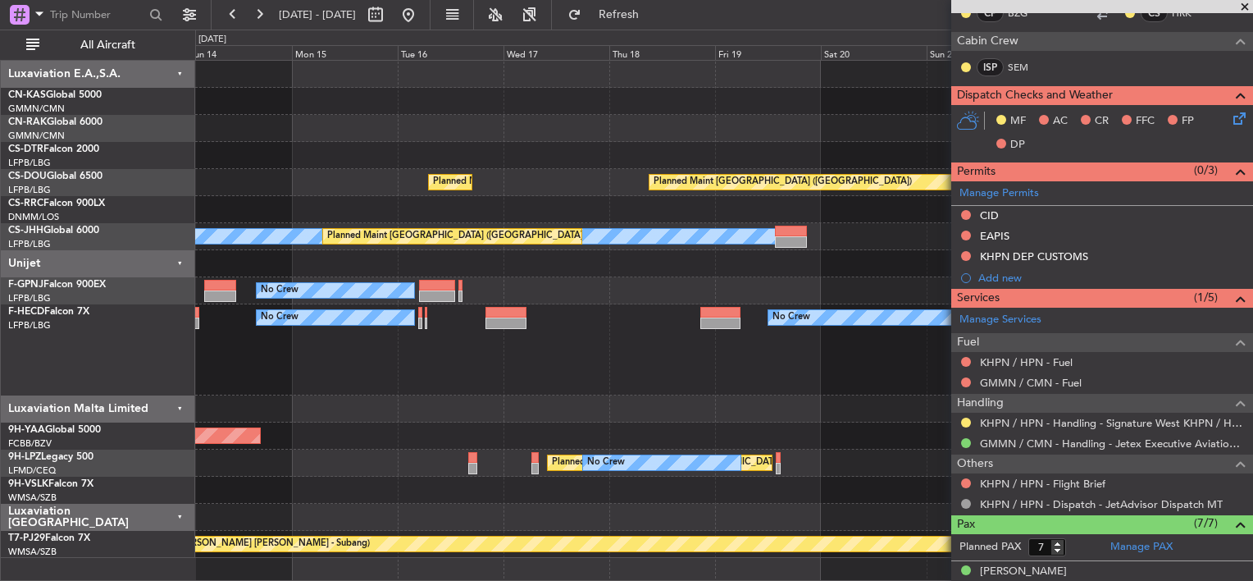
click at [983, 310] on fb-app "24 Sep 2025 - 04 Oct 2025 Refresh Quick Links All Aircraft Planned Maint Paris …" at bounding box center [626, 296] width 1253 height 568
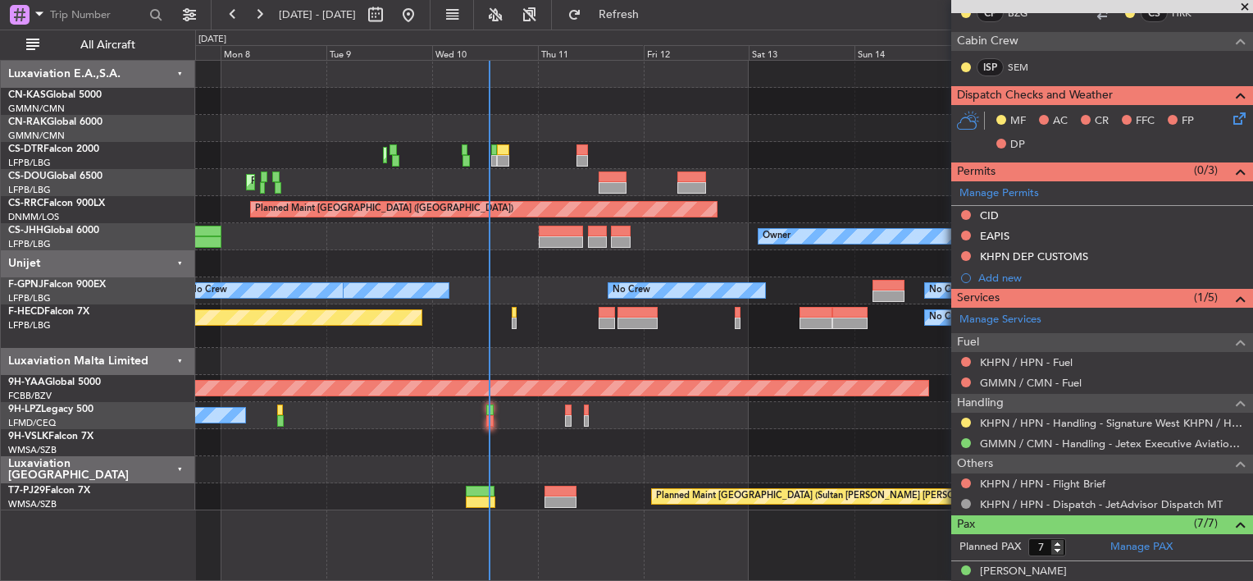
click at [676, 313] on div "No Crew Planned Maint Paris (Le Bourget) No Crew No Crew" at bounding box center [723, 325] width 1057 height 43
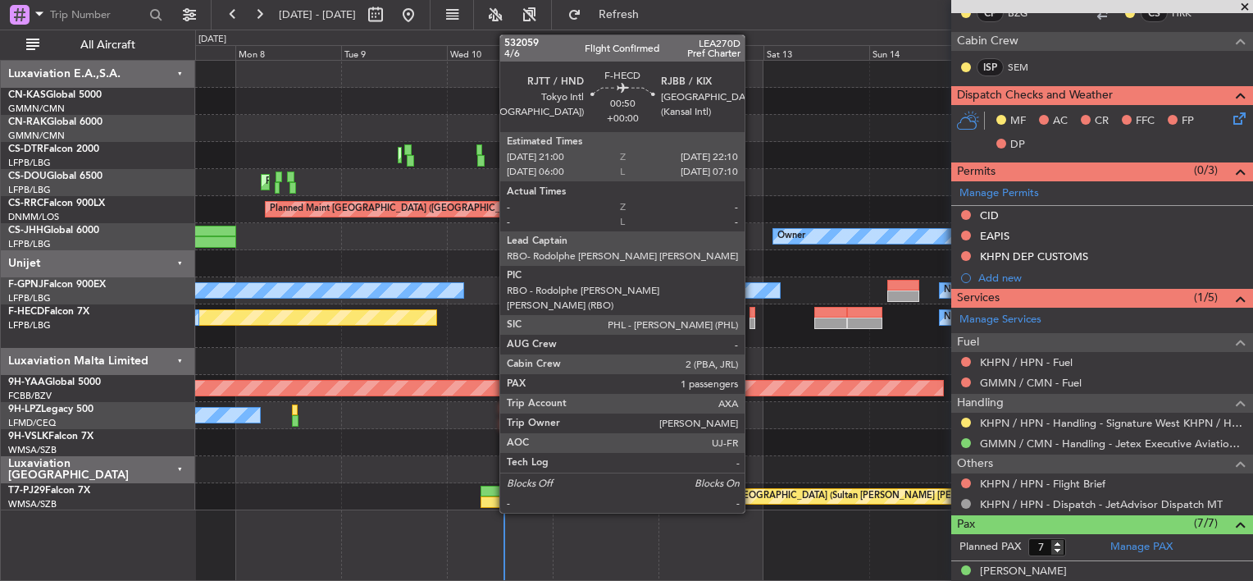
click at [752, 310] on div at bounding box center [753, 312] width 6 height 11
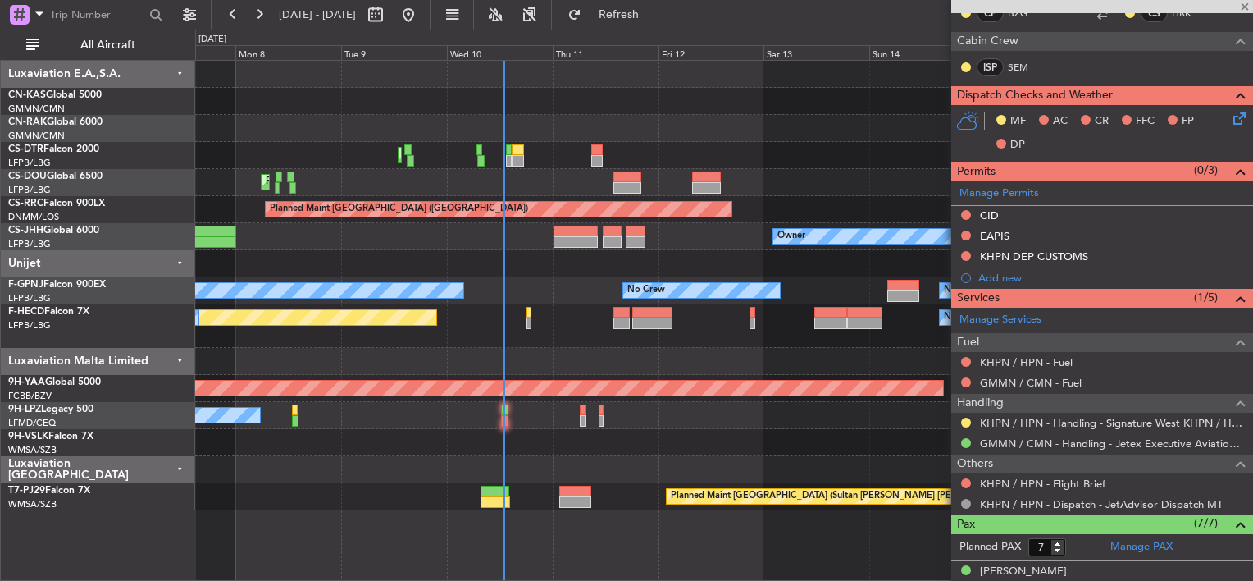
type input "1"
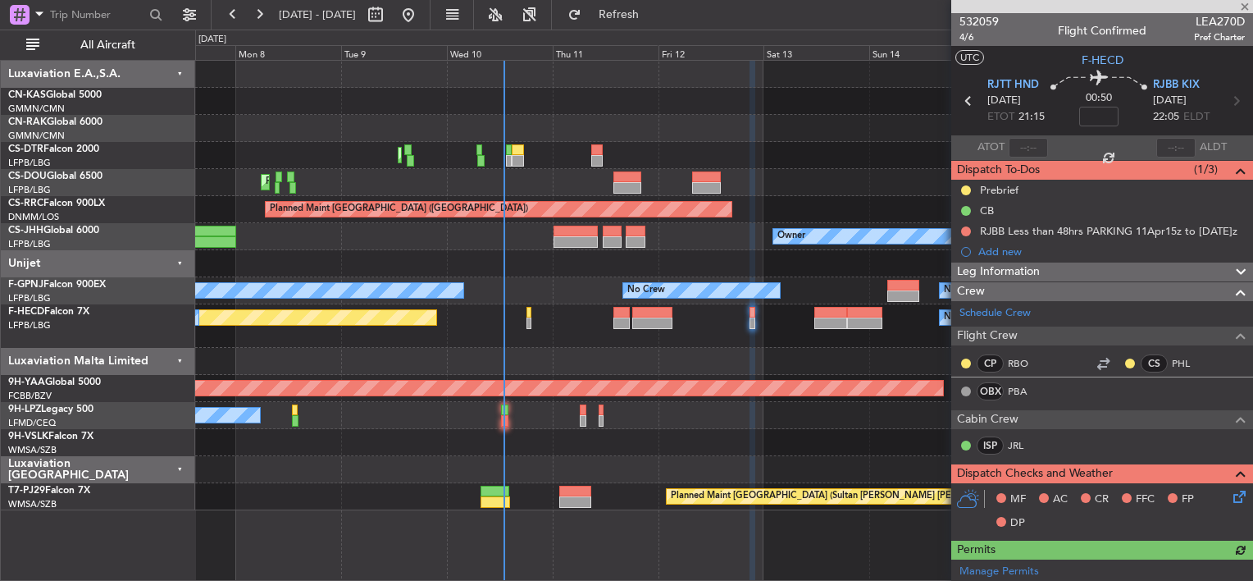
scroll to position [164, 0]
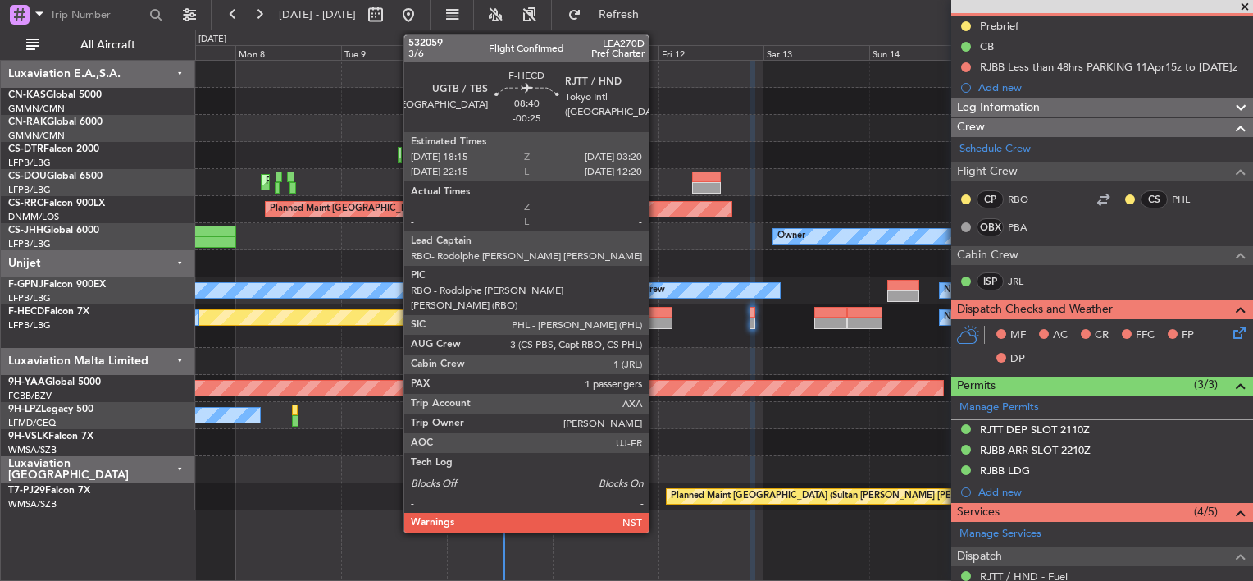
click at [656, 309] on div at bounding box center [652, 312] width 40 height 11
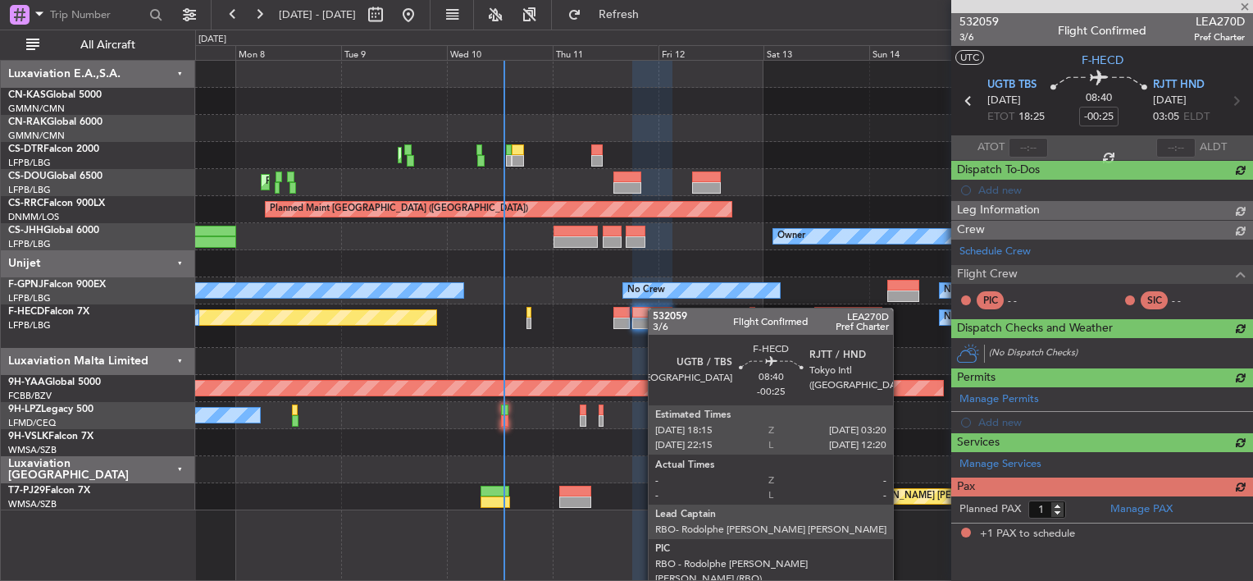
scroll to position [0, 0]
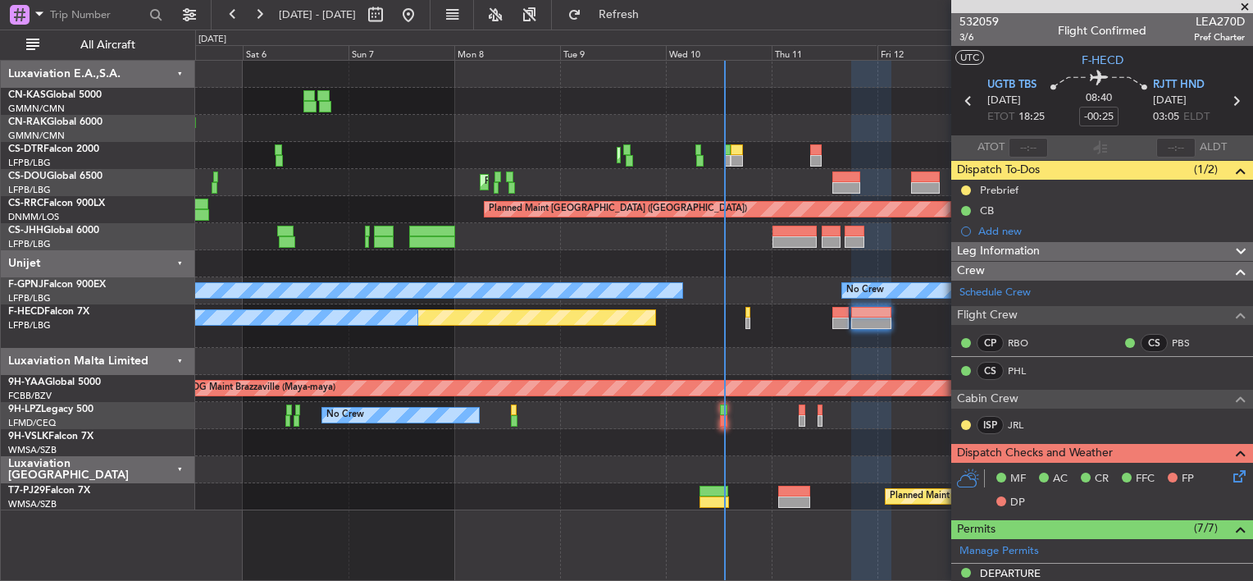
click at [750, 258] on div at bounding box center [723, 263] width 1057 height 27
click at [722, 243] on div "Planned Maint Paris (Le Bourget) Owner Planned Maint Paris (Le Bourget)" at bounding box center [723, 236] width 1057 height 27
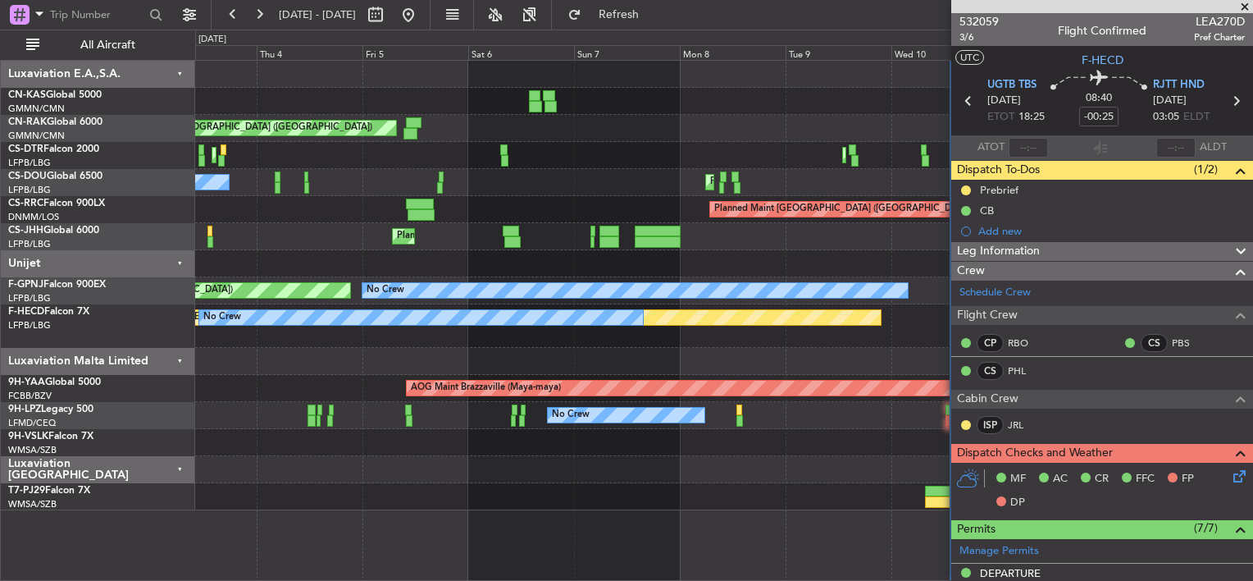
click at [600, 192] on div "Planned Maint Paris (Le Bourget) No Crew Planned Maint Paris (Le Bourget)" at bounding box center [723, 182] width 1057 height 27
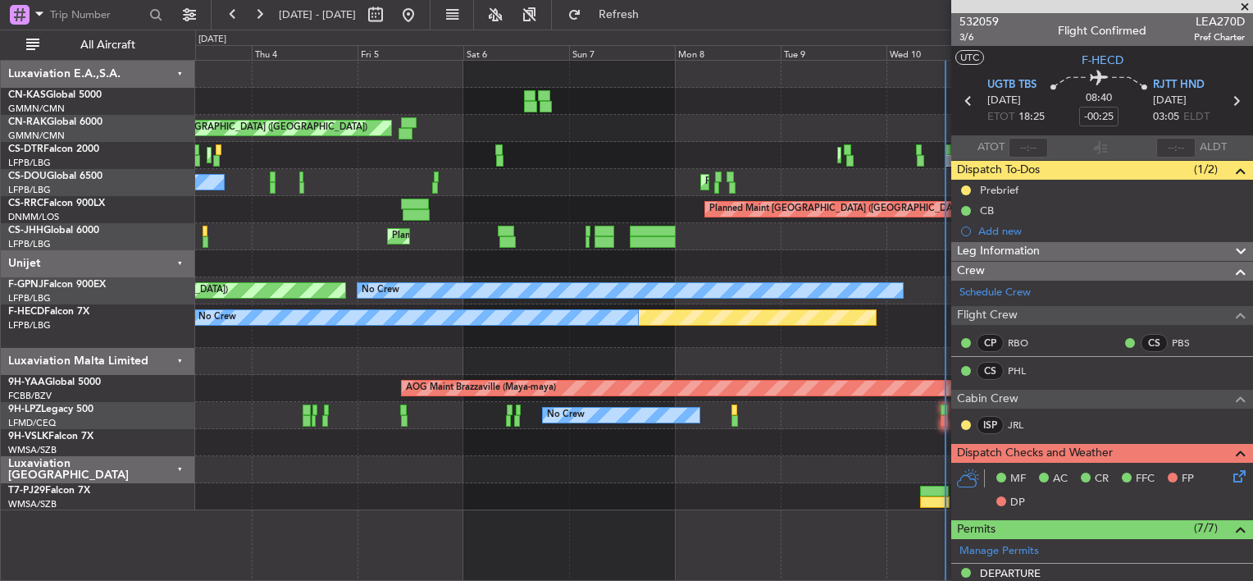
click at [762, 115] on div "Unplanned Maint Berlin (Brandenburg) Planned Maint Berlin (Brandenburg)" at bounding box center [723, 128] width 1057 height 27
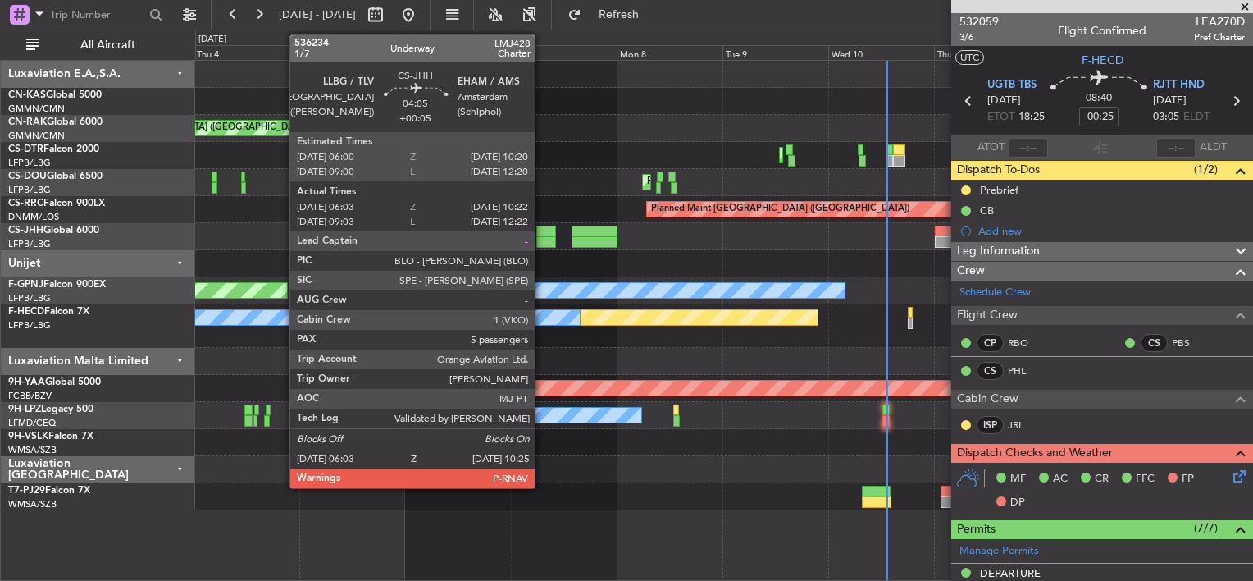
click at [543, 230] on div at bounding box center [546, 231] width 20 height 11
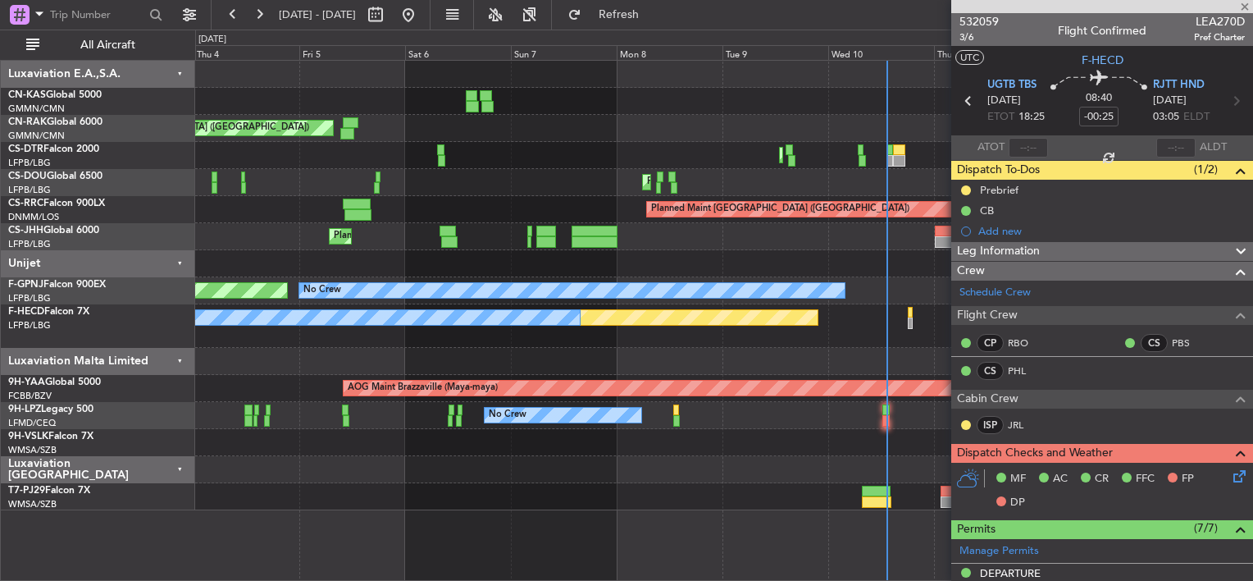
type input "+00:05"
type input "06:13"
type input "10:17"
type input "5"
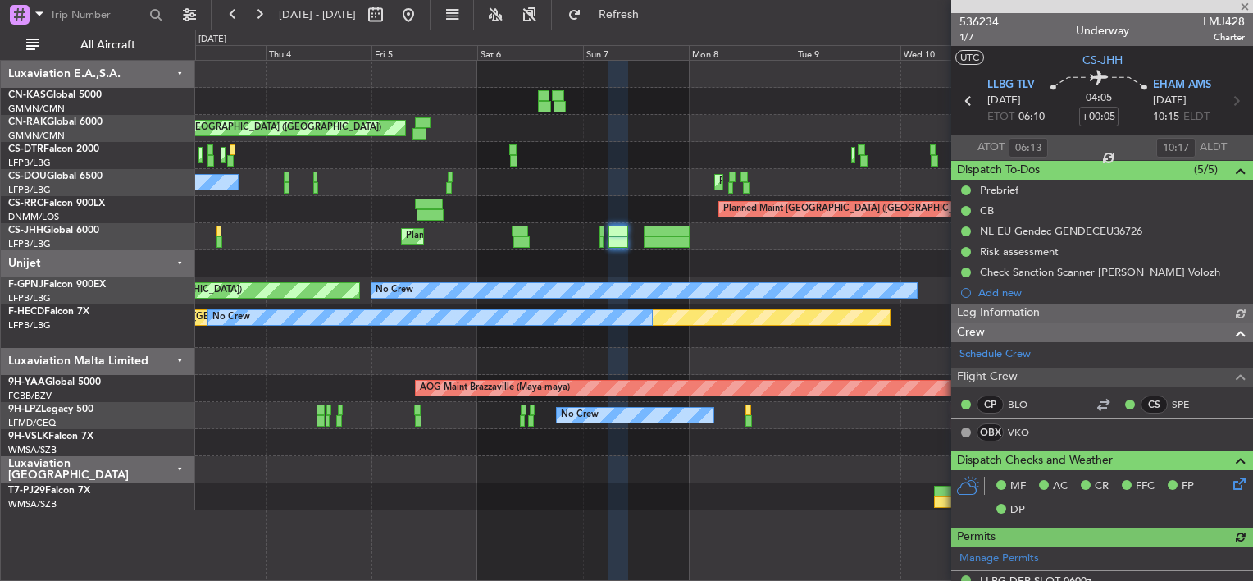
click at [791, 96] on div at bounding box center [723, 101] width 1057 height 27
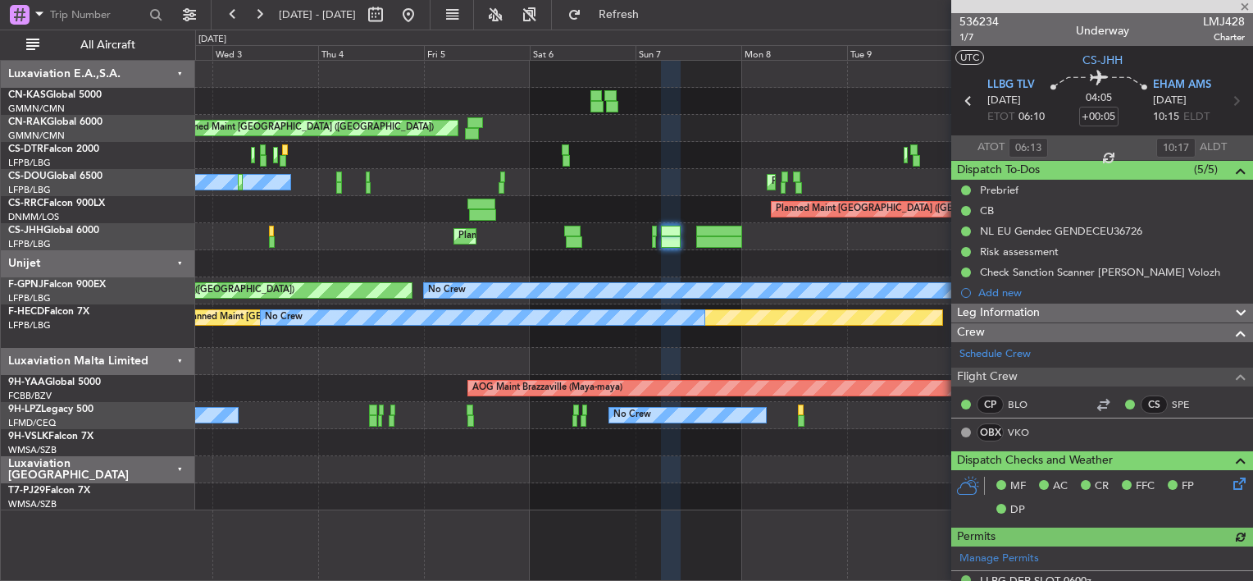
click at [961, 95] on fb-app "03 Sep 2025 - 13 Sep 2025 Refresh Quick Links All Aircraft Unplanned Maint Berl…" at bounding box center [626, 296] width 1253 height 568
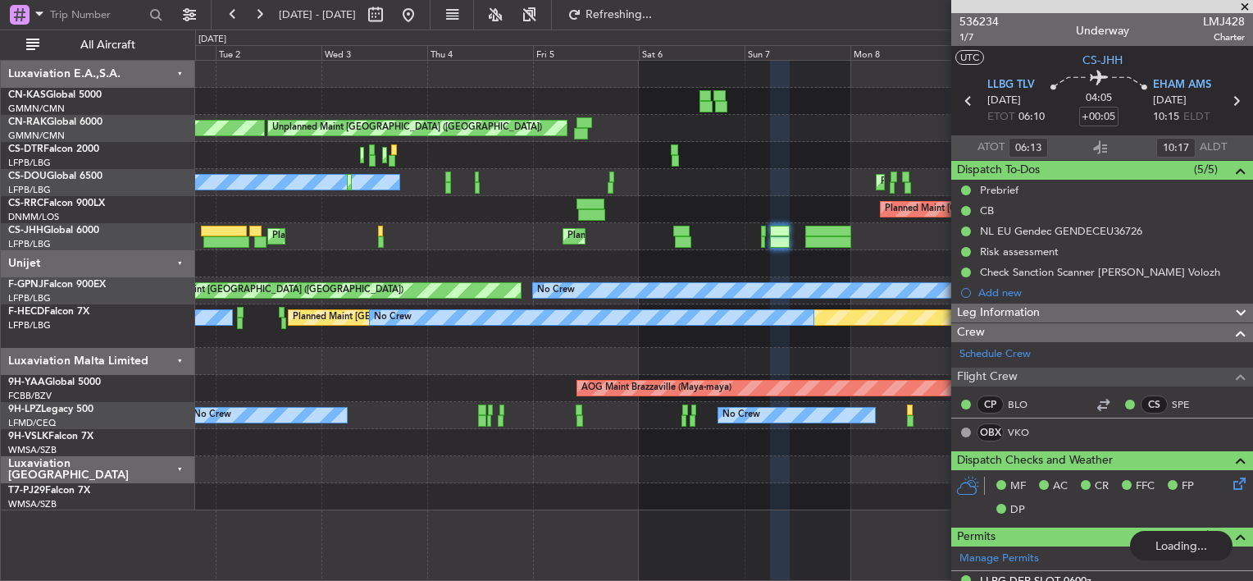
click at [906, 118] on div "Unplanned Maint Berlin (Brandenburg) Planned Maint Berlin (Brandenburg)" at bounding box center [723, 128] width 1057 height 27
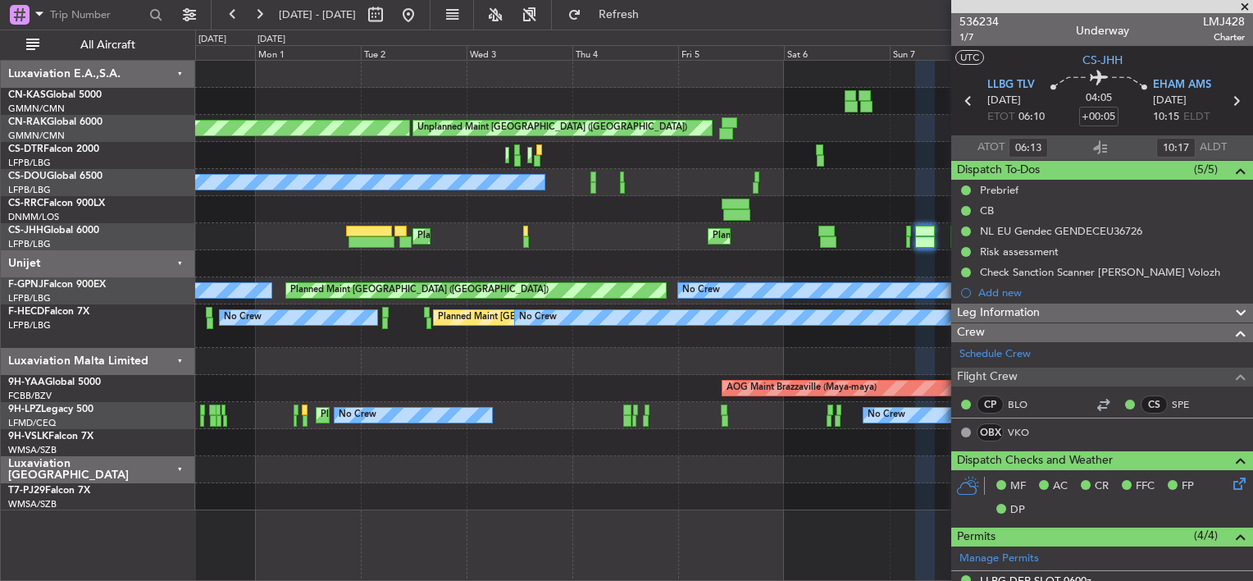
click at [748, 194] on div "Planned Maint Berlin (Brandenburg) Unplanned Maint Berlin (Brandenburg) Planned…" at bounding box center [723, 285] width 1057 height 449
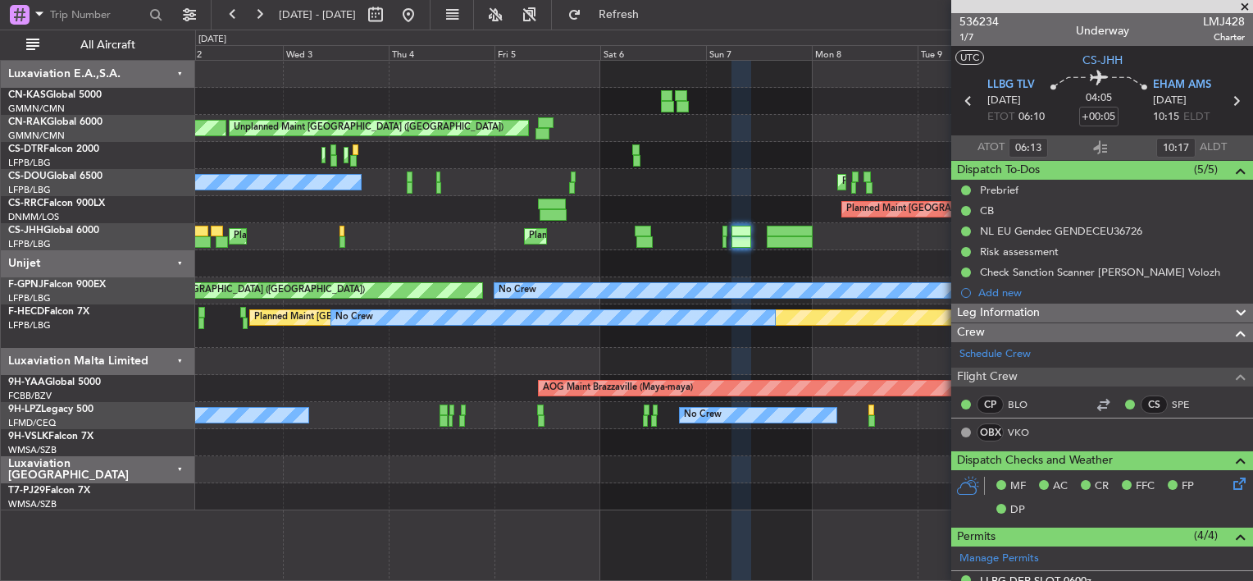
click at [699, 194] on div "Planned Maint Paris (Le Bourget) No Crew Planned Maint Paris (Le Bourget)" at bounding box center [723, 182] width 1057 height 27
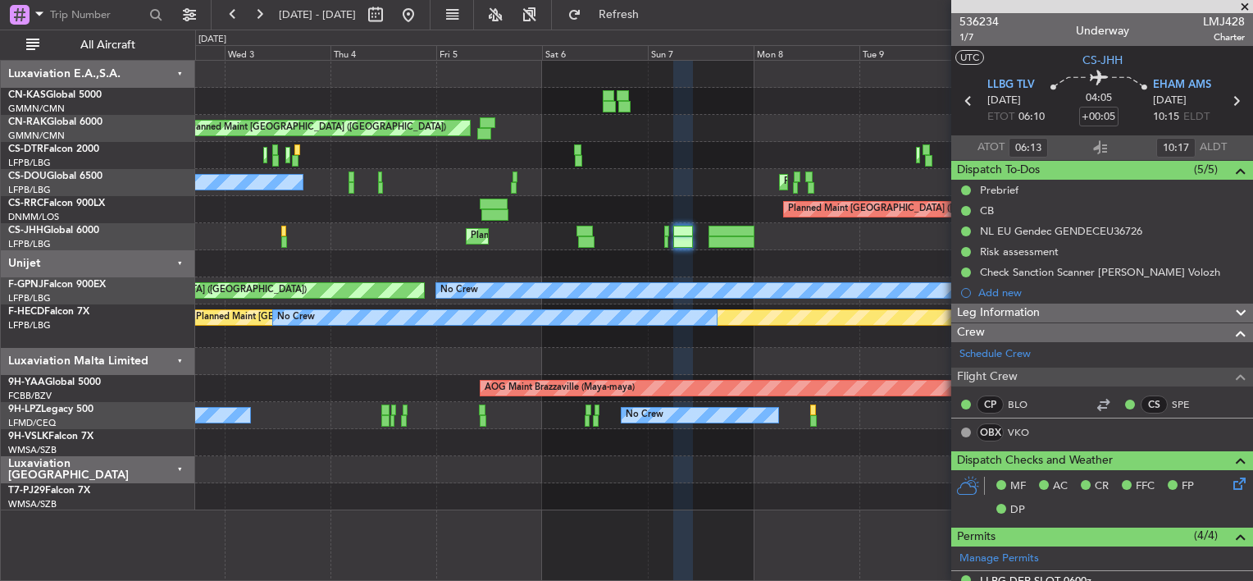
click at [709, 180] on div "Planned Maint Paris (Le Bourget) No Crew Planned Maint Paris (Le Bourget)" at bounding box center [723, 182] width 1057 height 27
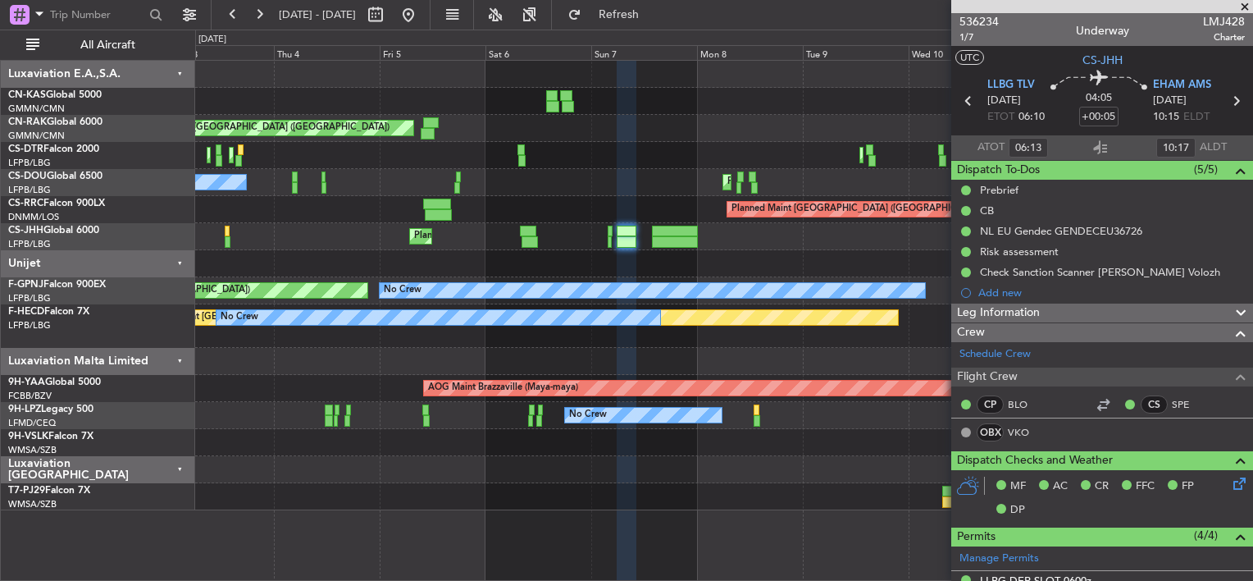
click at [676, 172] on div "Unplanned Maint Berlin (Brandenburg) Planned Maint Berlin (Brandenburg) Planned…" at bounding box center [723, 285] width 1057 height 449
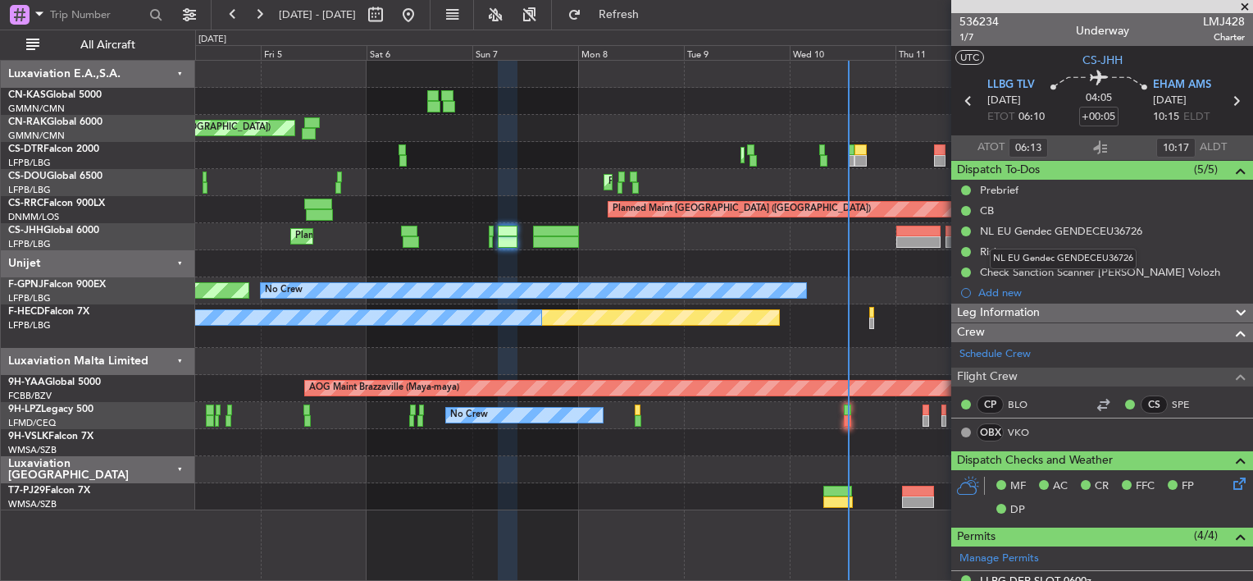
click at [998, 246] on mat-tooltip-component "NL EU Gendec GENDECEU36726" at bounding box center [1064, 258] width 170 height 43
click at [984, 249] on div "Risk assessment" at bounding box center [1019, 251] width 79 height 14
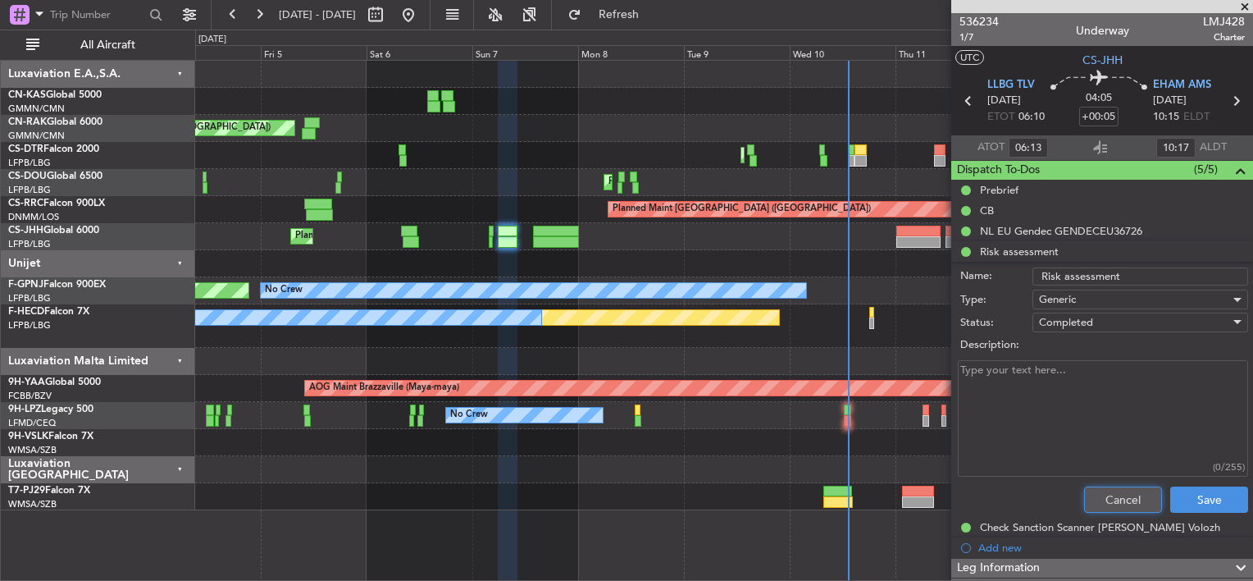
drag, startPoint x: 1114, startPoint y: 495, endPoint x: 1106, endPoint y: 486, distance: 12.3
click at [1113, 495] on button "Cancel" at bounding box center [1123, 499] width 78 height 26
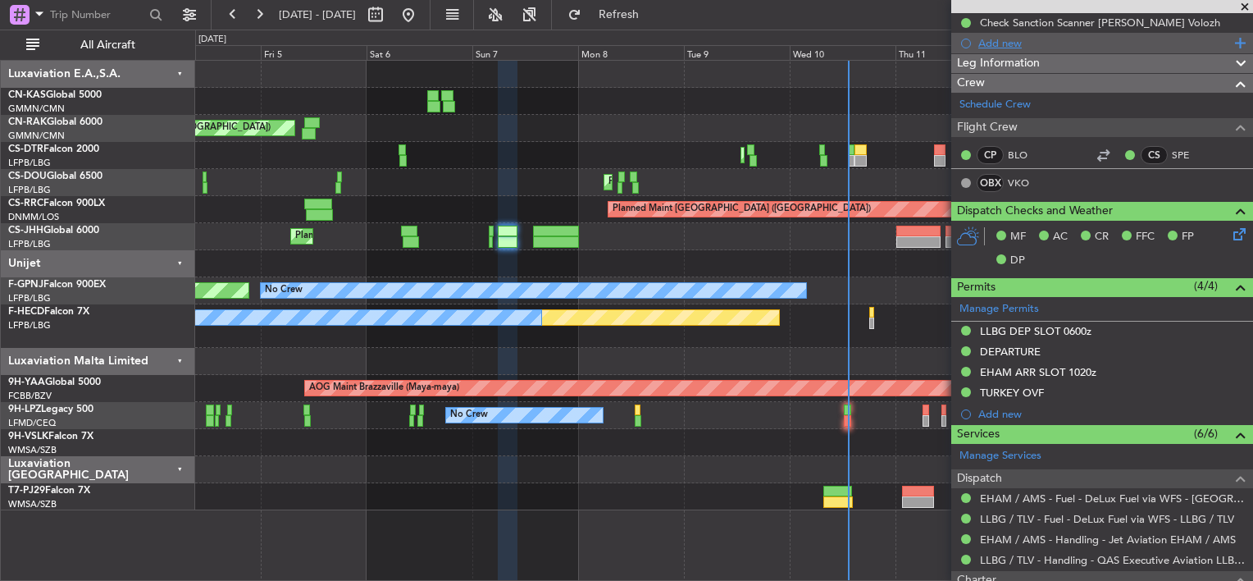
scroll to position [328, 0]
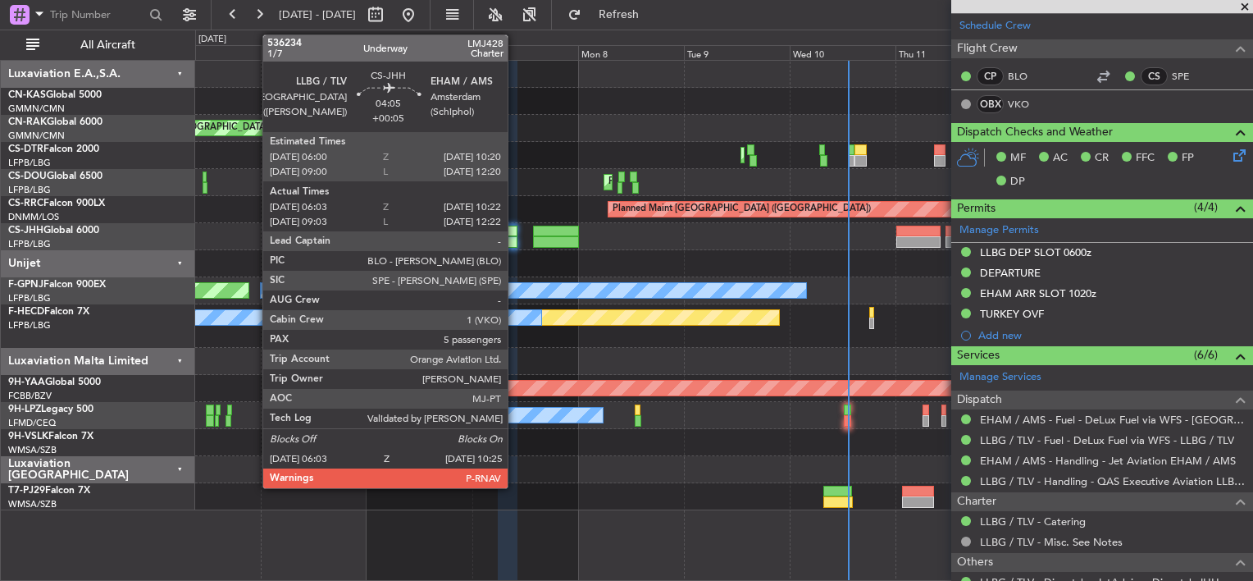
click at [515, 235] on div at bounding box center [508, 231] width 20 height 11
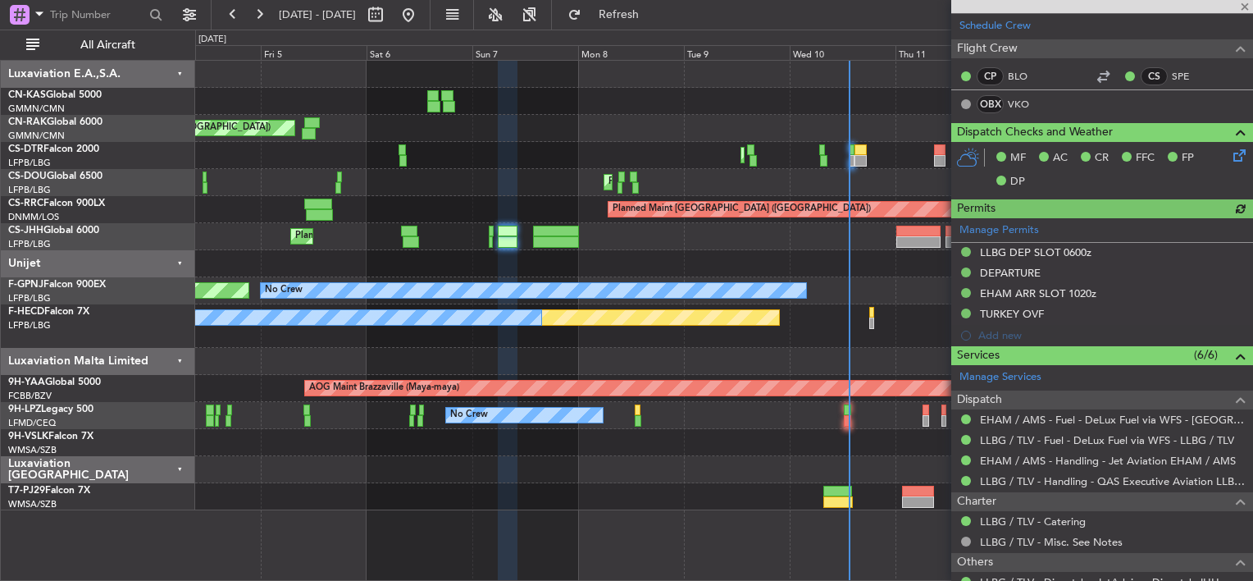
click at [222, 115] on div "Unplanned Maint Berlin (Brandenburg) Planned Maint Berlin (Brandenburg)" at bounding box center [723, 128] width 1057 height 27
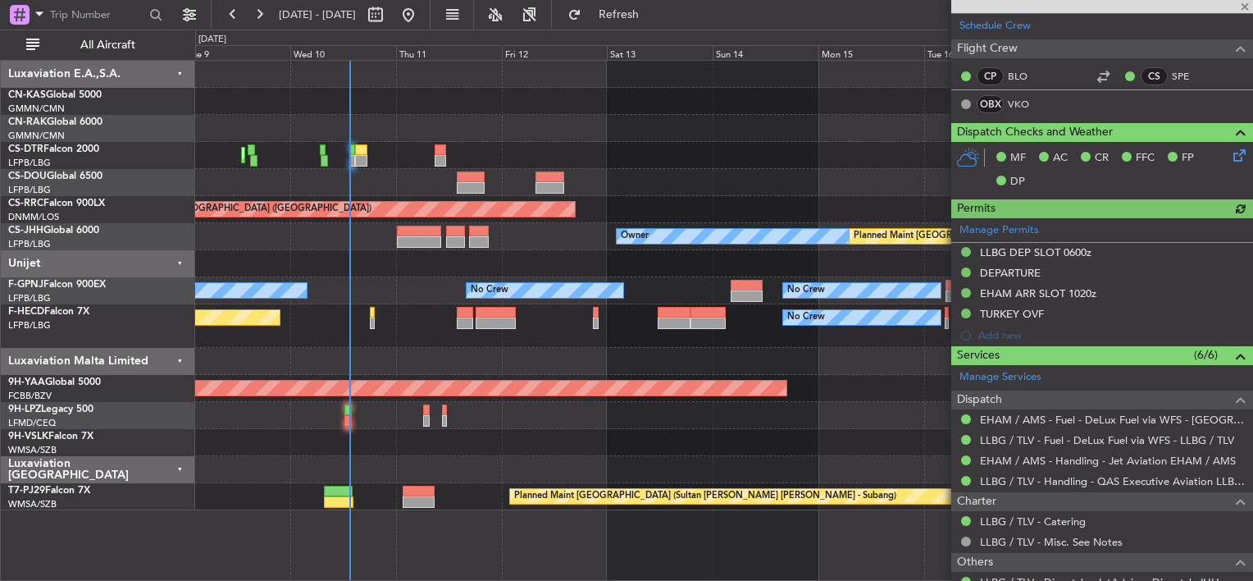
click at [79, 79] on div "Planned Maint Mugla (Dalaman) Planned Maint Paris (Le Bourget) Planned Maint Pa…" at bounding box center [626, 305] width 1253 height 551
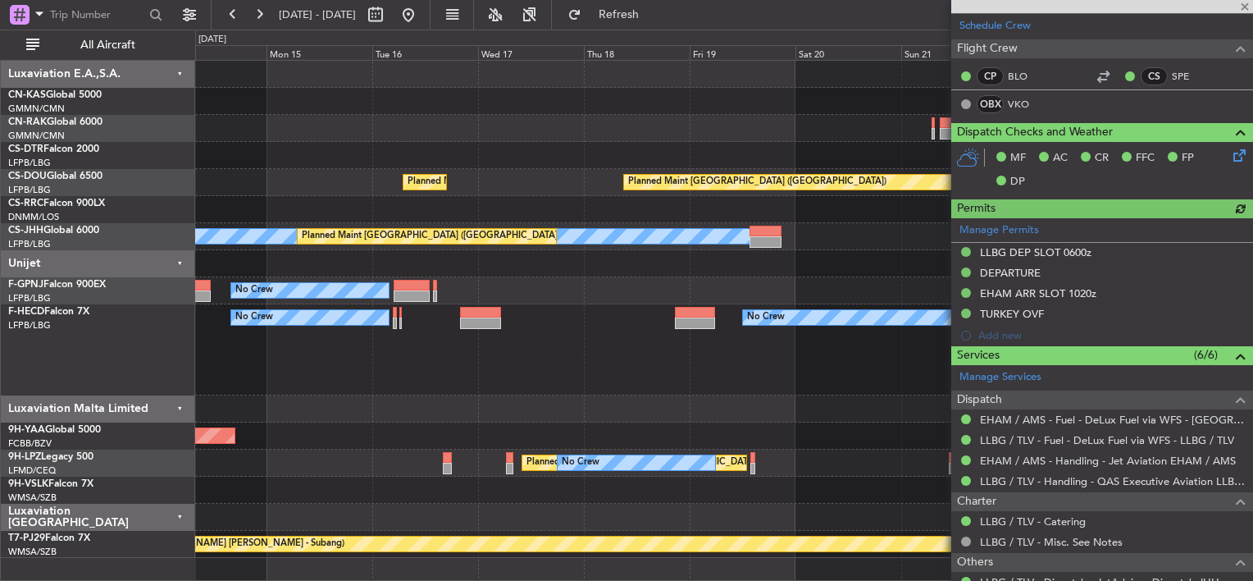
click at [130, 89] on div "Planned Maint Paris (Le Bourget) Planned Maint Paris (Le Bourget) Planned Maint…" at bounding box center [626, 305] width 1253 height 551
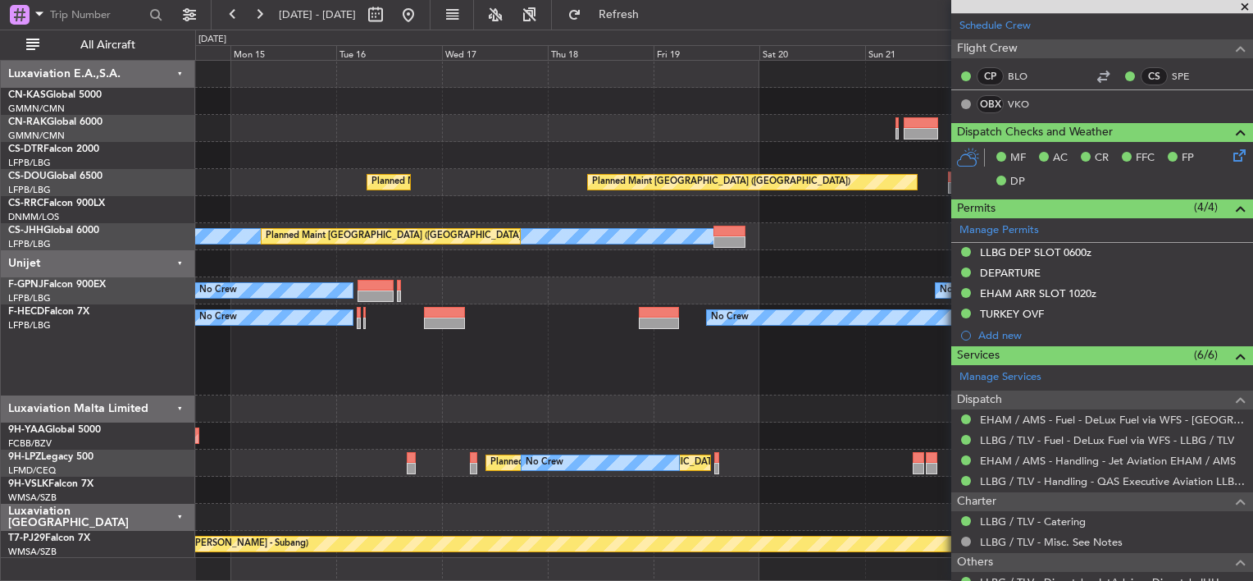
click at [472, 130] on div at bounding box center [723, 128] width 1057 height 27
click at [803, 133] on div at bounding box center [723, 128] width 1057 height 27
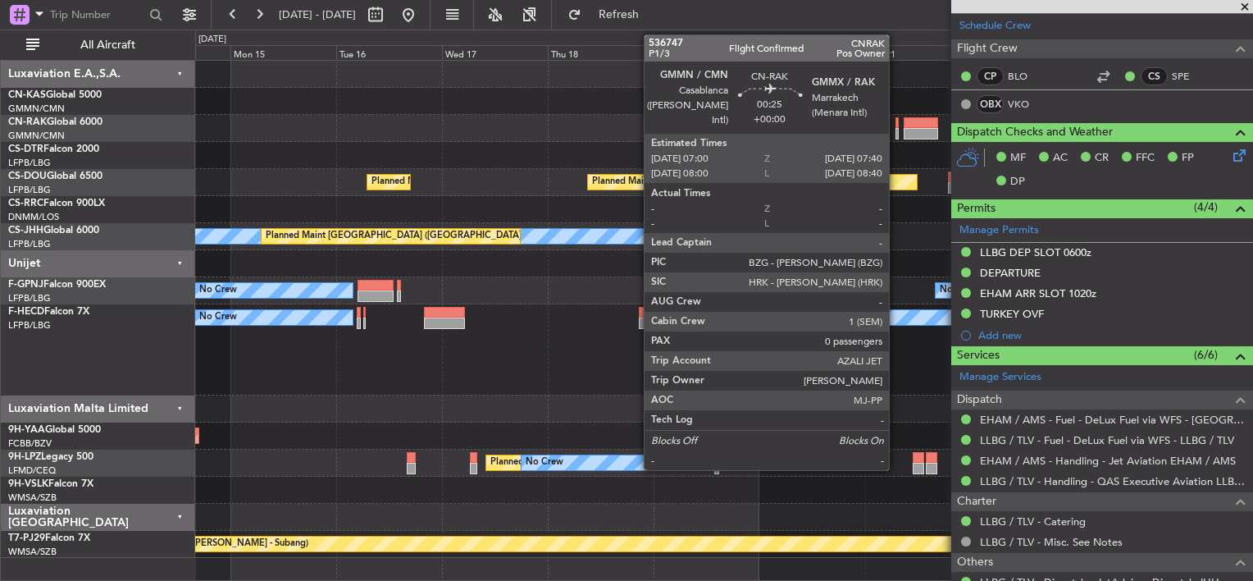
click at [897, 121] on div at bounding box center [897, 122] width 3 height 11
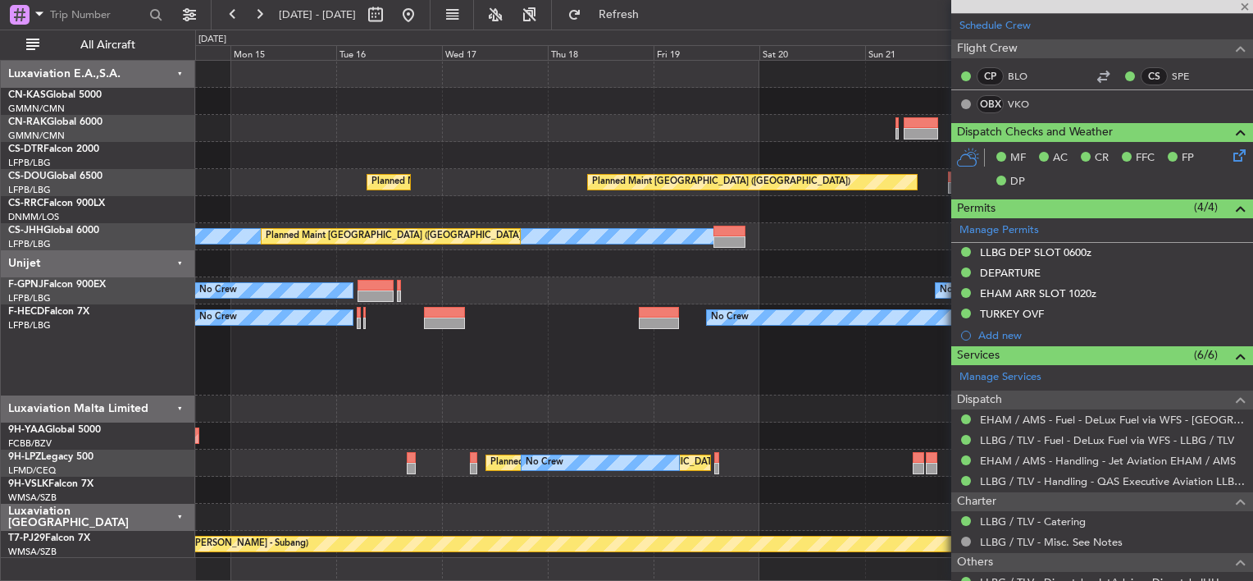
type input "0"
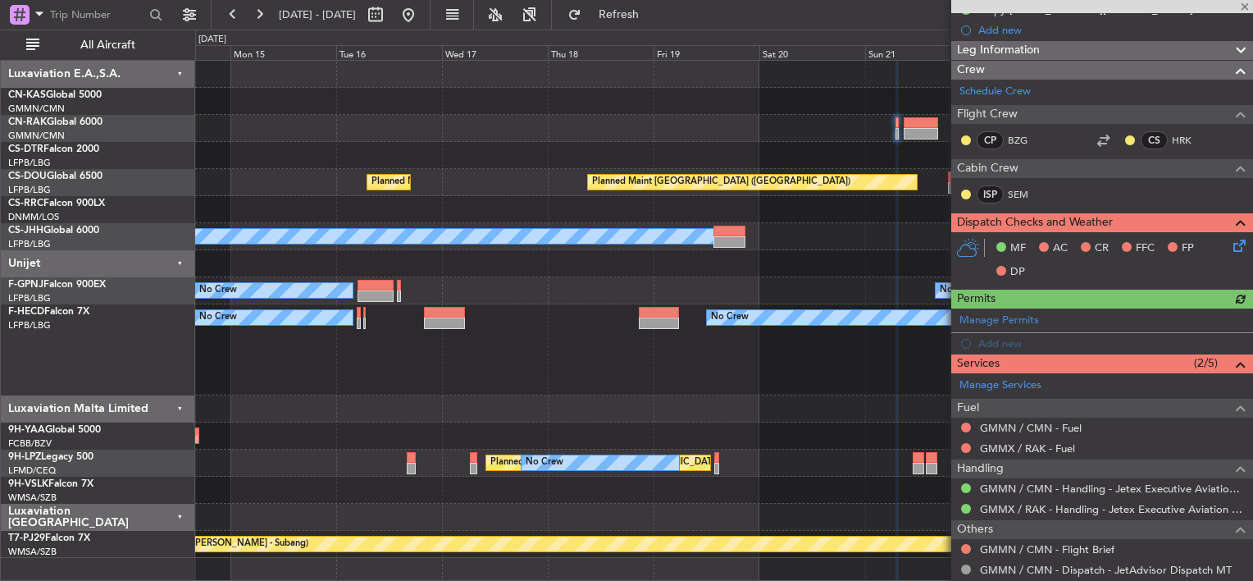
scroll to position [264, 0]
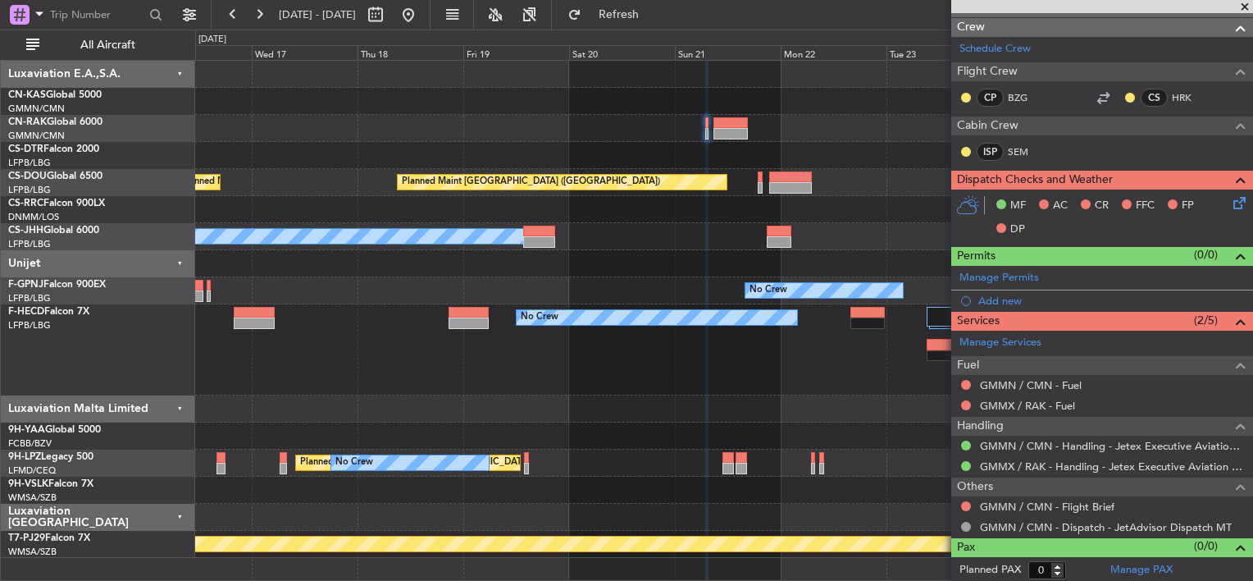
click at [526, 103] on div at bounding box center [723, 101] width 1057 height 27
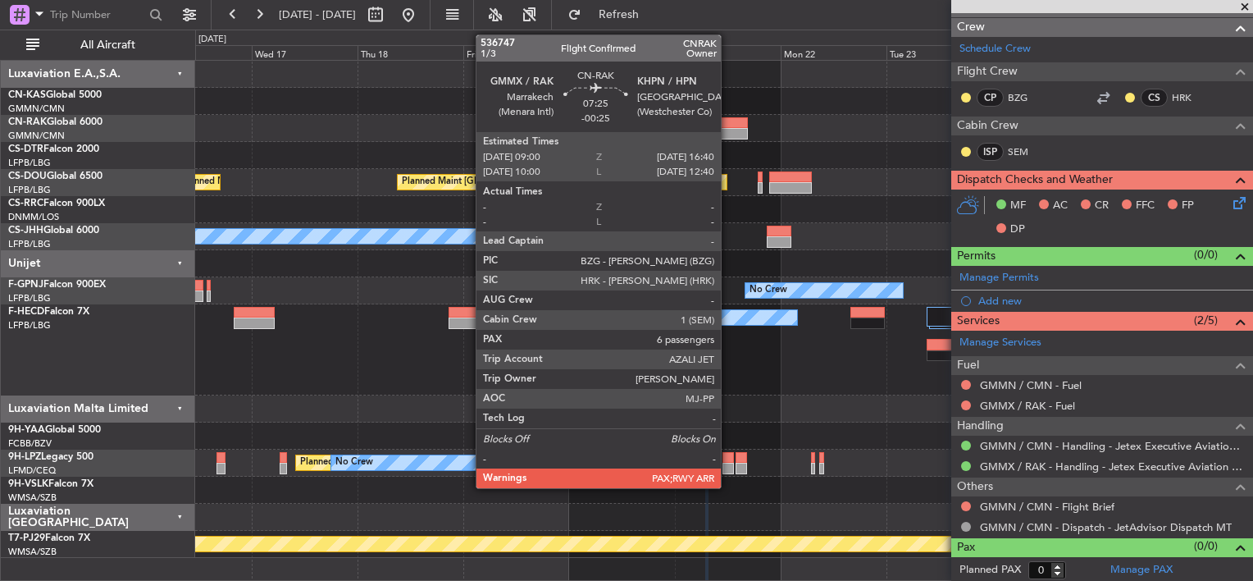
click at [728, 121] on div at bounding box center [731, 122] width 34 height 11
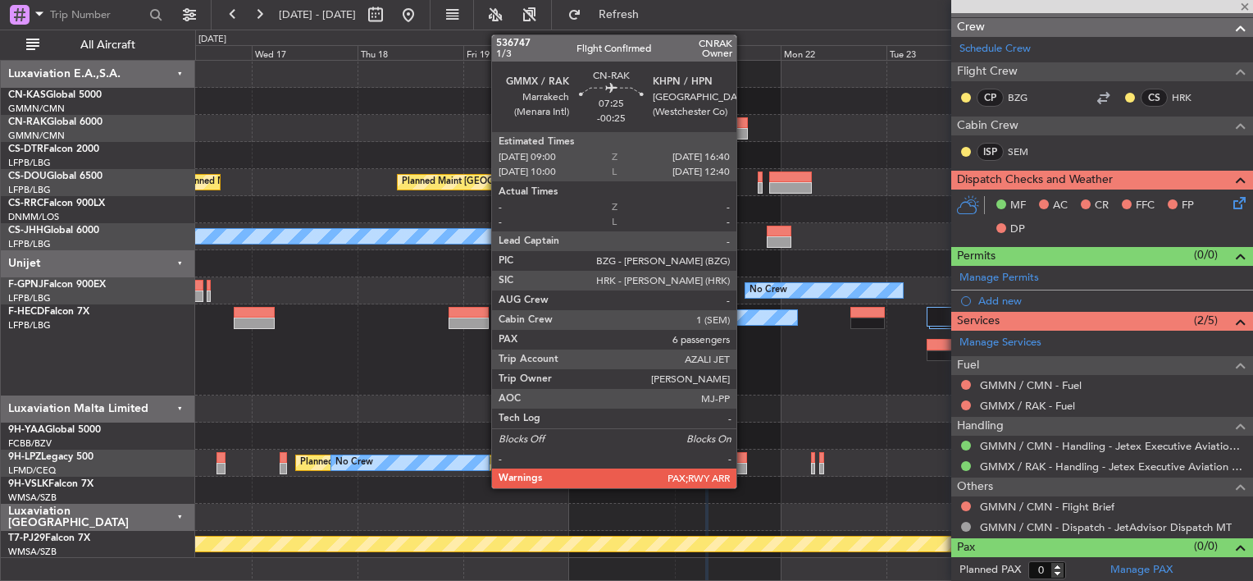
type input "-00:25"
type input "6"
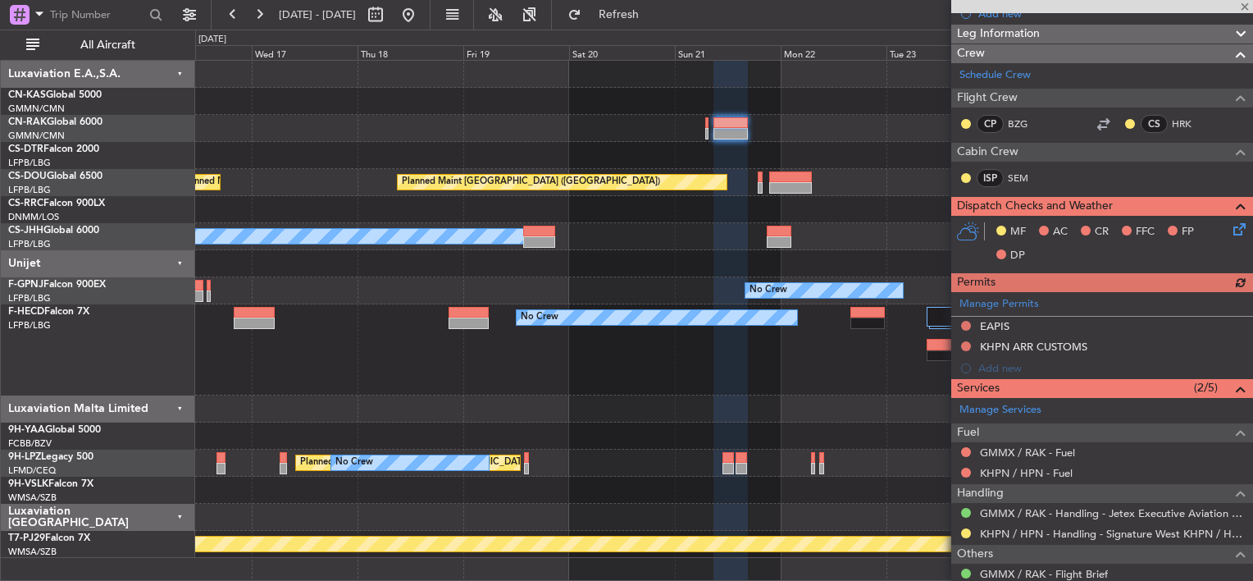
scroll to position [328, 0]
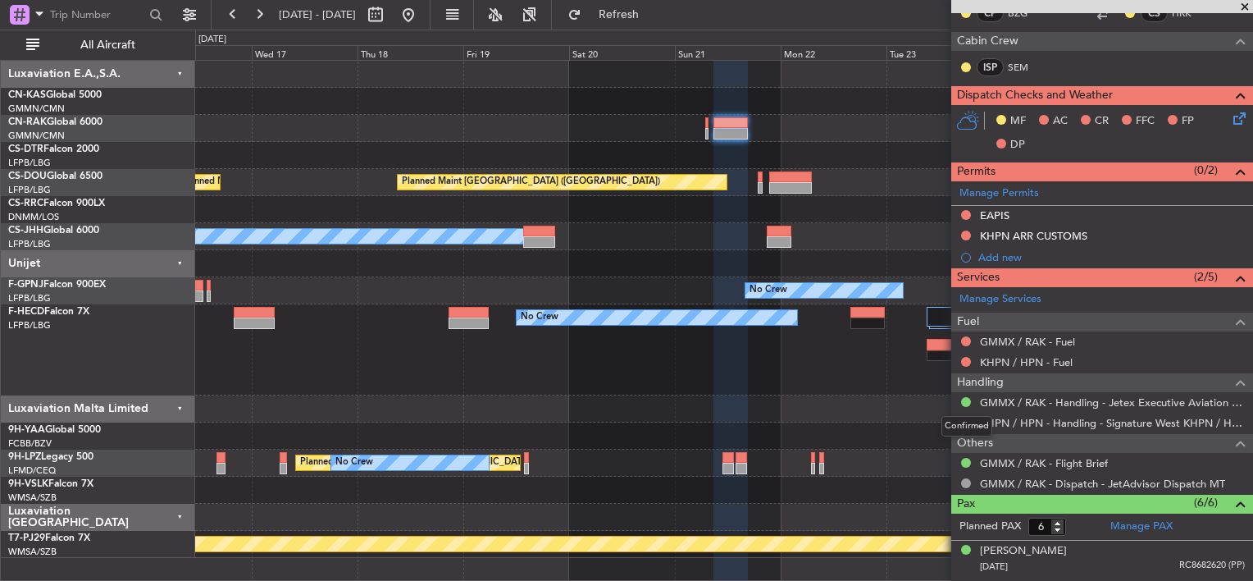
click at [968, 420] on div "Confirmed" at bounding box center [967, 426] width 51 height 21
click at [965, 417] on button at bounding box center [966, 422] width 10 height 10
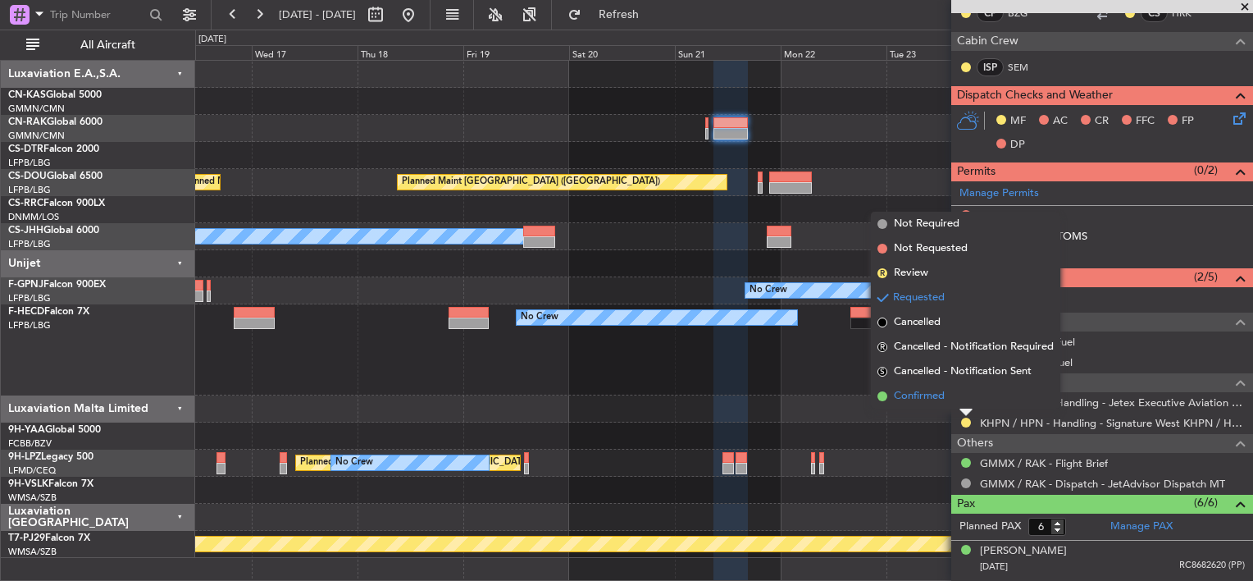
click at [938, 399] on span "Confirmed" at bounding box center [919, 396] width 51 height 16
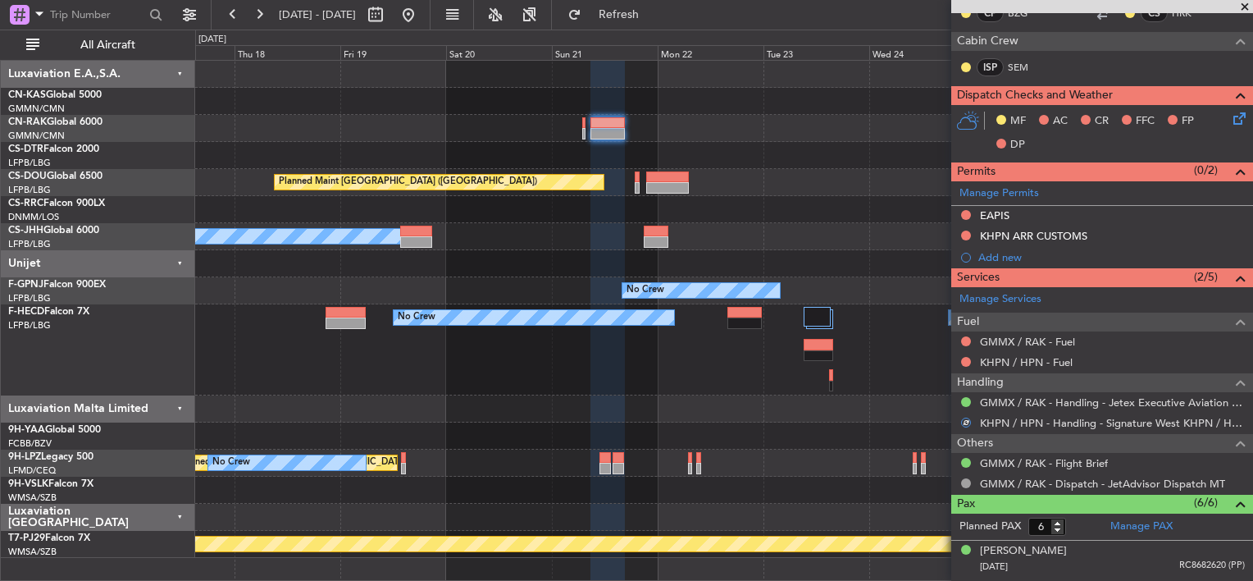
click at [252, 159] on div "Planned Maint Paris (Le Bourget) Planned Maint Paris (Le Bourget) Planned Maint…" at bounding box center [723, 309] width 1057 height 497
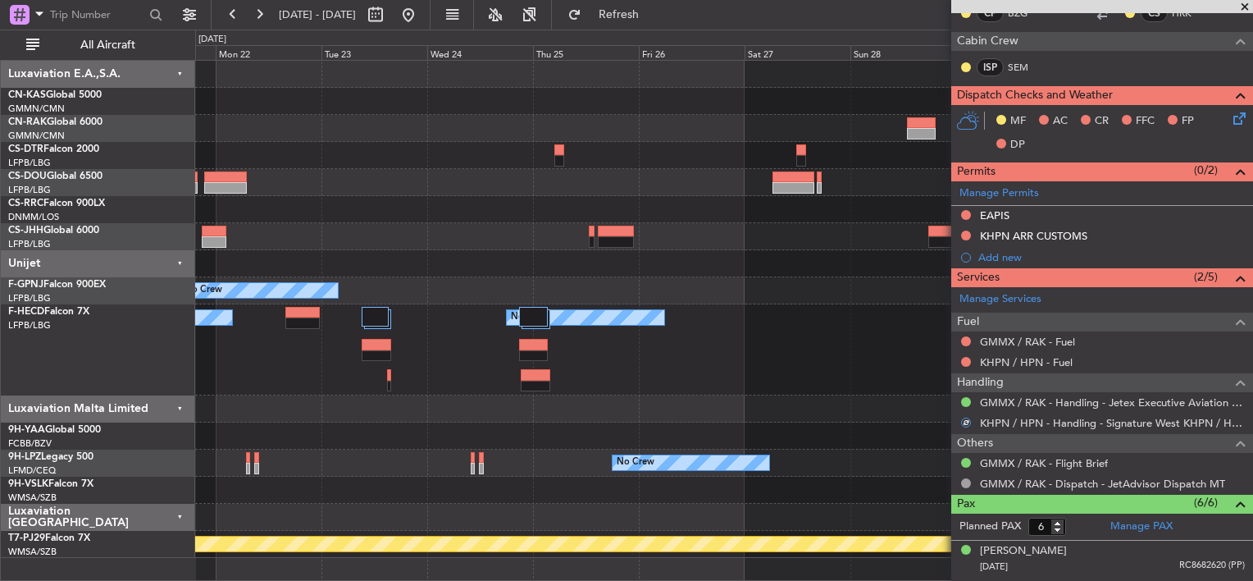
click at [906, 125] on div at bounding box center [723, 128] width 1057 height 27
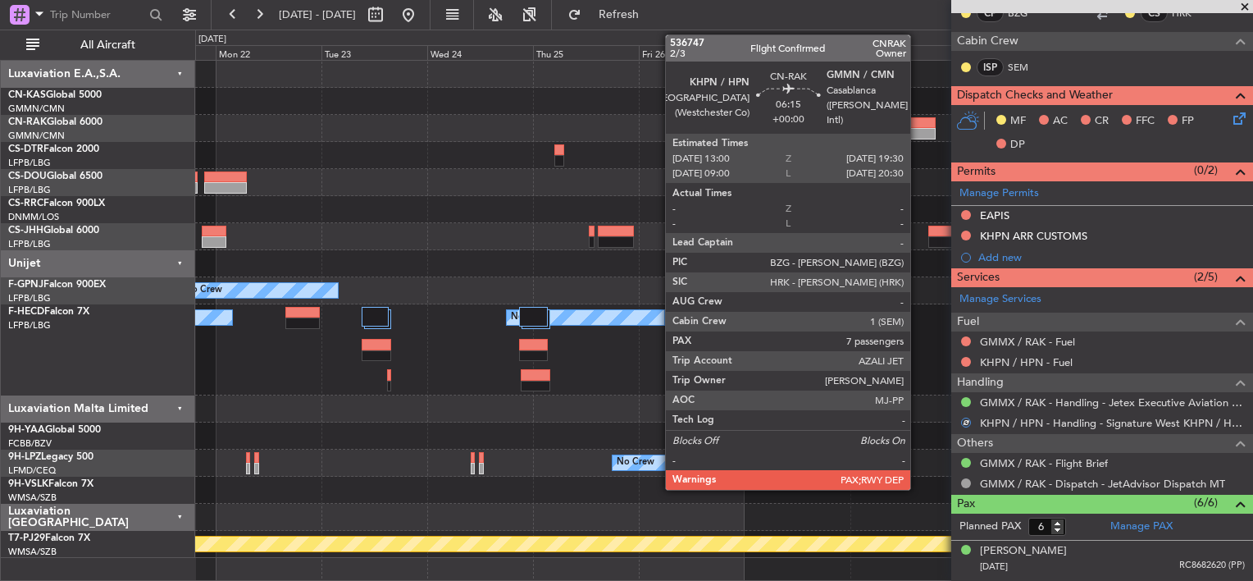
click at [915, 124] on div at bounding box center [921, 122] width 29 height 11
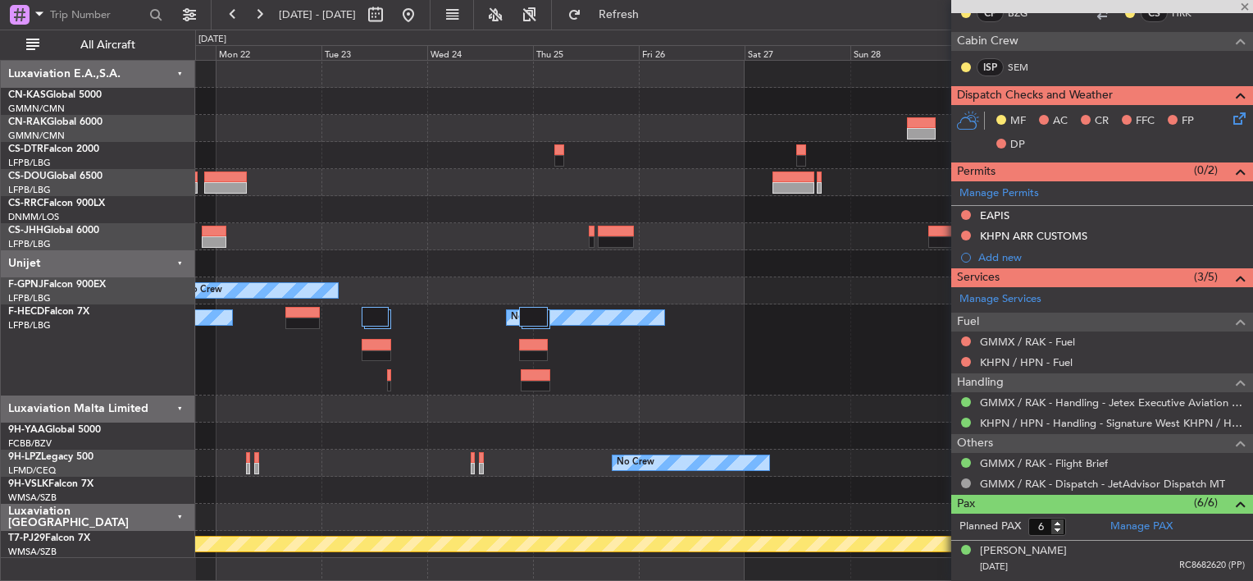
type input "7"
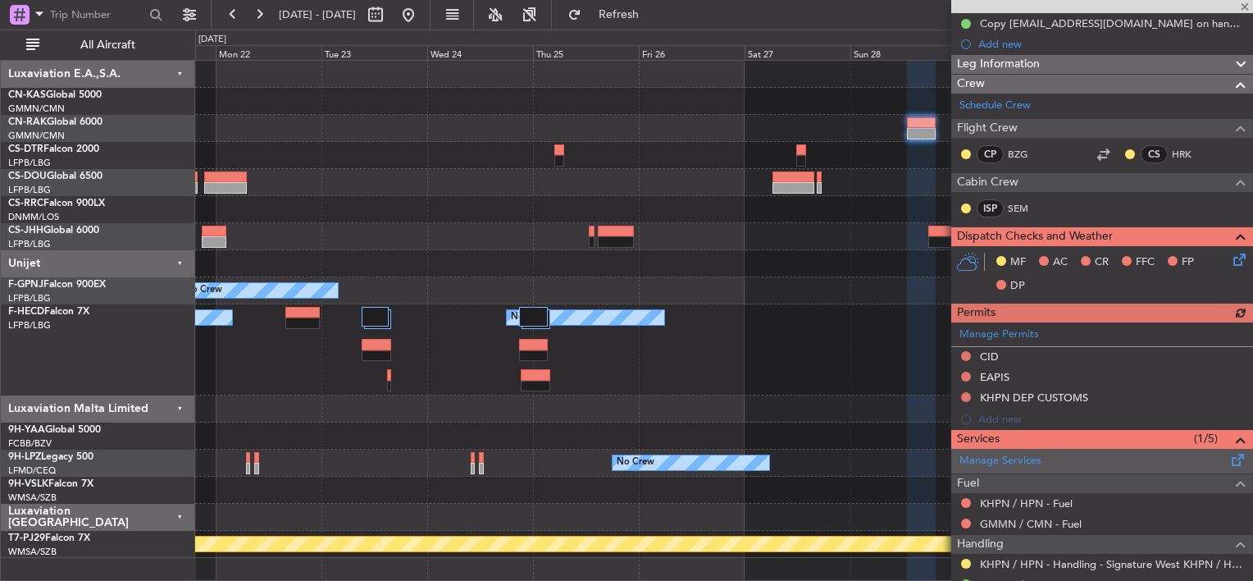
scroll to position [246, 0]
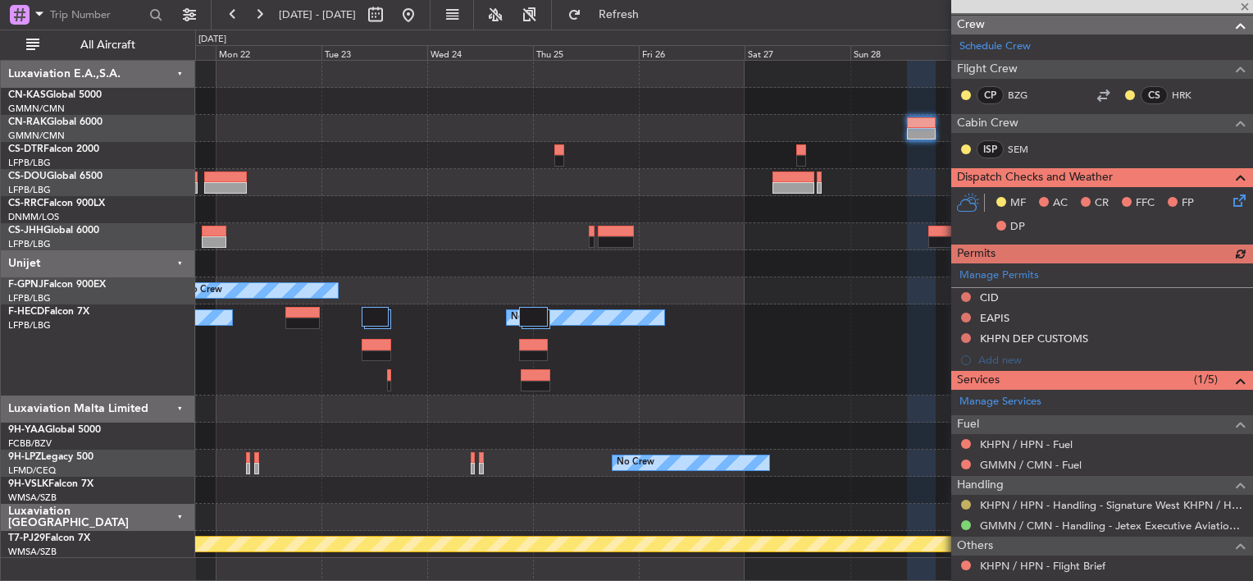
click at [965, 500] on button at bounding box center [966, 505] width 10 height 10
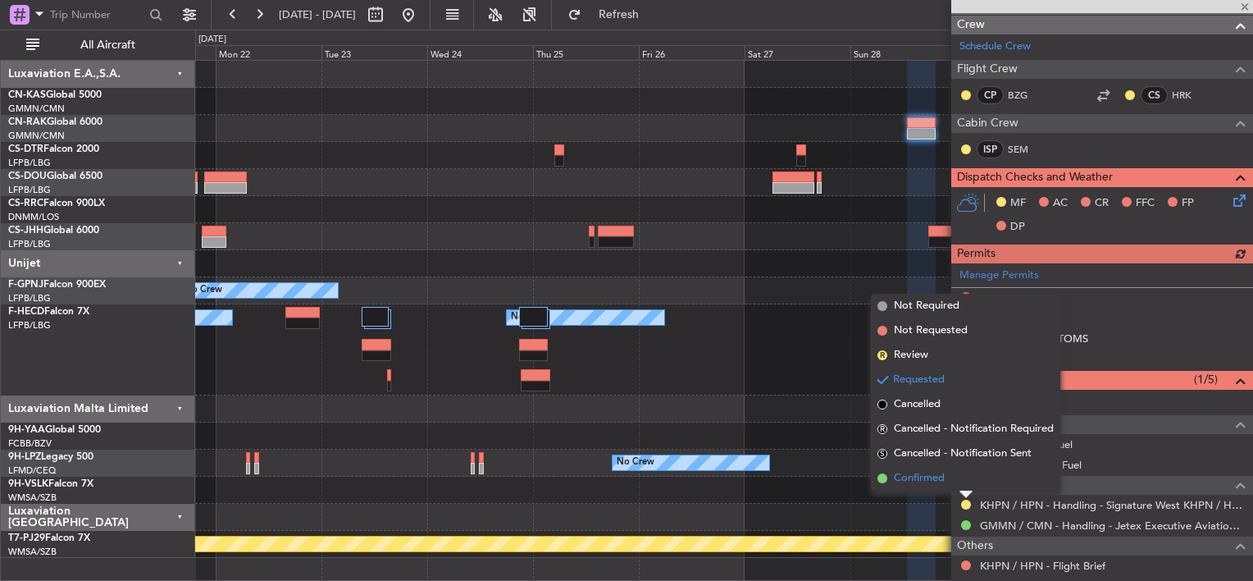
click at [916, 484] on span "Confirmed" at bounding box center [919, 478] width 51 height 16
